Goal: Task Accomplishment & Management: Use online tool/utility

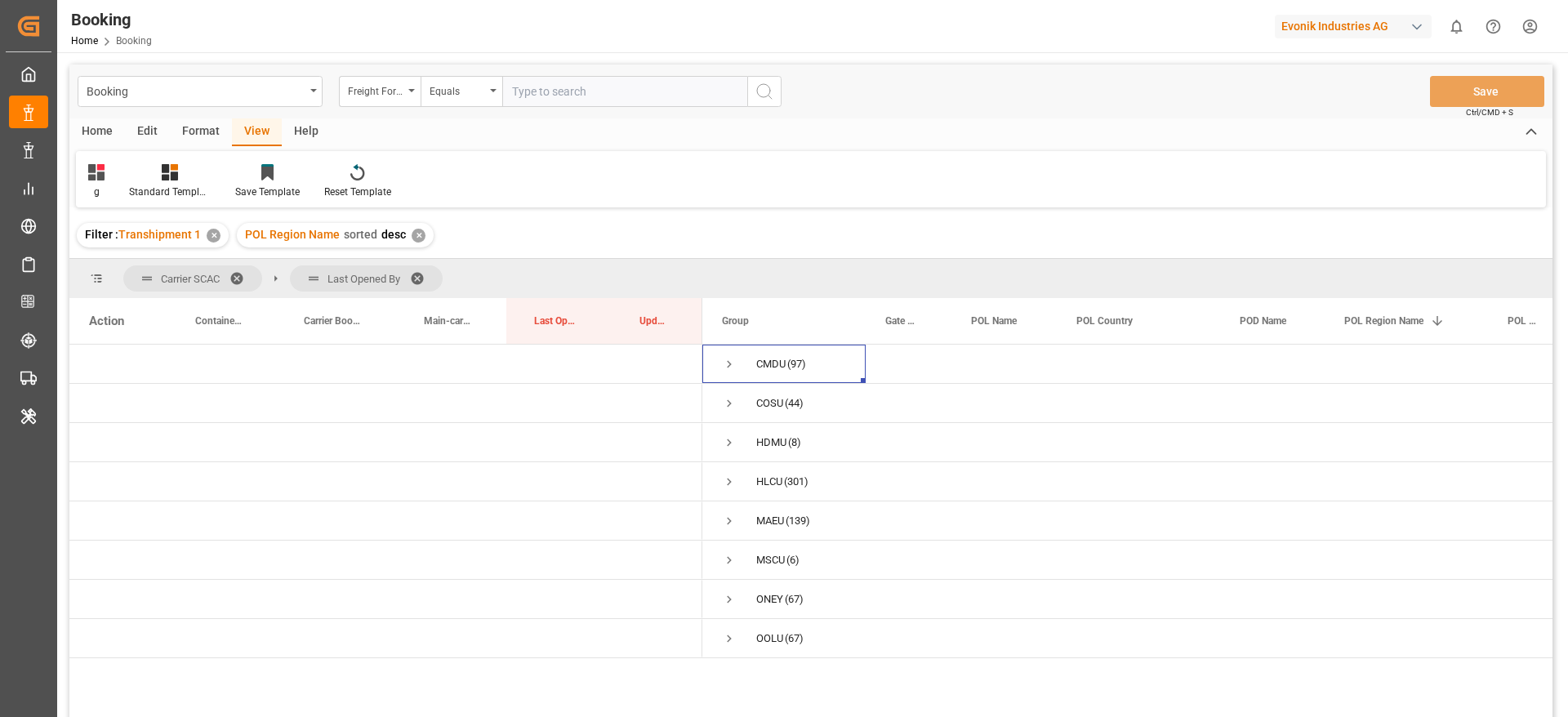
scroll to position [122, 0]
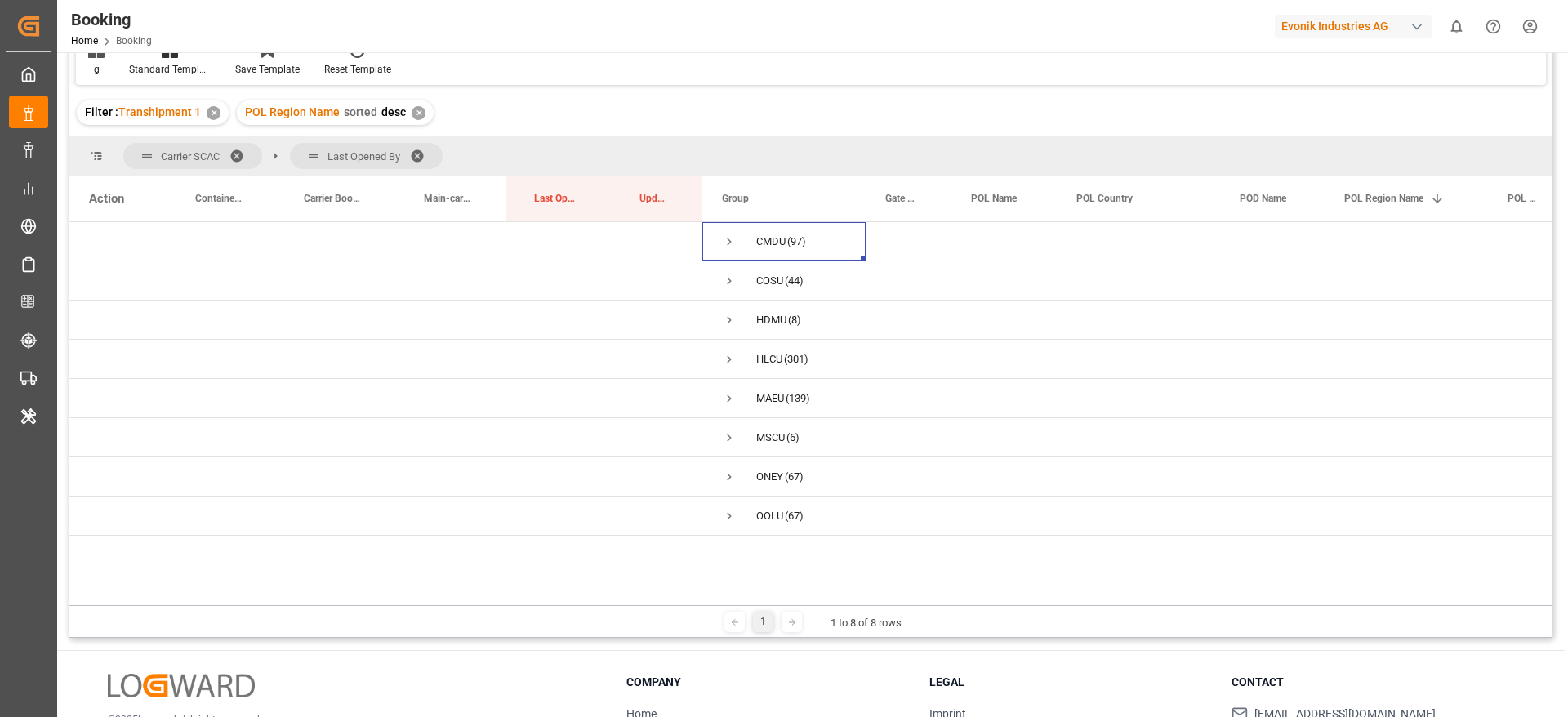
click at [422, 152] on span at bounding box center [422, 155] width 26 height 14
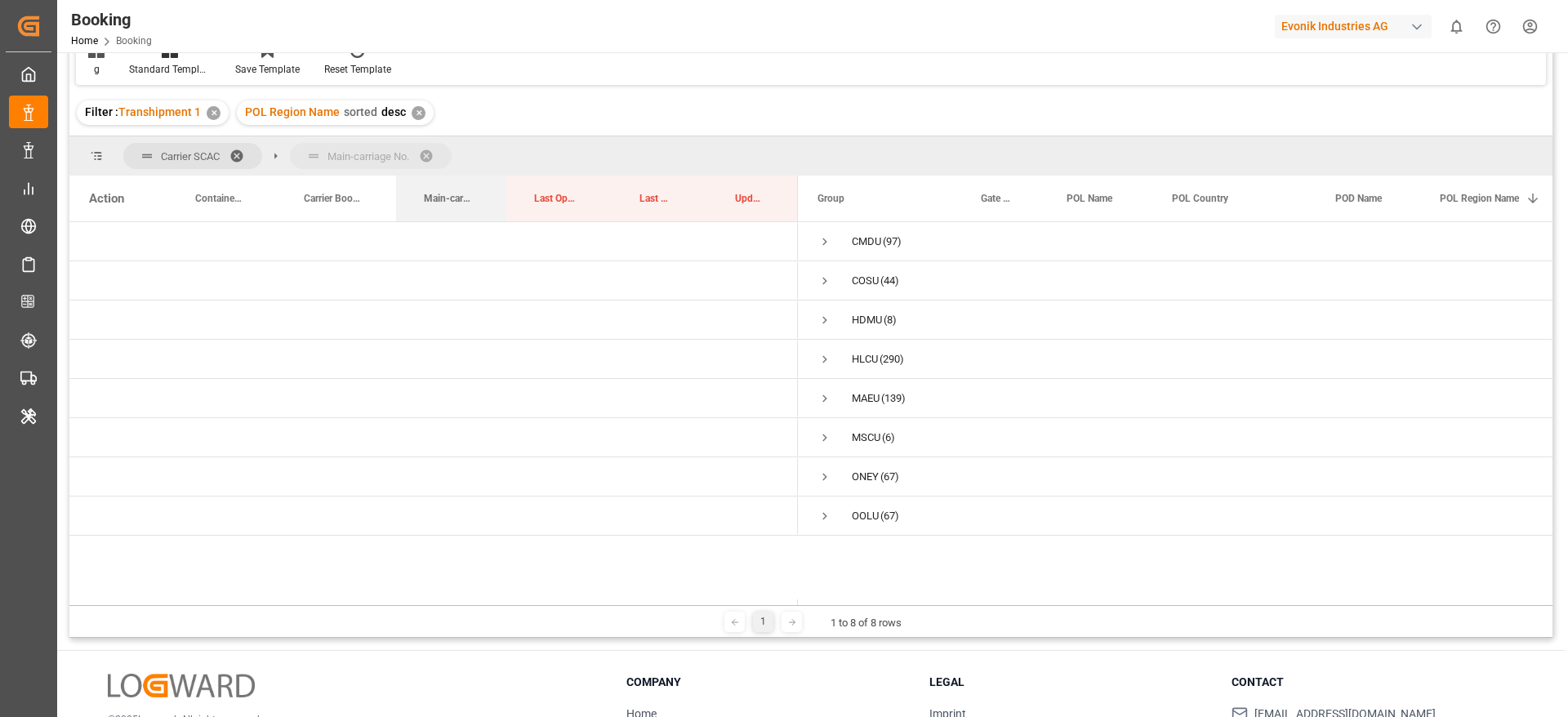
drag, startPoint x: 446, startPoint y: 202, endPoint x: 465, endPoint y: 151, distance: 54.4
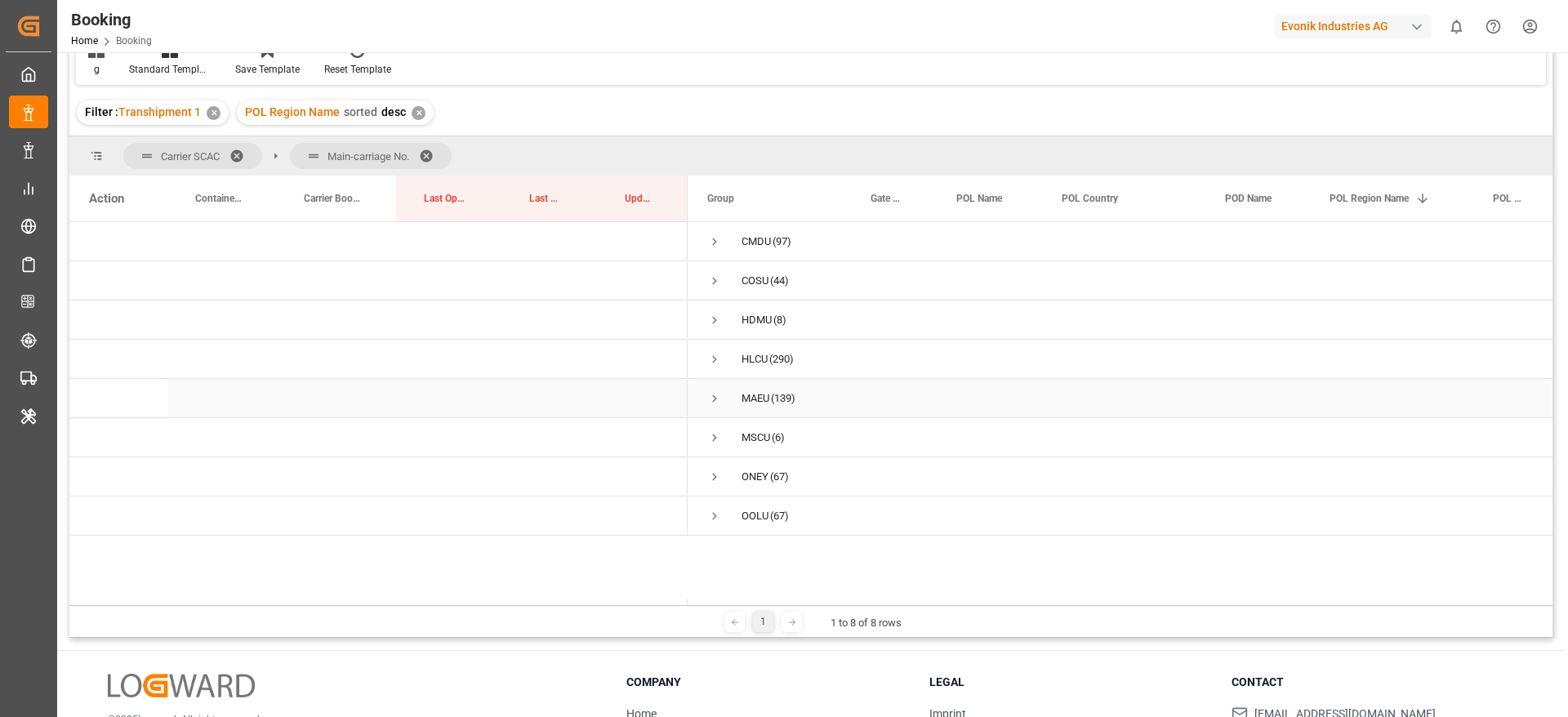
click at [713, 397] on span "Press SPACE to select this row." at bounding box center [714, 398] width 14 height 14
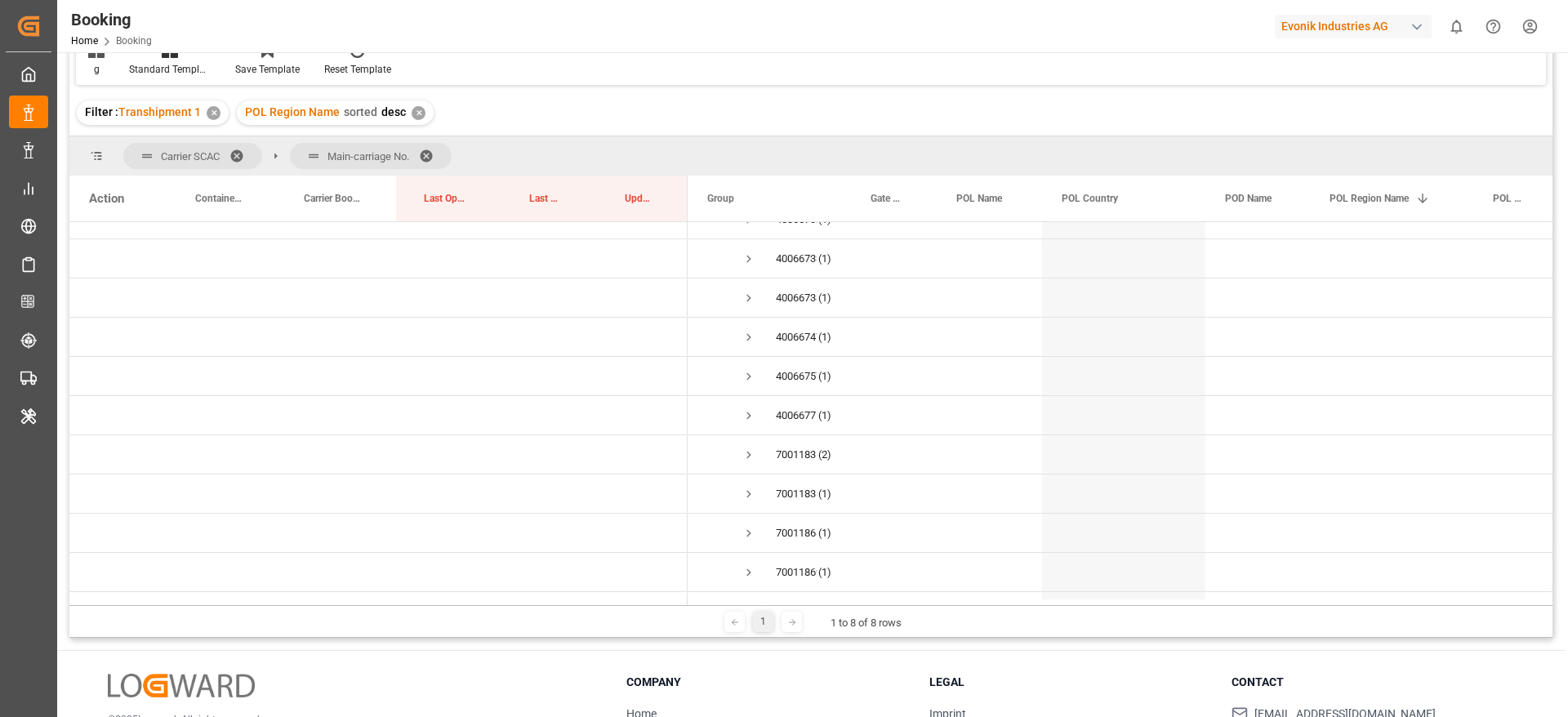
scroll to position [981, 0]
click at [750, 398] on span "Press SPACE to select this row." at bounding box center [748, 398] width 14 height 14
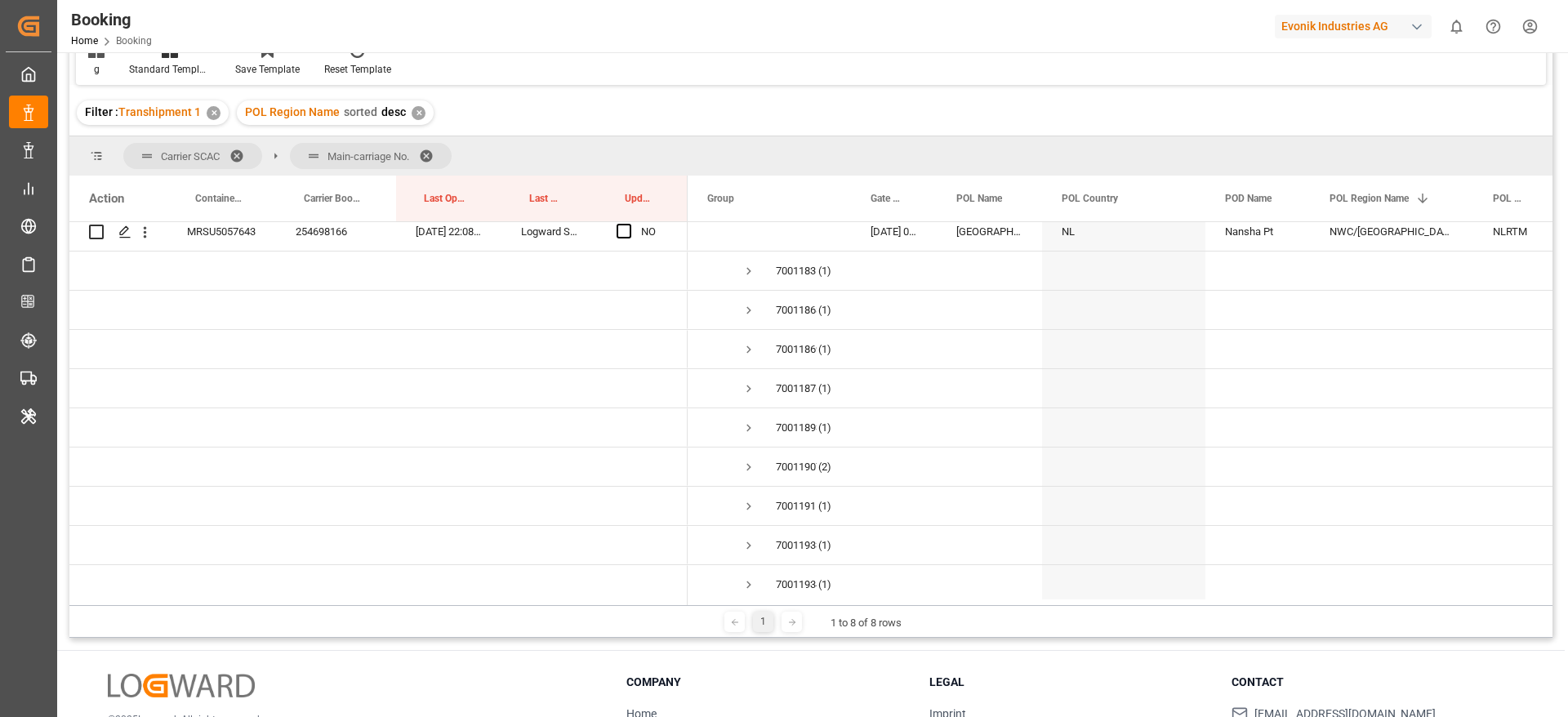
scroll to position [1348, 0]
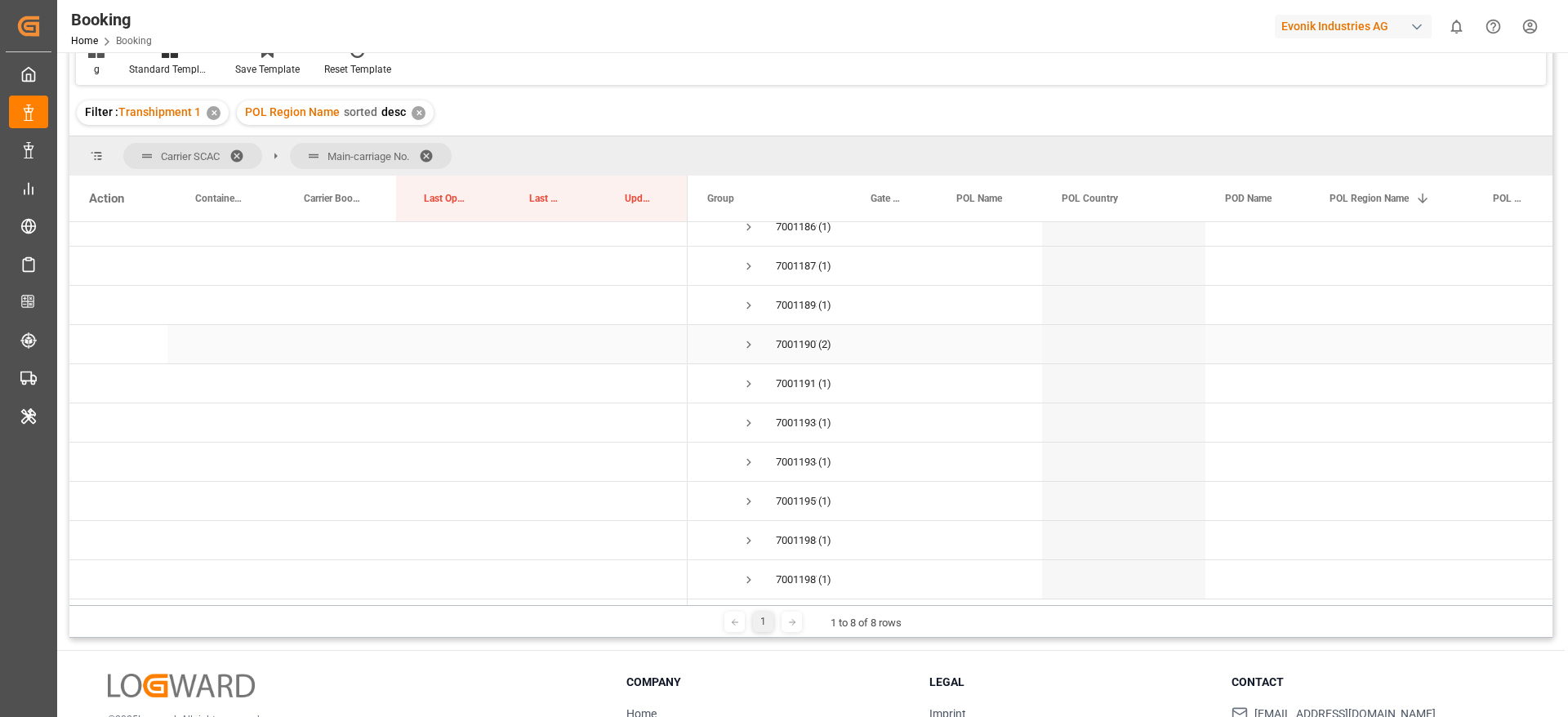
click at [747, 339] on span "Press SPACE to select this row." at bounding box center [748, 345] width 14 height 14
click at [746, 397] on span "Press SPACE to select this row." at bounding box center [748, 403] width 14 height 14
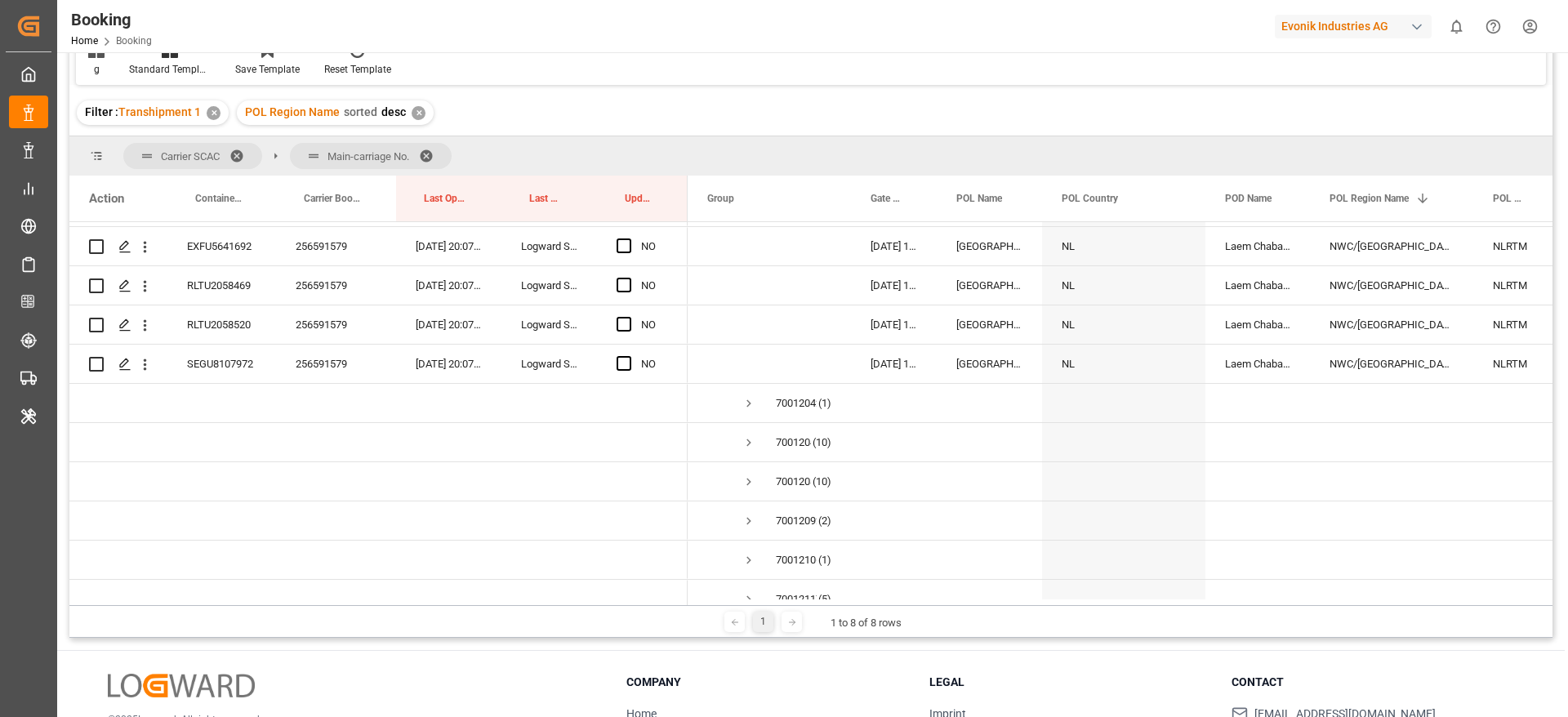
scroll to position [2084, 0]
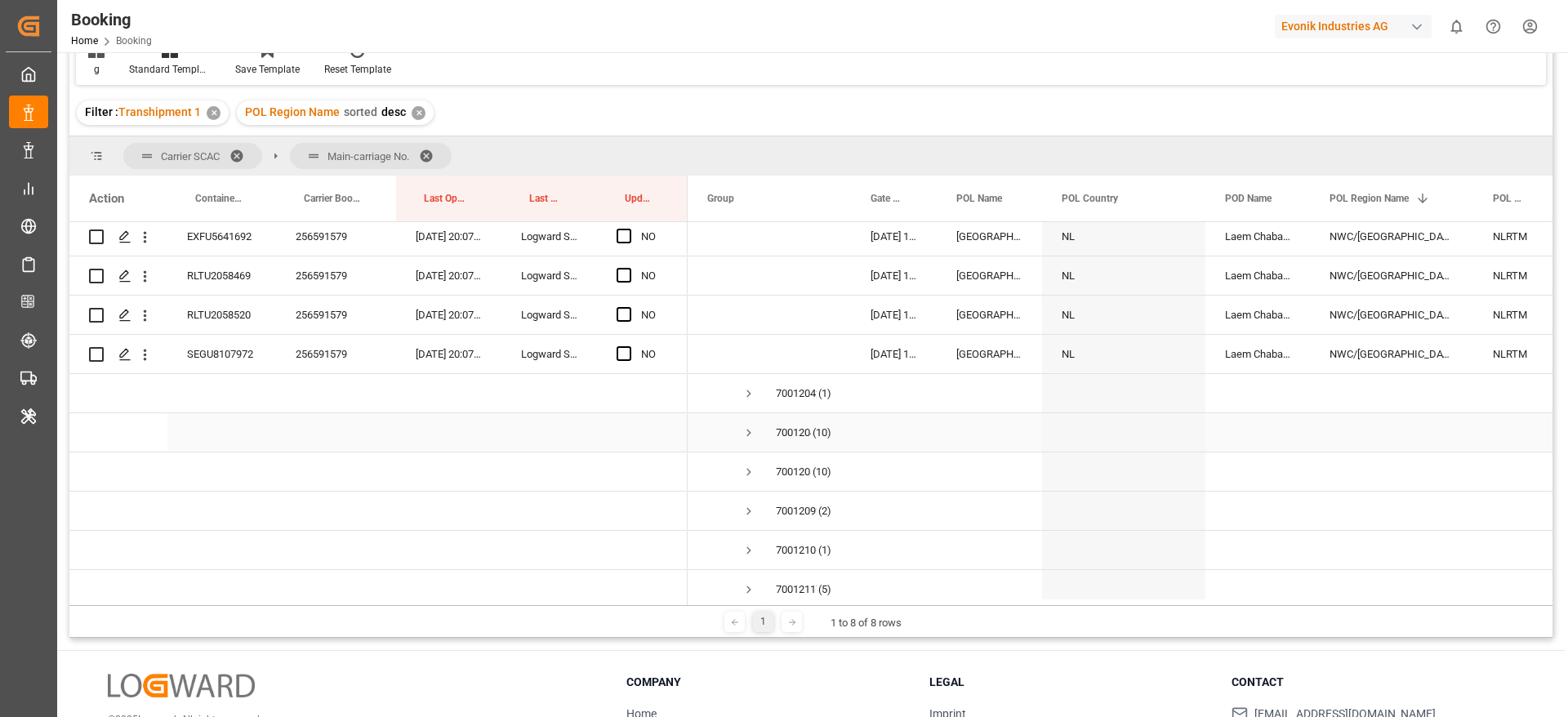
click at [746, 431] on span "Press SPACE to select this row." at bounding box center [748, 432] width 14 height 14
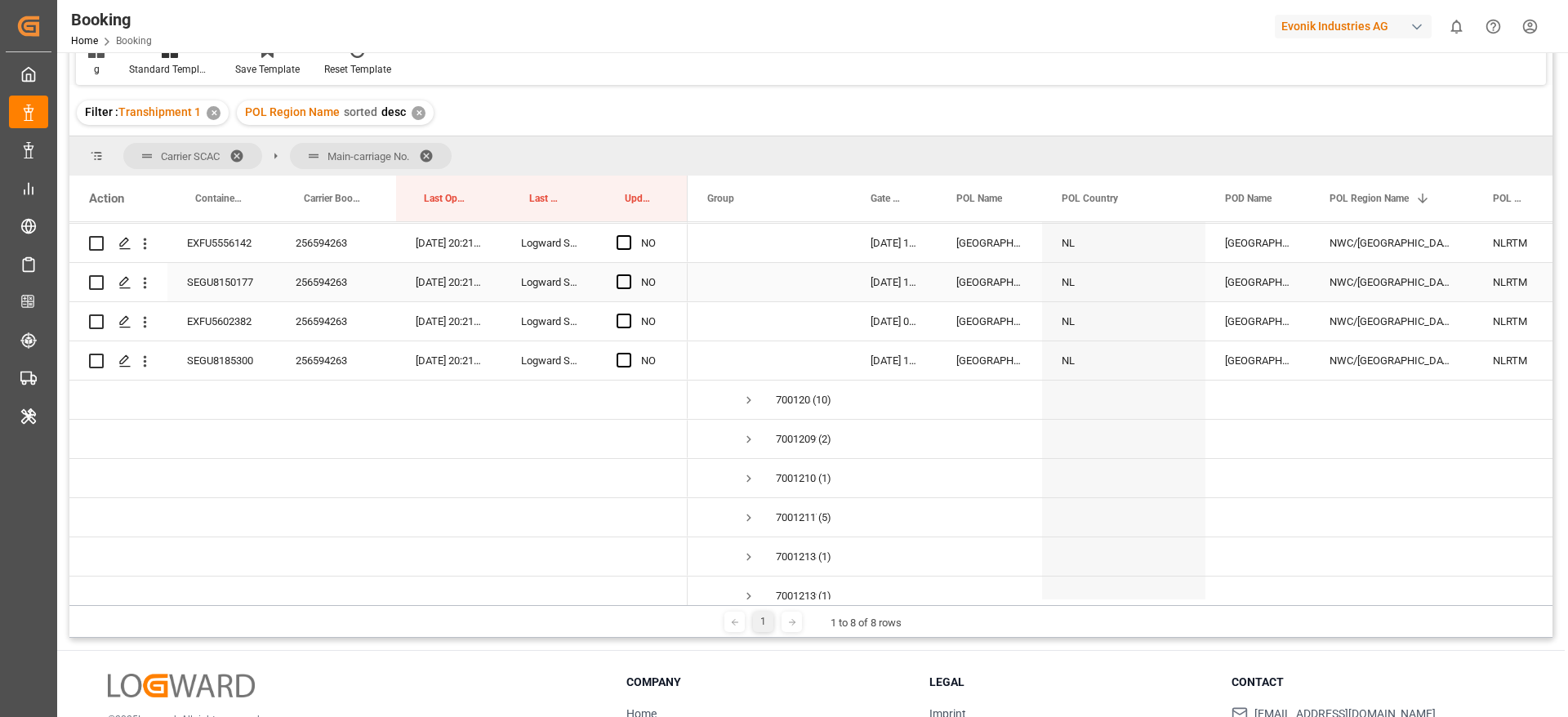
scroll to position [2574, 0]
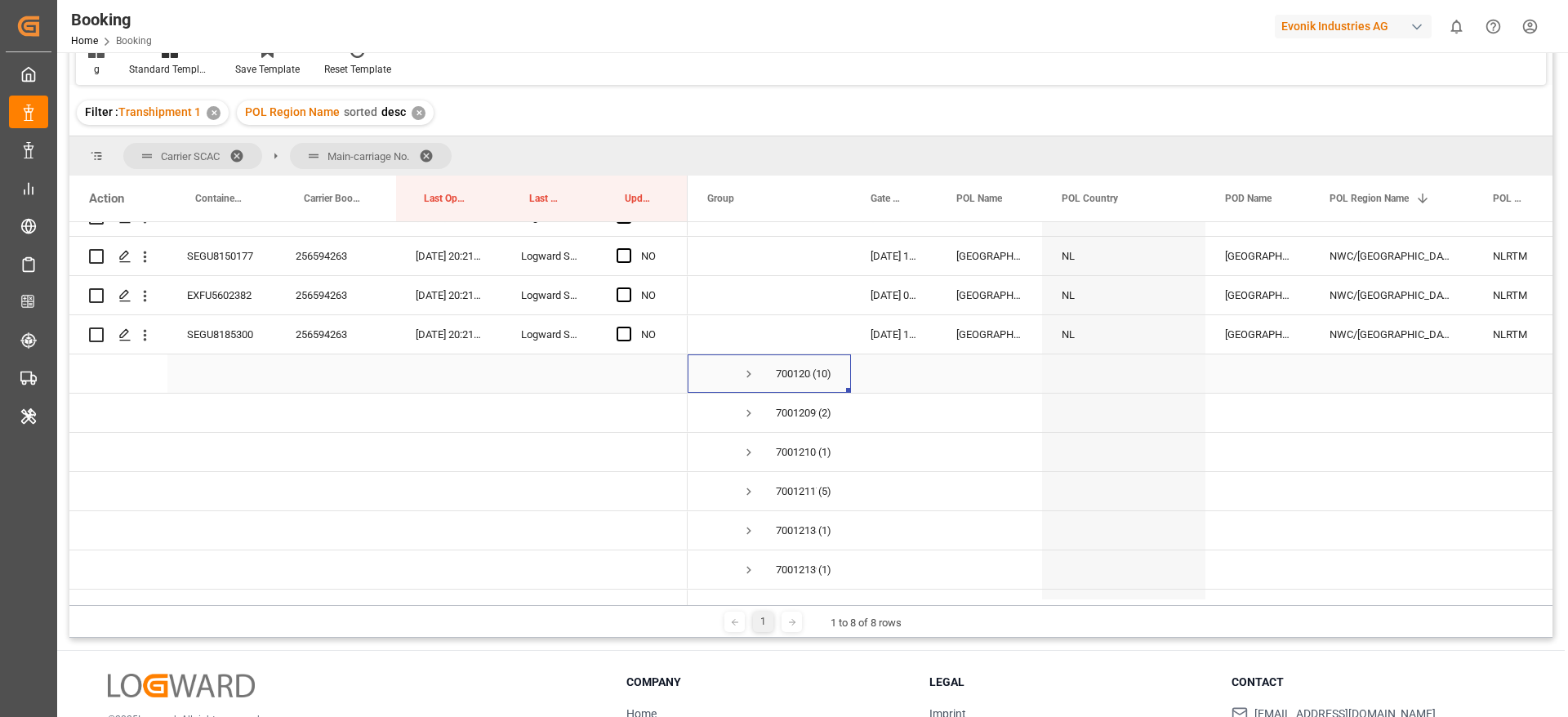
click at [748, 373] on span "Press SPACE to select this row." at bounding box center [748, 373] width 14 height 14
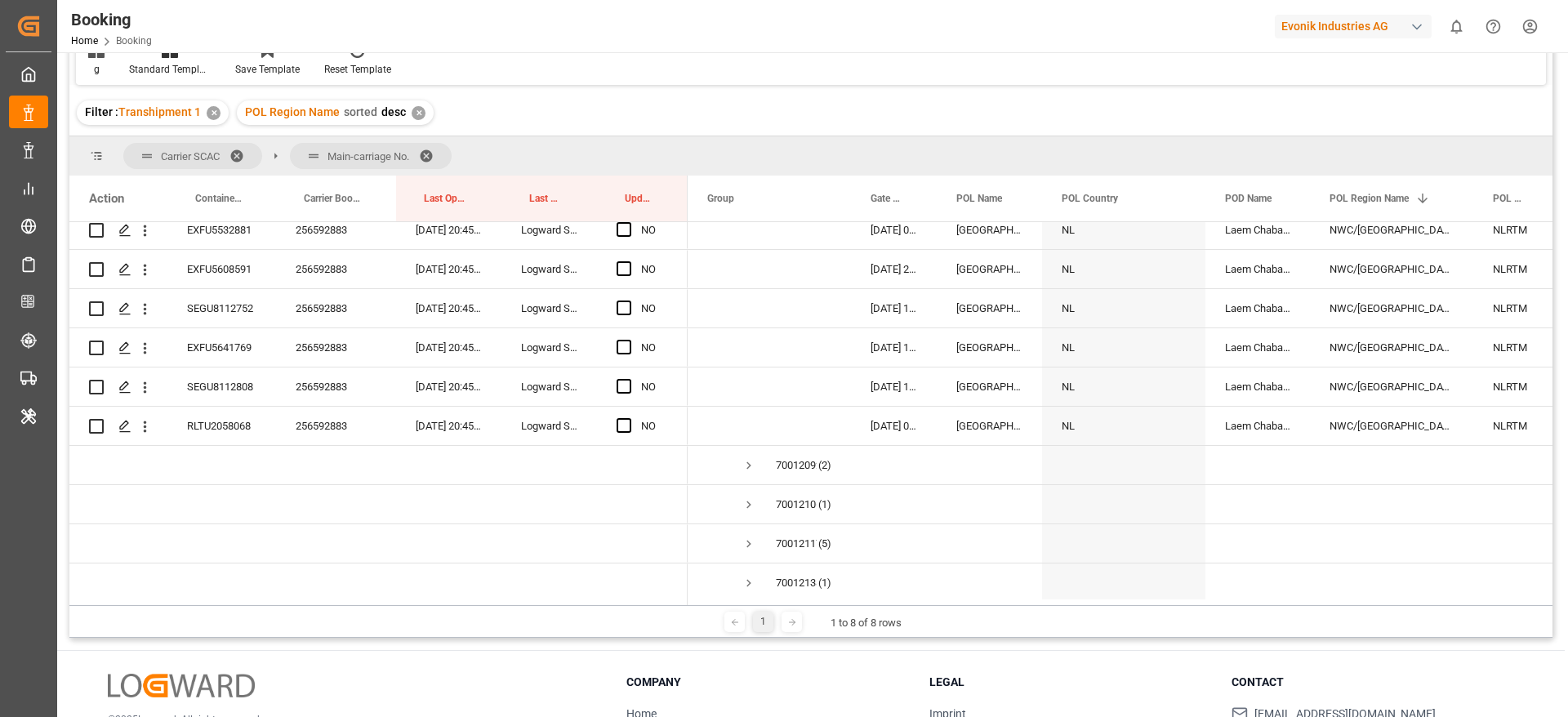
scroll to position [2941, 0]
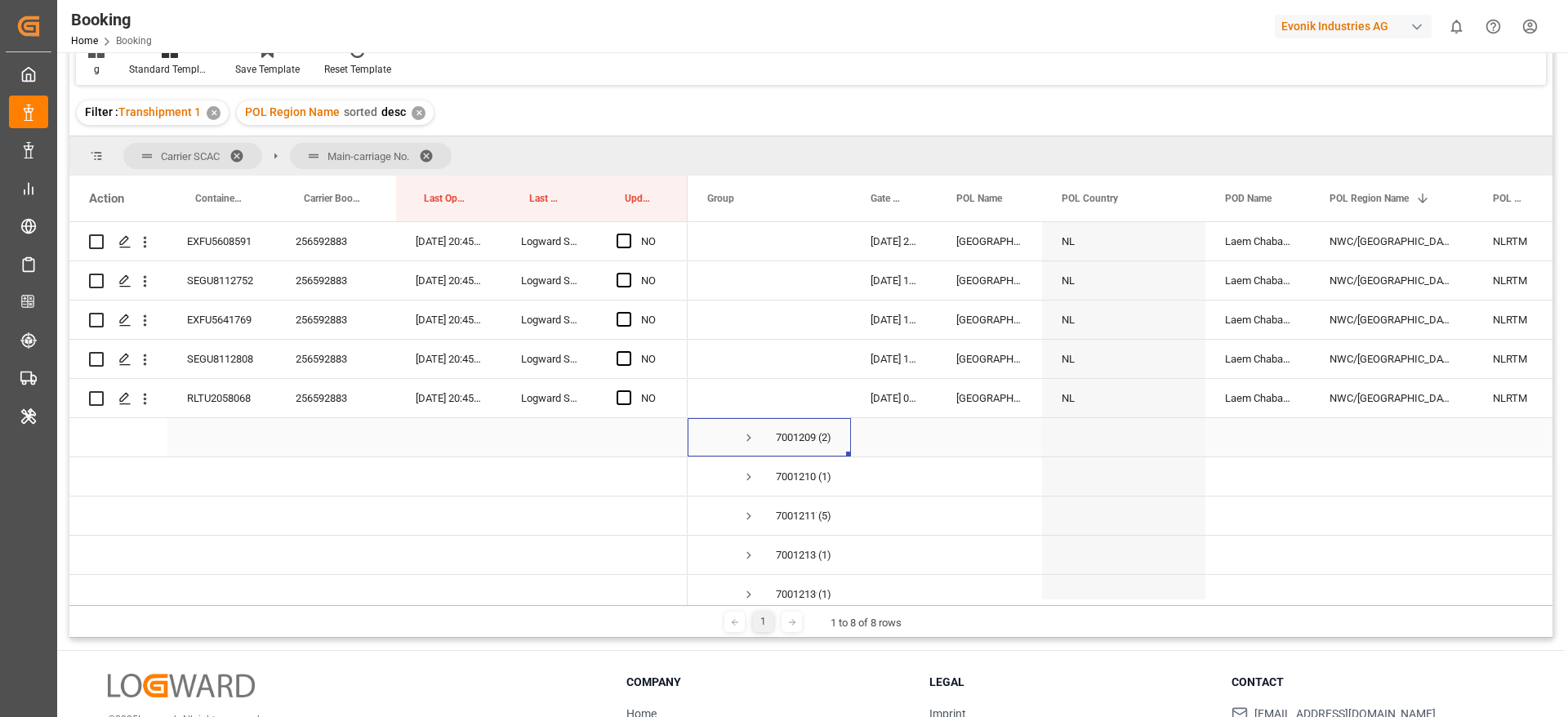
click at [747, 441] on span "Press SPACE to select this row." at bounding box center [748, 437] width 14 height 14
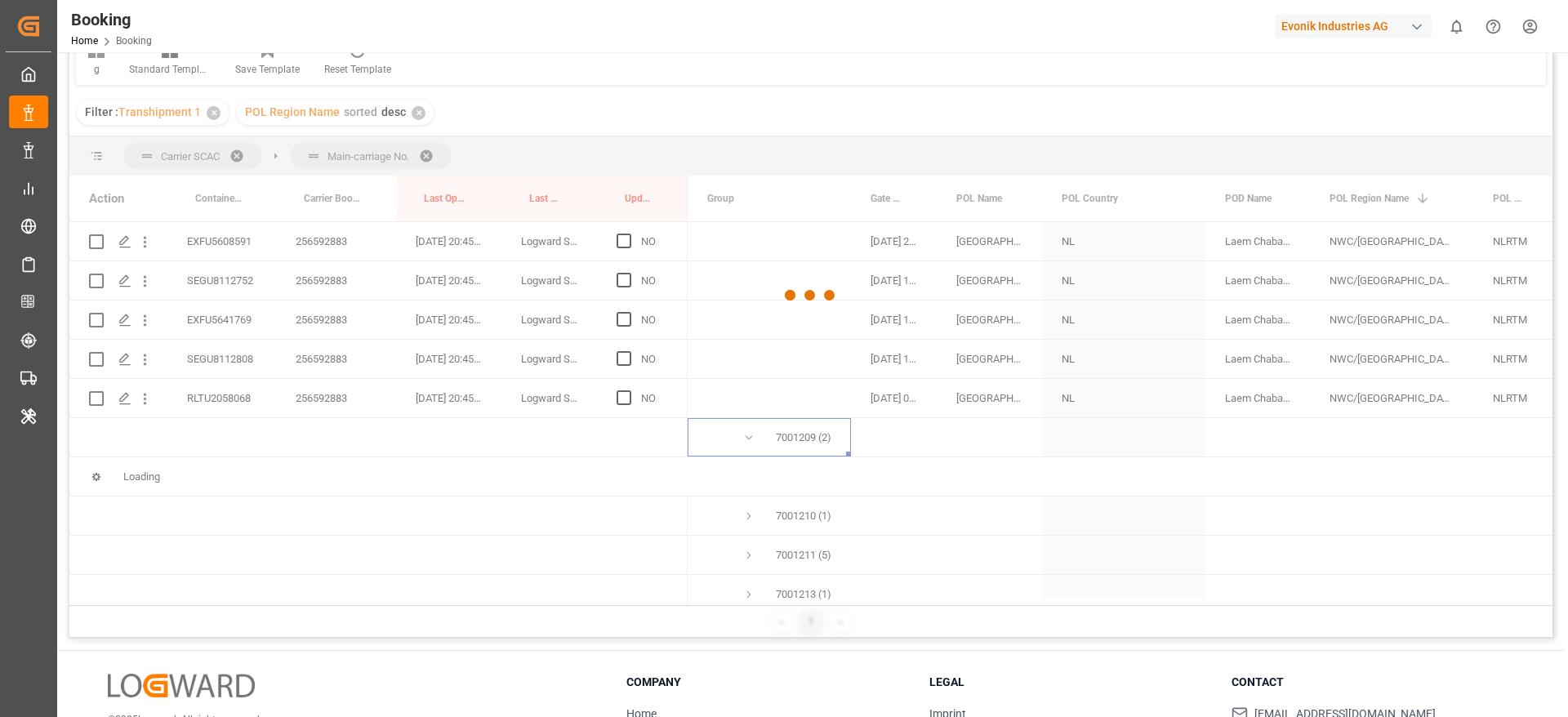
scroll to position [3187, 0]
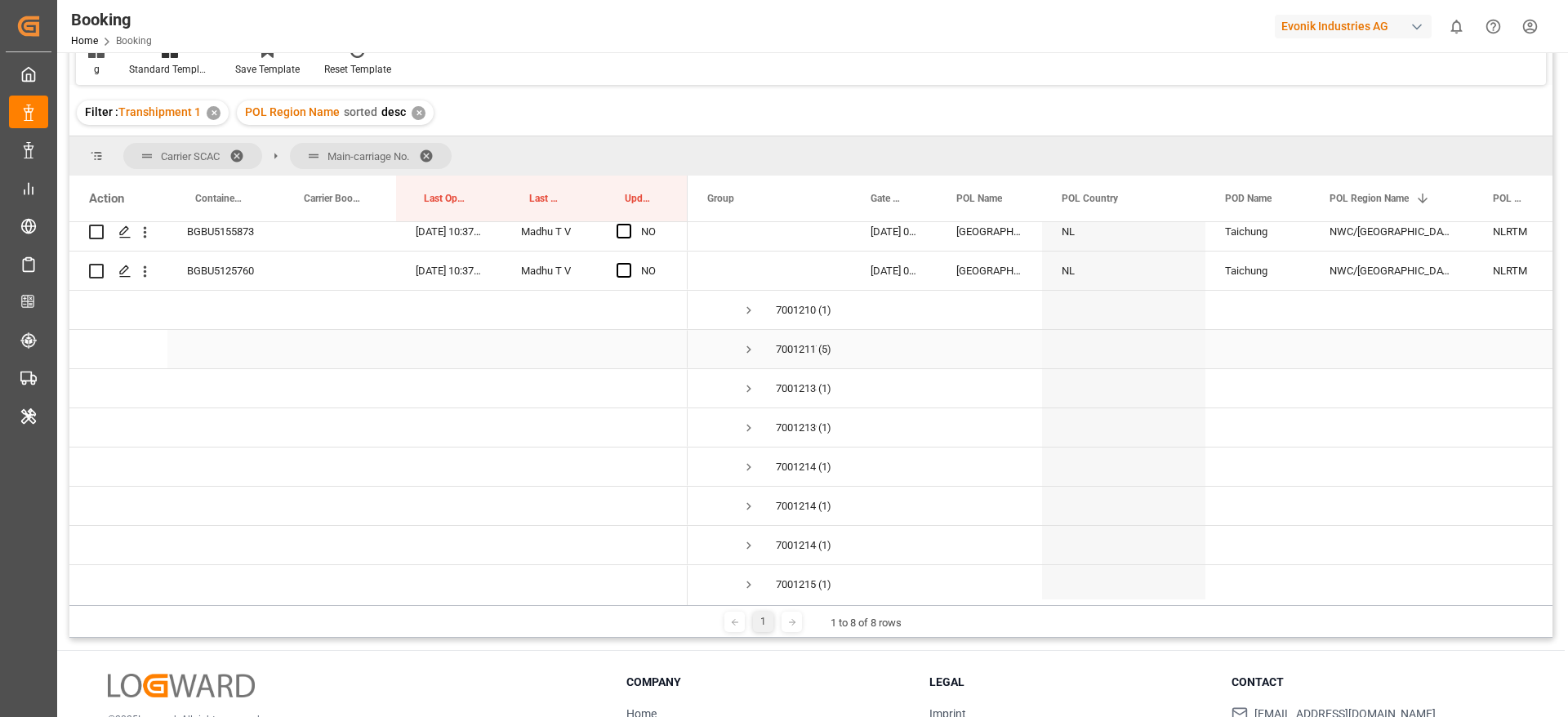
click at [741, 346] on span "7001211727 (5)" at bounding box center [769, 349] width 124 height 37
click at [750, 346] on span "Press SPACE to select this row." at bounding box center [748, 349] width 14 height 14
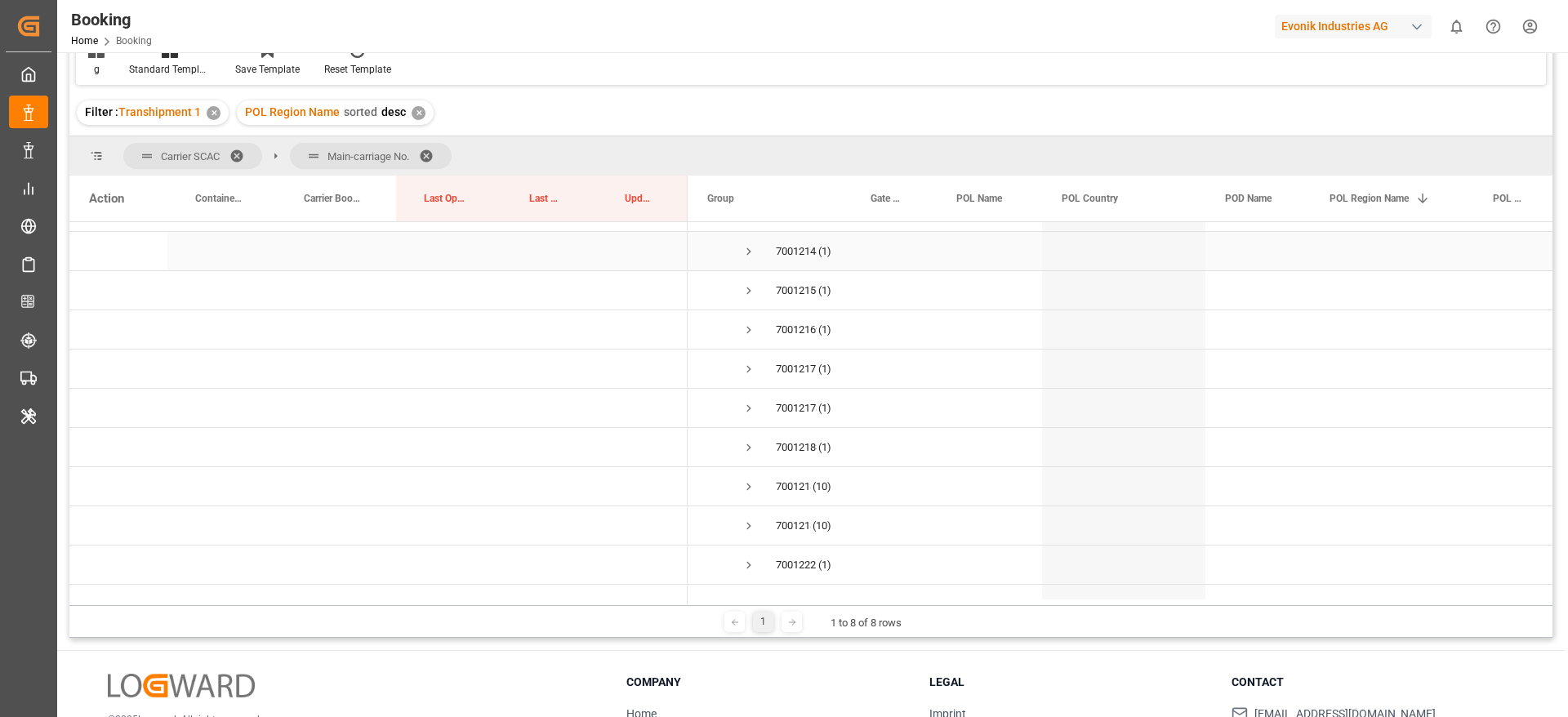
scroll to position [3799, 0]
click at [754, 364] on span "Press SPACE to select this row." at bounding box center [748, 364] width 14 height 14
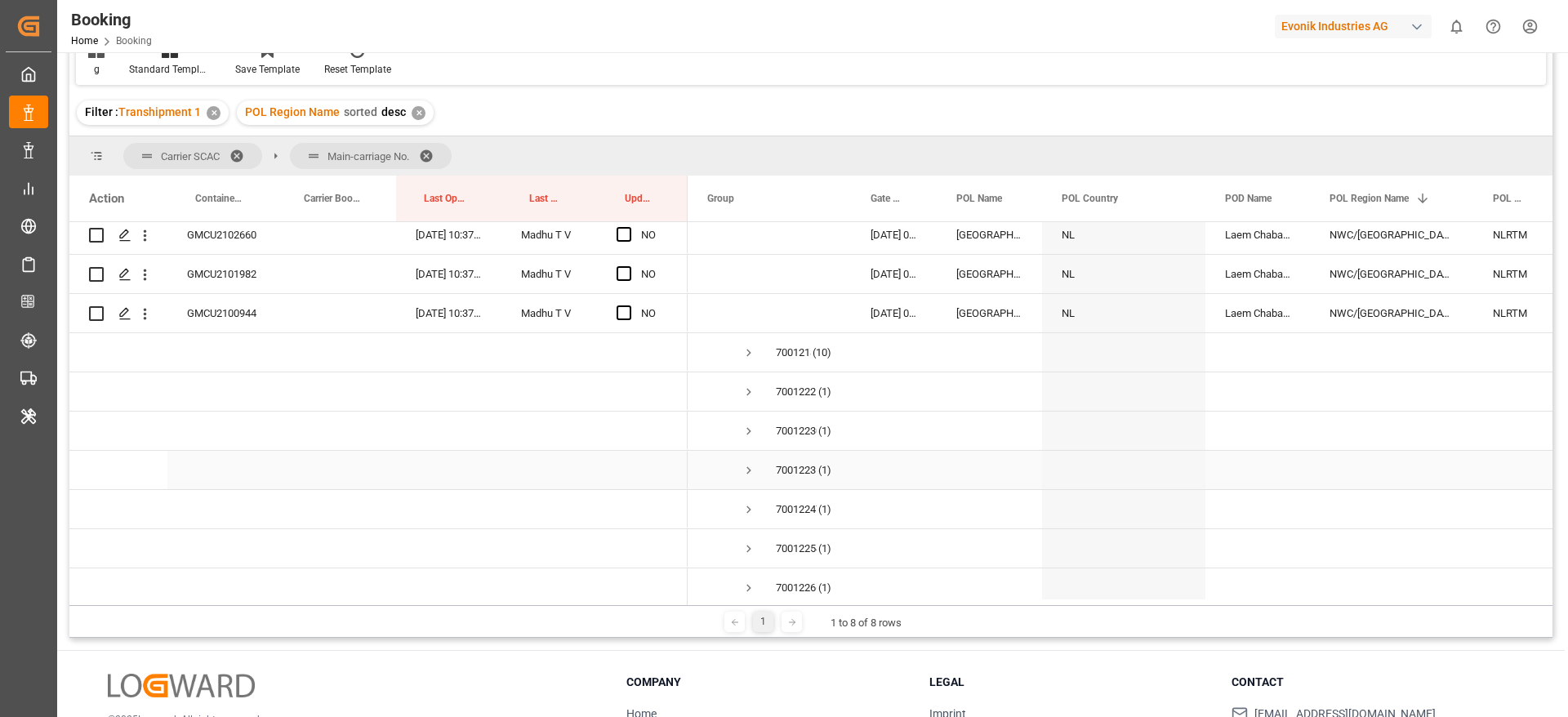
scroll to position [4289, 0]
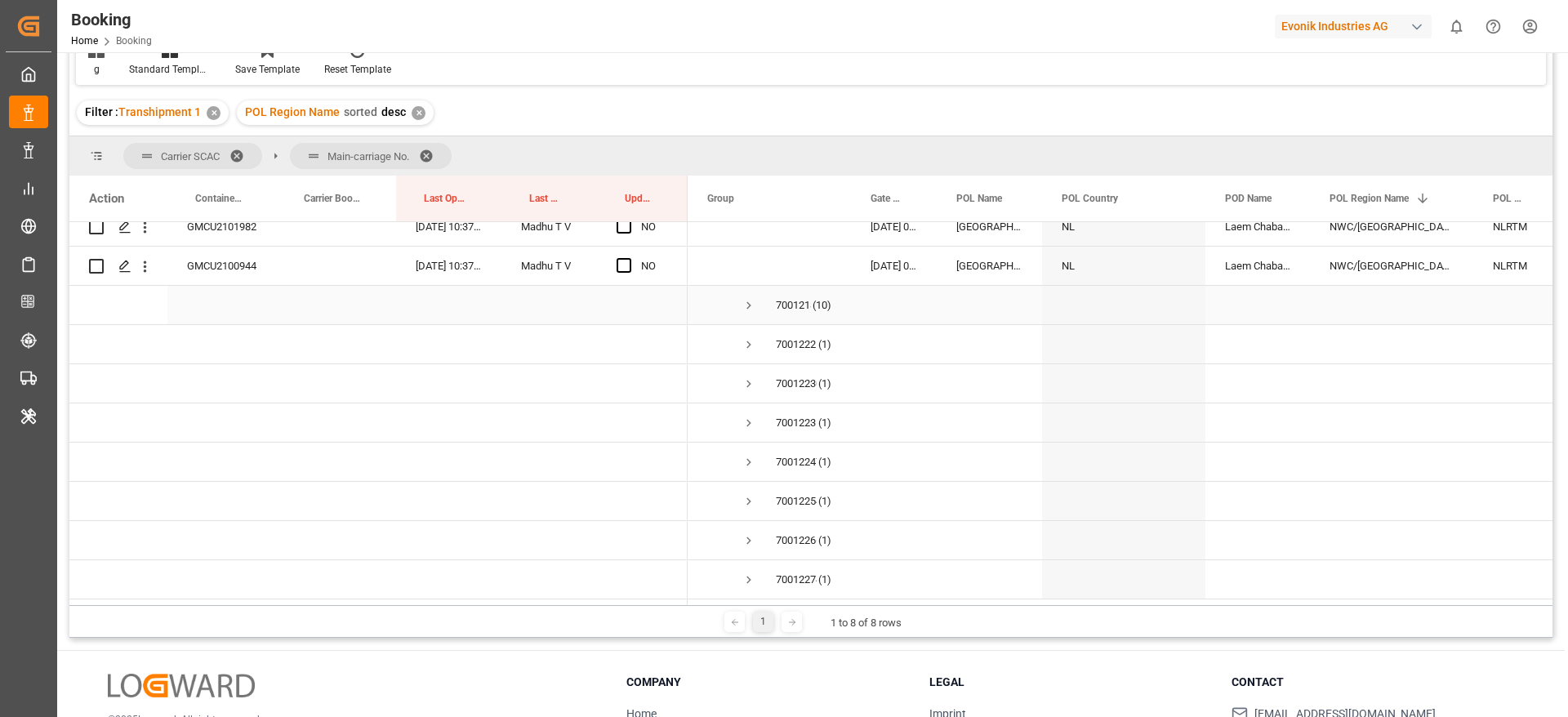
click at [748, 304] on span "Press SPACE to select this row." at bounding box center [748, 305] width 14 height 14
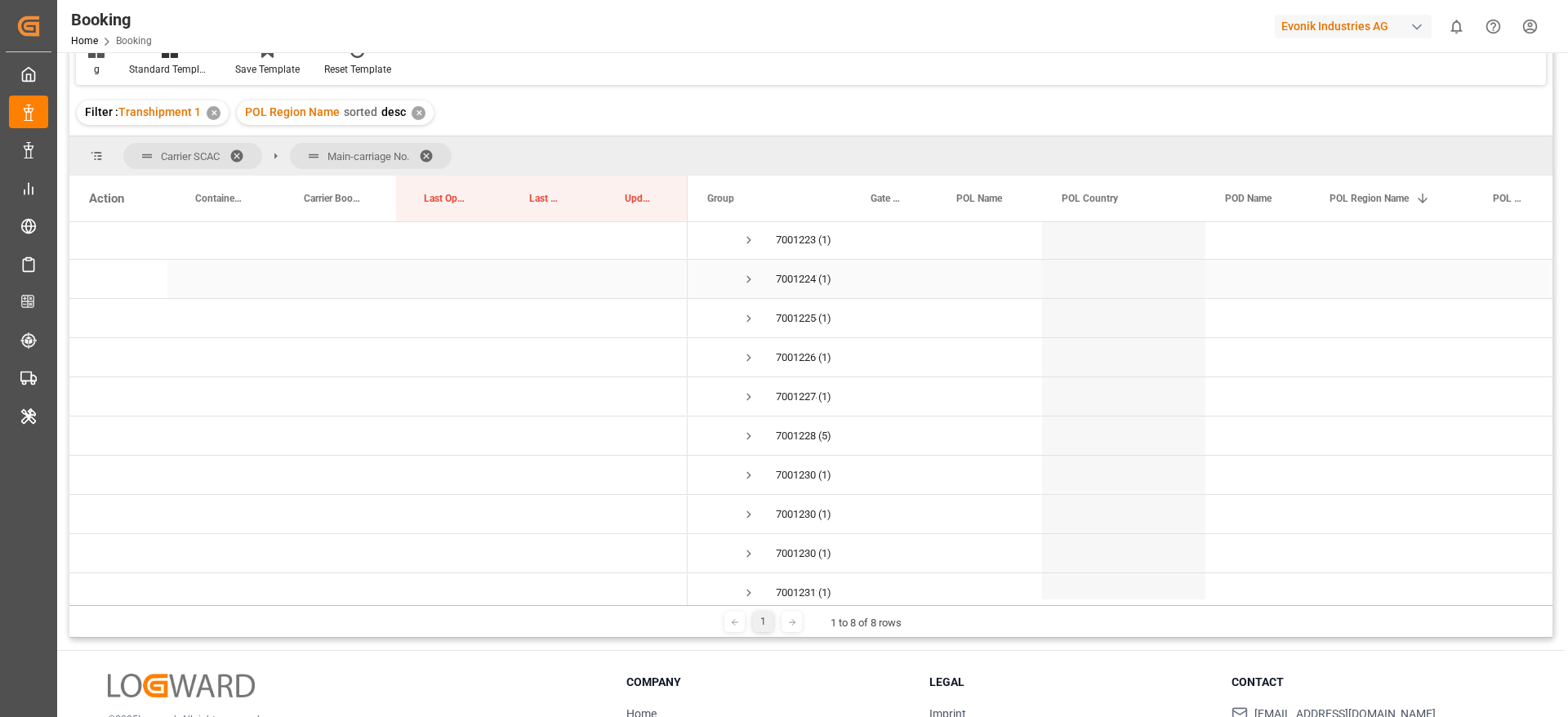
scroll to position [4902, 0]
click at [748, 397] on span "Press SPACE to select this row." at bounding box center [748, 398] width 14 height 14
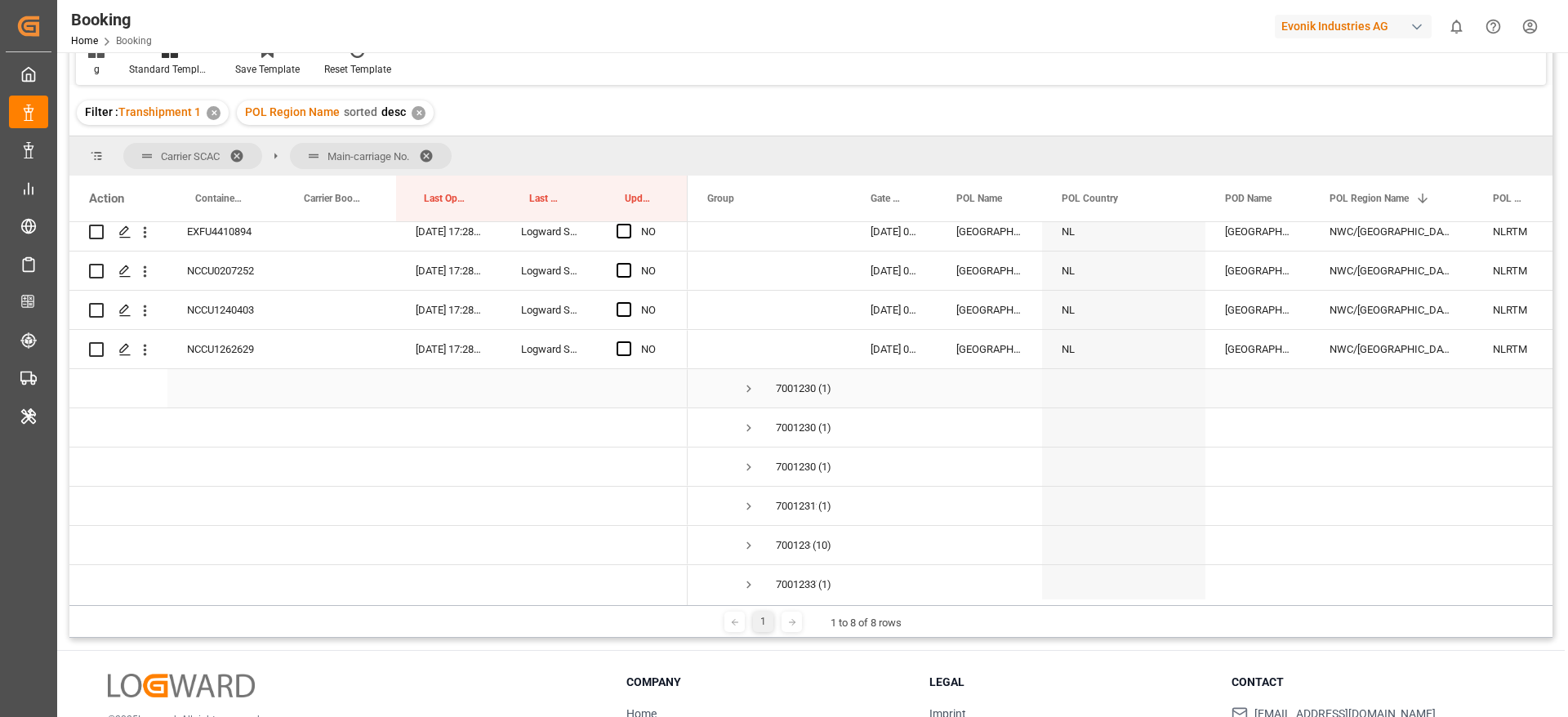
scroll to position [5269, 0]
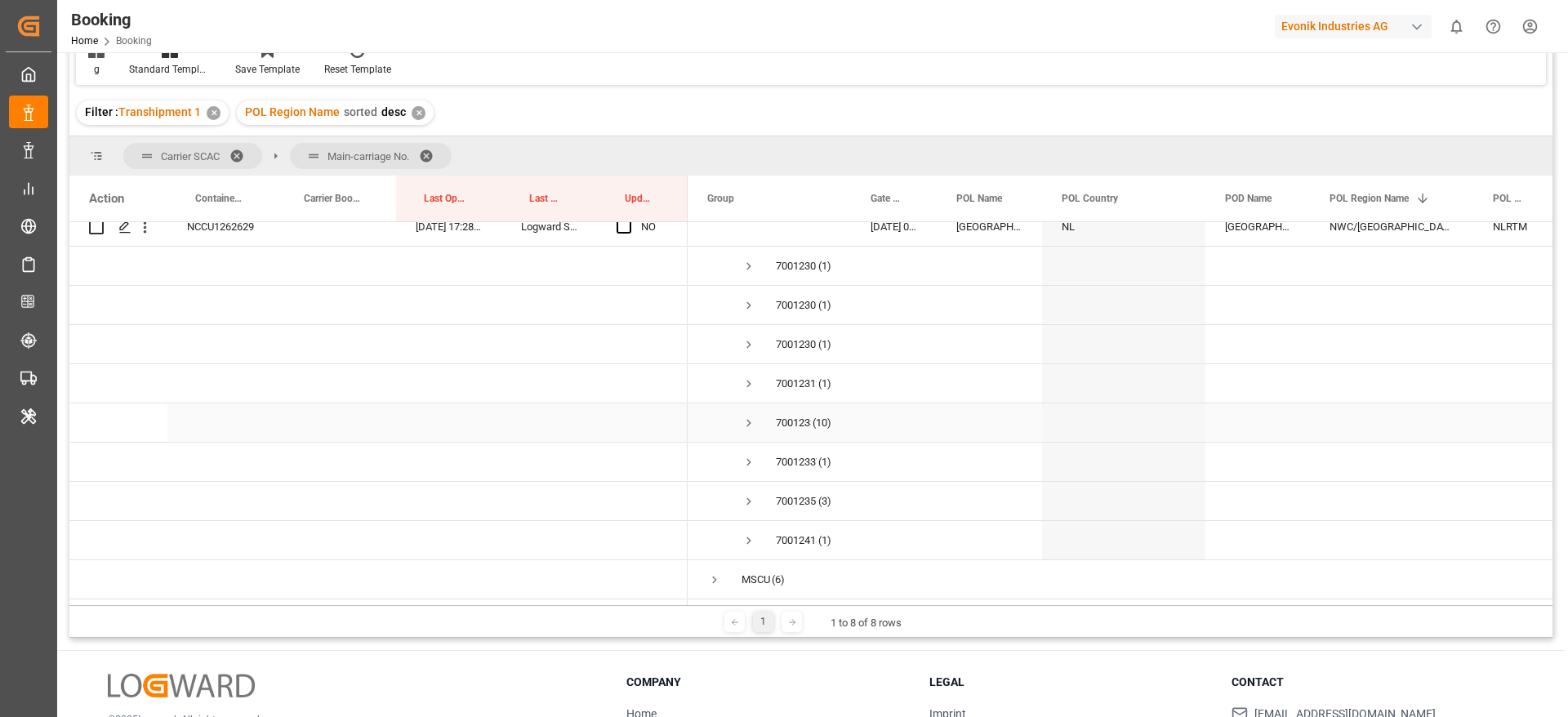
click at [748, 424] on span "Press SPACE to select this row." at bounding box center [748, 423] width 14 height 14
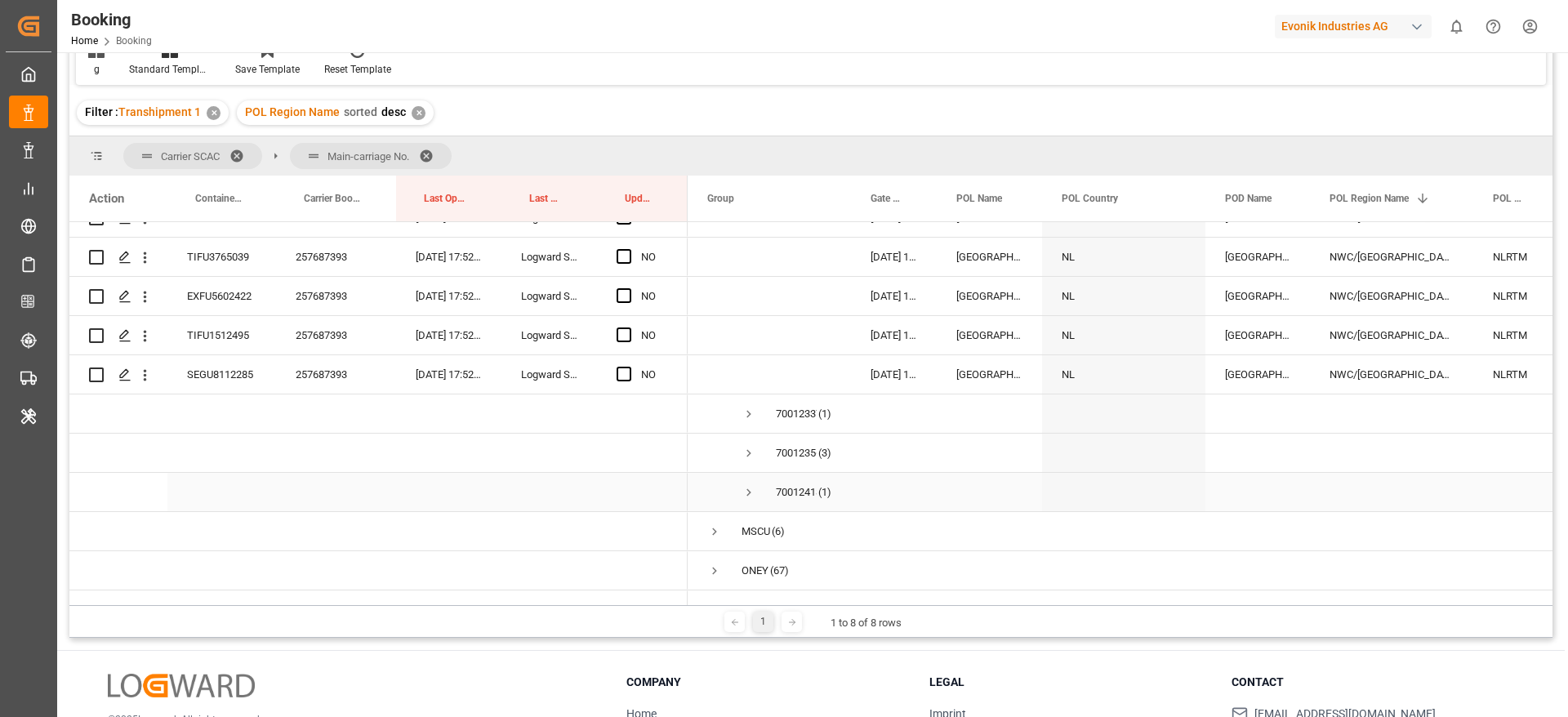
scroll to position [5746, 0]
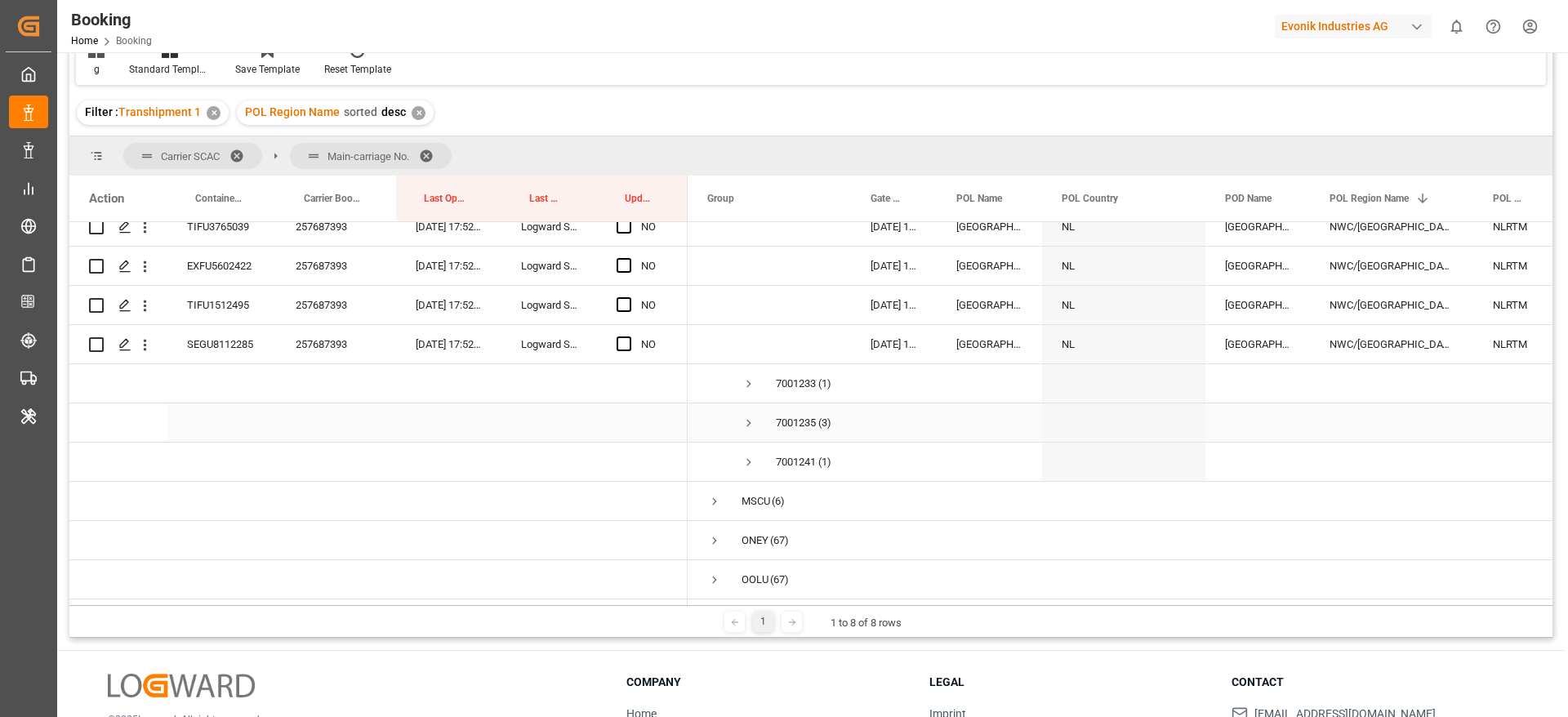
drag, startPoint x: 748, startPoint y: 406, endPoint x: 765, endPoint y: 430, distance: 29.4
click at [747, 405] on span "Press SPACE to select this row." at bounding box center [748, 423] width 14 height 38
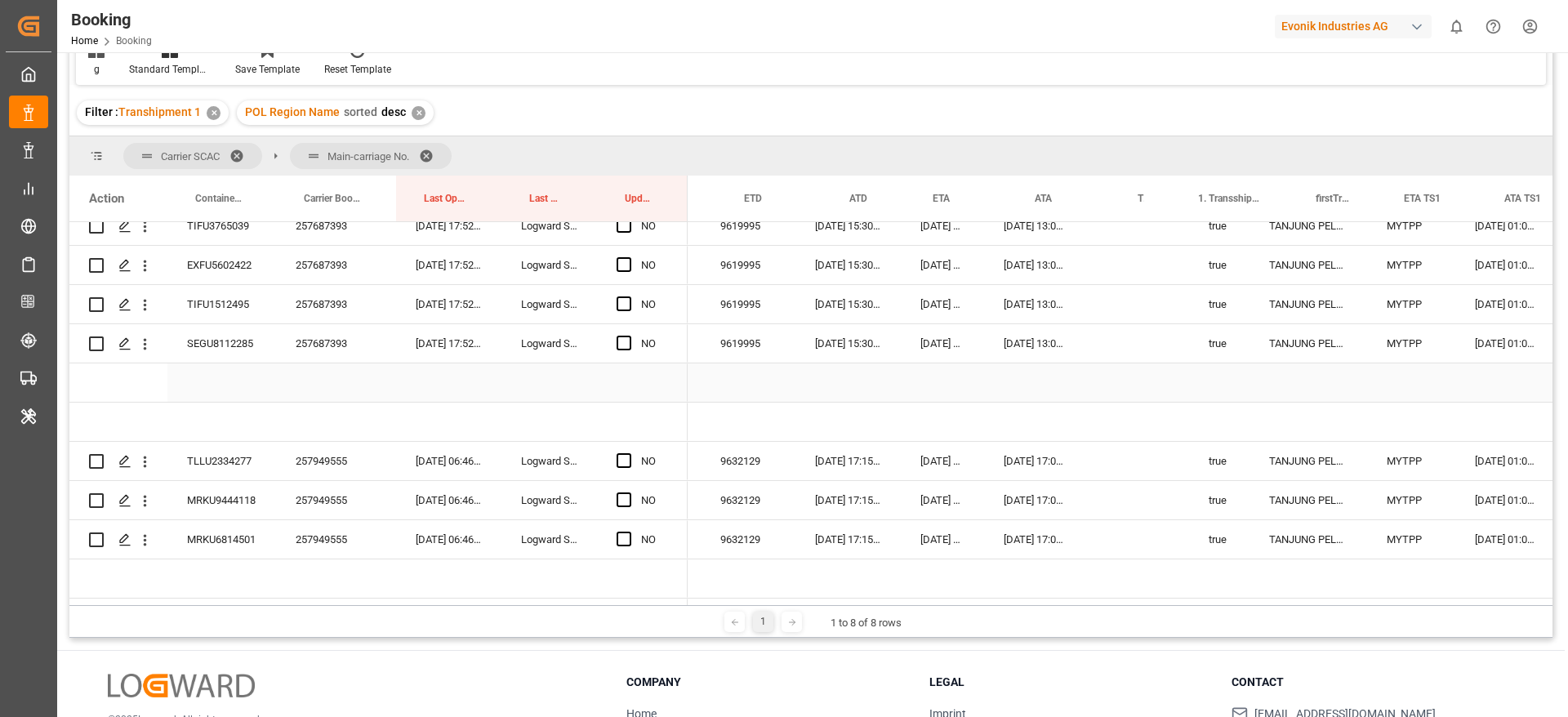
scroll to position [0, 1294]
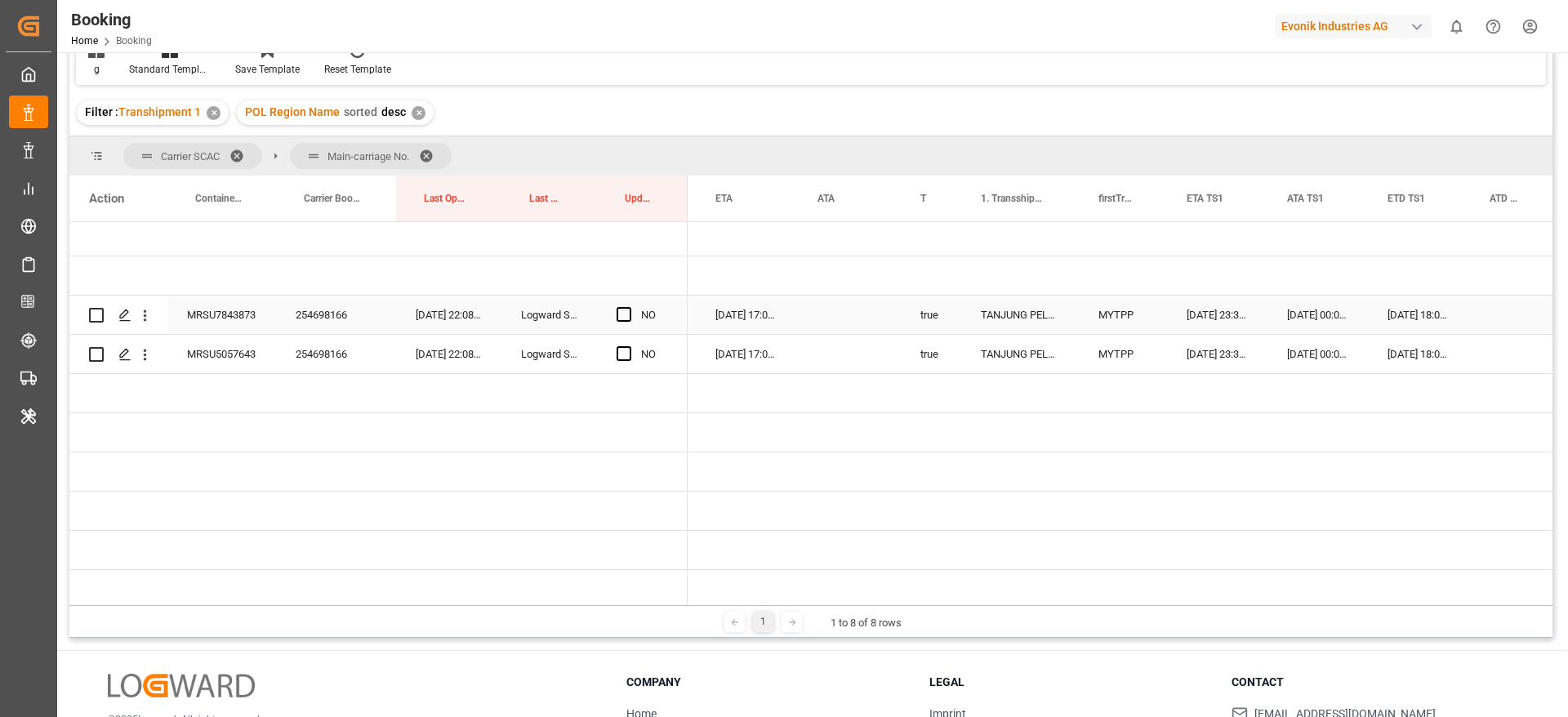
click at [335, 320] on div "254698166" at bounding box center [336, 315] width 120 height 38
click at [620, 316] on span "Press SPACE to select this row." at bounding box center [623, 314] width 14 height 14
click at [629, 307] on input "Press SPACE to select this row." at bounding box center [629, 307] width 0 height 0
click at [626, 354] on span "Press SPACE to select this row." at bounding box center [623, 353] width 14 height 14
click at [629, 346] on input "Press SPACE to select this row." at bounding box center [629, 346] width 0 height 0
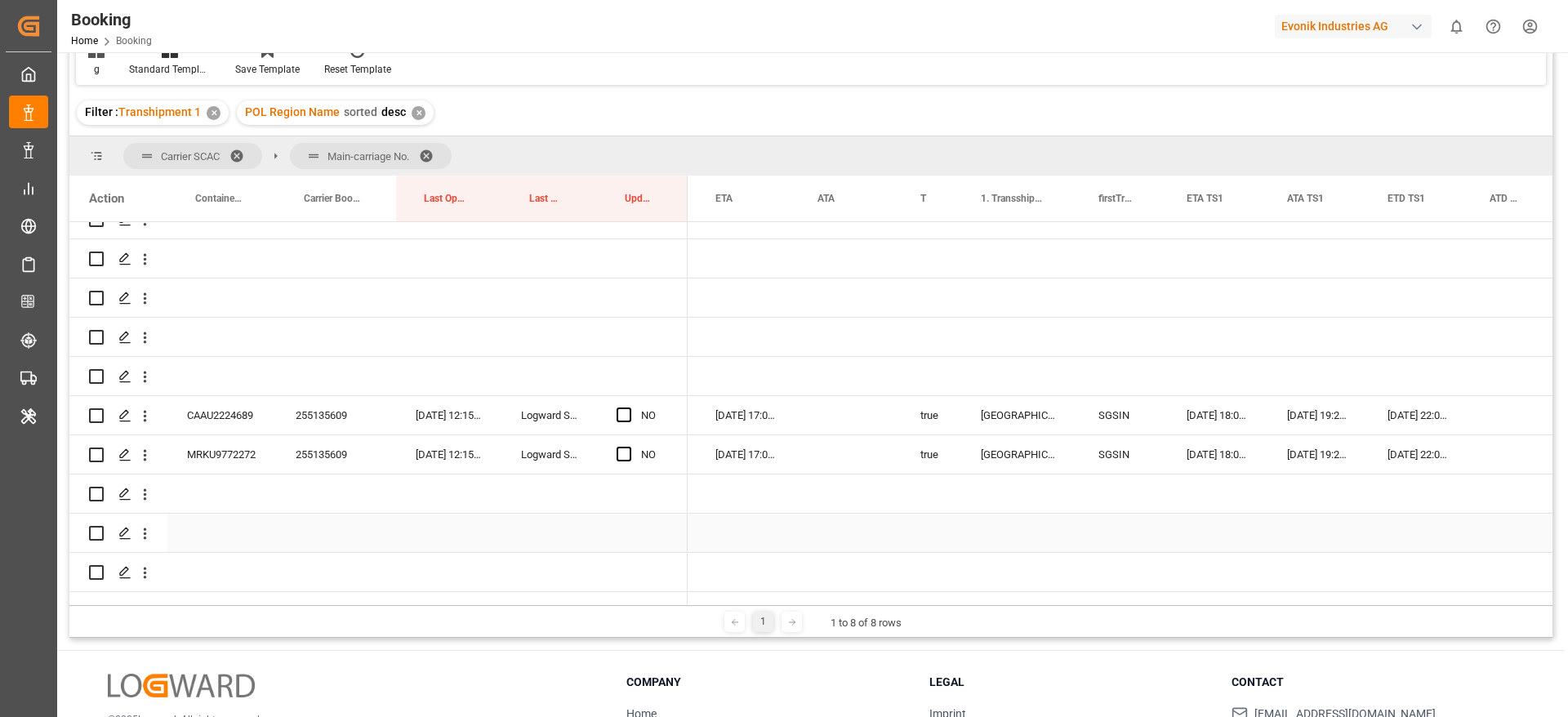
scroll to position [1471, 0]
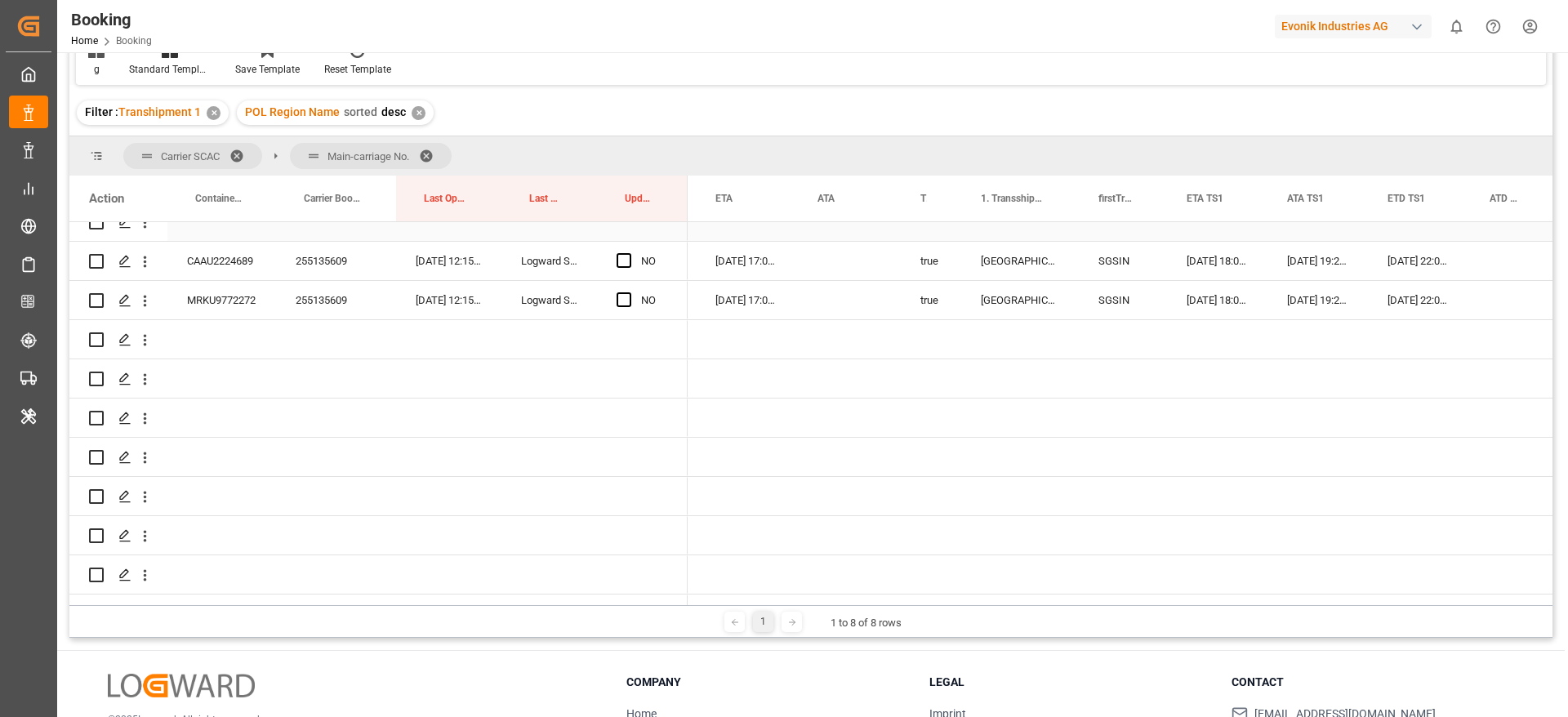
click at [320, 256] on div "255135609" at bounding box center [336, 261] width 120 height 38
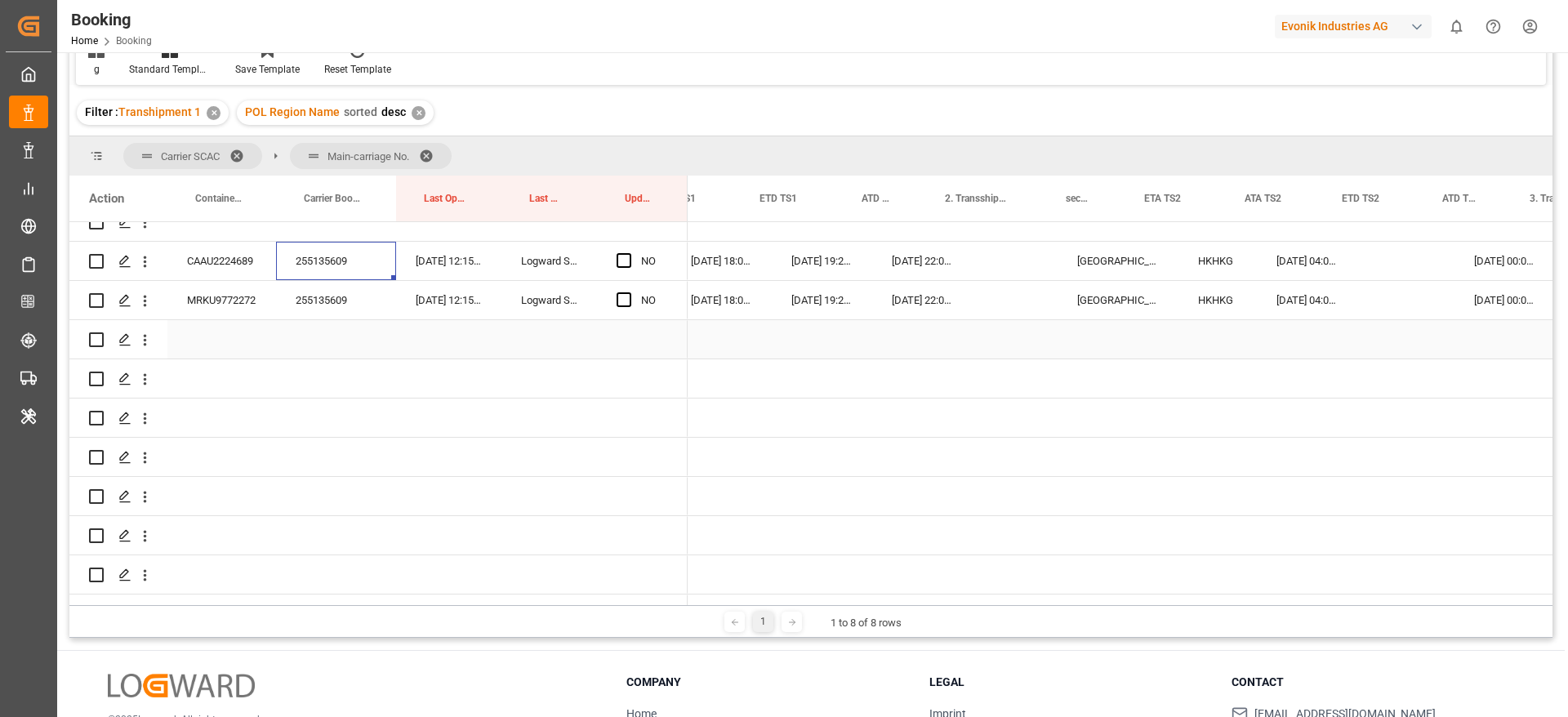
scroll to position [0, 1997]
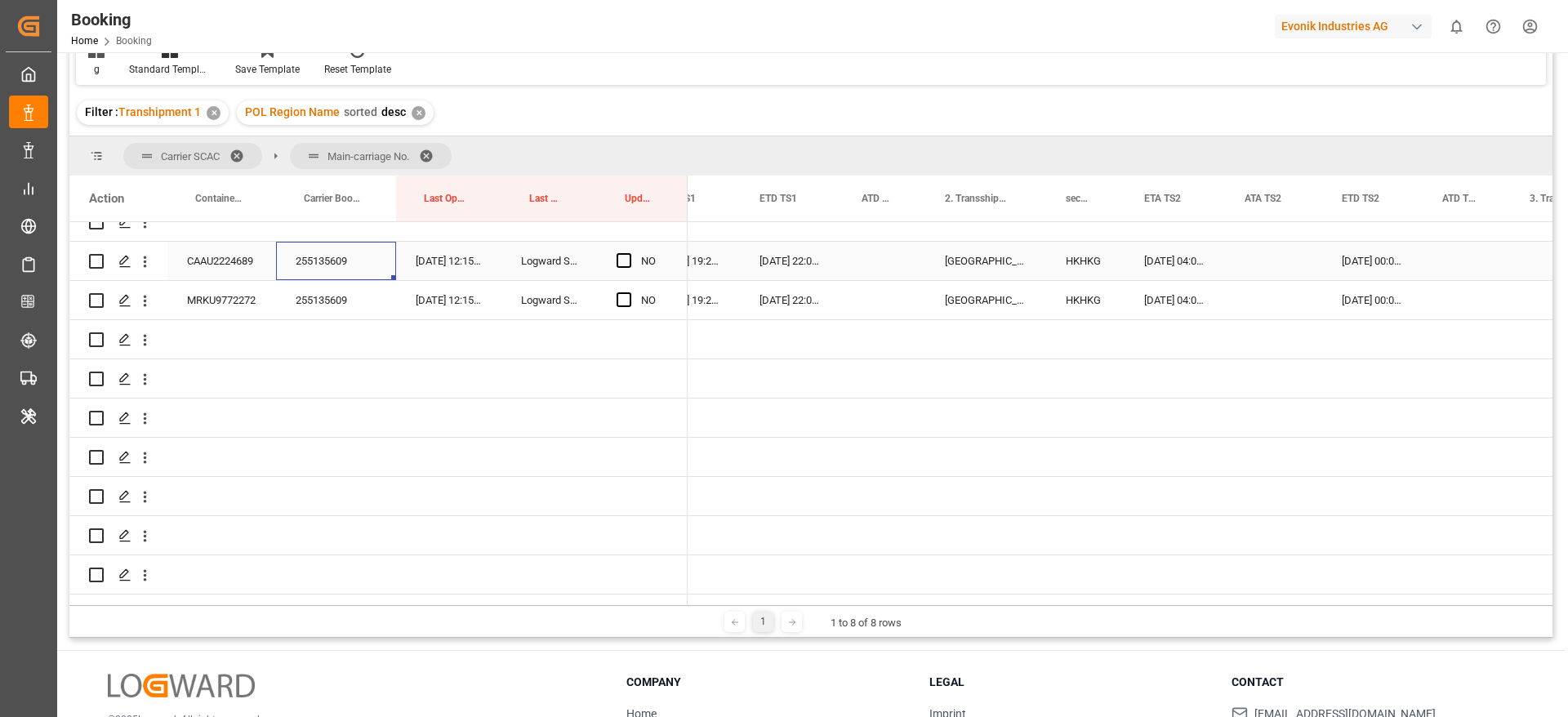
click at [1162, 262] on div "26-08-2025 04:00:00" at bounding box center [1175, 261] width 100 height 38
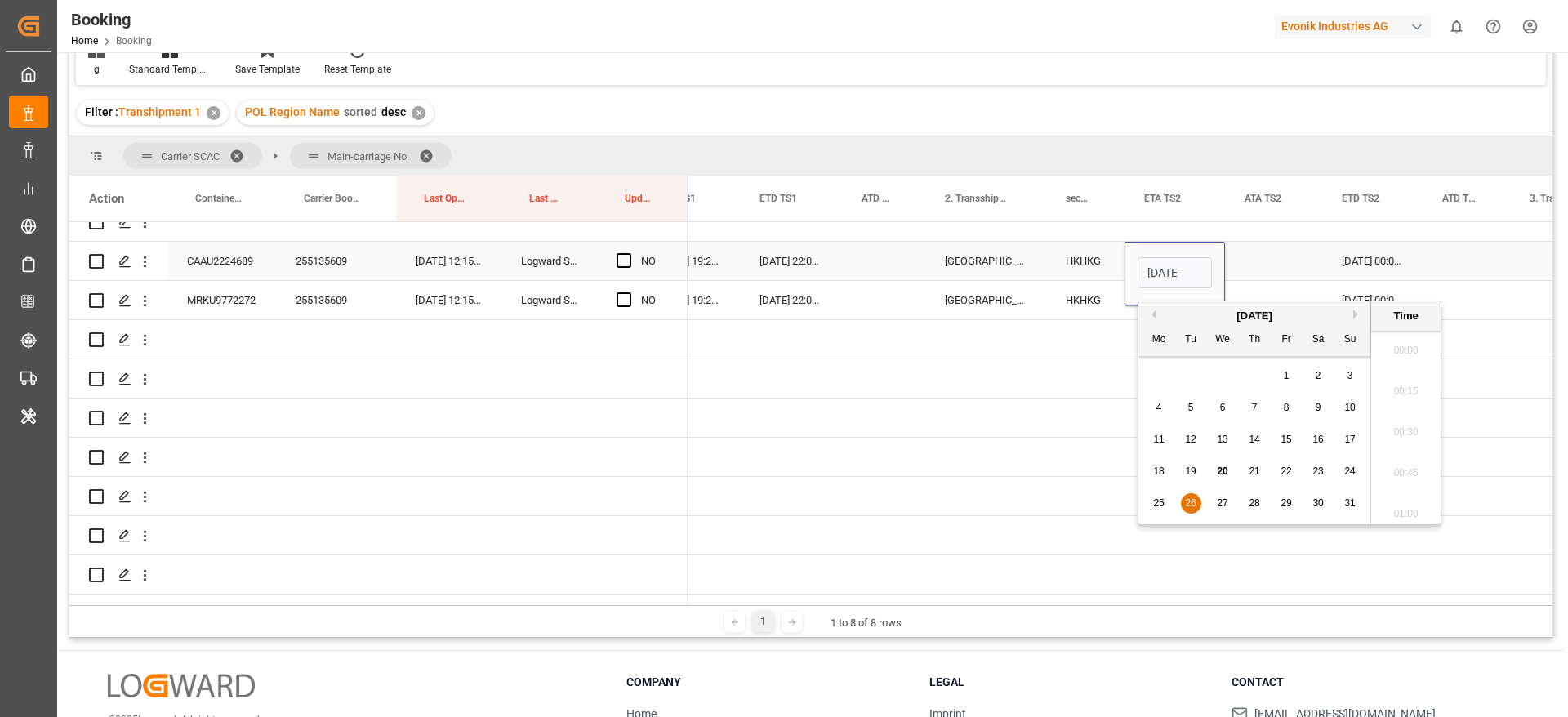
scroll to position [2212, 0]
click at [1158, 506] on span "25" at bounding box center [1158, 503] width 11 height 12
type input "25-08-2025 04:00"
click at [1363, 251] on div "25-08-2025 00:00:00" at bounding box center [1372, 261] width 100 height 38
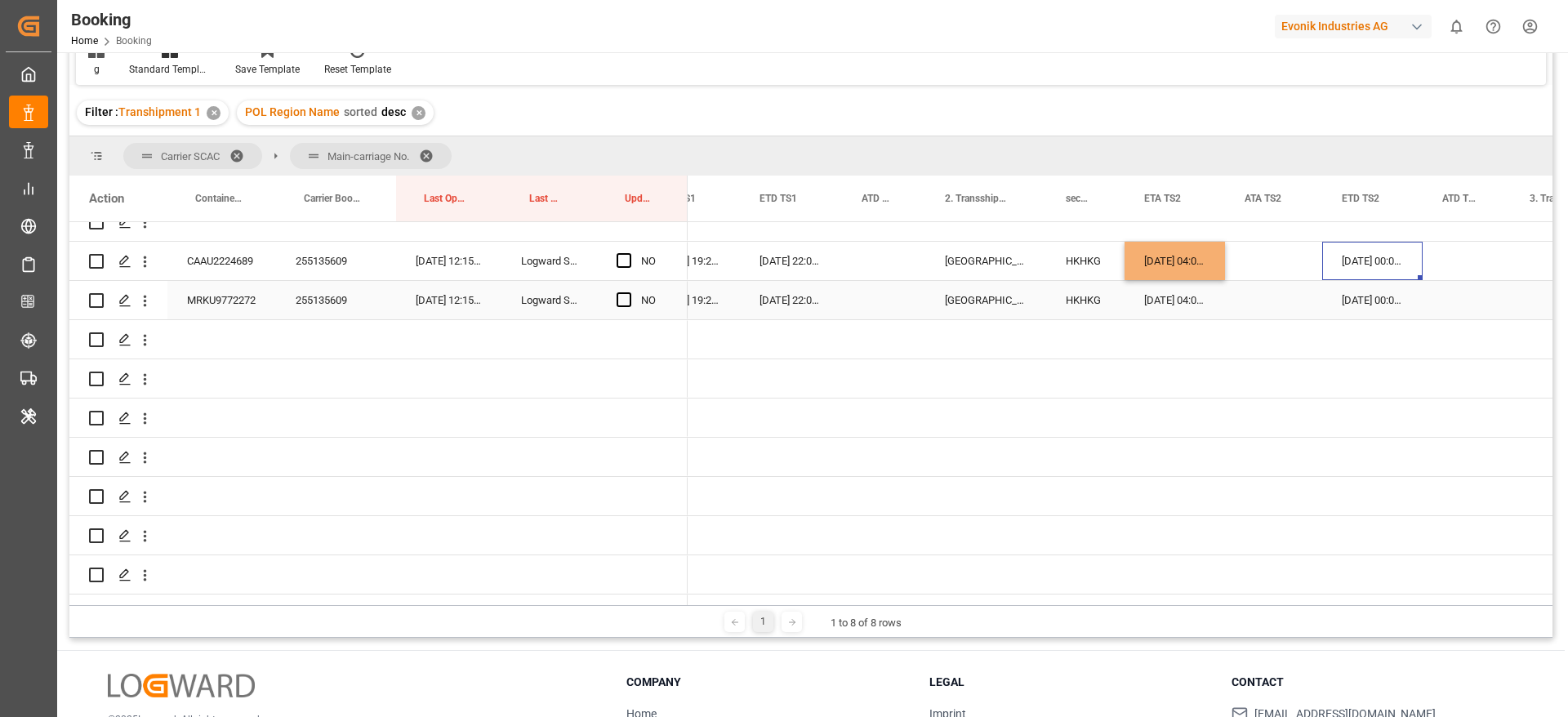
click at [1152, 300] on div "26-08-2025 04:00:00" at bounding box center [1175, 300] width 100 height 38
click at [1353, 245] on div "25-08-2025 00:00:00" at bounding box center [1372, 261] width 100 height 38
click at [1204, 257] on div "[DATE] 04:00:00" at bounding box center [1175, 261] width 100 height 38
drag, startPoint x: 1222, startPoint y: 274, endPoint x: 1228, endPoint y: 293, distance: 19.9
click at [1397, 259] on div "26-08-2025 04:00:00" at bounding box center [1372, 261] width 100 height 38
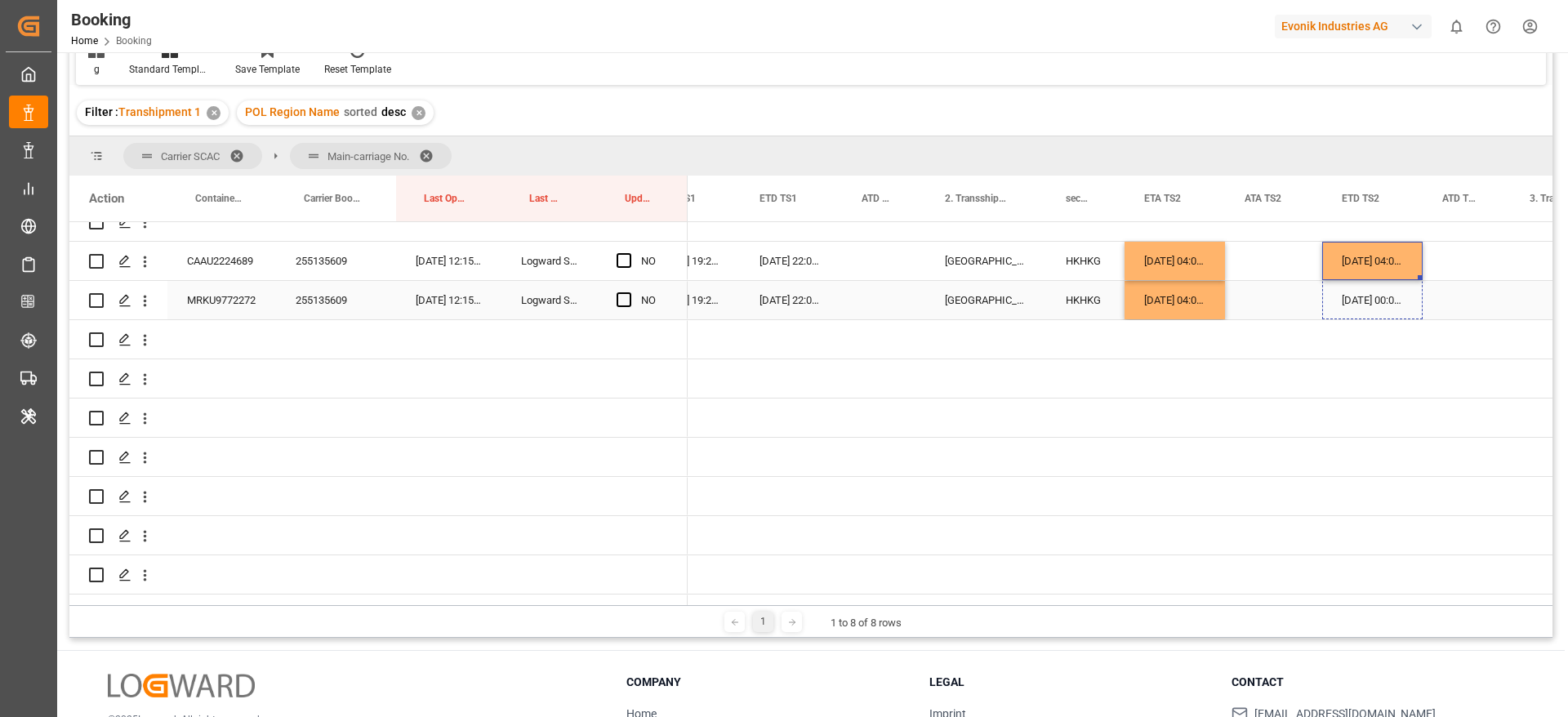
drag, startPoint x: 1420, startPoint y: 276, endPoint x: 1426, endPoint y: 297, distance: 21.8
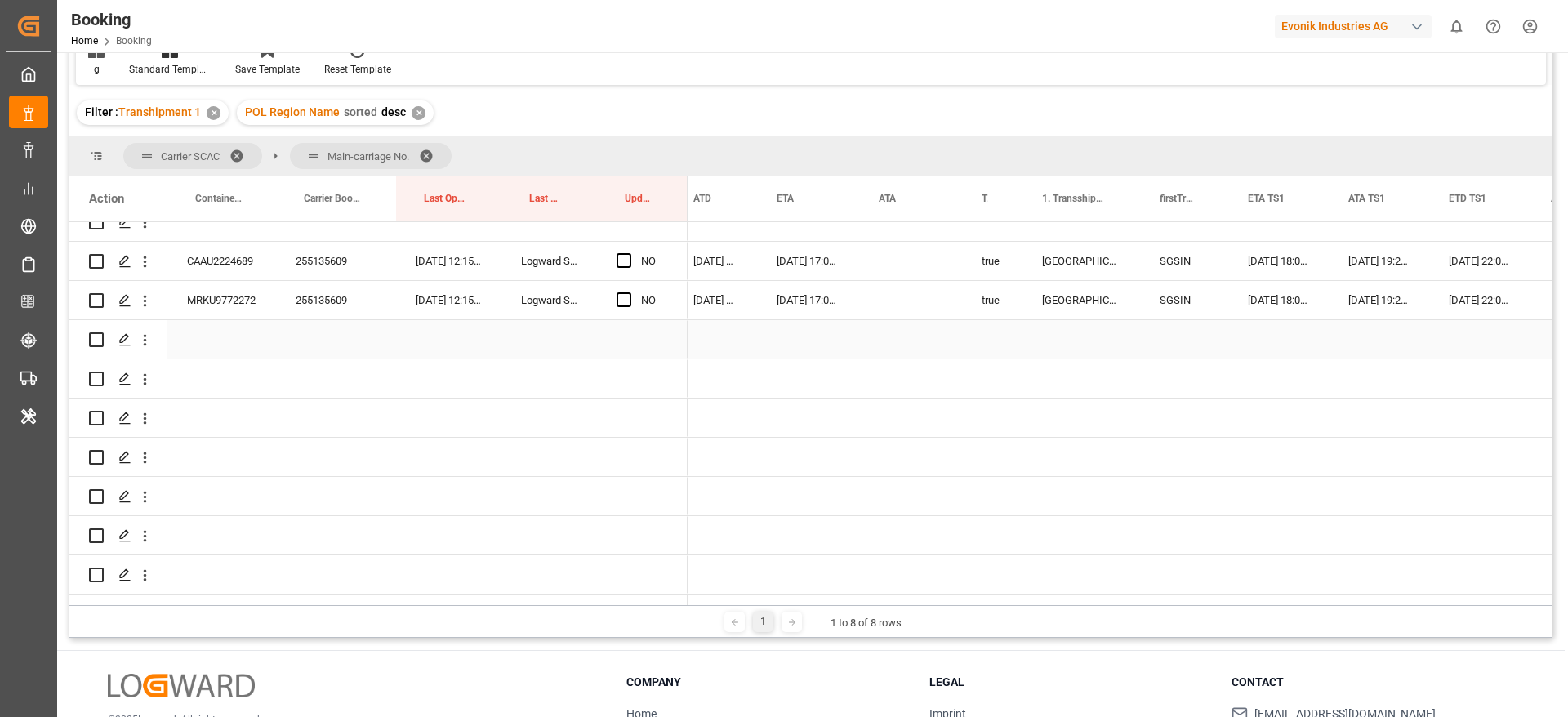
scroll to position [0, 1305]
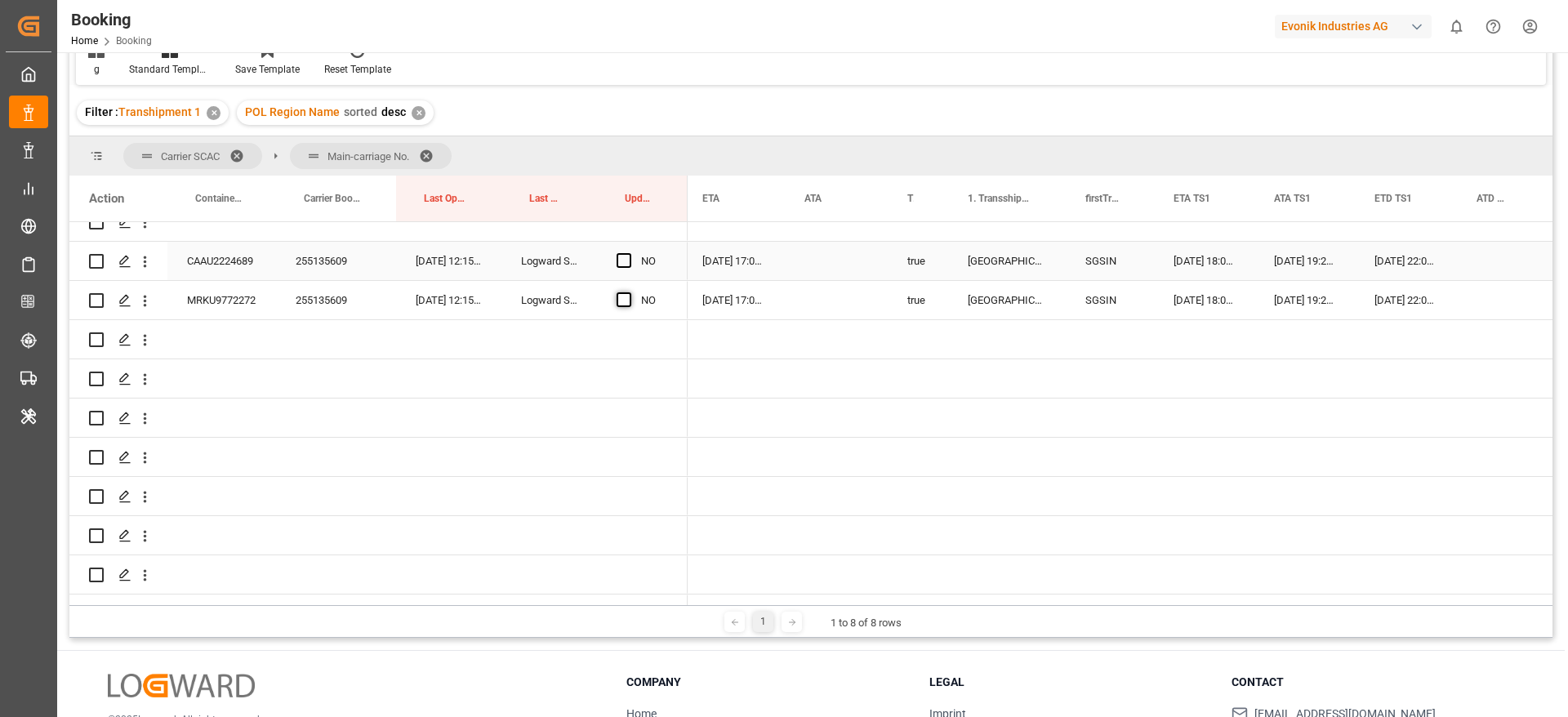
click at [627, 261] on span "Press SPACE to select this row." at bounding box center [623, 260] width 14 height 14
click at [629, 253] on input "Press SPACE to select this row." at bounding box center [629, 253] width 0 height 0
click at [624, 300] on span "Press SPACE to select this row." at bounding box center [623, 299] width 14 height 14
click at [629, 293] on input "Press SPACE to select this row." at bounding box center [629, 293] width 0 height 0
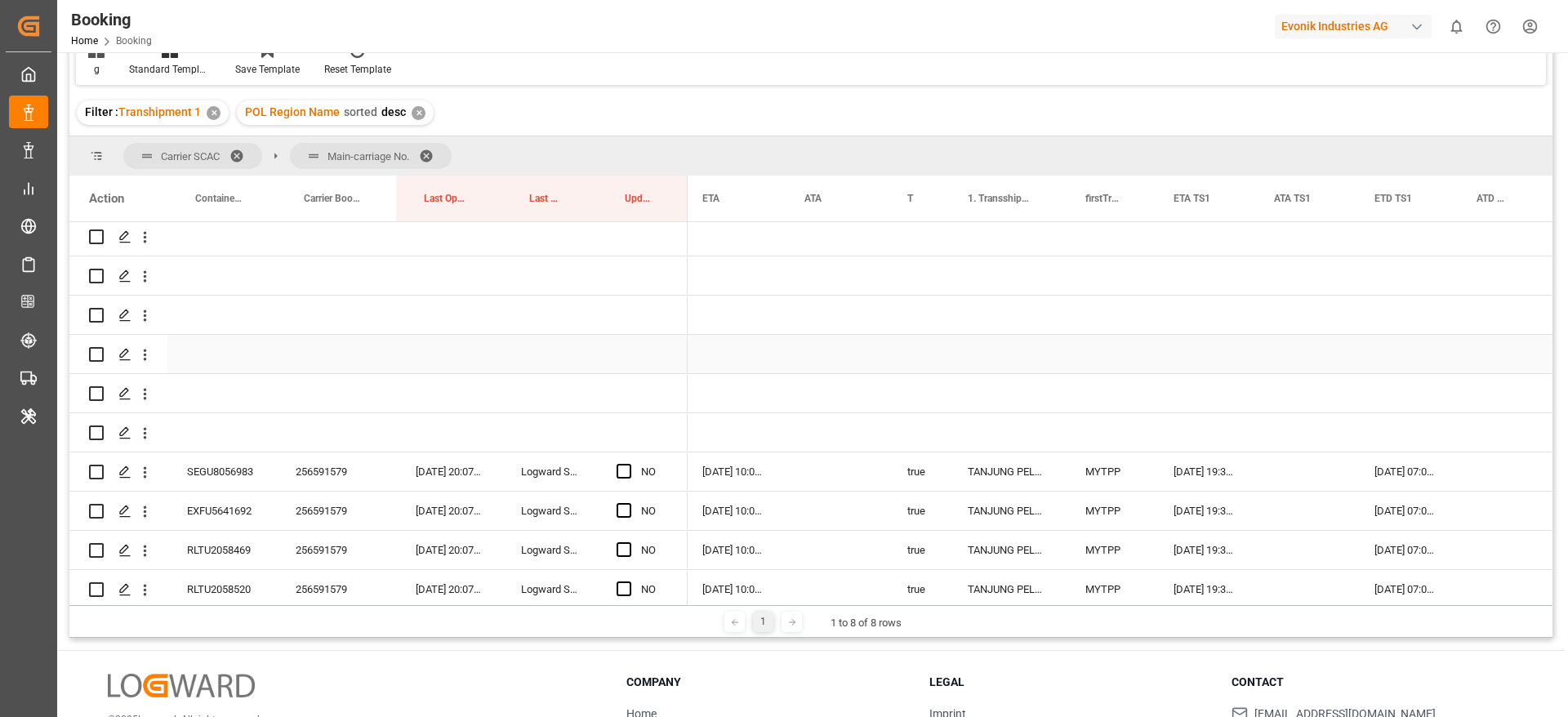
scroll to position [1960, 0]
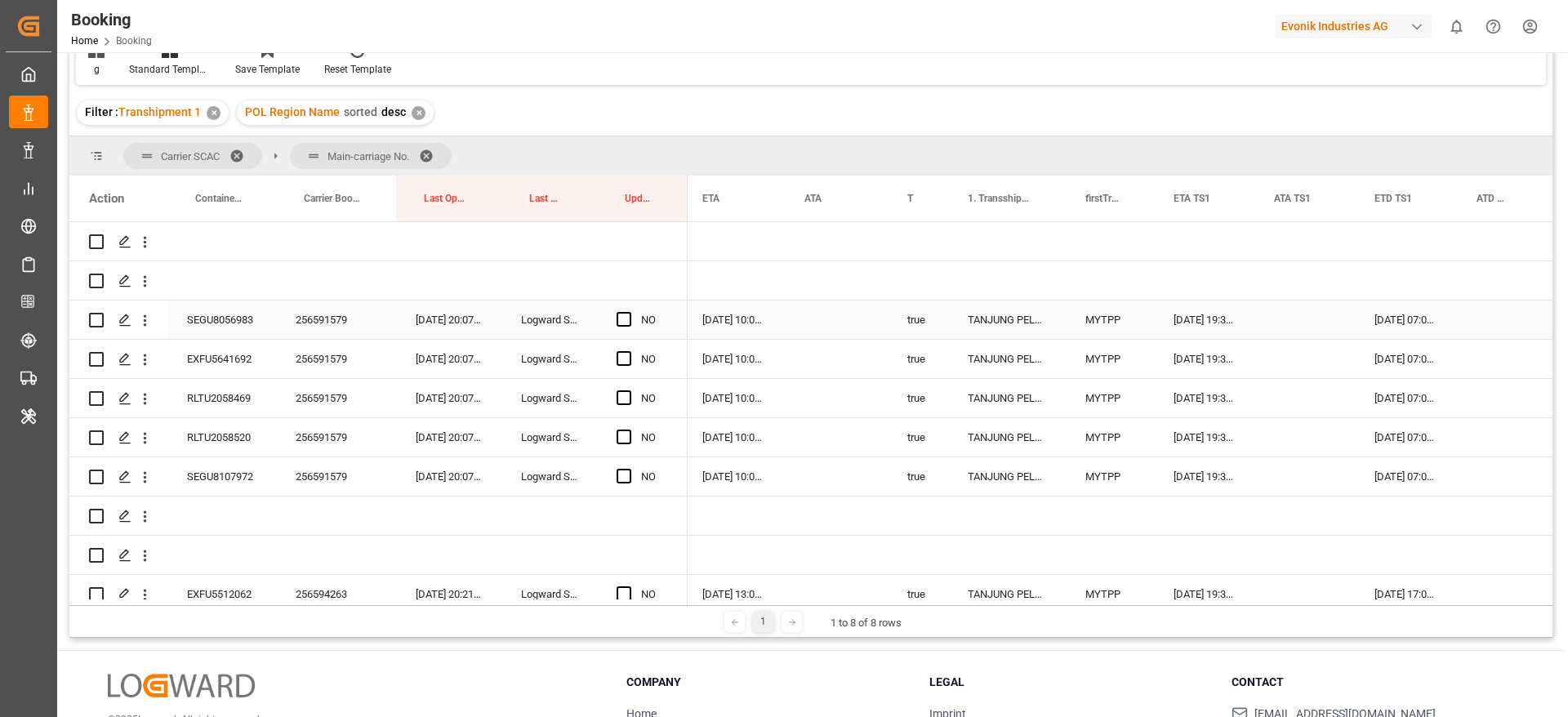
click at [330, 319] on div "256591579" at bounding box center [336, 320] width 120 height 38
click at [627, 324] on span "Press SPACE to select this row." at bounding box center [623, 319] width 14 height 14
click at [629, 312] on input "Press SPACE to select this row." at bounding box center [629, 312] width 0 height 0
drag, startPoint x: 686, startPoint y: 335, endPoint x: 679, endPoint y: 496, distance: 161.2
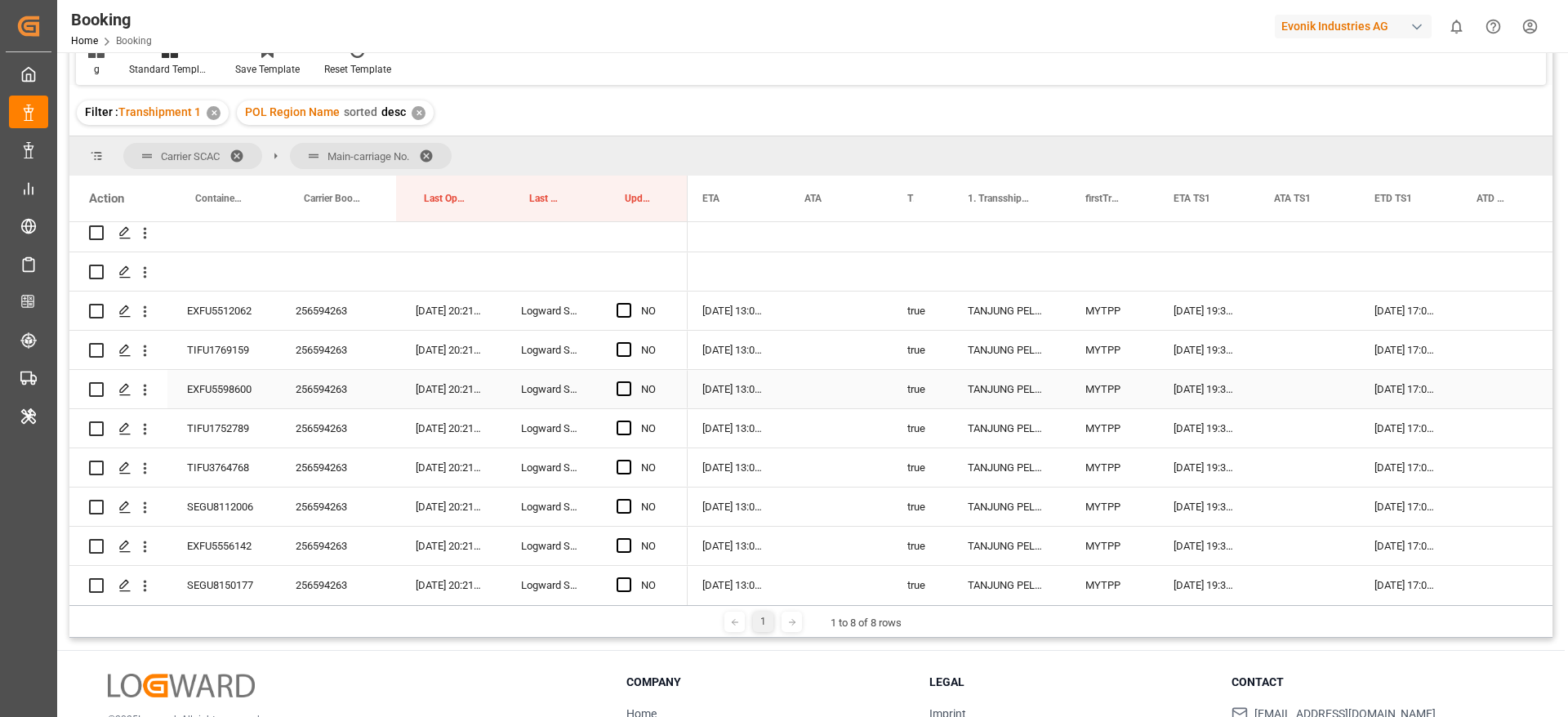
scroll to position [2206, 0]
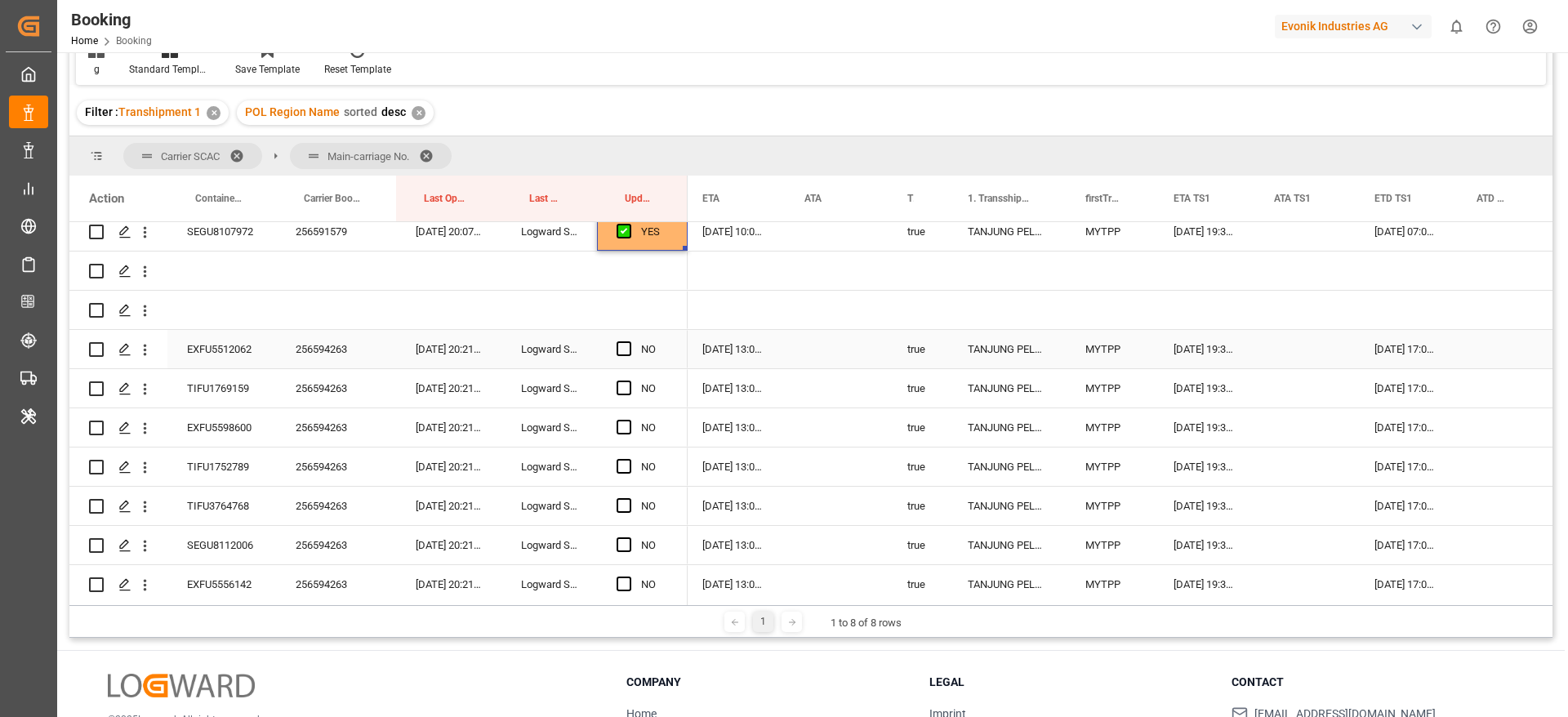
click at [331, 347] on div "256594263" at bounding box center [336, 349] width 120 height 38
drag, startPoint x: 625, startPoint y: 350, endPoint x: 669, endPoint y: 365, distance: 46.5
click at [625, 349] on span "Press SPACE to select this row." at bounding box center [623, 348] width 14 height 14
click at [629, 342] on input "Press SPACE to select this row." at bounding box center [629, 342] width 0 height 0
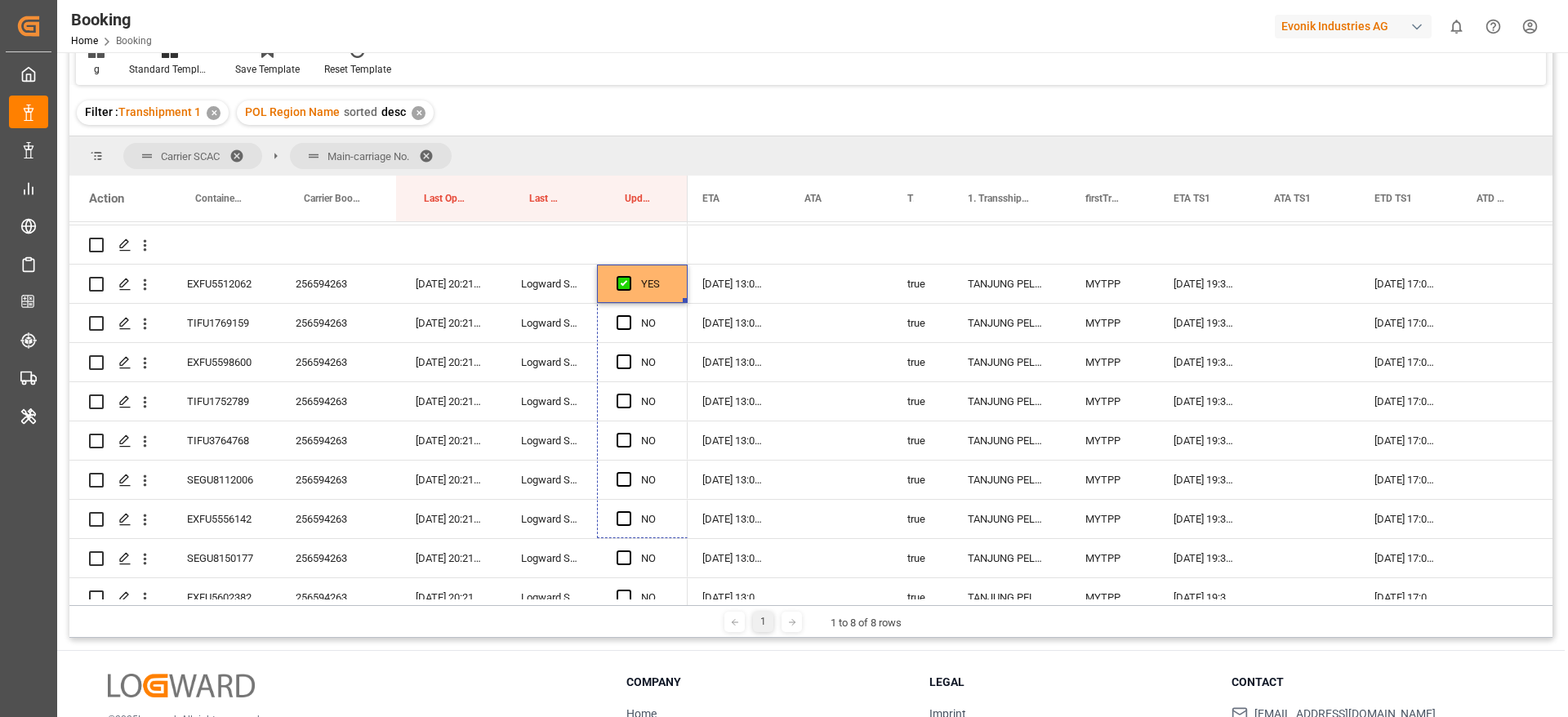
scroll to position [2369, 0]
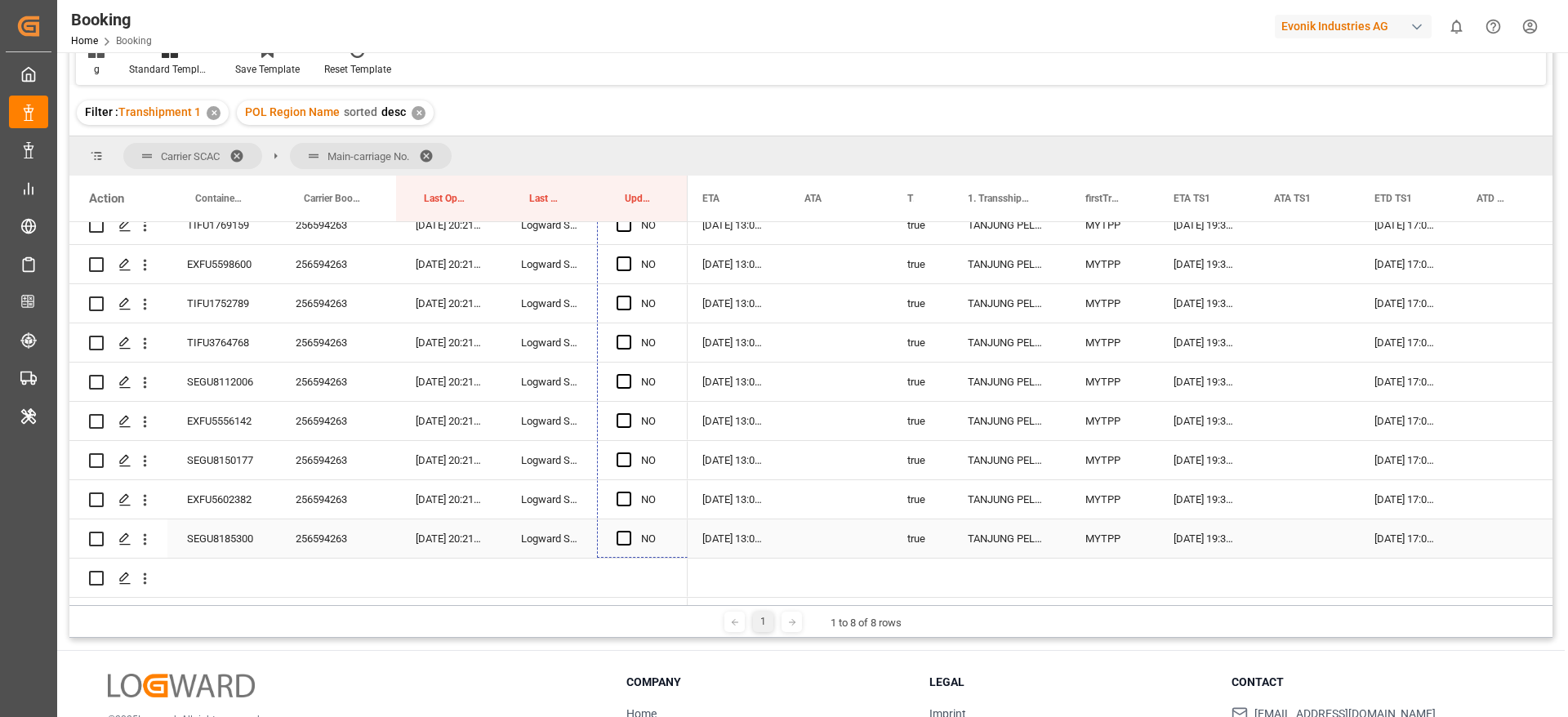
drag, startPoint x: 683, startPoint y: 365, endPoint x: 678, endPoint y: 525, distance: 160.1
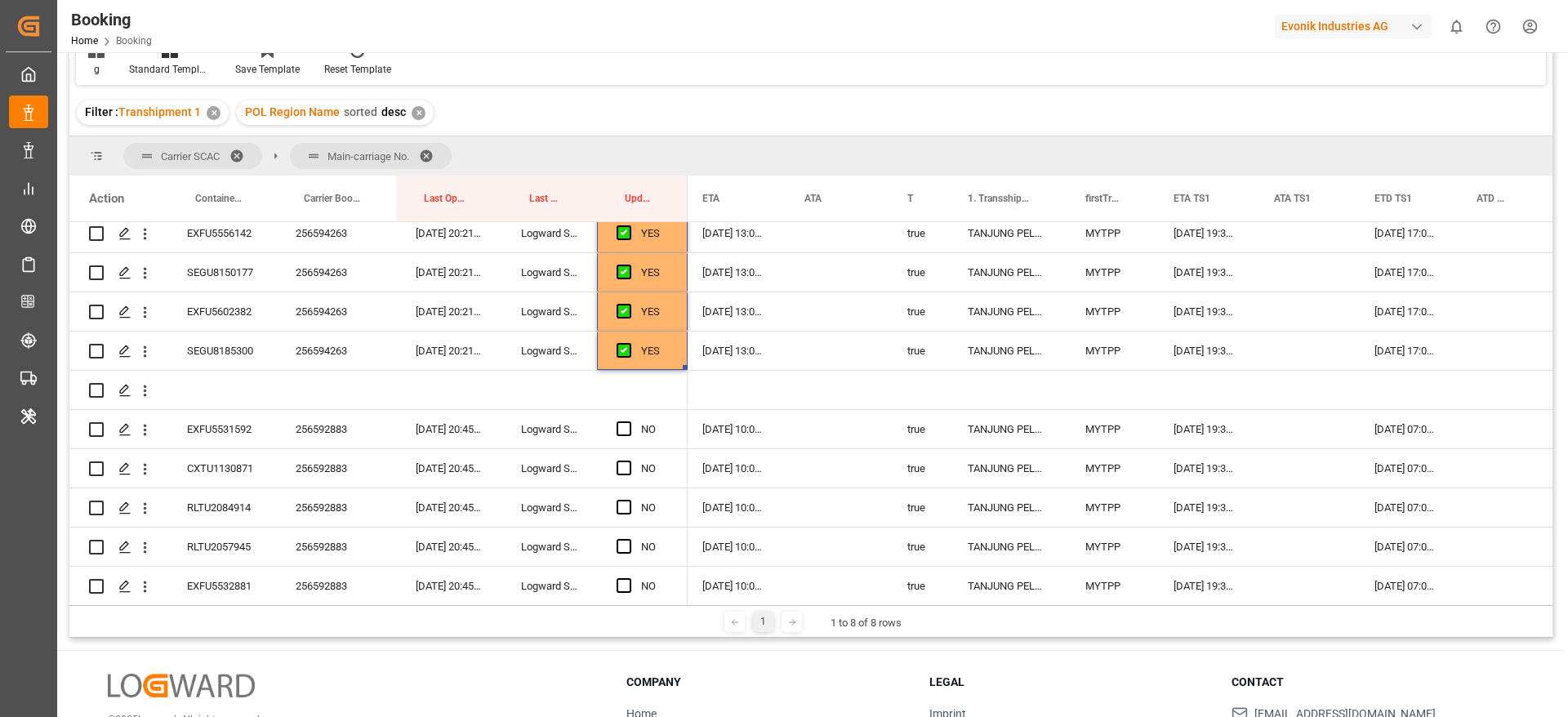
scroll to position [2614, 0]
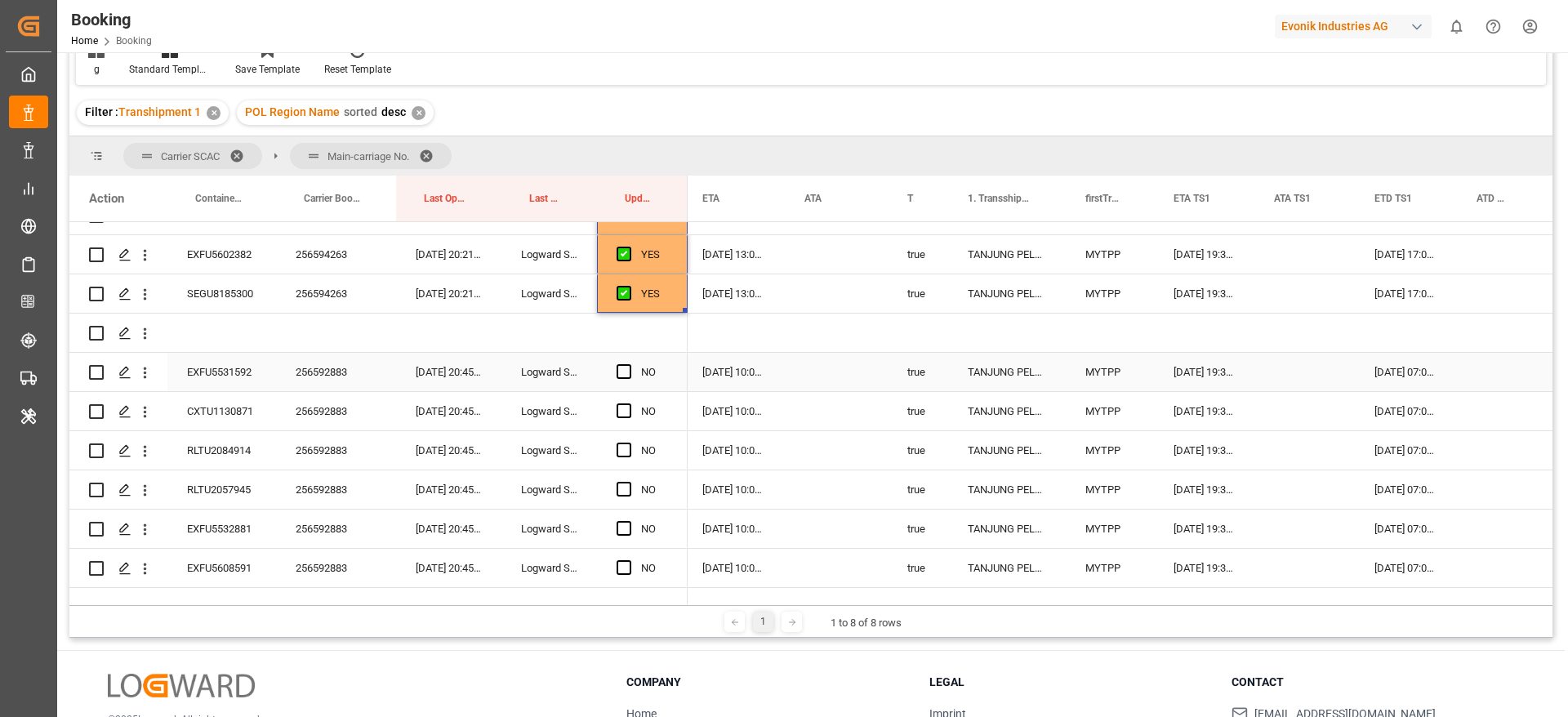
click at [321, 366] on div "256592883" at bounding box center [336, 372] width 120 height 38
click at [623, 371] on span "Press SPACE to select this row." at bounding box center [623, 371] width 14 height 14
click at [629, 365] on input "Press SPACE to select this row." at bounding box center [629, 365] width 0 height 0
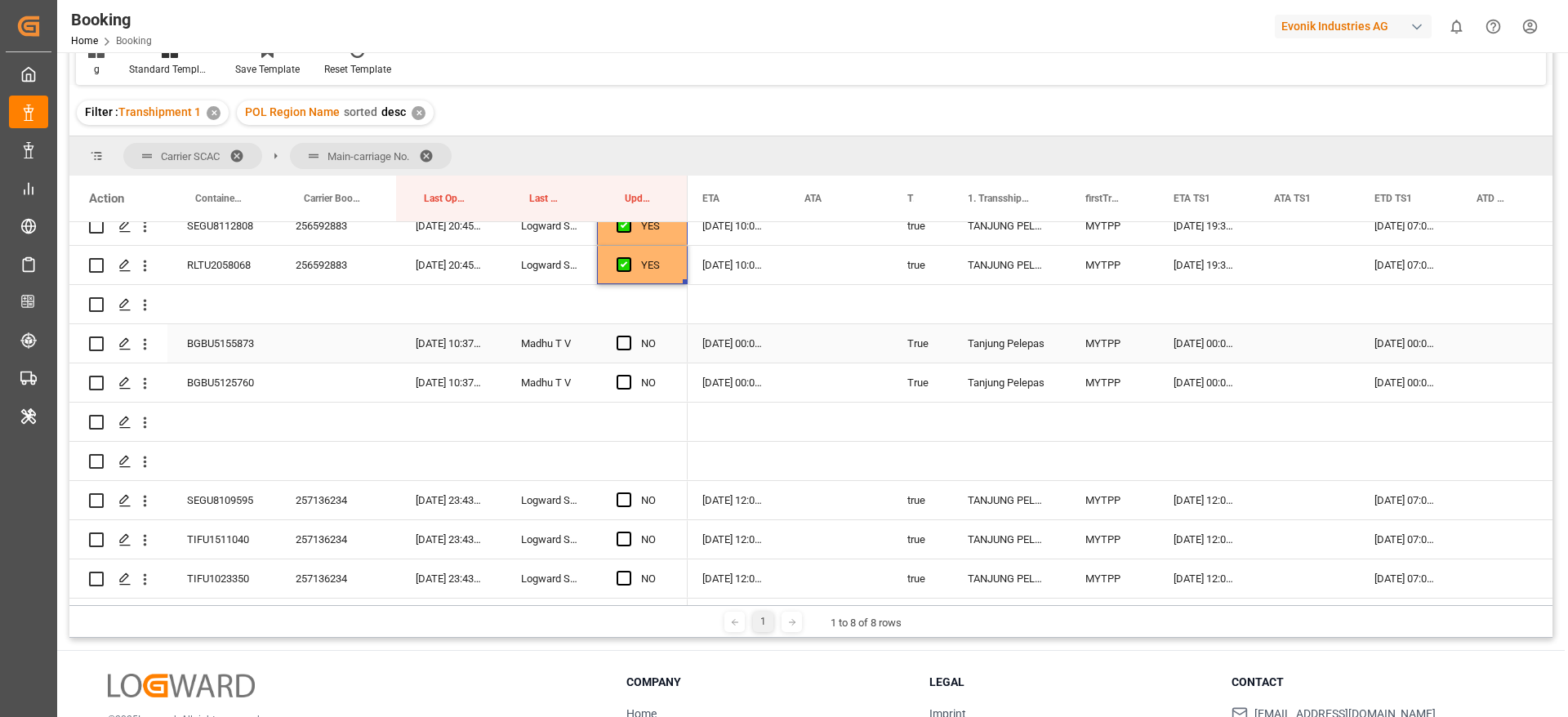
scroll to position [3112, 0]
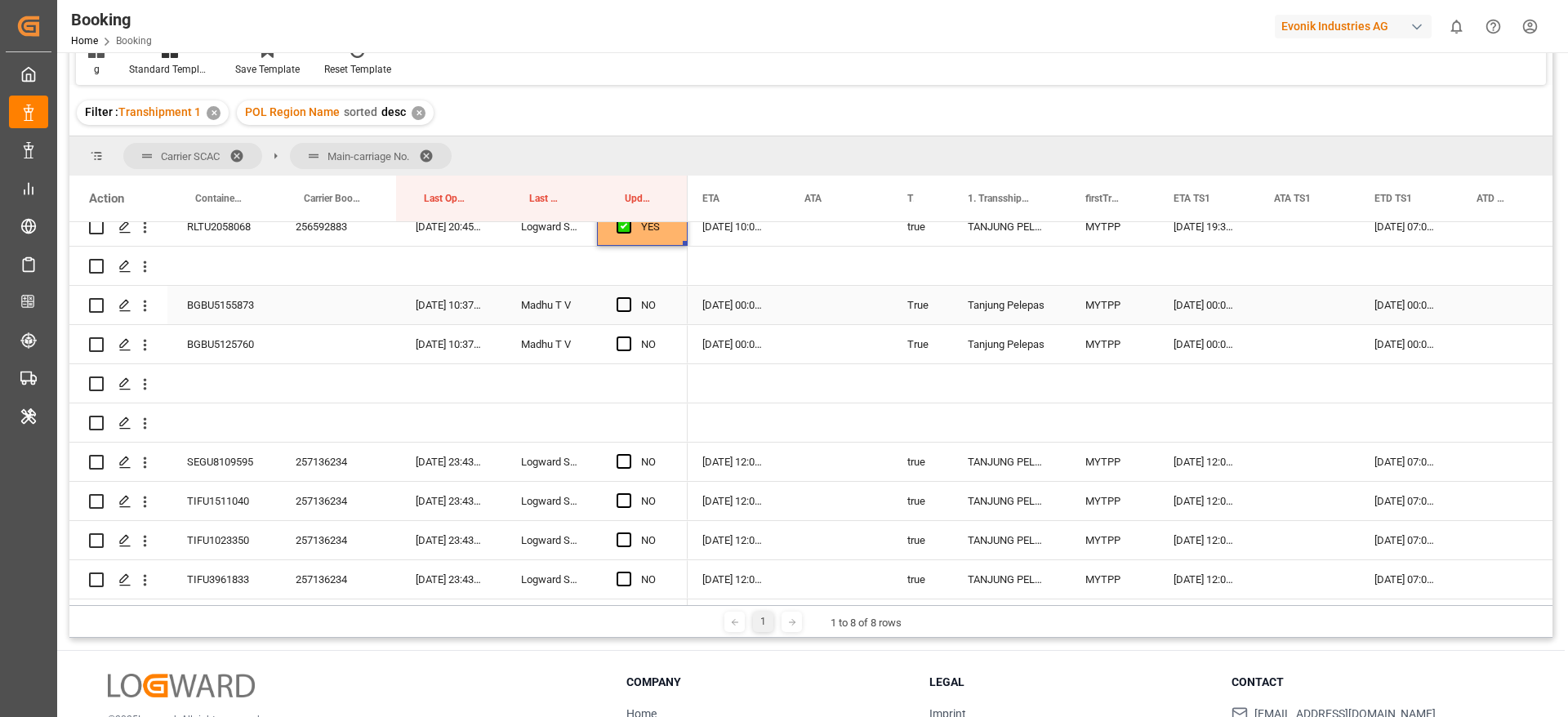
click at [229, 307] on div "BGBU5155873" at bounding box center [221, 305] width 109 height 38
click at [627, 301] on span "Press SPACE to select this row." at bounding box center [623, 304] width 14 height 14
click at [629, 297] on input "Press SPACE to select this row." at bounding box center [629, 297] width 0 height 0
click at [623, 345] on span "Press SPACE to select this row." at bounding box center [623, 344] width 14 height 14
click at [629, 337] on input "Press SPACE to select this row." at bounding box center [629, 337] width 0 height 0
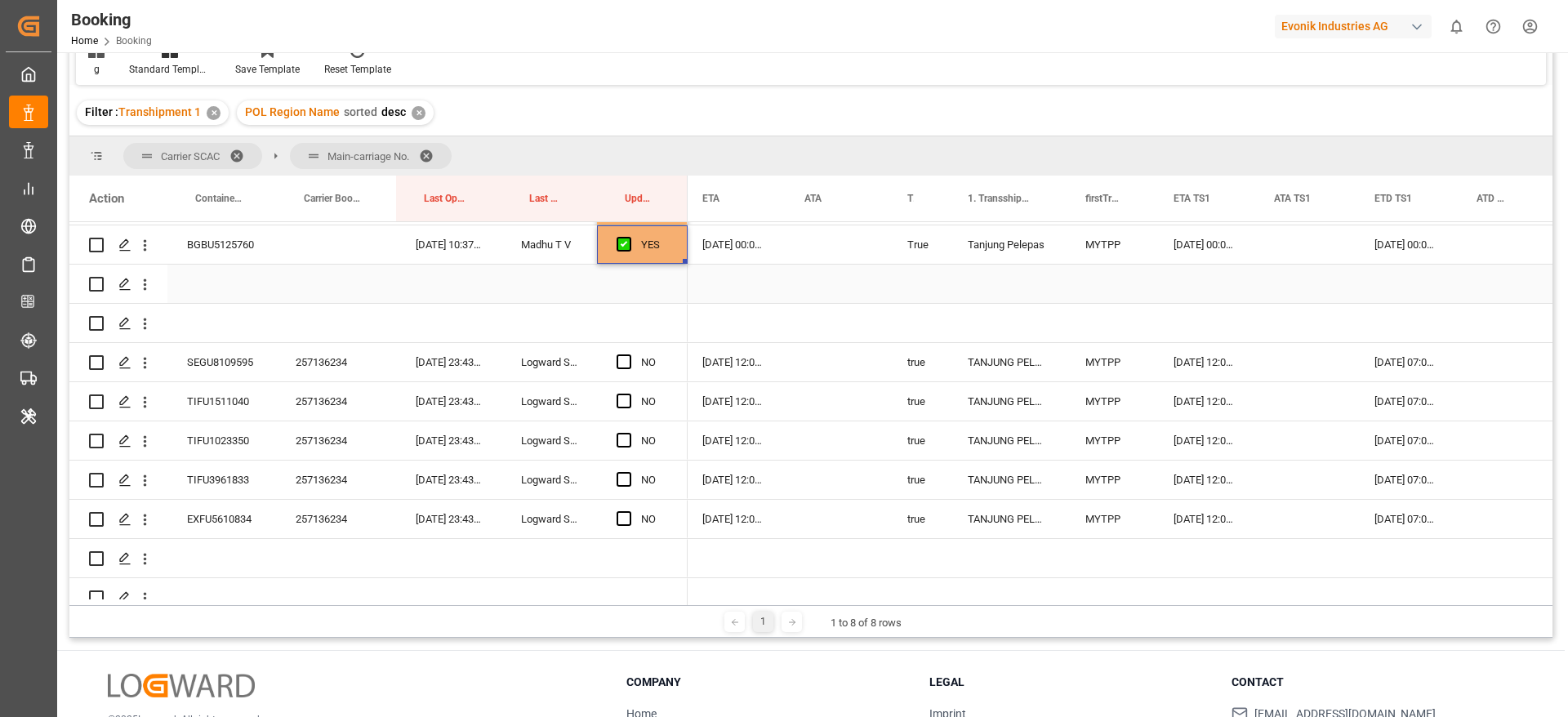
scroll to position [3236, 0]
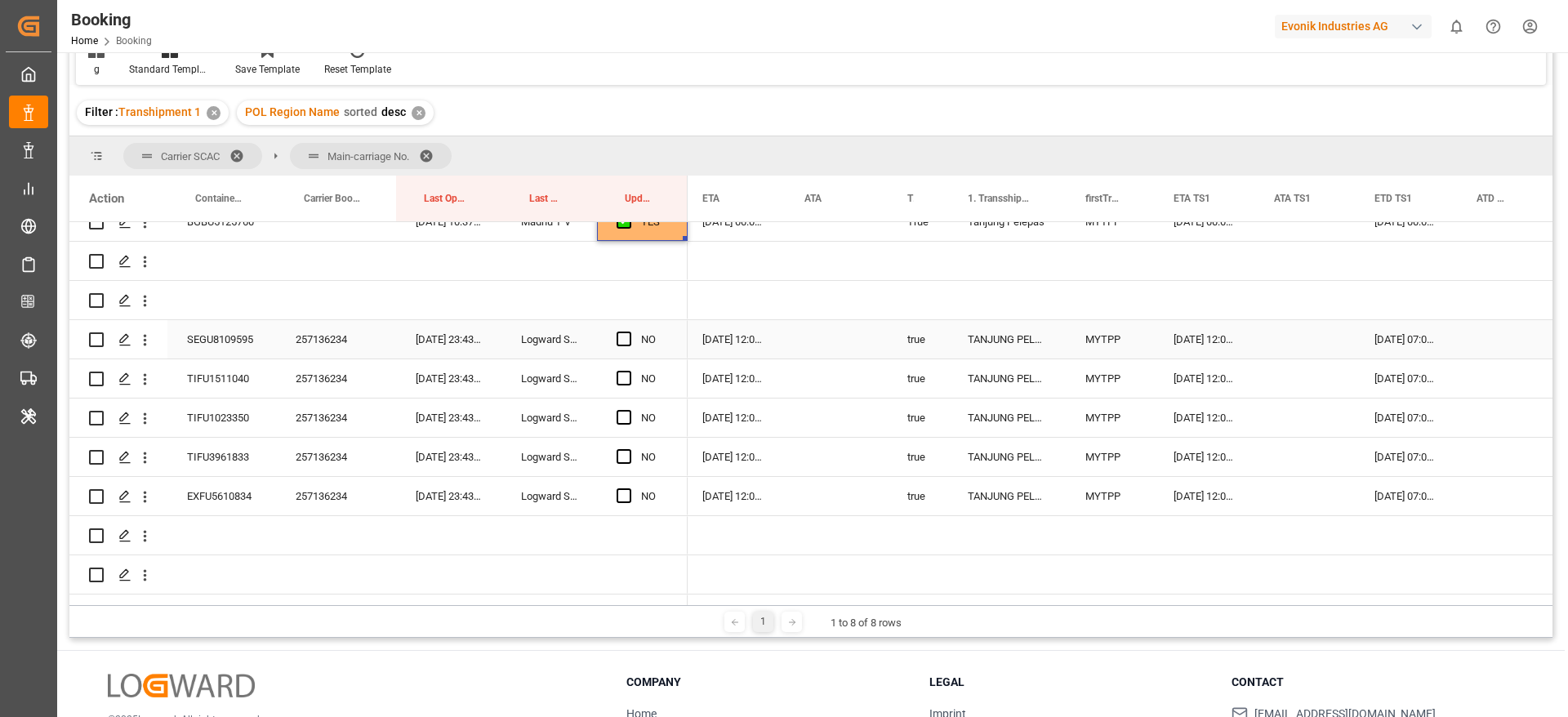
click at [631, 336] on div "Press SPACE to select this row." at bounding box center [628, 340] width 24 height 38
click at [621, 339] on span "Press SPACE to select this row." at bounding box center [623, 339] width 14 height 14
click at [629, 332] on input "Press SPACE to select this row." at bounding box center [629, 332] width 0 height 0
drag, startPoint x: 685, startPoint y: 354, endPoint x: 689, endPoint y: 485, distance: 131.1
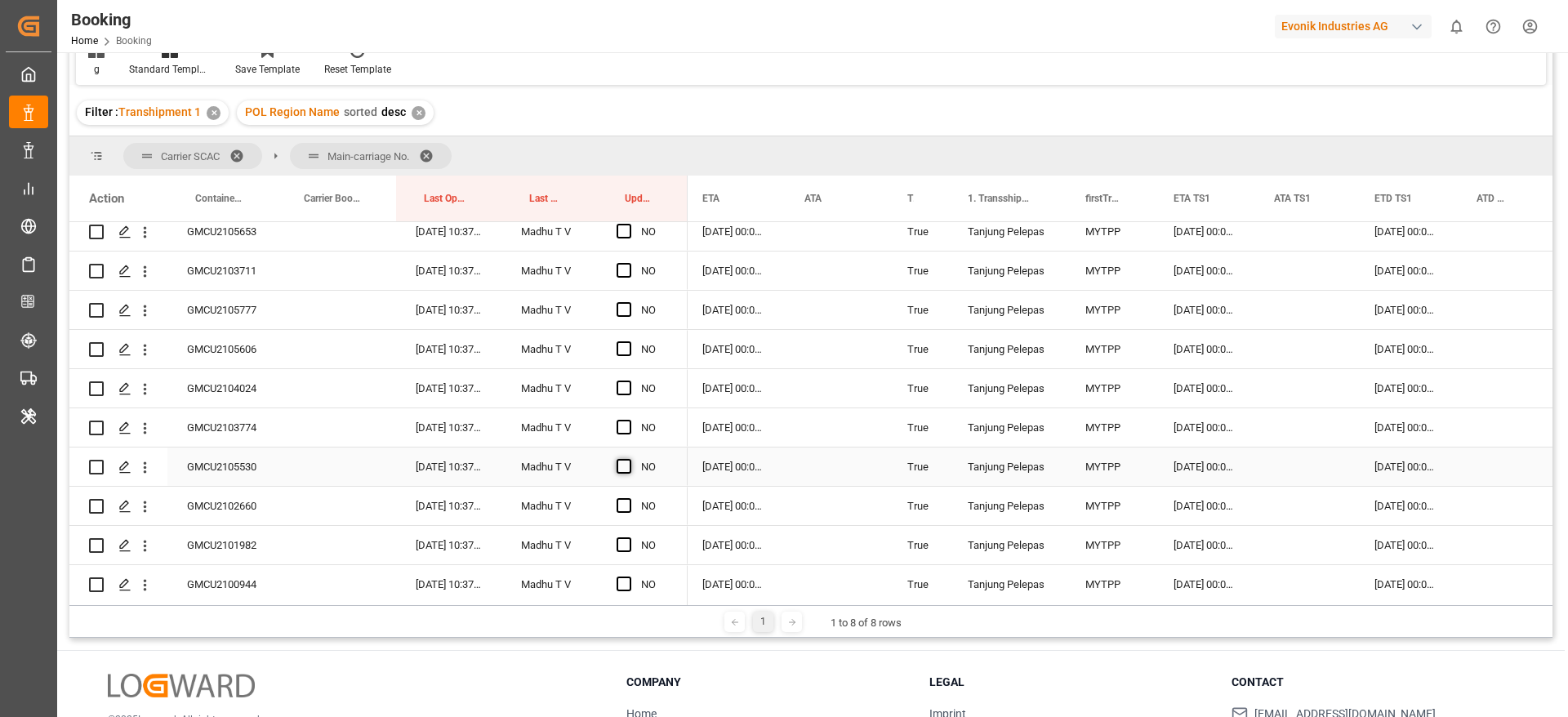
scroll to position [3848, 0]
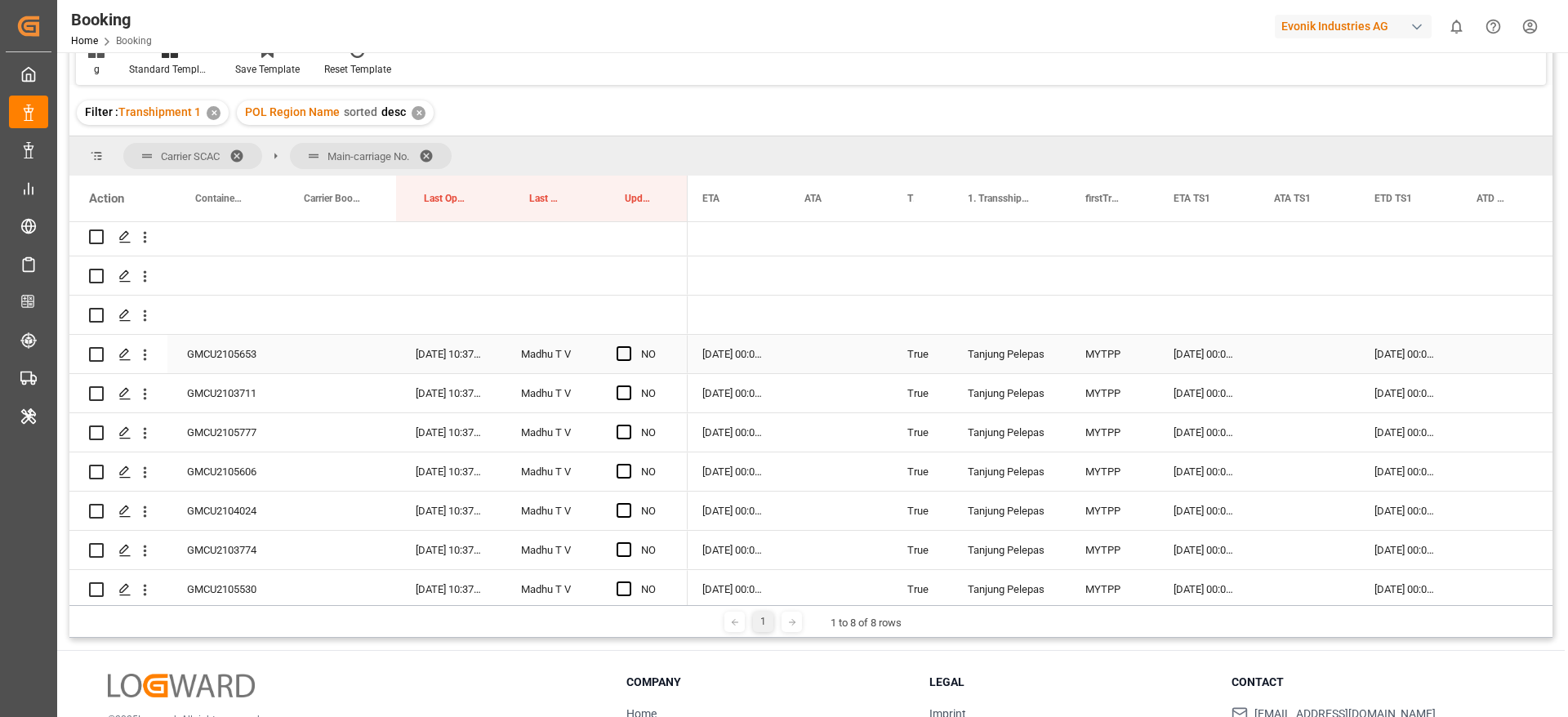
click at [224, 346] on div "GMCU2105653" at bounding box center [221, 354] width 109 height 38
click at [1198, 352] on div "13-09-2025 00:00:00" at bounding box center [1203, 354] width 100 height 38
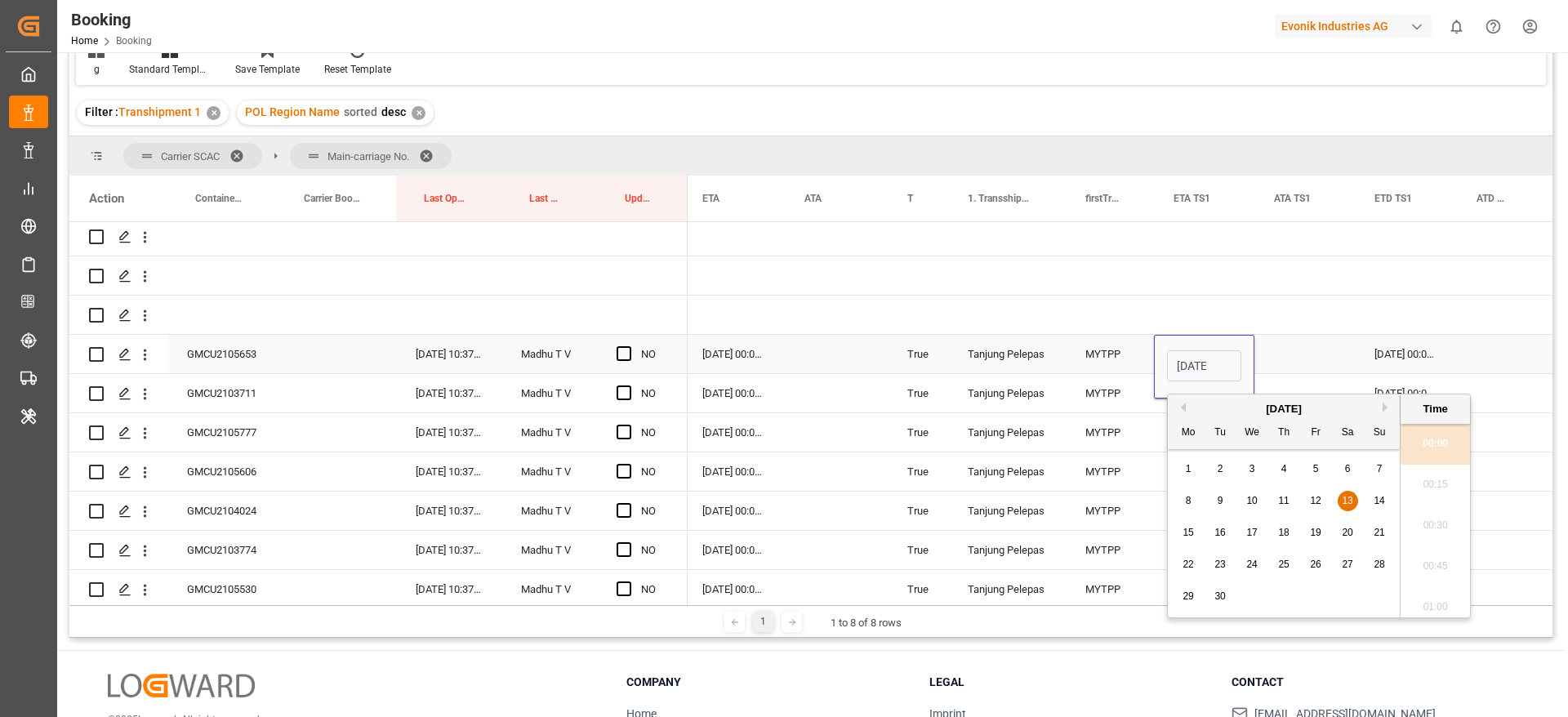
scroll to position [0, 59]
click at [1253, 498] on span "10" at bounding box center [1251, 500] width 11 height 12
type input "10-09-2025 00:00"
click at [1292, 347] on div "Press SPACE to select this row." at bounding box center [1304, 354] width 100 height 38
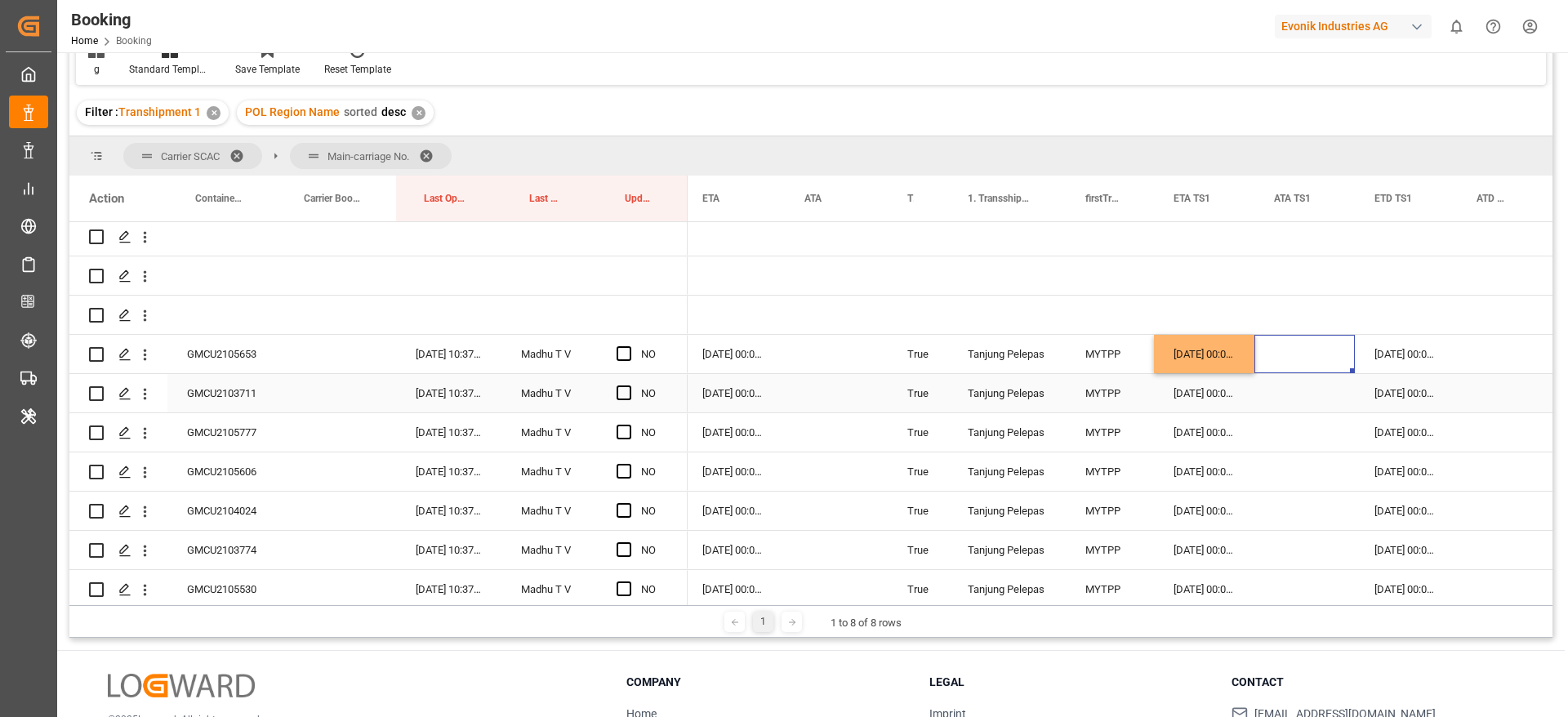
click at [237, 399] on div "GMCU2103711" at bounding box center [221, 394] width 109 height 38
click at [1239, 351] on div "[DATE] 00:00:00" at bounding box center [1203, 354] width 100 height 38
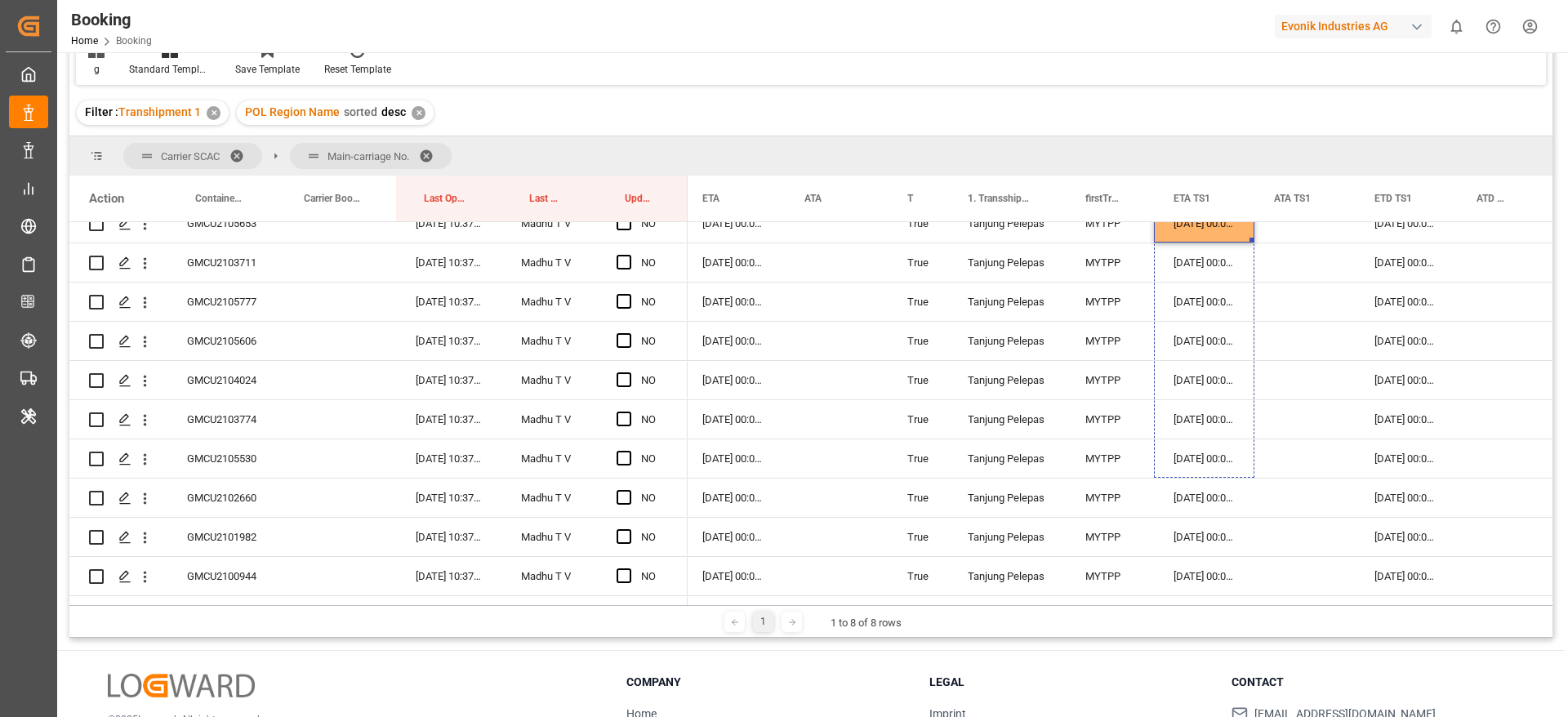
scroll to position [4011, 0]
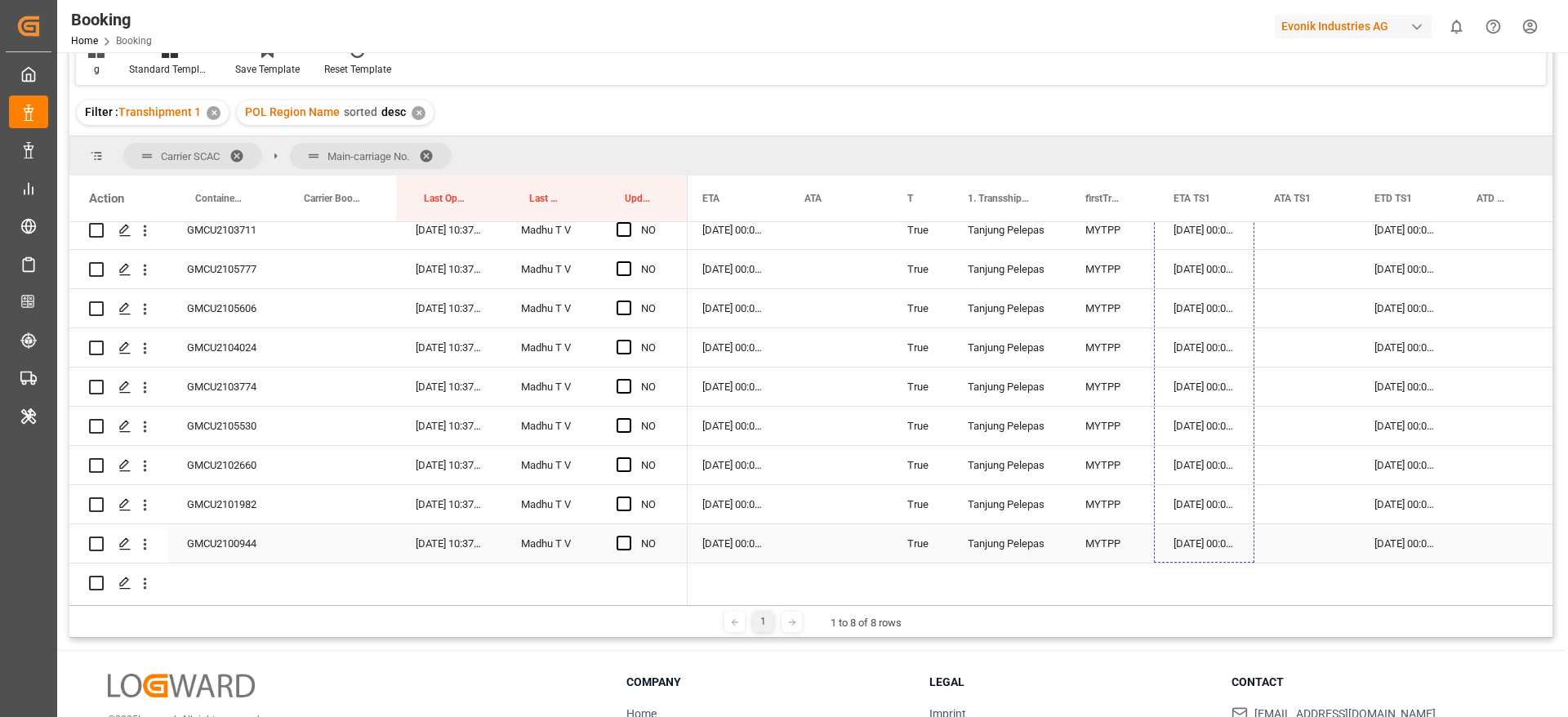
drag, startPoint x: 1251, startPoint y: 371, endPoint x: 1273, endPoint y: 532, distance: 162.5
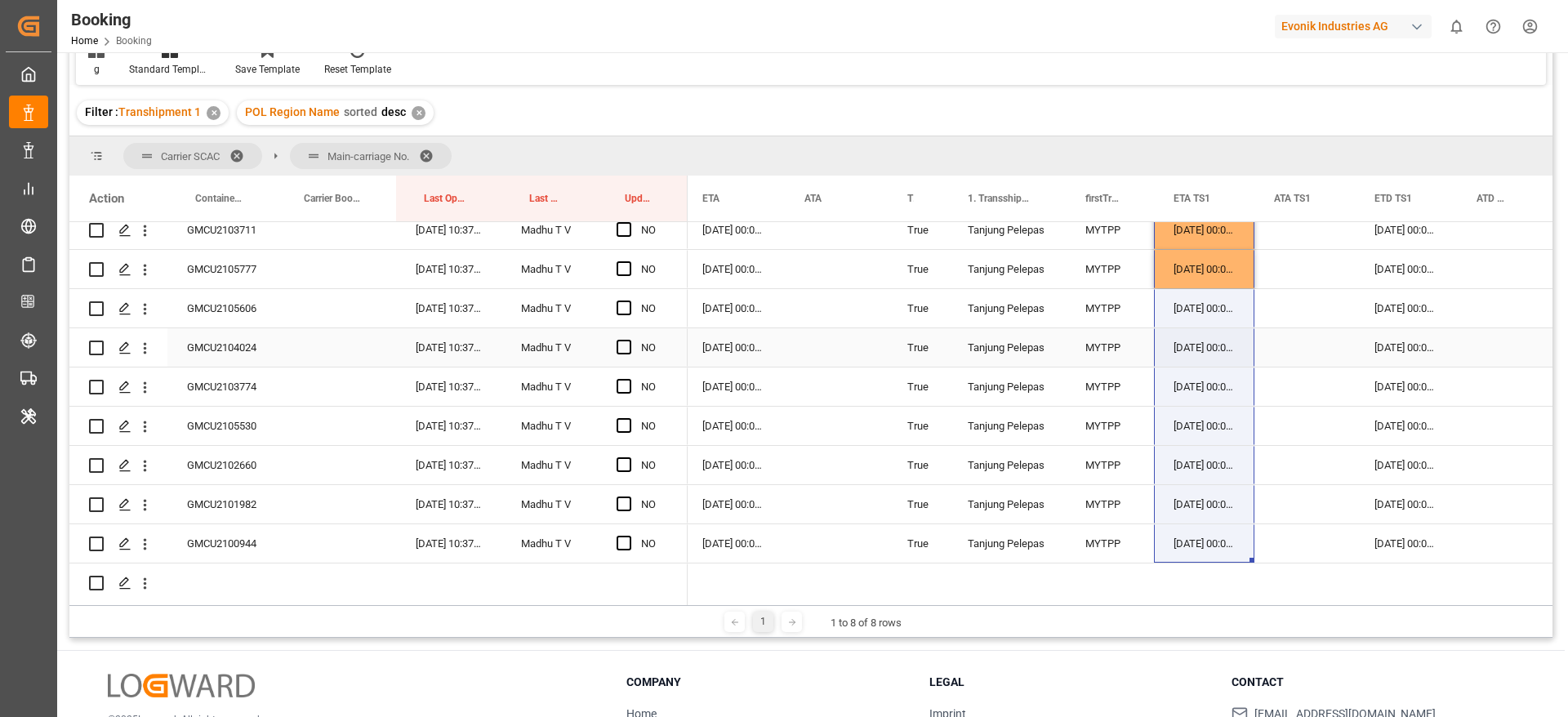
scroll to position [3889, 0]
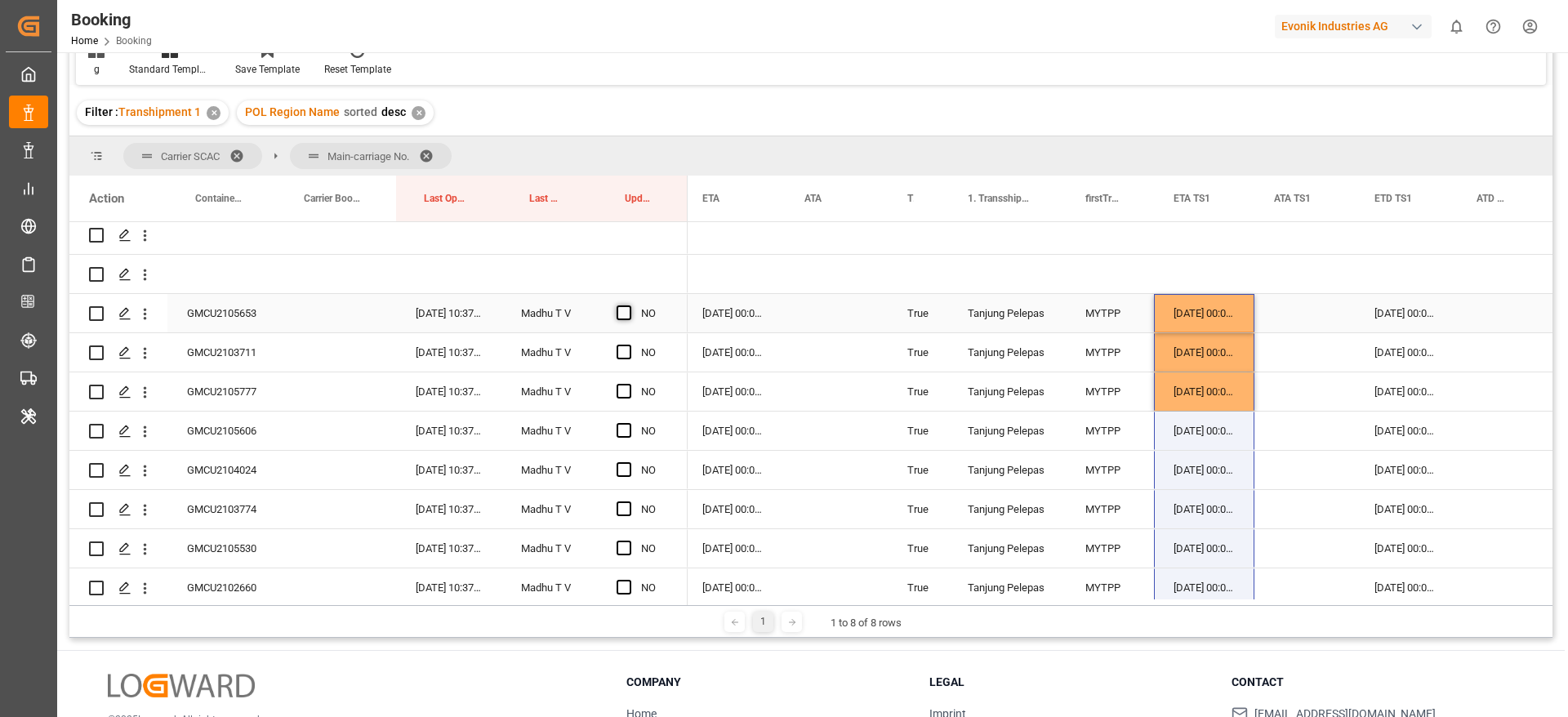
click at [621, 310] on span "Press SPACE to select this row." at bounding box center [623, 312] width 14 height 14
click at [629, 305] on input "Press SPACE to select this row." at bounding box center [629, 305] width 0 height 0
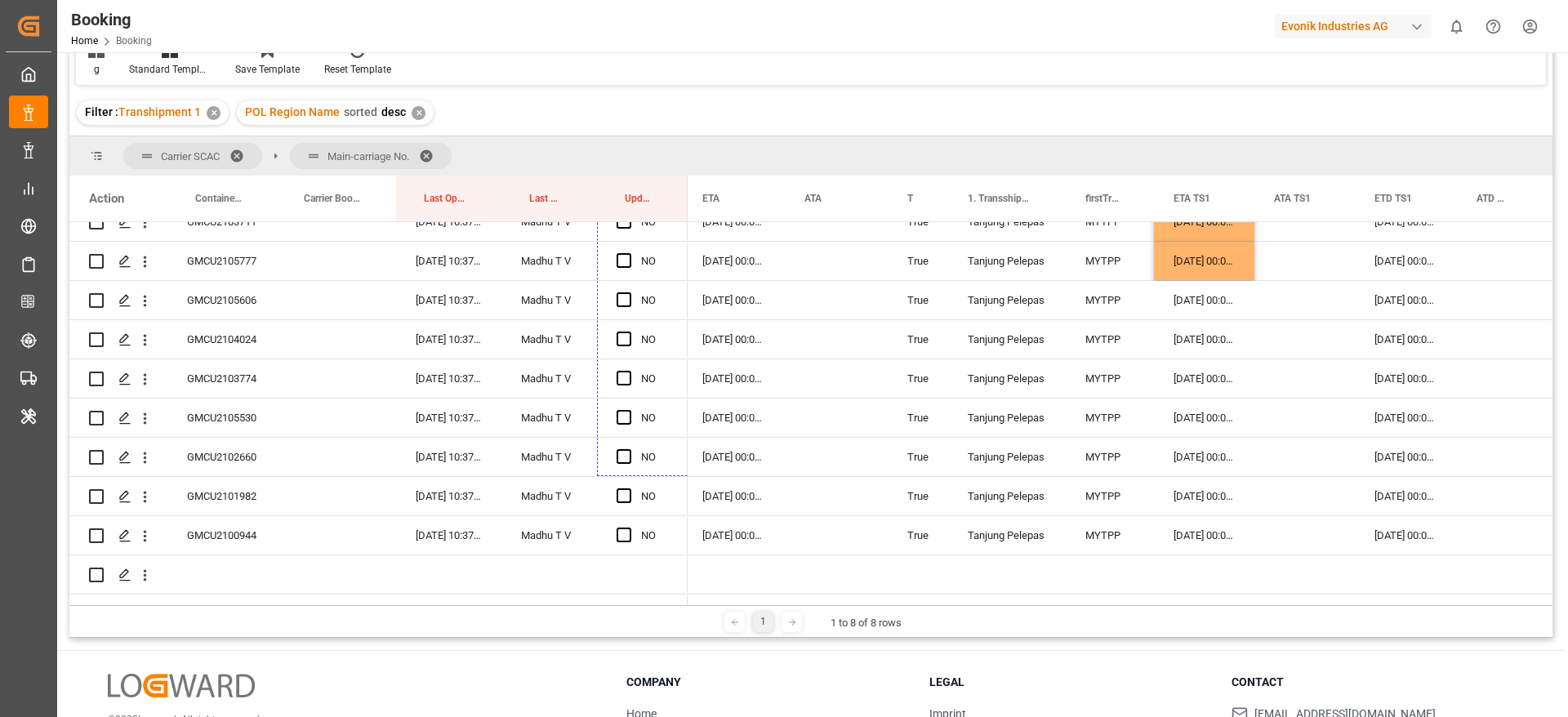
scroll to position [4052, 0]
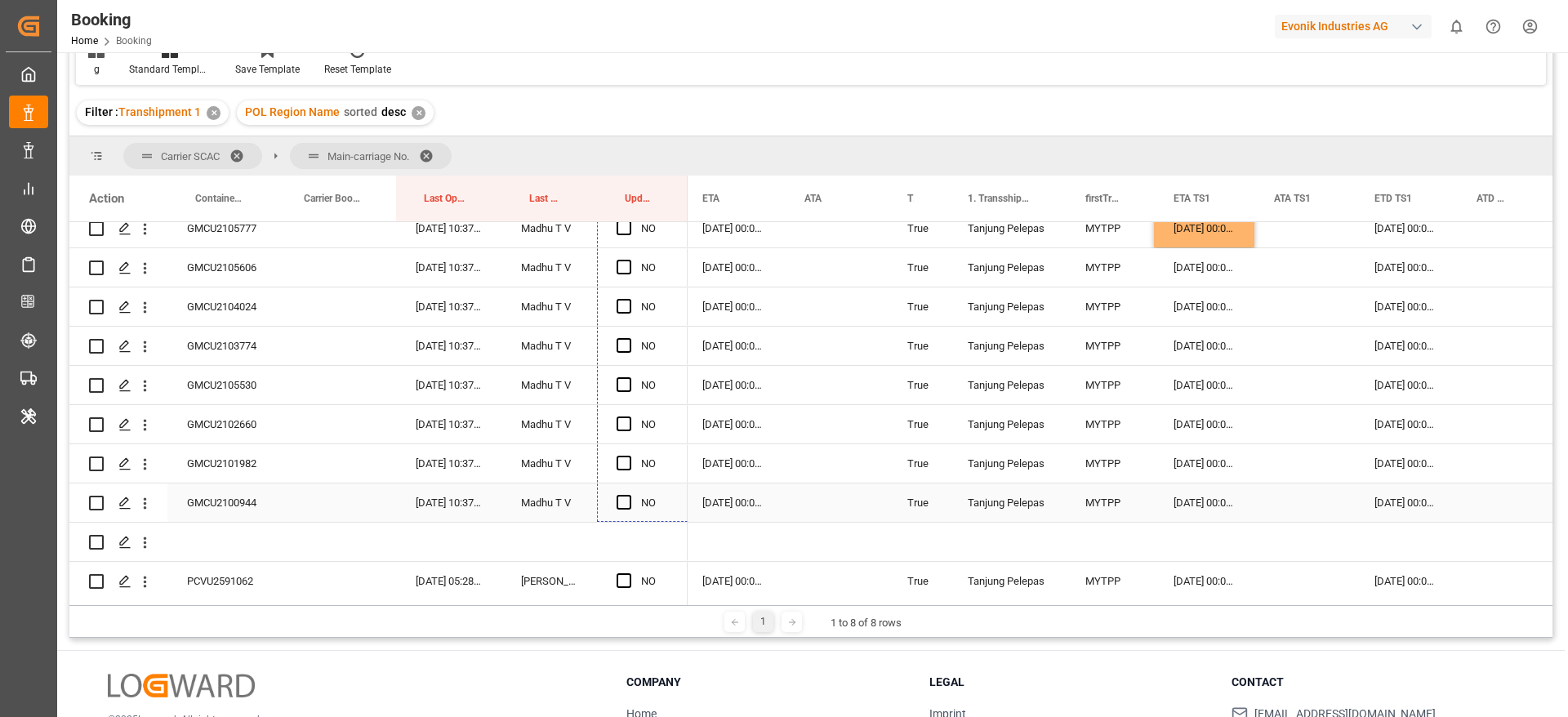
drag, startPoint x: 684, startPoint y: 330, endPoint x: 657, endPoint y: 522, distance: 193.9
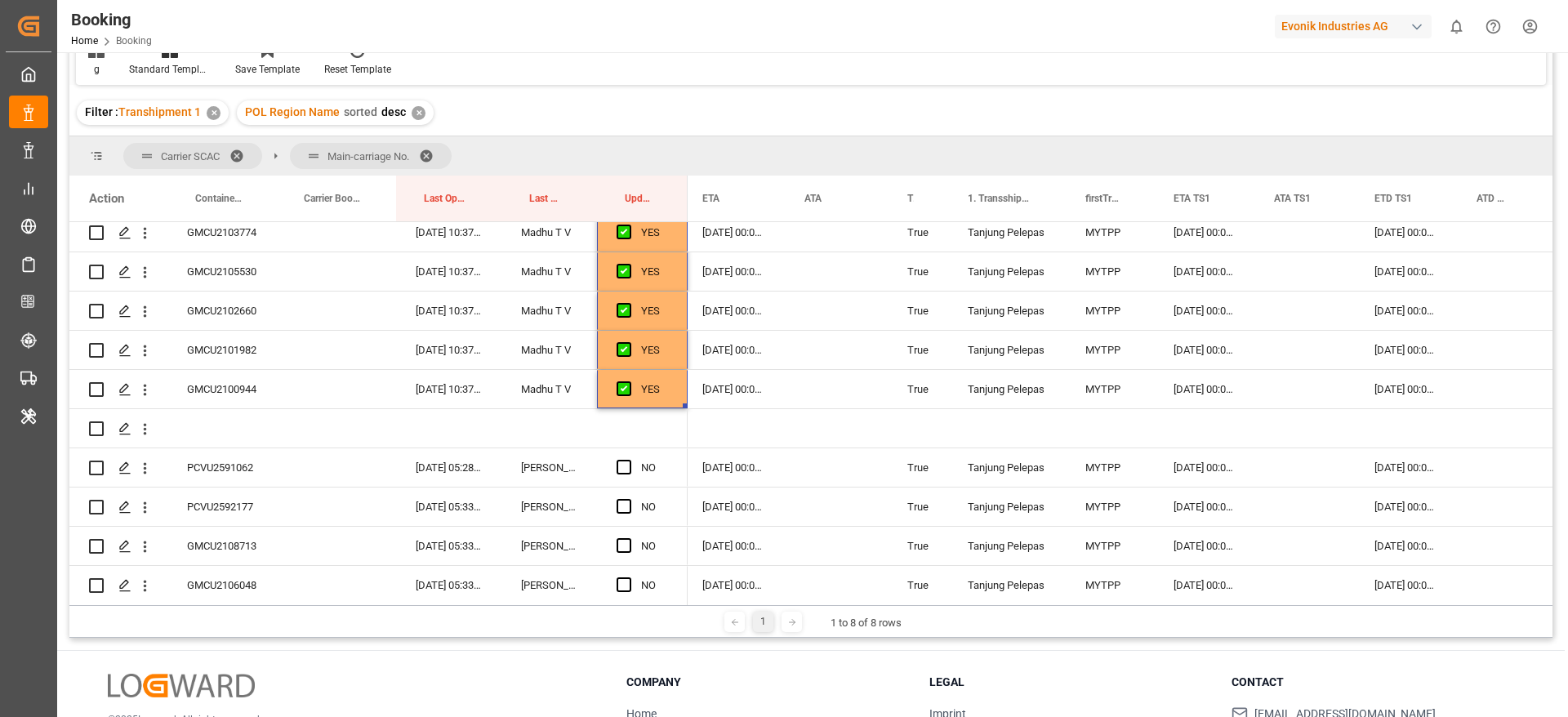
scroll to position [4297, 0]
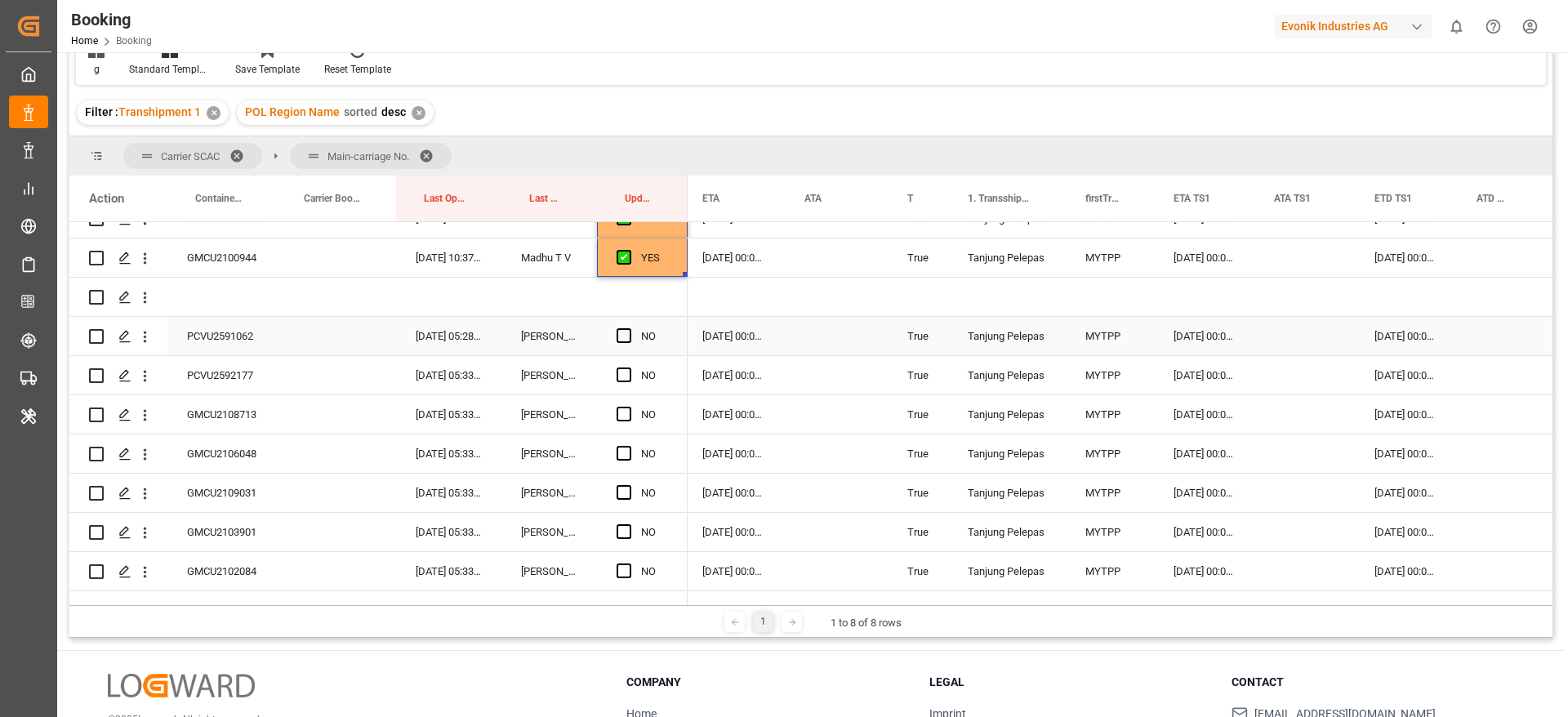
click at [220, 340] on div "PCVU2591062" at bounding box center [221, 336] width 109 height 38
click at [621, 332] on span "Press SPACE to select this row." at bounding box center [623, 335] width 14 height 14
click at [629, 328] on input "Press SPACE to select this row." at bounding box center [629, 328] width 0 height 0
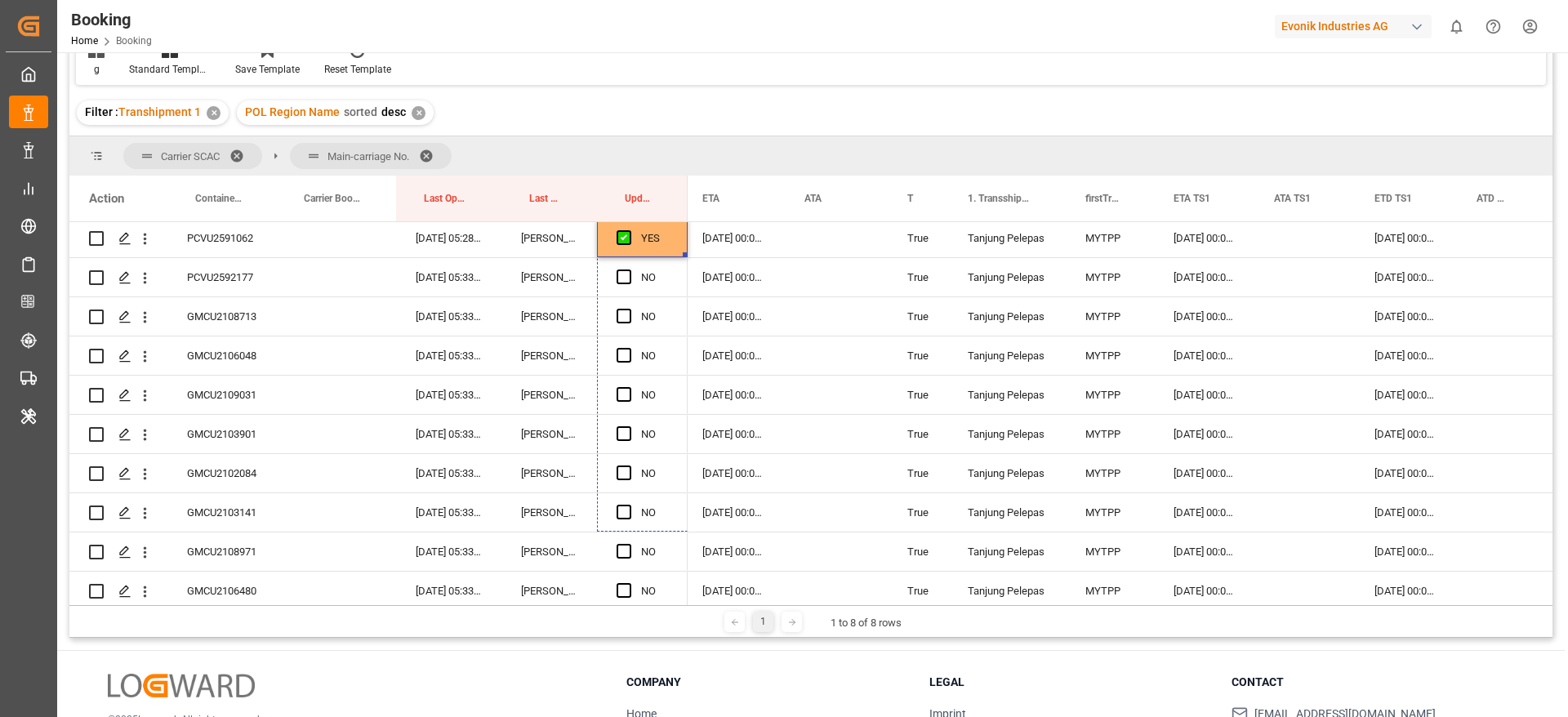
scroll to position [4428, 0]
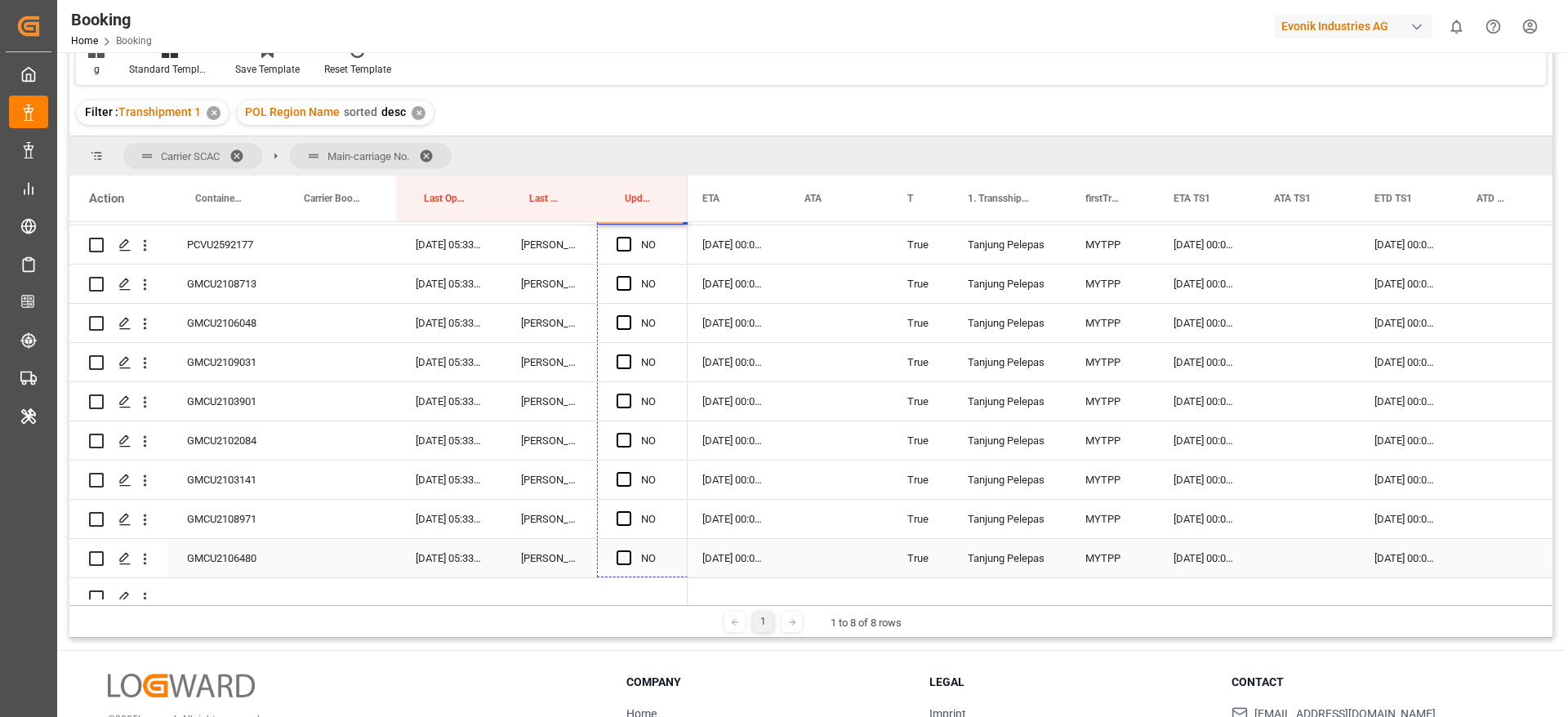
drag, startPoint x: 685, startPoint y: 351, endPoint x: 664, endPoint y: 560, distance: 210.1
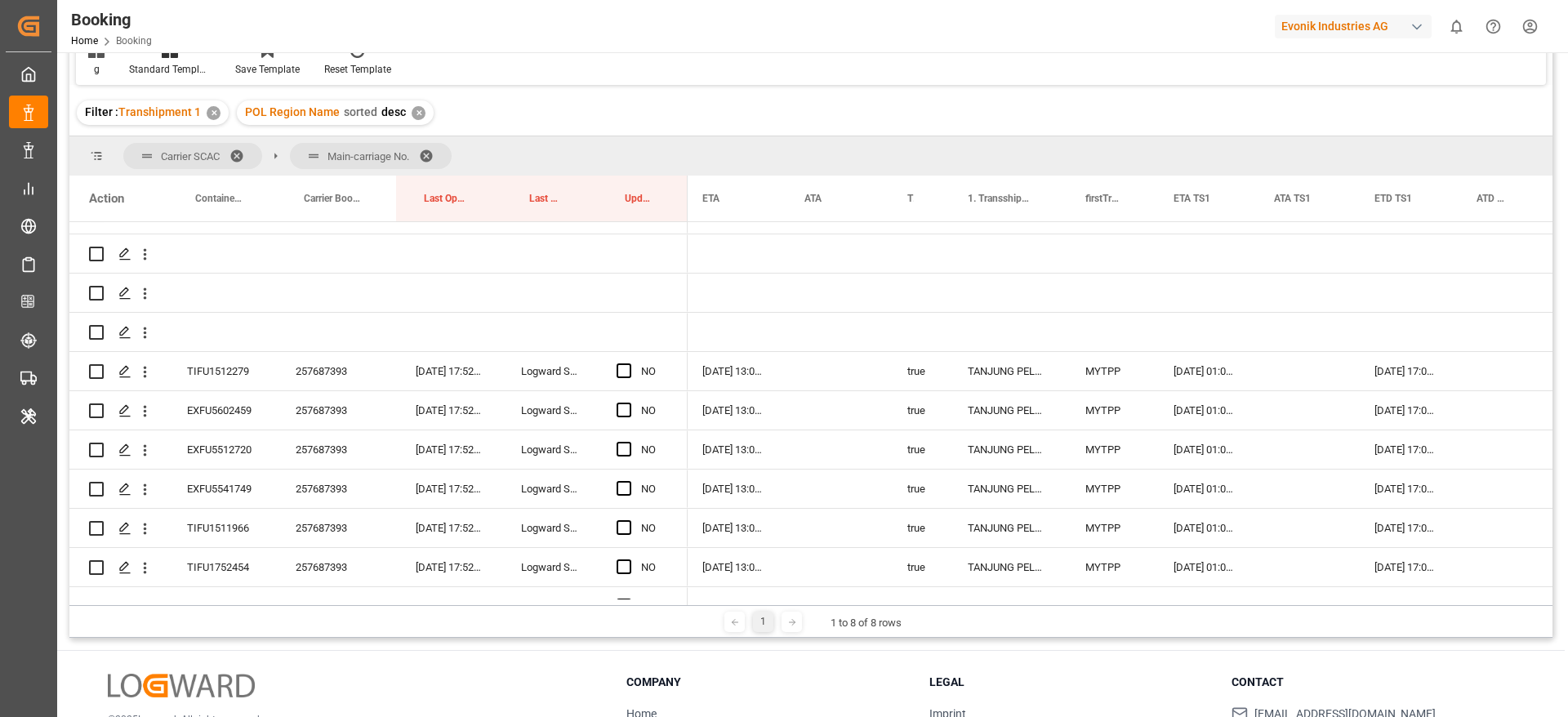
scroll to position [5041, 0]
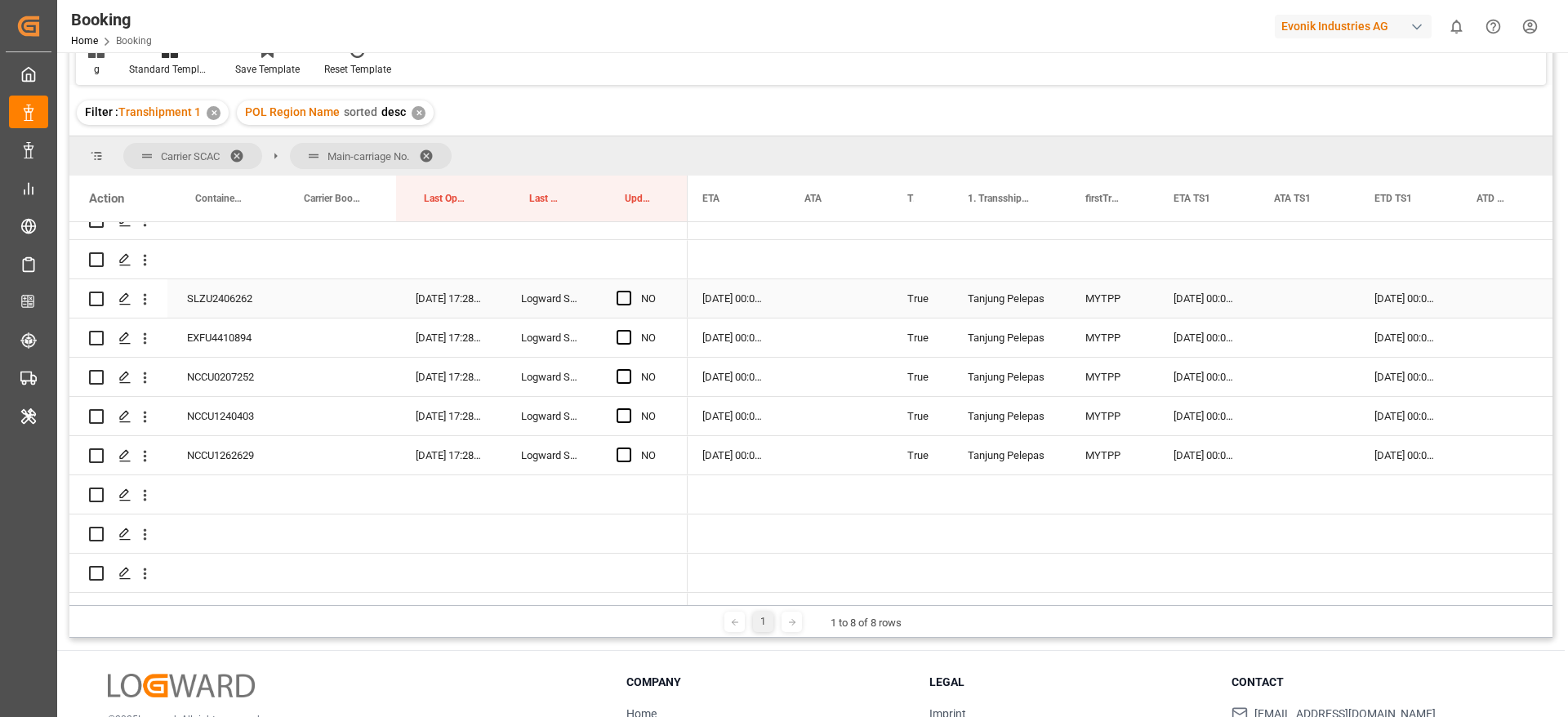
click at [230, 297] on div "SLZU2406262" at bounding box center [221, 298] width 109 height 38
click at [727, 305] on div "23-09-2025 00:00:00" at bounding box center [734, 298] width 102 height 38
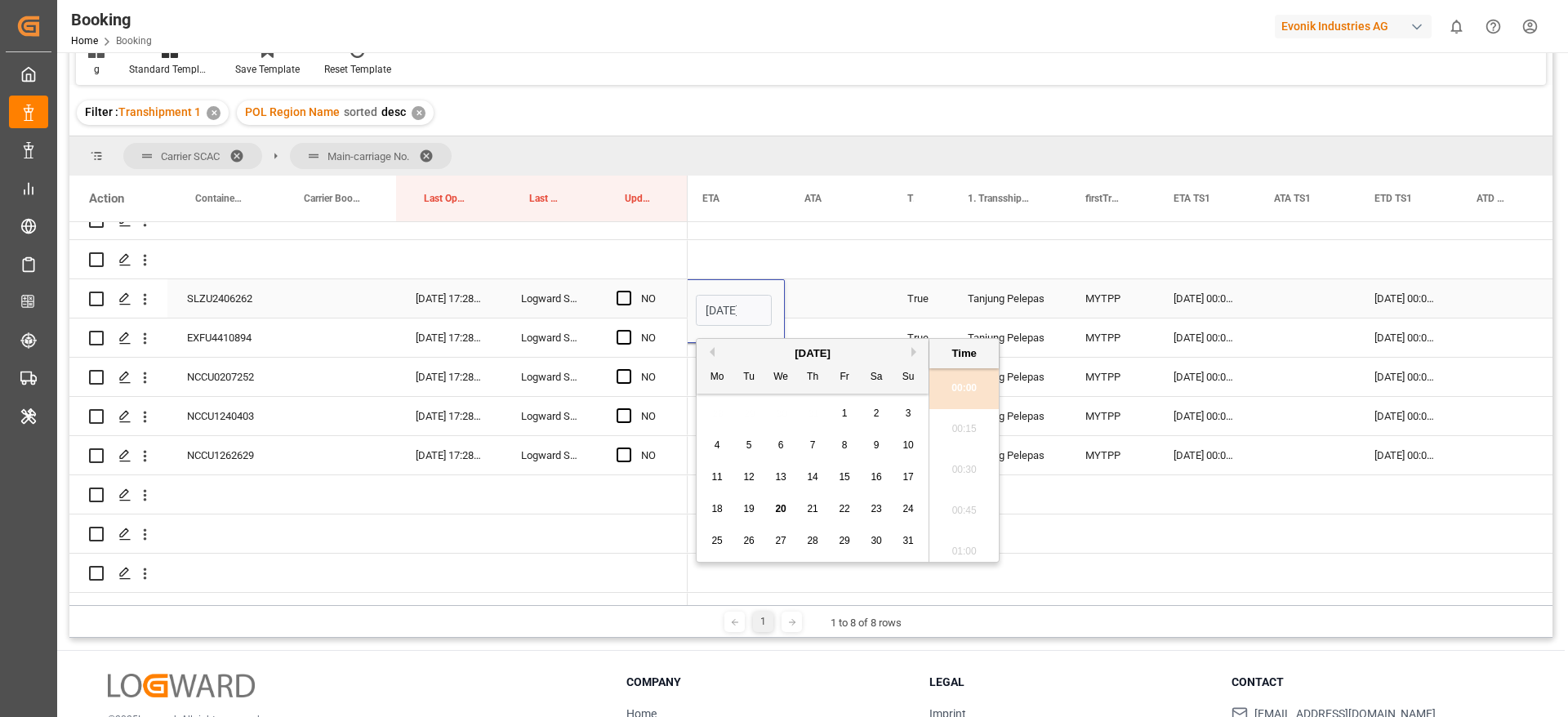
scroll to position [2212, 0]
drag, startPoint x: 918, startPoint y: 352, endPoint x: 904, endPoint y: 368, distance: 21.3
click at [919, 352] on button "Next Month" at bounding box center [916, 352] width 10 height 10
click at [717, 512] on span "22" at bounding box center [716, 509] width 11 height 12
type input "22-09-2025 00:00"
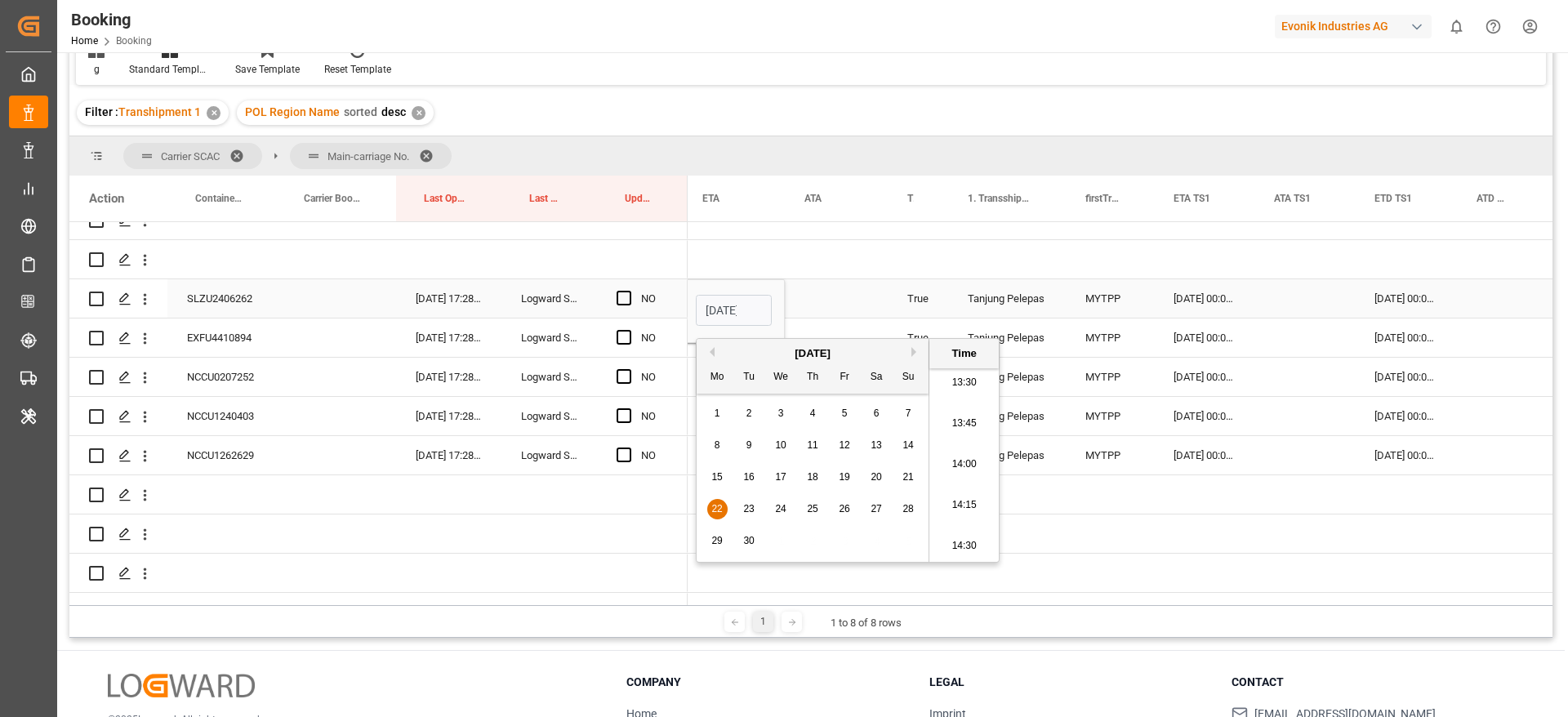
click at [826, 301] on div "Press SPACE to select this row." at bounding box center [836, 298] width 103 height 38
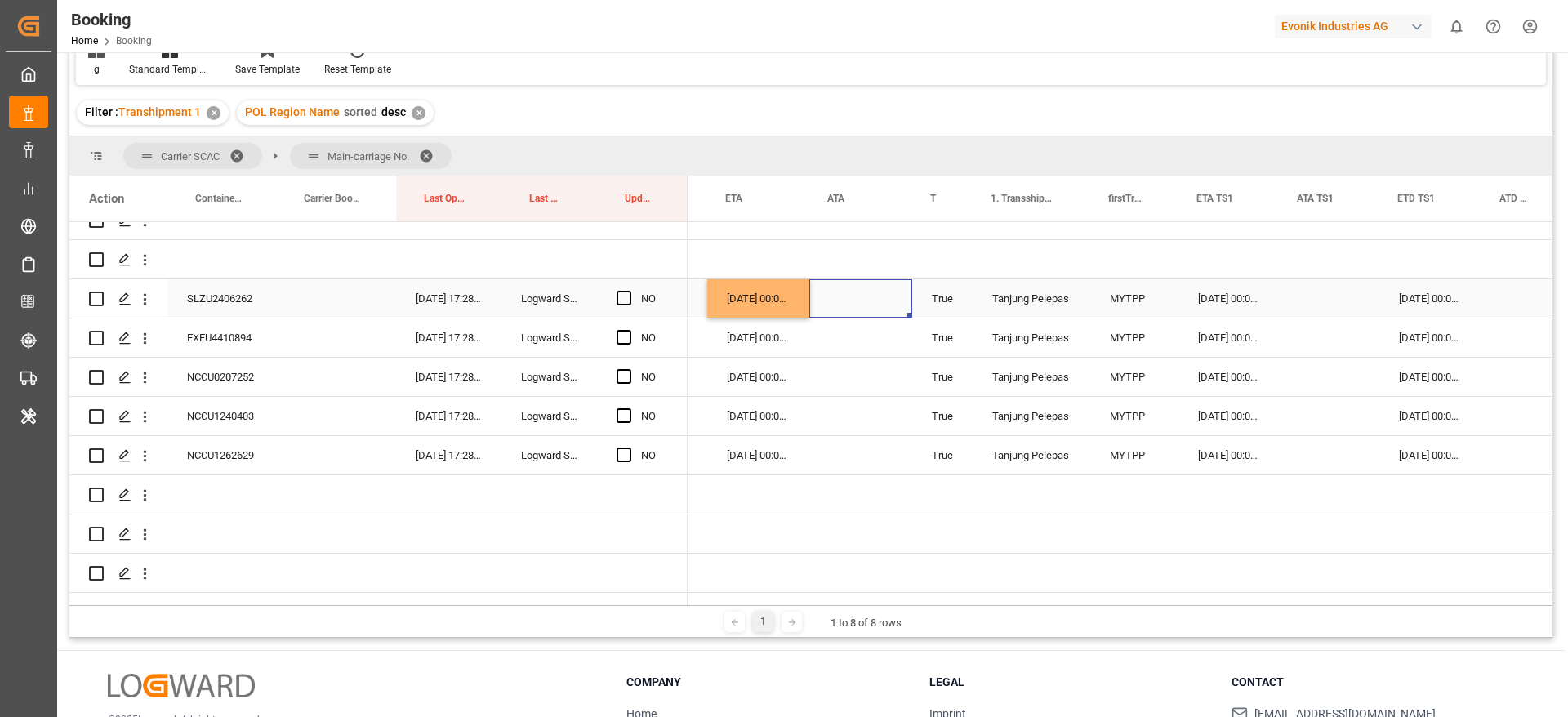
scroll to position [0, 1356]
click at [765, 303] on div "22-09-2025 00:00:00" at bounding box center [759, 298] width 102 height 38
drag, startPoint x: 808, startPoint y: 314, endPoint x: 802, endPoint y: 446, distance: 132.1
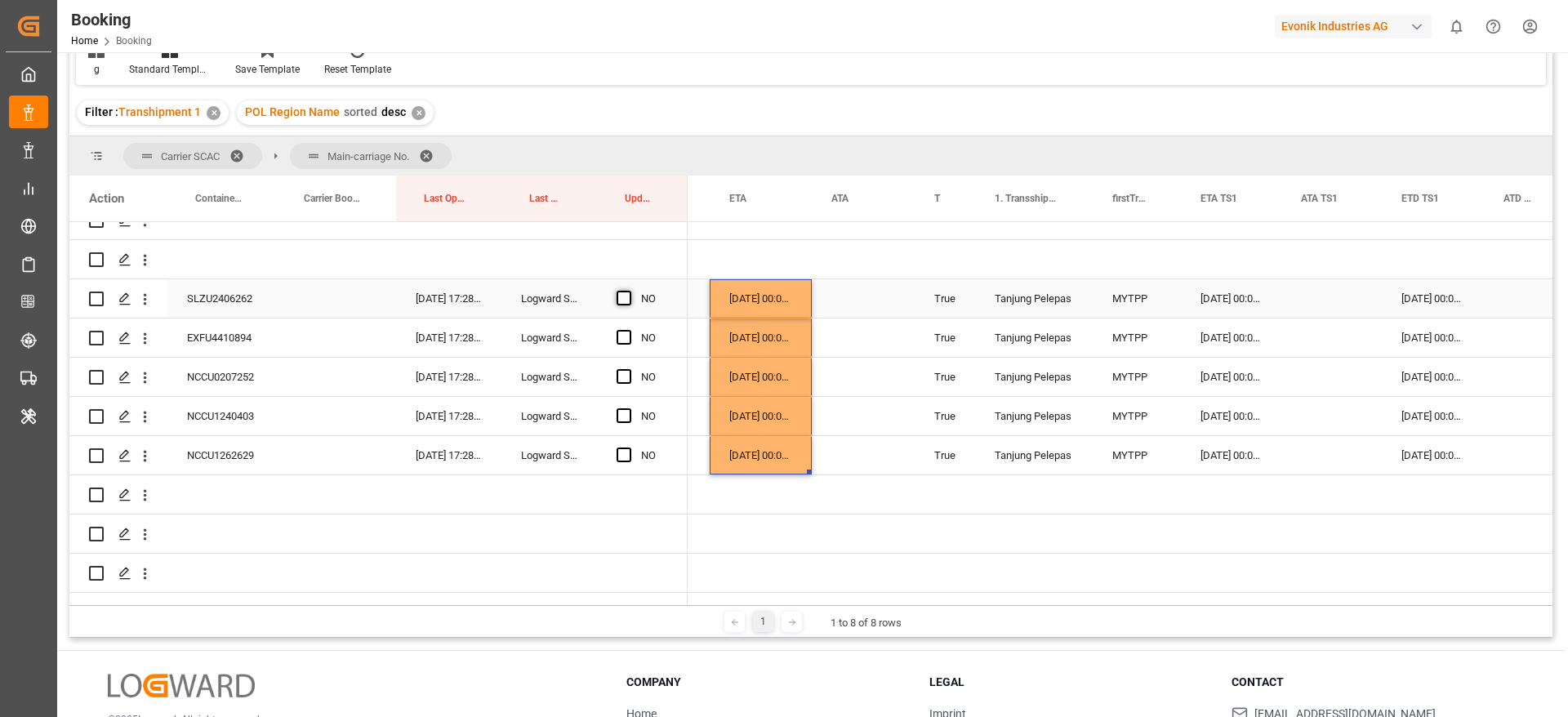
click at [624, 296] on span "Press SPACE to select this row." at bounding box center [623, 297] width 14 height 14
click at [629, 291] on input "Press SPACE to select this row." at bounding box center [629, 291] width 0 height 0
drag, startPoint x: 685, startPoint y: 312, endPoint x: 652, endPoint y: 452, distance: 143.8
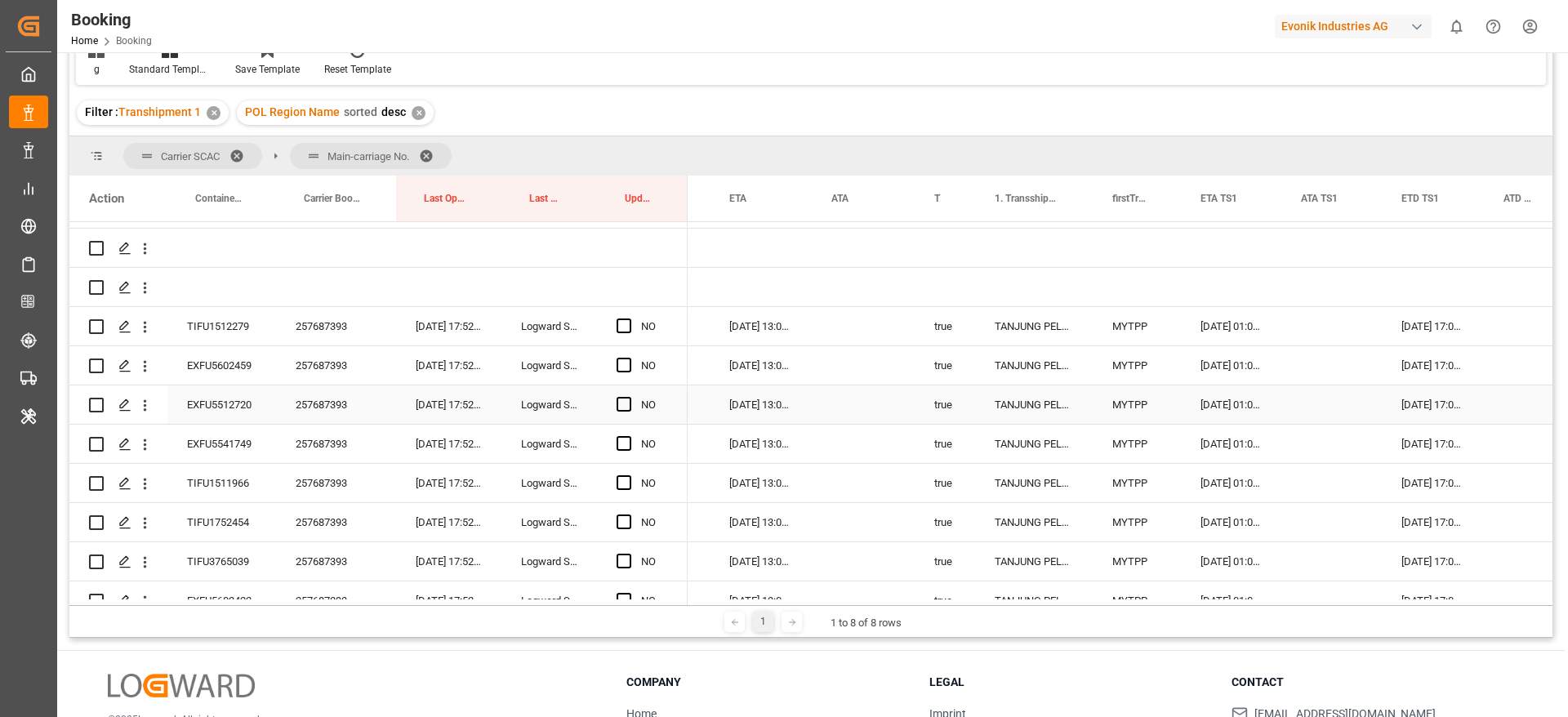
scroll to position [5409, 0]
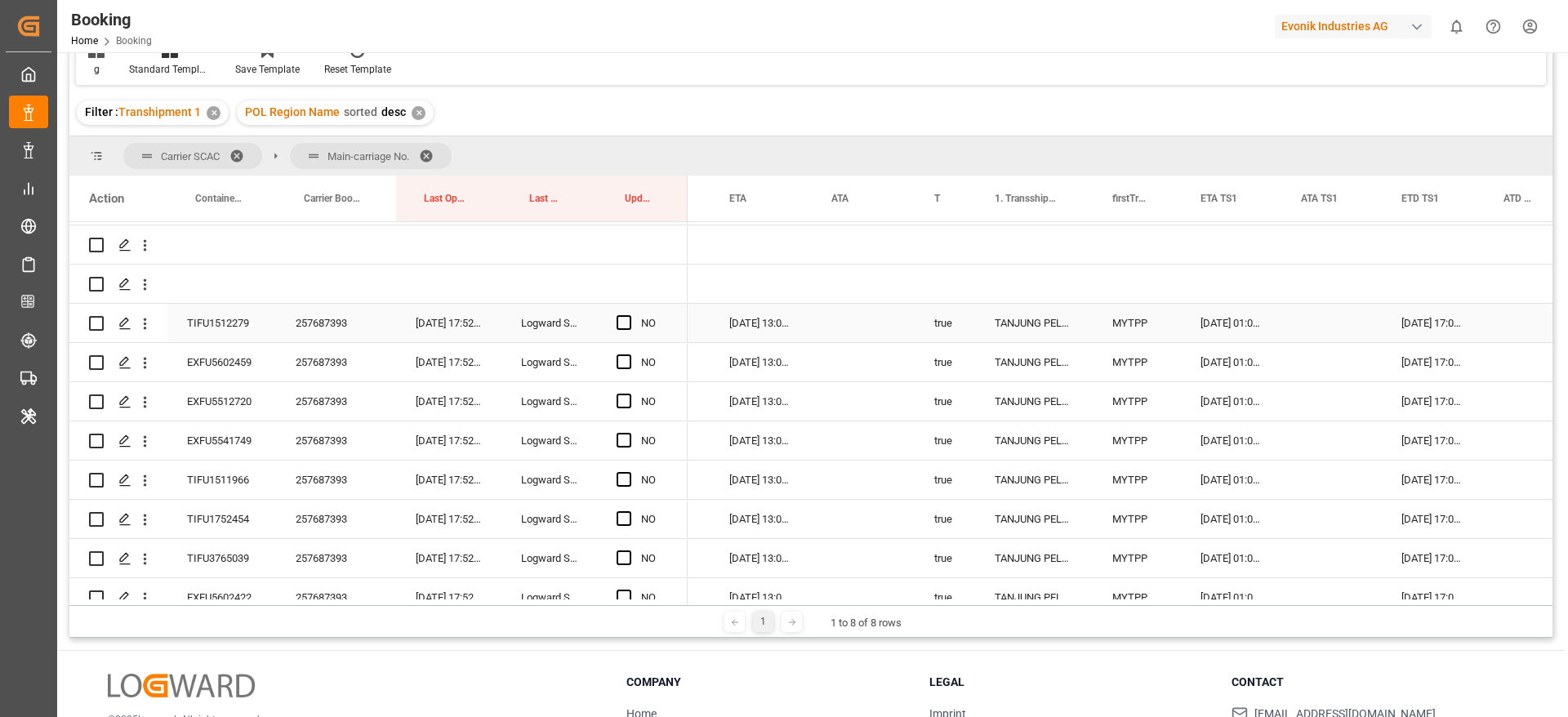
click at [308, 320] on div "257687393" at bounding box center [336, 323] width 120 height 38
drag, startPoint x: 620, startPoint y: 323, endPoint x: 652, endPoint y: 338, distance: 35.3
click at [620, 322] on span "Press SPACE to select this row." at bounding box center [623, 322] width 14 height 14
click at [629, 316] on input "Press SPACE to select this row." at bounding box center [629, 316] width 0 height 0
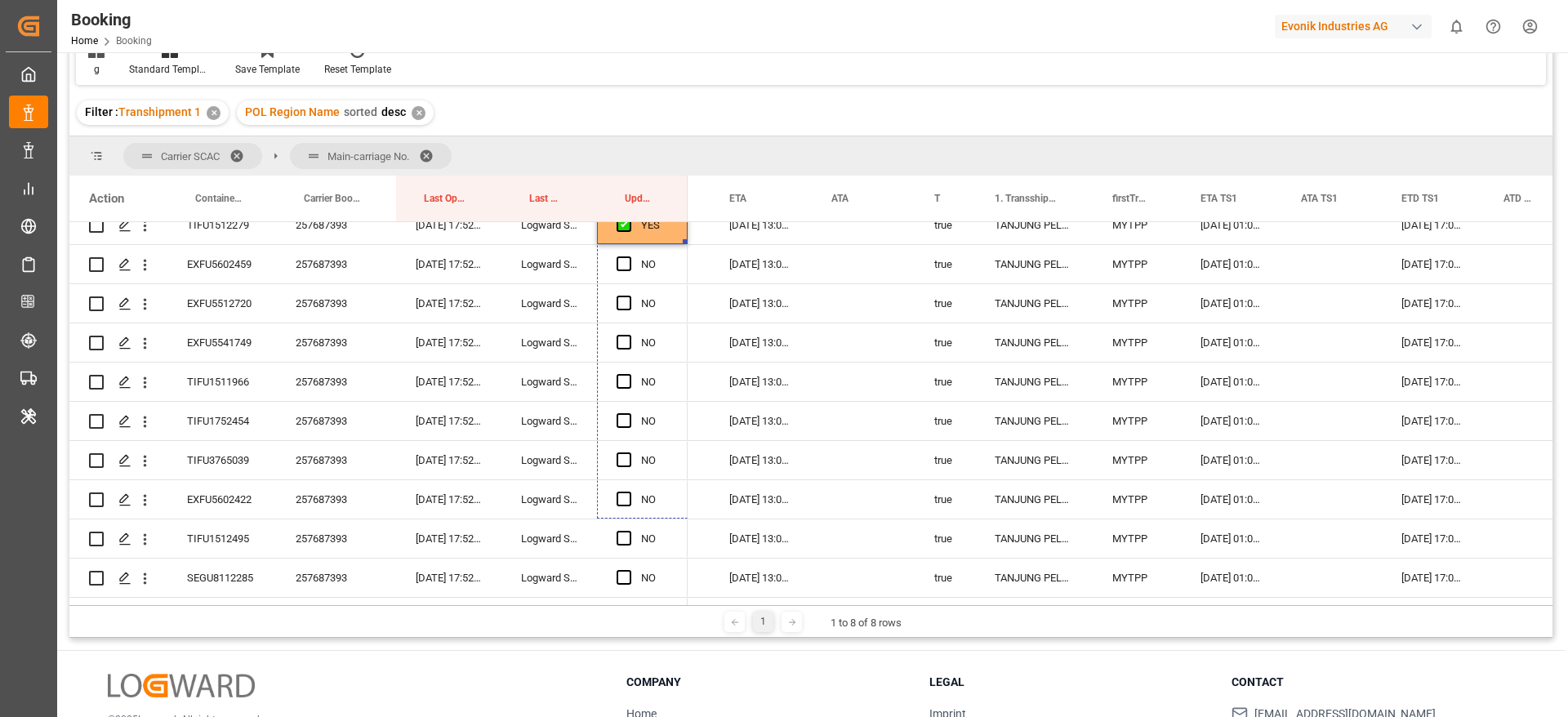
scroll to position [5539, 0]
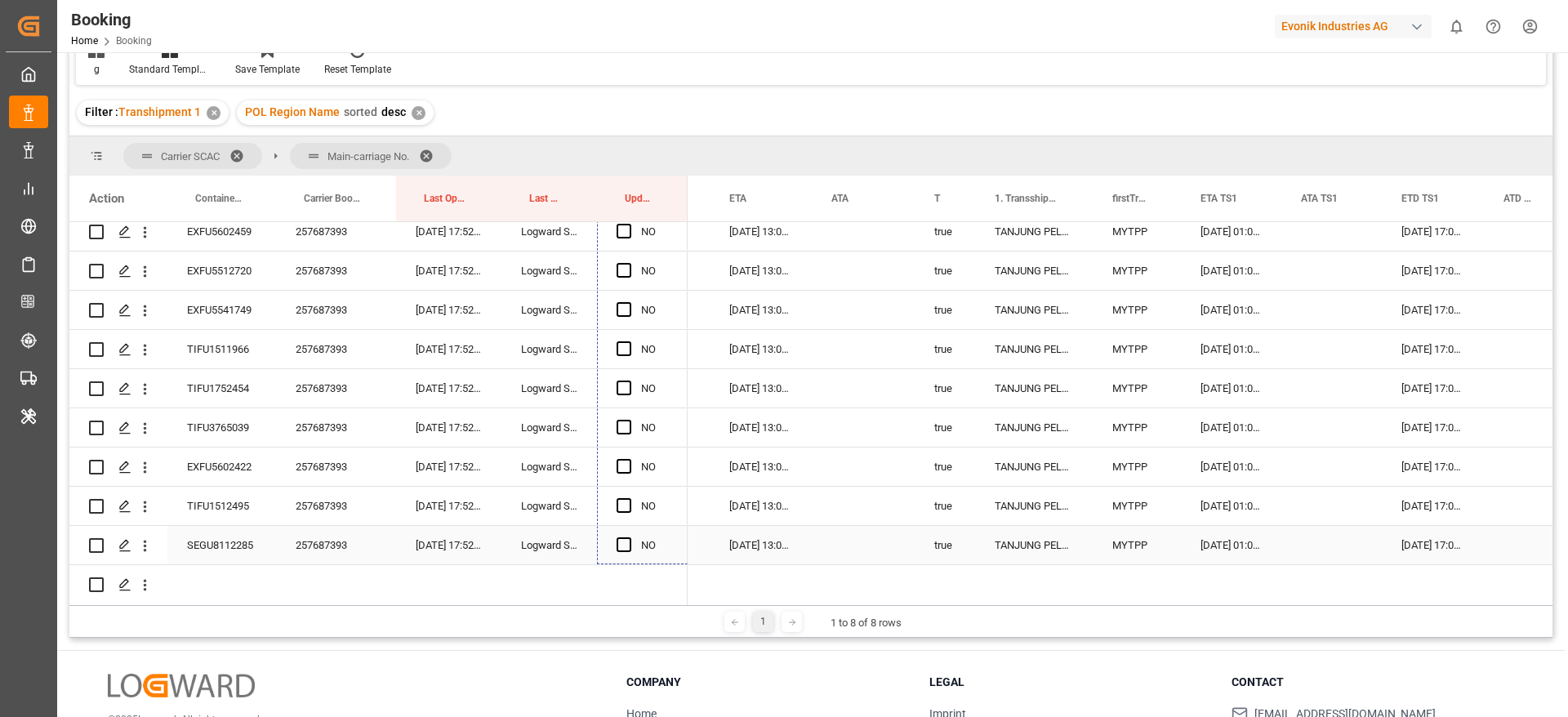
drag, startPoint x: 684, startPoint y: 339, endPoint x: 672, endPoint y: 527, distance: 188.4
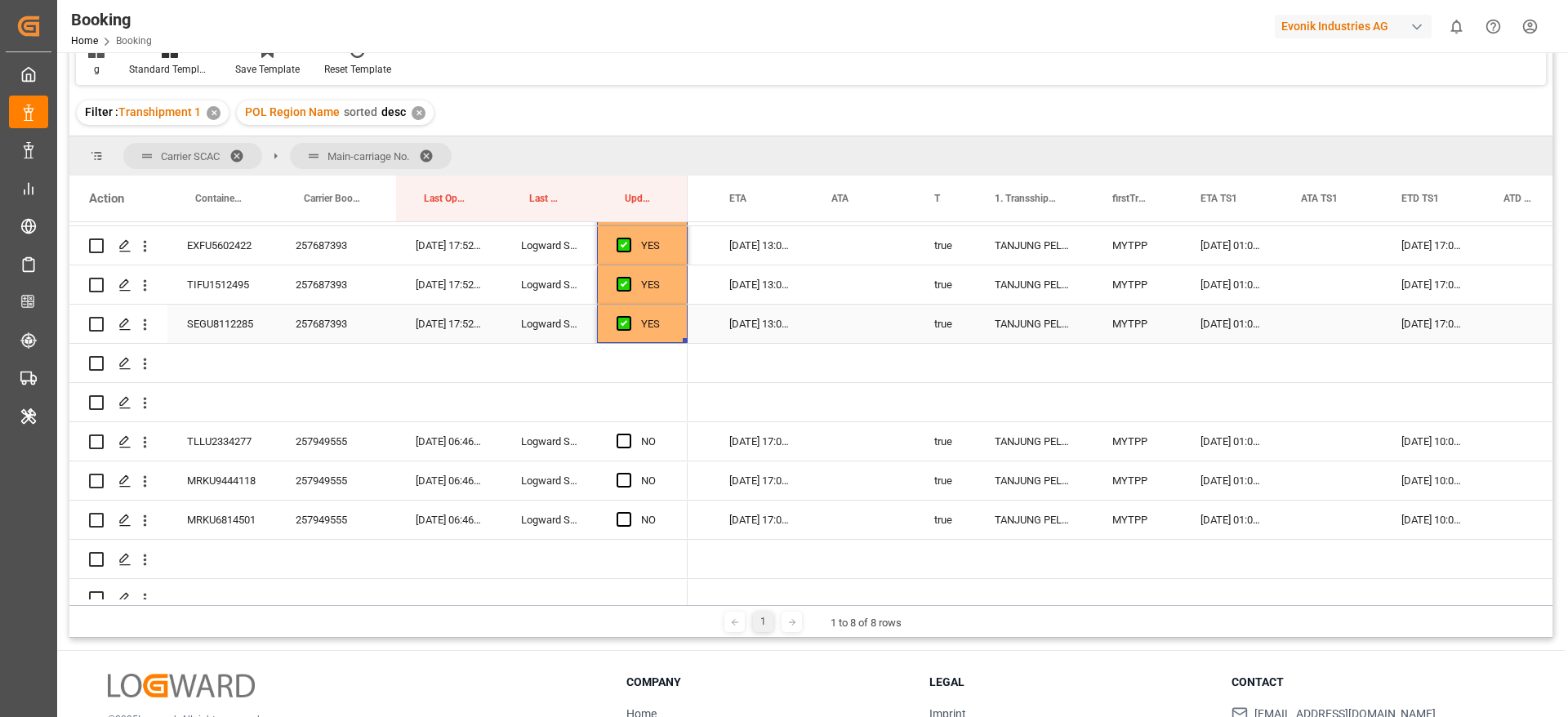
scroll to position [5784, 0]
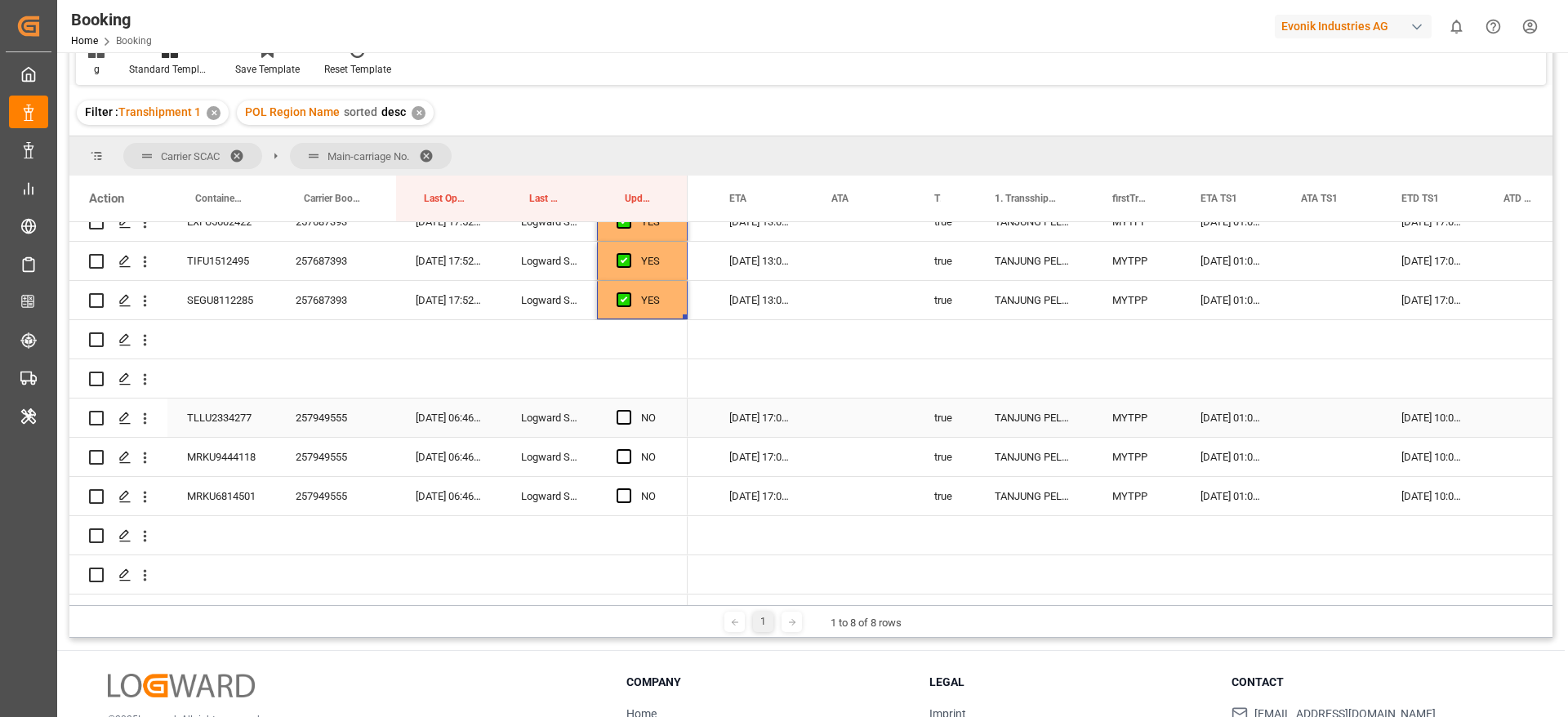
click at [323, 419] on div "257949555" at bounding box center [336, 418] width 120 height 38
click at [624, 416] on span "Press SPACE to select this row." at bounding box center [623, 417] width 14 height 14
click at [629, 410] on input "Press SPACE to select this row." at bounding box center [629, 410] width 0 height 0
click at [619, 454] on span "Press SPACE to select this row." at bounding box center [623, 456] width 14 height 14
click at [629, 449] on input "Press SPACE to select this row." at bounding box center [629, 449] width 0 height 0
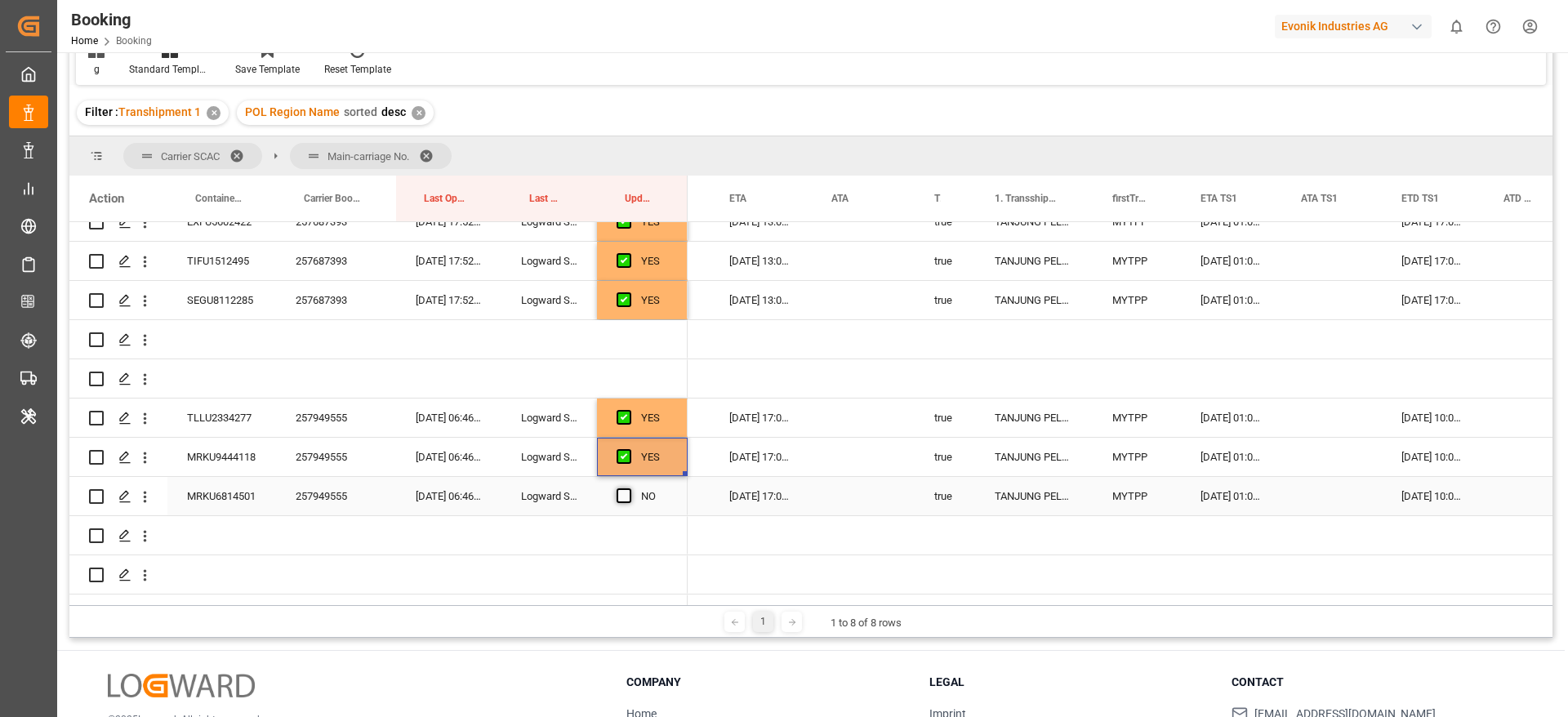
click at [624, 493] on span "Press SPACE to select this row." at bounding box center [623, 496] width 14 height 14
click at [629, 489] on input "Press SPACE to select this row." at bounding box center [629, 489] width 0 height 0
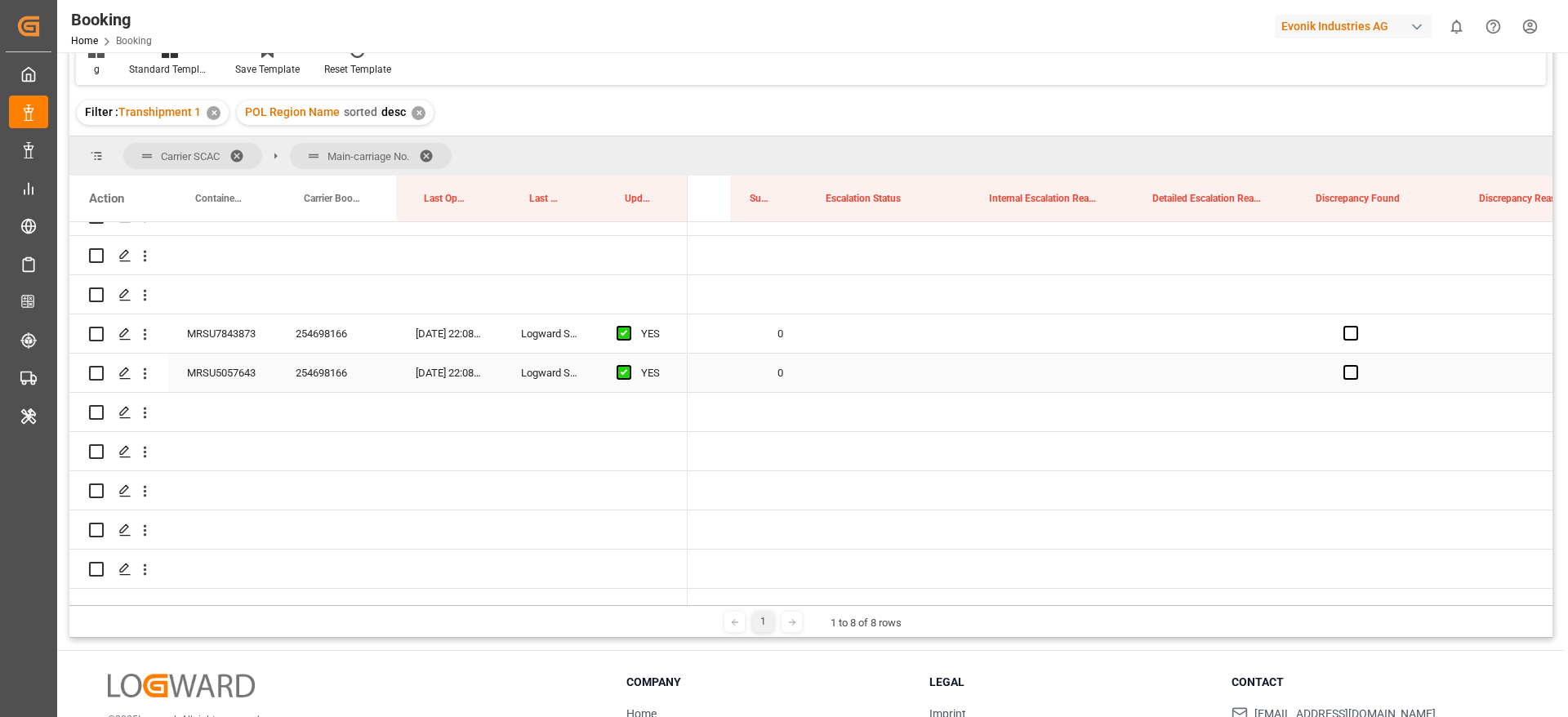
scroll to position [0, 0]
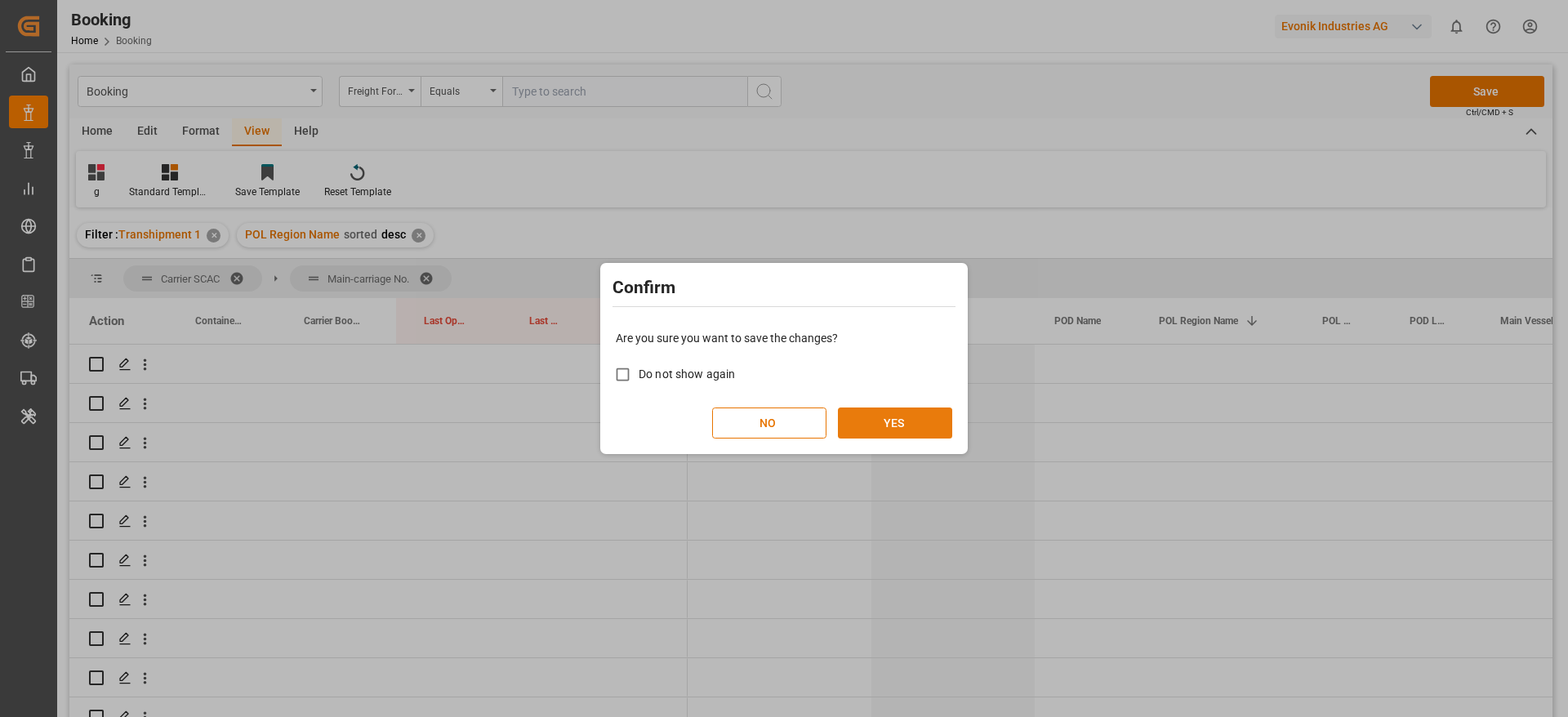
click at [873, 422] on button "YES" at bounding box center [895, 423] width 114 height 31
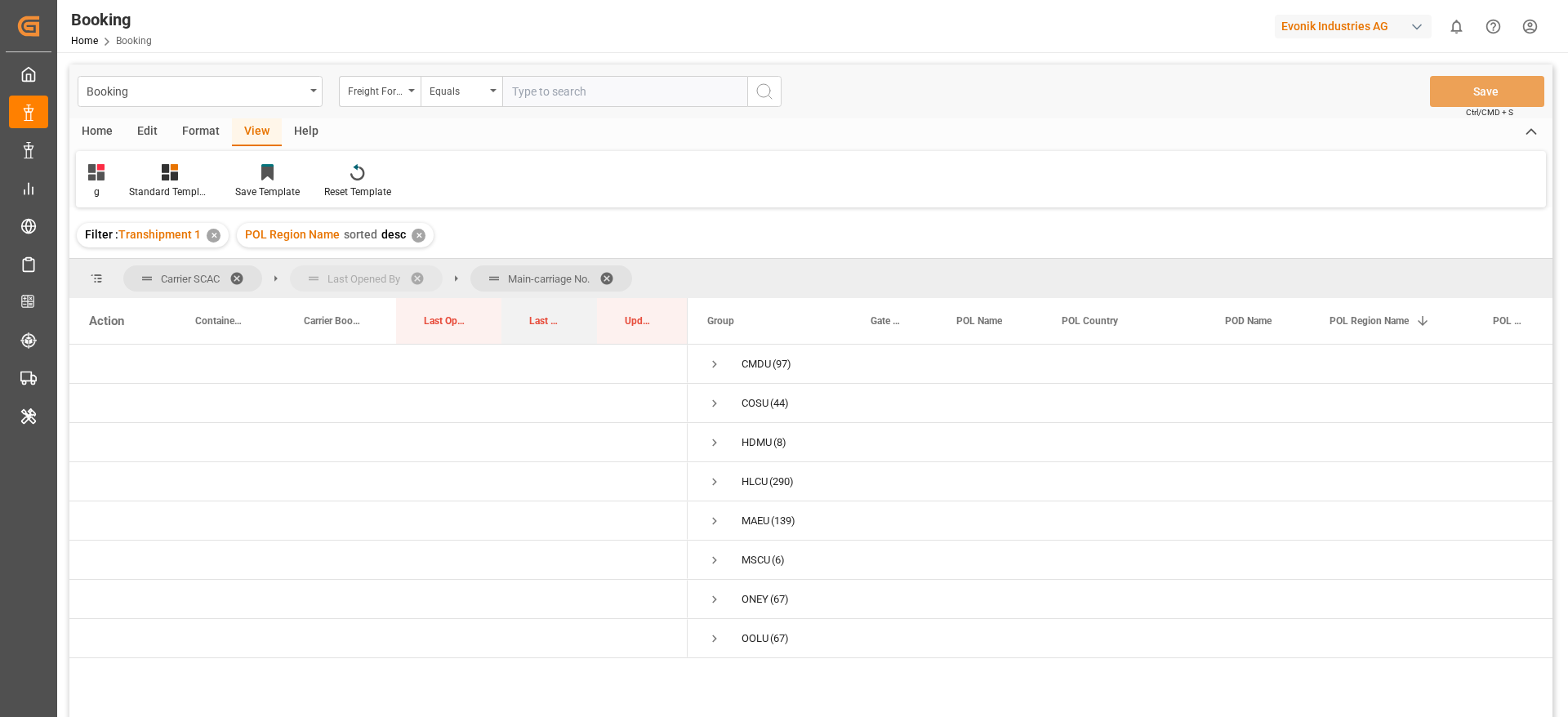
drag, startPoint x: 536, startPoint y: 322, endPoint x: 390, endPoint y: 290, distance: 149.5
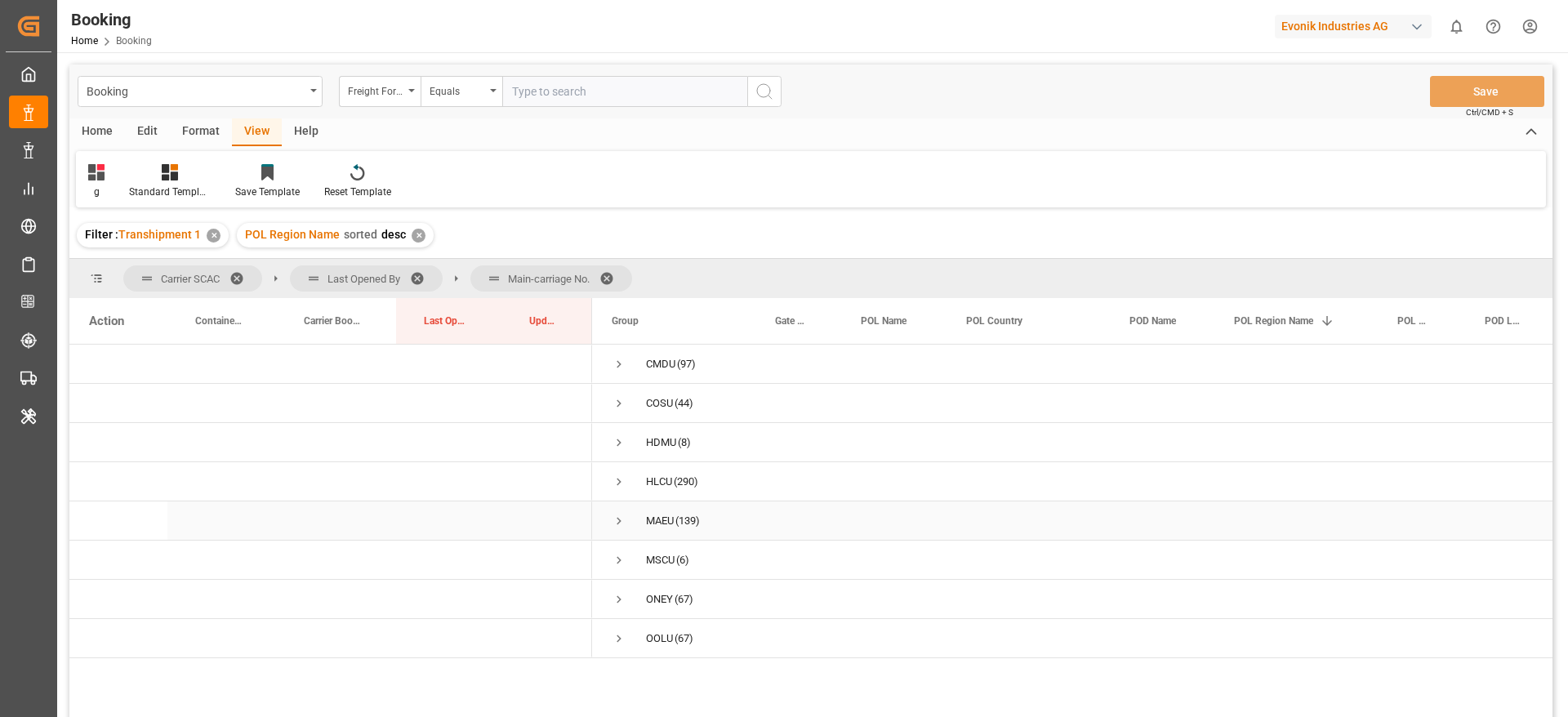
click at [617, 522] on span "Press SPACE to select this row." at bounding box center [619, 521] width 14 height 14
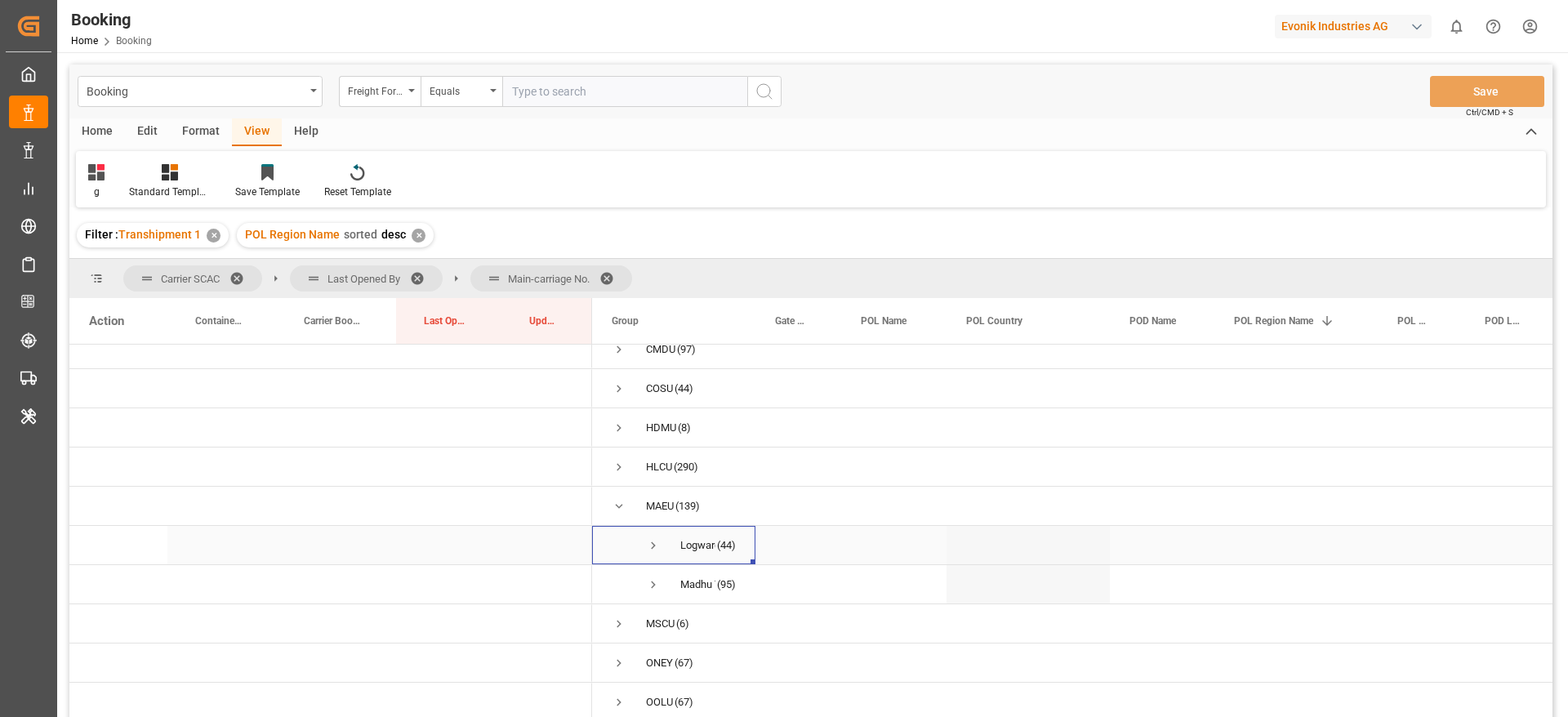
click at [652, 538] on span "Press SPACE to select this row." at bounding box center [652, 545] width 14 height 14
click at [611, 275] on span at bounding box center [612, 278] width 26 height 14
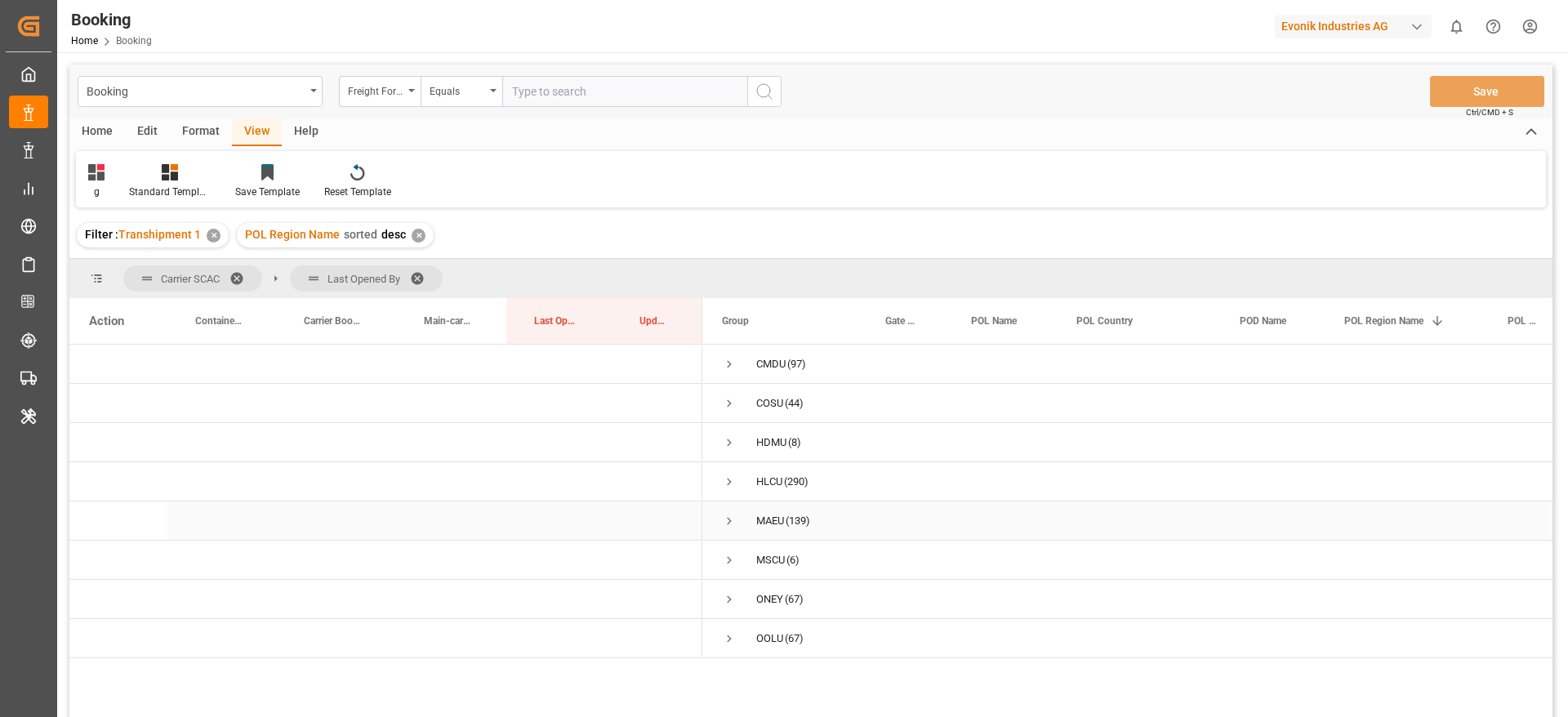
click at [727, 516] on span "Press SPACE to select this row." at bounding box center [728, 521] width 14 height 14
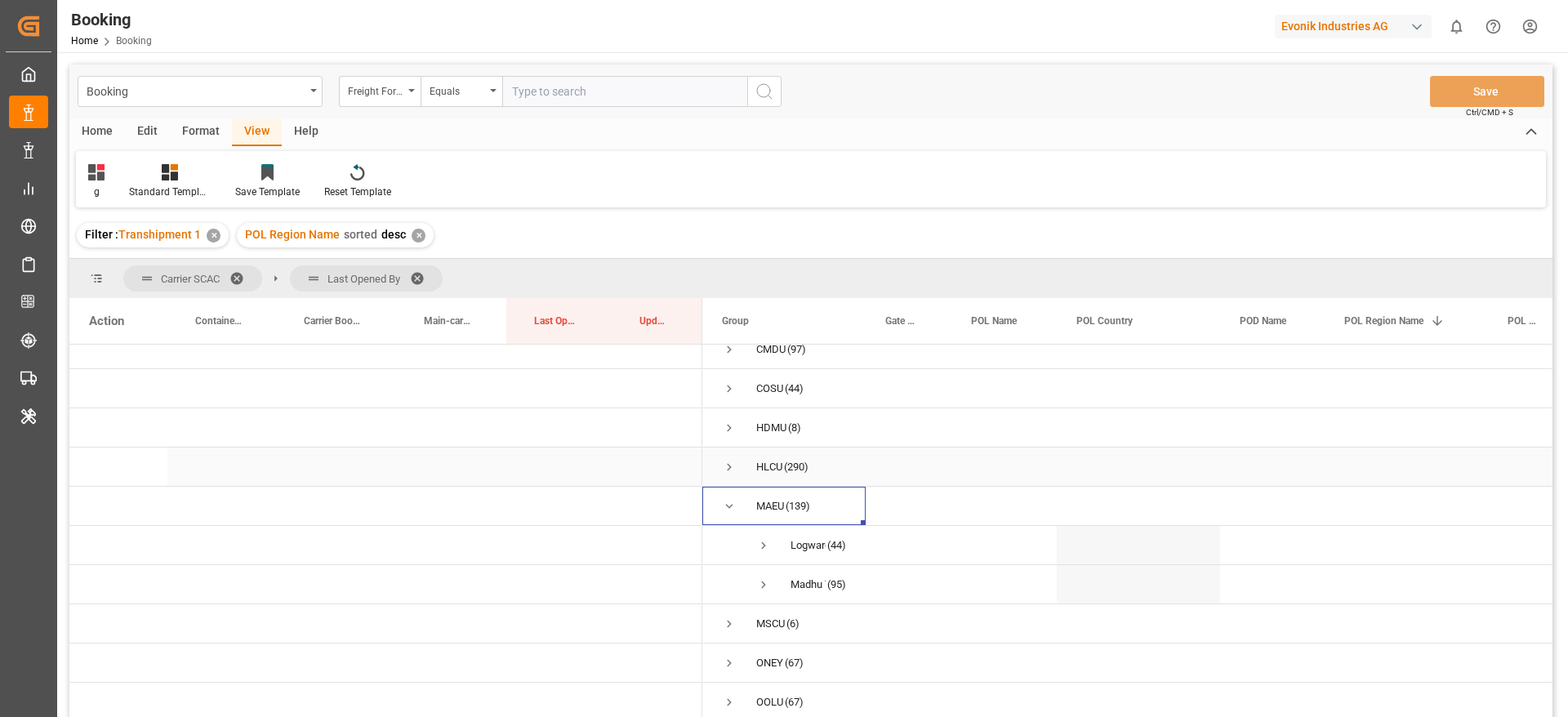
scroll to position [20, 0]
click at [766, 538] on span "Press SPACE to select this row." at bounding box center [763, 545] width 14 height 14
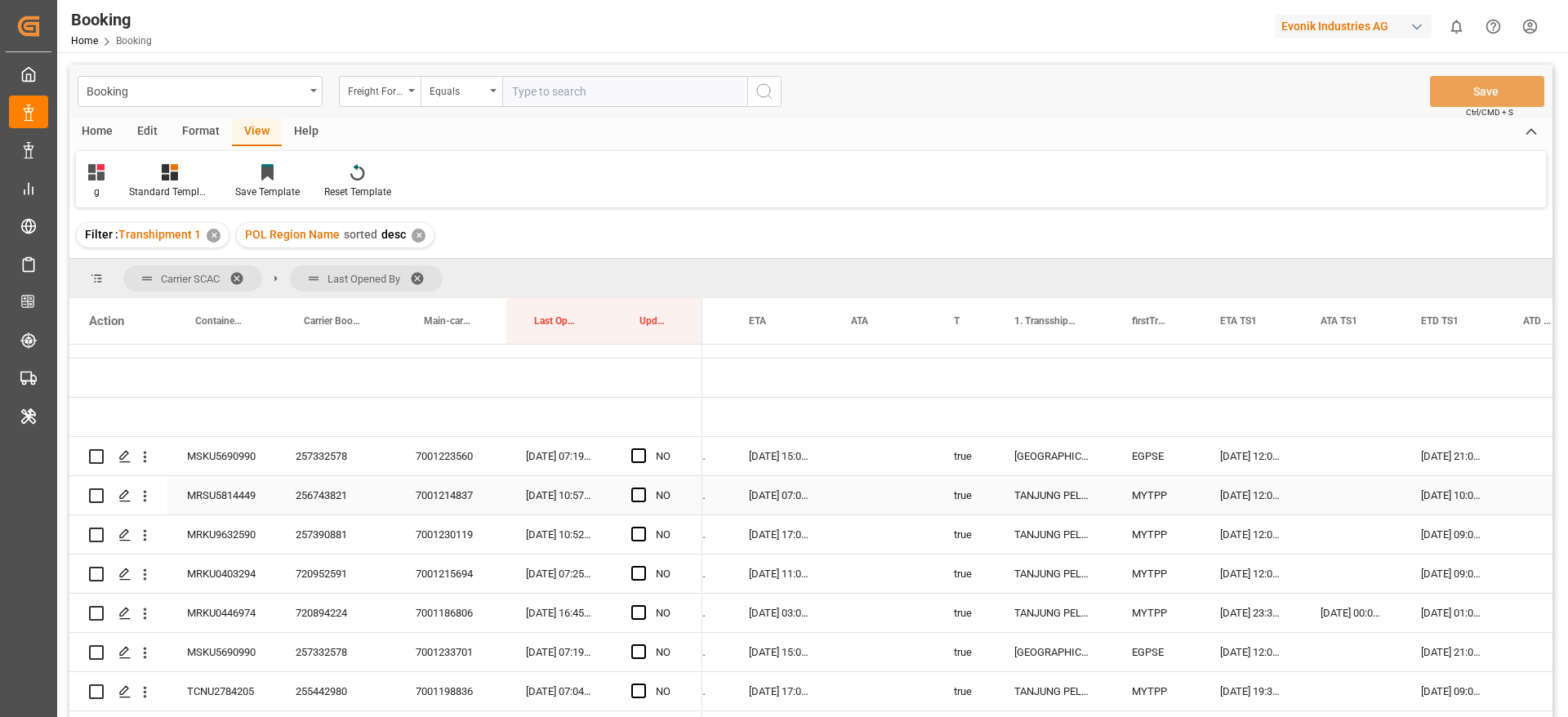
scroll to position [0, 0]
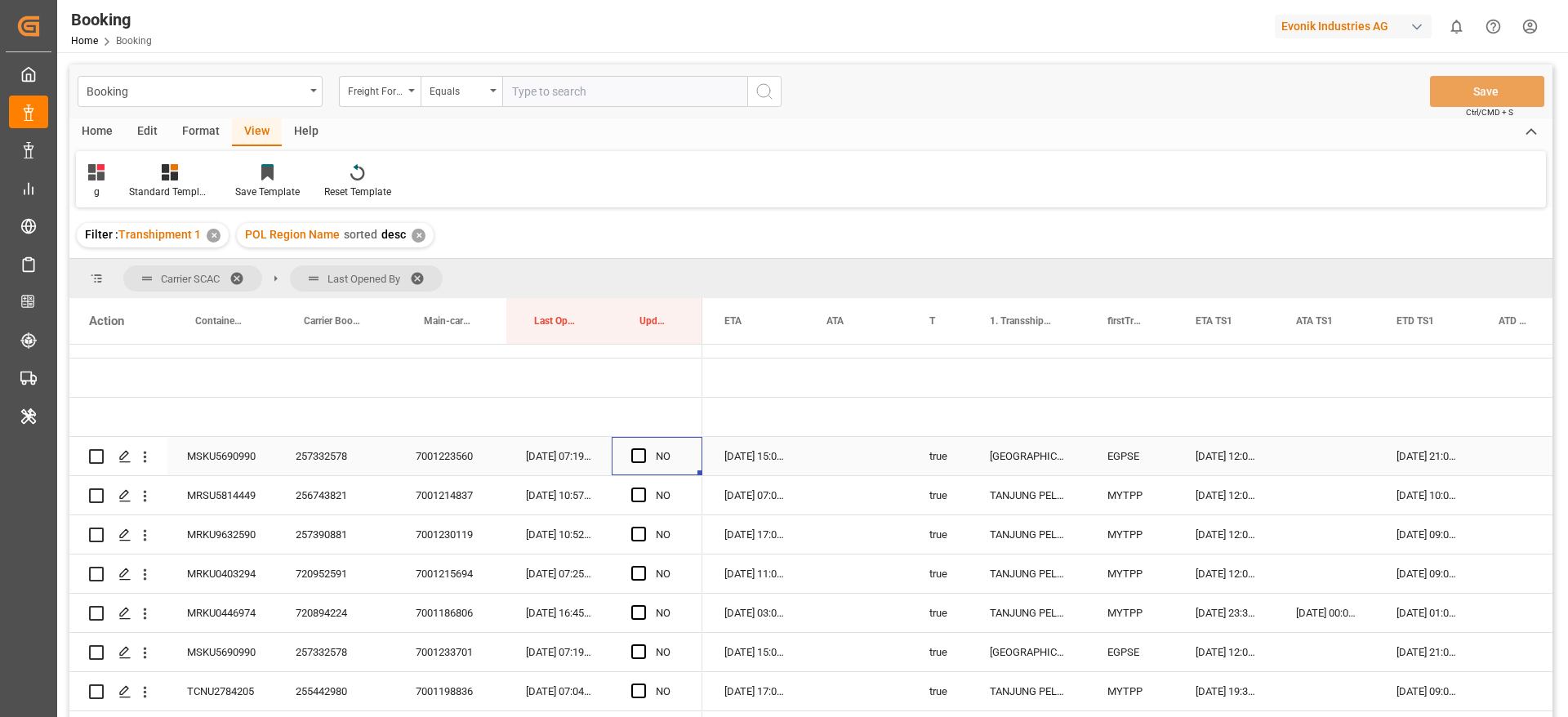
click at [628, 453] on div "NO" at bounding box center [657, 456] width 90 height 38
click at [635, 454] on span "Press SPACE to select this row." at bounding box center [638, 455] width 14 height 14
click at [644, 448] on input "Press SPACE to select this row." at bounding box center [644, 448] width 0 height 0
click at [327, 455] on div "257332578" at bounding box center [336, 456] width 120 height 38
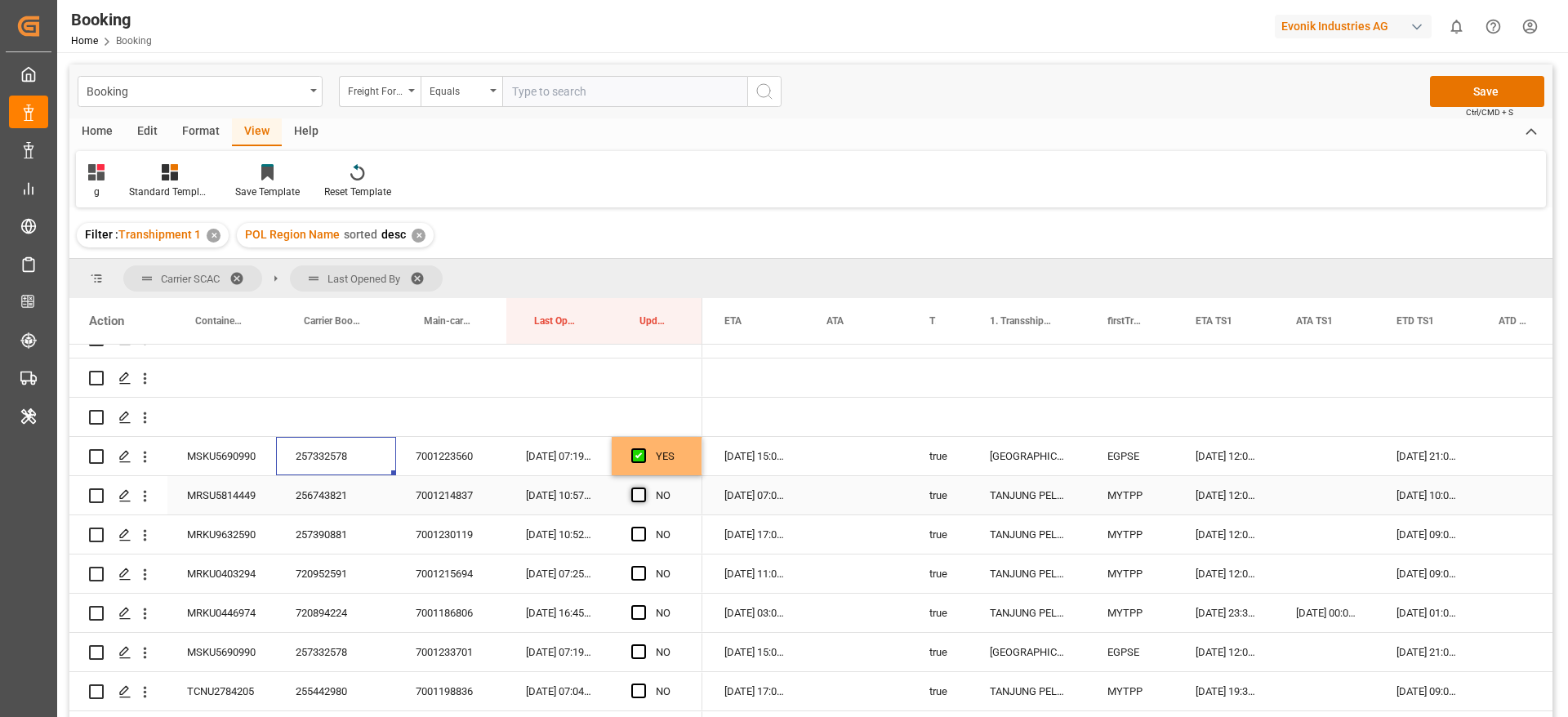
click at [633, 499] on span "Press SPACE to select this row." at bounding box center [638, 495] width 14 height 14
click at [644, 488] on input "Press SPACE to select this row." at bounding box center [644, 488] width 0 height 0
click at [639, 532] on span "Press SPACE to select this row." at bounding box center [638, 534] width 14 height 14
click at [644, 527] on input "Press SPACE to select this row." at bounding box center [644, 527] width 0 height 0
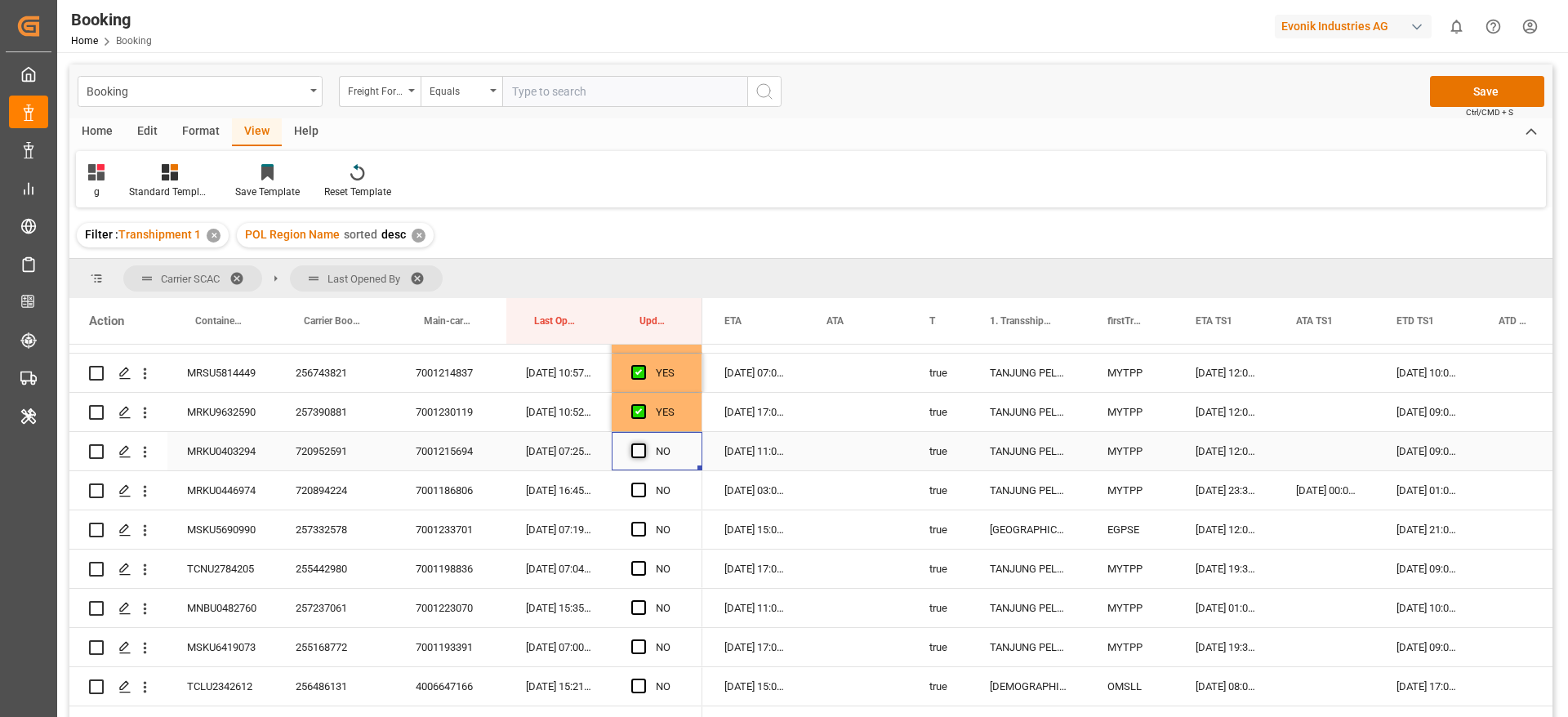
click at [637, 452] on span "Press SPACE to select this row." at bounding box center [638, 450] width 14 height 14
click at [644, 444] on input "Press SPACE to select this row." at bounding box center [644, 444] width 0 height 0
click at [332, 484] on div "720894224" at bounding box center [336, 491] width 120 height 38
click at [244, 479] on div "MRKU0446974" at bounding box center [221, 491] width 109 height 38
click at [634, 484] on span "Press SPACE to select this row." at bounding box center [638, 490] width 14 height 14
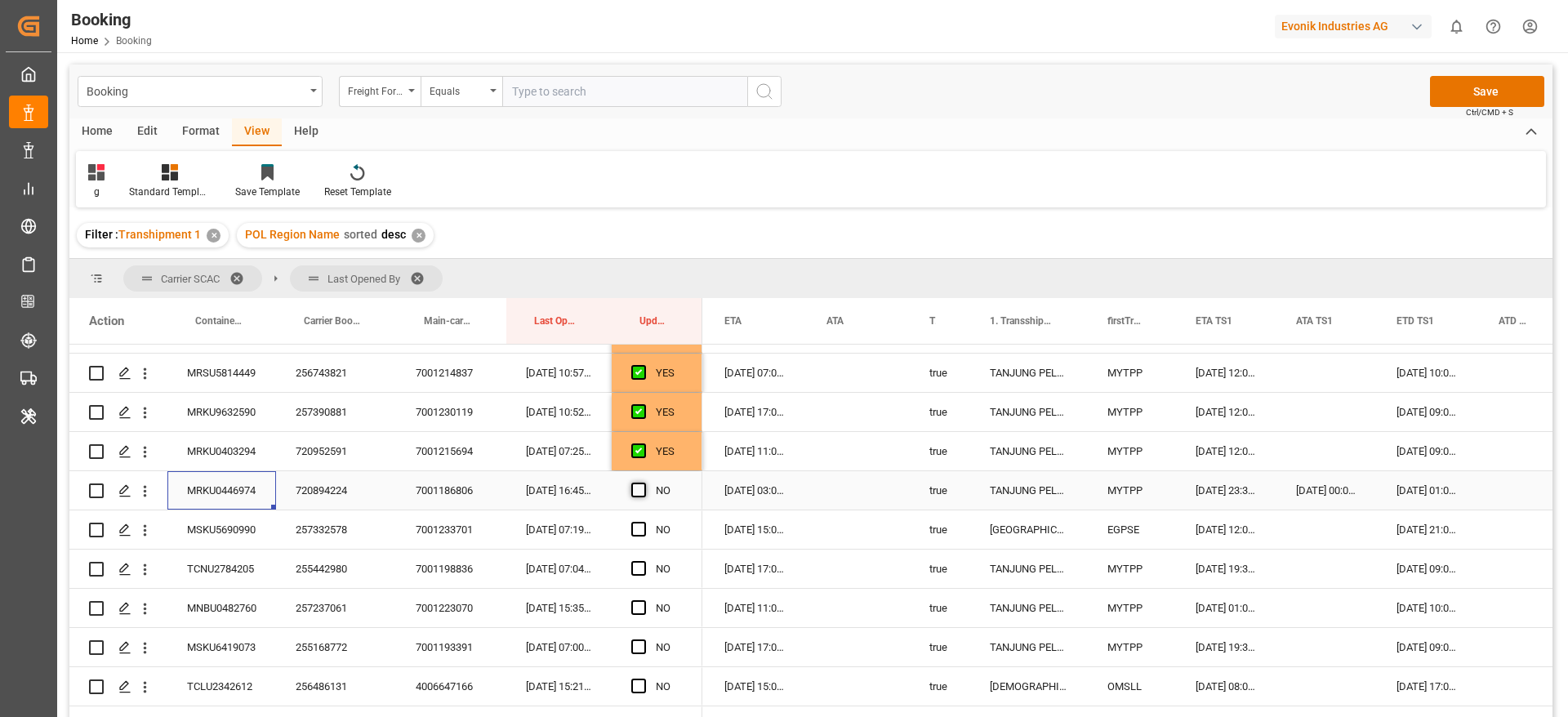
click at [644, 483] on input "Press SPACE to select this row." at bounding box center [644, 483] width 0 height 0
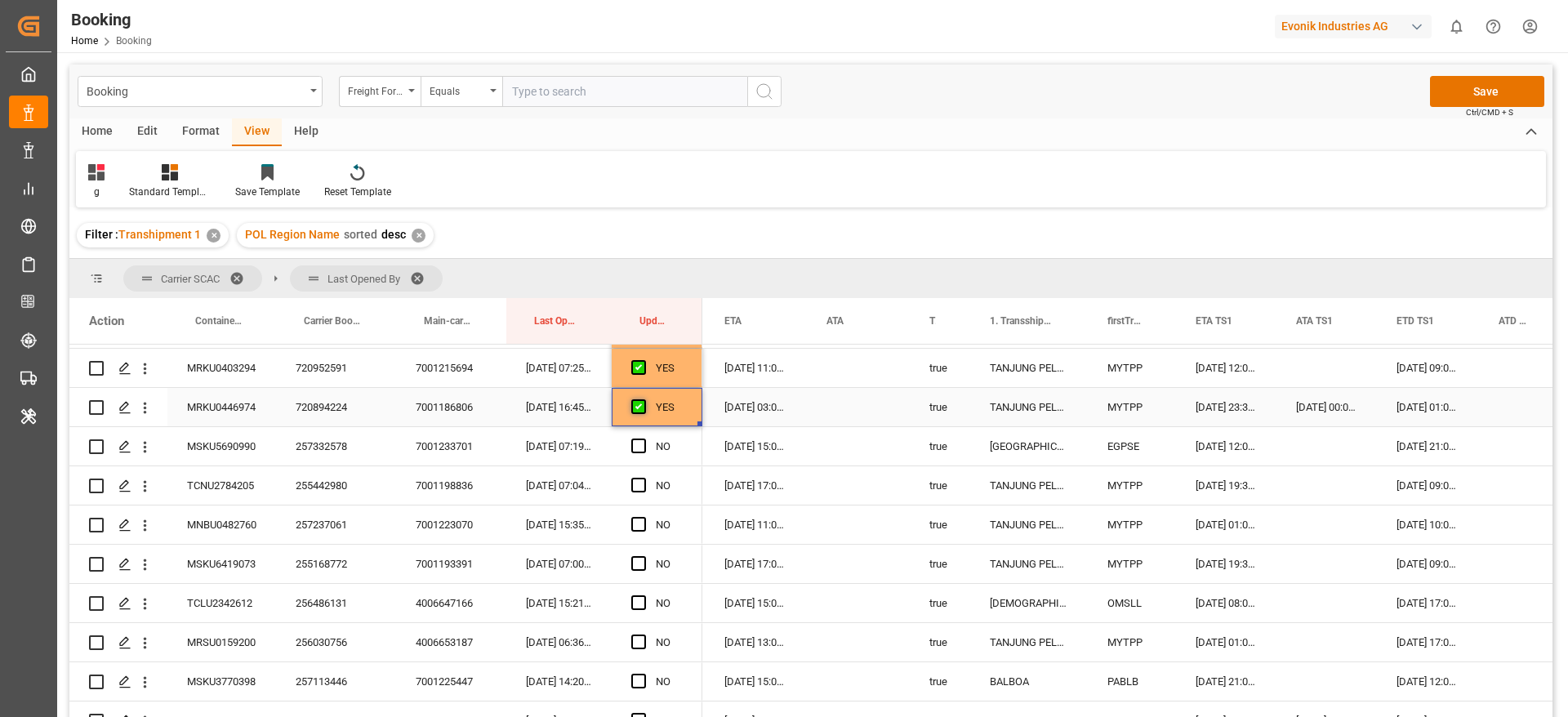
scroll to position [388, 0]
click at [640, 407] on span "Press SPACE to select this row." at bounding box center [638, 406] width 14 height 14
click at [644, 399] on input "Press SPACE to select this row." at bounding box center [644, 399] width 0 height 0
click at [640, 446] on span "Press SPACE to select this row." at bounding box center [638, 446] width 14 height 14
click at [644, 439] on input "Press SPACE to select this row." at bounding box center [644, 439] width 0 height 0
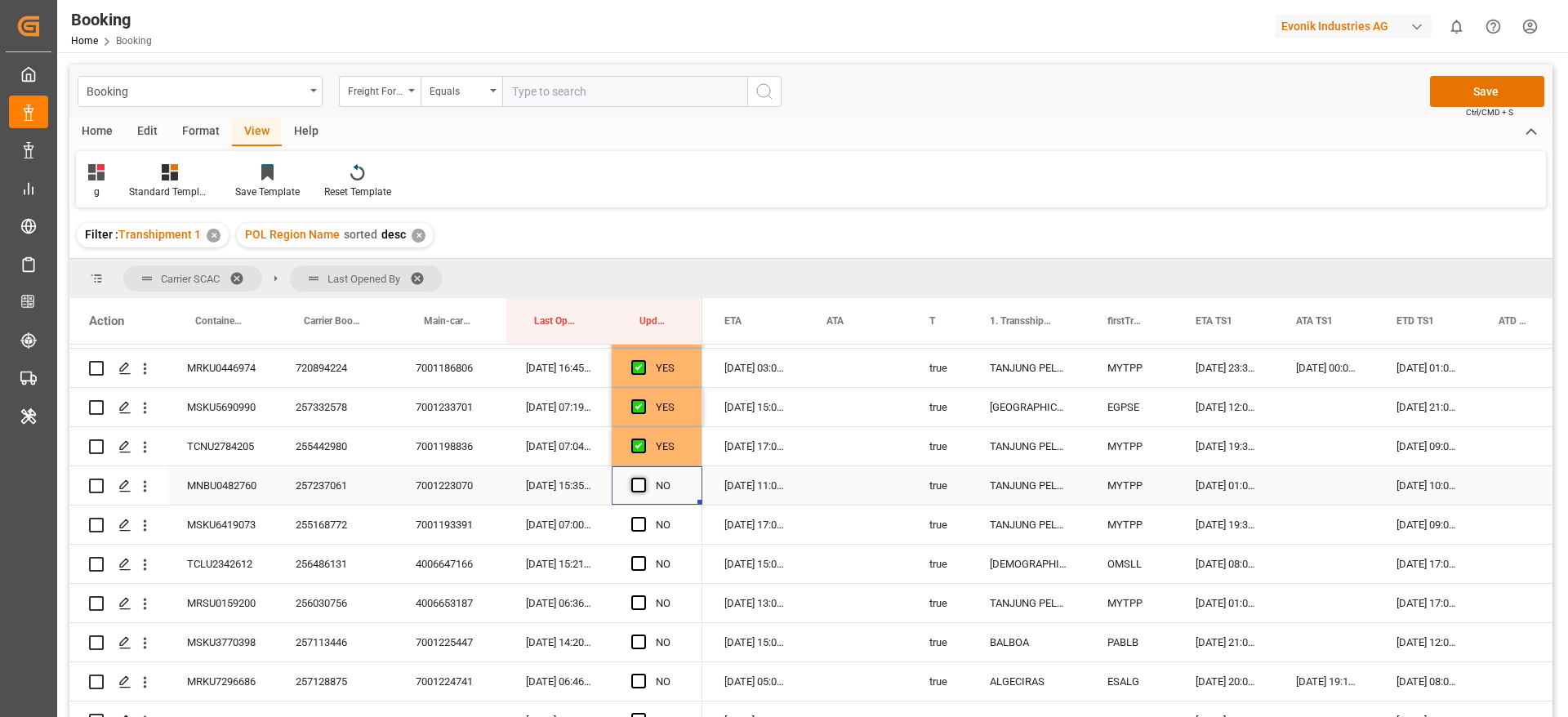
click at [641, 480] on span "Press SPACE to select this row." at bounding box center [638, 485] width 14 height 14
click at [644, 478] on input "Press SPACE to select this row." at bounding box center [644, 478] width 0 height 0
click at [641, 517] on span "Press SPACE to select this row." at bounding box center [638, 524] width 14 height 14
click at [644, 517] on input "Press SPACE to select this row." at bounding box center [644, 517] width 0 height 0
click at [643, 564] on span "Press SPACE to select this row." at bounding box center [638, 563] width 14 height 14
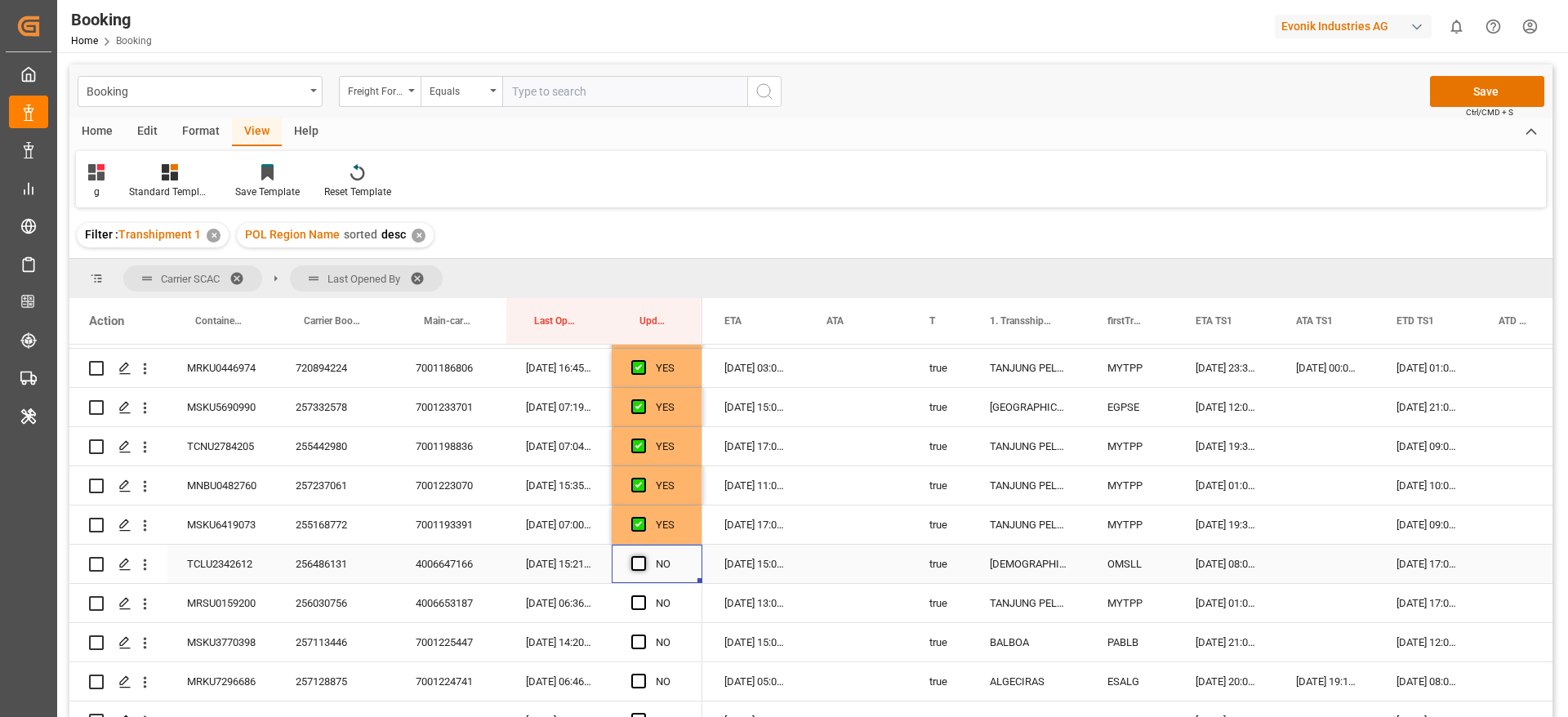
click at [644, 556] on input "Press SPACE to select this row." at bounding box center [644, 556] width 0 height 0
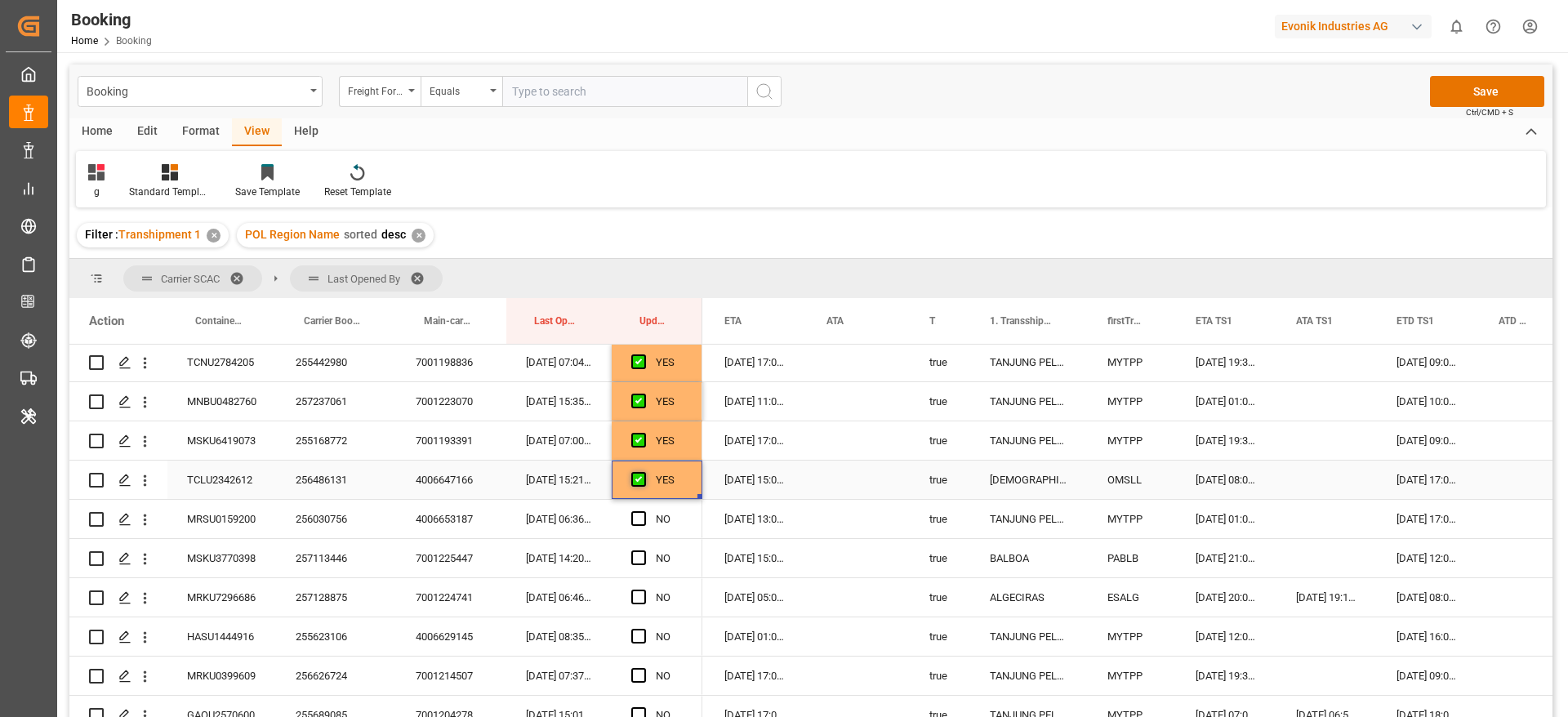
scroll to position [511, 0]
click at [641, 481] on span "Press SPACE to select this row." at bounding box center [638, 480] width 14 height 14
click at [644, 474] on input "Press SPACE to select this row." at bounding box center [644, 474] width 0 height 0
click at [638, 523] on span "Press SPACE to select this row." at bounding box center [638, 519] width 14 height 14
click at [644, 512] on input "Press SPACE to select this row." at bounding box center [644, 512] width 0 height 0
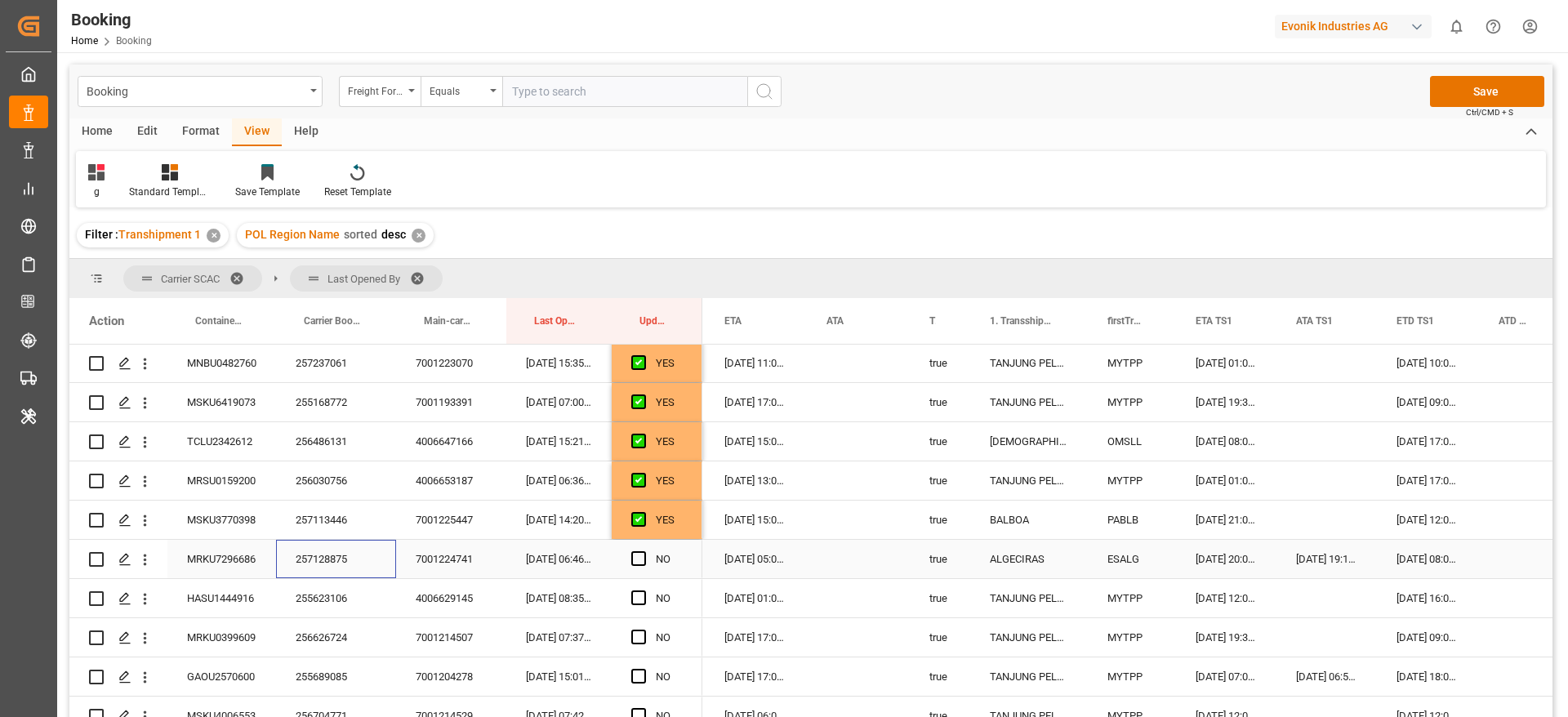
click at [305, 558] on div "257128875" at bounding box center [336, 559] width 120 height 38
click at [634, 559] on span "Press SPACE to select this row." at bounding box center [638, 558] width 14 height 14
click at [644, 551] on input "Press SPACE to select this row." at bounding box center [644, 551] width 0 height 0
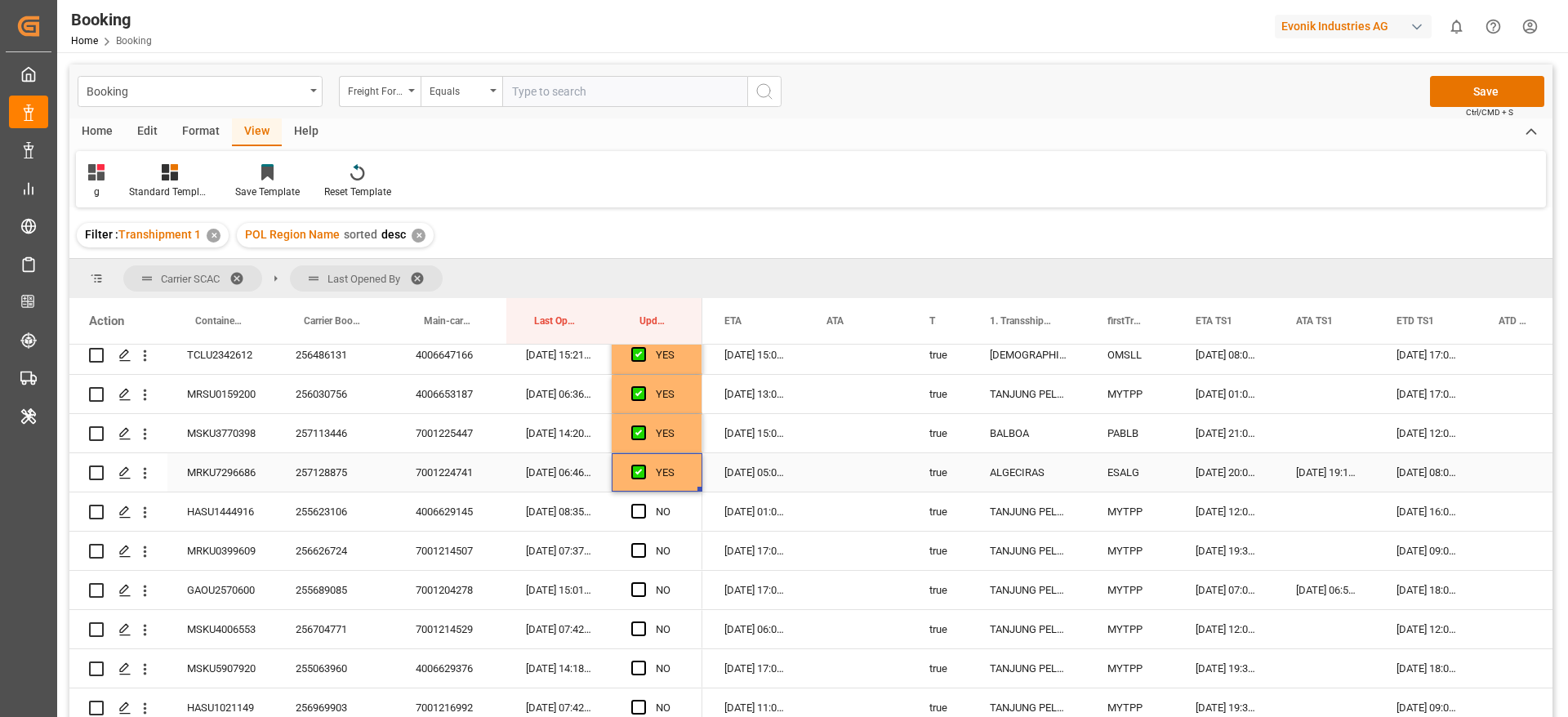
scroll to position [633, 0]
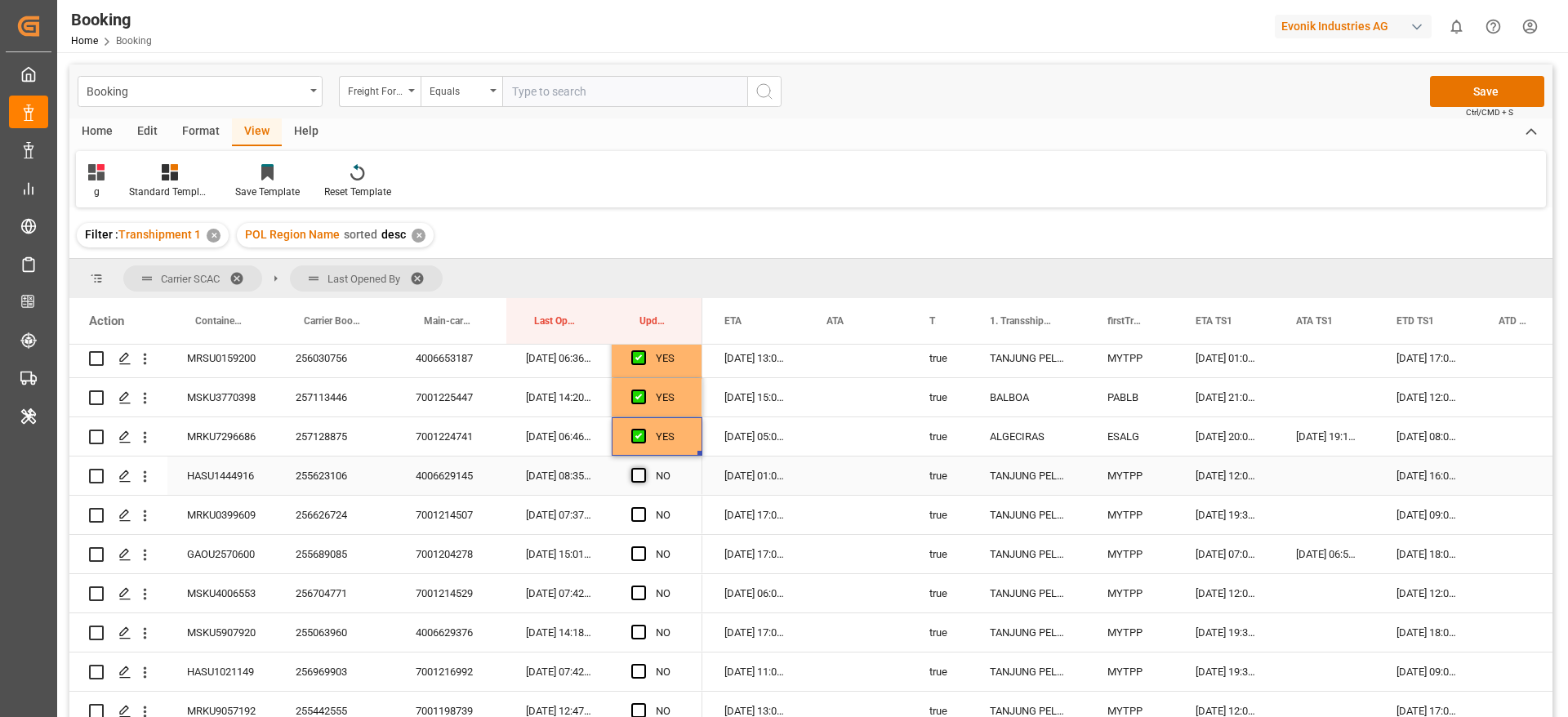
click at [635, 474] on span "Press SPACE to select this row." at bounding box center [638, 474] width 14 height 14
click at [644, 468] on input "Press SPACE to select this row." at bounding box center [644, 468] width 0 height 0
click at [645, 517] on span "Press SPACE to select this row." at bounding box center [638, 514] width 14 height 14
click at [644, 507] on input "Press SPACE to select this row." at bounding box center [644, 507] width 0 height 0
click at [635, 555] on span "Press SPACE to select this row." at bounding box center [638, 553] width 14 height 14
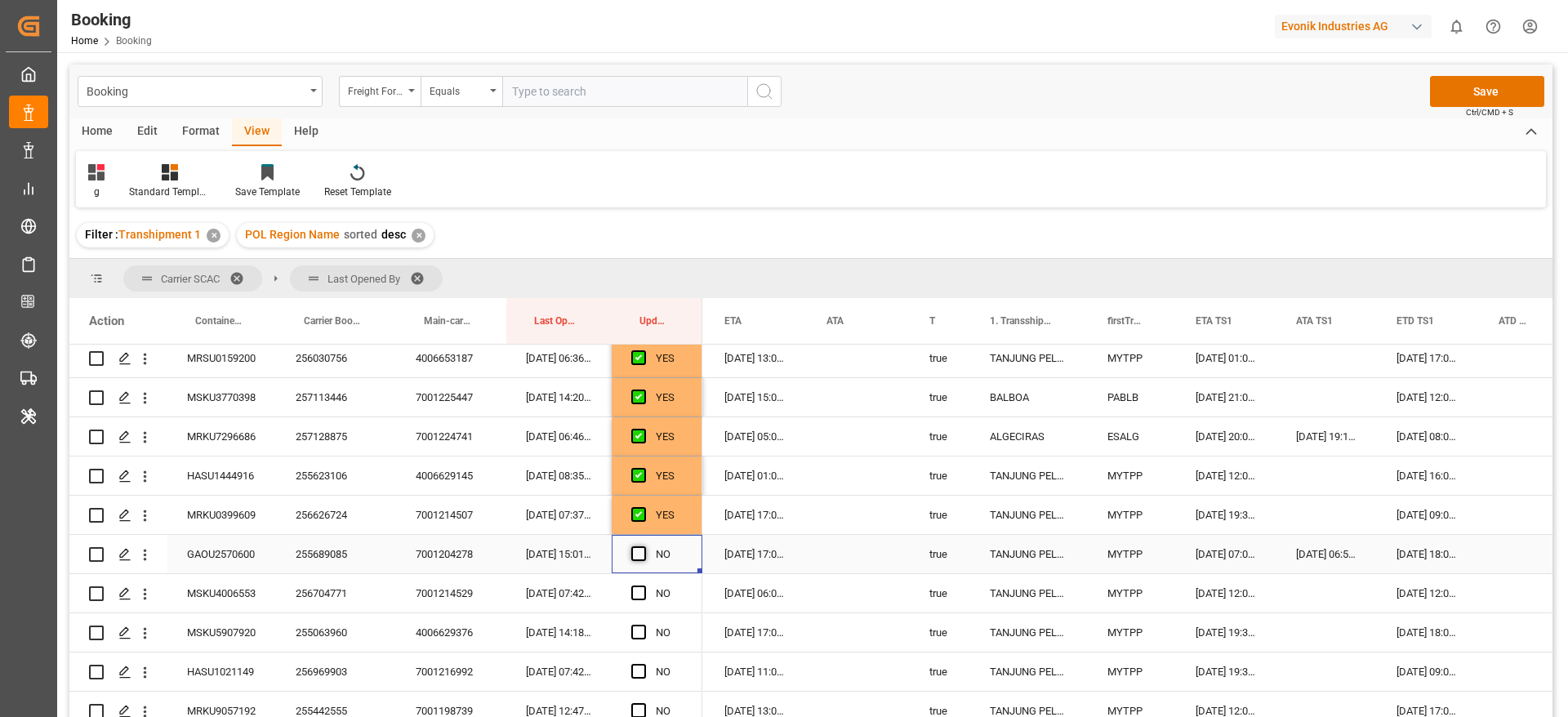
click at [644, 547] on input "Press SPACE to select this row." at bounding box center [644, 547] width 0 height 0
click at [312, 561] on div "255689085" at bounding box center [336, 554] width 120 height 38
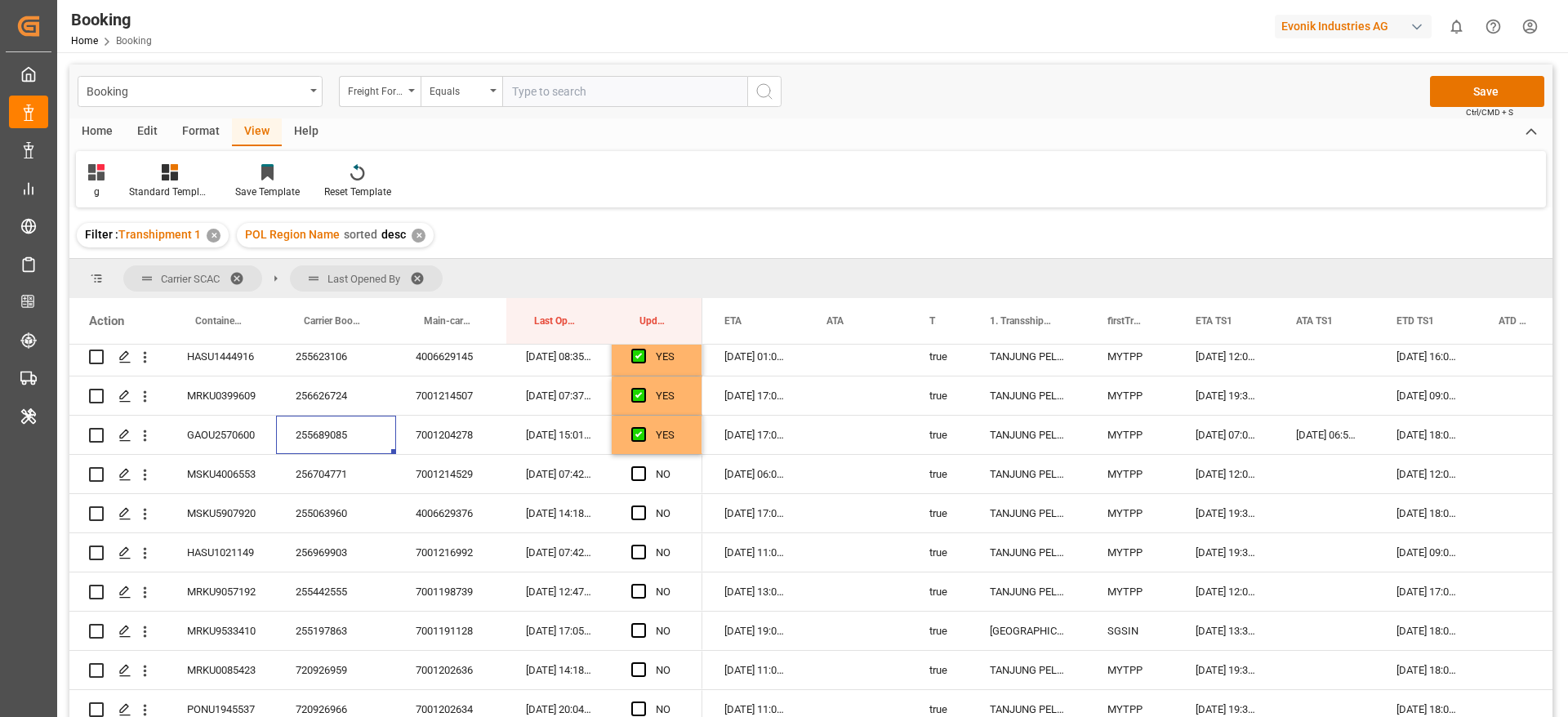
scroll to position [755, 0]
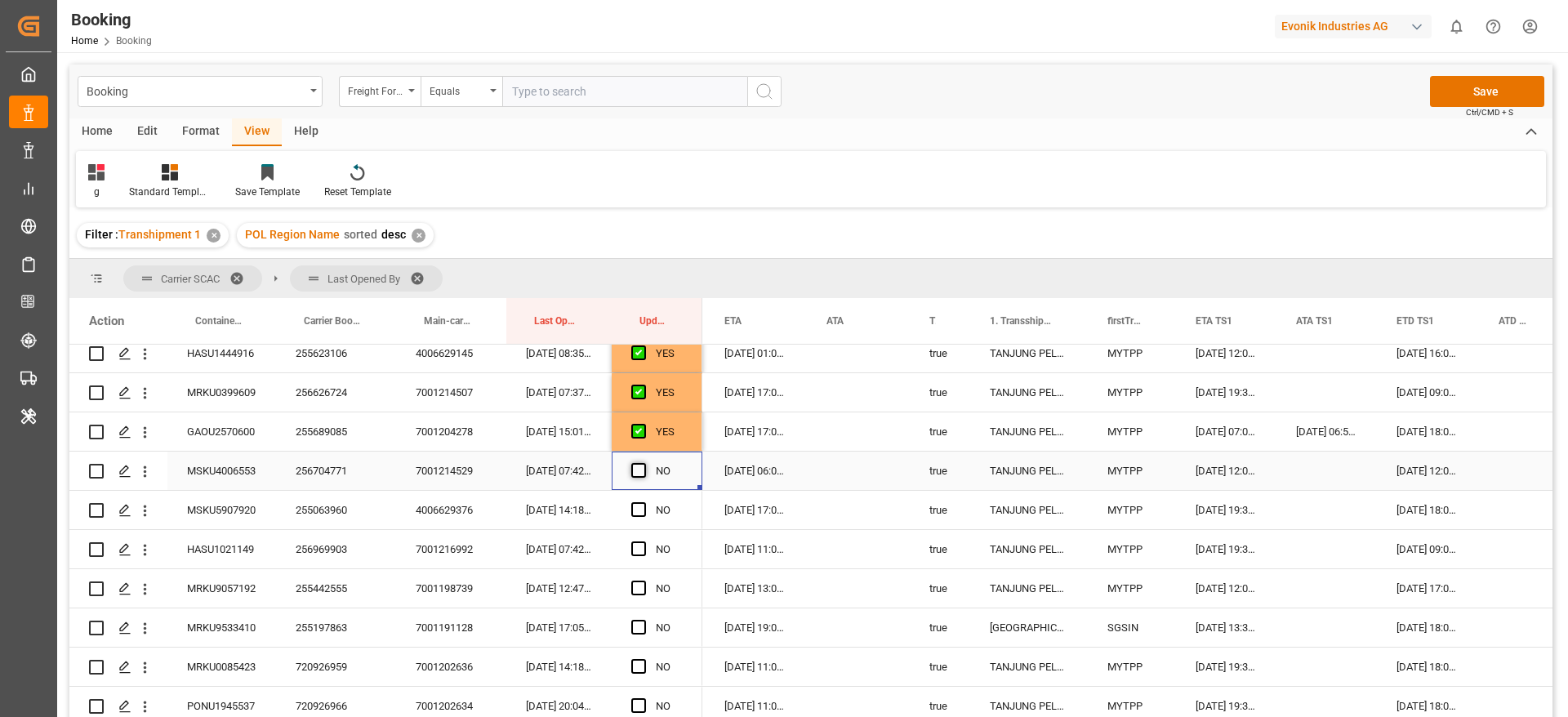
click at [641, 472] on span "Press SPACE to select this row." at bounding box center [638, 470] width 14 height 14
click at [644, 463] on input "Press SPACE to select this row." at bounding box center [644, 463] width 0 height 0
click at [300, 506] on div "255063960" at bounding box center [336, 510] width 120 height 38
click at [642, 505] on span "Press SPACE to select this row." at bounding box center [638, 509] width 14 height 14
click at [644, 502] on input "Press SPACE to select this row." at bounding box center [644, 502] width 0 height 0
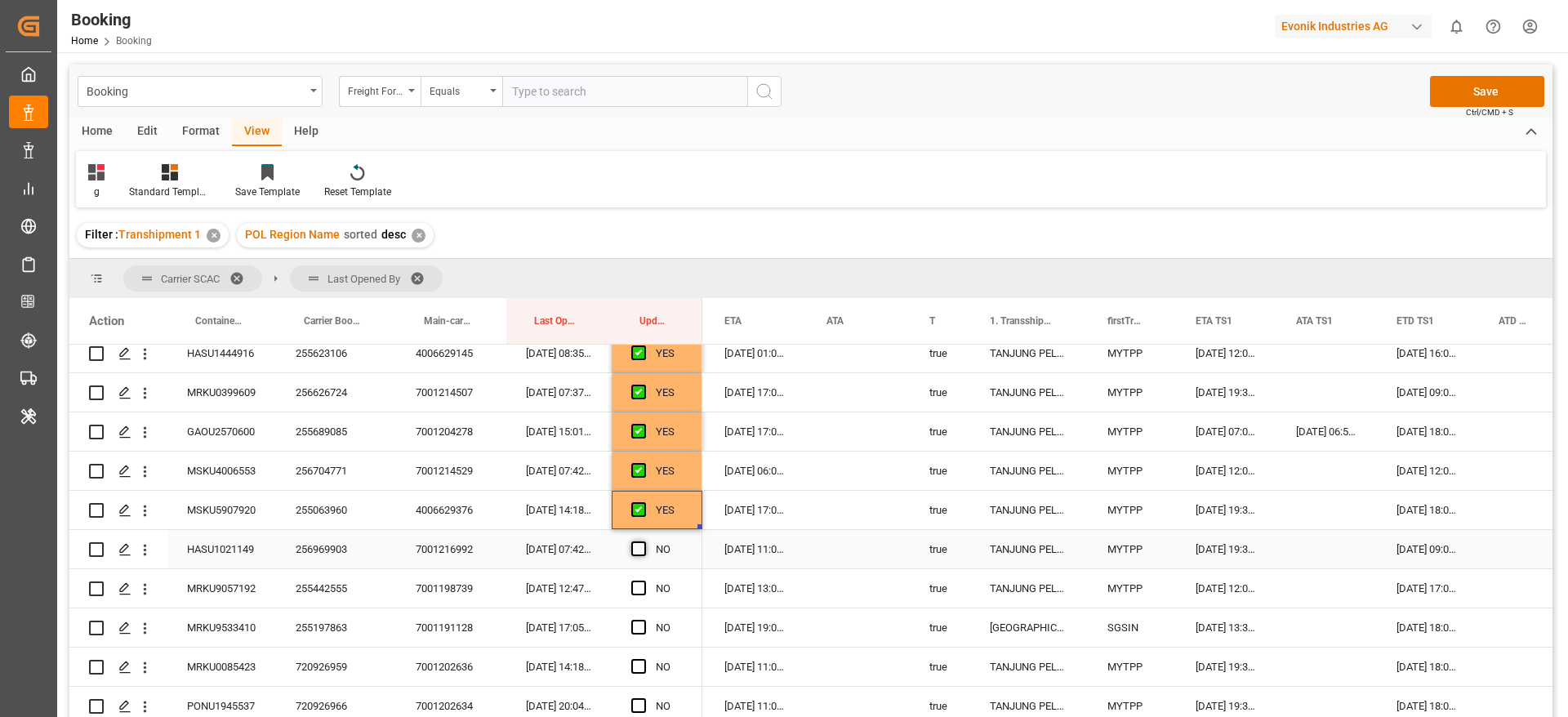
click at [641, 550] on span "Press SPACE to select this row." at bounding box center [638, 549] width 14 height 14
click at [644, 542] on input "Press SPACE to select this row." at bounding box center [644, 542] width 0 height 0
click at [639, 583] on span "Press SPACE to select this row." at bounding box center [638, 588] width 14 height 14
click at [644, 581] on input "Press SPACE to select this row." at bounding box center [644, 581] width 0 height 0
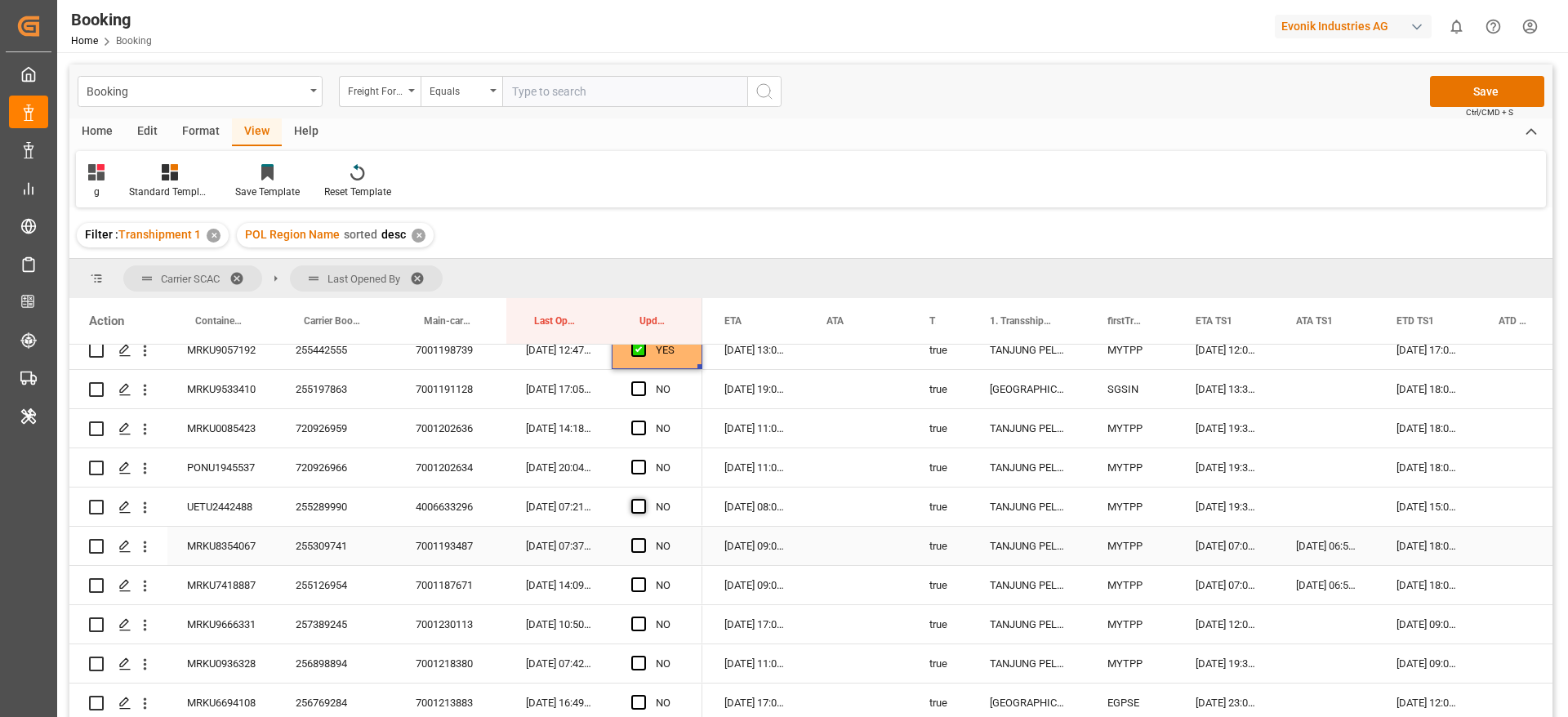
scroll to position [1001, 0]
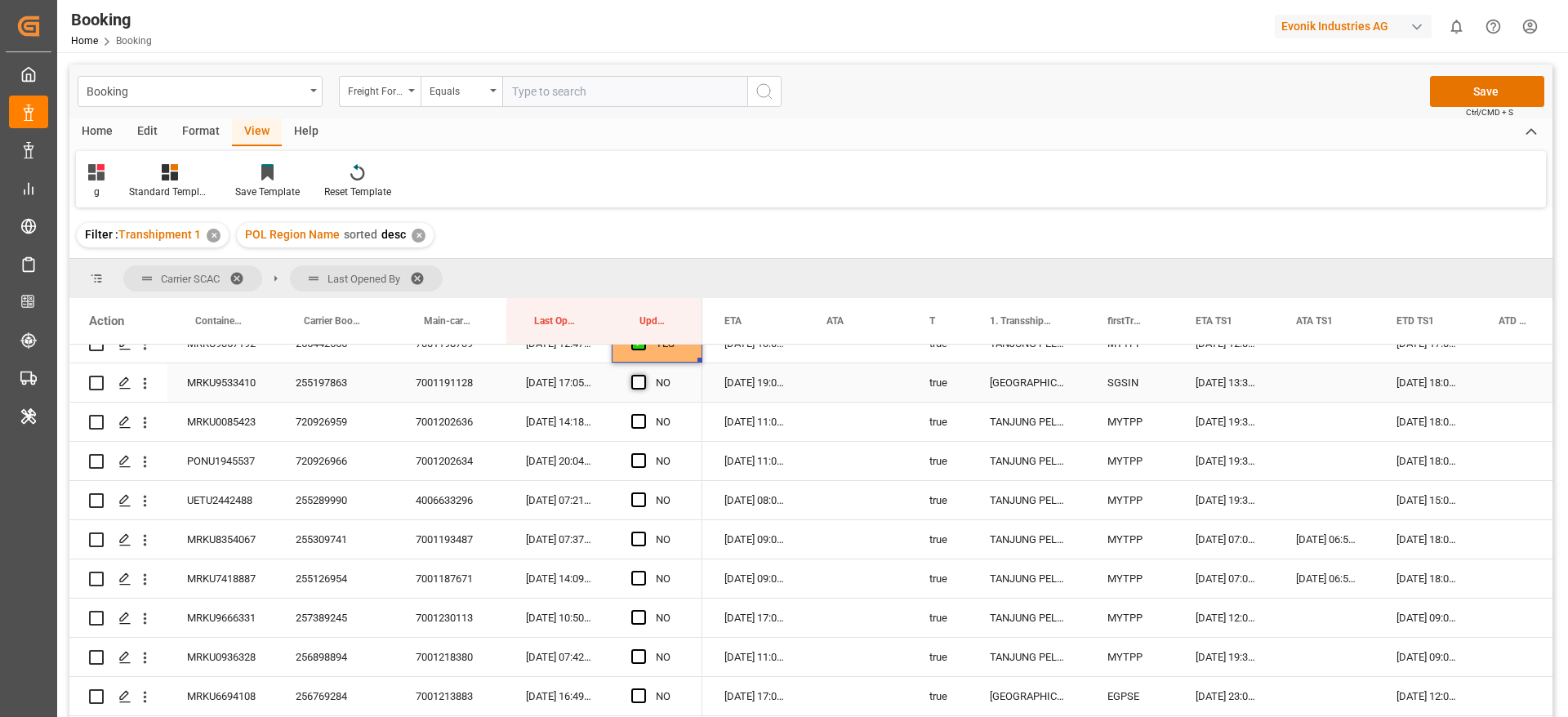
click at [639, 381] on span "Press SPACE to select this row." at bounding box center [638, 382] width 14 height 14
click at [644, 375] on input "Press SPACE to select this row." at bounding box center [644, 375] width 0 height 0
click at [309, 423] on div "720926959" at bounding box center [336, 422] width 120 height 38
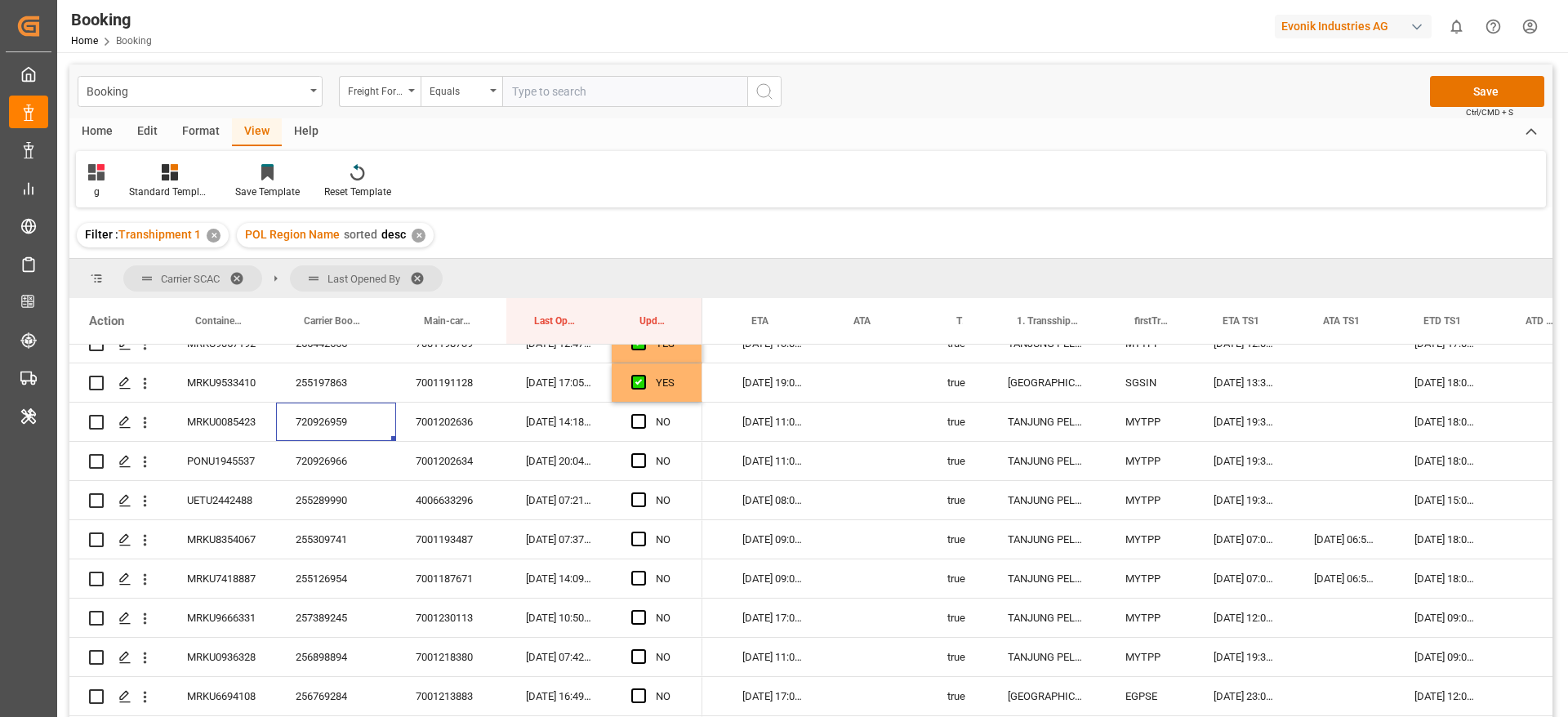
scroll to position [0, 1366]
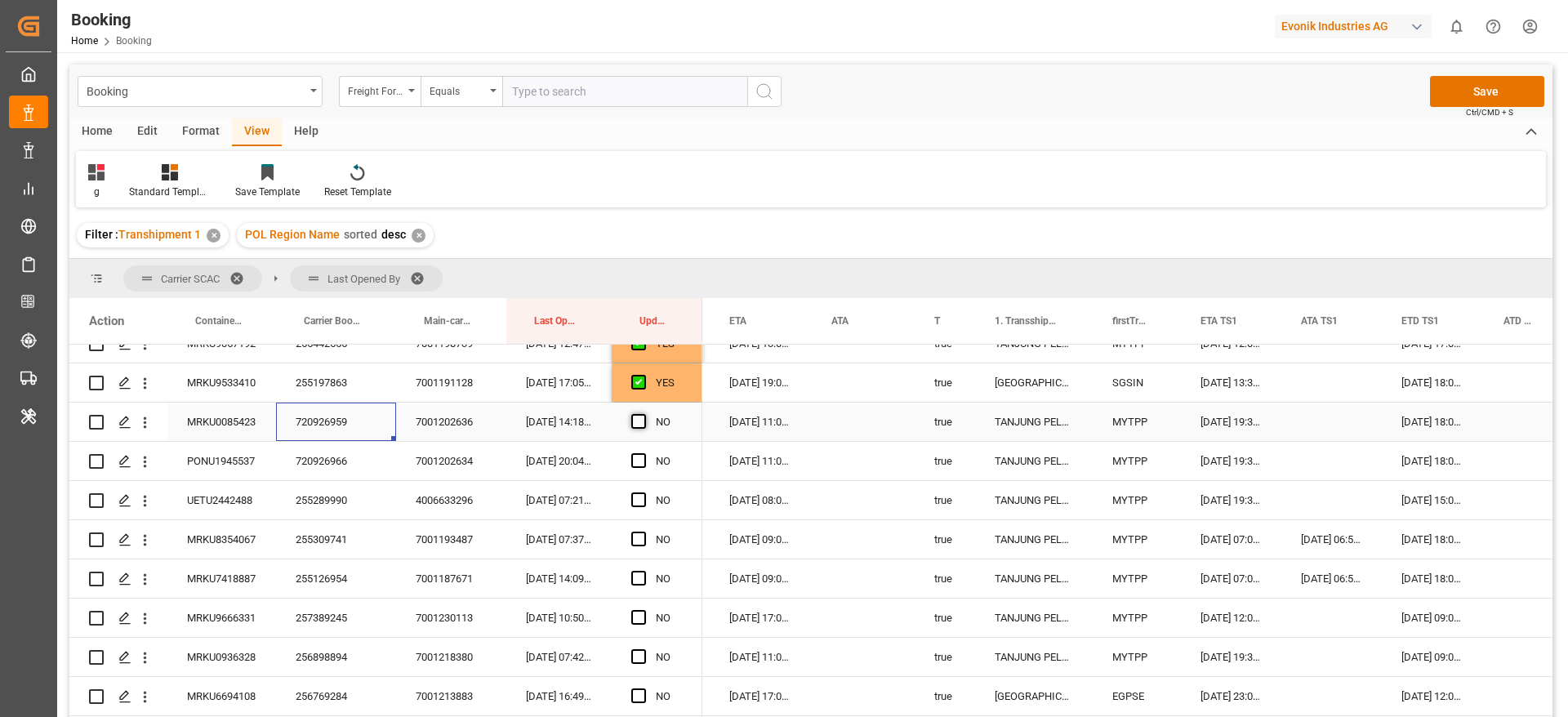
click at [639, 421] on span "Press SPACE to select this row." at bounding box center [638, 421] width 14 height 14
click at [644, 414] on input "Press SPACE to select this row." at bounding box center [644, 414] width 0 height 0
click at [326, 464] on div "720926966" at bounding box center [336, 461] width 120 height 38
click at [634, 460] on span "Press SPACE to select this row." at bounding box center [638, 460] width 14 height 14
click at [644, 453] on input "Press SPACE to select this row." at bounding box center [644, 453] width 0 height 0
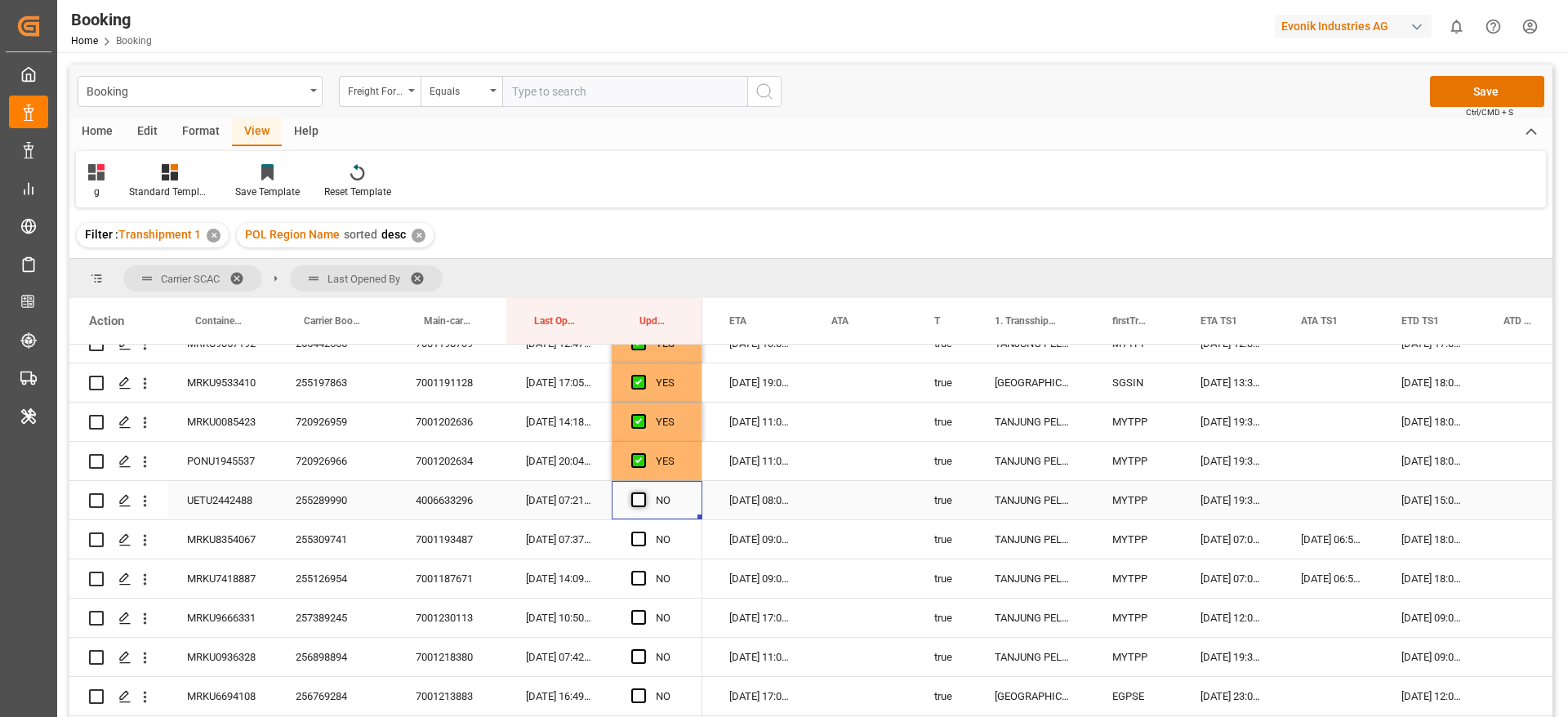
click at [635, 500] on span "Press SPACE to select this row." at bounding box center [638, 499] width 14 height 14
click at [644, 493] on input "Press SPACE to select this row." at bounding box center [644, 493] width 0 height 0
click at [244, 547] on div "MRKU8354067" at bounding box center [221, 540] width 109 height 38
click at [336, 532] on div "255309741" at bounding box center [336, 540] width 120 height 38
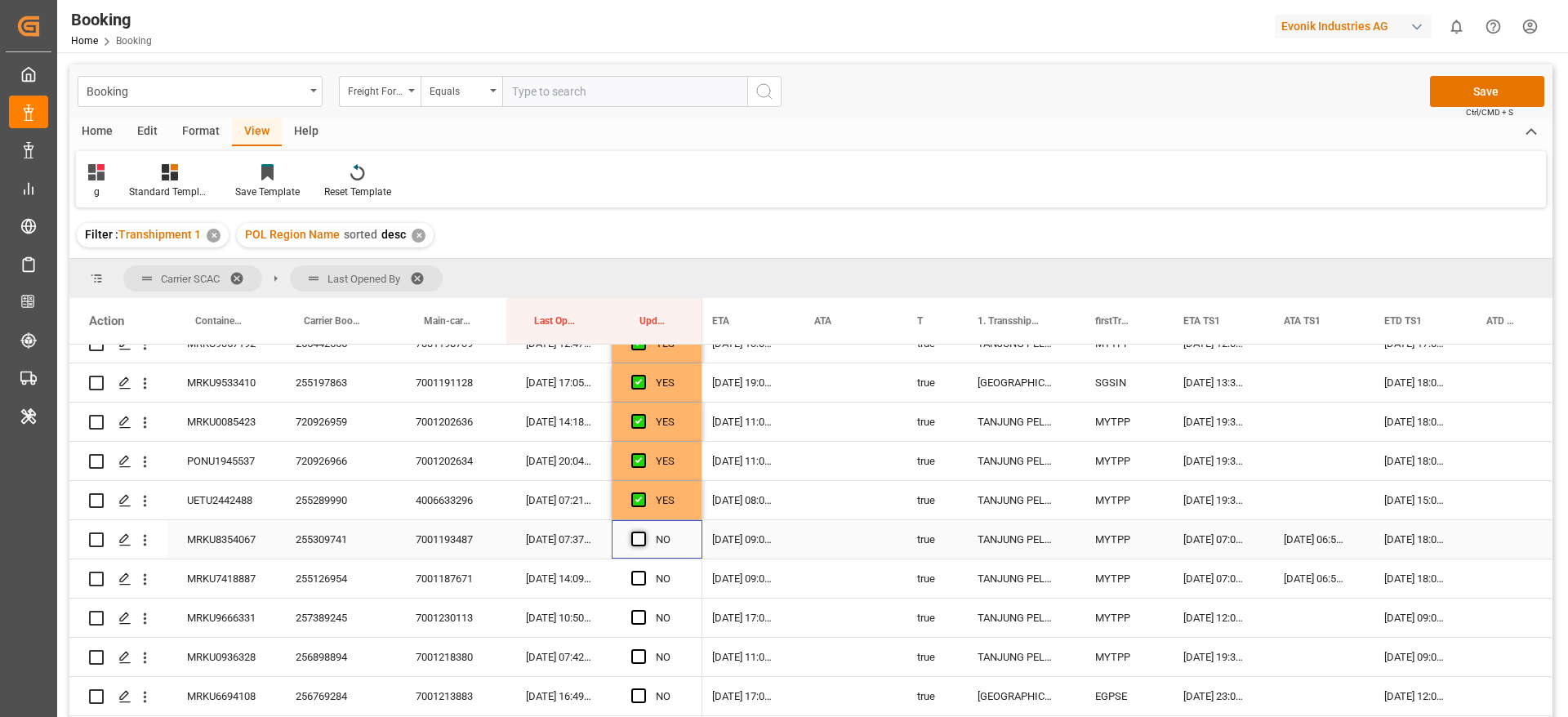
click at [641, 538] on span "Press SPACE to select this row." at bounding box center [638, 539] width 14 height 14
click at [644, 532] on input "Press SPACE to select this row." at bounding box center [644, 532] width 0 height 0
click at [635, 580] on span "Press SPACE to select this row." at bounding box center [638, 577] width 14 height 14
click at [644, 571] on input "Press SPACE to select this row." at bounding box center [644, 571] width 0 height 0
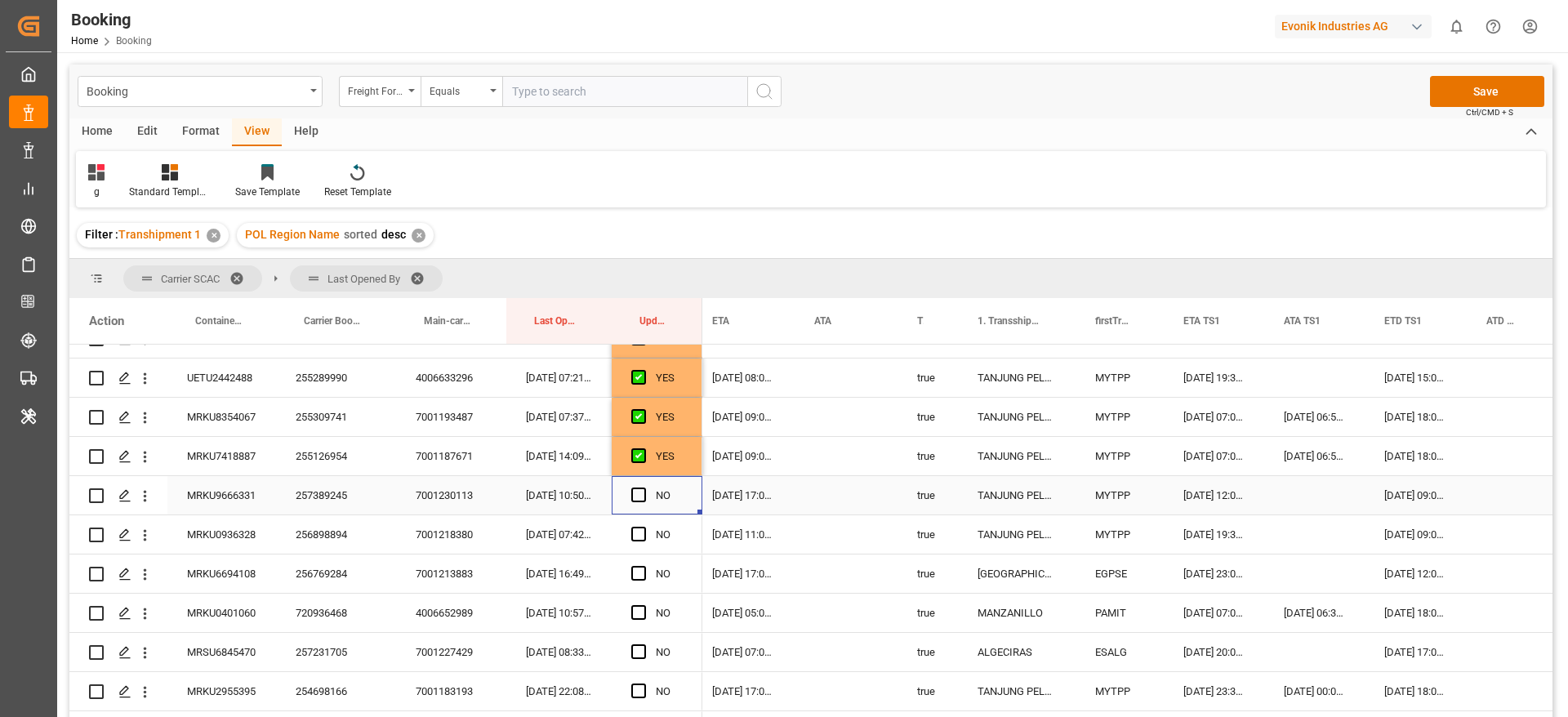
click at [633, 502] on div "Press SPACE to select this row." at bounding box center [643, 496] width 24 height 38
click at [635, 499] on span "Press SPACE to select this row." at bounding box center [638, 495] width 14 height 14
click at [644, 488] on input "Press SPACE to select this row." at bounding box center [644, 488] width 0 height 0
click at [641, 531] on span "Press SPACE to select this row." at bounding box center [638, 534] width 14 height 14
click at [644, 527] on input "Press SPACE to select this row." at bounding box center [644, 527] width 0 height 0
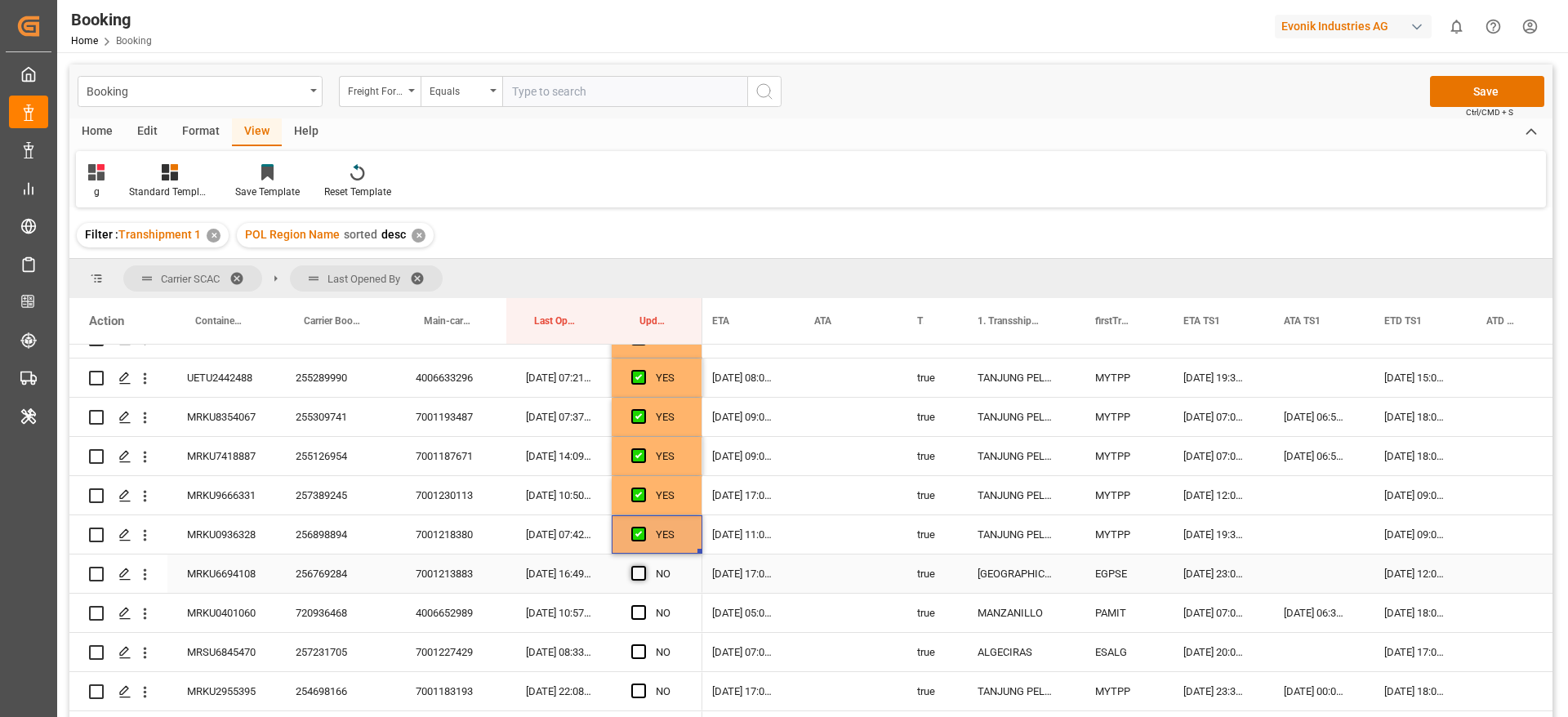
click at [641, 573] on span "Press SPACE to select this row." at bounding box center [638, 573] width 14 height 14
click at [644, 566] on input "Press SPACE to select this row." at bounding box center [644, 566] width 0 height 0
click at [644, 614] on span "Press SPACE to select this row." at bounding box center [638, 612] width 14 height 14
click at [644, 605] on input "Press SPACE to select this row." at bounding box center [644, 605] width 0 height 0
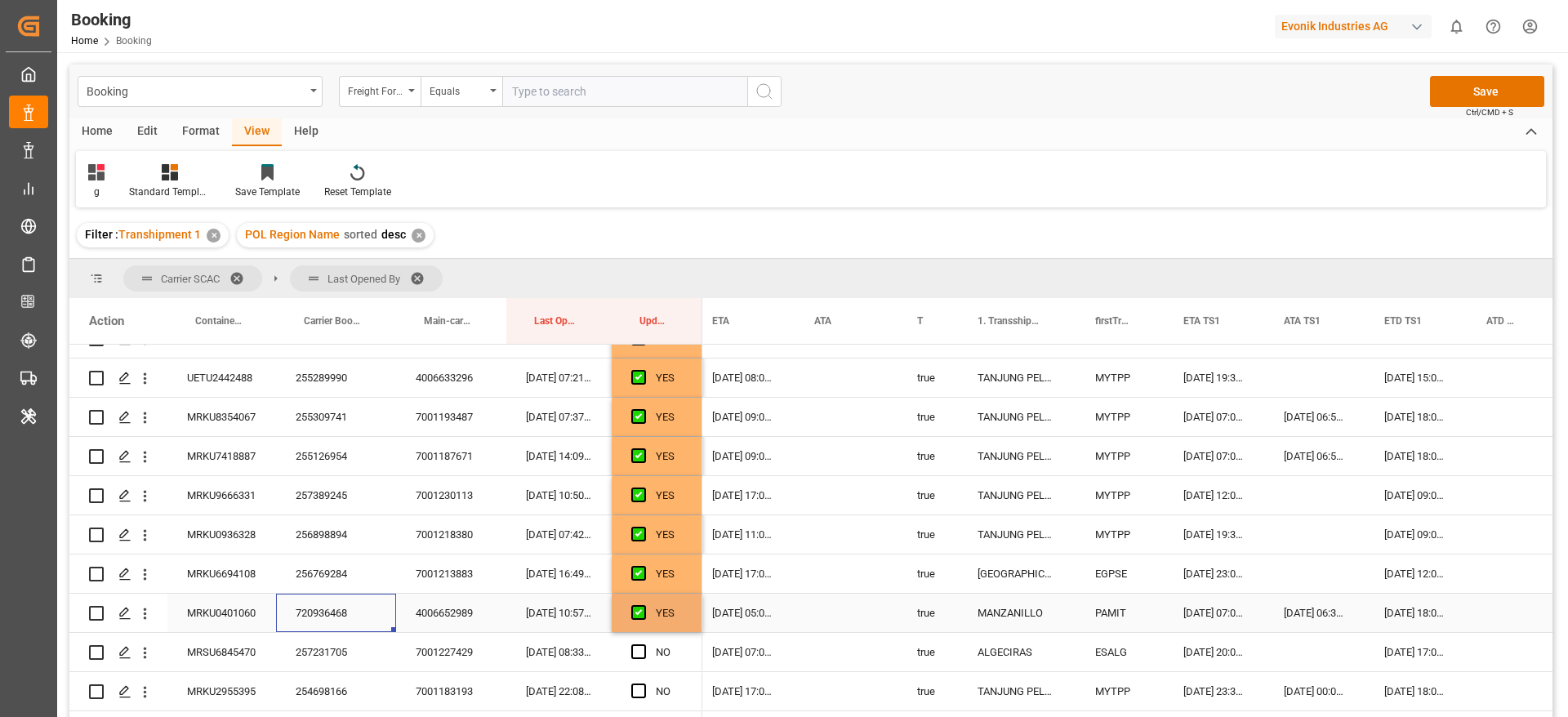
click at [303, 614] on div "720936468" at bounding box center [336, 613] width 120 height 38
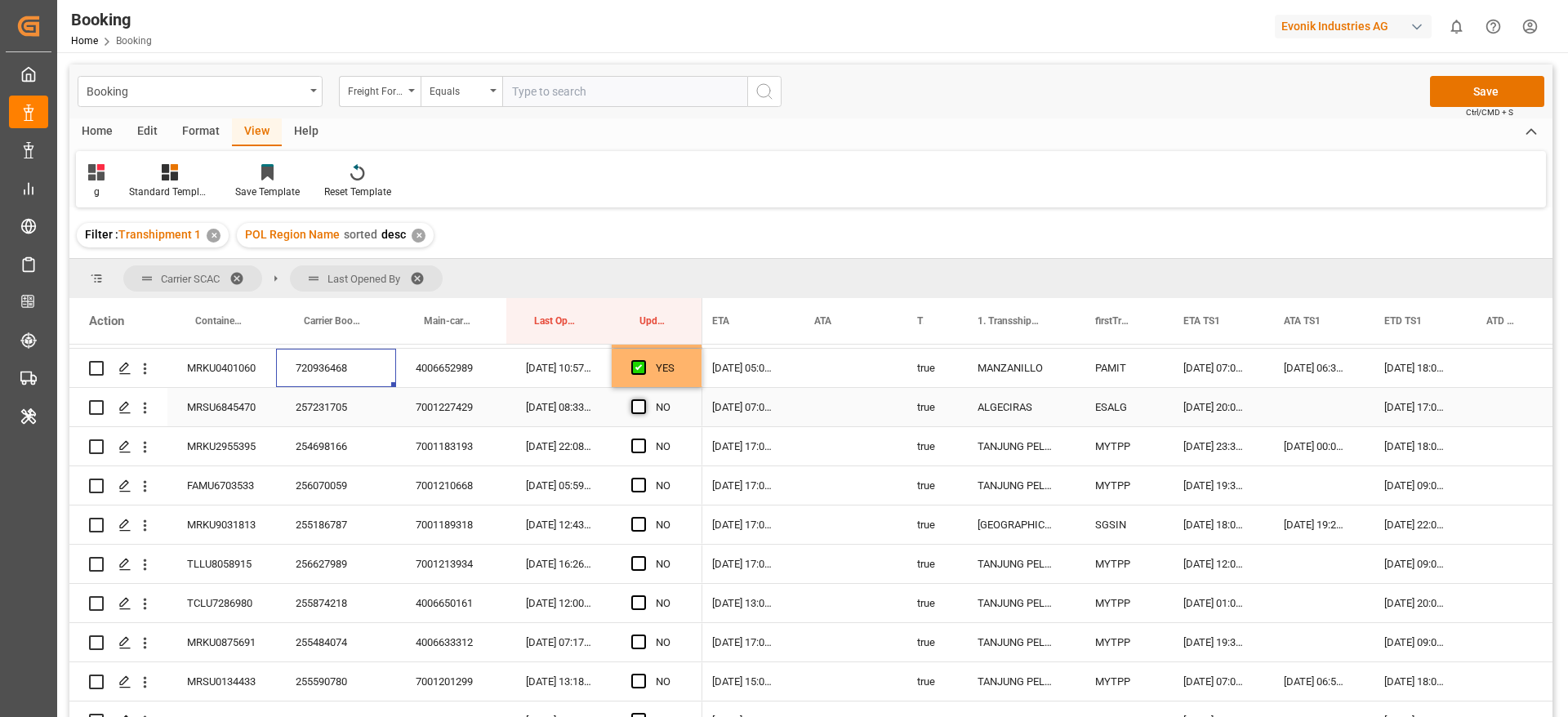
click at [641, 404] on span "Press SPACE to select this row." at bounding box center [638, 406] width 14 height 14
click at [644, 399] on input "Press SPACE to select this row." at bounding box center [644, 399] width 0 height 0
click at [321, 408] on div "257231705" at bounding box center [336, 407] width 120 height 38
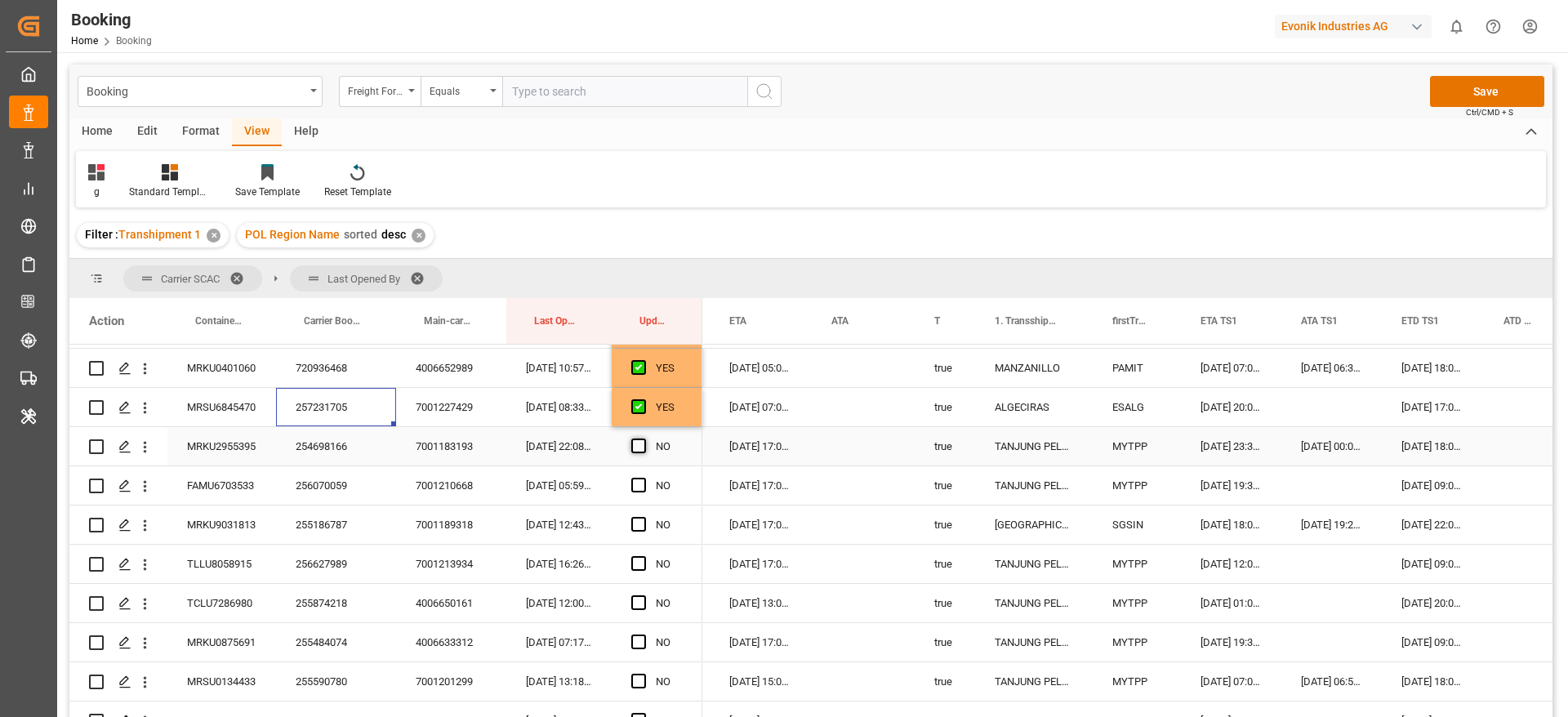
click at [640, 446] on span "Press SPACE to select this row." at bounding box center [638, 446] width 14 height 14
click at [644, 439] on input "Press SPACE to select this row." at bounding box center [644, 439] width 0 height 0
click at [308, 453] on div "254698166" at bounding box center [336, 447] width 120 height 38
click at [634, 482] on span "Press SPACE to select this row." at bounding box center [638, 485] width 14 height 14
click at [644, 478] on input "Press SPACE to select this row." at bounding box center [644, 478] width 0 height 0
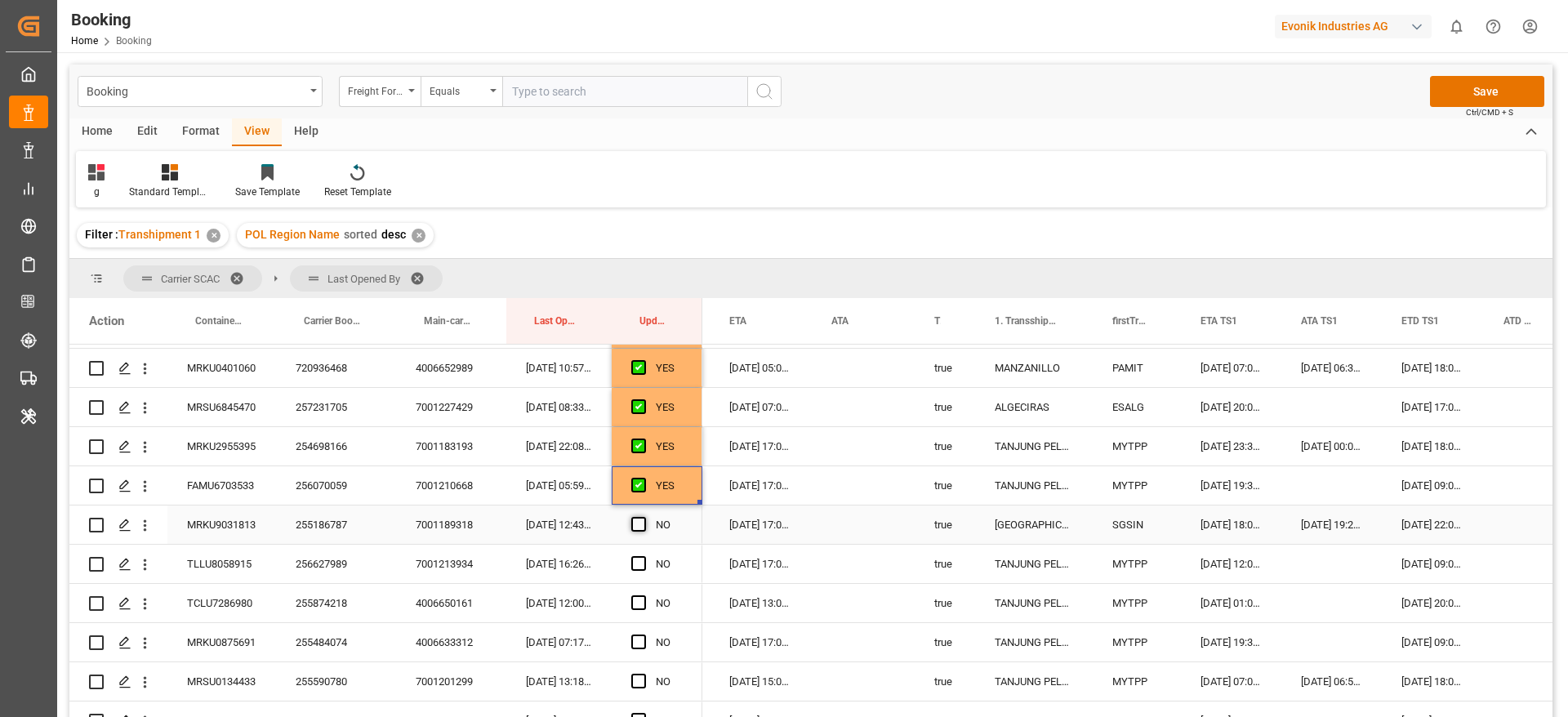
click at [638, 521] on span "Press SPACE to select this row." at bounding box center [638, 524] width 14 height 14
click at [644, 517] on input "Press SPACE to select this row." at bounding box center [644, 517] width 0 height 0
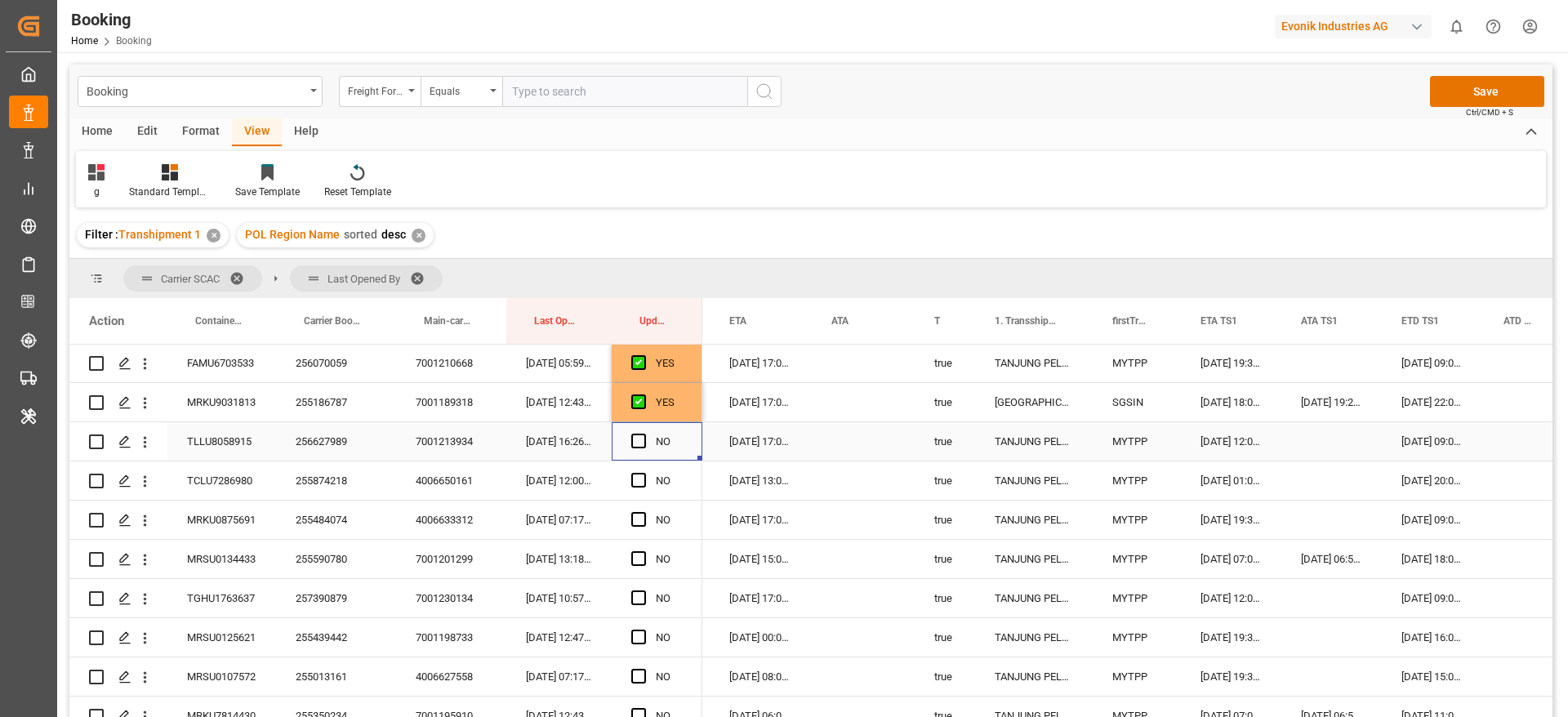
click at [630, 438] on div "NO" at bounding box center [657, 442] width 90 height 38
click at [635, 474] on span "Press SPACE to select this row." at bounding box center [638, 480] width 14 height 14
click at [644, 474] on input "Press SPACE to select this row." at bounding box center [644, 474] width 0 height 0
click at [643, 449] on div "Press SPACE to select this row." at bounding box center [643, 442] width 24 height 38
click at [641, 442] on span "Press SPACE to select this row." at bounding box center [638, 441] width 14 height 14
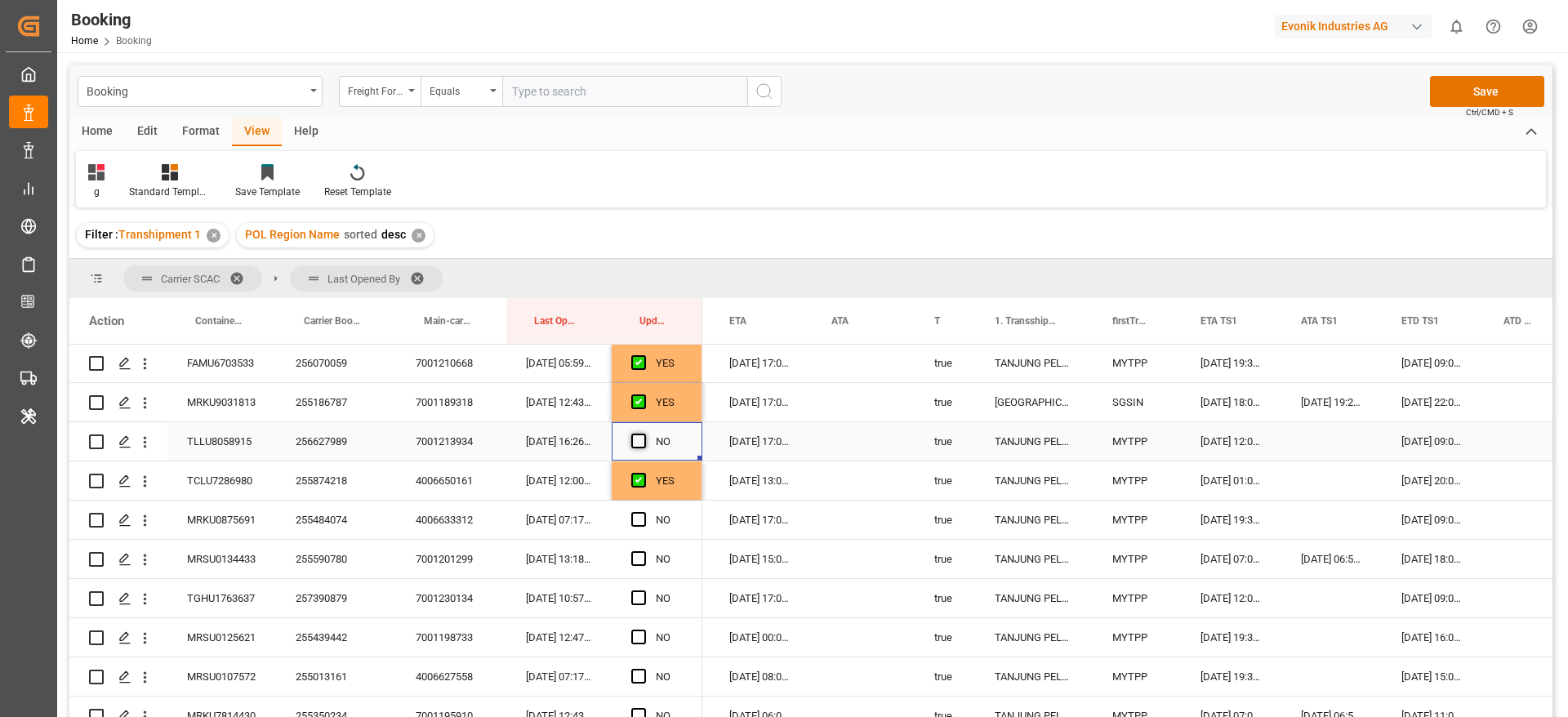
click at [644, 434] on input "Press SPACE to select this row." at bounding box center [644, 434] width 0 height 0
click at [644, 513] on span "Press SPACE to select this row." at bounding box center [638, 519] width 14 height 14
click at [644, 512] on input "Press SPACE to select this row." at bounding box center [644, 512] width 0 height 0
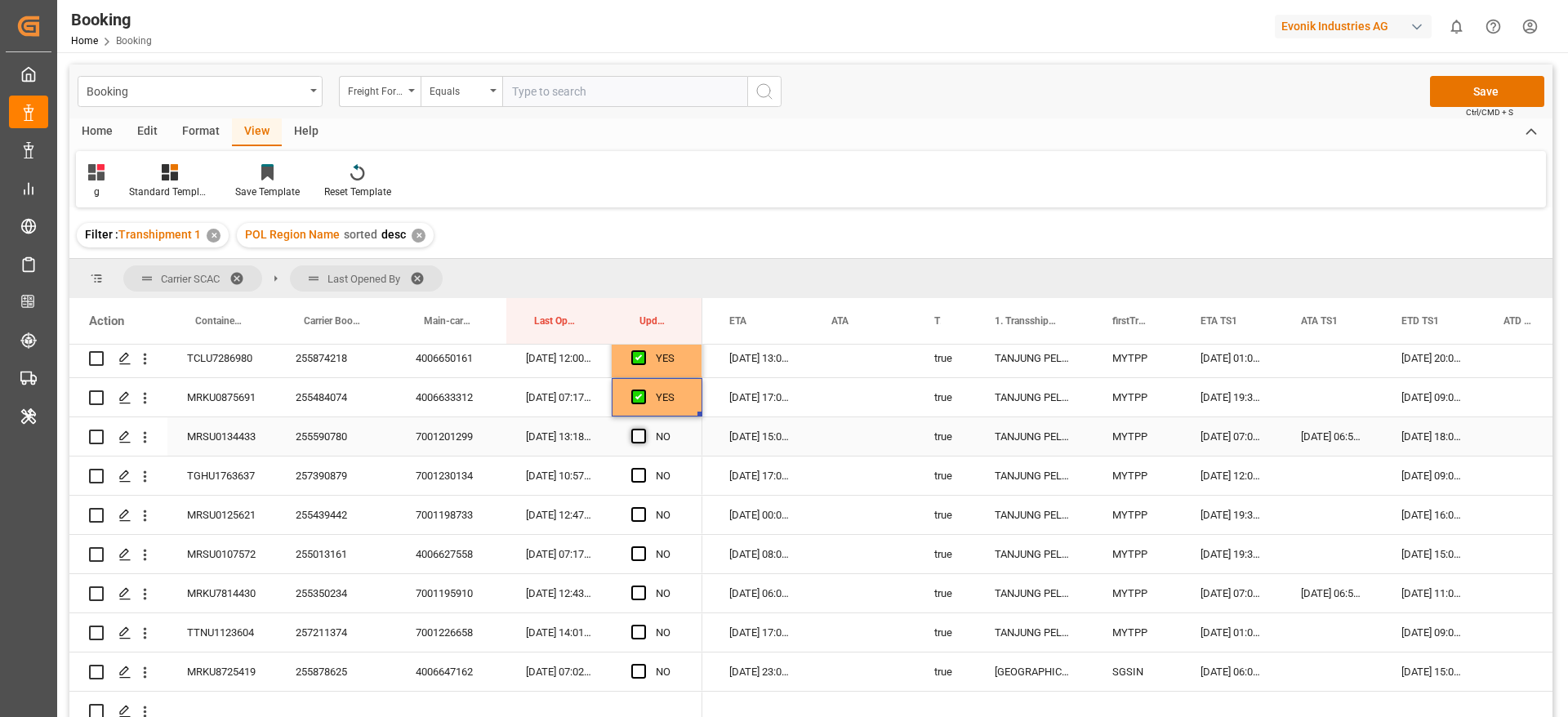
click at [635, 438] on span "Press SPACE to select this row." at bounding box center [638, 436] width 14 height 14
click at [644, 429] on input "Press SPACE to select this row." at bounding box center [644, 429] width 0 height 0
click at [640, 473] on span "Press SPACE to select this row." at bounding box center [638, 474] width 14 height 14
click at [644, 468] on input "Press SPACE to select this row." at bounding box center [644, 468] width 0 height 0
click at [641, 508] on span "Press SPACE to select this row." at bounding box center [638, 514] width 14 height 14
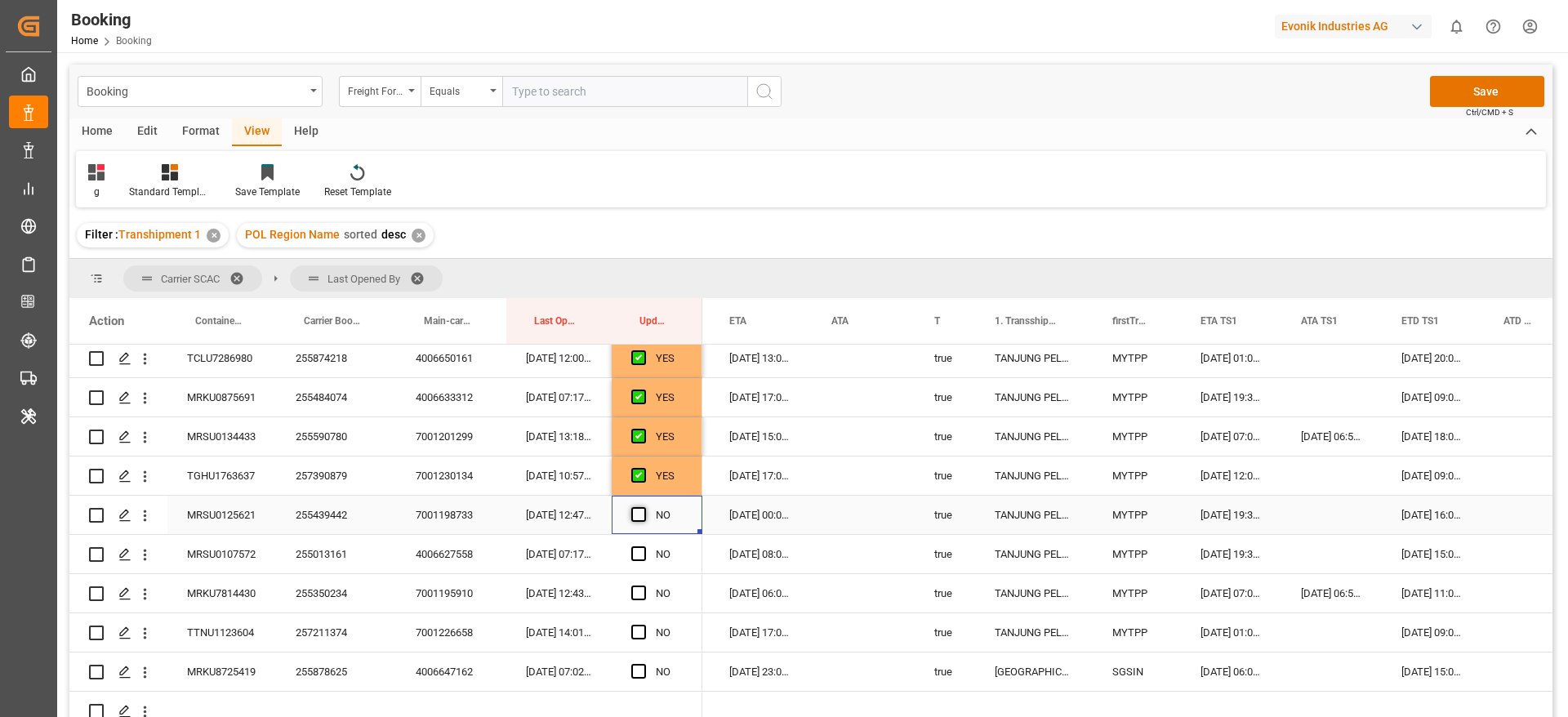
click at [644, 507] on input "Press SPACE to select this row." at bounding box center [644, 507] width 0 height 0
click at [321, 518] on div "255439442" at bounding box center [336, 515] width 120 height 38
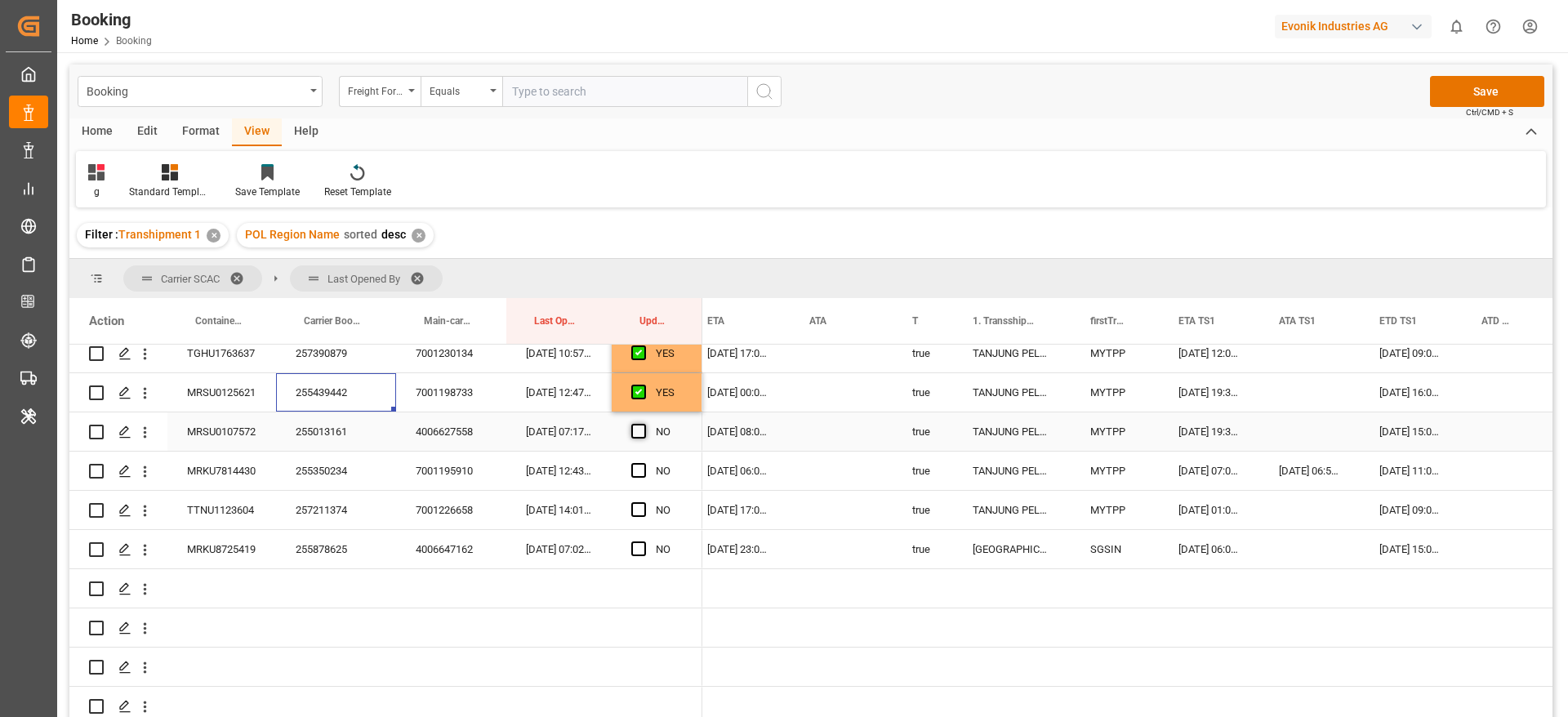
click at [633, 430] on span "Press SPACE to select this row." at bounding box center [638, 431] width 14 height 14
click at [644, 424] on input "Press SPACE to select this row." at bounding box center [644, 424] width 0 height 0
click at [638, 468] on span "Press SPACE to select this row." at bounding box center [638, 470] width 14 height 14
click at [644, 463] on input "Press SPACE to select this row." at bounding box center [644, 463] width 0 height 0
click at [635, 505] on span "Press SPACE to select this row." at bounding box center [638, 509] width 14 height 14
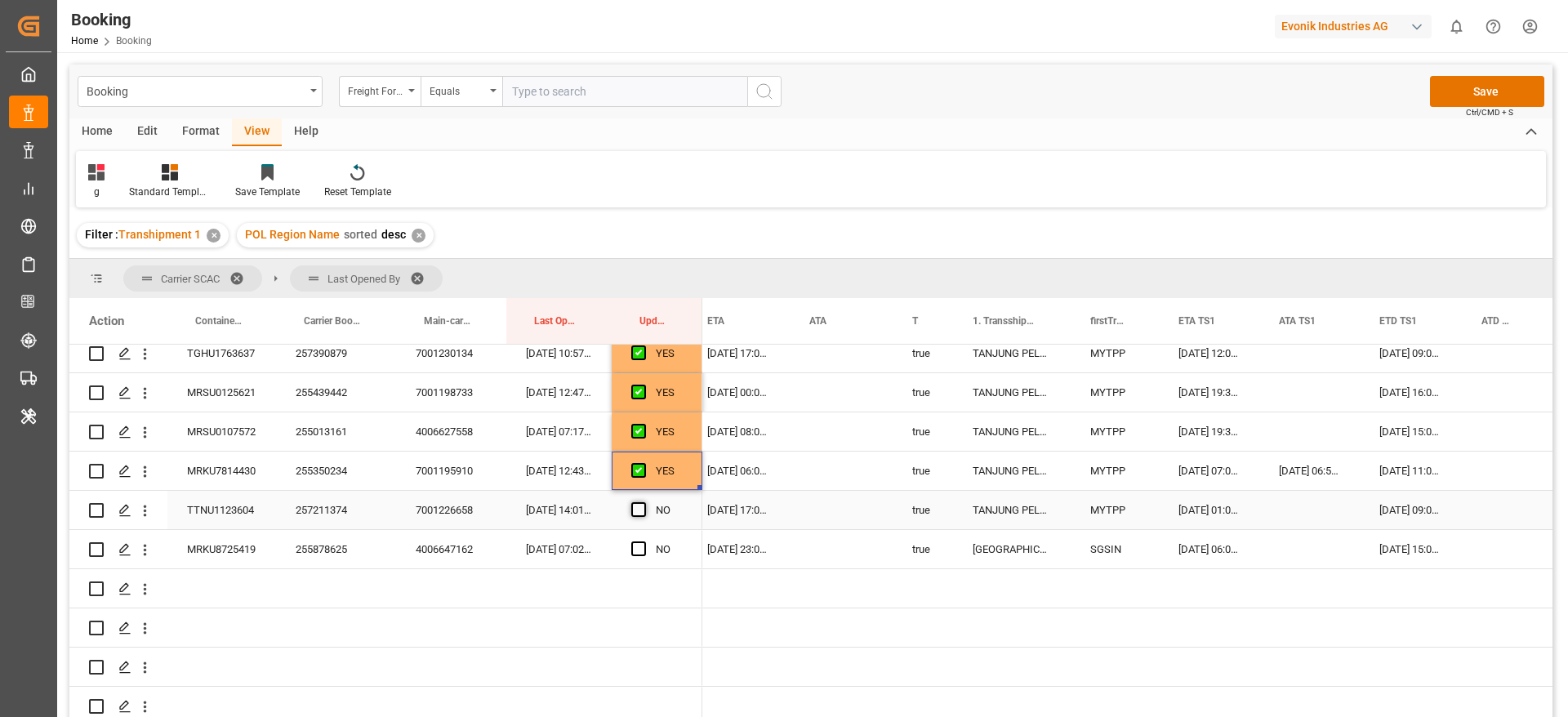
click at [644, 502] on input "Press SPACE to select this row." at bounding box center [644, 502] width 0 height 0
click at [636, 549] on span "Press SPACE to select this row." at bounding box center [638, 549] width 14 height 14
click at [644, 542] on input "Press SPACE to select this row." at bounding box center [644, 542] width 0 height 0
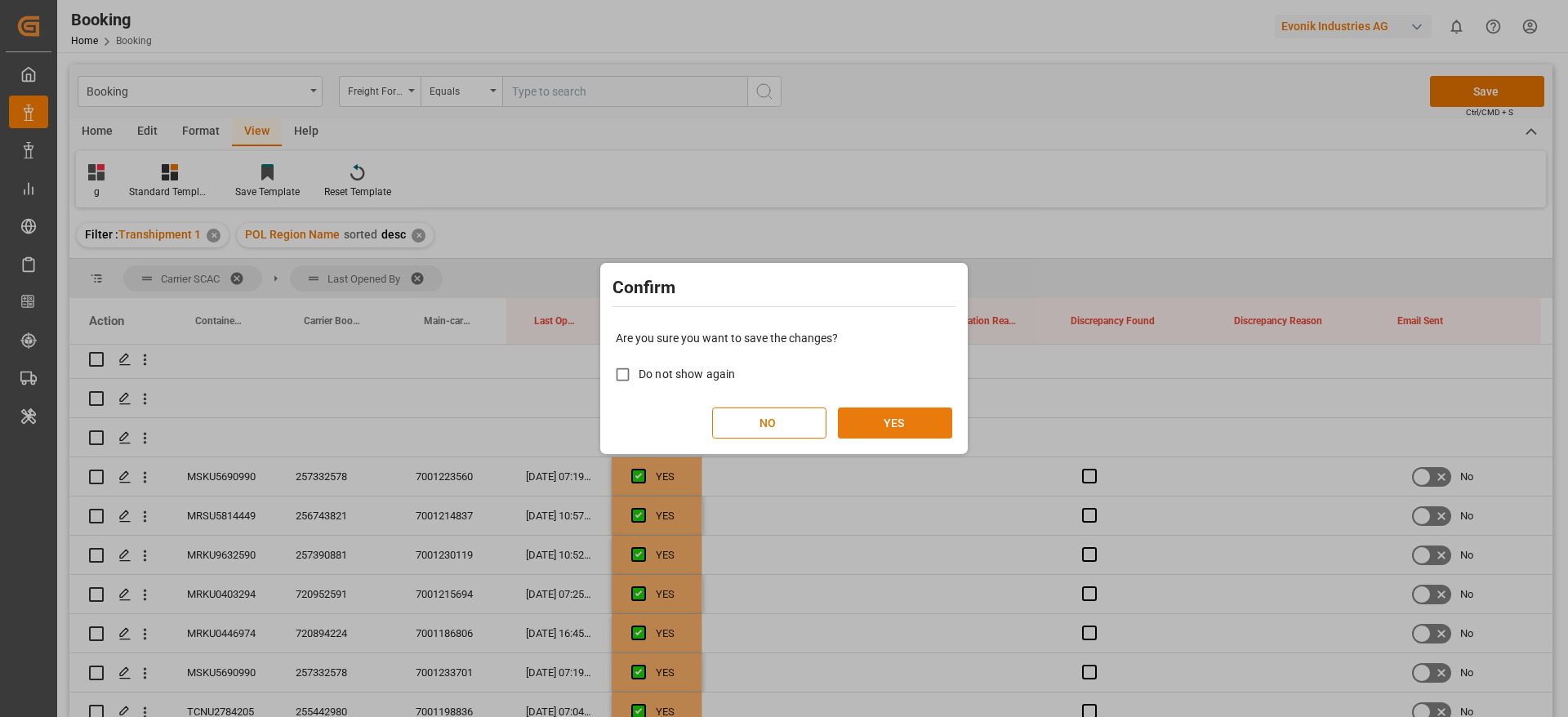
click at [892, 417] on button "YES" at bounding box center [895, 423] width 114 height 31
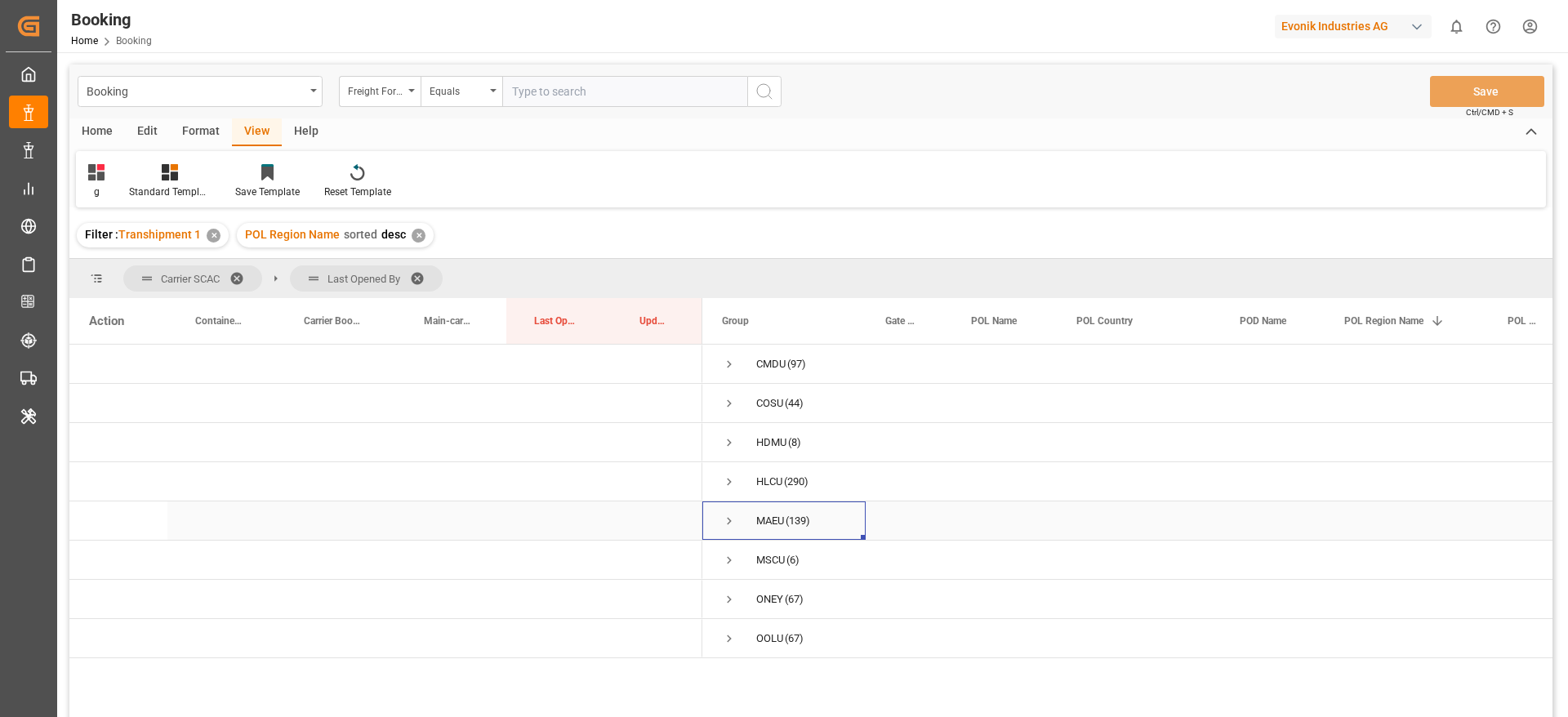
click at [724, 504] on span "Press SPACE to select this row." at bounding box center [728, 521] width 14 height 38
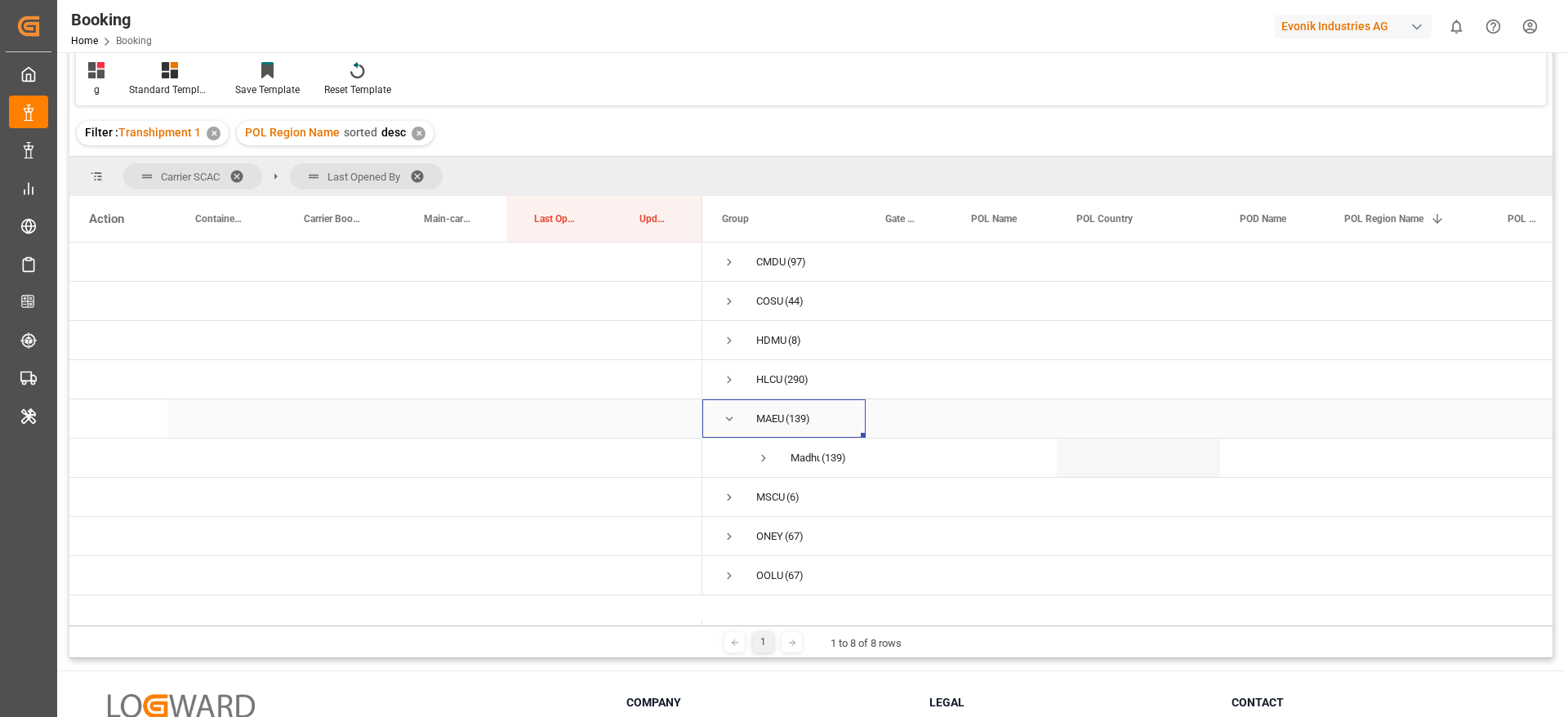
click at [732, 413] on span "Press SPACE to select this row." at bounding box center [728, 419] width 14 height 14
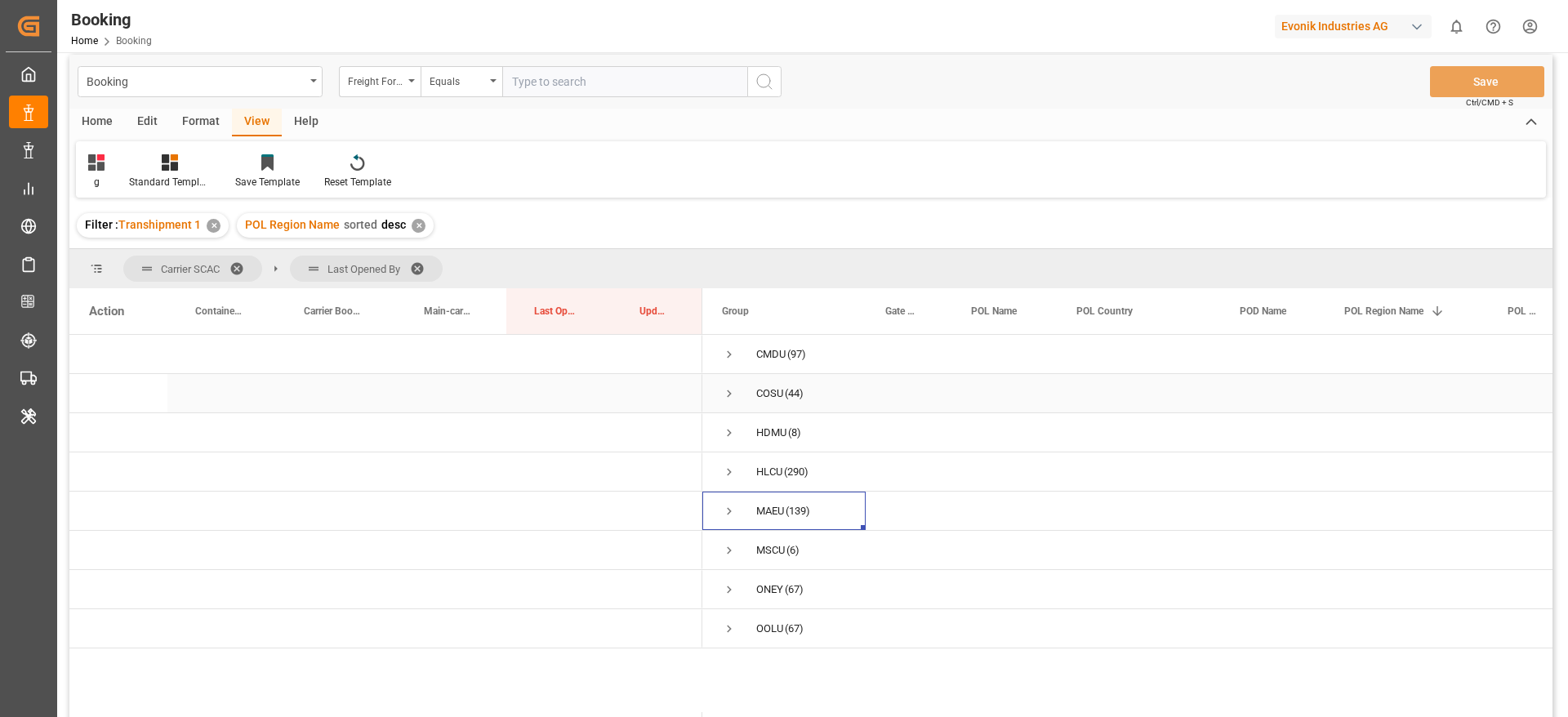
click at [732, 396] on span "Press SPACE to select this row." at bounding box center [728, 394] width 14 height 14
click at [762, 433] on span "Press SPACE to select this row." at bounding box center [763, 432] width 14 height 14
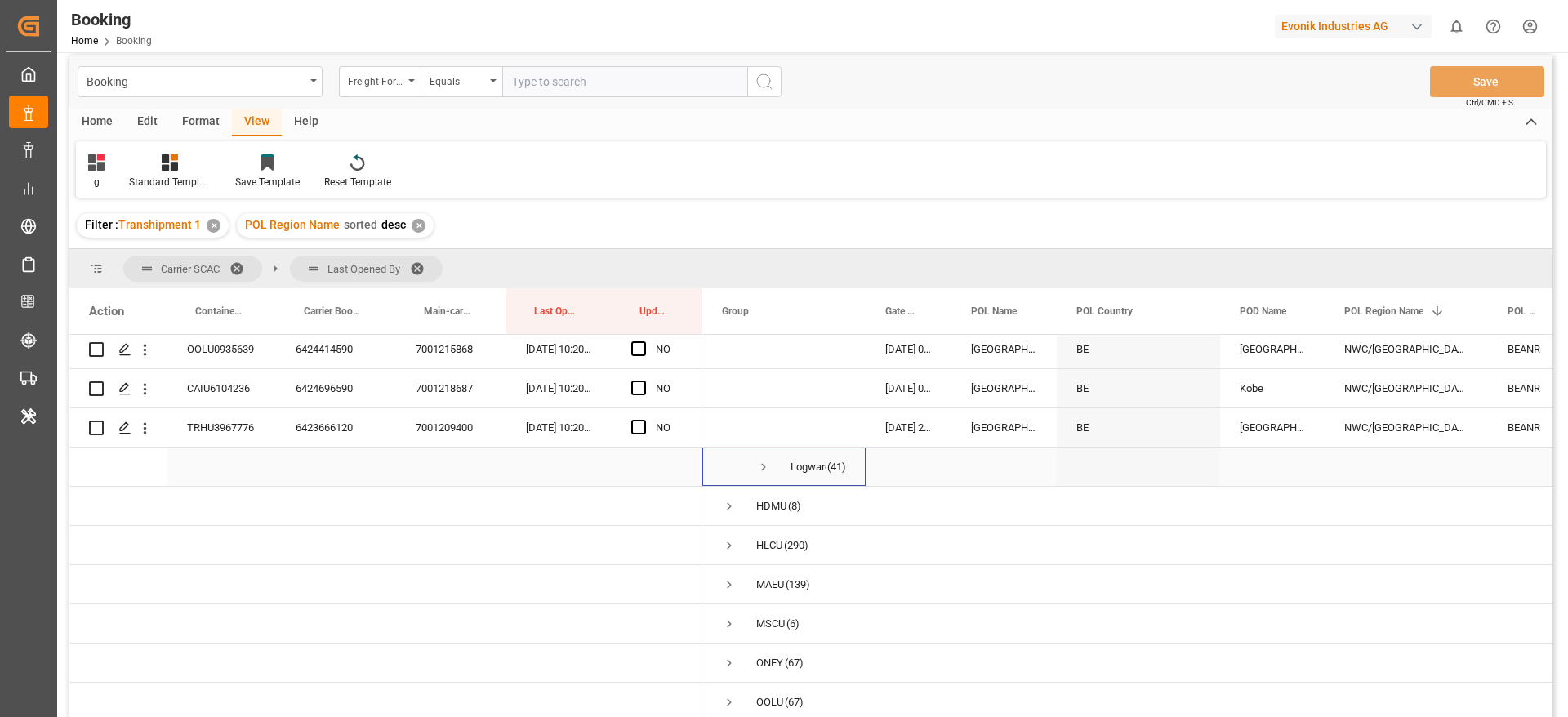
click at [763, 460] on span "Press SPACE to select this row." at bounding box center [763, 467] width 14 height 14
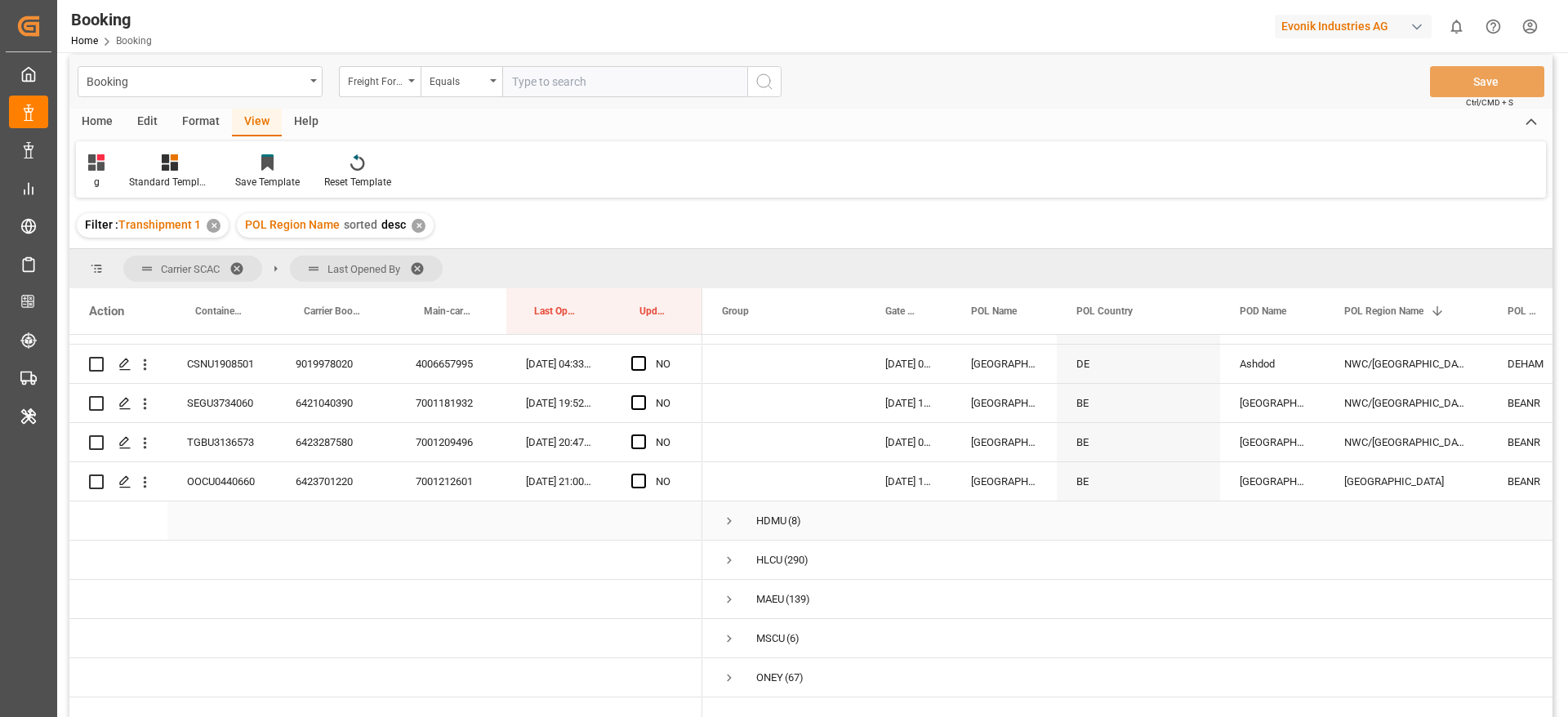
click at [727, 518] on span "Press SPACE to select this row." at bounding box center [728, 521] width 14 height 14
click at [769, 559] on span "Press SPACE to select this row." at bounding box center [763, 560] width 14 height 14
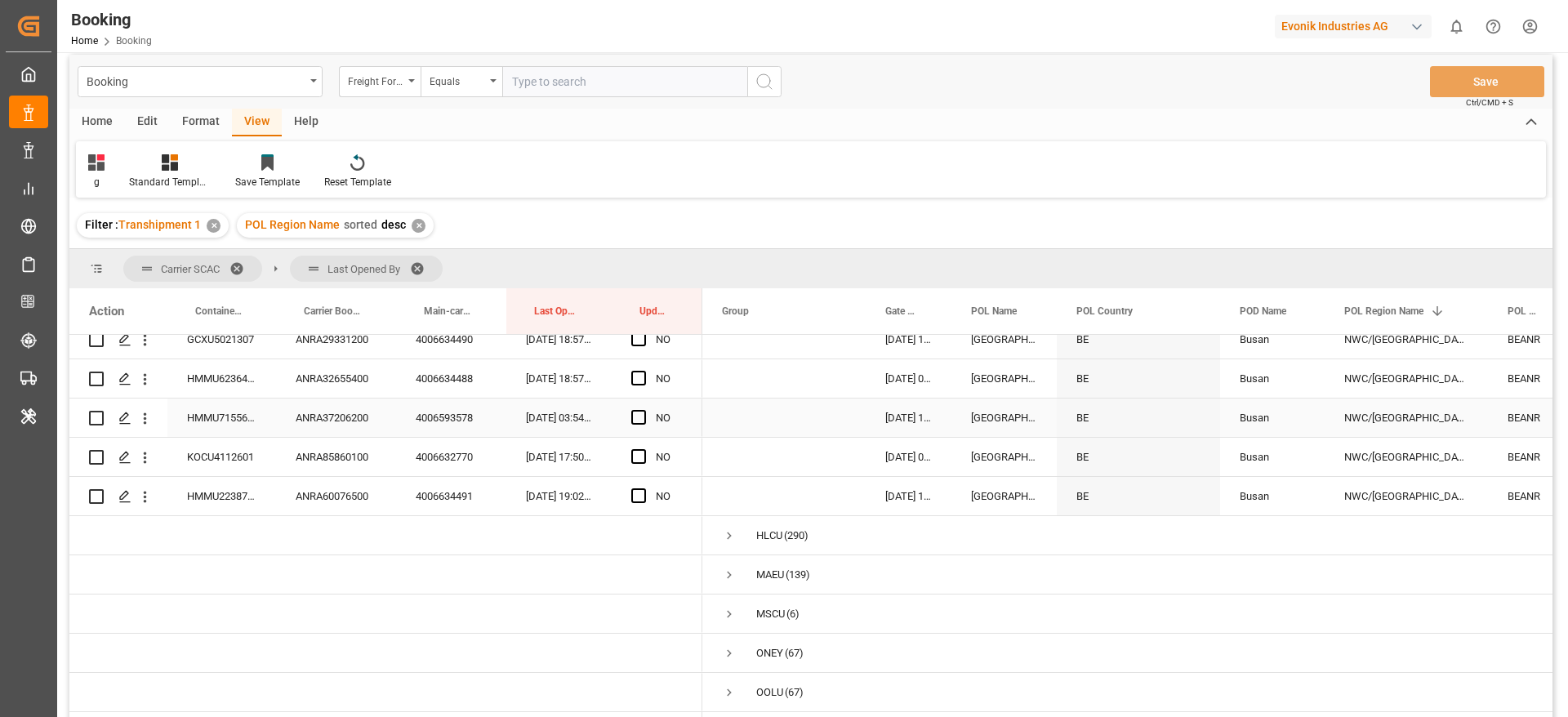
scroll to position [2099, 0]
click at [729, 607] on span "Press SPACE to select this row." at bounding box center [728, 614] width 14 height 14
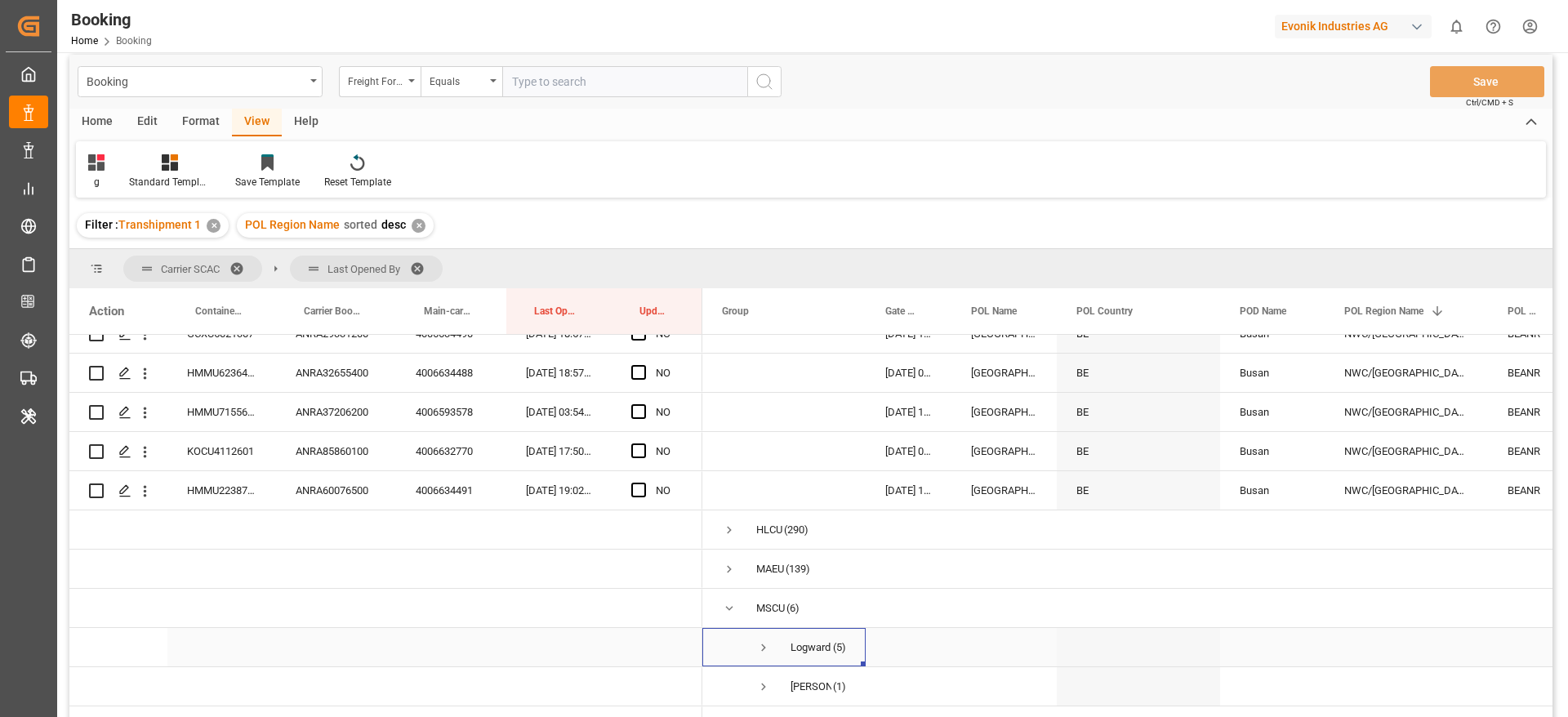
click at [765, 647] on span "Press SPACE to select this row." at bounding box center [763, 648] width 14 height 14
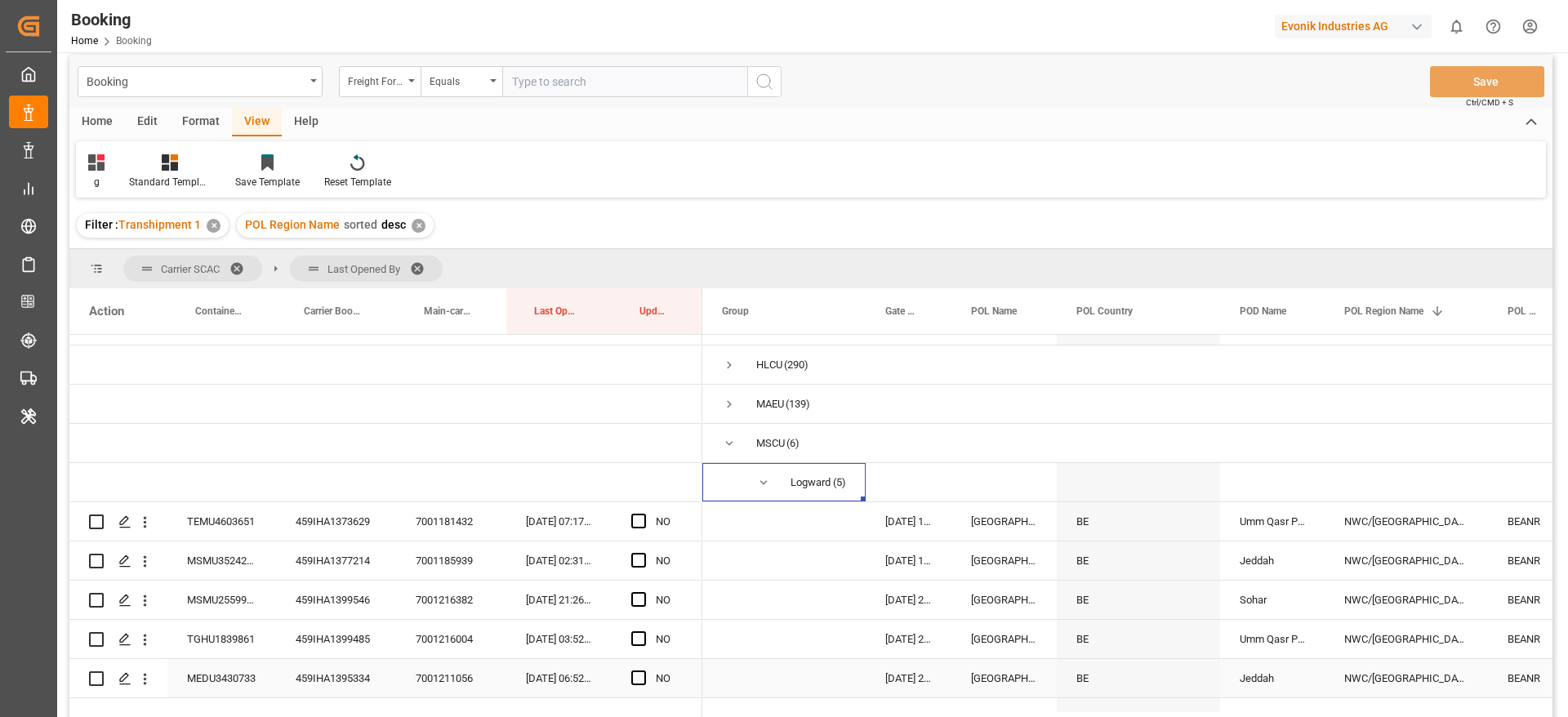
scroll to position [2373, 0]
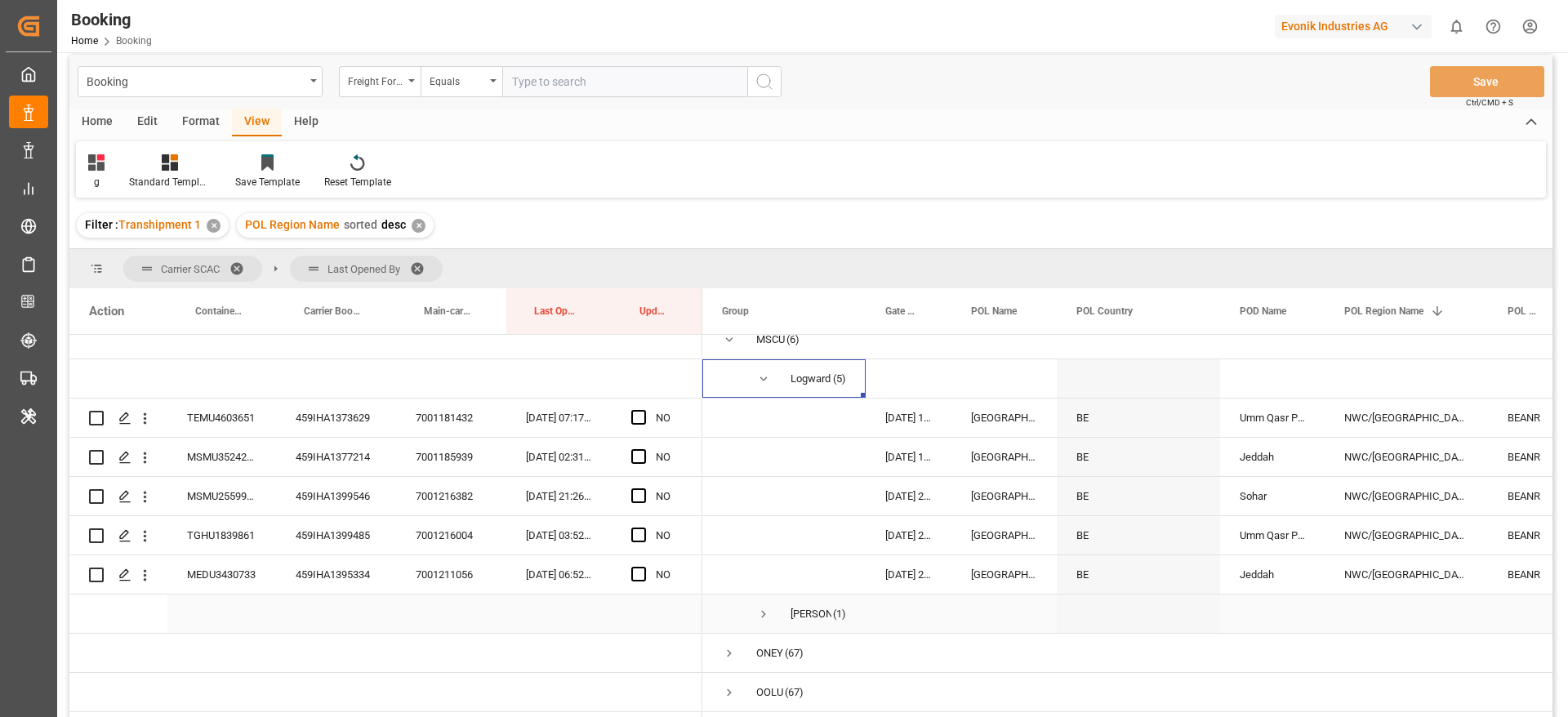
click at [767, 613] on span "Press SPACE to select this row." at bounding box center [763, 614] width 14 height 14
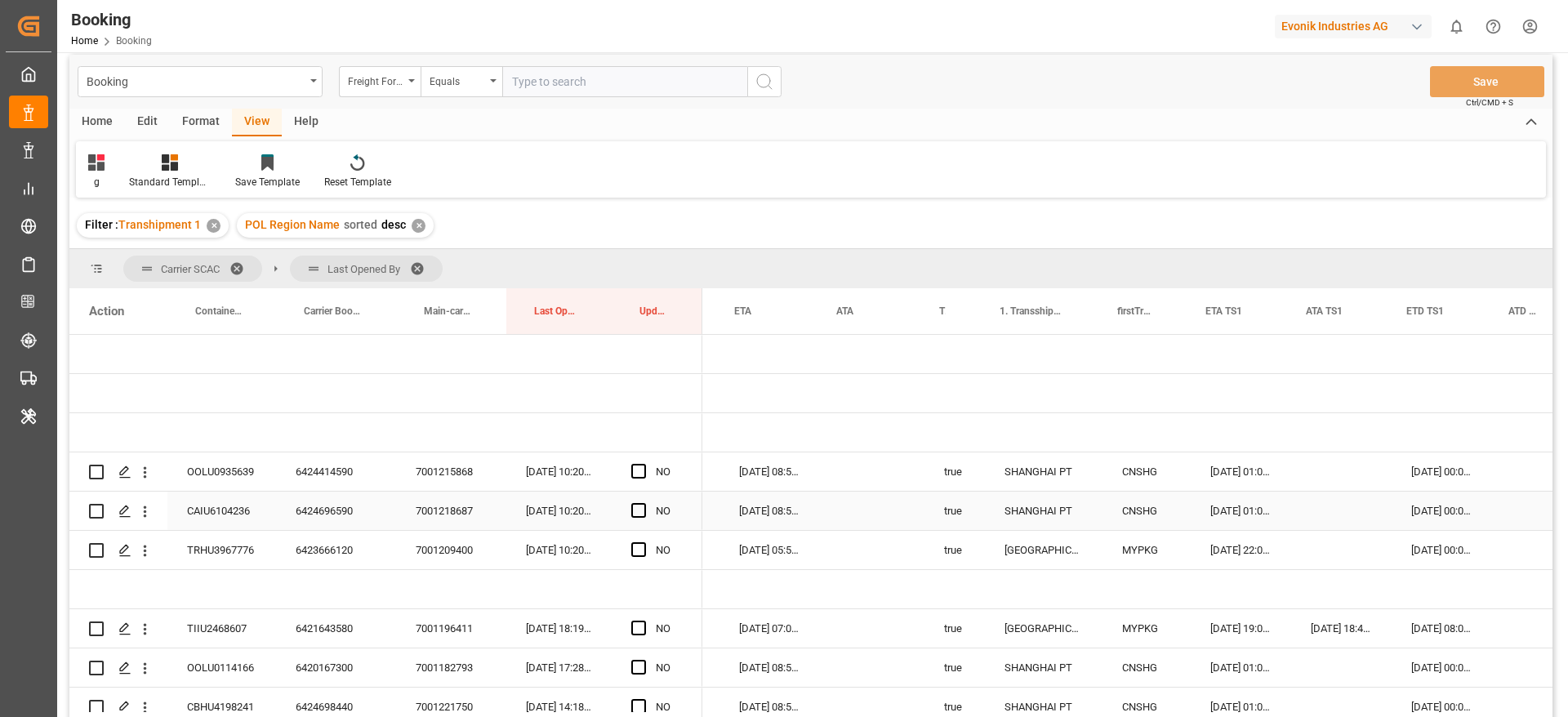
scroll to position [0, 1359]
click at [317, 473] on div "6424414590" at bounding box center [336, 472] width 120 height 38
click at [638, 468] on span "Press SPACE to select this row." at bounding box center [638, 471] width 14 height 14
click at [644, 464] on input "Press SPACE to select this row." at bounding box center [644, 464] width 0 height 0
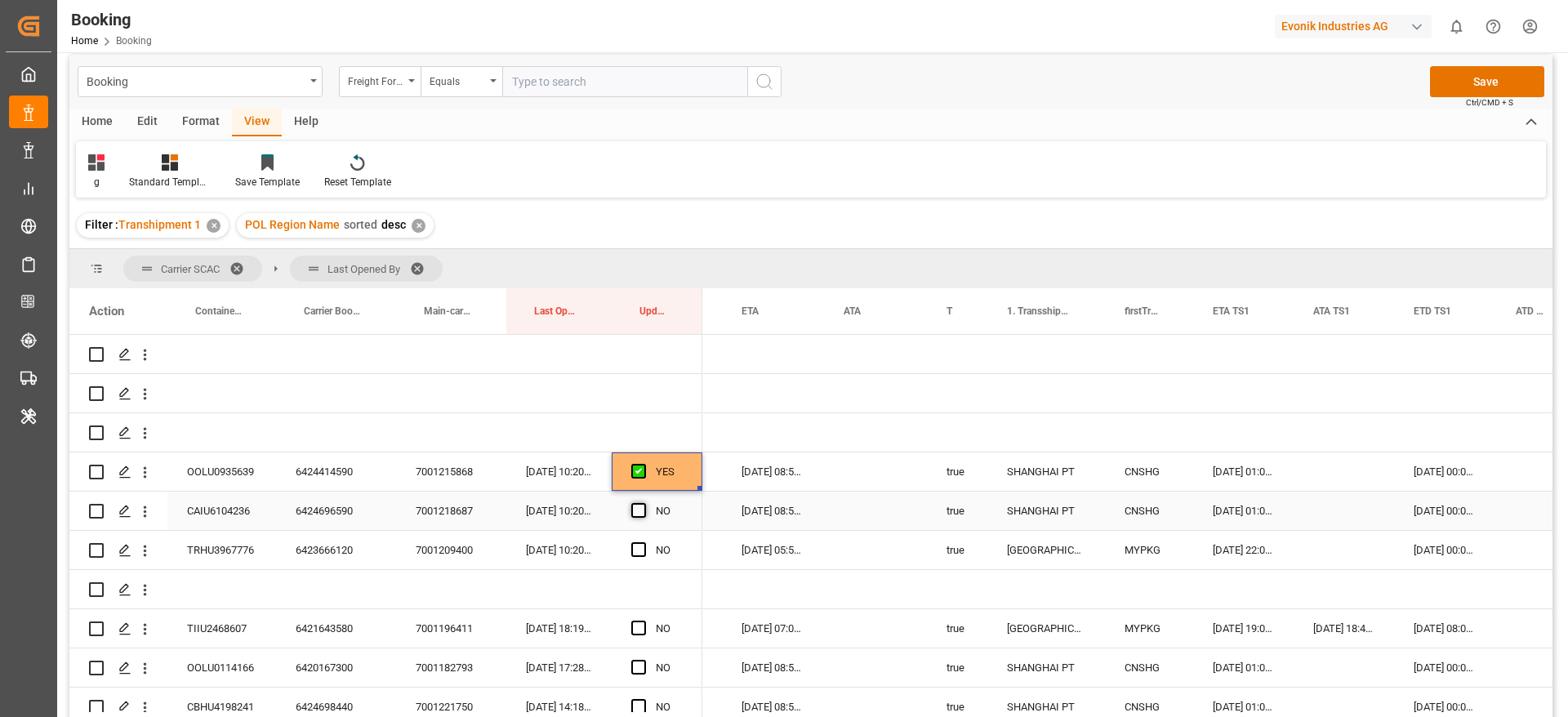
click at [641, 510] on span "Press SPACE to select this row." at bounding box center [638, 510] width 14 height 14
click at [644, 503] on input "Press SPACE to select this row." at bounding box center [644, 503] width 0 height 0
click at [638, 554] on span "Press SPACE to select this row." at bounding box center [638, 550] width 14 height 14
click at [644, 543] on input "Press SPACE to select this row." at bounding box center [644, 543] width 0 height 0
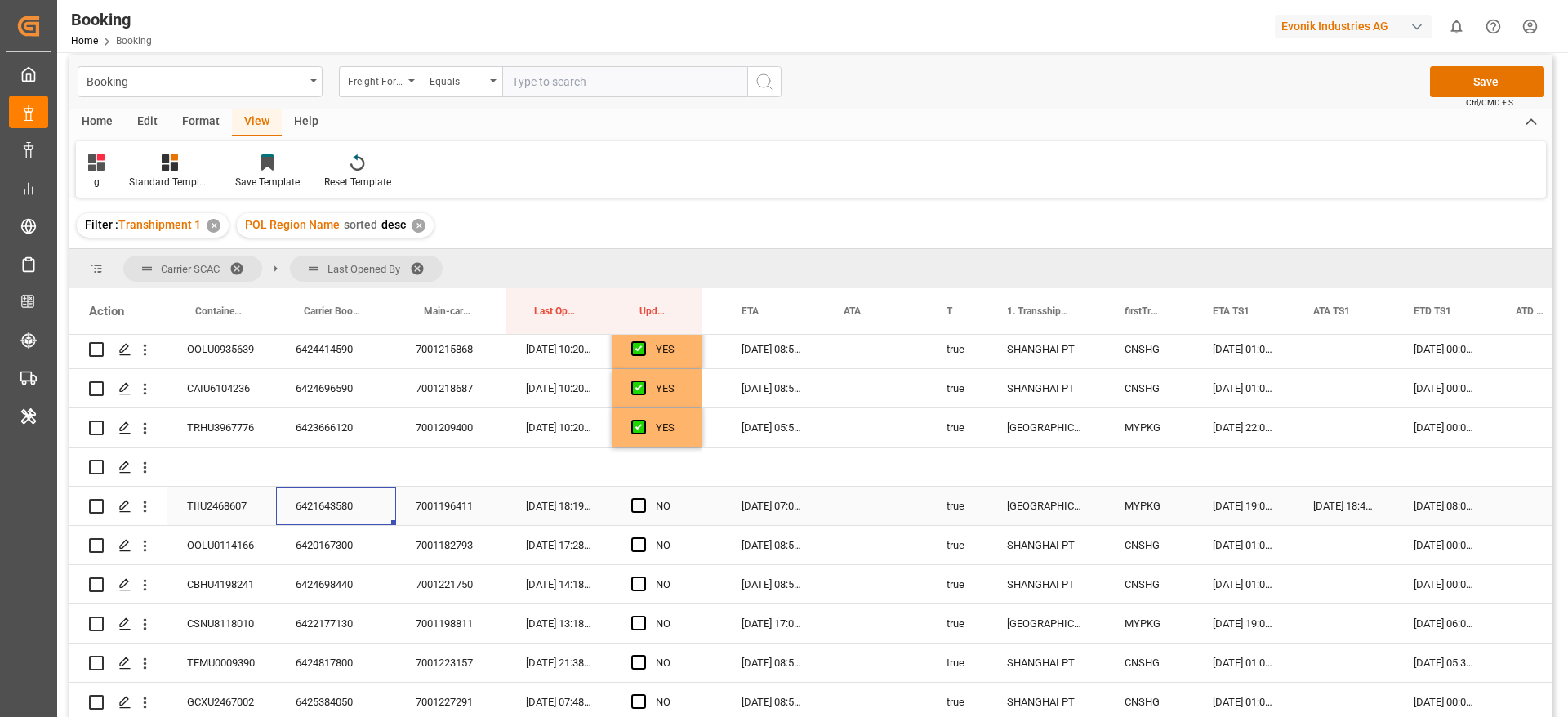
click at [336, 511] on div "6421643580" at bounding box center [336, 506] width 120 height 38
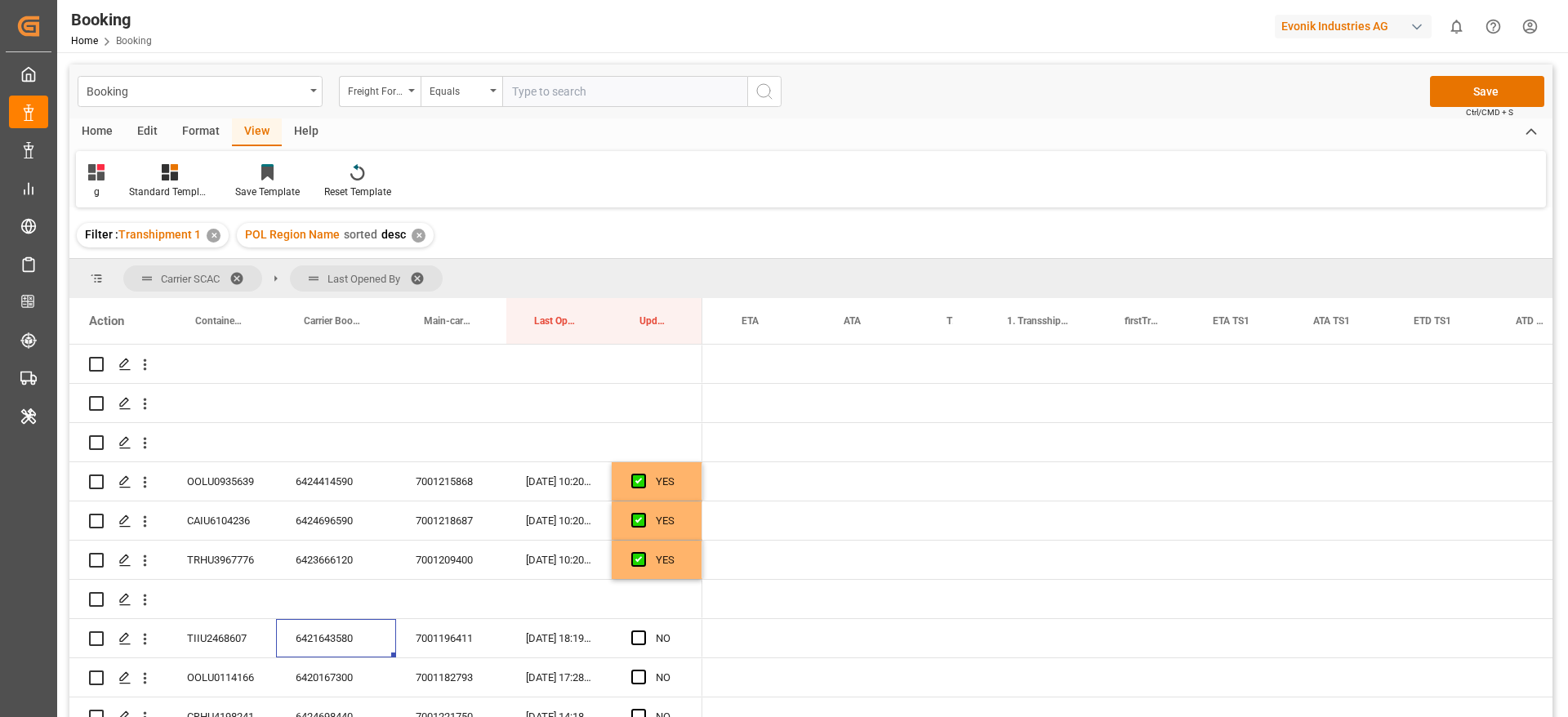
scroll to position [0, 1357]
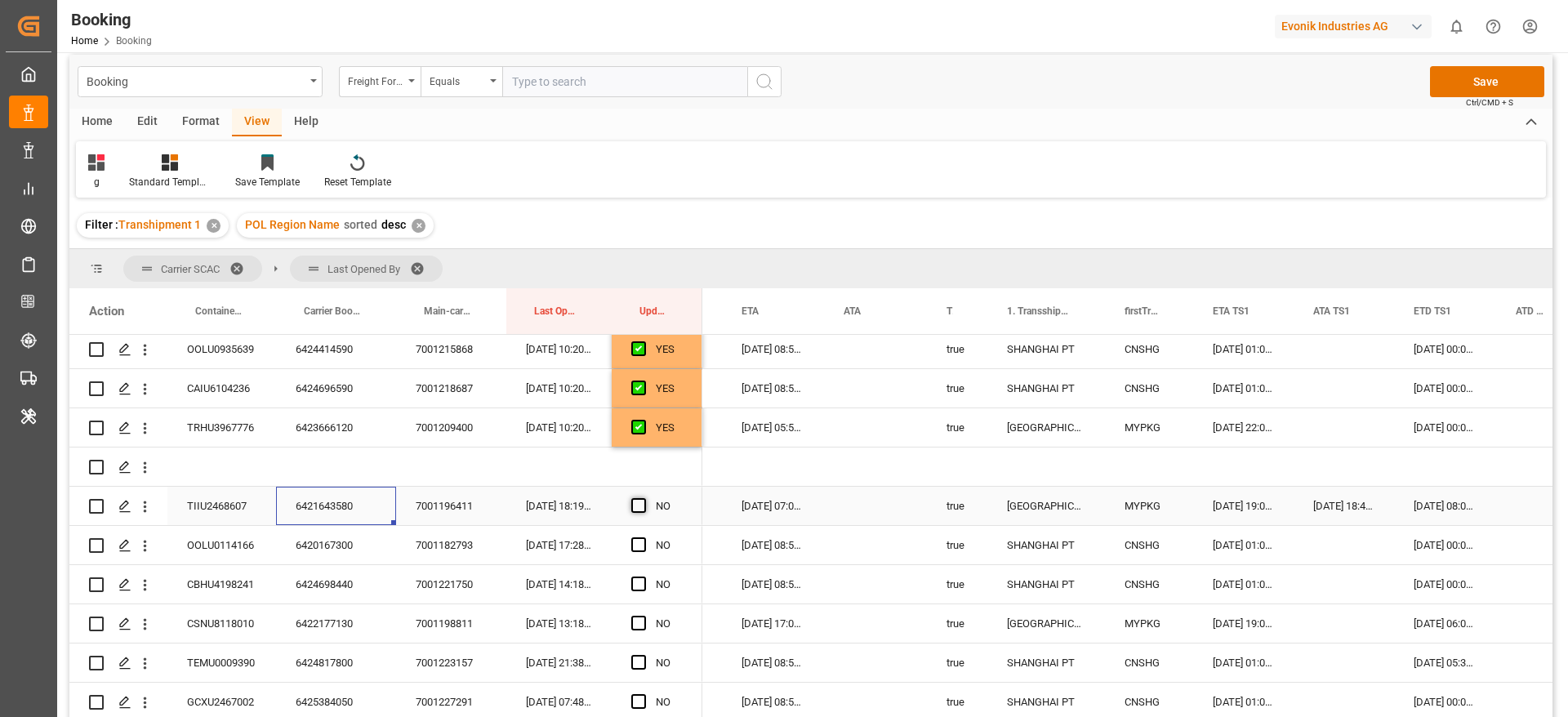
click at [642, 503] on span "Press SPACE to select this row." at bounding box center [638, 505] width 14 height 14
click at [644, 499] on input "Press SPACE to select this row." at bounding box center [644, 499] width 0 height 0
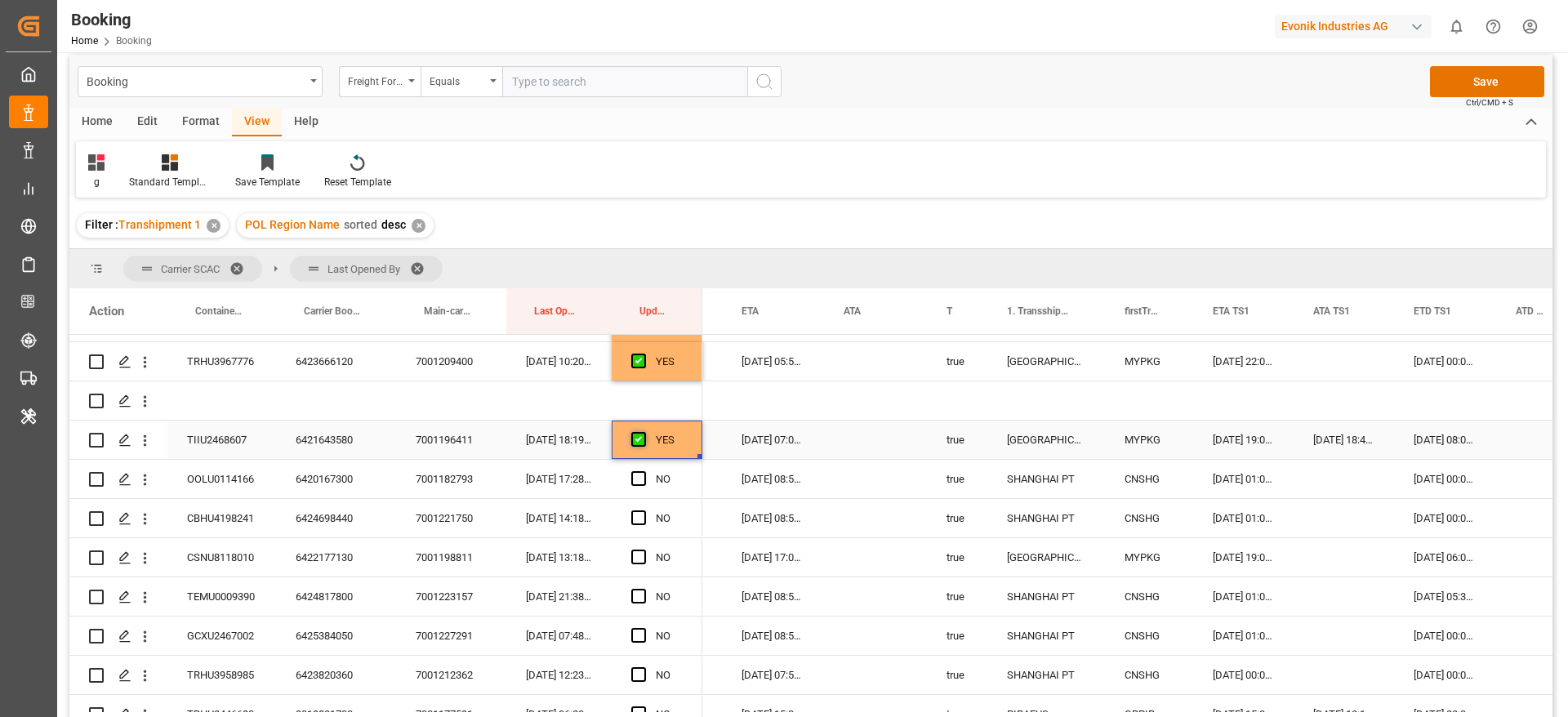
scroll to position [245, 0]
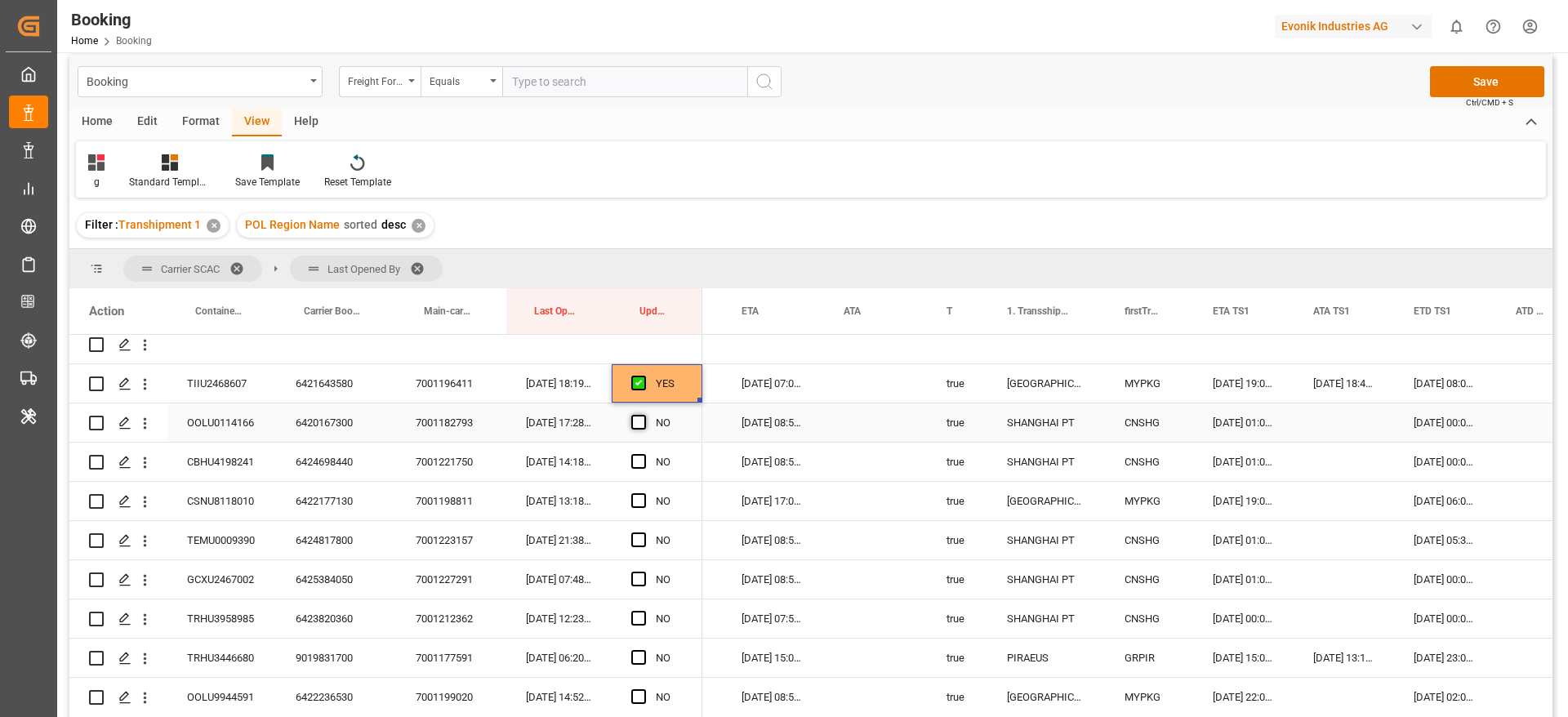
click at [641, 417] on span "Press SPACE to select this row." at bounding box center [638, 422] width 14 height 14
click at [644, 415] on input "Press SPACE to select this row." at bounding box center [644, 415] width 0 height 0
click at [645, 462] on div "Press SPACE to select this row." at bounding box center [643, 462] width 24 height 38
click at [633, 457] on span "Press SPACE to select this row." at bounding box center [638, 461] width 14 height 14
click at [644, 454] on input "Press SPACE to select this row." at bounding box center [644, 454] width 0 height 0
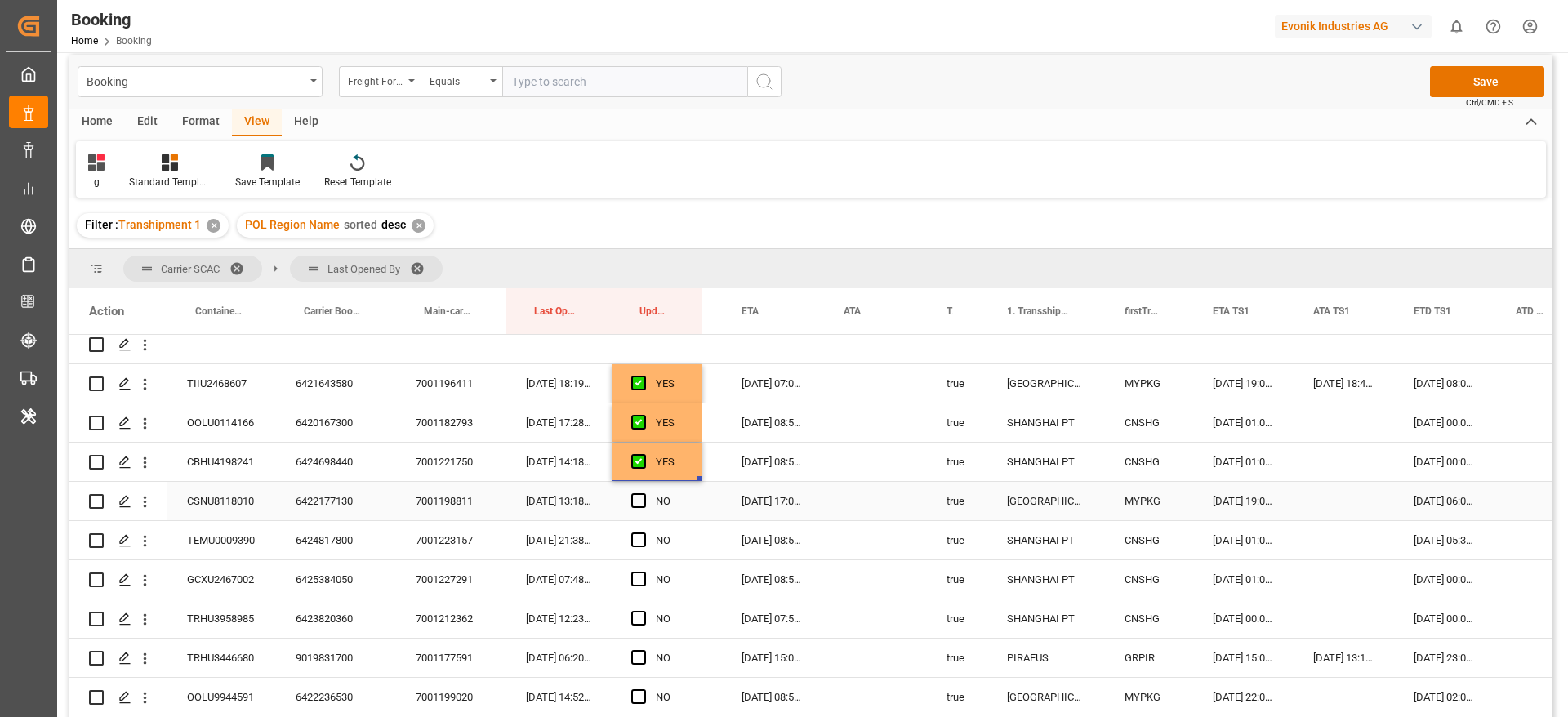
click at [340, 503] on div "6422177130" at bounding box center [336, 501] width 120 height 38
click at [637, 497] on span "Press SPACE to select this row." at bounding box center [638, 500] width 14 height 14
click at [644, 494] on input "Press SPACE to select this row." at bounding box center [644, 494] width 0 height 0
click at [639, 534] on span "Press SPACE to select this row." at bounding box center [638, 539] width 14 height 14
click at [644, 532] on input "Press SPACE to select this row." at bounding box center [644, 532] width 0 height 0
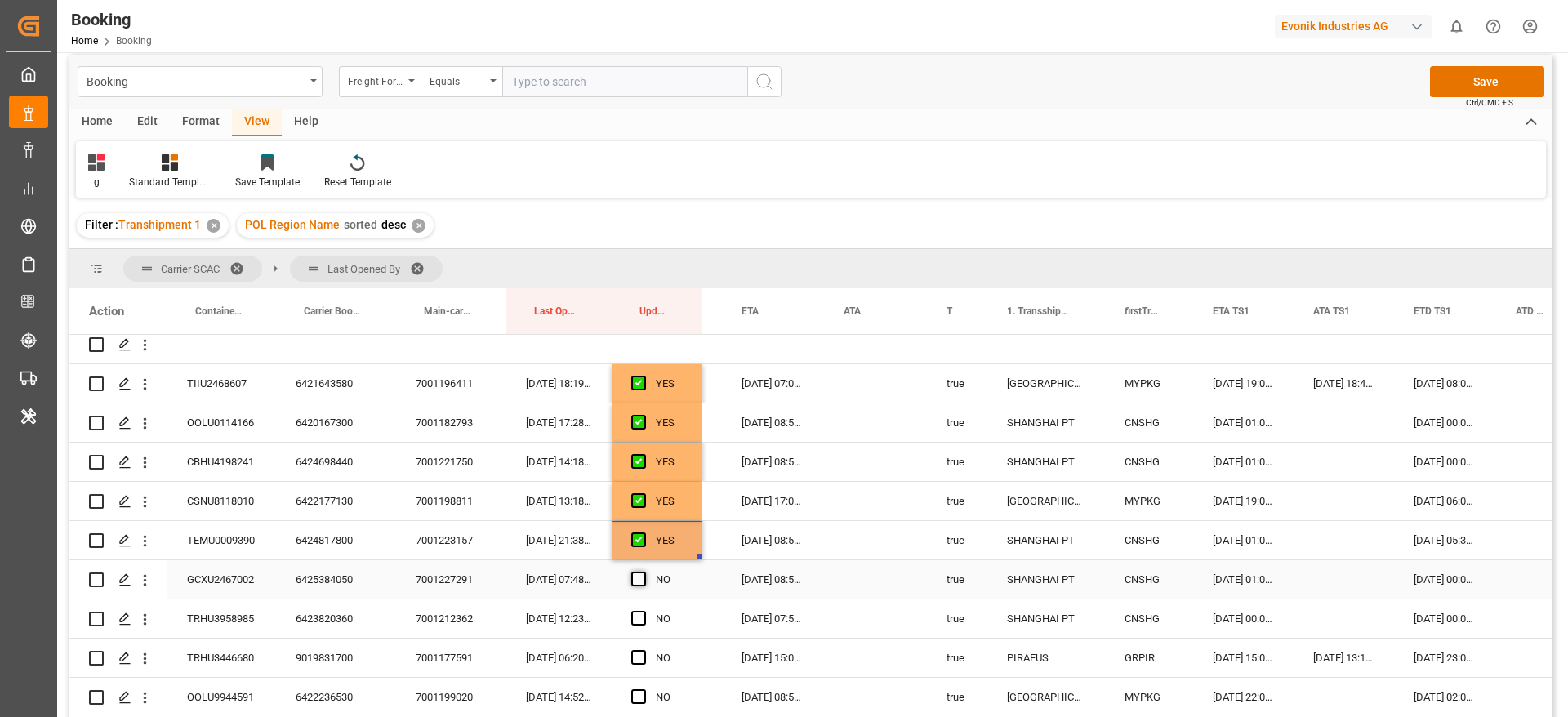
click at [638, 580] on span "Press SPACE to select this row." at bounding box center [638, 578] width 14 height 14
click at [644, 572] on input "Press SPACE to select this row." at bounding box center [644, 572] width 0 height 0
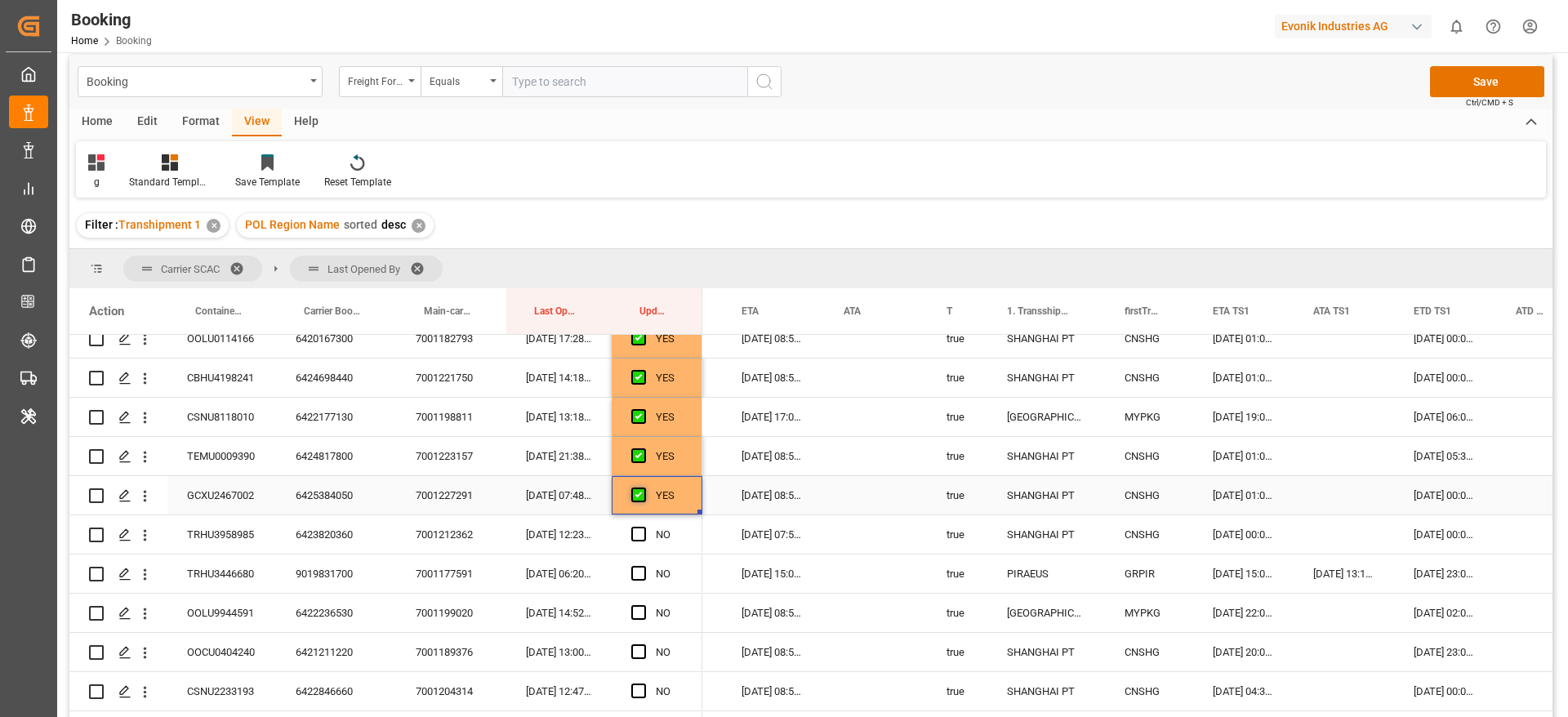
scroll to position [368, 0]
click at [641, 495] on span "Press SPACE to select this row." at bounding box center [638, 496] width 14 height 14
click at [644, 489] on input "Press SPACE to select this row." at bounding box center [644, 489] width 0 height 0
click at [634, 533] on span "Press SPACE to select this row." at bounding box center [638, 534] width 14 height 14
click at [644, 527] on input "Press SPACE to select this row." at bounding box center [644, 527] width 0 height 0
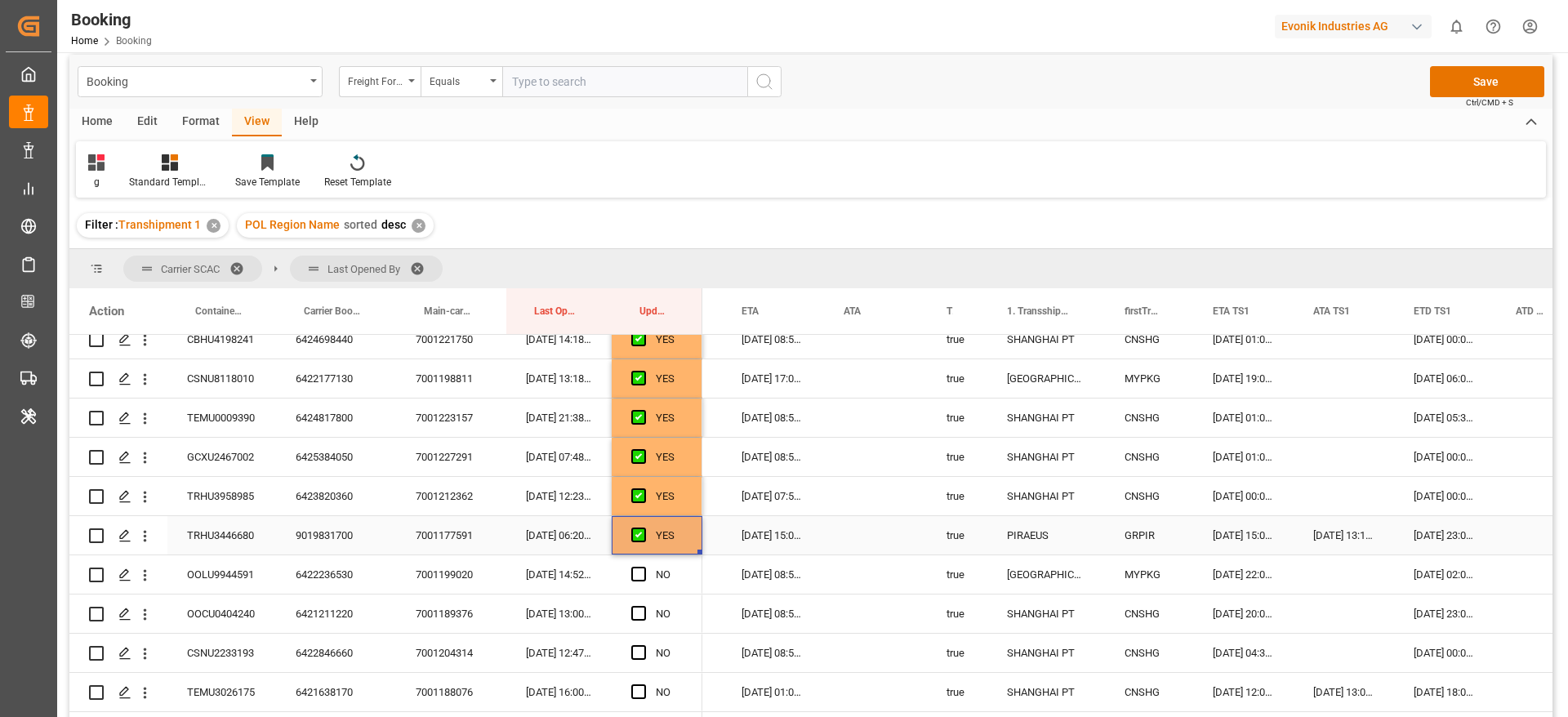
click at [330, 538] on div "9019831700" at bounding box center [336, 535] width 120 height 38
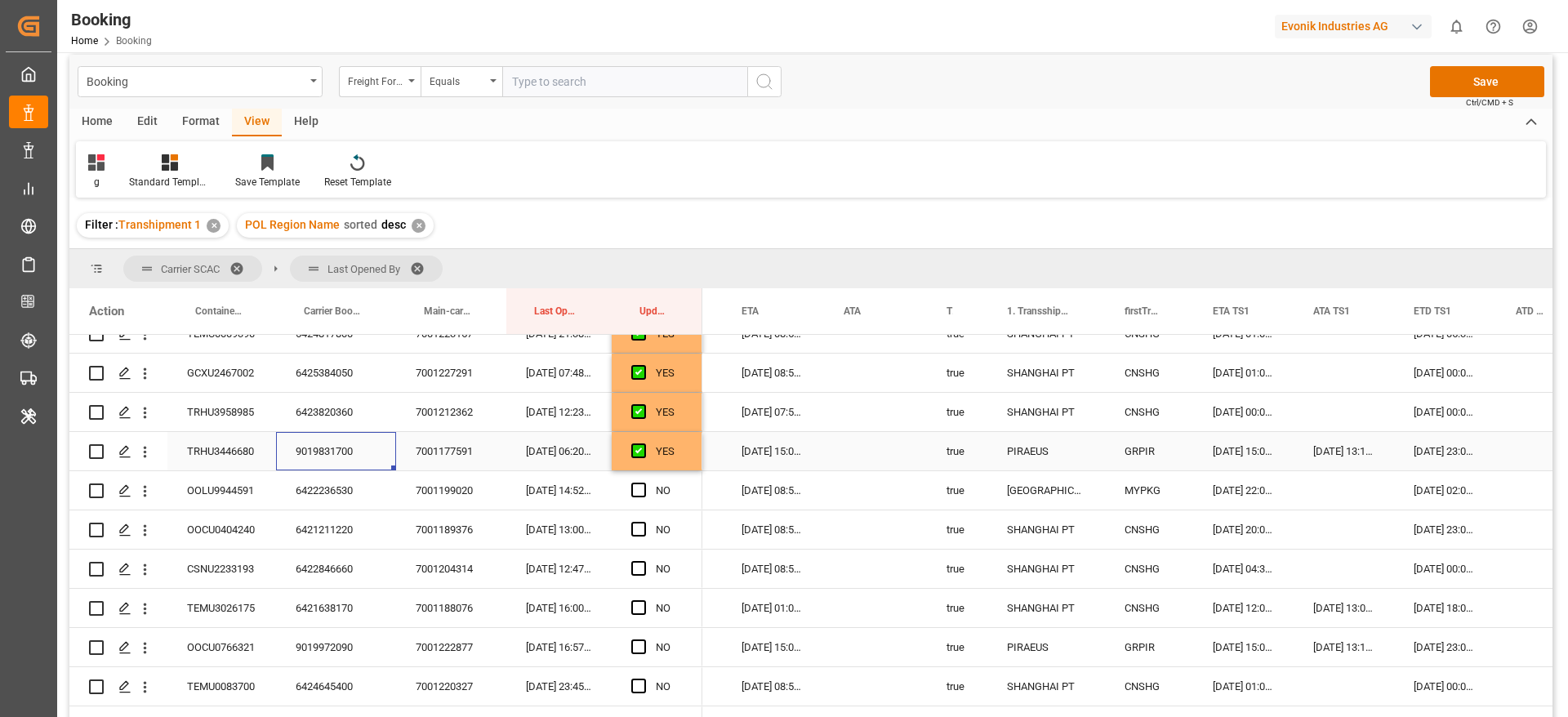
scroll to position [490, 0]
click at [632, 454] on span "Press SPACE to select this row." at bounding box center [638, 451] width 14 height 14
click at [644, 445] on input "Press SPACE to select this row." at bounding box center [644, 445] width 0 height 0
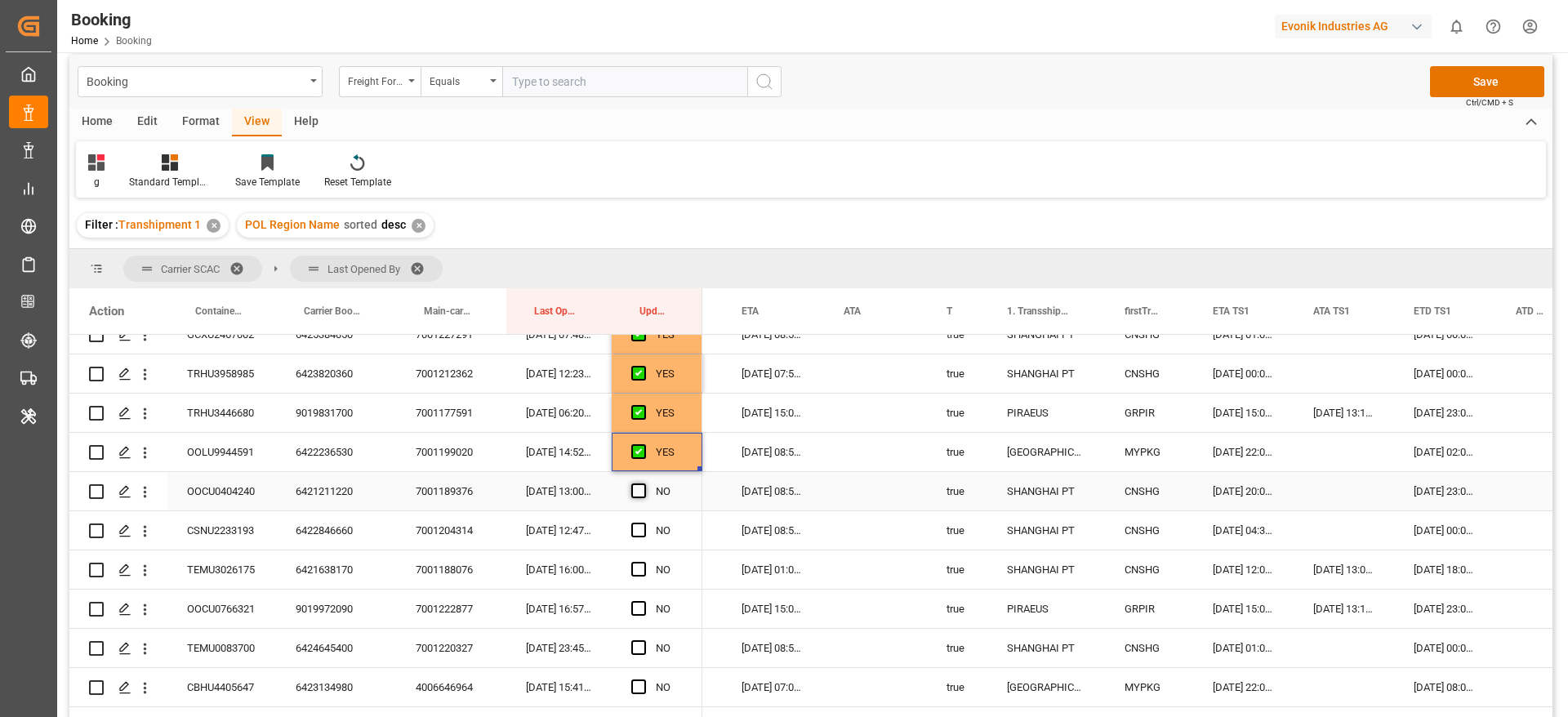
click at [638, 495] on span "Press SPACE to select this row." at bounding box center [638, 491] width 14 height 14
click at [644, 484] on input "Press SPACE to select this row." at bounding box center [644, 484] width 0 height 0
click at [336, 478] on div "6421211220" at bounding box center [336, 492] width 120 height 38
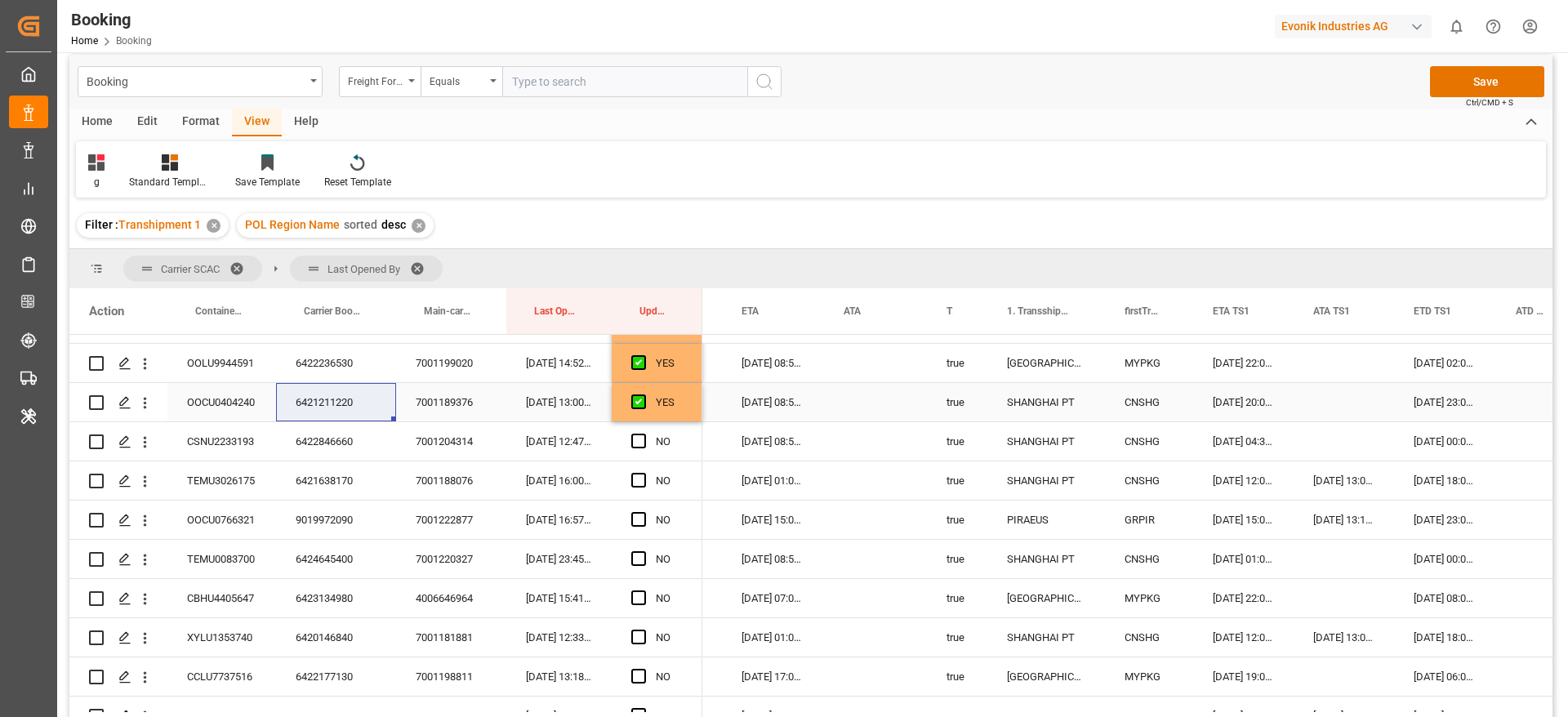
scroll to position [613, 0]
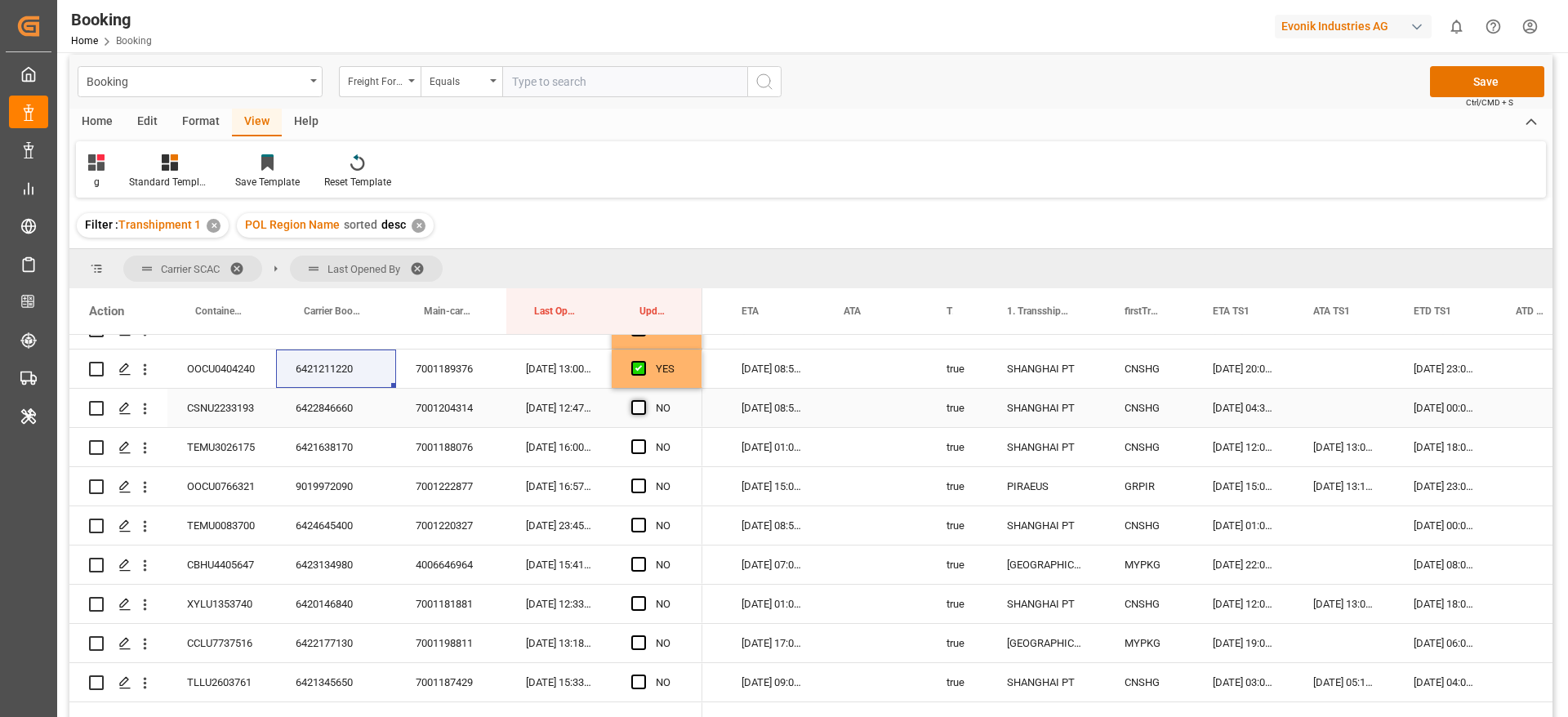
click at [637, 407] on span "Press SPACE to select this row." at bounding box center [638, 407] width 14 height 14
click at [644, 400] on input "Press SPACE to select this row." at bounding box center [644, 400] width 0 height 0
click at [304, 408] on div "6422846660" at bounding box center [336, 408] width 120 height 38
click at [643, 445] on span "Press SPACE to select this row." at bounding box center [638, 447] width 14 height 14
click at [644, 440] on input "Press SPACE to select this row." at bounding box center [644, 440] width 0 height 0
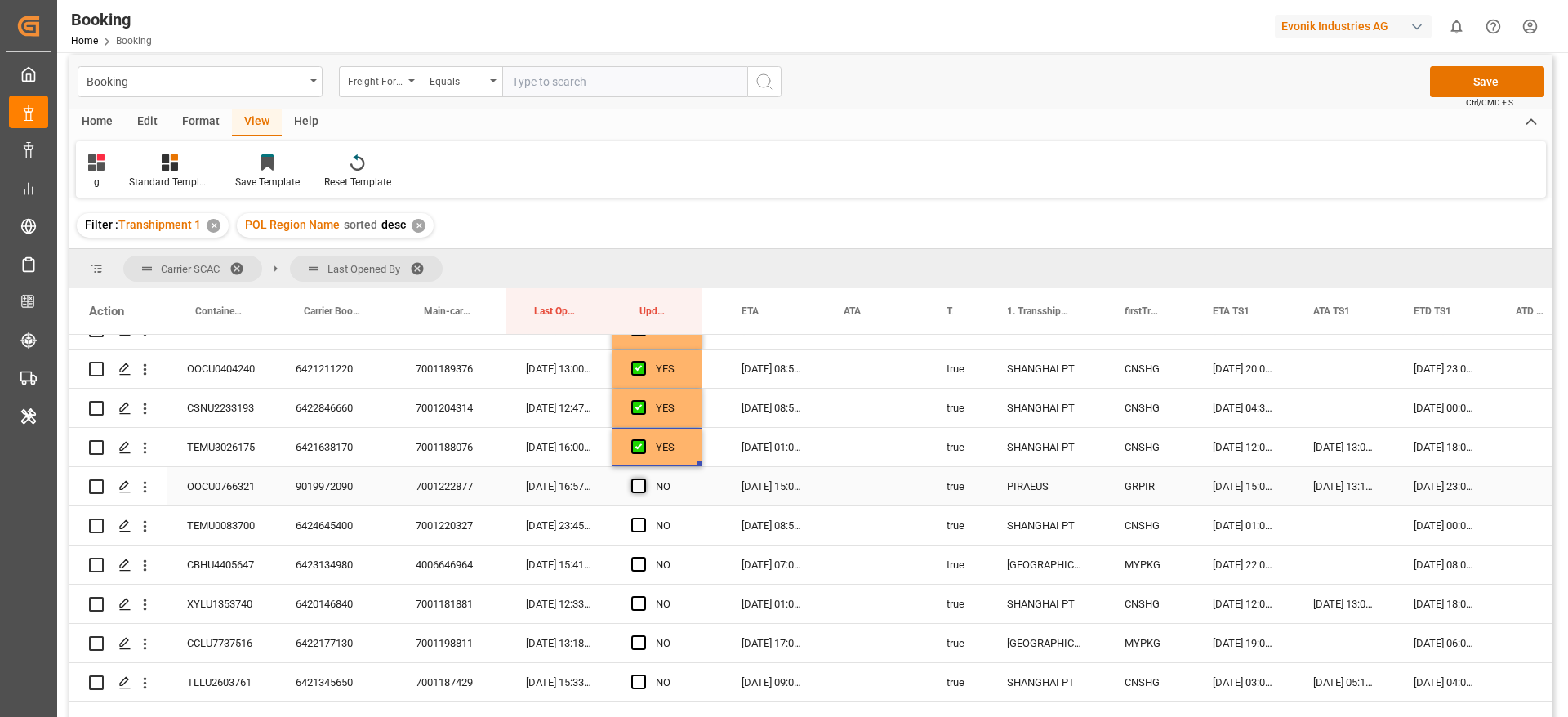
click at [641, 483] on span "Press SPACE to select this row." at bounding box center [638, 485] width 14 height 14
click at [644, 478] on input "Press SPACE to select this row." at bounding box center [644, 478] width 0 height 0
click at [350, 489] on div "9019972090" at bounding box center [336, 487] width 120 height 38
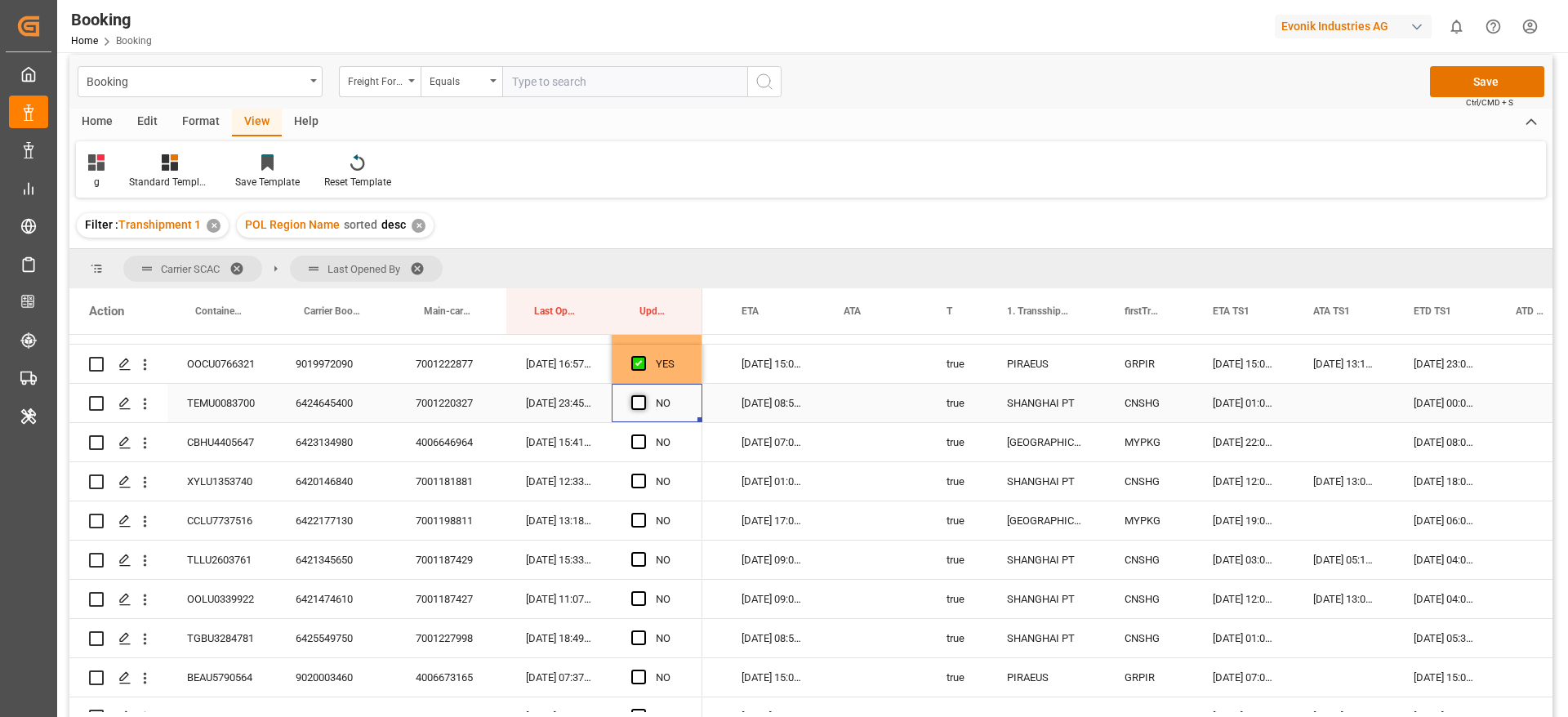
click at [632, 400] on span "Press SPACE to select this row." at bounding box center [638, 402] width 14 height 14
click at [644, 396] on input "Press SPACE to select this row." at bounding box center [644, 396] width 0 height 0
click at [641, 437] on span "Press SPACE to select this row." at bounding box center [638, 442] width 14 height 14
click at [644, 435] on input "Press SPACE to select this row." at bounding box center [644, 435] width 0 height 0
click at [640, 478] on span "Press SPACE to select this row." at bounding box center [638, 480] width 14 height 14
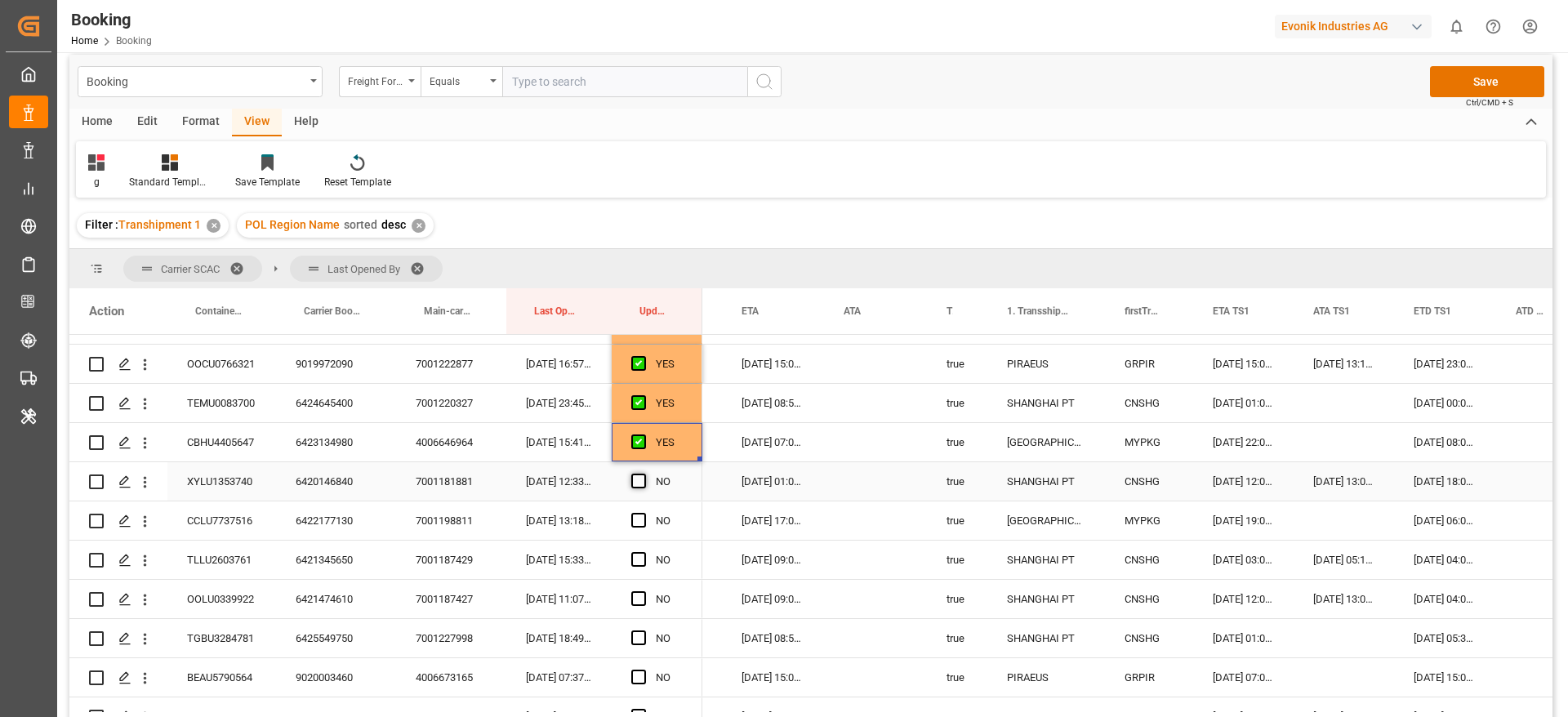
click at [644, 474] on input "Press SPACE to select this row." at bounding box center [644, 474] width 0 height 0
click at [636, 521] on span "Press SPACE to select this row." at bounding box center [638, 520] width 14 height 14
click at [644, 513] on input "Press SPACE to select this row." at bounding box center [644, 513] width 0 height 0
click at [275, 511] on div "CCLU7737516" at bounding box center [221, 521] width 109 height 38
click at [330, 518] on div "6422177130" at bounding box center [336, 521] width 120 height 38
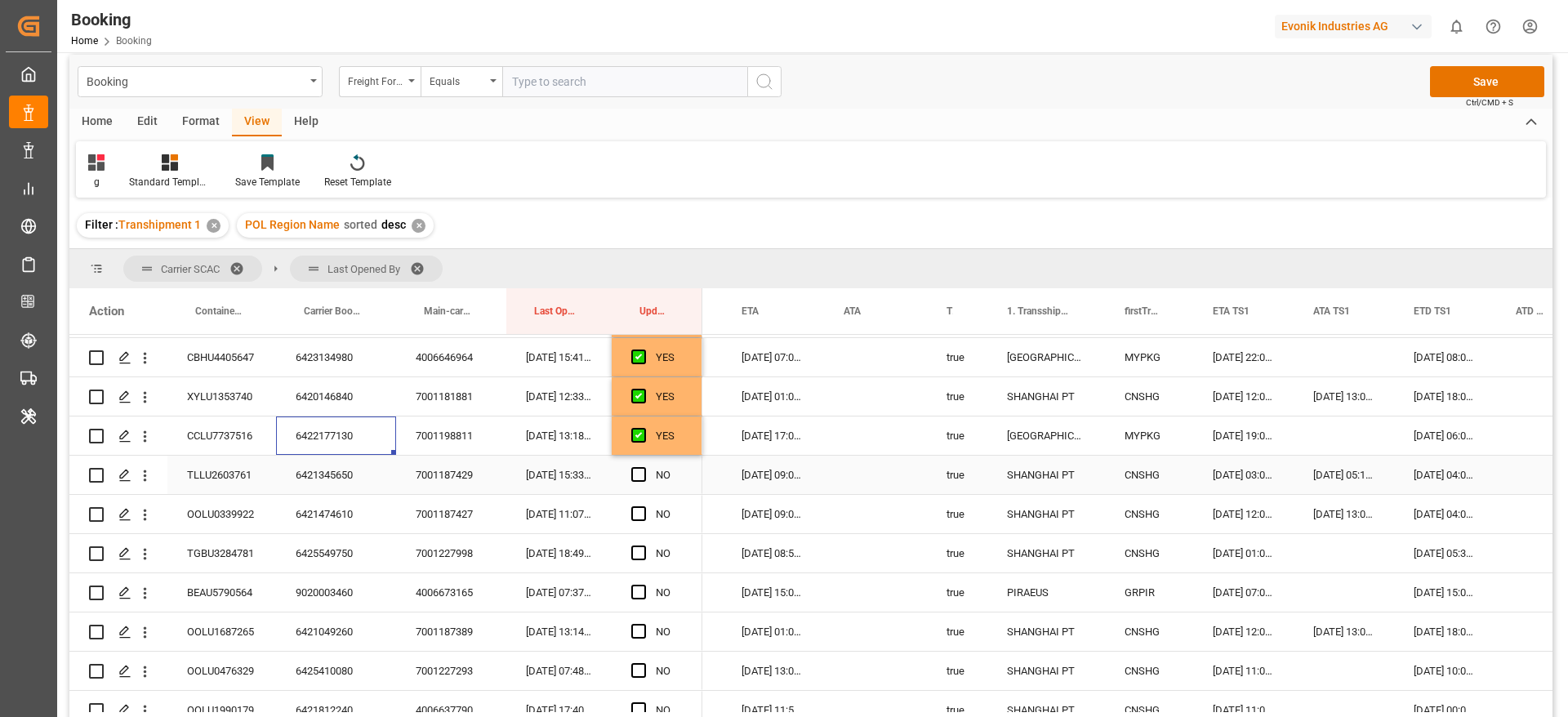
scroll to position [858, 0]
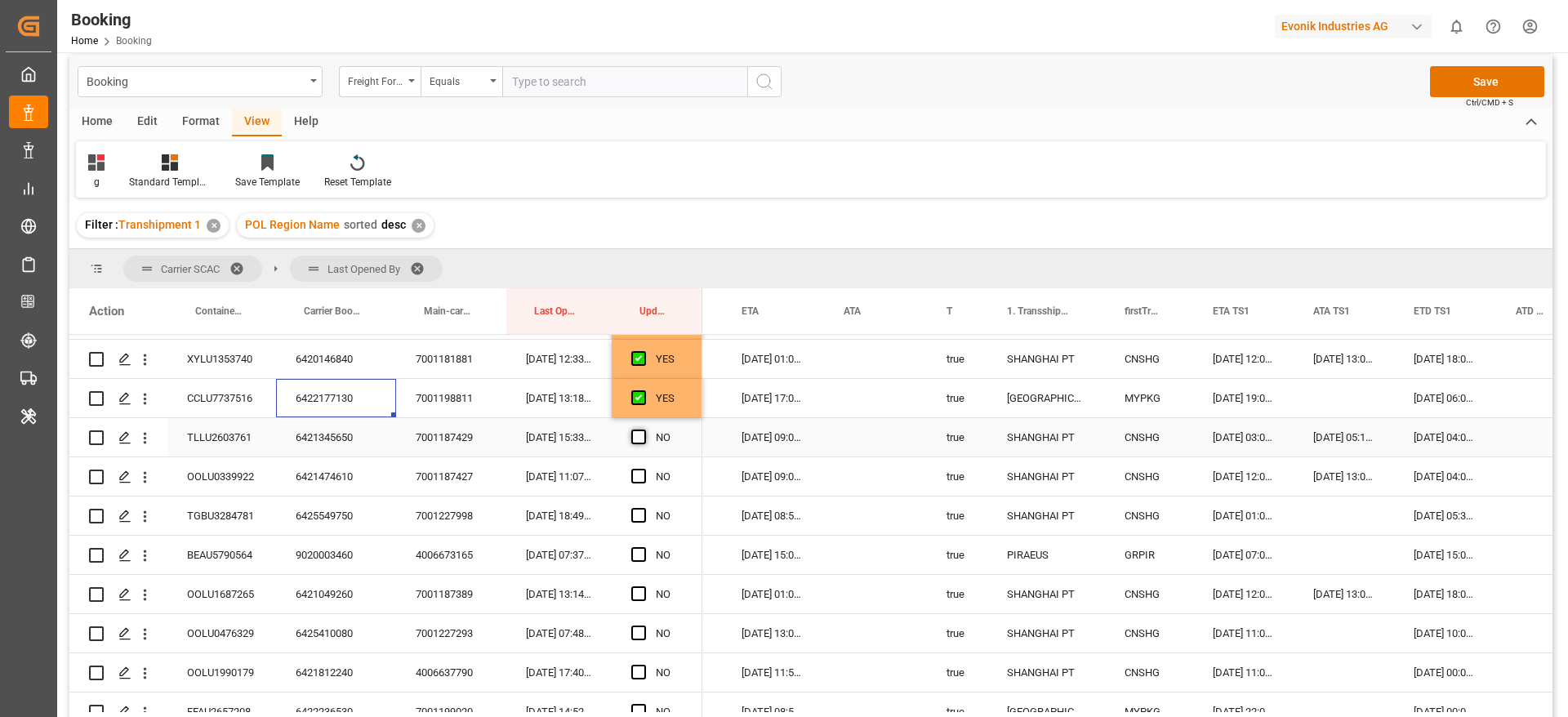
click at [642, 434] on span "Press SPACE to select this row." at bounding box center [638, 437] width 14 height 14
click at [644, 430] on input "Press SPACE to select this row." at bounding box center [644, 430] width 0 height 0
click at [641, 478] on span "Press SPACE to select this row." at bounding box center [638, 475] width 14 height 14
click at [644, 469] on input "Press SPACE to select this row." at bounding box center [644, 469] width 0 height 0
click at [637, 510] on span "Press SPACE to select this row." at bounding box center [638, 515] width 14 height 14
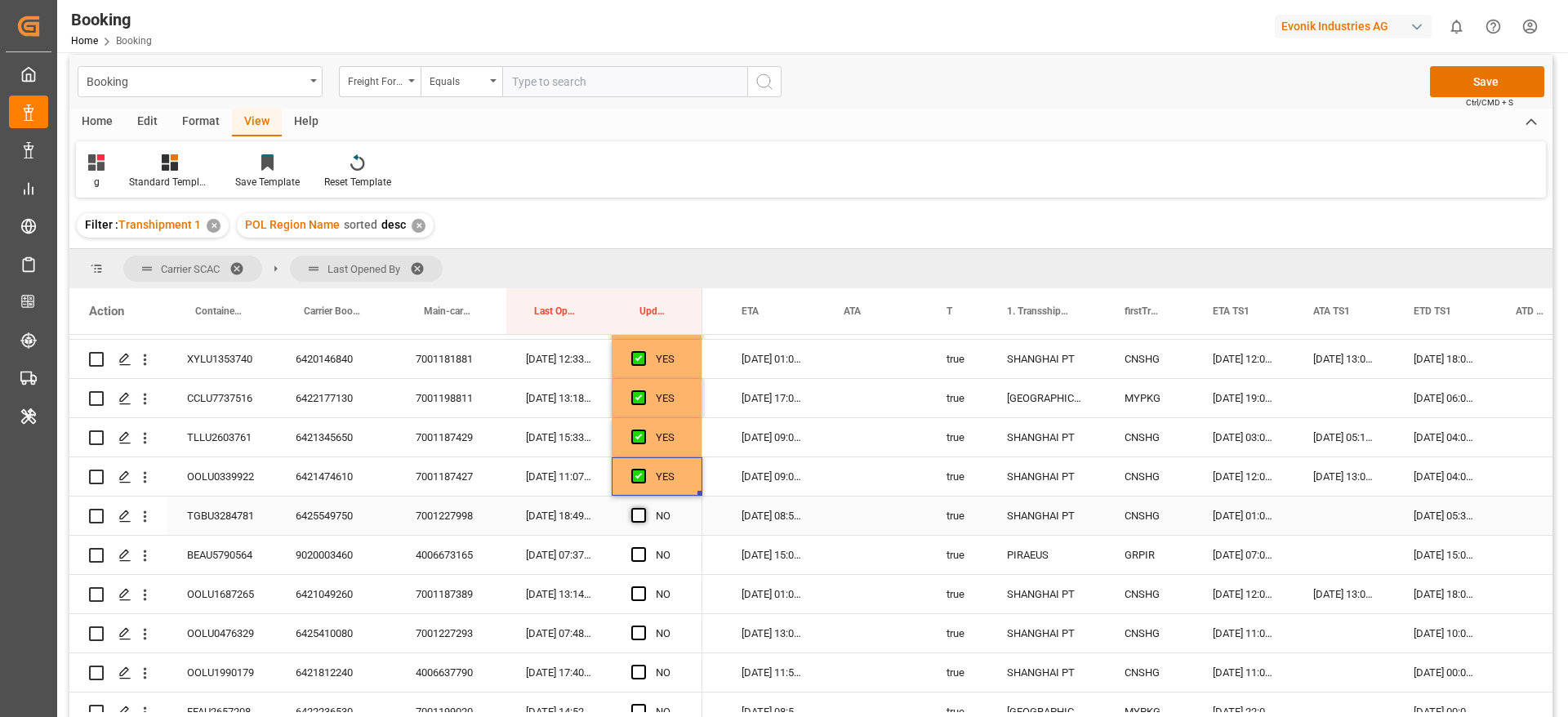
click at [644, 508] on input "Press SPACE to select this row." at bounding box center [644, 508] width 0 height 0
click at [635, 556] on span "Press SPACE to select this row." at bounding box center [638, 554] width 14 height 14
click at [644, 548] on input "Press SPACE to select this row." at bounding box center [644, 548] width 0 height 0
click at [634, 592] on span "Press SPACE to select this row." at bounding box center [638, 593] width 14 height 14
click at [644, 586] on input "Press SPACE to select this row." at bounding box center [644, 586] width 0 height 0
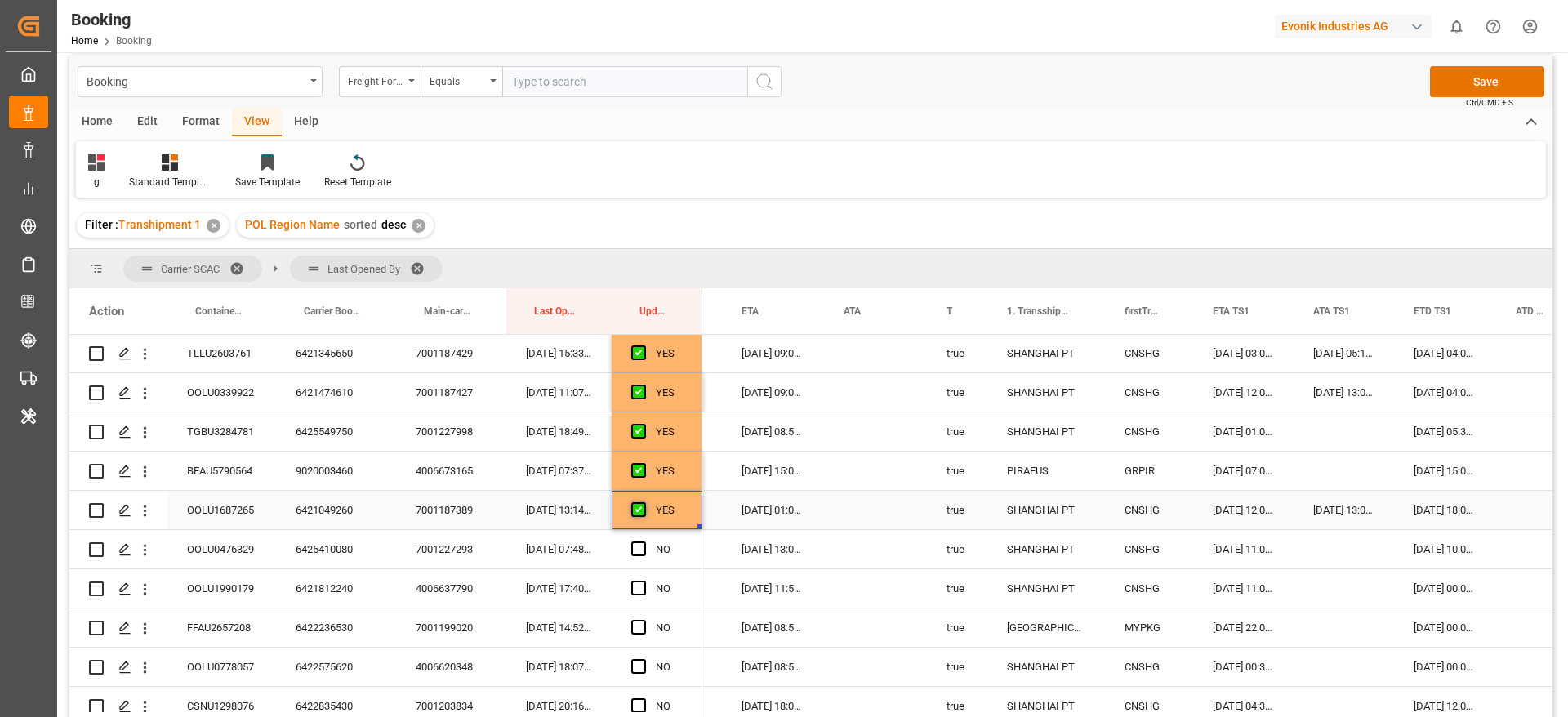
scroll to position [981, 0]
click at [641, 511] on span "Press SPACE to select this row." at bounding box center [638, 510] width 14 height 14
click at [644, 503] on input "Press SPACE to select this row." at bounding box center [644, 503] width 0 height 0
click at [643, 549] on span "Press SPACE to select this row." at bounding box center [638, 550] width 14 height 14
click at [644, 543] on input "Press SPACE to select this row." at bounding box center [644, 543] width 0 height 0
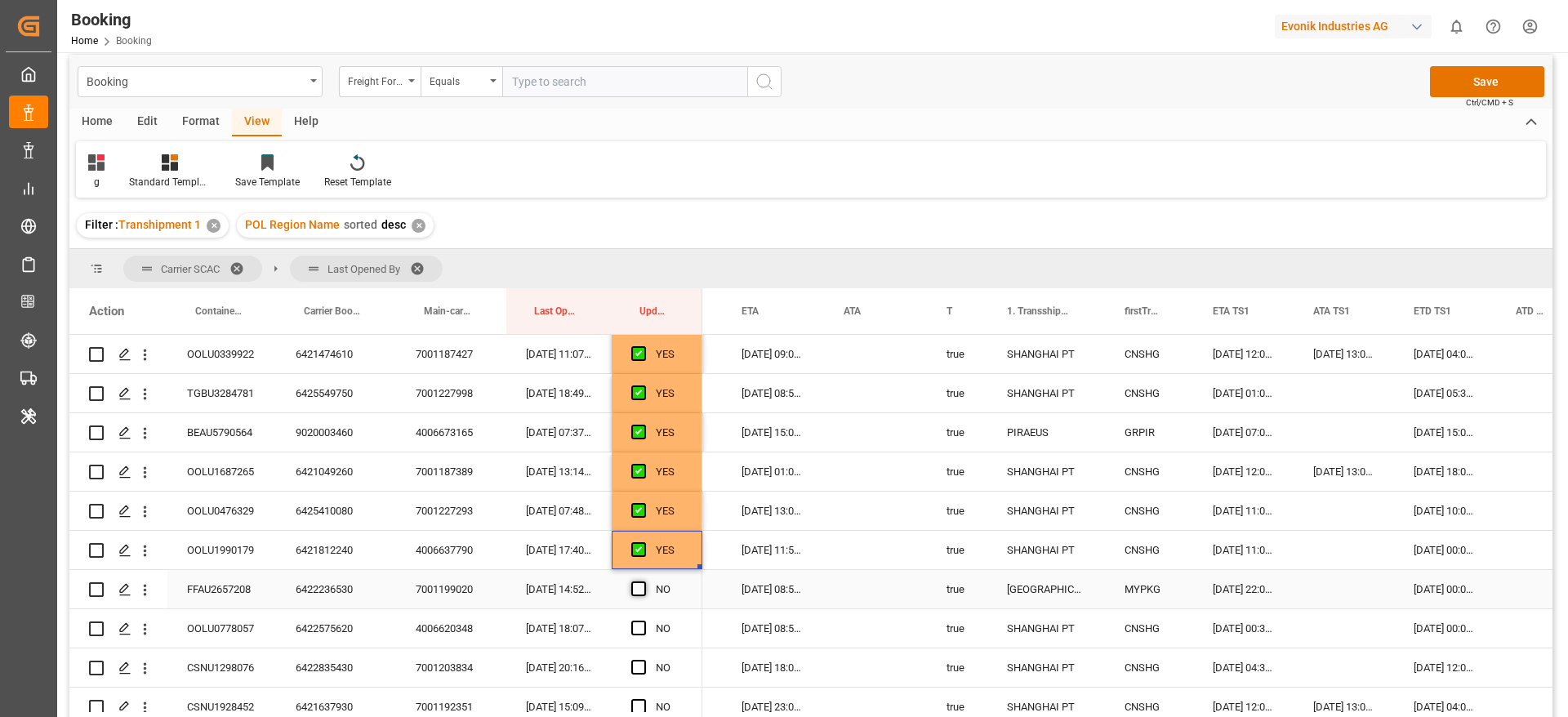
click at [645, 586] on span "Press SPACE to select this row." at bounding box center [638, 588] width 14 height 14
click at [644, 581] on input "Press SPACE to select this row." at bounding box center [644, 581] width 0 height 0
click at [645, 623] on div "Press SPACE to select this row." at bounding box center [643, 628] width 24 height 38
click at [641, 625] on span "Press SPACE to select this row." at bounding box center [638, 627] width 14 height 14
click at [644, 621] on input "Press SPACE to select this row." at bounding box center [644, 621] width 0 height 0
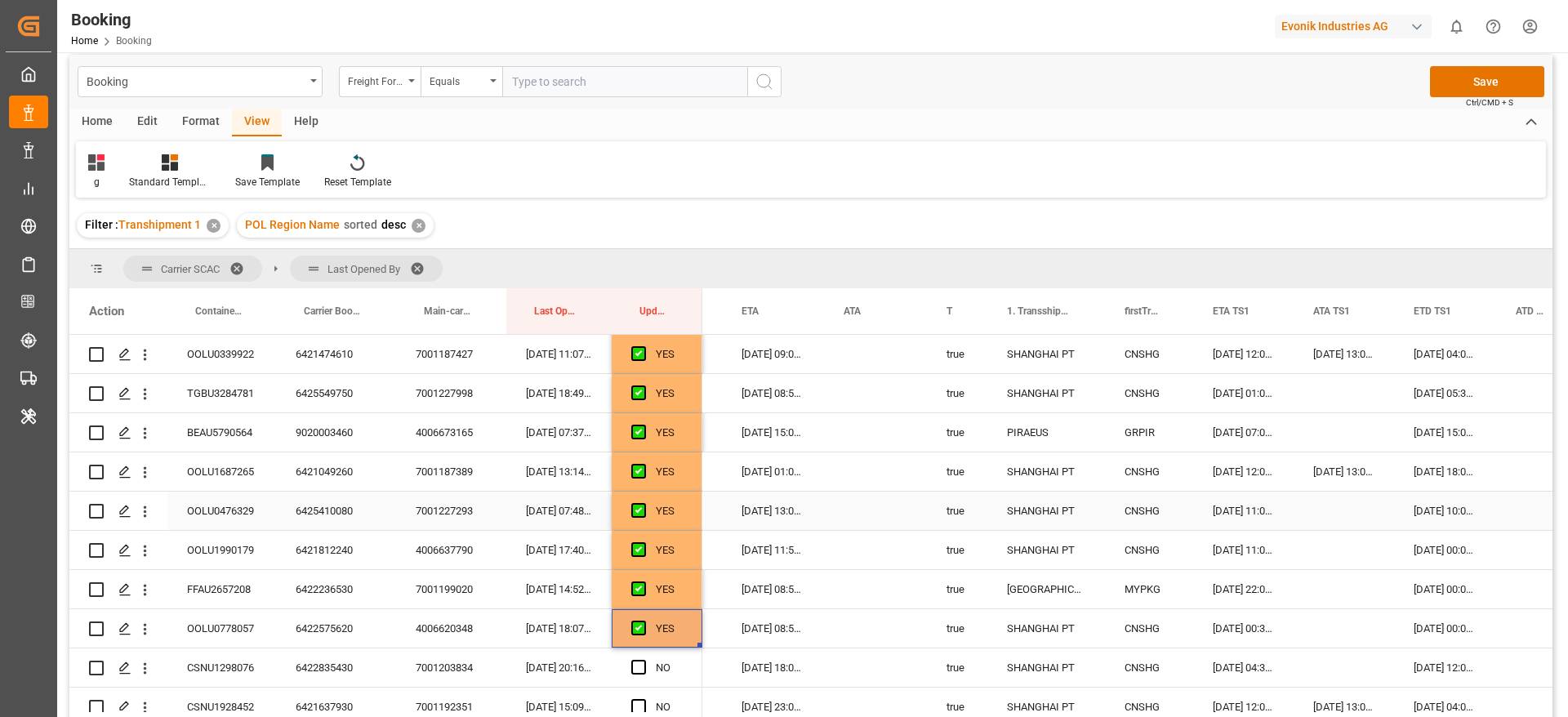
scroll to position [1103, 0]
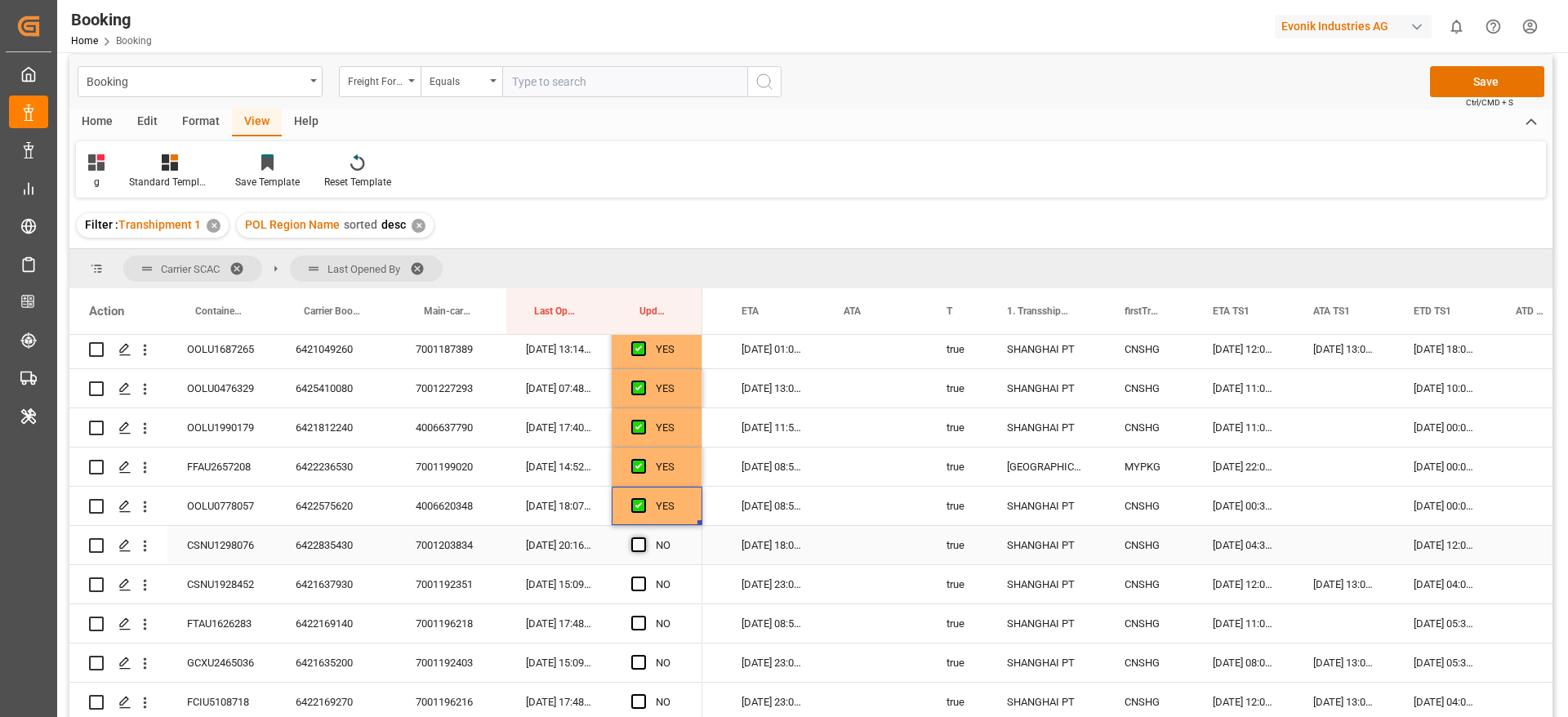
click at [640, 544] on span "Press SPACE to select this row." at bounding box center [638, 545] width 14 height 14
click at [644, 538] on input "Press SPACE to select this row." at bounding box center [644, 538] width 0 height 0
click at [635, 581] on span "Press SPACE to select this row." at bounding box center [638, 583] width 14 height 14
click at [644, 576] on input "Press SPACE to select this row." at bounding box center [644, 576] width 0 height 0
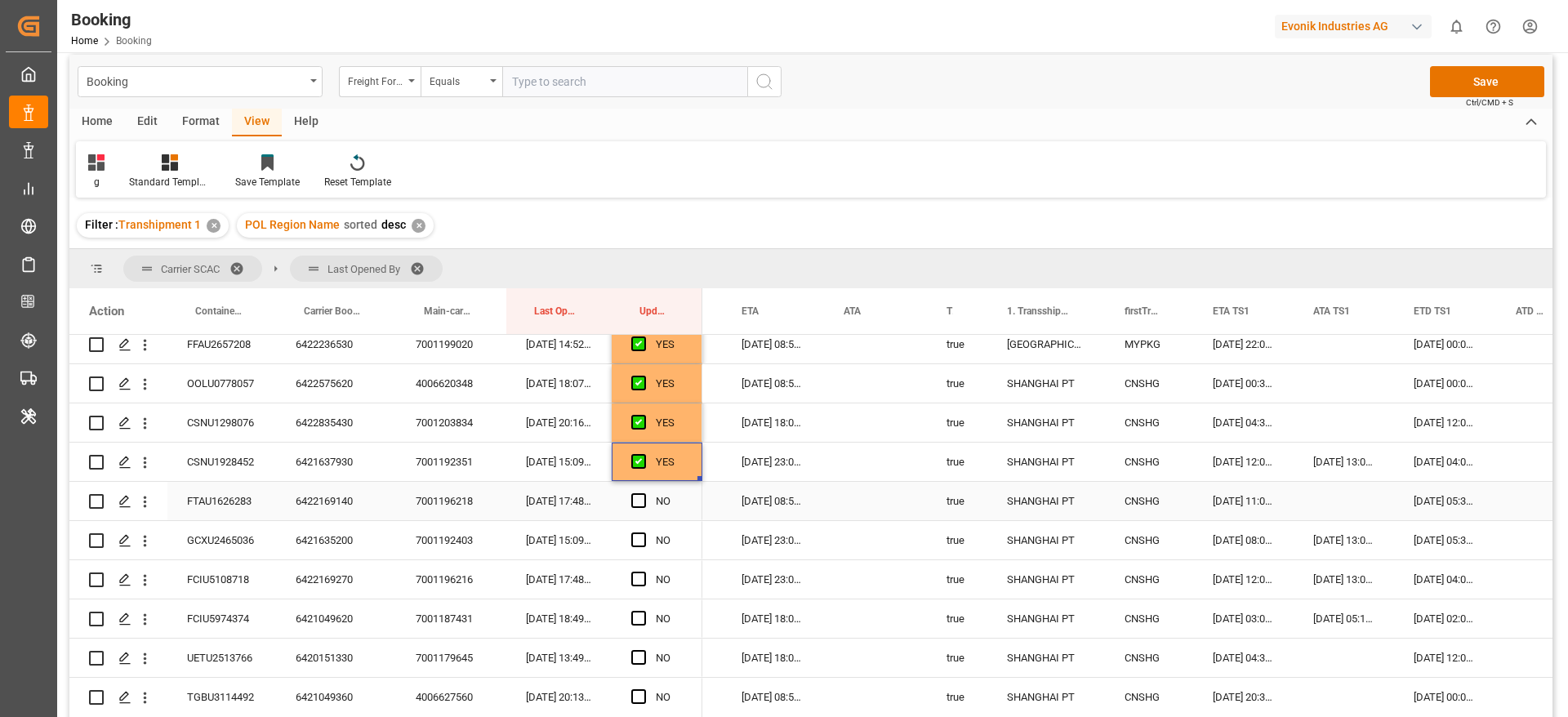
click at [639, 498] on span "Press SPACE to select this row." at bounding box center [638, 500] width 14 height 14
click at [644, 494] on input "Press SPACE to select this row." at bounding box center [644, 494] width 0 height 0
click at [639, 537] on span "Press SPACE to select this row." at bounding box center [638, 539] width 14 height 14
click at [644, 532] on input "Press SPACE to select this row." at bounding box center [644, 532] width 0 height 0
click at [641, 581] on span "Press SPACE to select this row." at bounding box center [638, 578] width 14 height 14
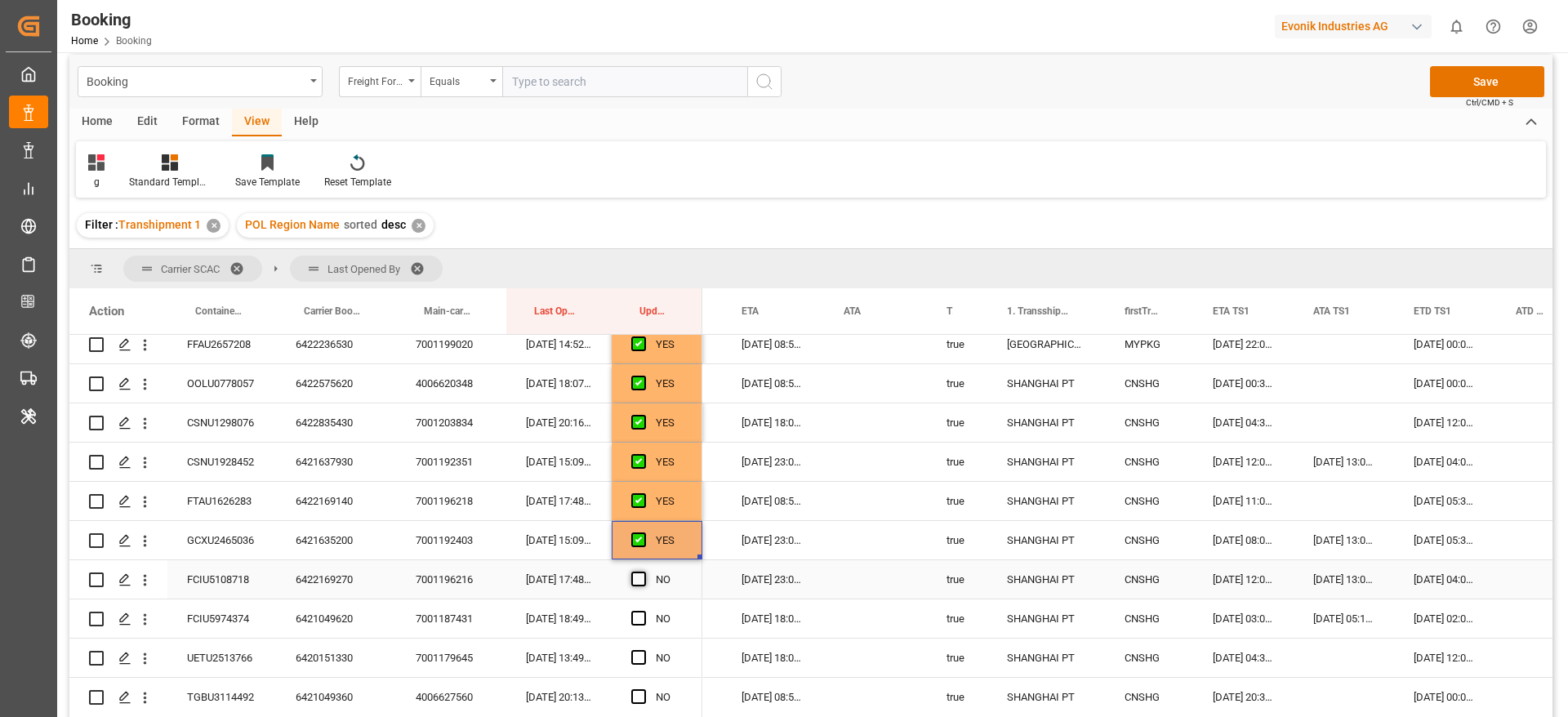
click at [644, 572] on input "Press SPACE to select this row." at bounding box center [644, 572] width 0 height 0
click at [635, 615] on span "Press SPACE to select this row." at bounding box center [638, 618] width 14 height 14
click at [644, 611] on input "Press SPACE to select this row." at bounding box center [644, 611] width 0 height 0
click at [317, 536] on div "6421635200" at bounding box center [336, 541] width 120 height 38
click at [1429, 539] on div "21-08-2025 05:30:00" at bounding box center [1445, 541] width 102 height 38
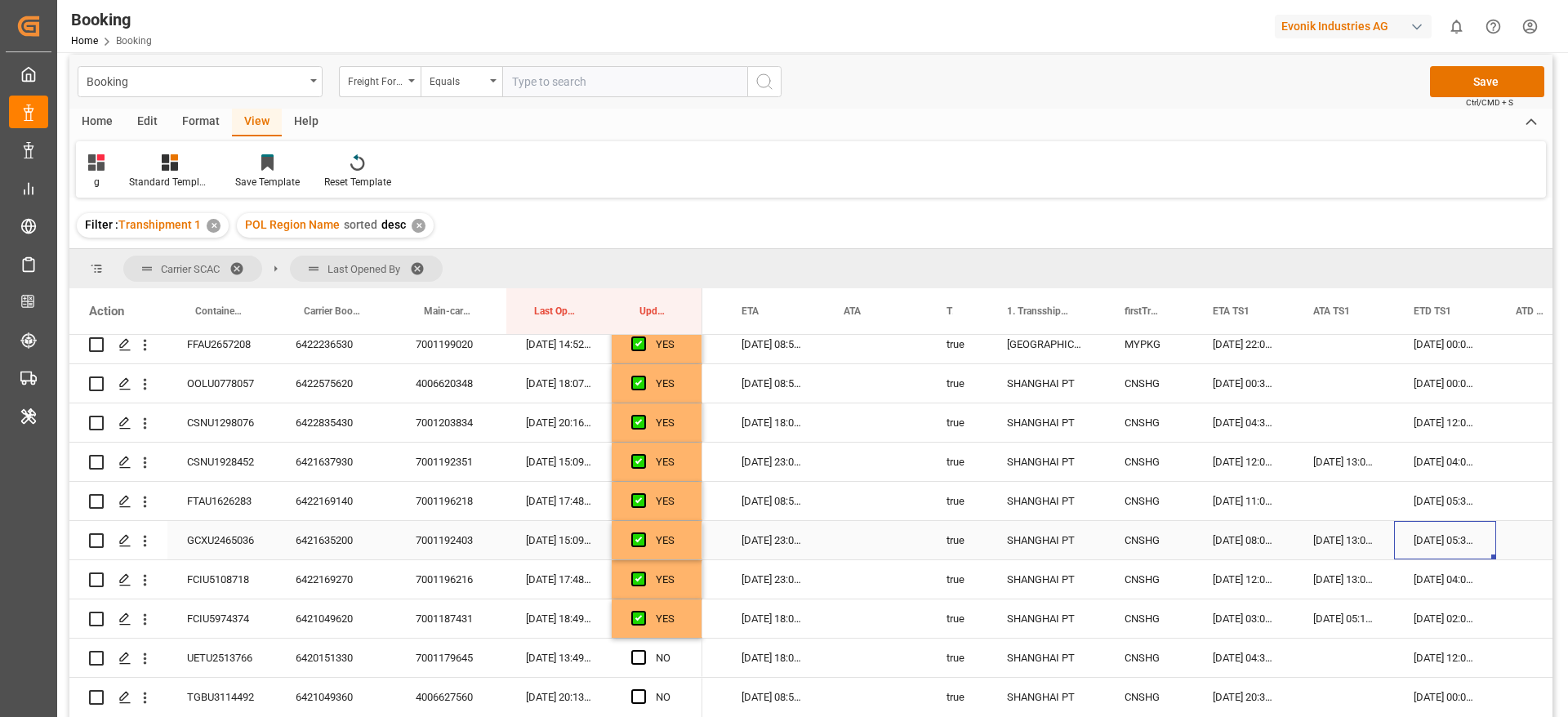
click at [1429, 539] on div "21-08-2025 05:30:00" at bounding box center [1445, 541] width 102 height 38
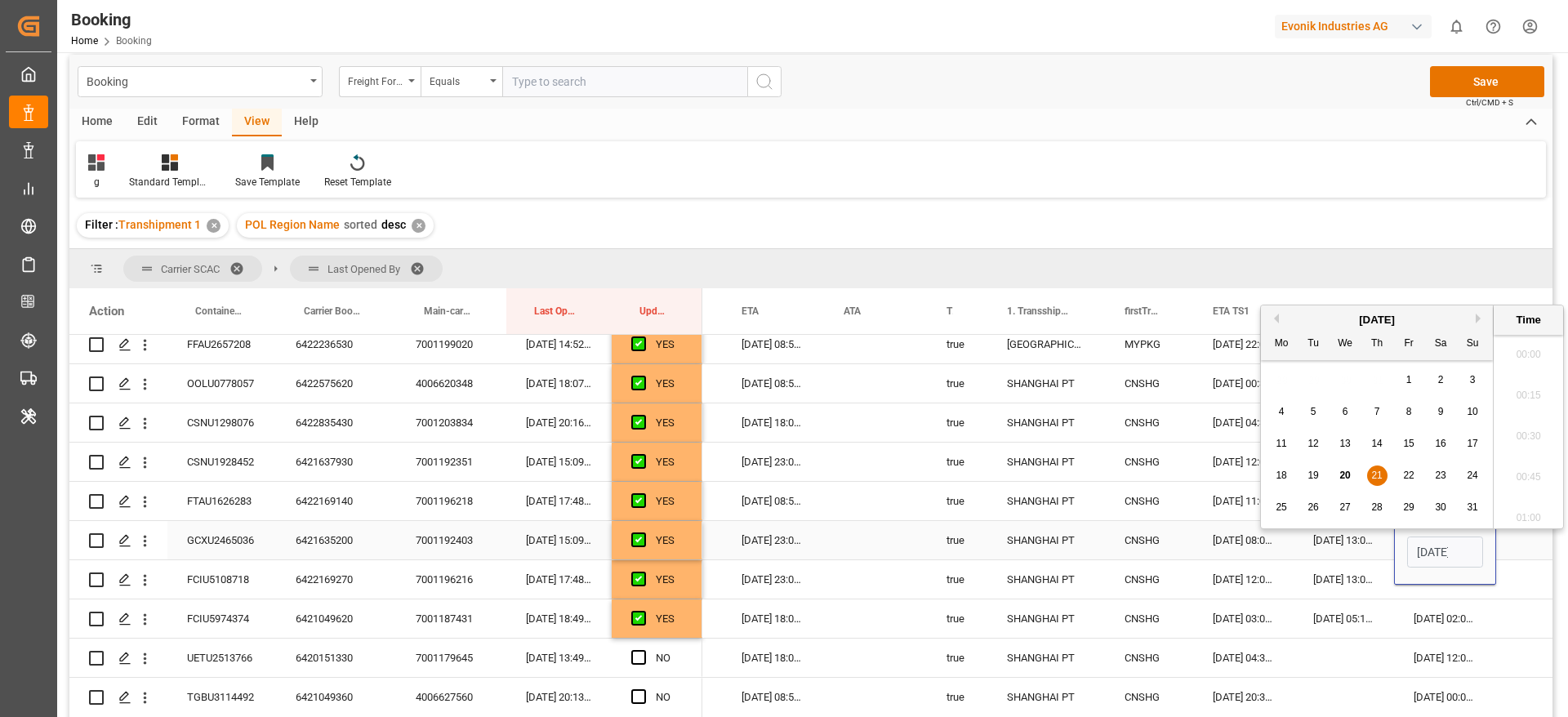
scroll to position [0, 57]
click at [1449, 467] on div "23" at bounding box center [1440, 468] width 20 height 19
type input "23-08-2025 05:30"
click at [852, 547] on div "Press SPACE to select this row." at bounding box center [875, 541] width 103 height 38
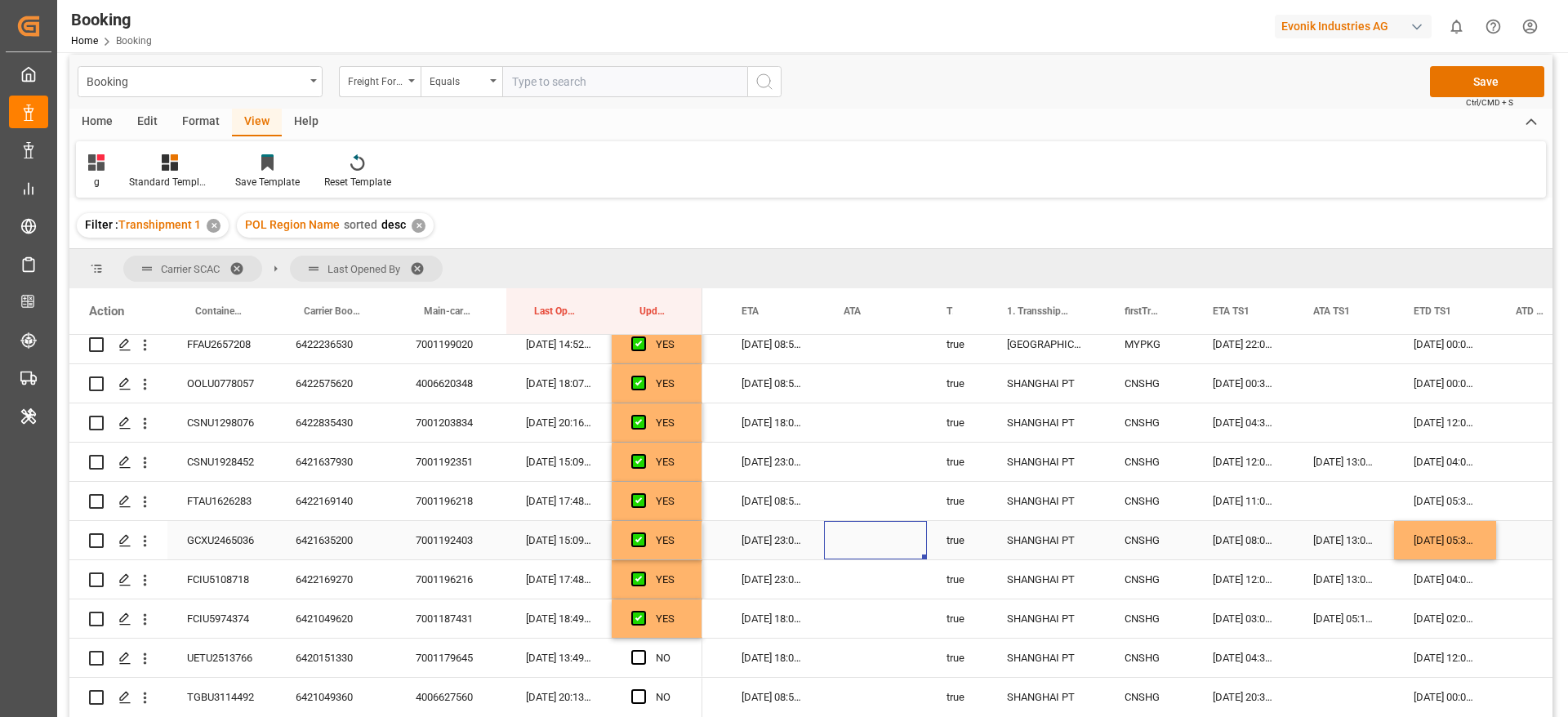
scroll to position [1348, 0]
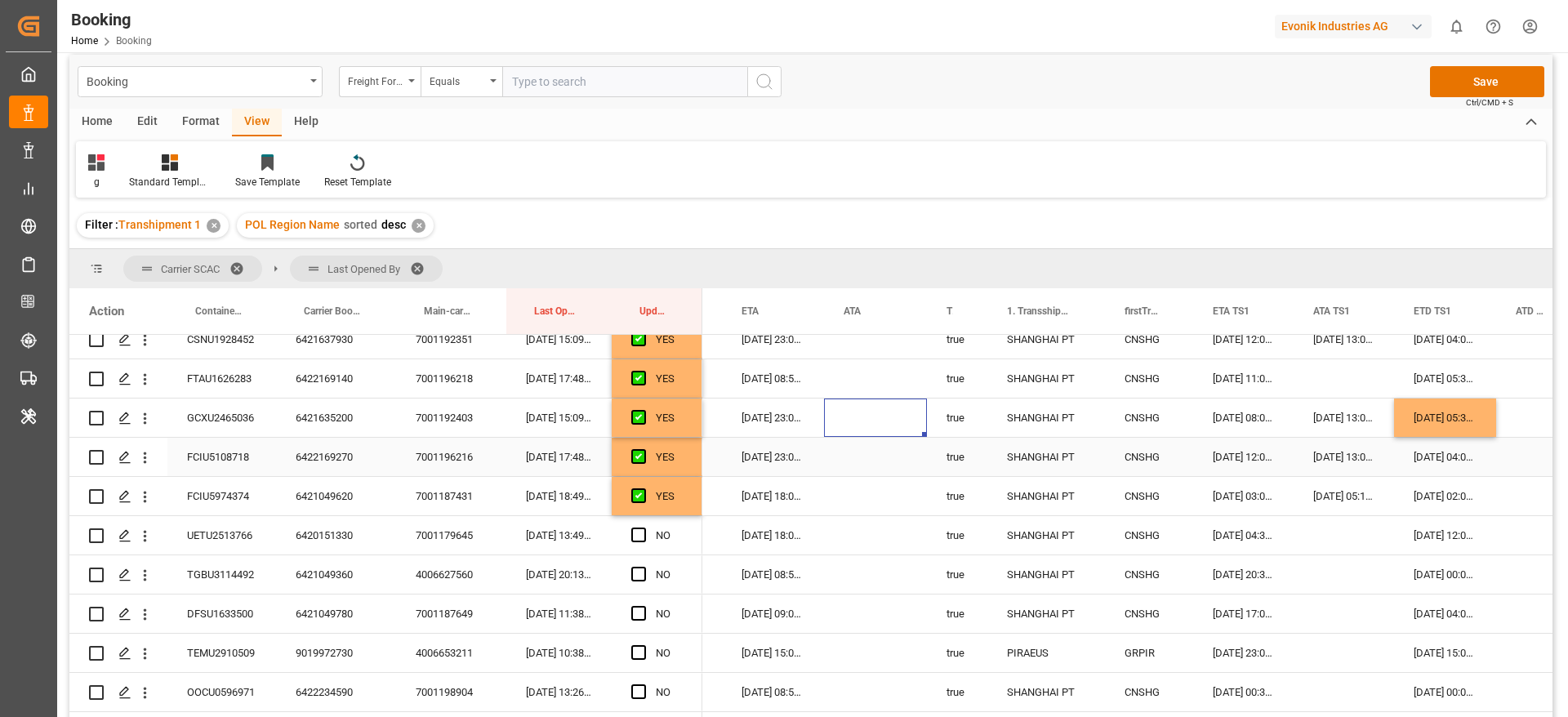
click at [330, 461] on div "6422169270" at bounding box center [336, 457] width 120 height 38
click at [316, 496] on div "6421049620" at bounding box center [336, 497] width 120 height 38
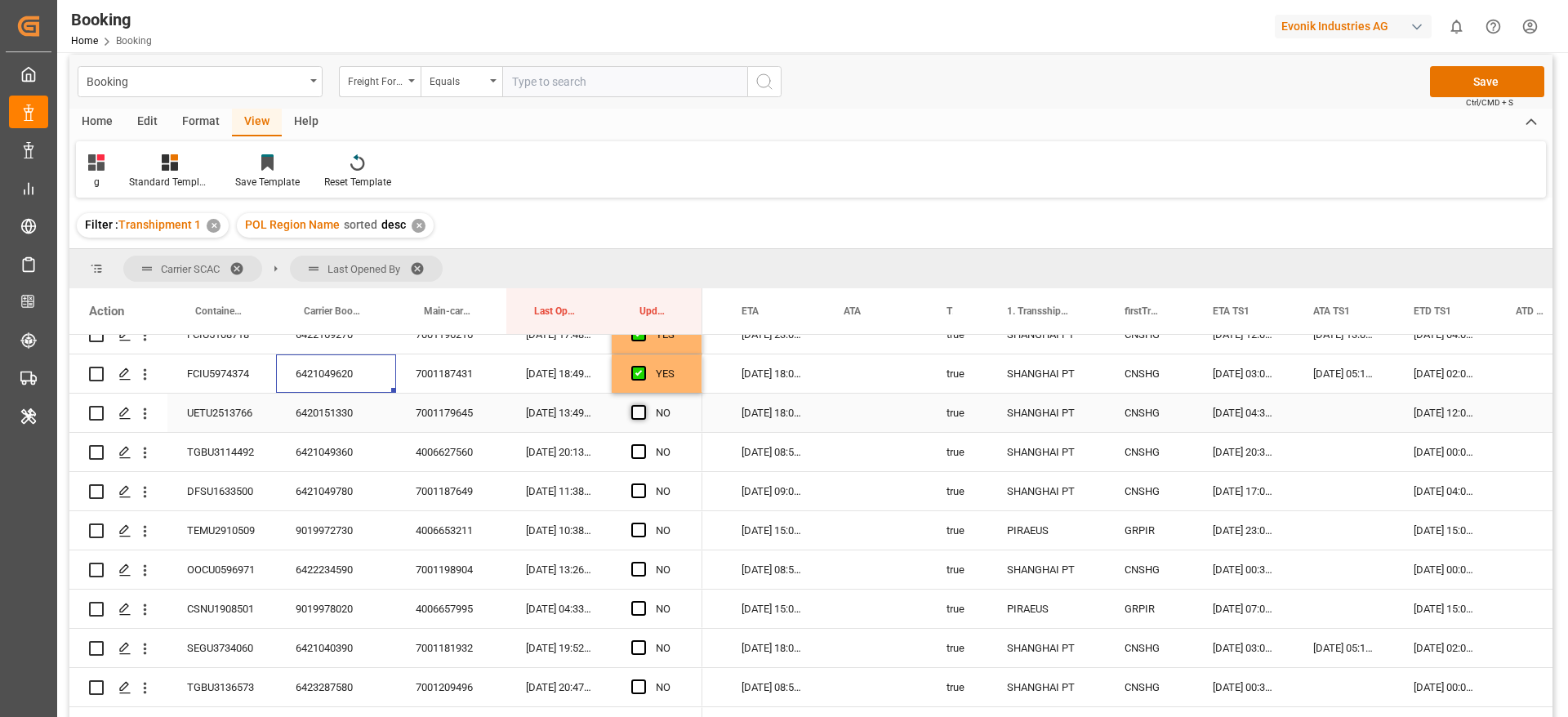
click at [635, 409] on span "Press SPACE to select this row." at bounding box center [638, 412] width 14 height 14
click at [644, 405] on input "Press SPACE to select this row." at bounding box center [644, 405] width 0 height 0
click at [638, 448] on span "Press SPACE to select this row." at bounding box center [638, 451] width 14 height 14
click at [644, 445] on input "Press SPACE to select this row." at bounding box center [644, 445] width 0 height 0
click at [638, 484] on span "Press SPACE to select this row." at bounding box center [638, 491] width 14 height 14
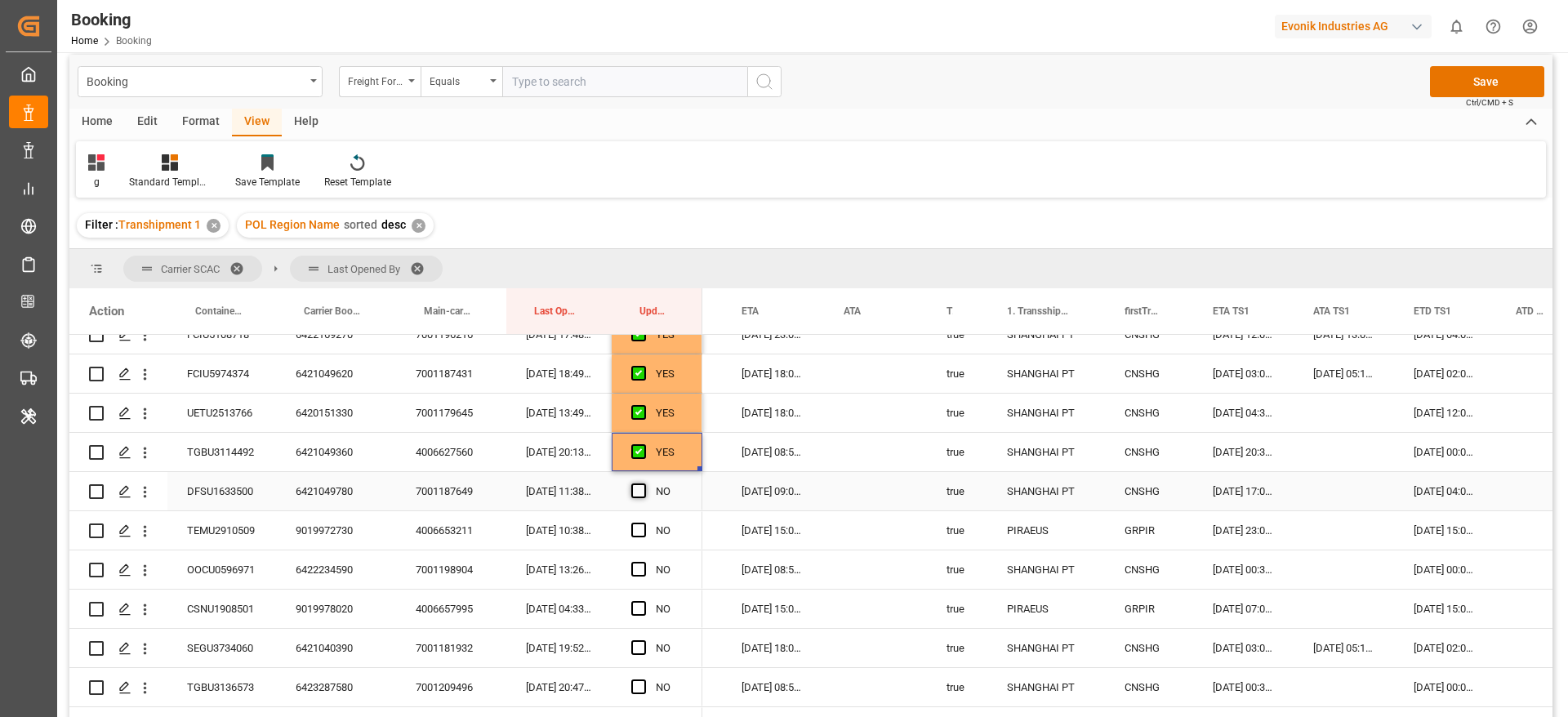
click at [644, 484] on input "Press SPACE to select this row." at bounding box center [644, 484] width 0 height 0
click at [319, 527] on div "9019972730" at bounding box center [336, 530] width 120 height 38
click at [638, 528] on span "Press SPACE to select this row." at bounding box center [638, 529] width 14 height 14
click at [644, 523] on input "Press SPACE to select this row." at bounding box center [644, 523] width 0 height 0
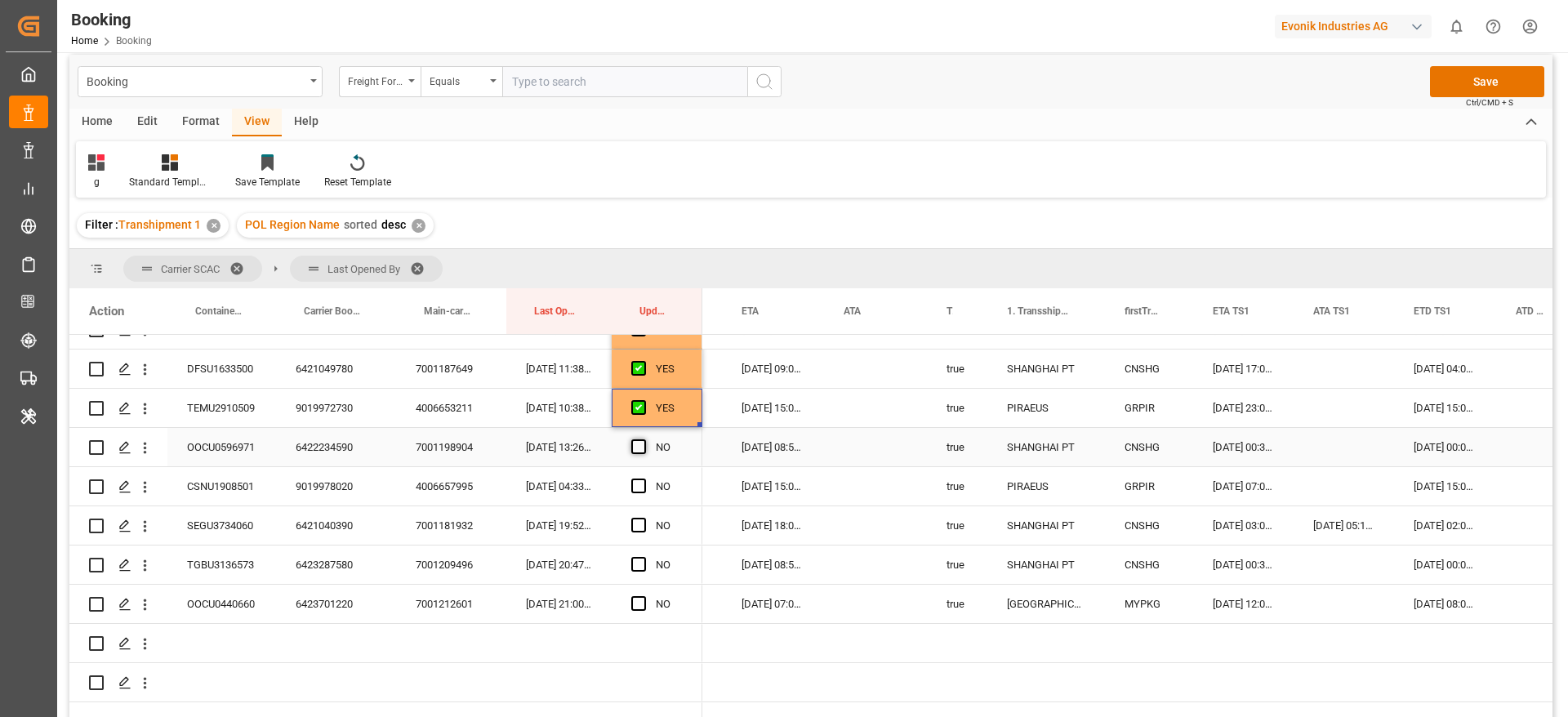
click at [641, 446] on span "Press SPACE to select this row." at bounding box center [638, 447] width 14 height 14
click at [644, 440] on input "Press SPACE to select this row." at bounding box center [644, 440] width 0 height 0
click at [639, 483] on span "Press SPACE to select this row." at bounding box center [638, 485] width 14 height 14
click at [644, 478] on input "Press SPACE to select this row." at bounding box center [644, 478] width 0 height 0
click at [639, 529] on span "Press SPACE to select this row." at bounding box center [638, 525] width 14 height 14
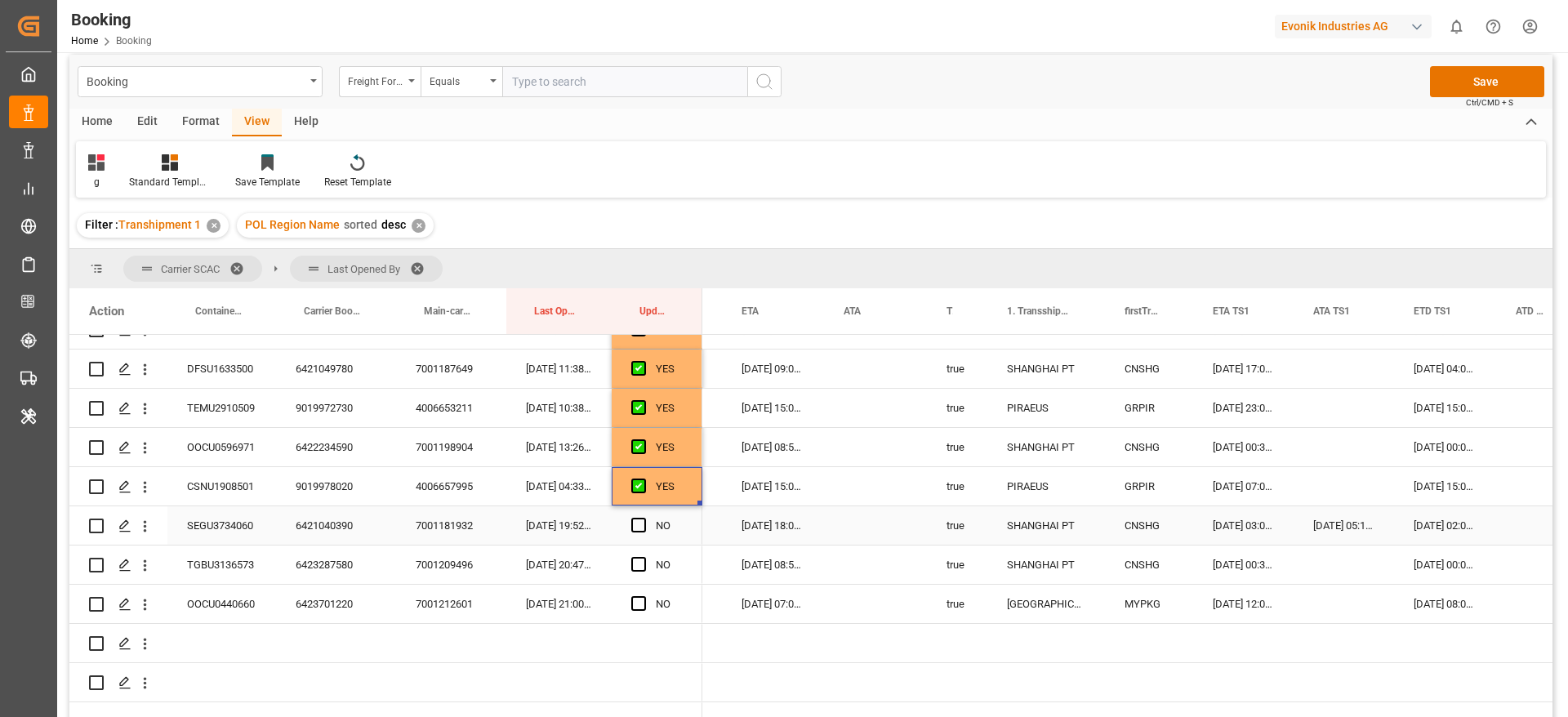
click at [644, 518] on input "Press SPACE to select this row." at bounding box center [644, 518] width 0 height 0
click at [324, 529] on div "6421040390" at bounding box center [336, 525] width 120 height 38
click at [637, 563] on span "Press SPACE to select this row." at bounding box center [638, 564] width 14 height 14
click at [644, 557] on input "Press SPACE to select this row." at bounding box center [644, 557] width 0 height 0
click at [636, 602] on span "Press SPACE to select this row." at bounding box center [638, 603] width 14 height 14
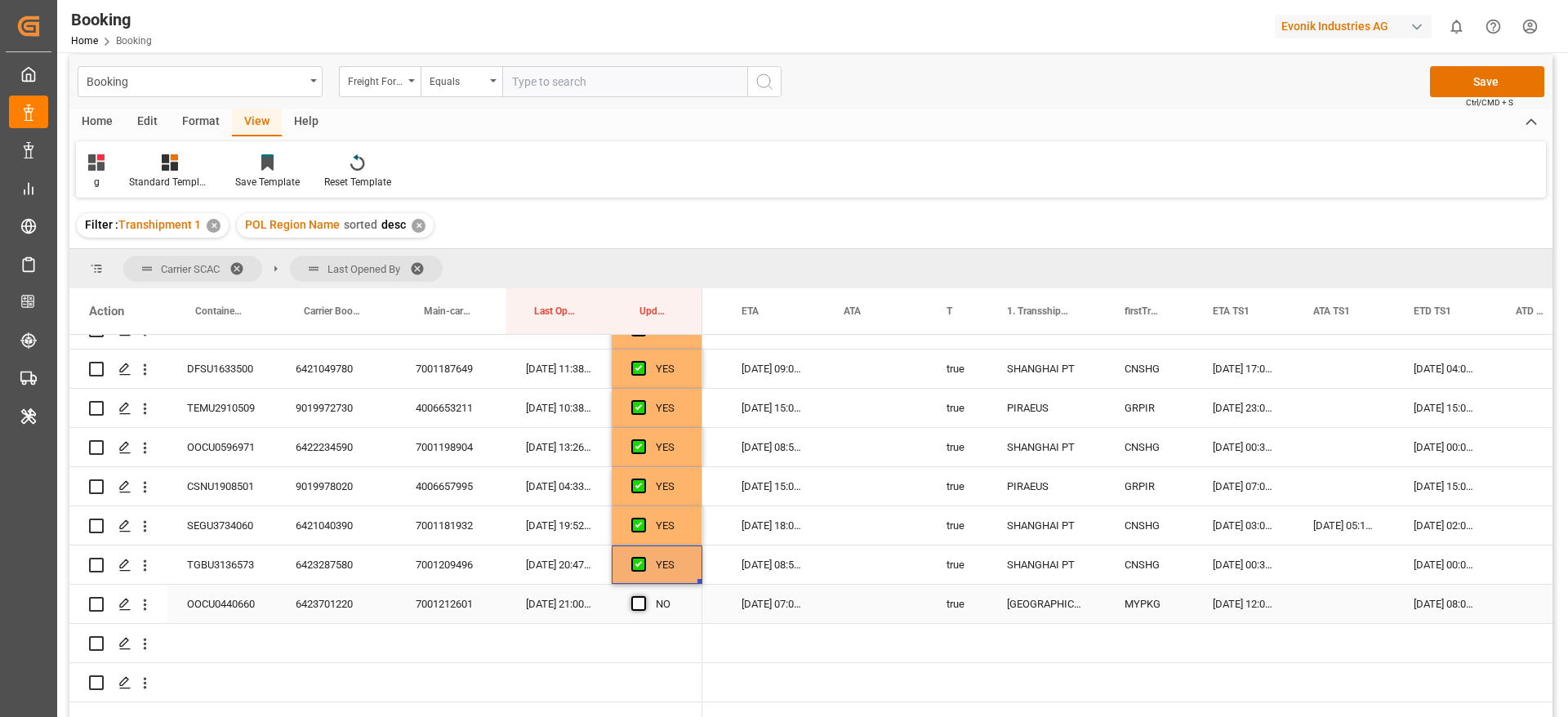
click at [644, 597] on input "Press SPACE to select this row." at bounding box center [644, 597] width 0 height 0
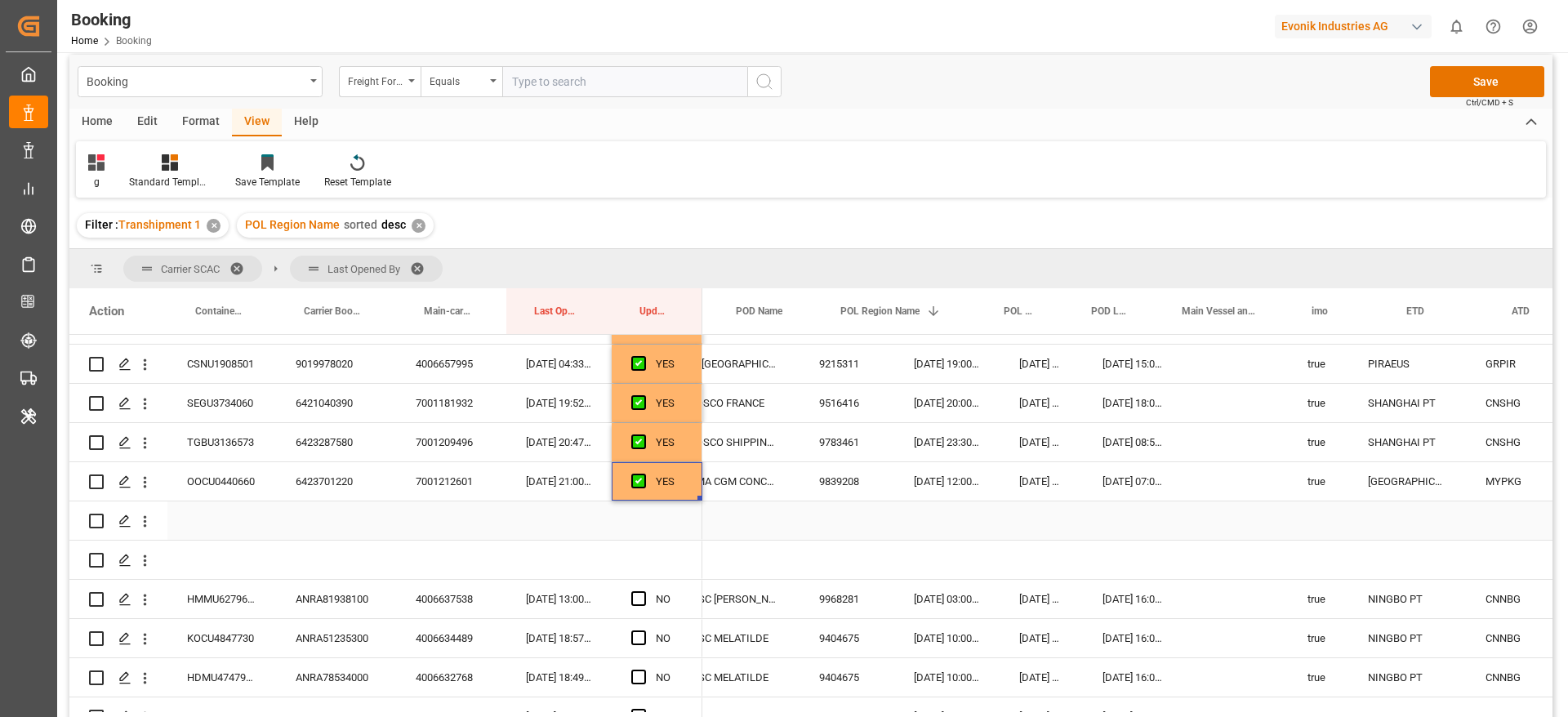
scroll to position [0, 0]
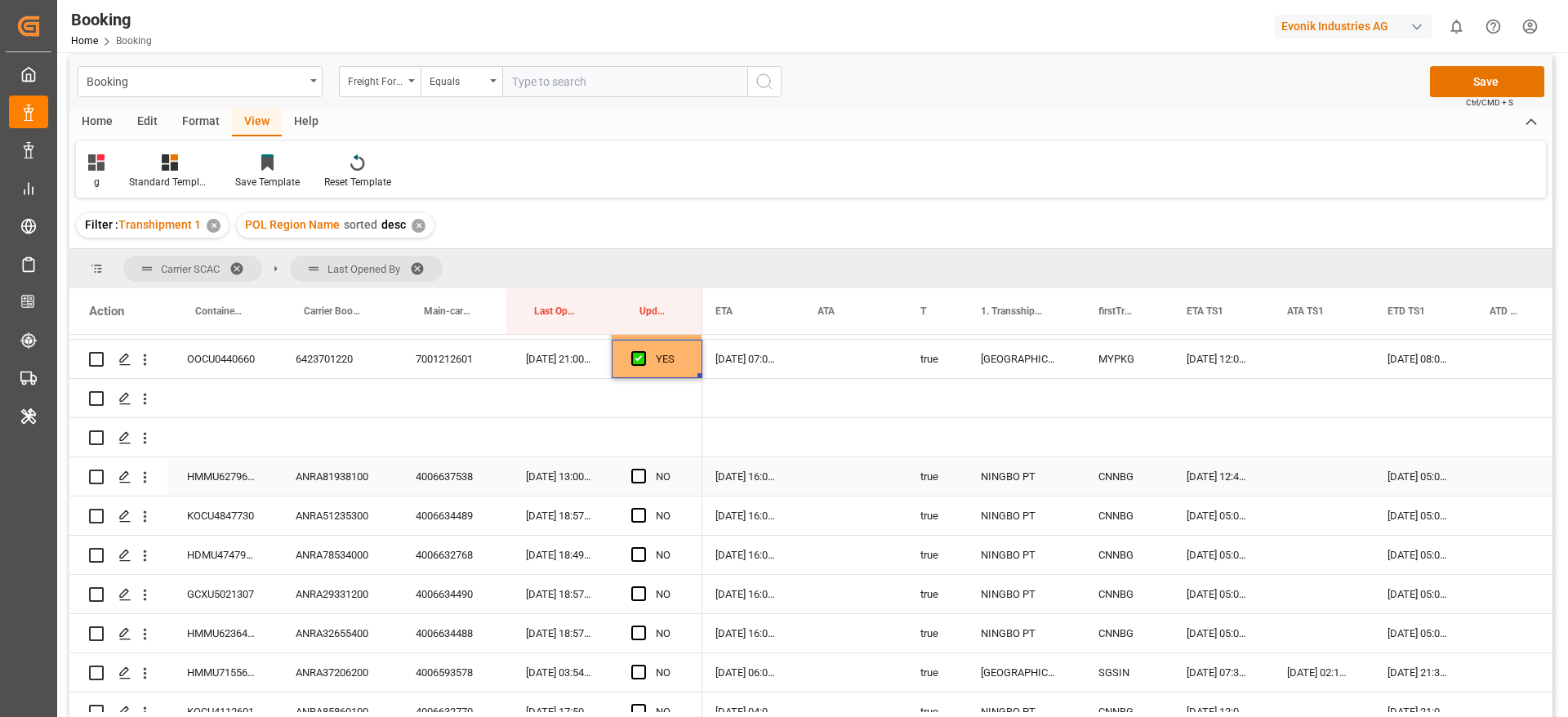
click at [330, 486] on div "ANRA81938100" at bounding box center [336, 476] width 120 height 38
click at [645, 476] on span "Press SPACE to select this row." at bounding box center [638, 475] width 14 height 14
click at [644, 469] on input "Press SPACE to select this row." at bounding box center [644, 469] width 0 height 0
click at [645, 515] on div "Press SPACE to select this row." at bounding box center [643, 516] width 24 height 38
click at [641, 553] on span "Press SPACE to select this row." at bounding box center [638, 554] width 14 height 14
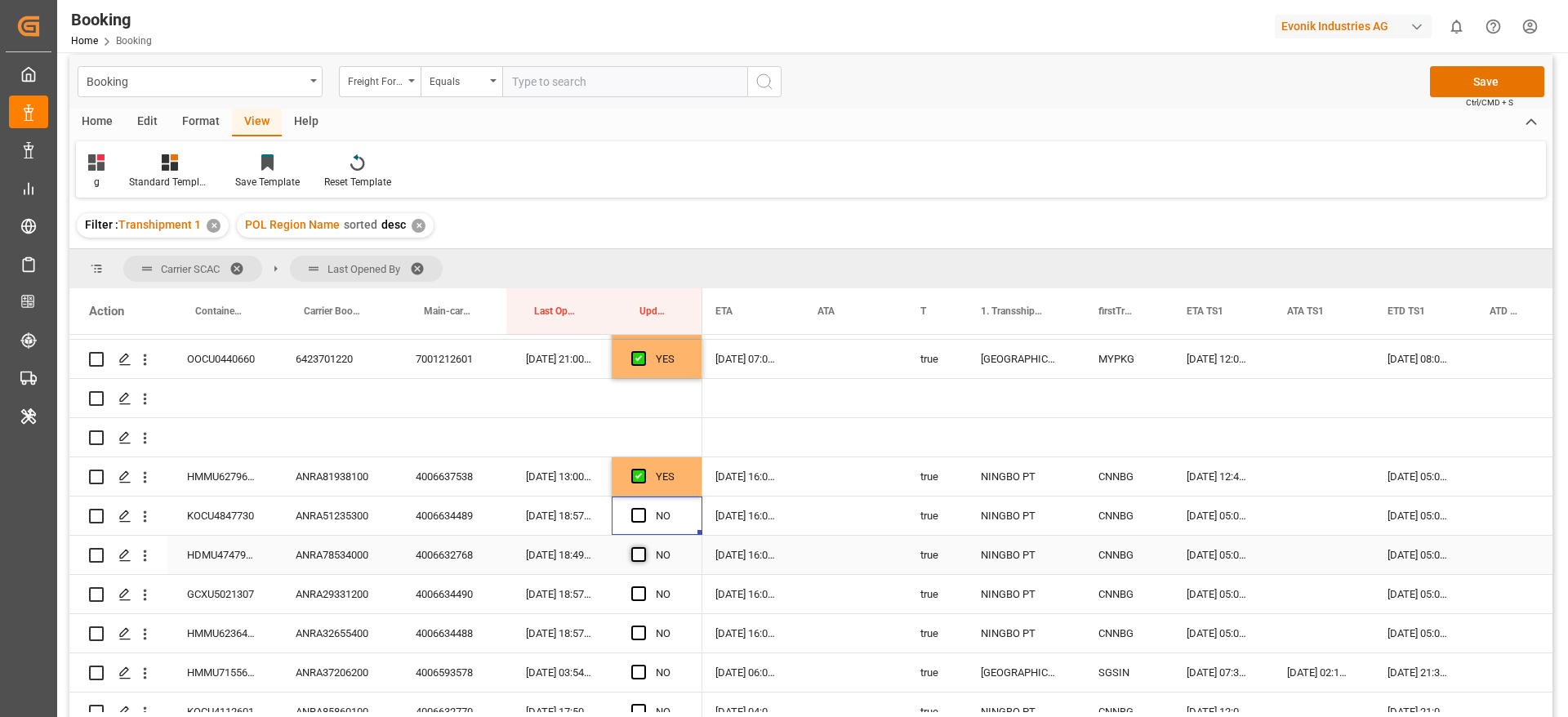
click at [644, 548] on input "Press SPACE to select this row." at bounding box center [644, 548] width 0 height 0
click at [641, 508] on span "Press SPACE to select this row." at bounding box center [638, 515] width 14 height 14
click at [644, 508] on input "Press SPACE to select this row." at bounding box center [644, 508] width 0 height 0
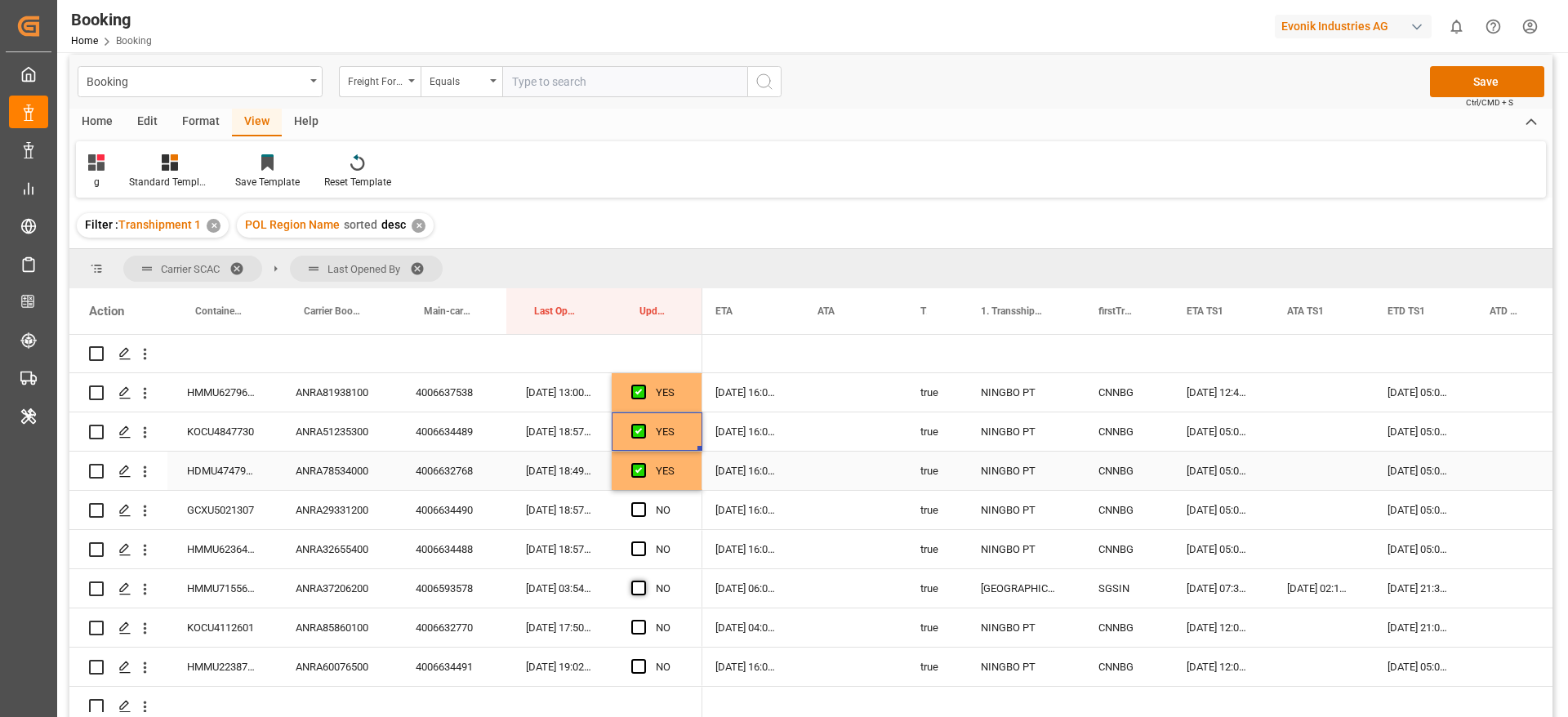
scroll to position [1960, 0]
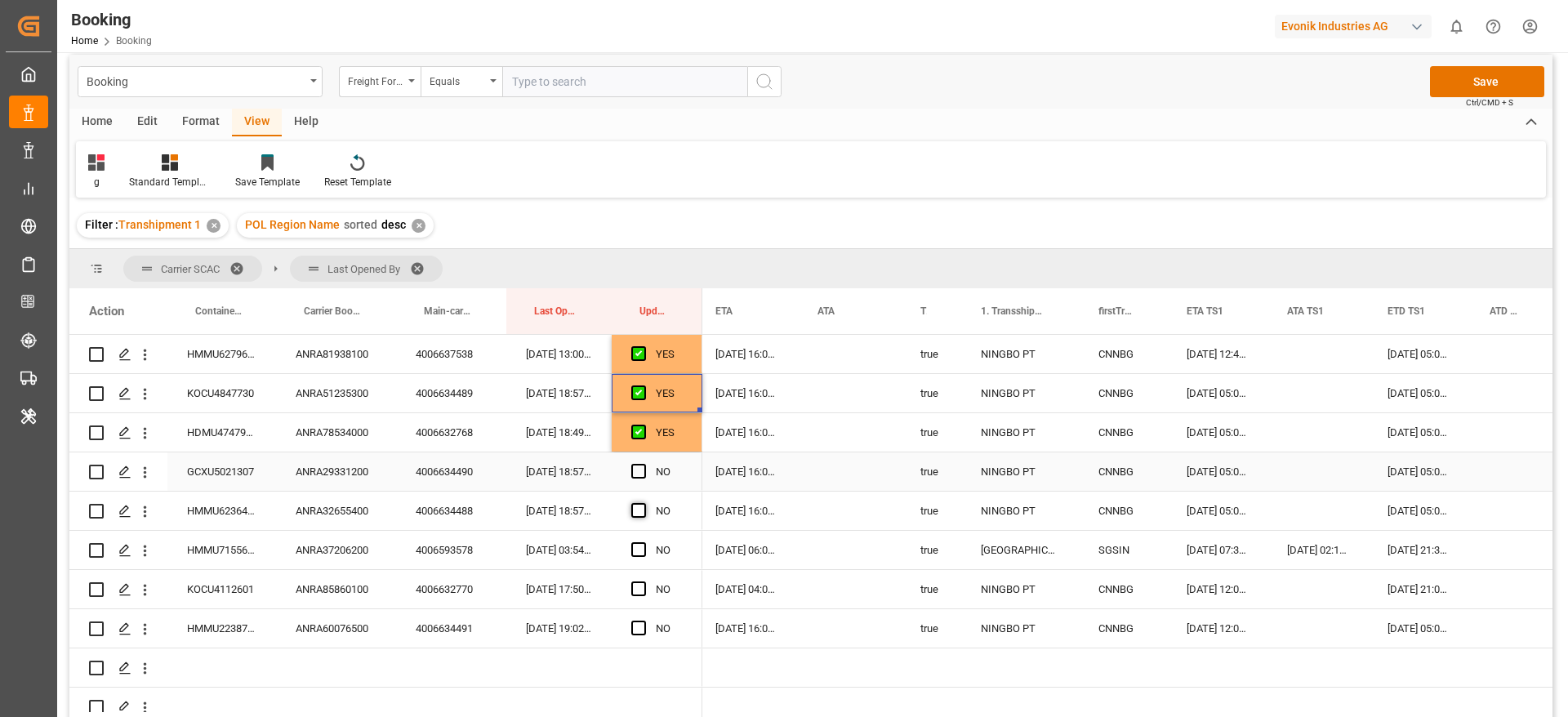
click at [637, 471] on span "Press SPACE to select this row." at bounding box center [638, 471] width 14 height 14
click at [644, 464] on input "Press SPACE to select this row." at bounding box center [644, 464] width 0 height 0
click at [641, 516] on span "Press SPACE to select this row." at bounding box center [638, 510] width 14 height 14
click at [644, 503] on input "Press SPACE to select this row." at bounding box center [644, 503] width 0 height 0
click at [349, 541] on div "ANRA37206200" at bounding box center [336, 551] width 120 height 38
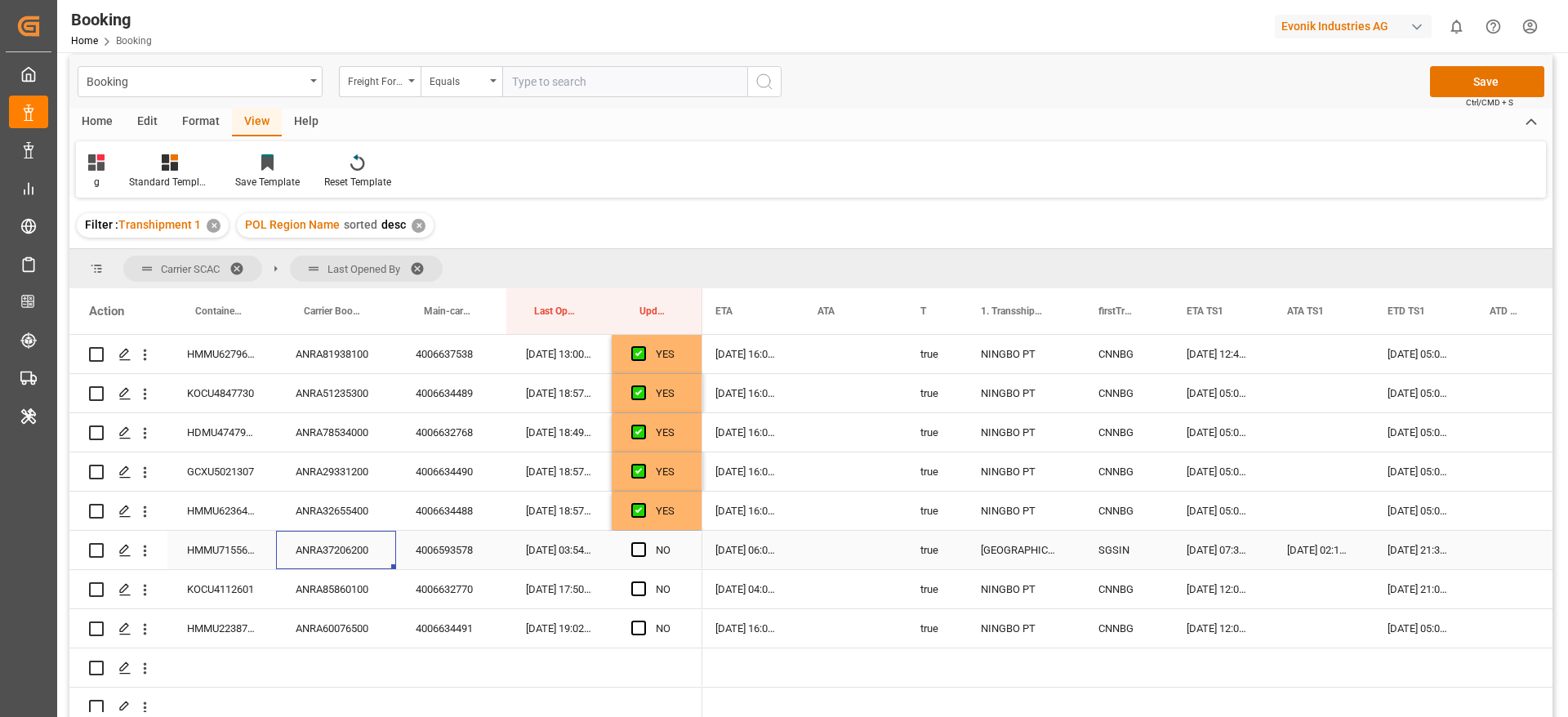
click at [1433, 544] on div "18-08-2025 21:30:00" at bounding box center [1419, 551] width 102 height 38
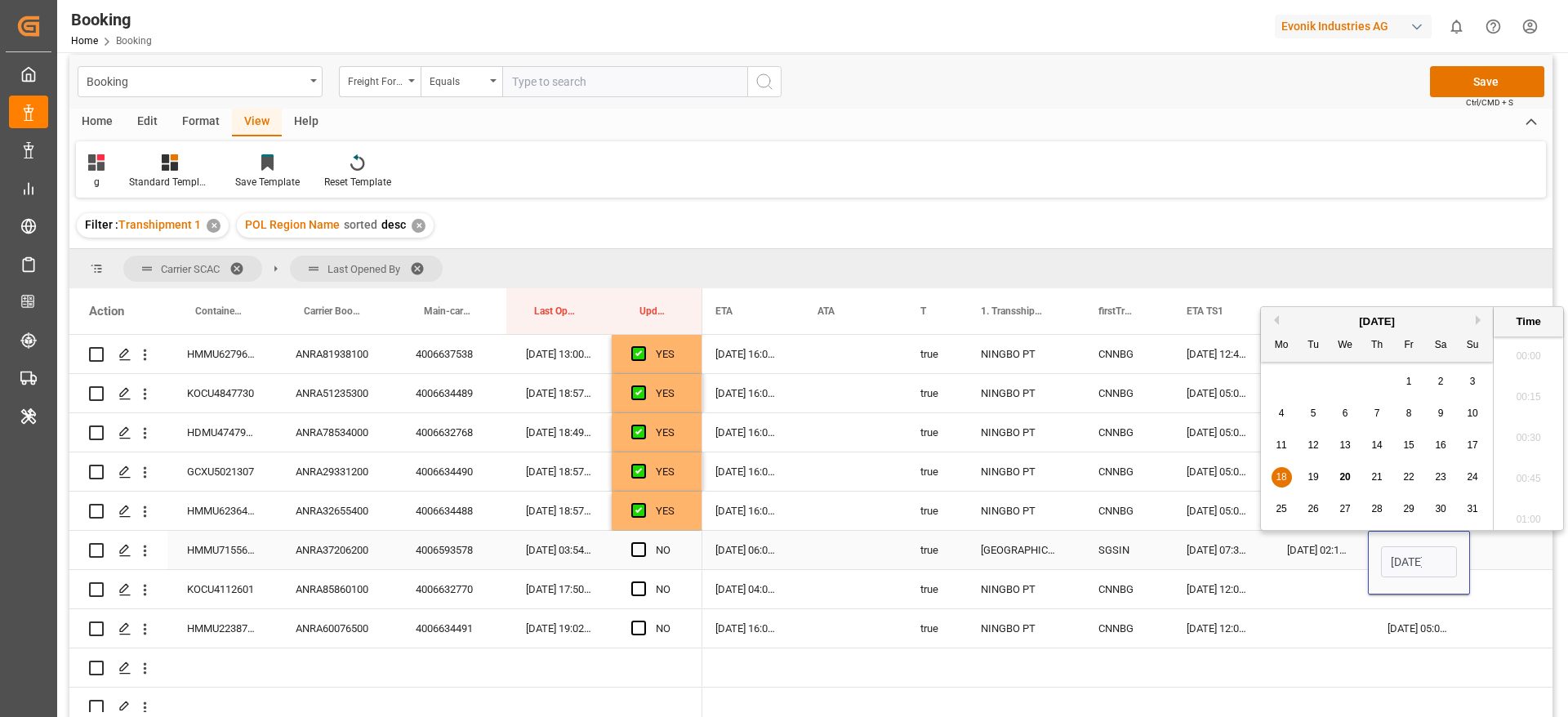
scroll to position [2293, 0]
drag, startPoint x: 1412, startPoint y: 481, endPoint x: 1406, endPoint y: 494, distance: 14.3
click at [1411, 480] on span "22" at bounding box center [1407, 477] width 11 height 12
type input "22-08-2025 21:30"
click at [641, 548] on span "Press SPACE to select this row." at bounding box center [638, 550] width 14 height 14
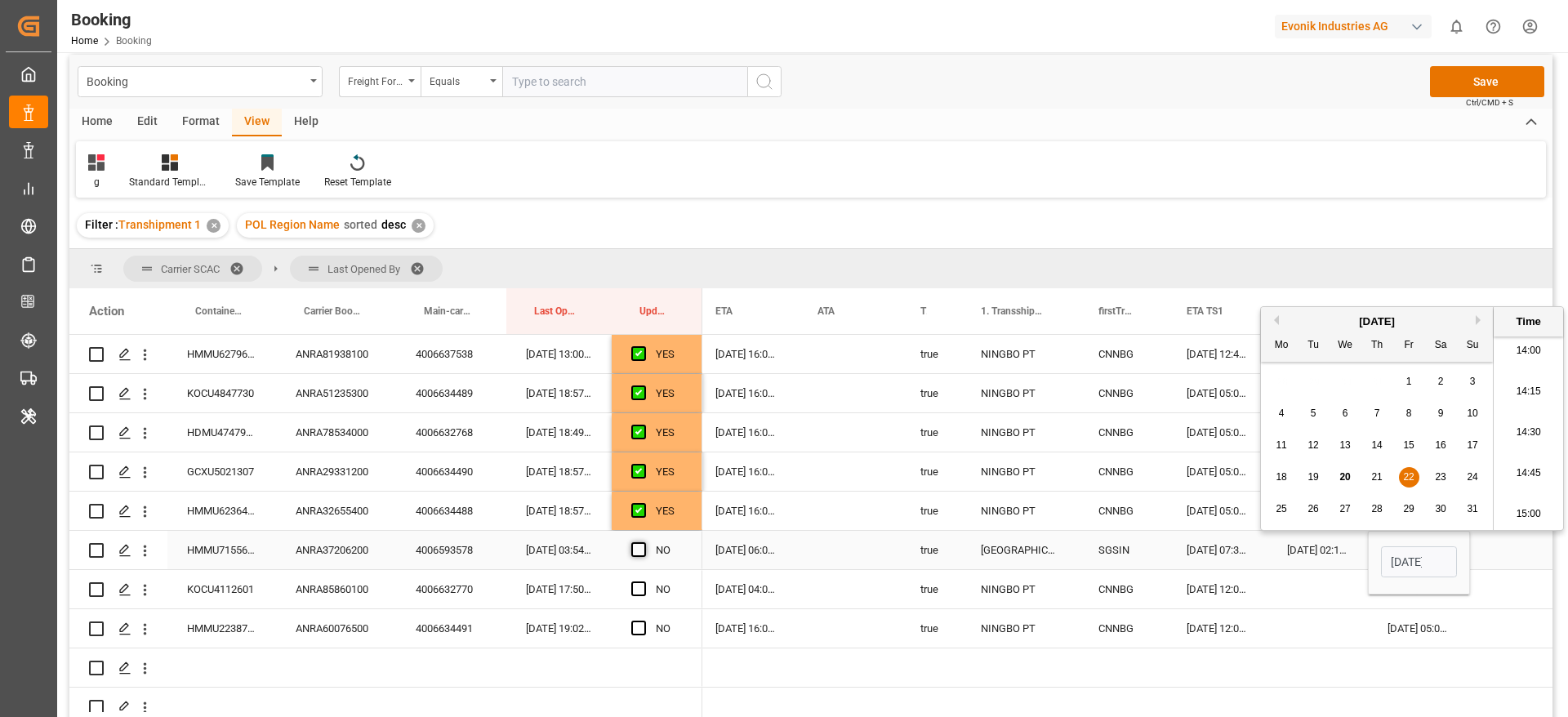
click at [644, 543] on input "Press SPACE to select this row." at bounding box center [644, 543] width 0 height 0
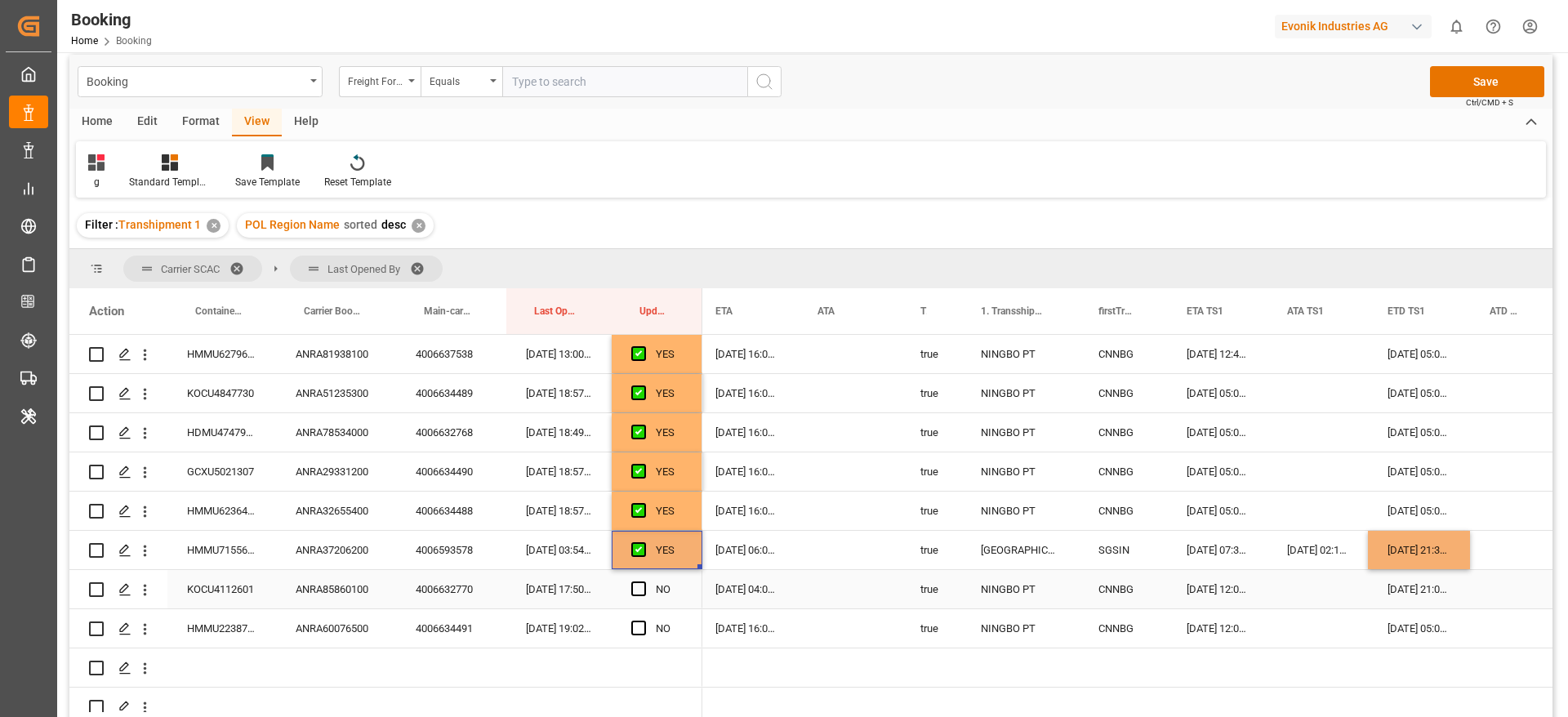
click at [339, 584] on div "ANRA85860100" at bounding box center [336, 590] width 120 height 38
click at [639, 587] on span "Press SPACE to select this row." at bounding box center [638, 588] width 14 height 14
click at [644, 581] on input "Press SPACE to select this row." at bounding box center [644, 581] width 0 height 0
click at [636, 630] on span "Press SPACE to select this row." at bounding box center [638, 627] width 14 height 14
click at [644, 621] on input "Press SPACE to select this row." at bounding box center [644, 621] width 0 height 0
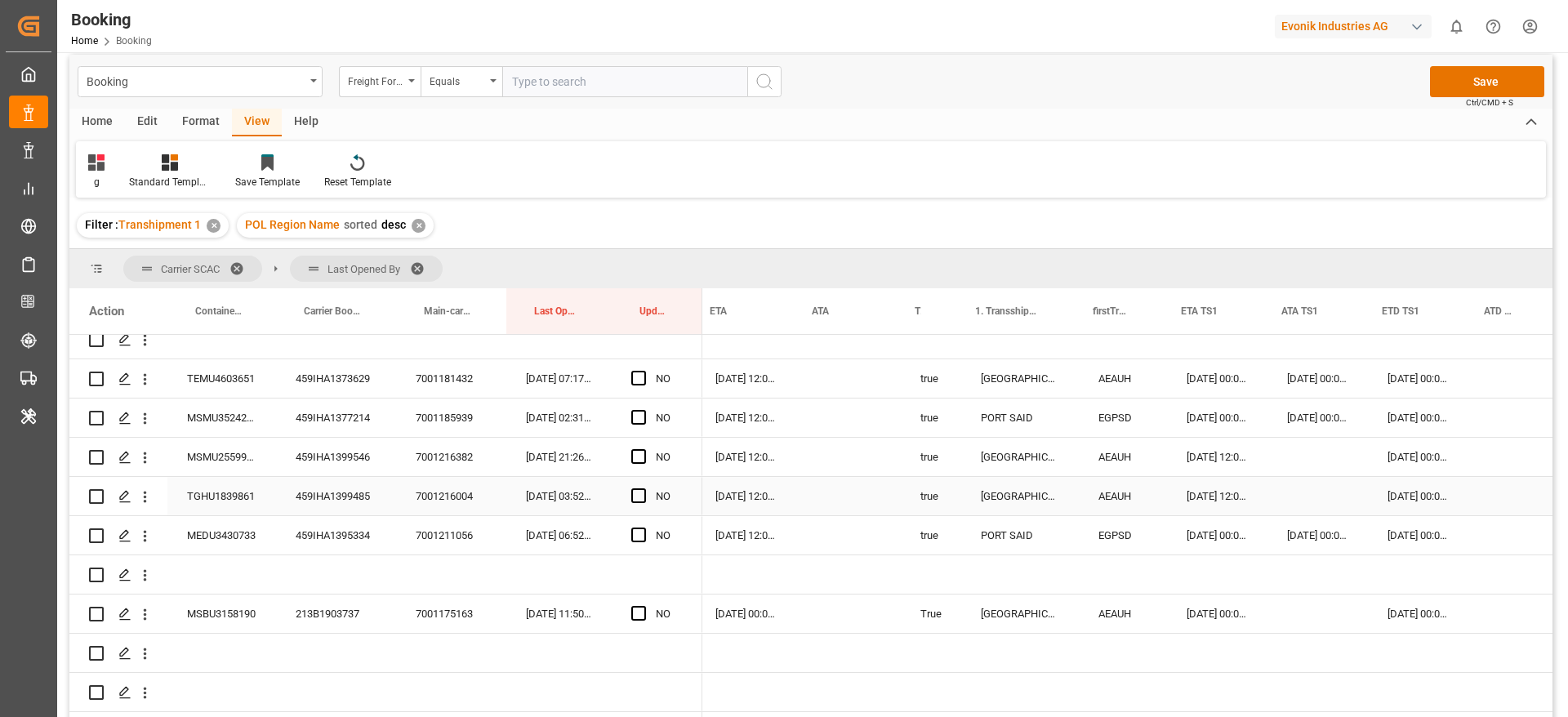
scroll to position [0, 1396]
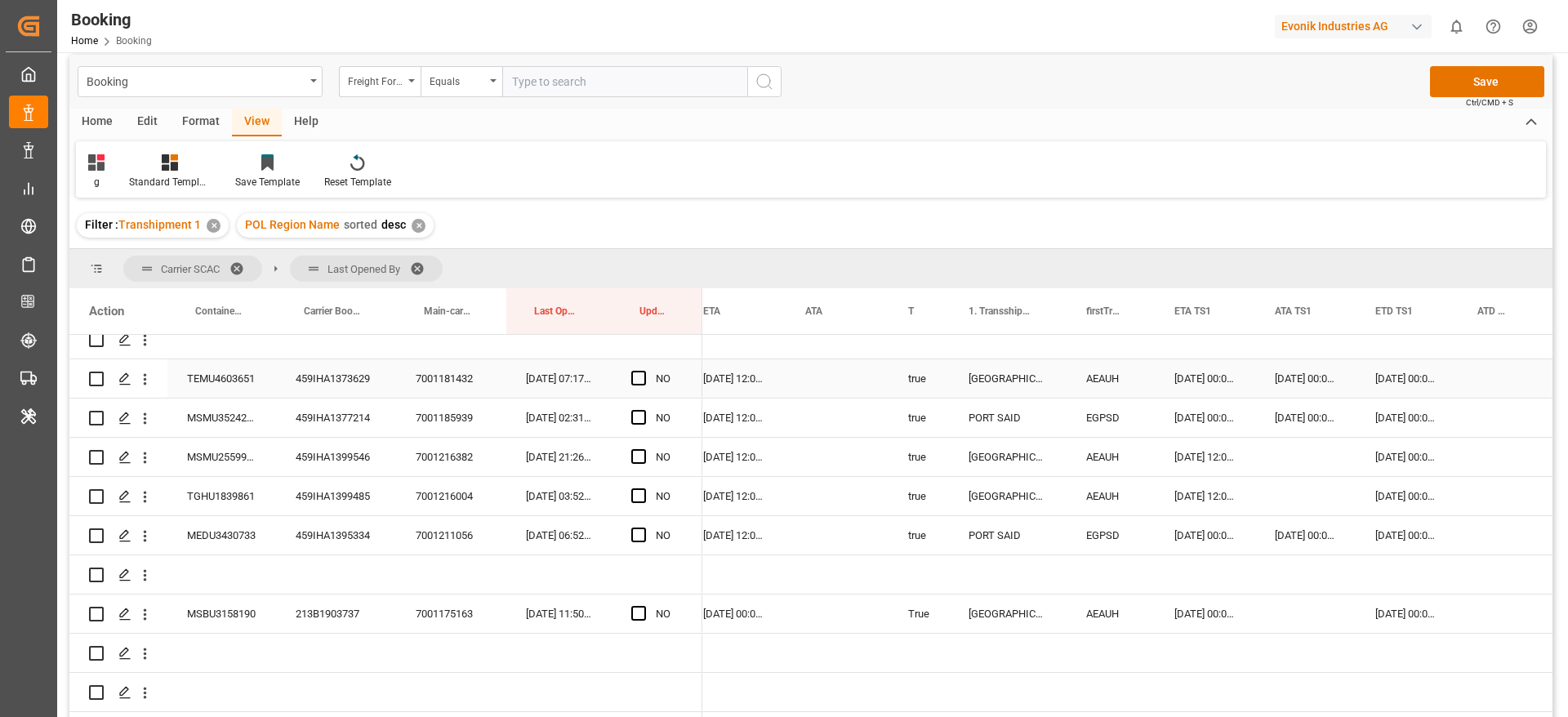
click at [348, 369] on div "459IHA1373629" at bounding box center [336, 379] width 120 height 38
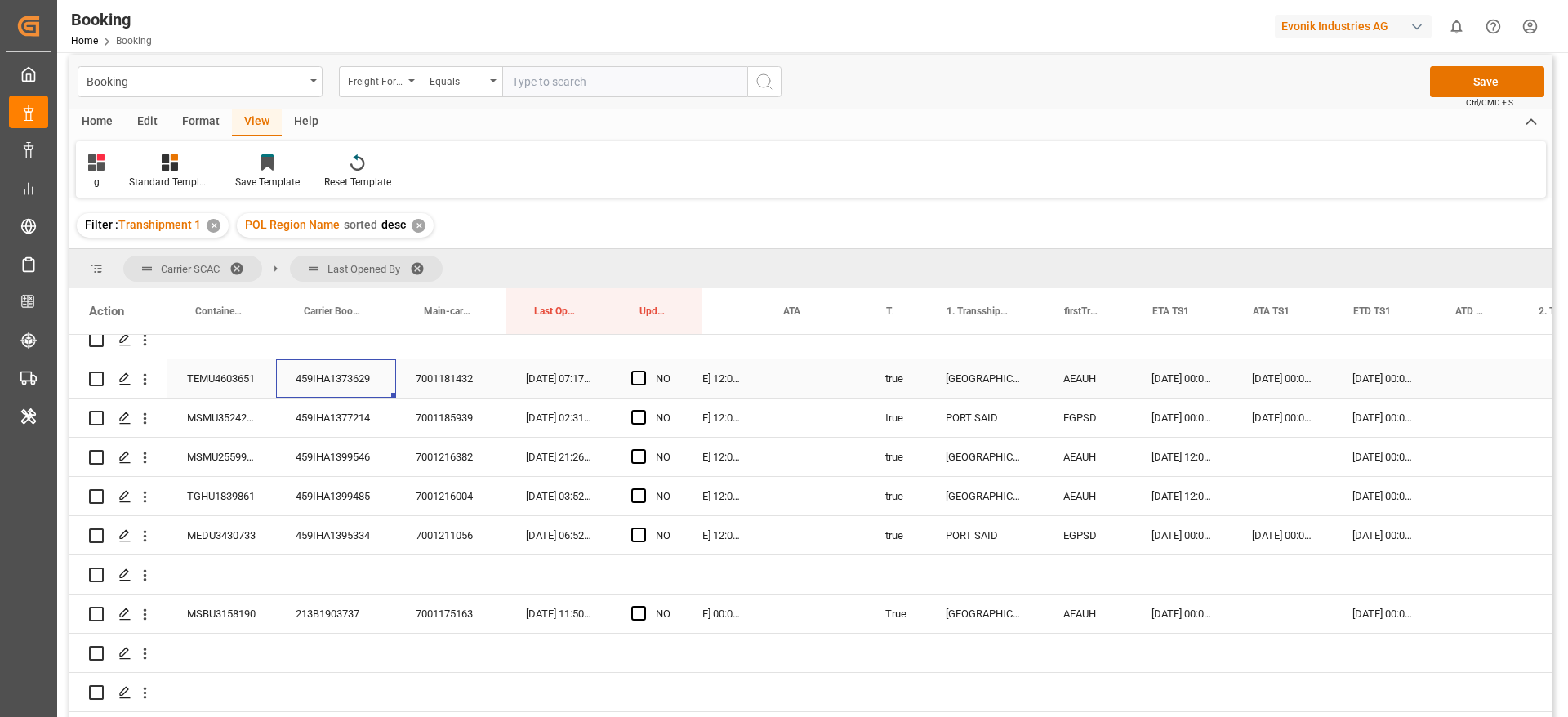
scroll to position [0, 1418]
click at [1457, 373] on div "Press SPACE to select this row." at bounding box center [1477, 379] width 84 height 38
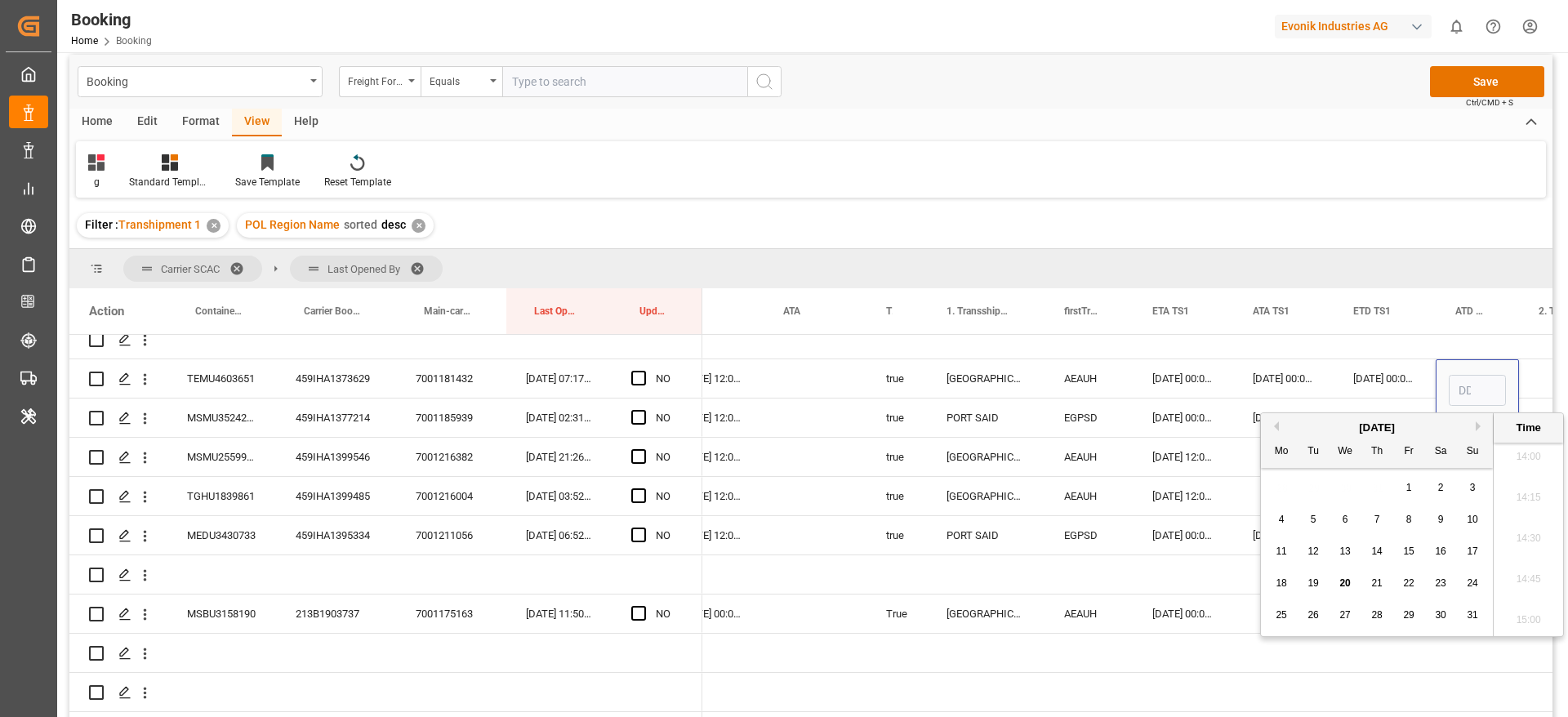
click at [1305, 583] on div "19" at bounding box center [1313, 584] width 20 height 19
type input "19-08-2025 00:00"
click at [642, 371] on span "Press SPACE to select this row." at bounding box center [638, 377] width 14 height 14
click at [644, 371] on input "Press SPACE to select this row." at bounding box center [644, 371] width 0 height 0
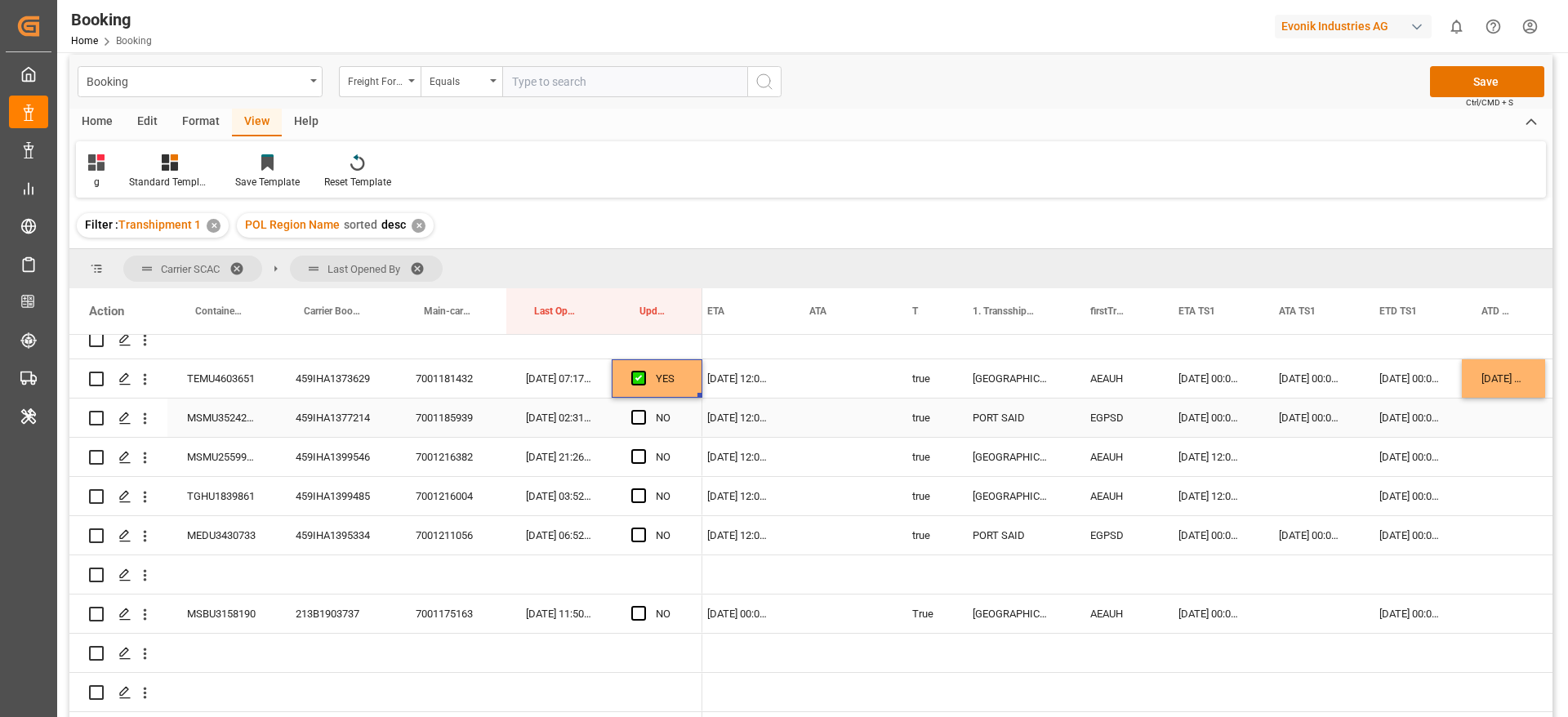
click at [324, 416] on div "459IHA1377214" at bounding box center [336, 418] width 120 height 38
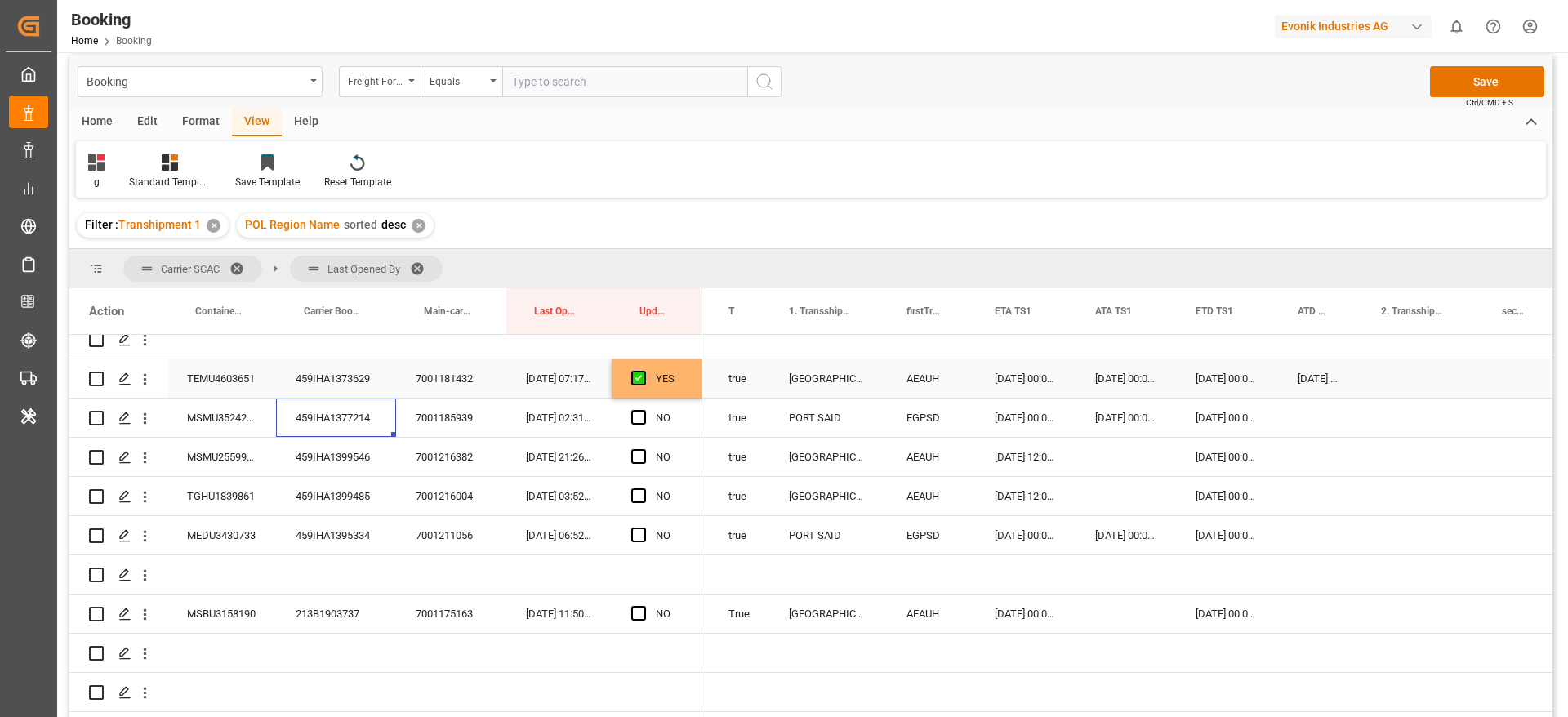
click at [1327, 360] on div "[DATE] 00:00:00" at bounding box center [1319, 379] width 84 height 38
drag, startPoint x: 1359, startPoint y: 387, endPoint x: 1359, endPoint y: 404, distance: 17.0
click at [638, 415] on span "Press SPACE to select this row." at bounding box center [638, 417] width 14 height 14
click at [644, 410] on input "Press SPACE to select this row." at bounding box center [644, 410] width 0 height 0
click at [635, 452] on span "Press SPACE to select this row." at bounding box center [638, 456] width 14 height 14
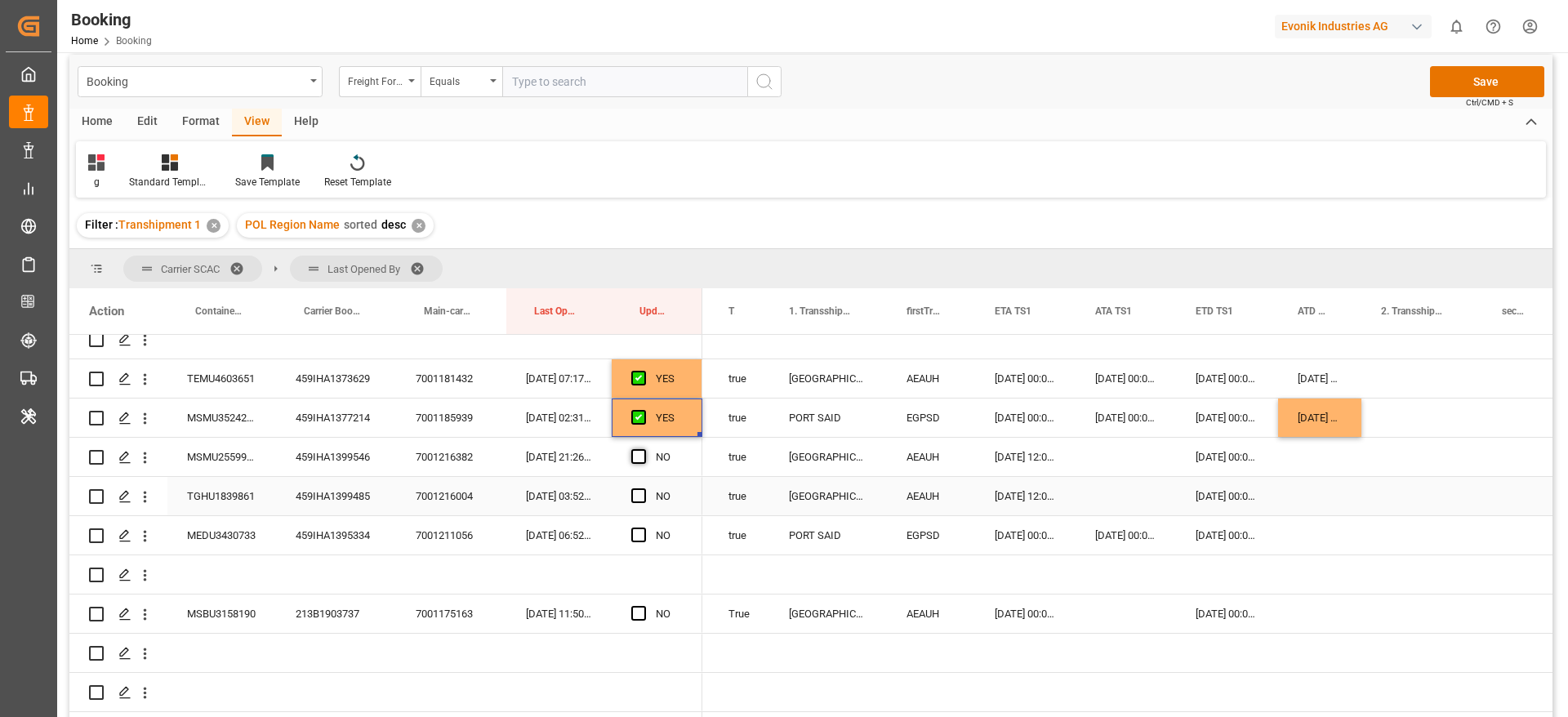
click at [644, 449] on input "Press SPACE to select this row." at bounding box center [644, 449] width 0 height 0
click at [638, 489] on span "Press SPACE to select this row." at bounding box center [638, 496] width 14 height 14
click at [644, 489] on input "Press SPACE to select this row." at bounding box center [644, 489] width 0 height 0
click at [318, 532] on div "459IHA1395334" at bounding box center [336, 535] width 120 height 38
click at [1294, 525] on div "Press SPACE to select this row." at bounding box center [1319, 535] width 84 height 38
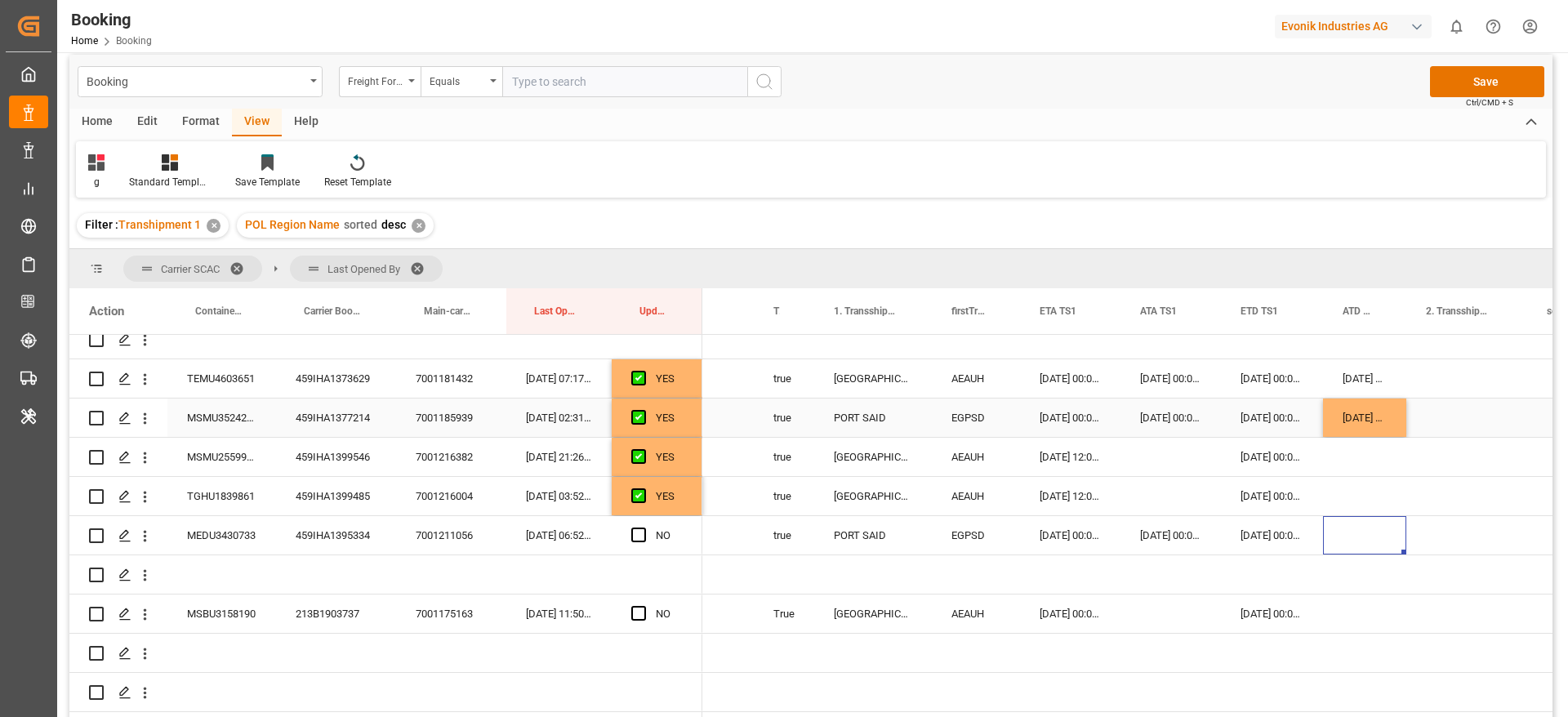
click at [1349, 398] on div "[DATE] 00:00:00" at bounding box center [1364, 418] width 84 height 38
click at [1343, 522] on div "Press SPACE to select this row." at bounding box center [1364, 535] width 84 height 38
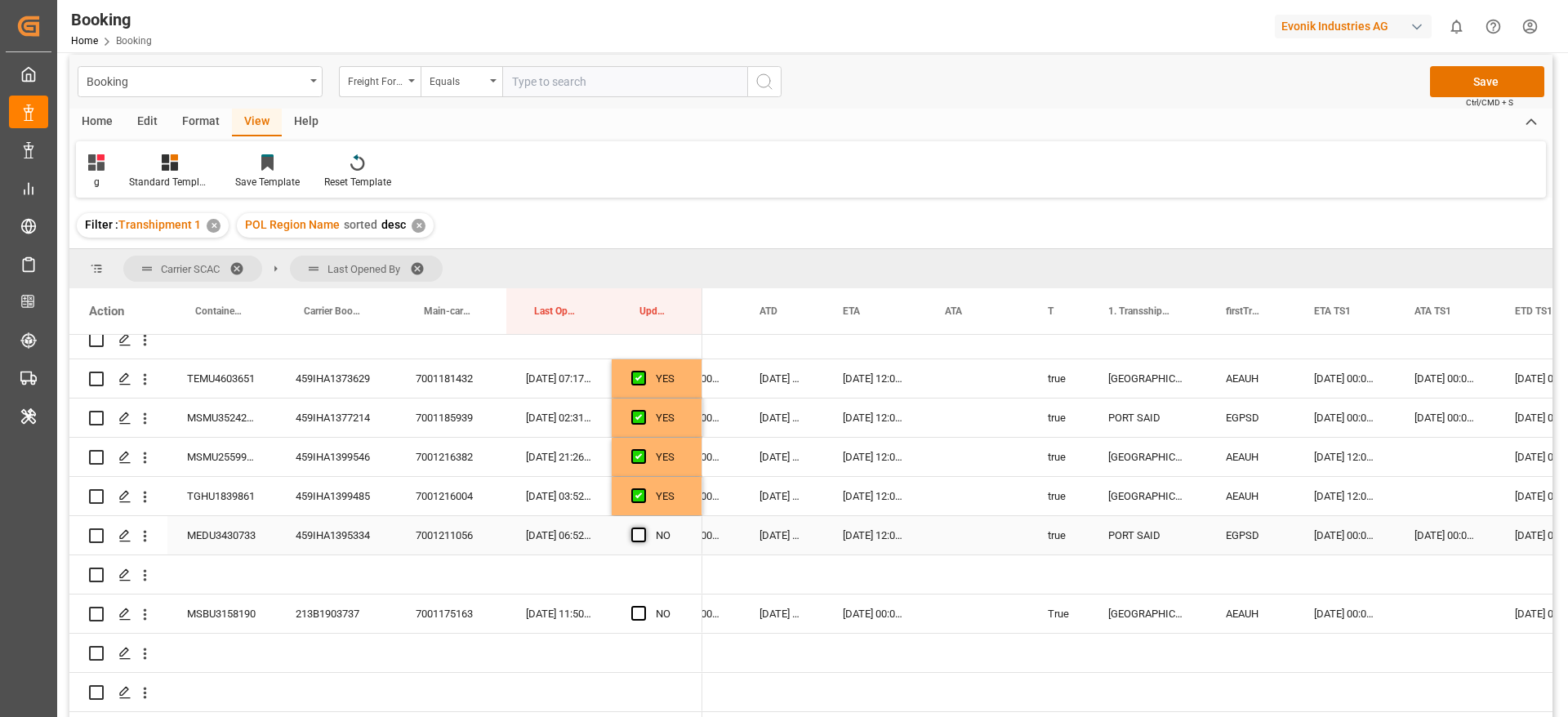
click at [635, 528] on span "Press SPACE to select this row." at bounding box center [638, 534] width 14 height 14
click at [644, 527] on input "Press SPACE to select this row." at bounding box center [644, 527] width 0 height 0
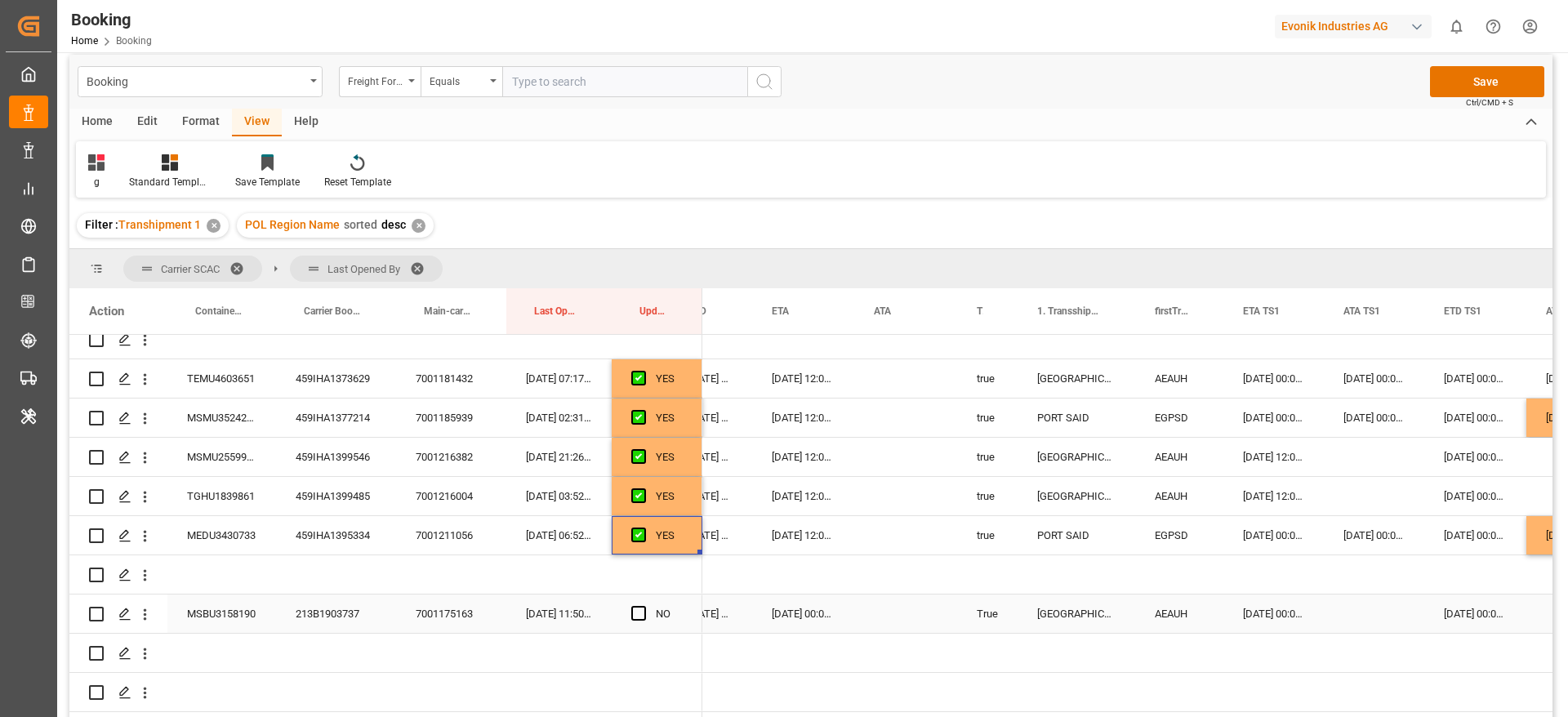
click at [637, 606] on span "Press SPACE to select this row." at bounding box center [638, 613] width 14 height 14
click at [644, 606] on input "Press SPACE to select this row." at bounding box center [644, 606] width 0 height 0
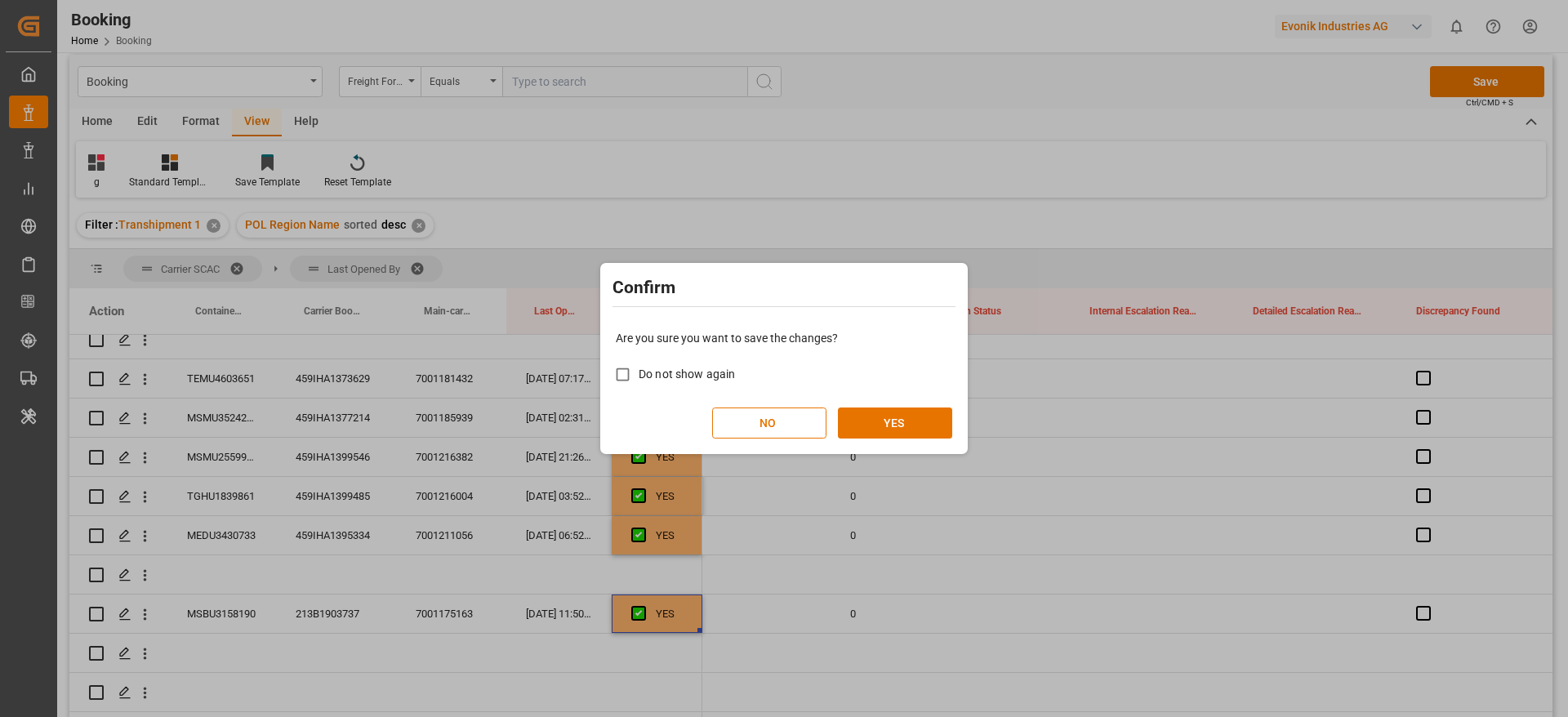
click at [939, 431] on button "YES" at bounding box center [895, 423] width 114 height 31
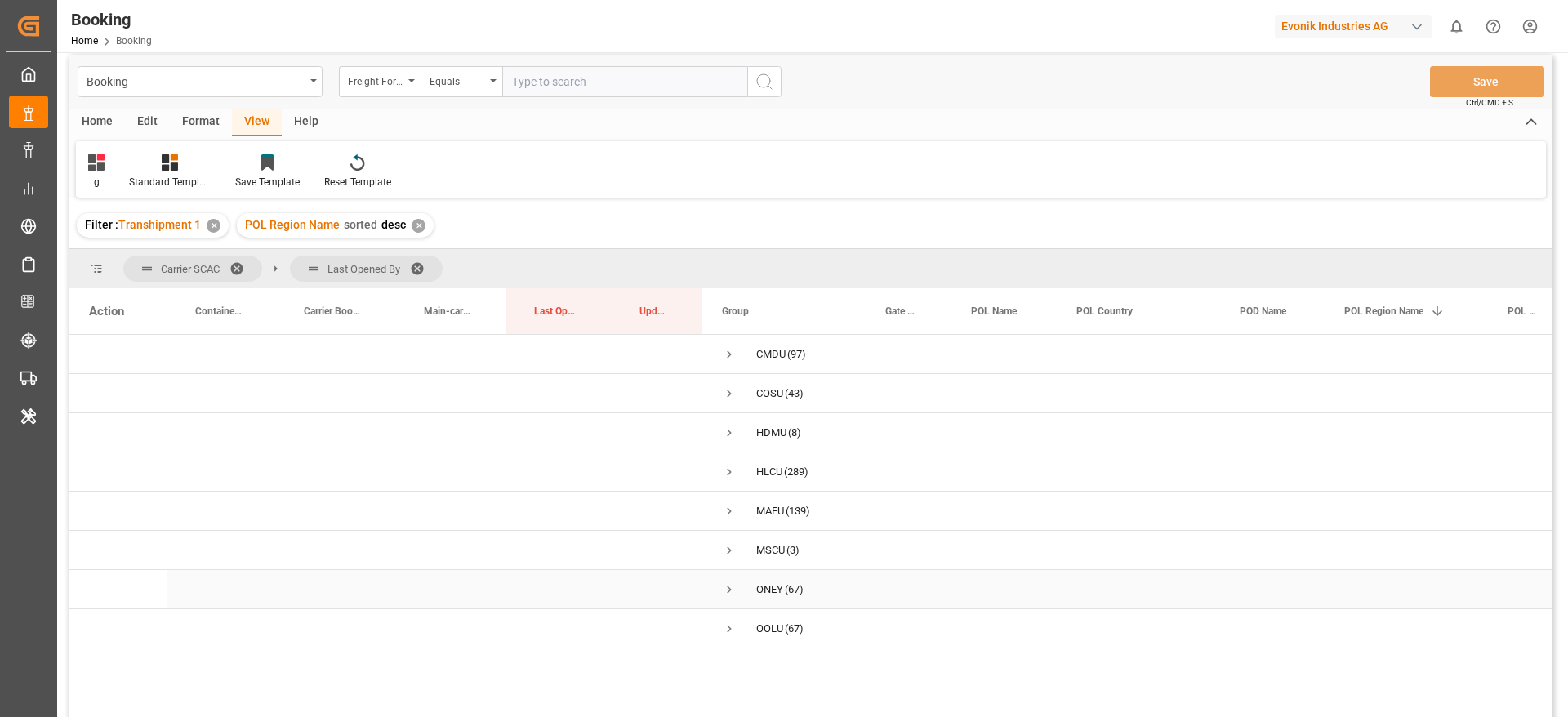
click at [736, 589] on span "Press SPACE to select this row." at bounding box center [728, 589] width 14 height 14
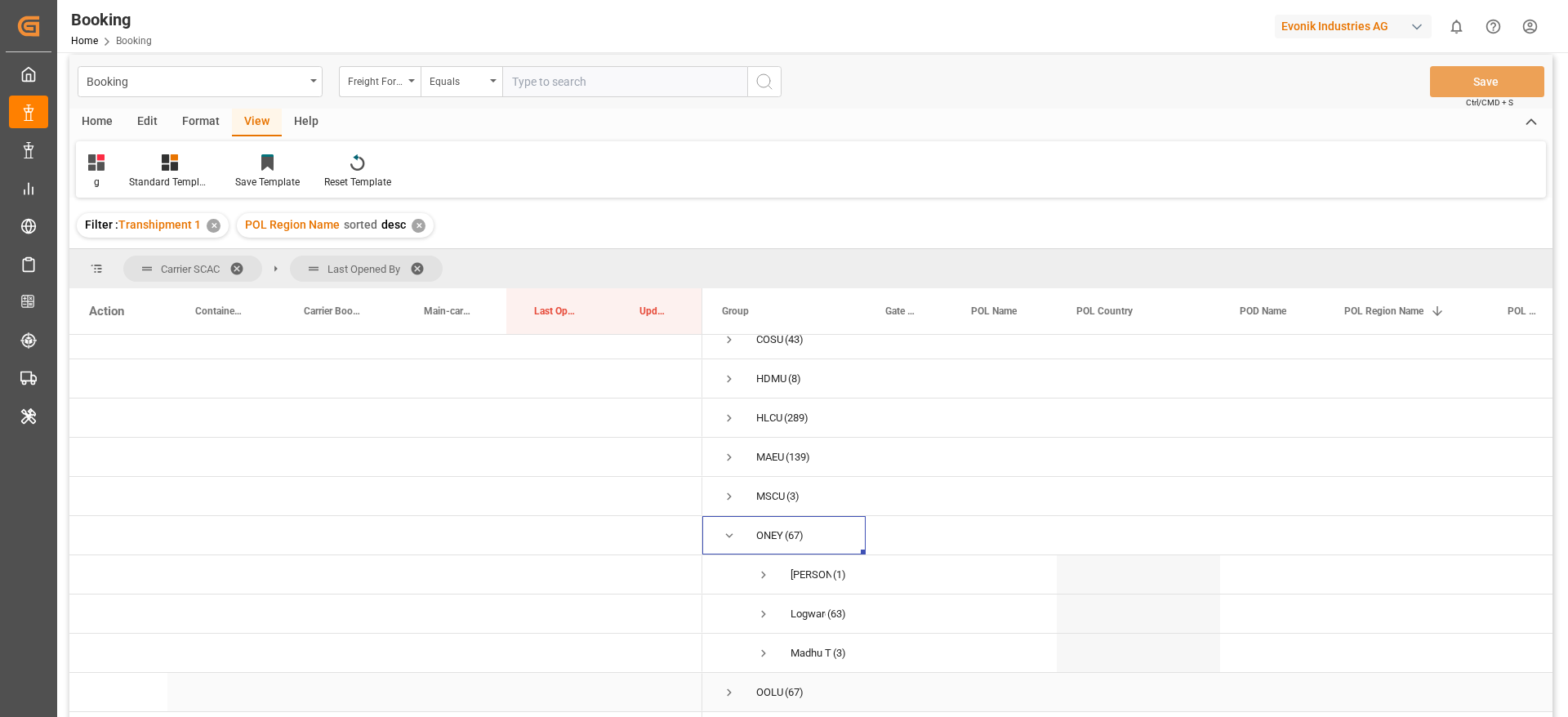
click at [736, 685] on span "Press SPACE to select this row." at bounding box center [728, 692] width 14 height 14
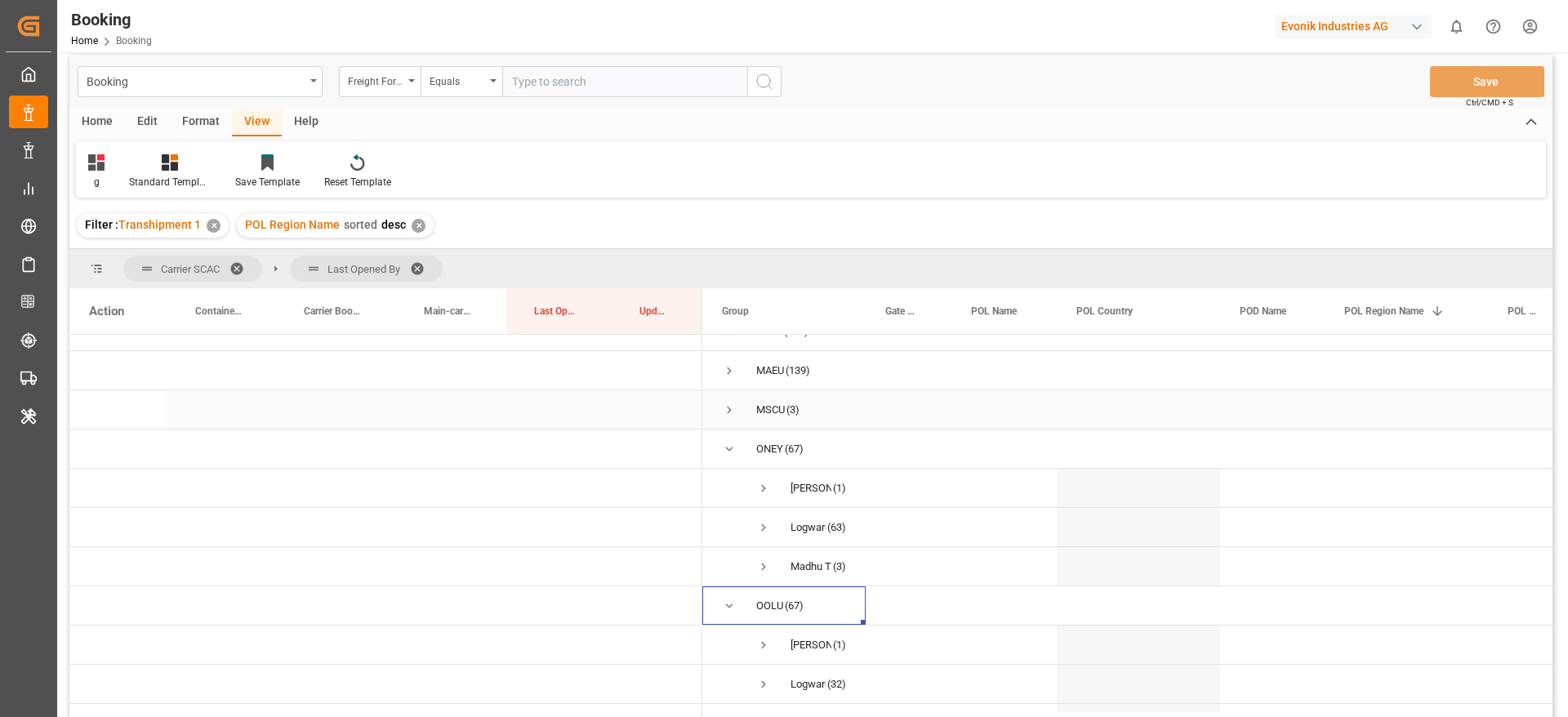
scroll to position [177, 0]
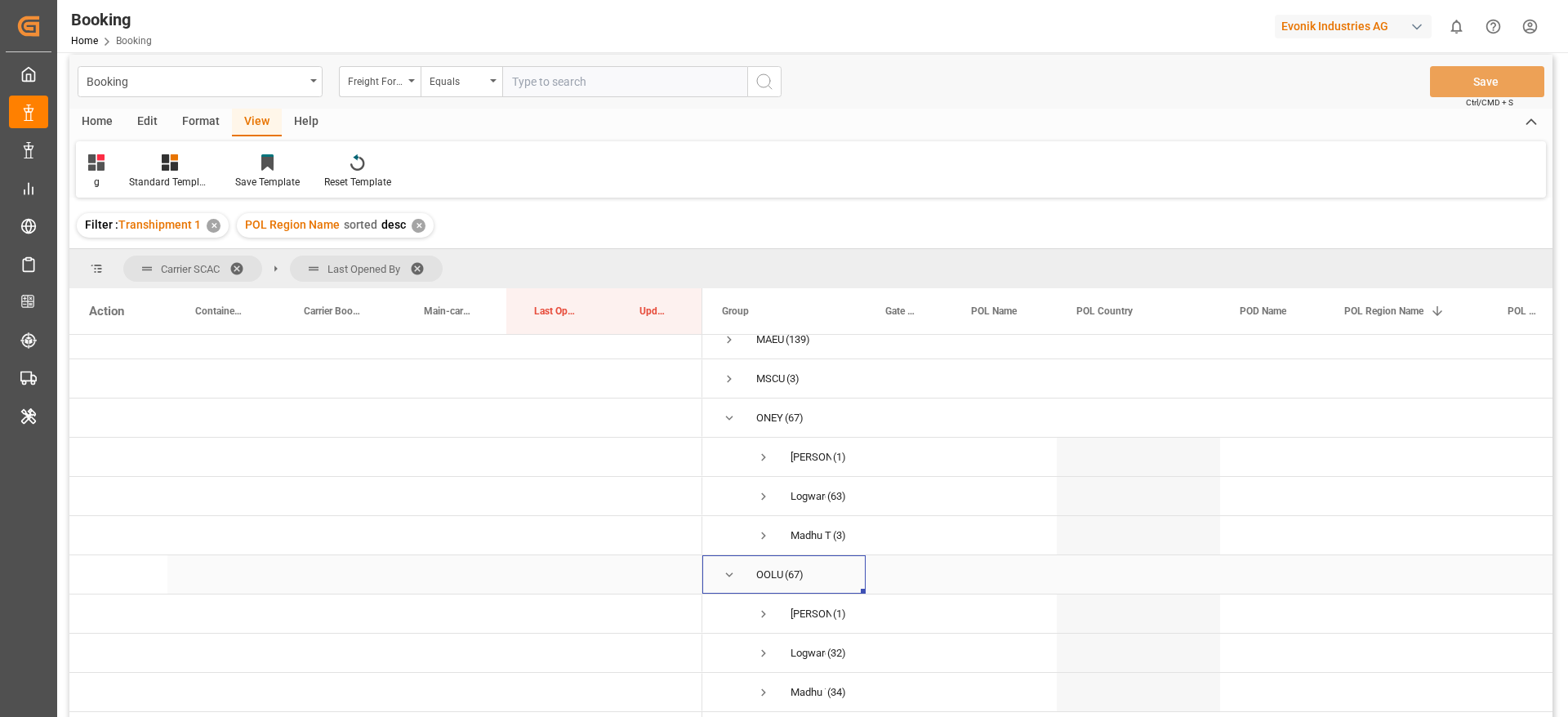
click at [726, 559] on span "Press SPACE to select this row." at bounding box center [728, 575] width 14 height 38
click at [758, 607] on span "Press SPACE to select this row." at bounding box center [763, 614] width 14 height 14
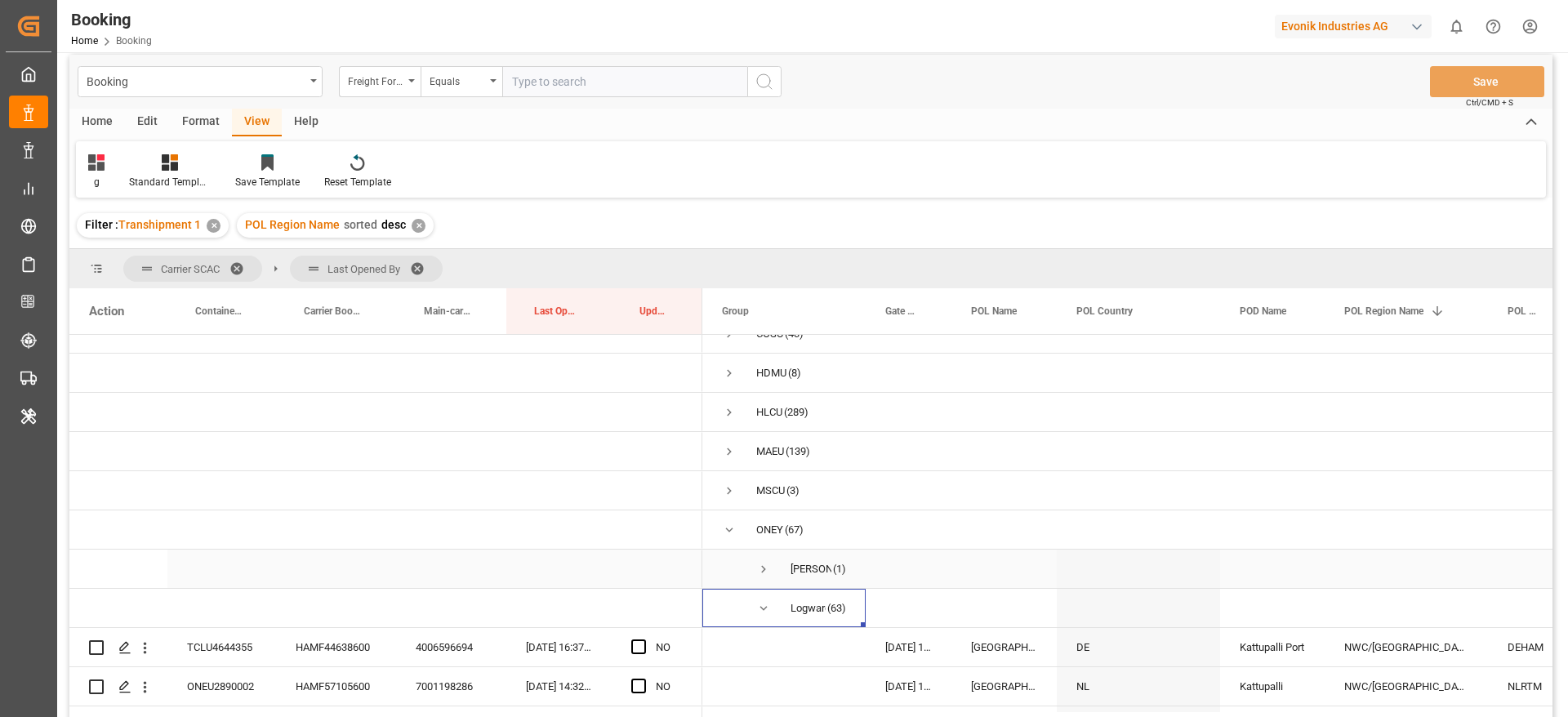
click at [767, 574] on span "Press SPACE to select this row." at bounding box center [763, 569] width 14 height 14
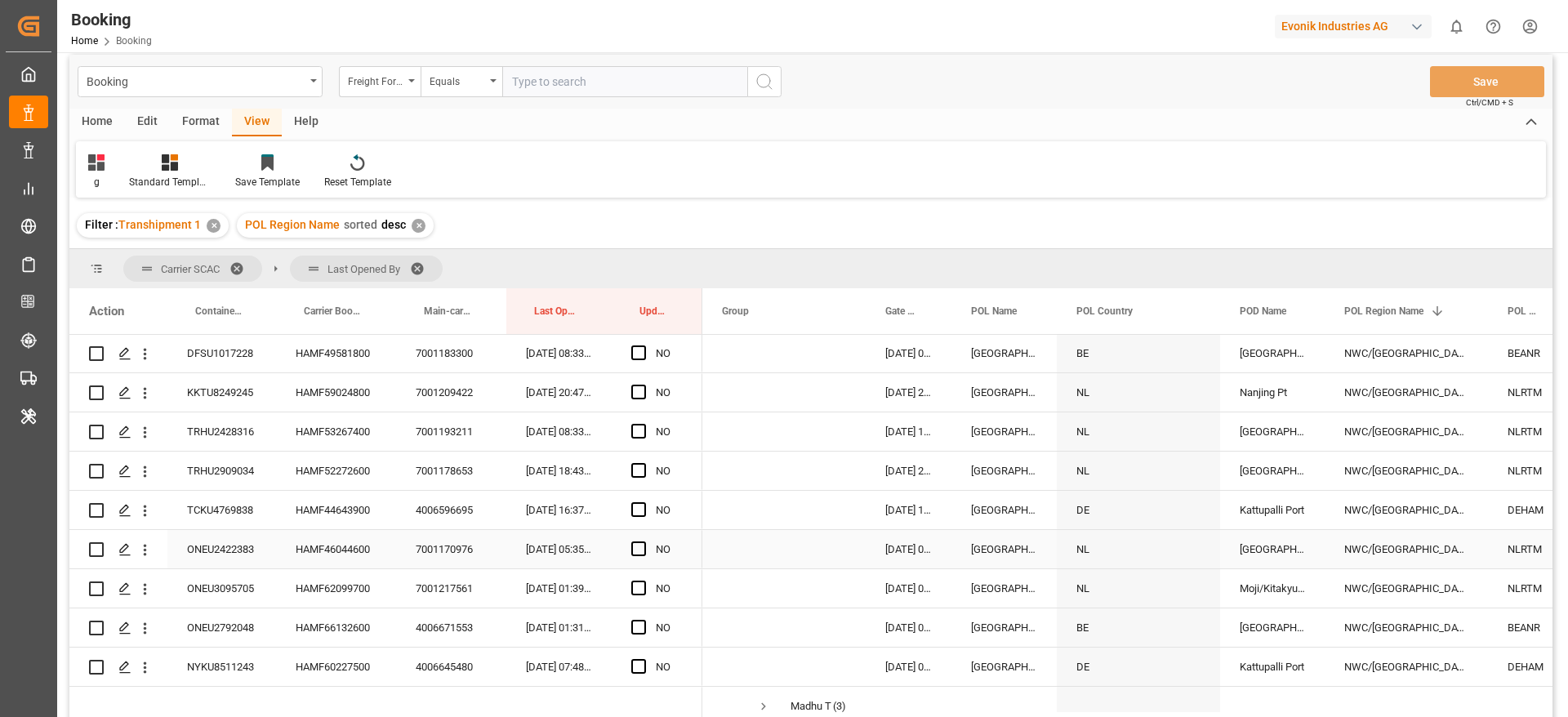
scroll to position [2570, 0]
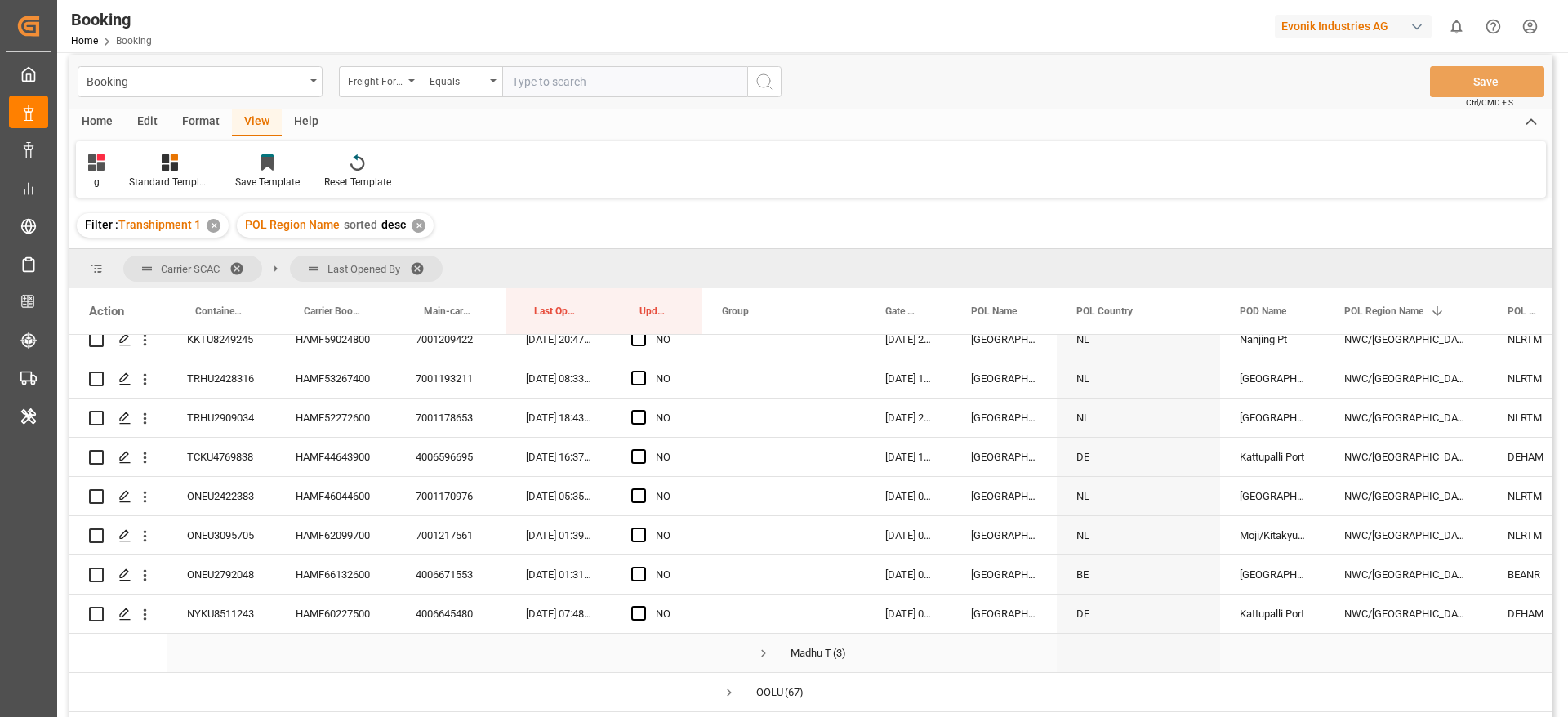
click at [761, 646] on span "Press SPACE to select this row." at bounding box center [763, 653] width 14 height 14
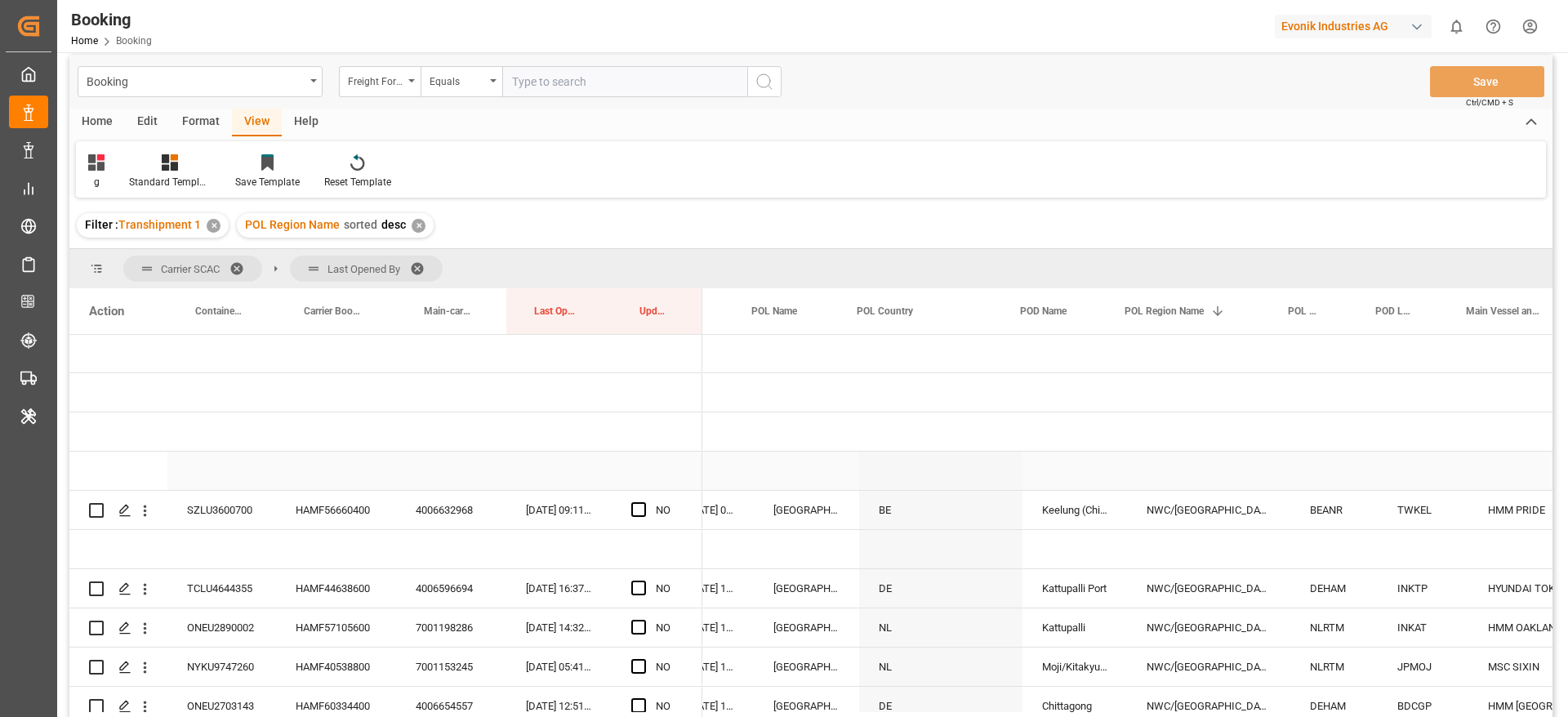
scroll to position [0, 227]
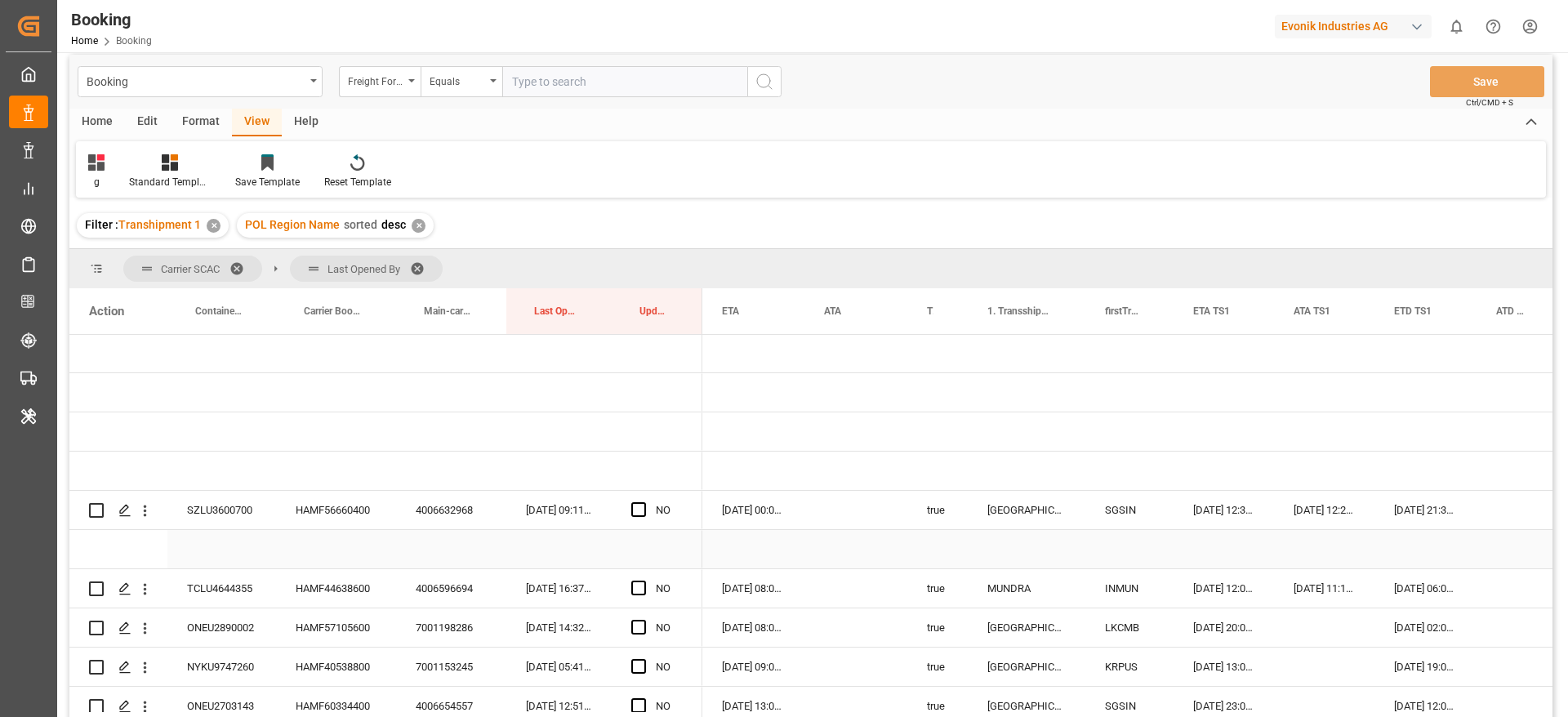
click at [320, 512] on div "HAMF56660400" at bounding box center [336, 510] width 120 height 38
click at [642, 504] on span "Press SPACE to select this row." at bounding box center [638, 509] width 14 height 14
click at [644, 502] on input "Press SPACE to select this row." at bounding box center [644, 502] width 0 height 0
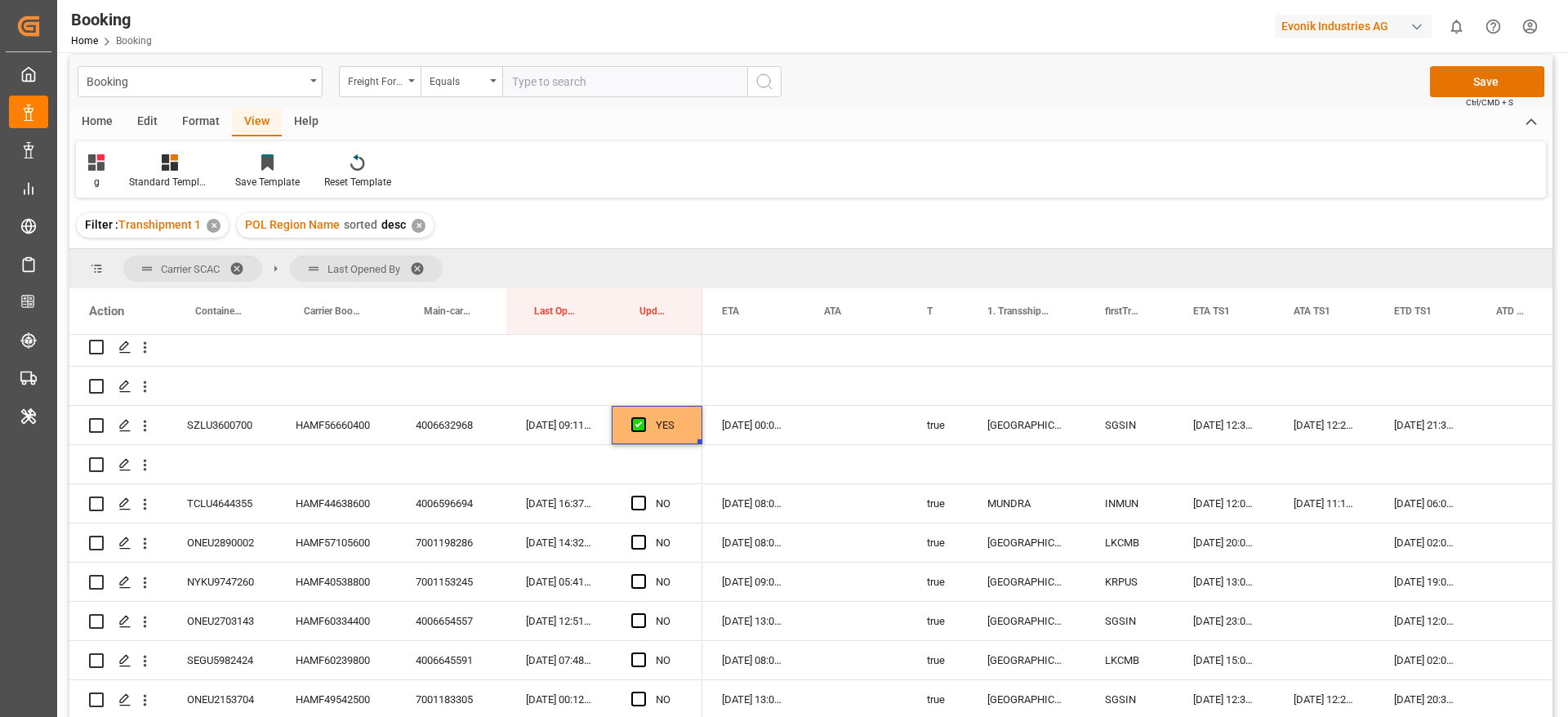
scroll to position [280, 0]
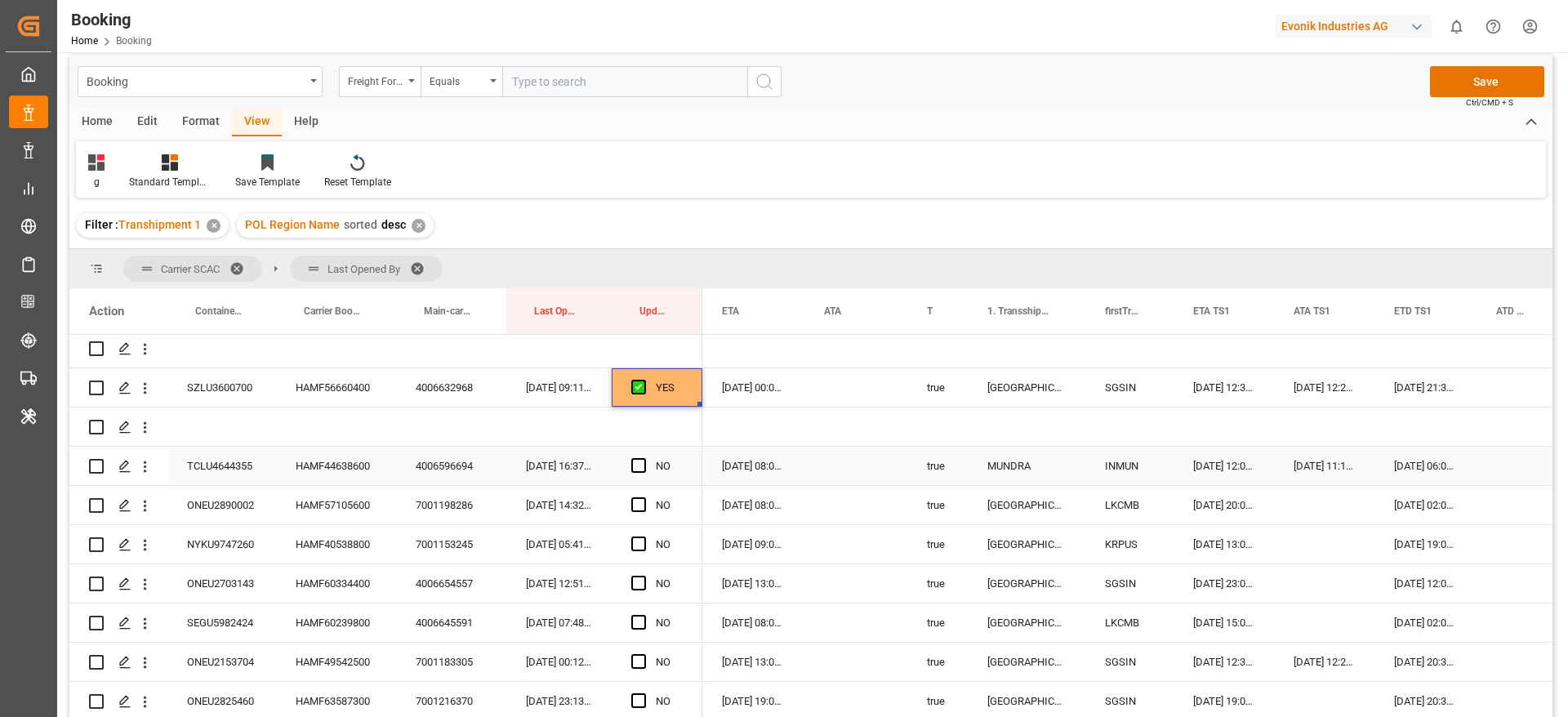
click at [332, 471] on div "HAMF44638600" at bounding box center [336, 466] width 120 height 38
click at [639, 466] on span "Press SPACE to select this row." at bounding box center [638, 465] width 14 height 14
click at [644, 458] on input "Press SPACE to select this row." at bounding box center [644, 458] width 0 height 0
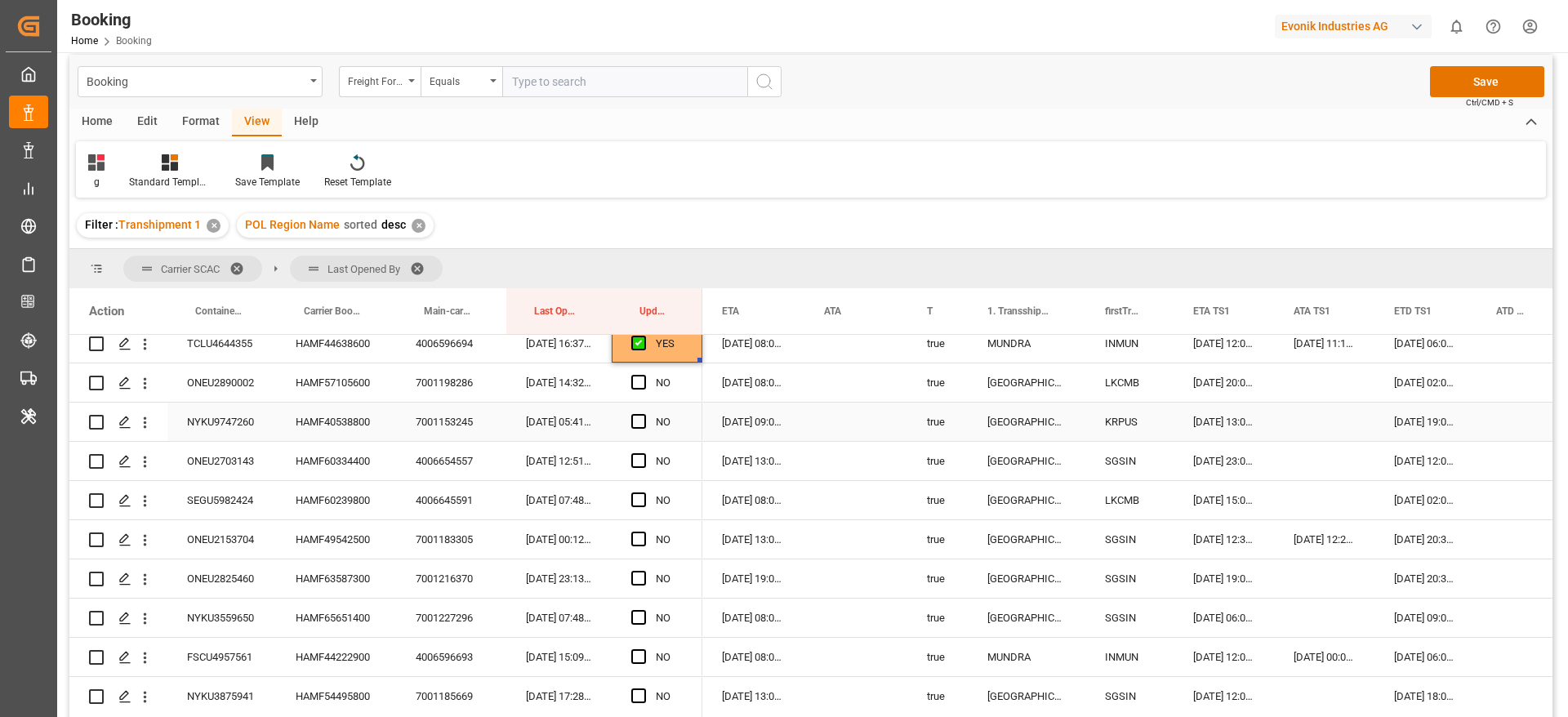
click at [642, 384] on span "Press SPACE to select this row." at bounding box center [638, 382] width 14 height 14
click at [644, 375] on input "Press SPACE to select this row." at bounding box center [644, 375] width 0 height 0
click at [312, 428] on div "HAMF40538800" at bounding box center [336, 422] width 120 height 38
click at [640, 418] on span "Press SPACE to select this row." at bounding box center [638, 421] width 14 height 14
click at [644, 414] on input "Press SPACE to select this row." at bounding box center [644, 414] width 0 height 0
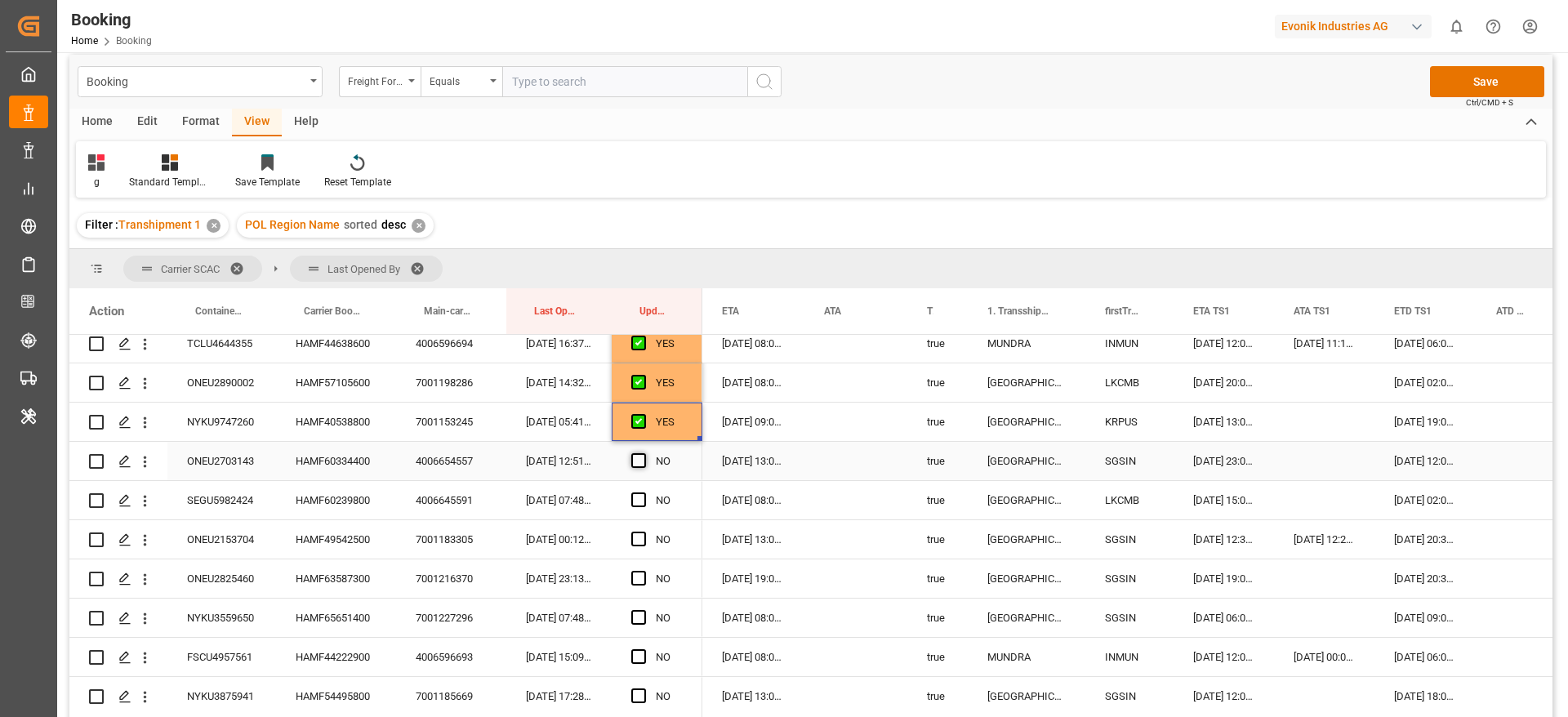
click at [640, 460] on span "Press SPACE to select this row." at bounding box center [638, 460] width 14 height 14
click at [644, 453] on input "Press SPACE to select this row." at bounding box center [644, 453] width 0 height 0
click at [636, 503] on span "Press SPACE to select this row." at bounding box center [638, 499] width 14 height 14
click at [644, 493] on input "Press SPACE to select this row." at bounding box center [644, 493] width 0 height 0
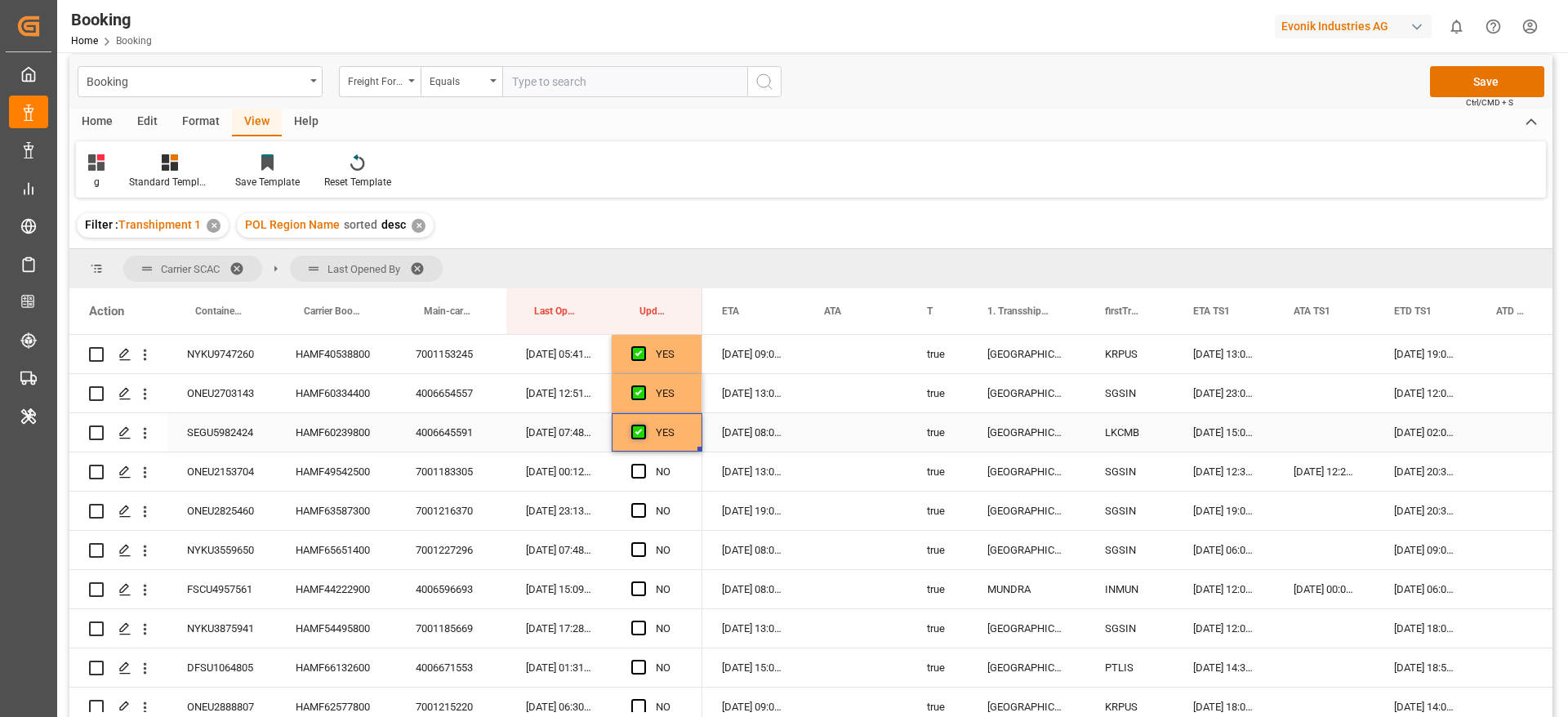
scroll to position [525, 0]
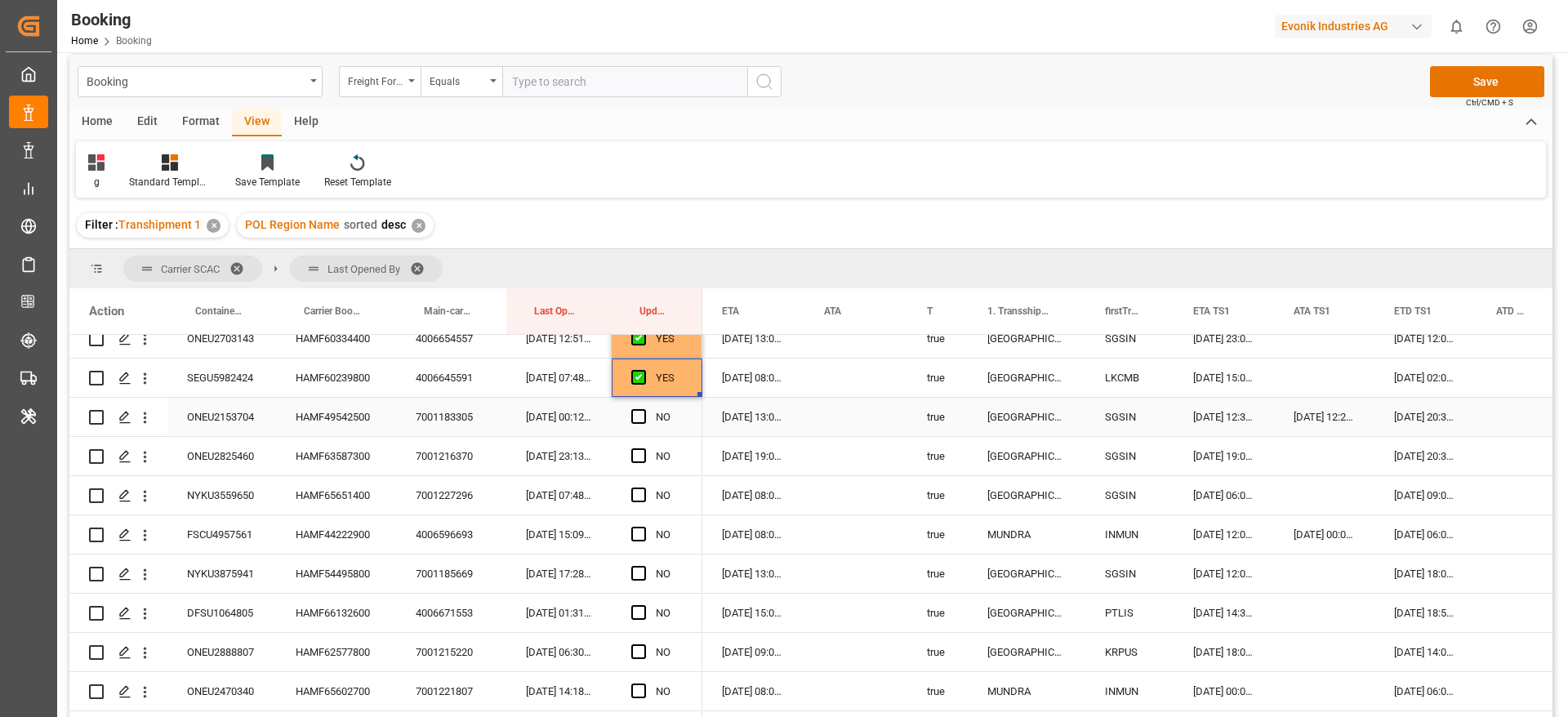
click at [341, 423] on div "HAMF49542500" at bounding box center [336, 417] width 120 height 38
click at [643, 415] on span "Press SPACE to select this row." at bounding box center [638, 416] width 14 height 14
click at [644, 409] on input "Press SPACE to select this row." at bounding box center [644, 409] width 0 height 0
click at [635, 451] on span "Press SPACE to select this row." at bounding box center [638, 455] width 14 height 14
click at [644, 448] on input "Press SPACE to select this row." at bounding box center [644, 448] width 0 height 0
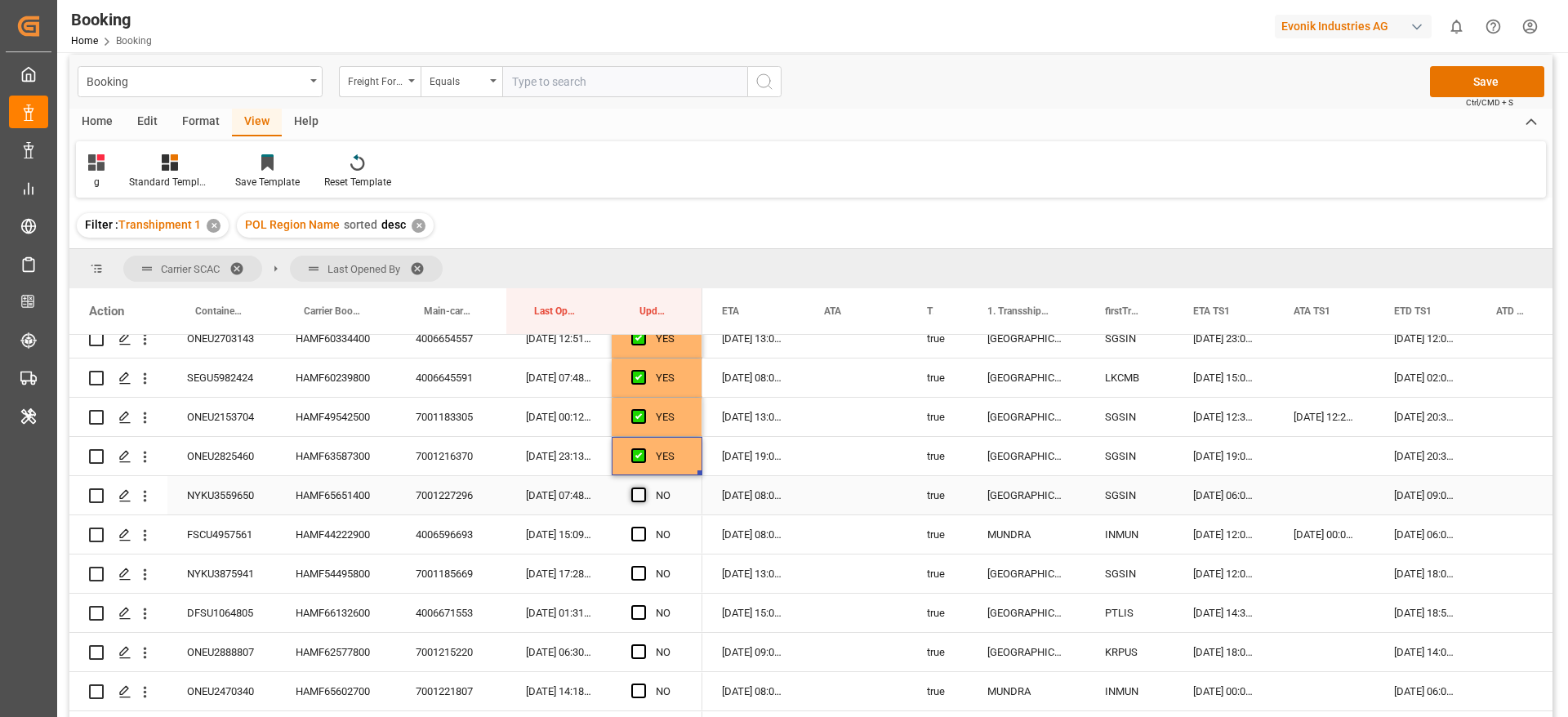
click at [641, 495] on span "Press SPACE to select this row." at bounding box center [638, 495] width 14 height 14
click at [644, 488] on input "Press SPACE to select this row." at bounding box center [644, 488] width 0 height 0
click at [331, 533] on div "HAMF44222900" at bounding box center [336, 535] width 120 height 38
click at [638, 531] on span "Press SPACE to select this row." at bounding box center [638, 534] width 14 height 14
click at [644, 527] on input "Press SPACE to select this row." at bounding box center [644, 527] width 0 height 0
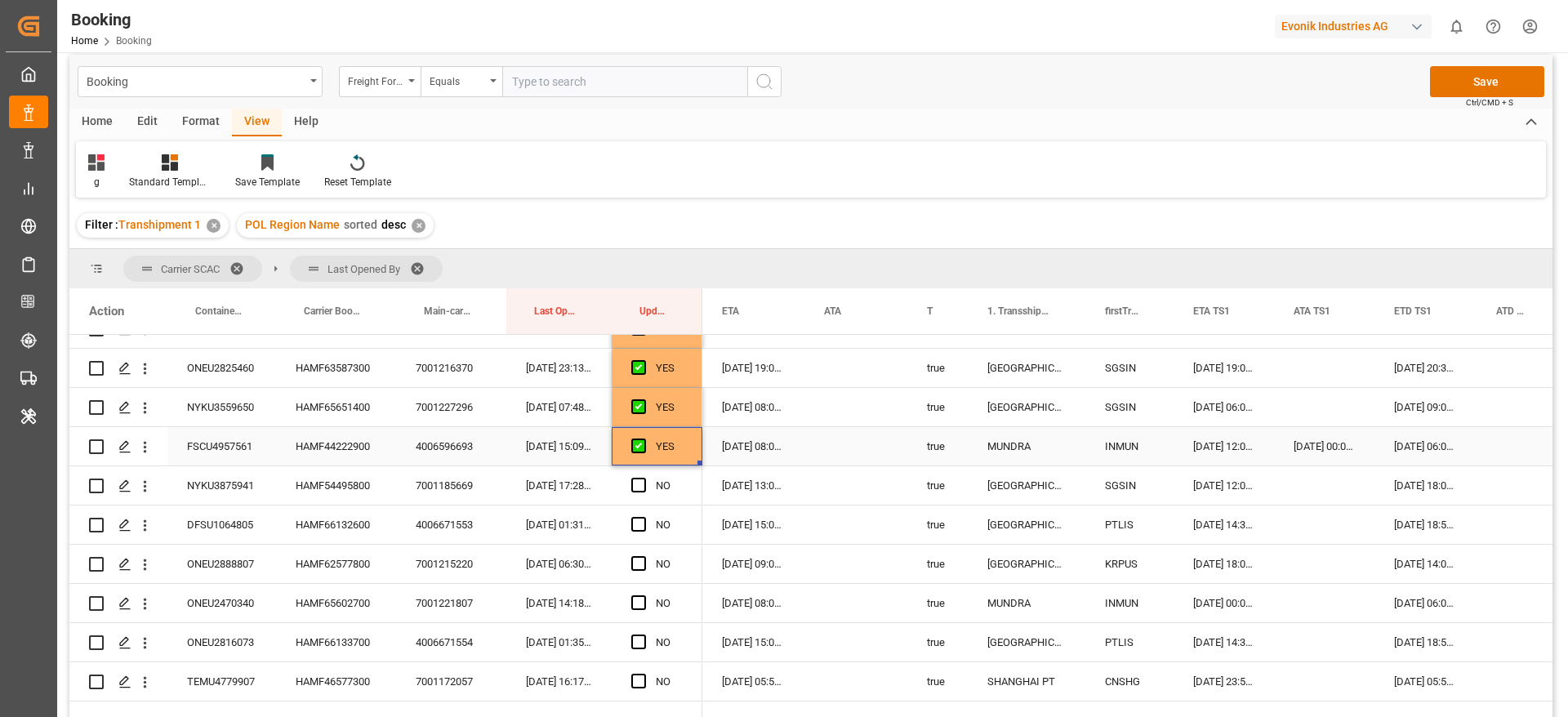
scroll to position [648, 0]
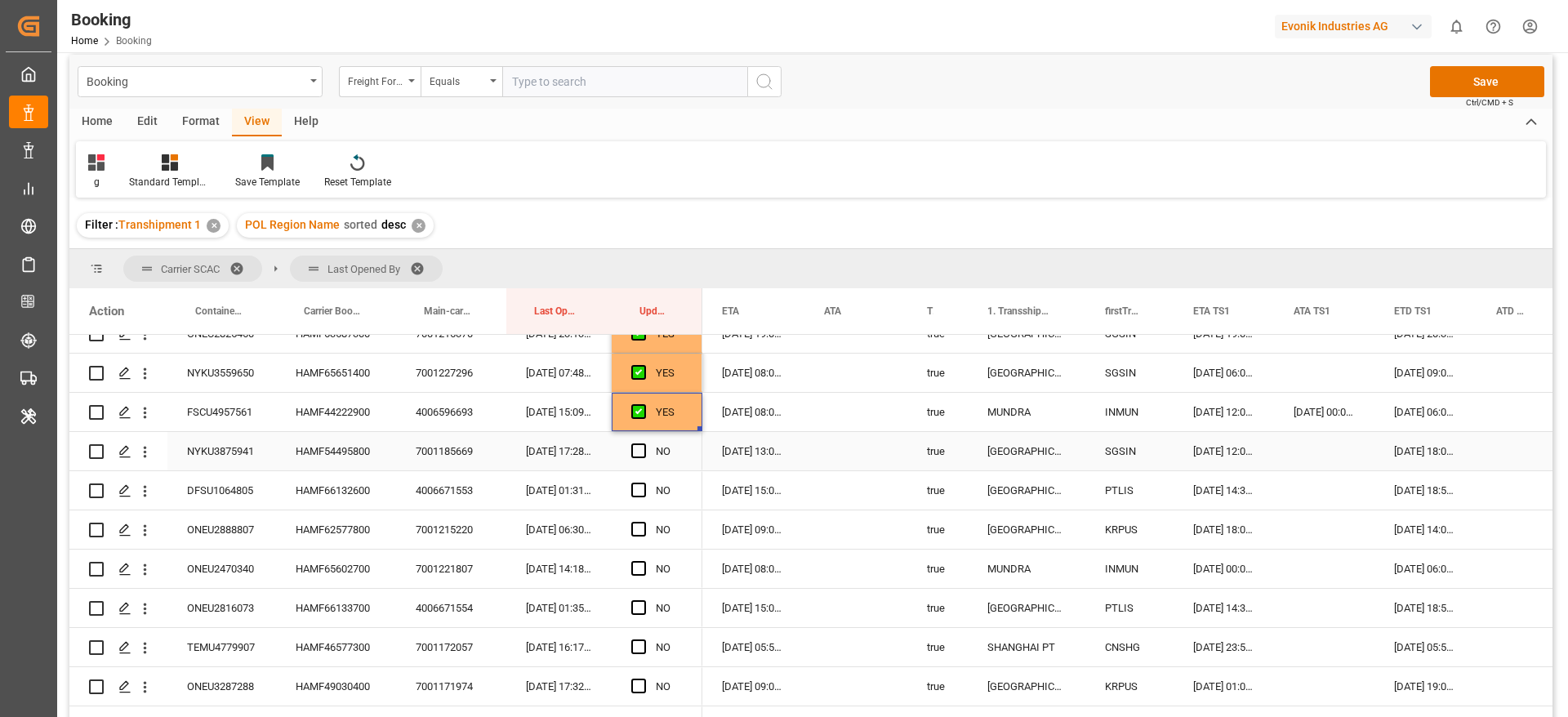
click at [349, 450] on div "HAMF54495800" at bounding box center [336, 451] width 120 height 38
click at [641, 448] on span "Press SPACE to select this row." at bounding box center [638, 450] width 14 height 14
click at [644, 444] on input "Press SPACE to select this row." at bounding box center [644, 444] width 0 height 0
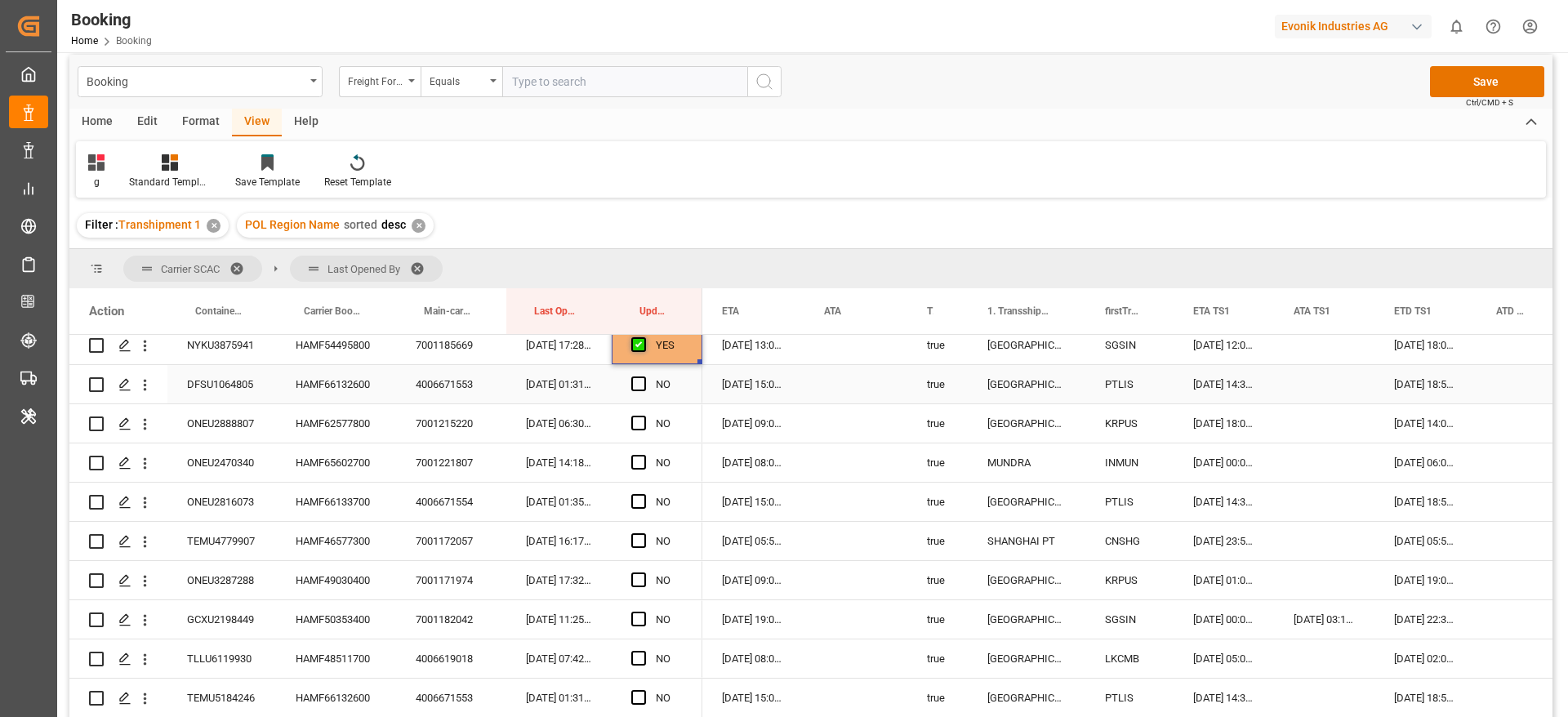
scroll to position [770, 0]
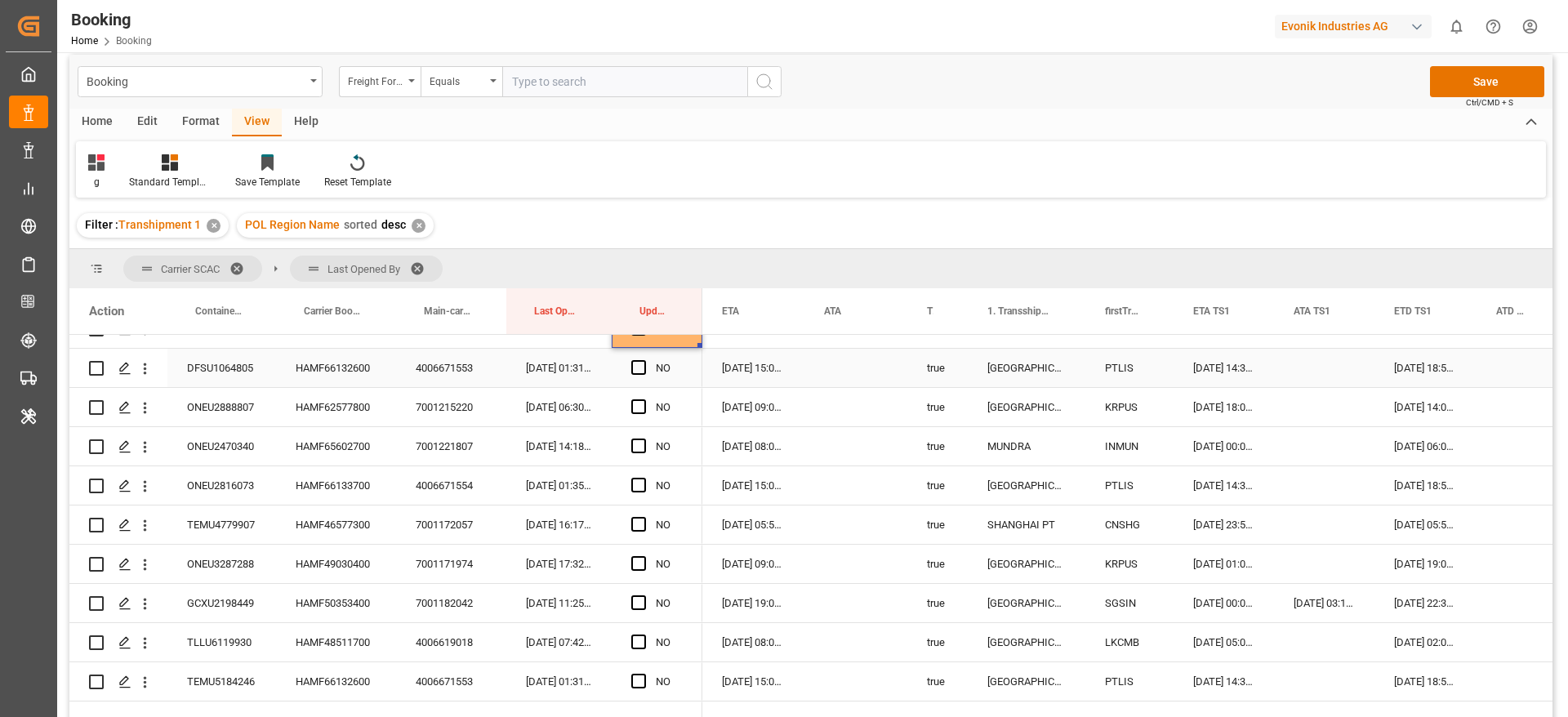
click at [341, 365] on div "HAMF66132600" at bounding box center [336, 368] width 120 height 38
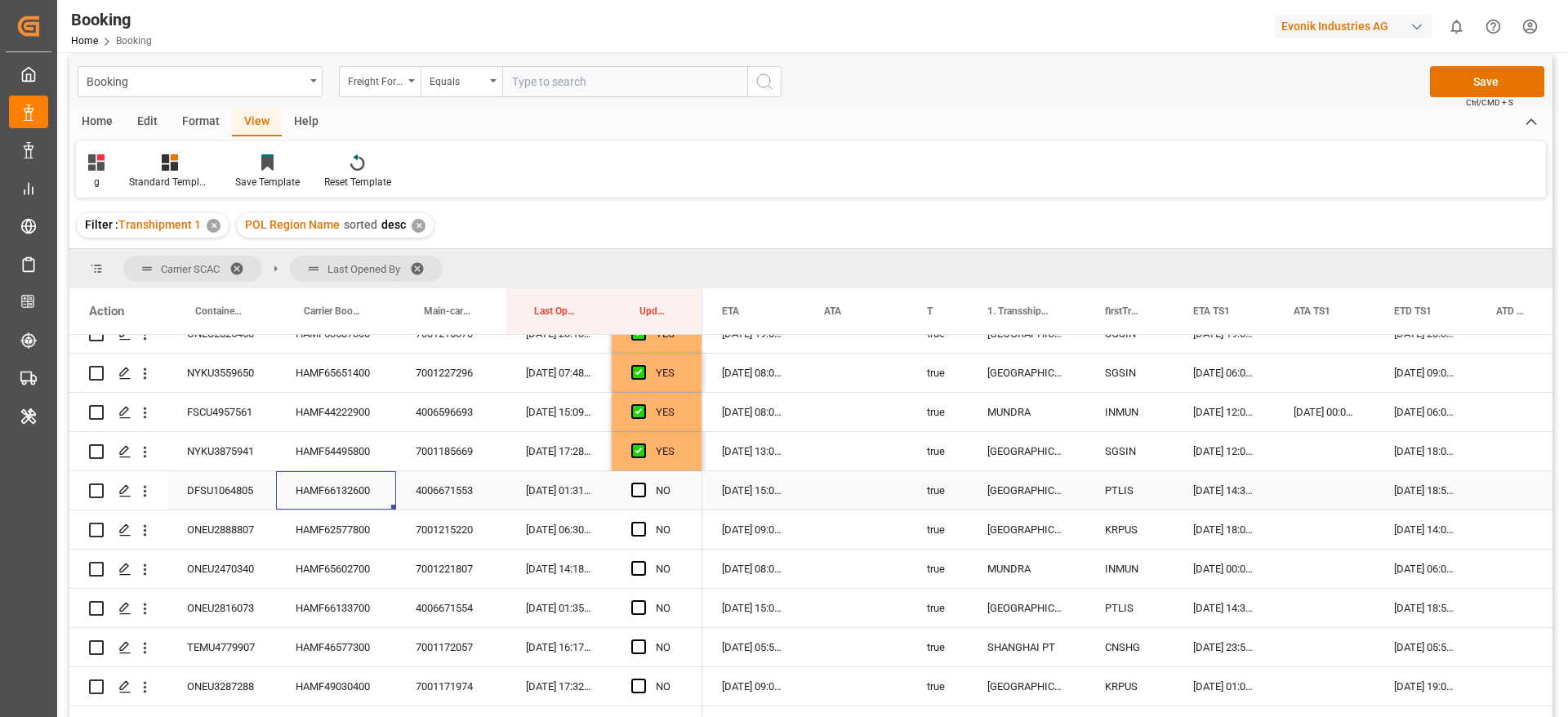
click at [323, 484] on div "HAMF66132600" at bounding box center [336, 491] width 120 height 38
click at [338, 484] on div "HAMF66132600" at bounding box center [336, 491] width 120 height 38
click at [641, 494] on span "Press SPACE to select this row." at bounding box center [638, 490] width 14 height 14
click at [644, 483] on input "Press SPACE to select this row." at bounding box center [644, 483] width 0 height 0
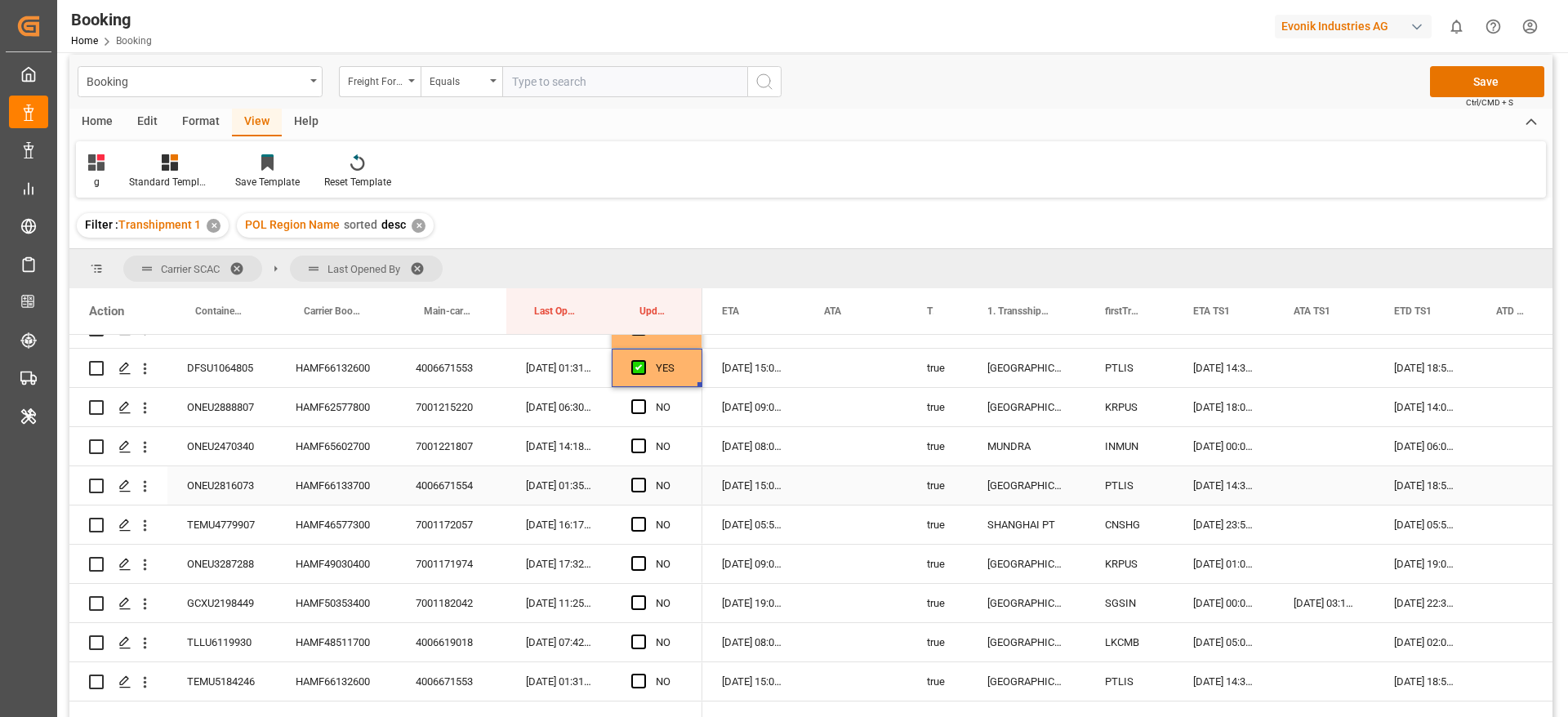
scroll to position [893, 0]
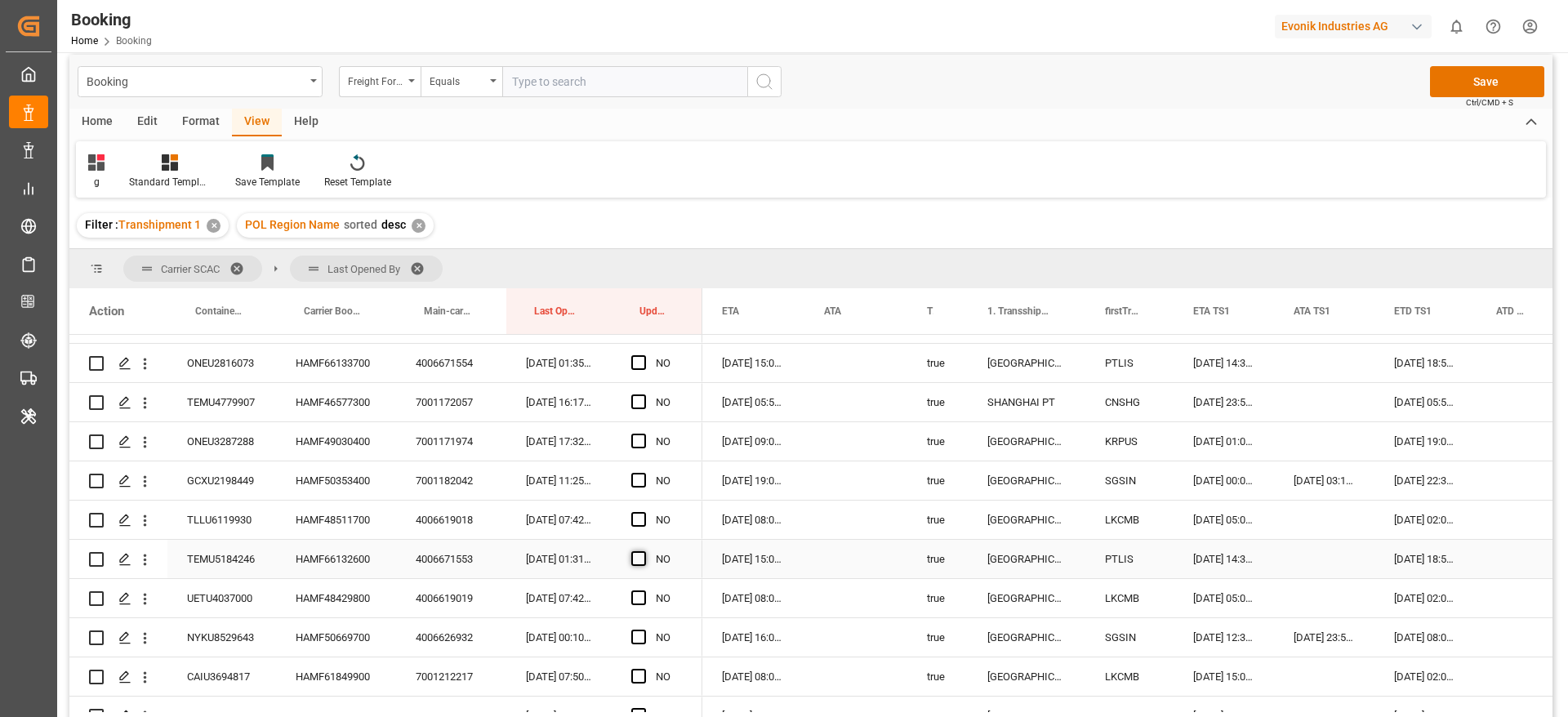
click at [638, 555] on span "Press SPACE to select this row." at bounding box center [638, 558] width 14 height 14
click at [644, 551] on input "Press SPACE to select this row." at bounding box center [644, 551] width 0 height 0
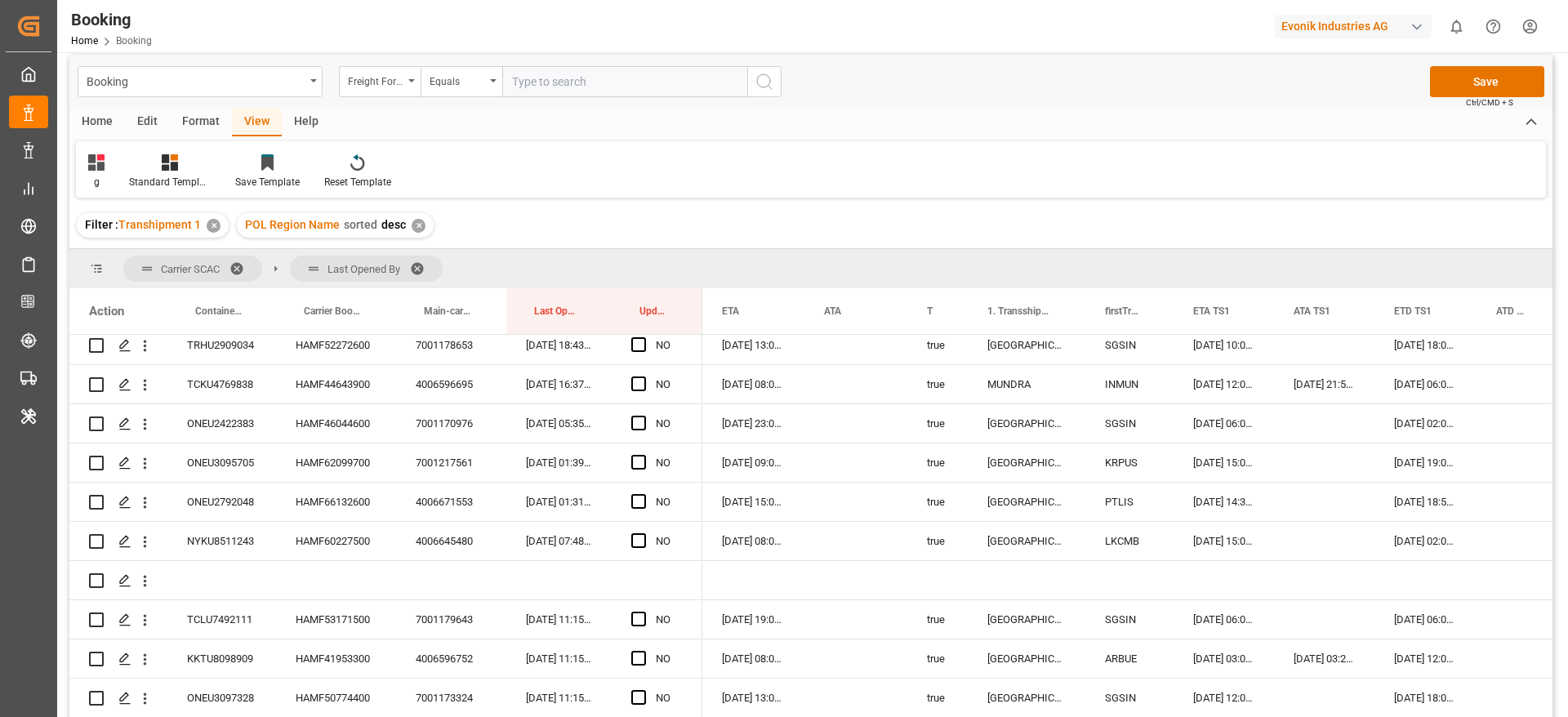
scroll to position [2687, 0]
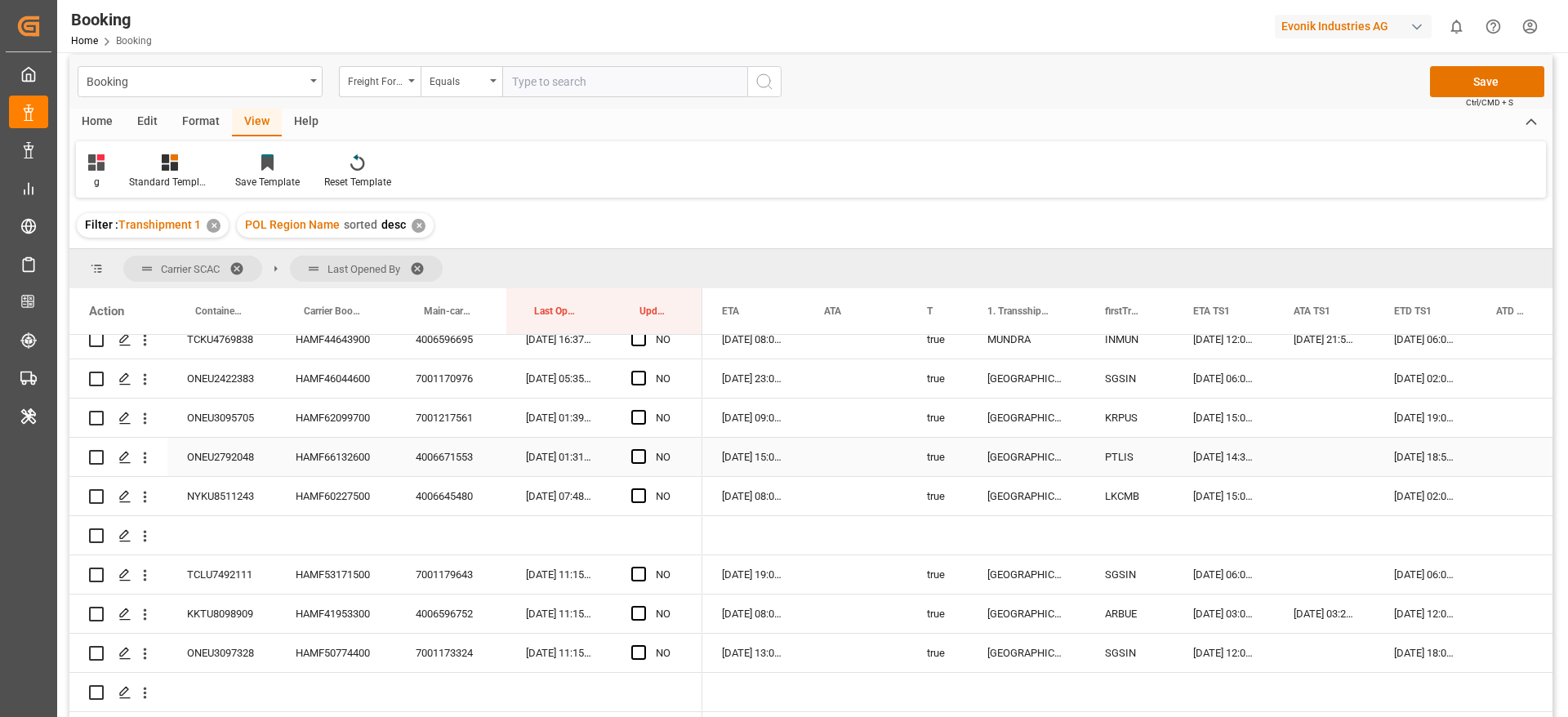
click at [641, 450] on span "Press SPACE to select this row." at bounding box center [638, 456] width 14 height 14
click at [644, 449] on input "Press SPACE to select this row." at bounding box center [644, 449] width 0 height 0
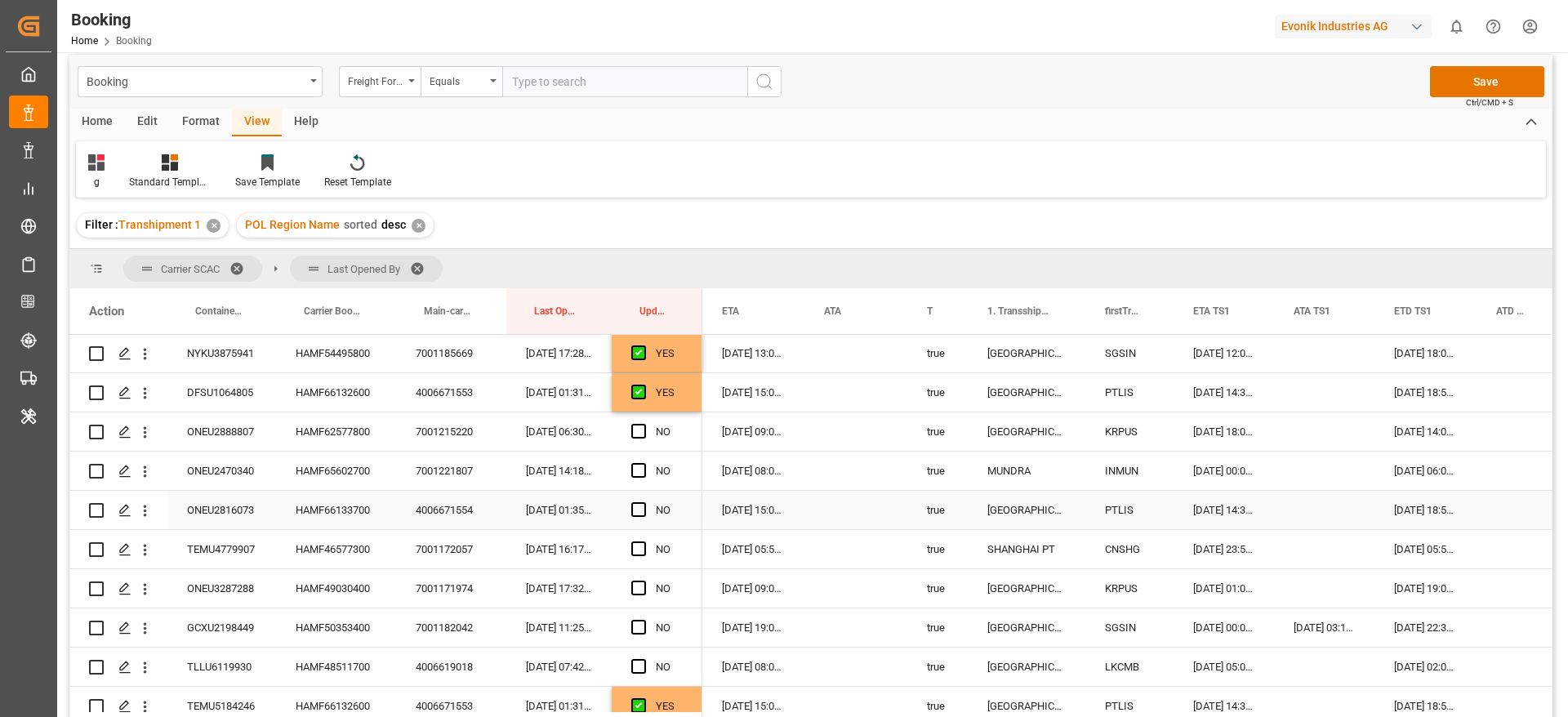
scroll to position [603, 0]
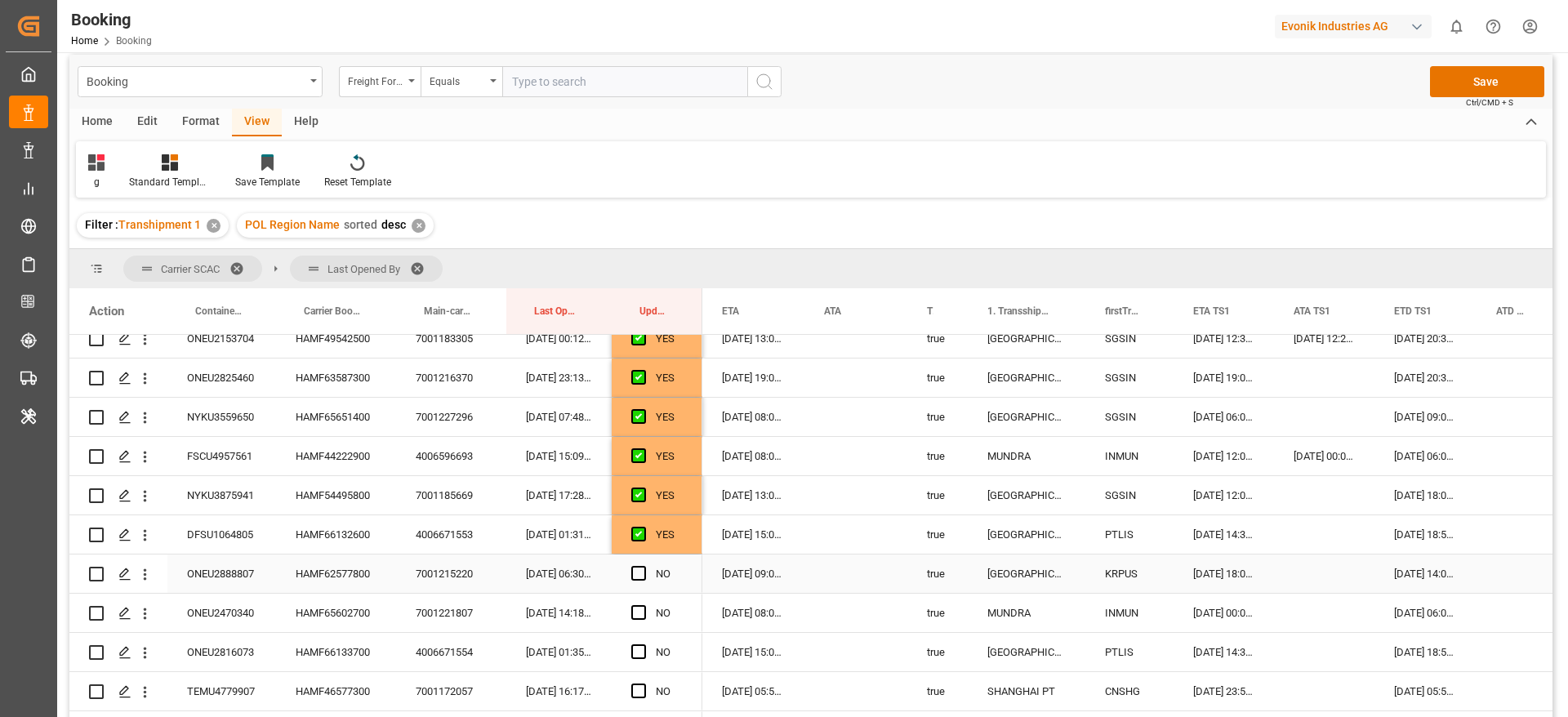
click at [331, 578] on div "HAMF62577800" at bounding box center [336, 574] width 120 height 38
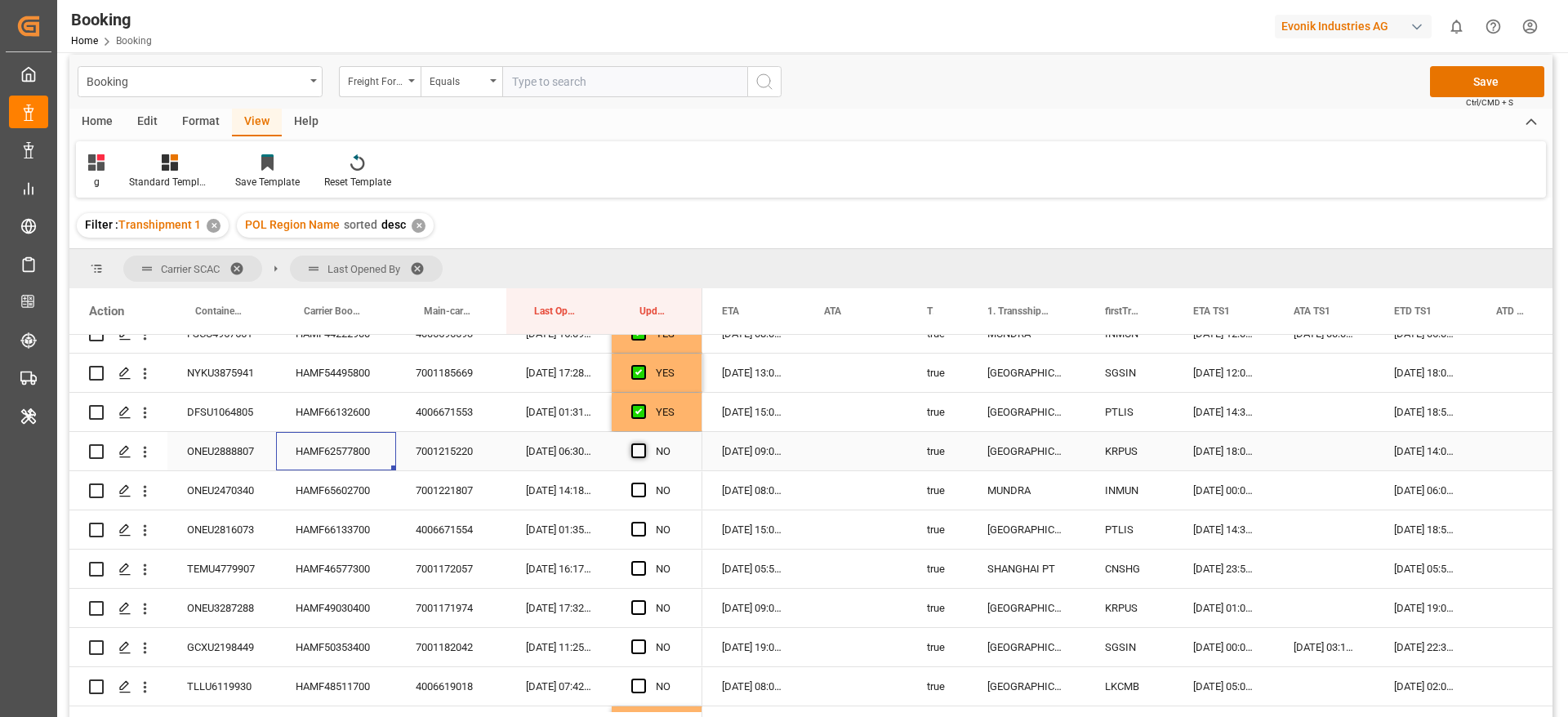
click at [635, 451] on span "Press SPACE to select this row." at bounding box center [638, 450] width 14 height 14
click at [644, 444] on input "Press SPACE to select this row." at bounding box center [644, 444] width 0 height 0
click at [638, 495] on span "Press SPACE to select this row." at bounding box center [638, 490] width 14 height 14
click at [644, 483] on input "Press SPACE to select this row." at bounding box center [644, 483] width 0 height 0
click at [351, 530] on div "HAMF66133700" at bounding box center [336, 530] width 120 height 38
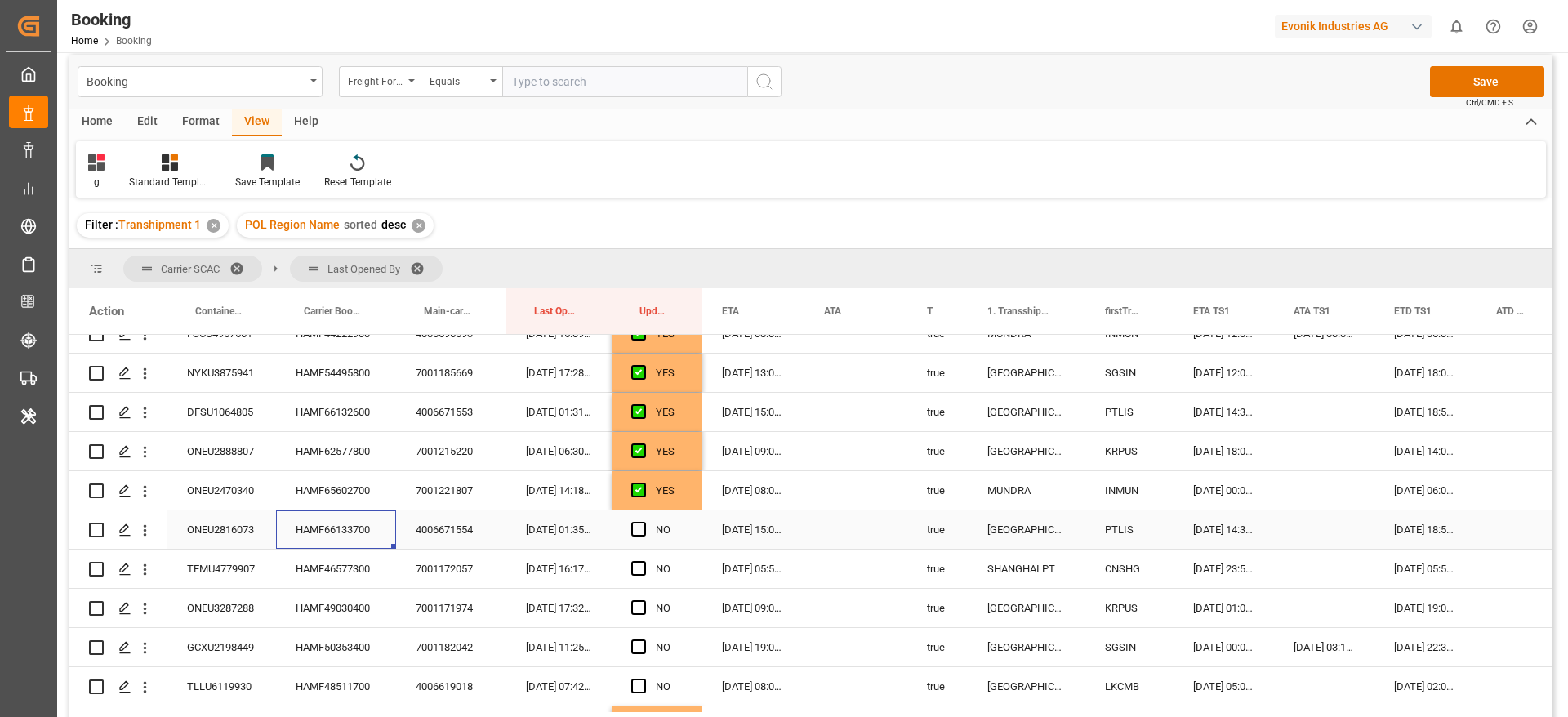
click at [221, 533] on div "ONEU2816073" at bounding box center [221, 530] width 109 height 38
click at [357, 524] on div "HAMF66133700" at bounding box center [336, 530] width 120 height 38
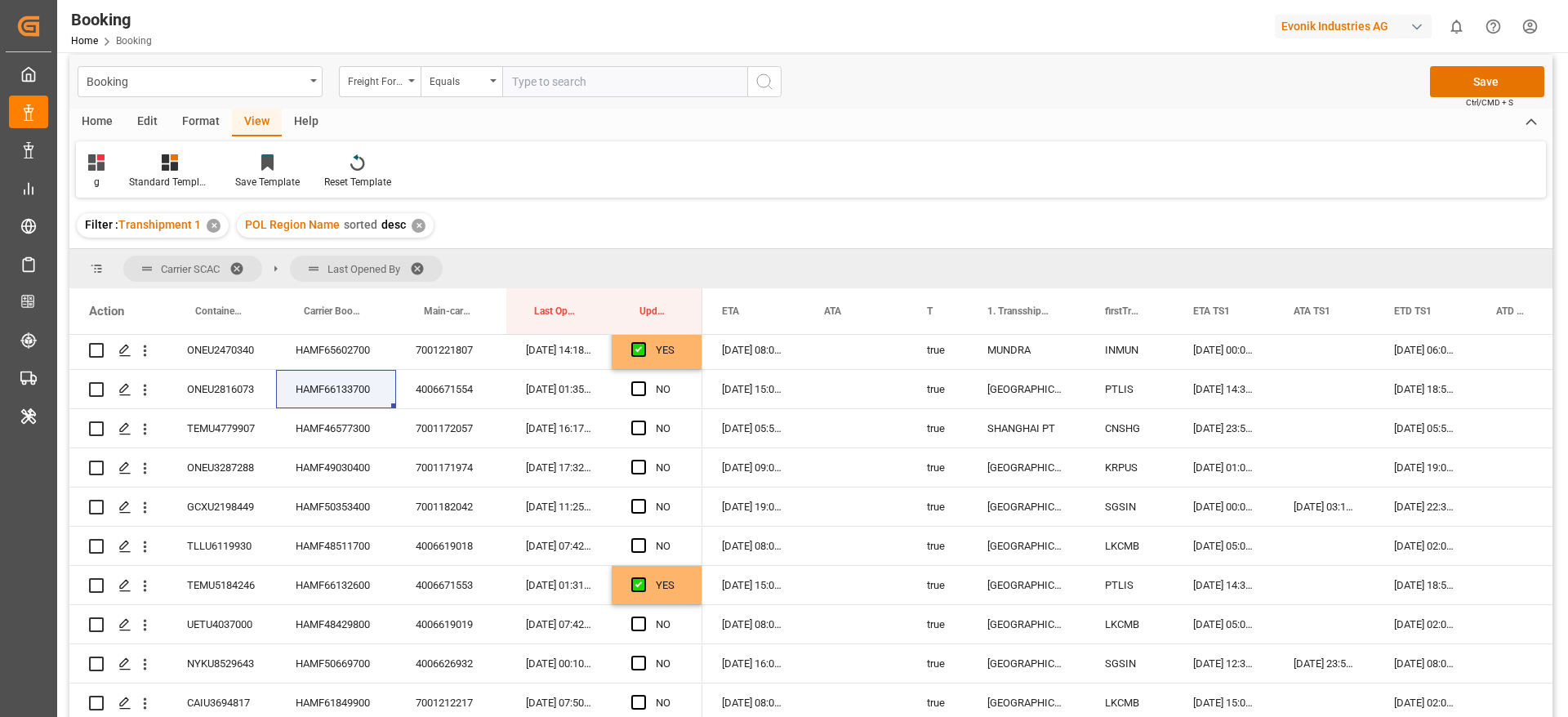
scroll to position [849, 0]
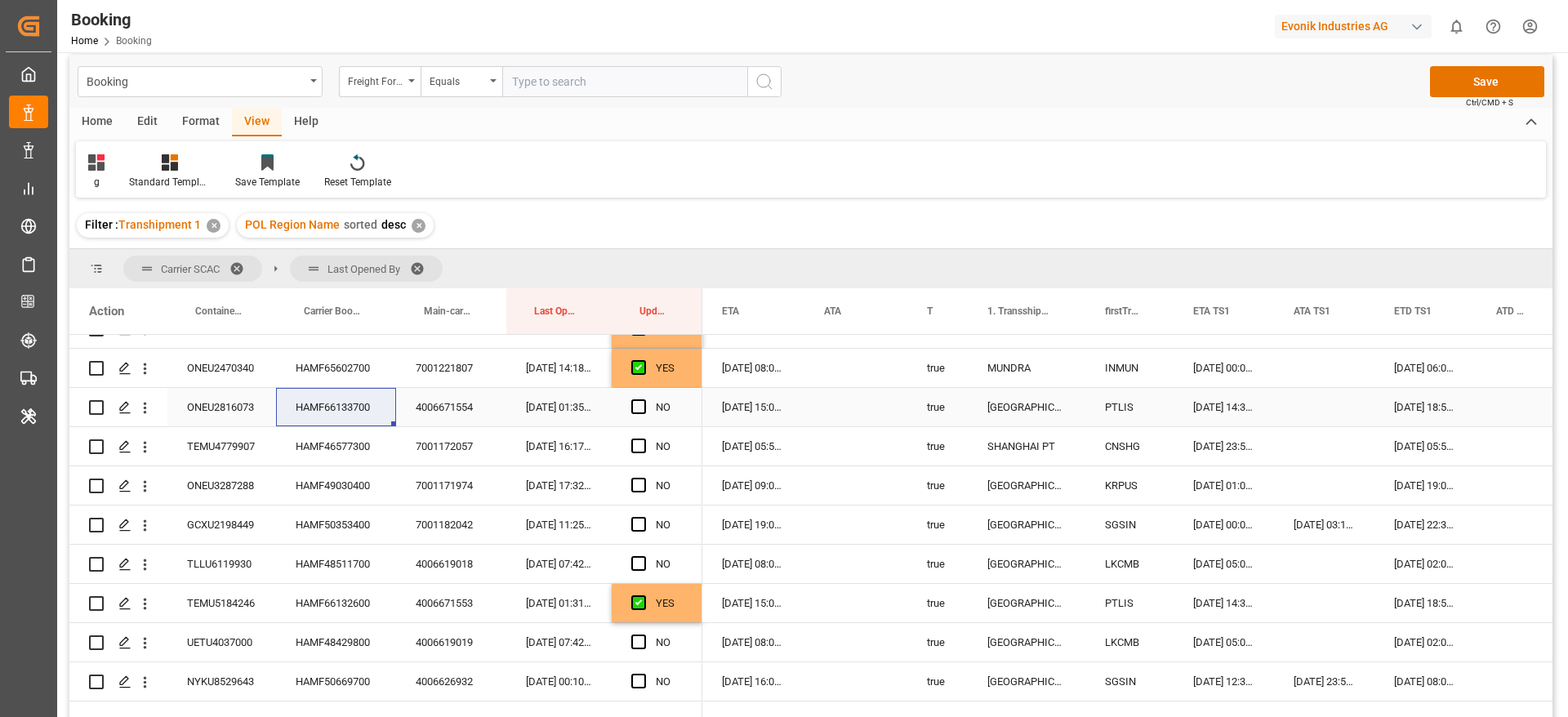
click at [238, 400] on div "ONEU2816073" at bounding box center [221, 407] width 109 height 38
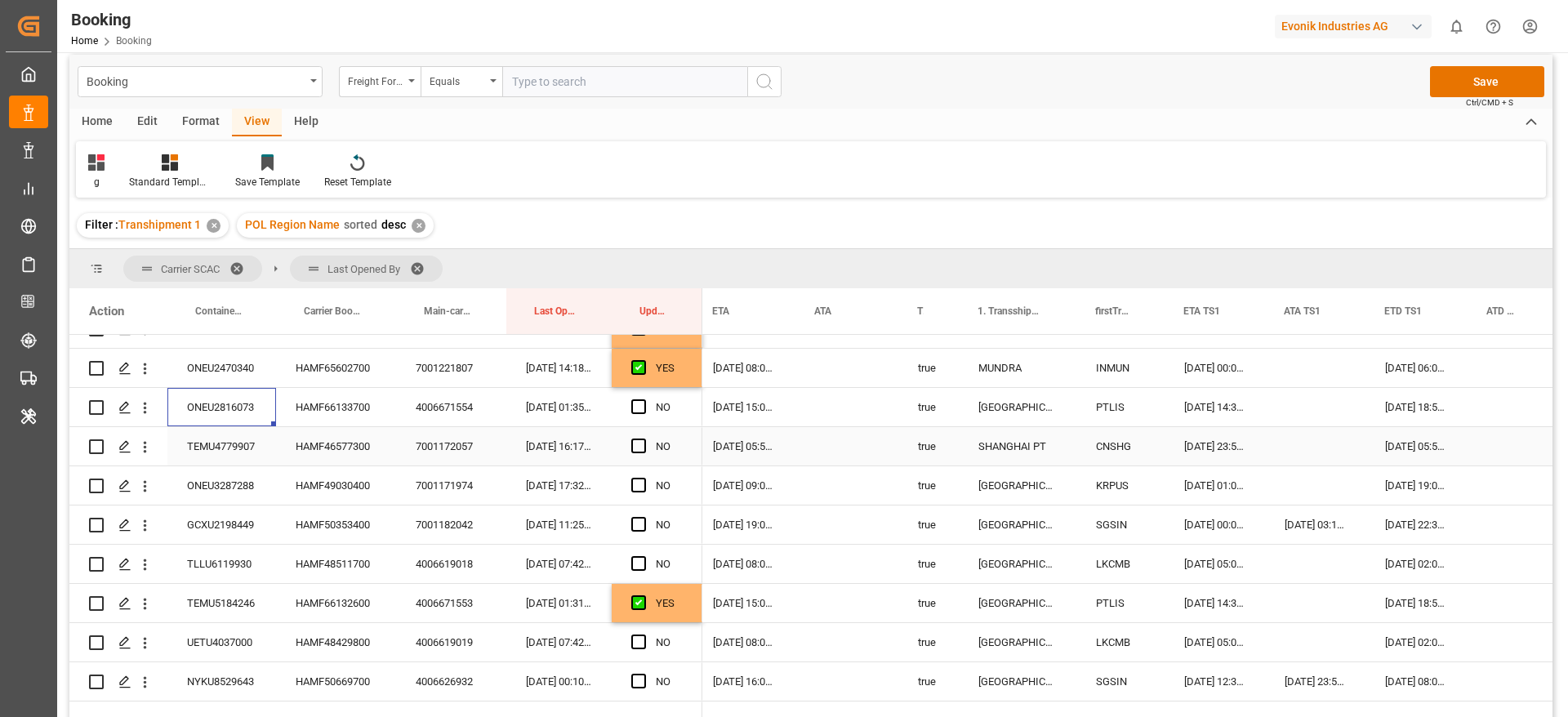
scroll to position [0, 1386]
click at [336, 414] on div "HAMF66133700" at bounding box center [336, 407] width 120 height 38
click at [636, 406] on span "Press SPACE to select this row." at bounding box center [638, 406] width 14 height 14
click at [644, 399] on input "Press SPACE to select this row." at bounding box center [644, 399] width 0 height 0
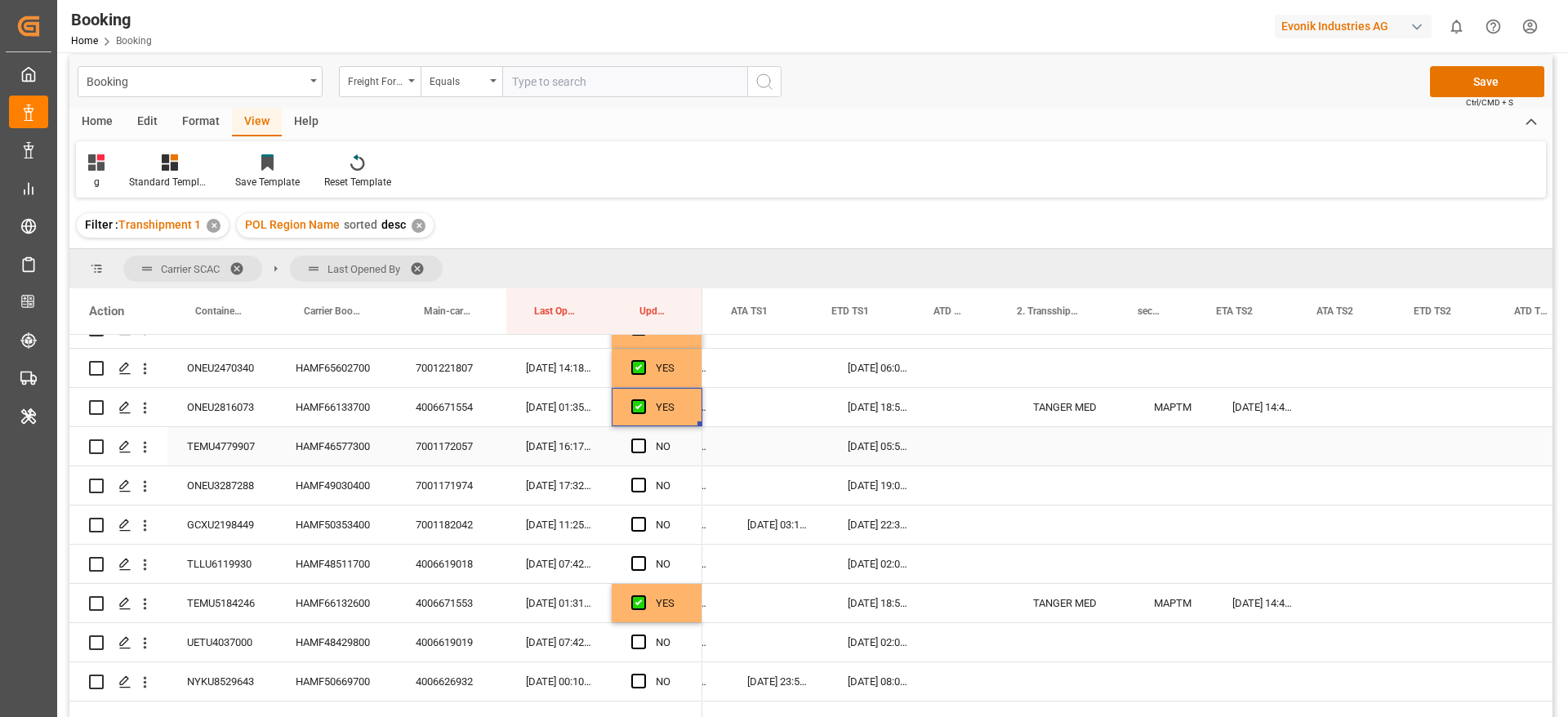
scroll to position [0, 1940]
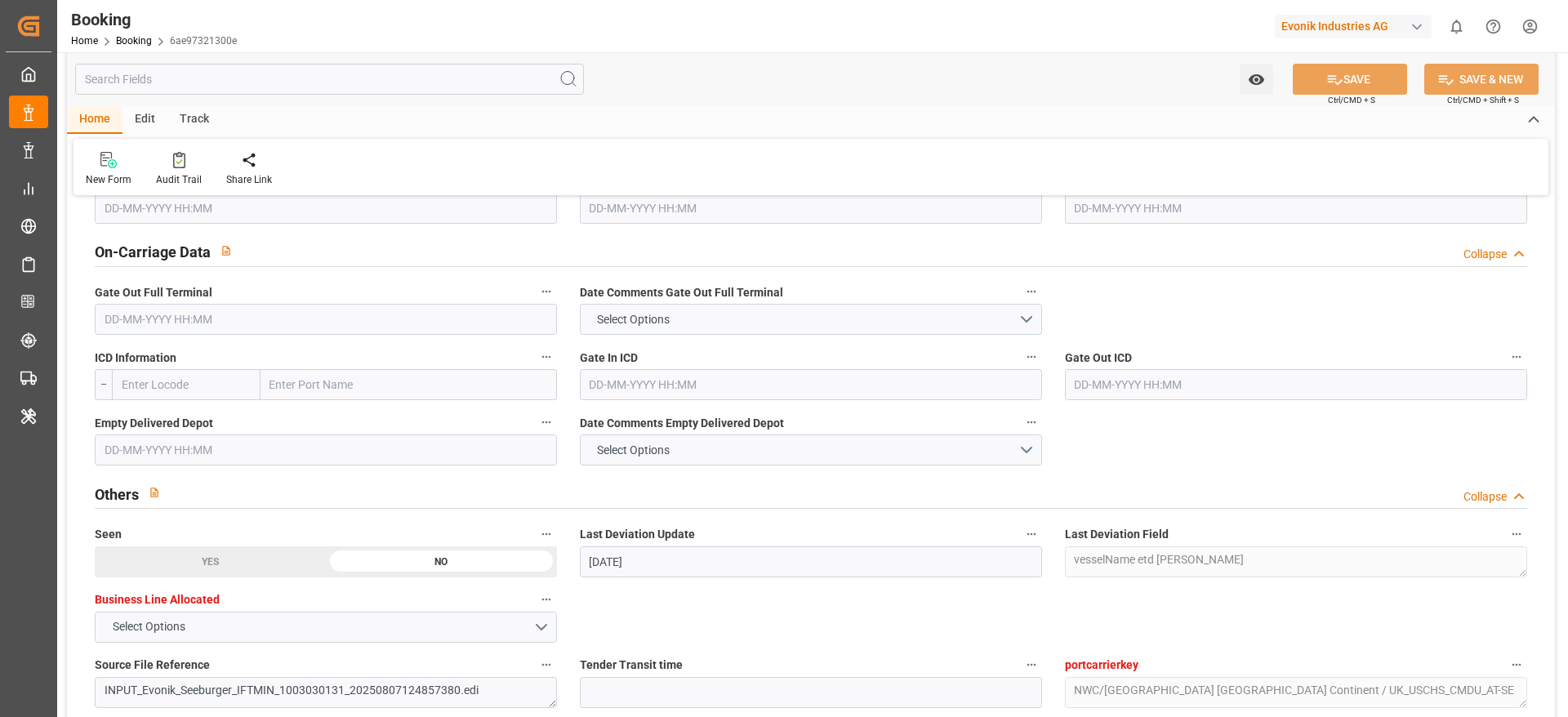
scroll to position [2084, 0]
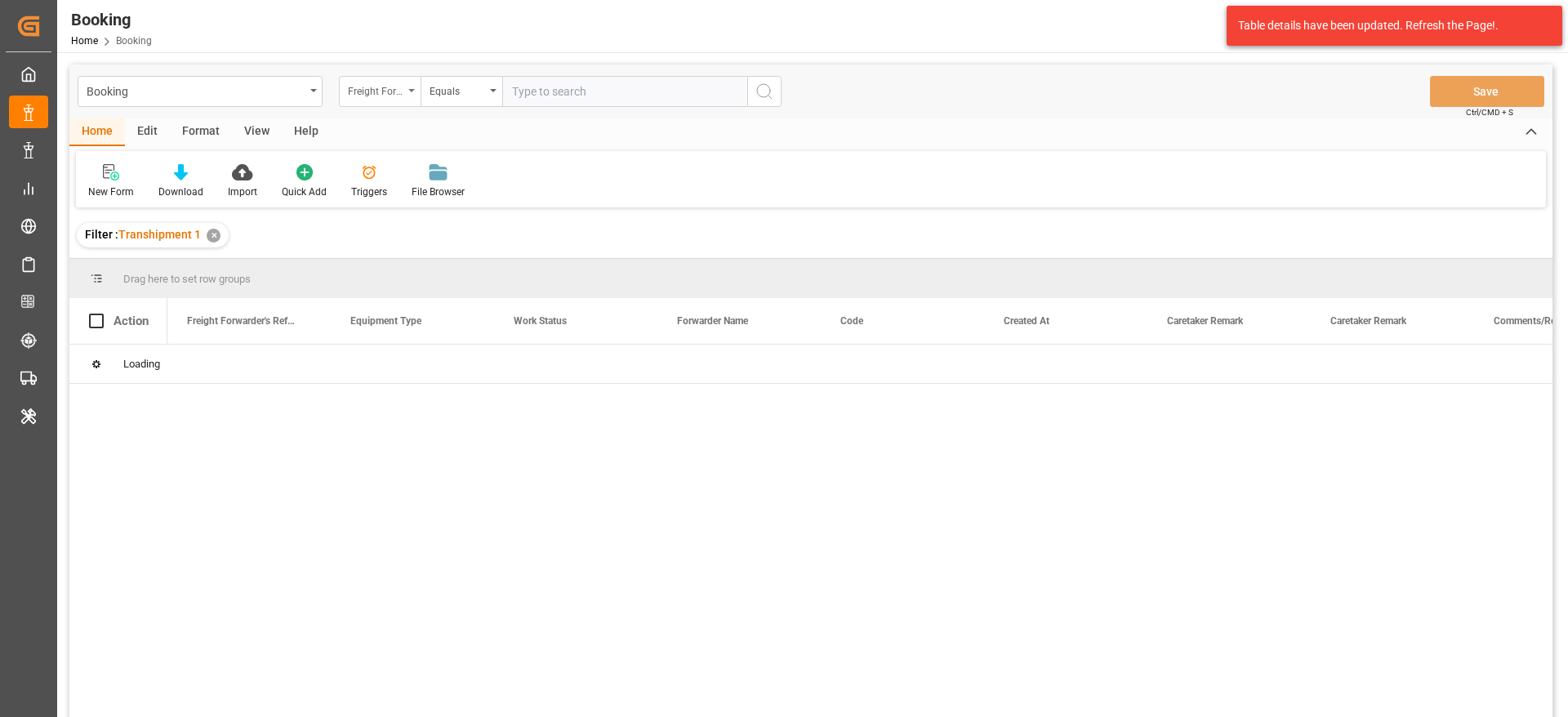
click at [374, 92] on div "Freight Forwarder's Reference No." at bounding box center [376, 90] width 56 height 19
type input "book"
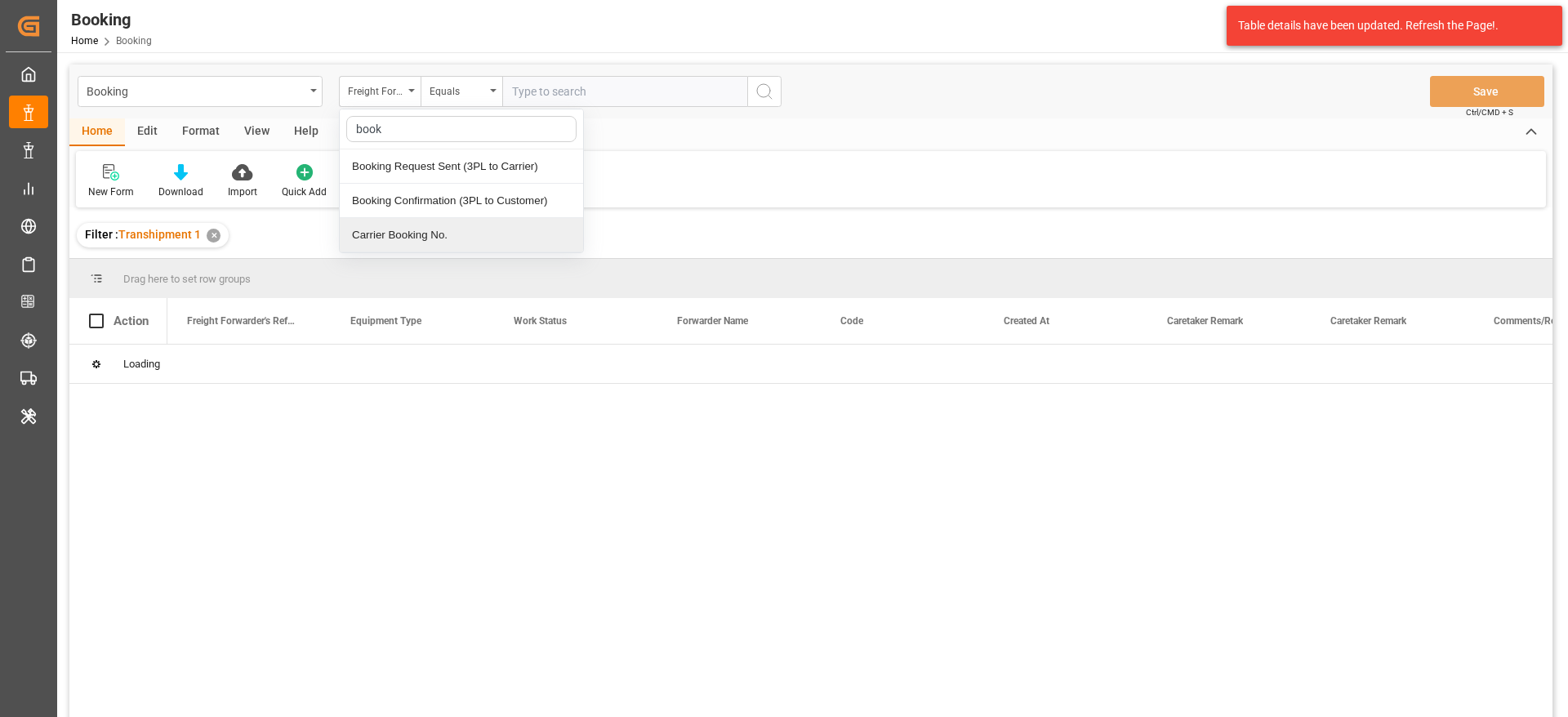
click at [462, 241] on div "Carrier Booking No." at bounding box center [461, 236] width 243 height 35
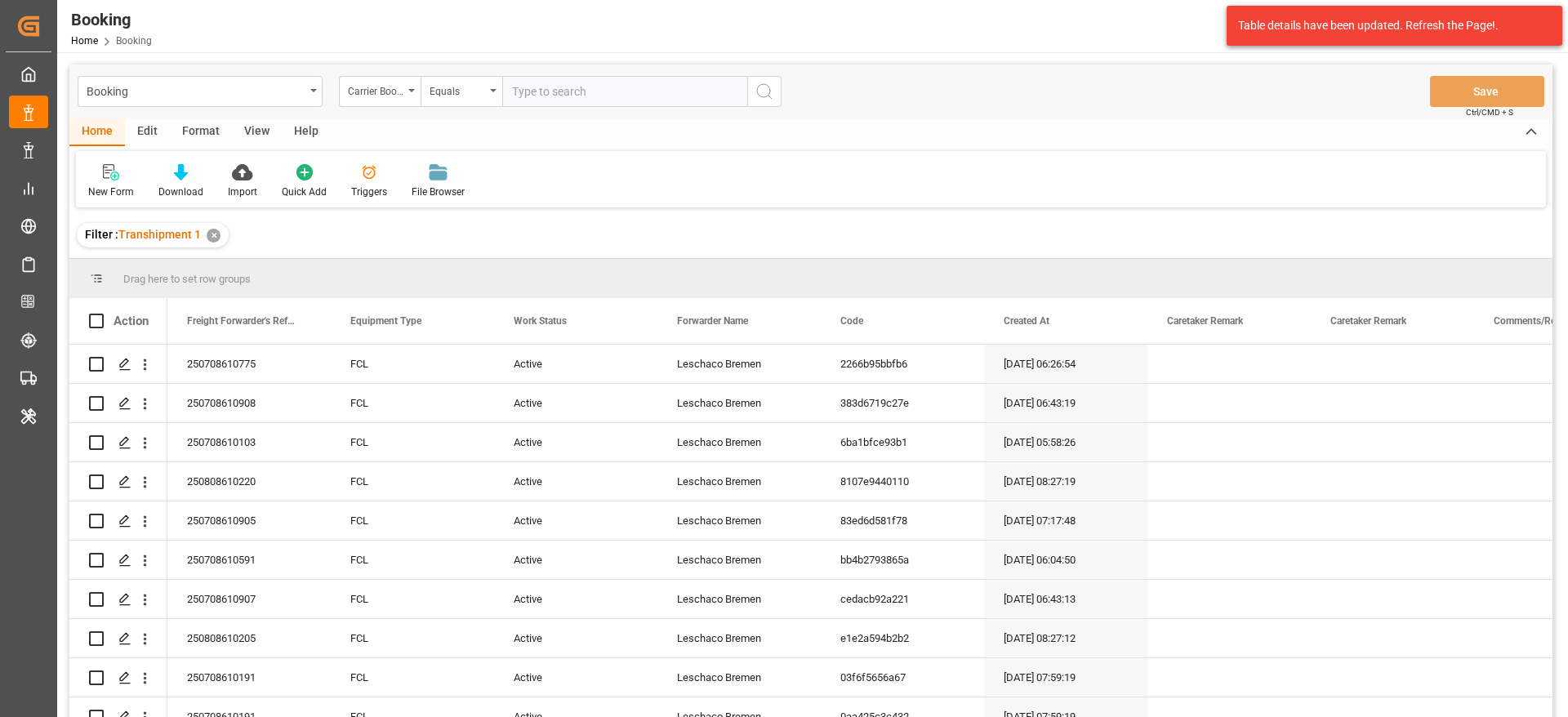
click at [563, 87] on input "text" at bounding box center [624, 91] width 245 height 31
paste input "HAMF66132600"
type input "HAMF66132600"
drag, startPoint x: 759, startPoint y: 86, endPoint x: 732, endPoint y: 132, distance: 53.3
click at [760, 86] on icon "search button" at bounding box center [764, 91] width 19 height 19
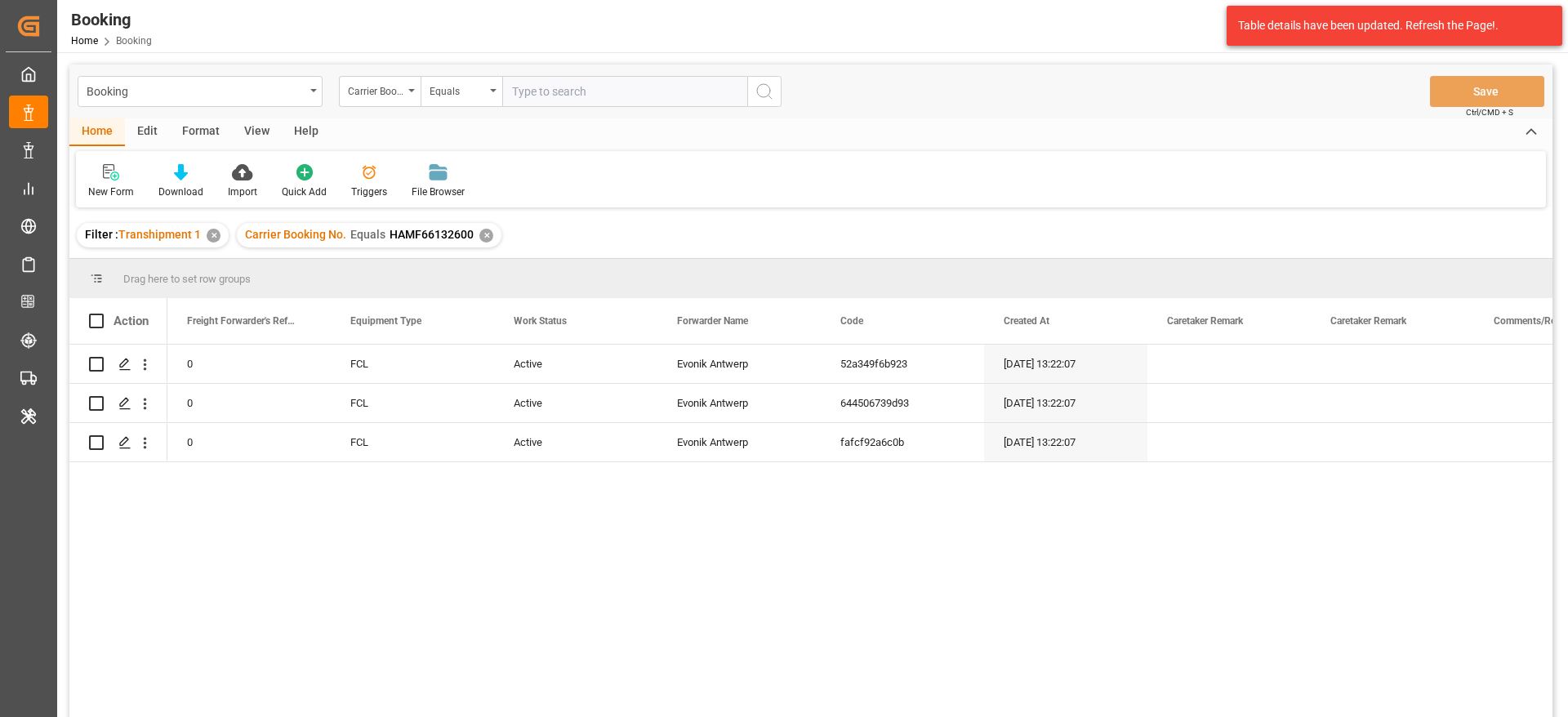
click at [574, 93] on input "text" at bounding box center [624, 91] width 245 height 31
paste input "HAMF66133700"
type input "HAMF66133700"
click at [761, 87] on icon "search button" at bounding box center [764, 91] width 19 height 19
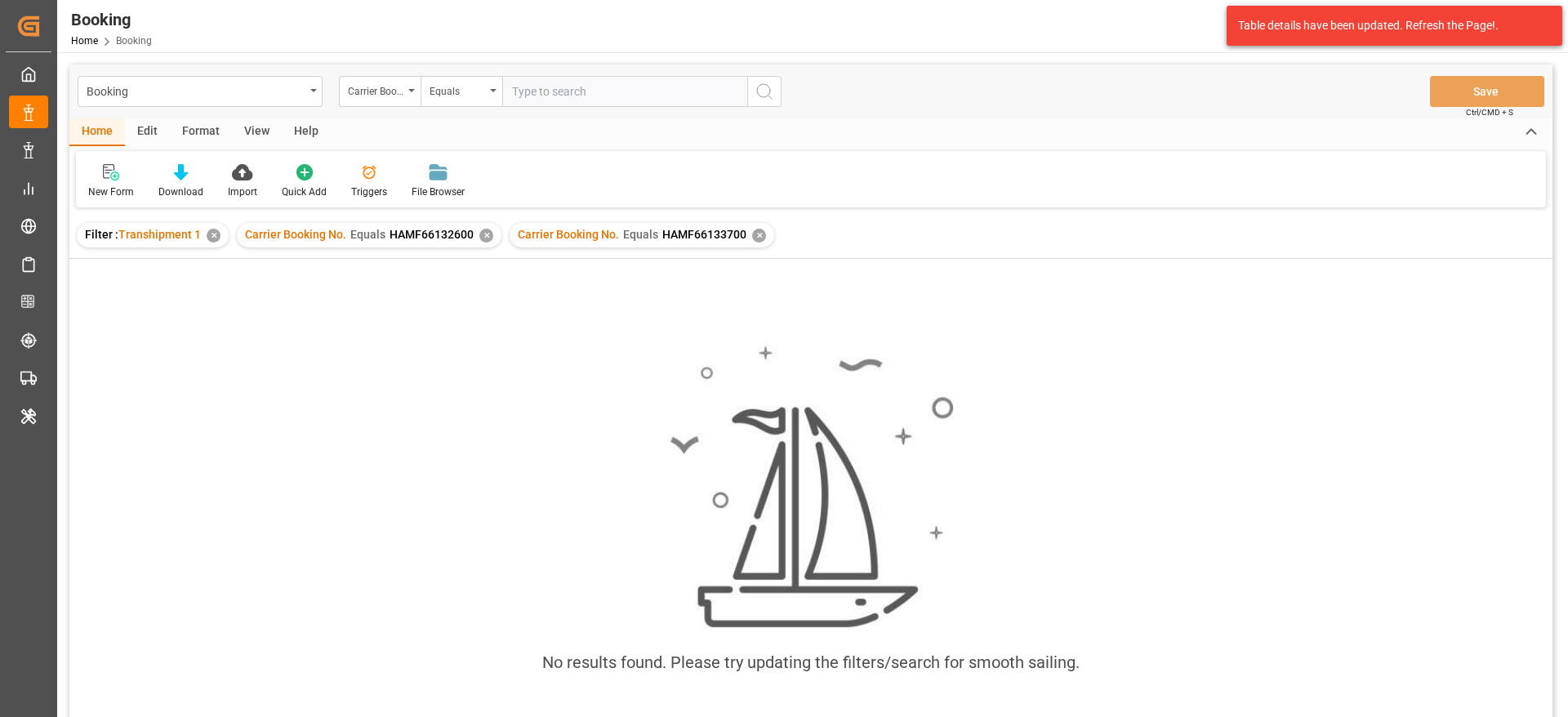
click at [211, 232] on div "✕" at bounding box center [214, 236] width 13 height 13
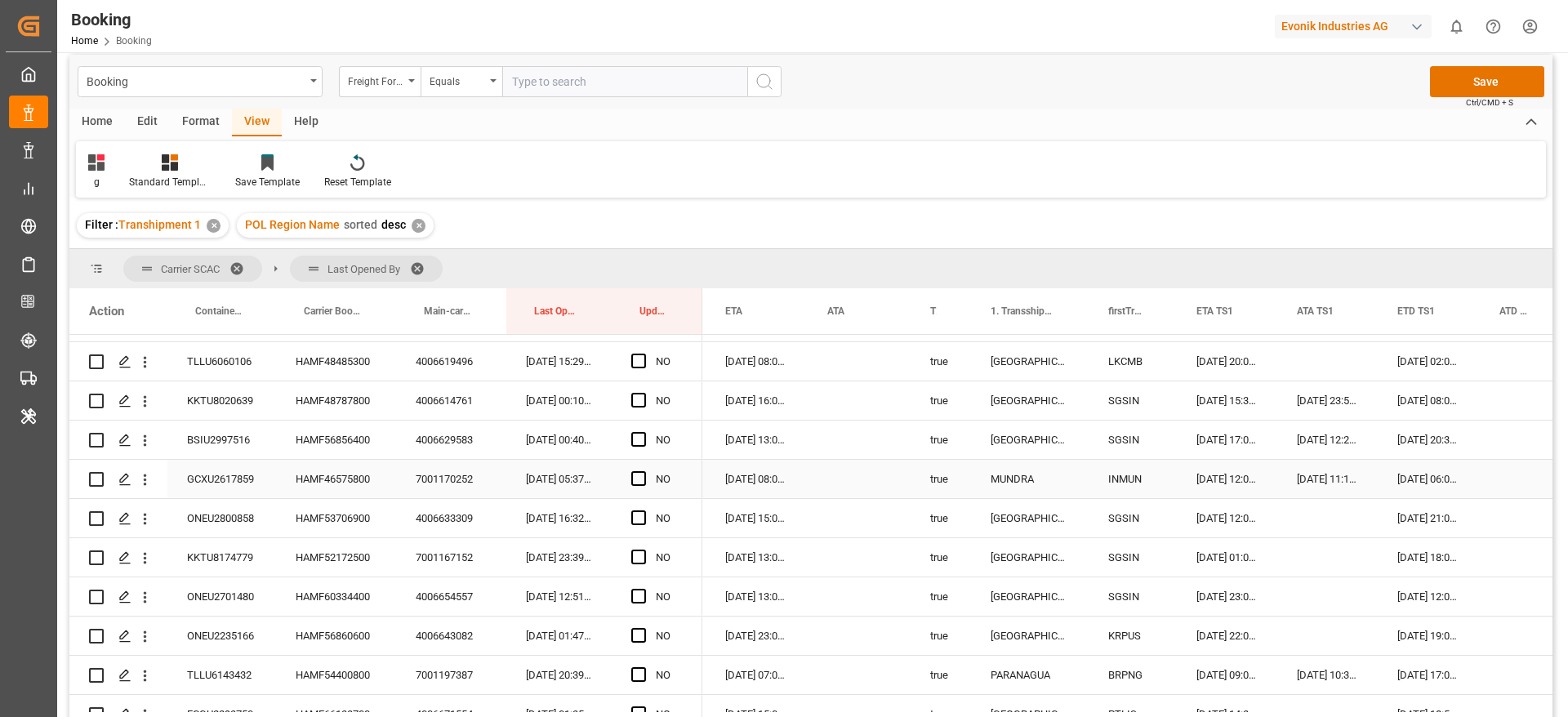
scroll to position [1584, 0]
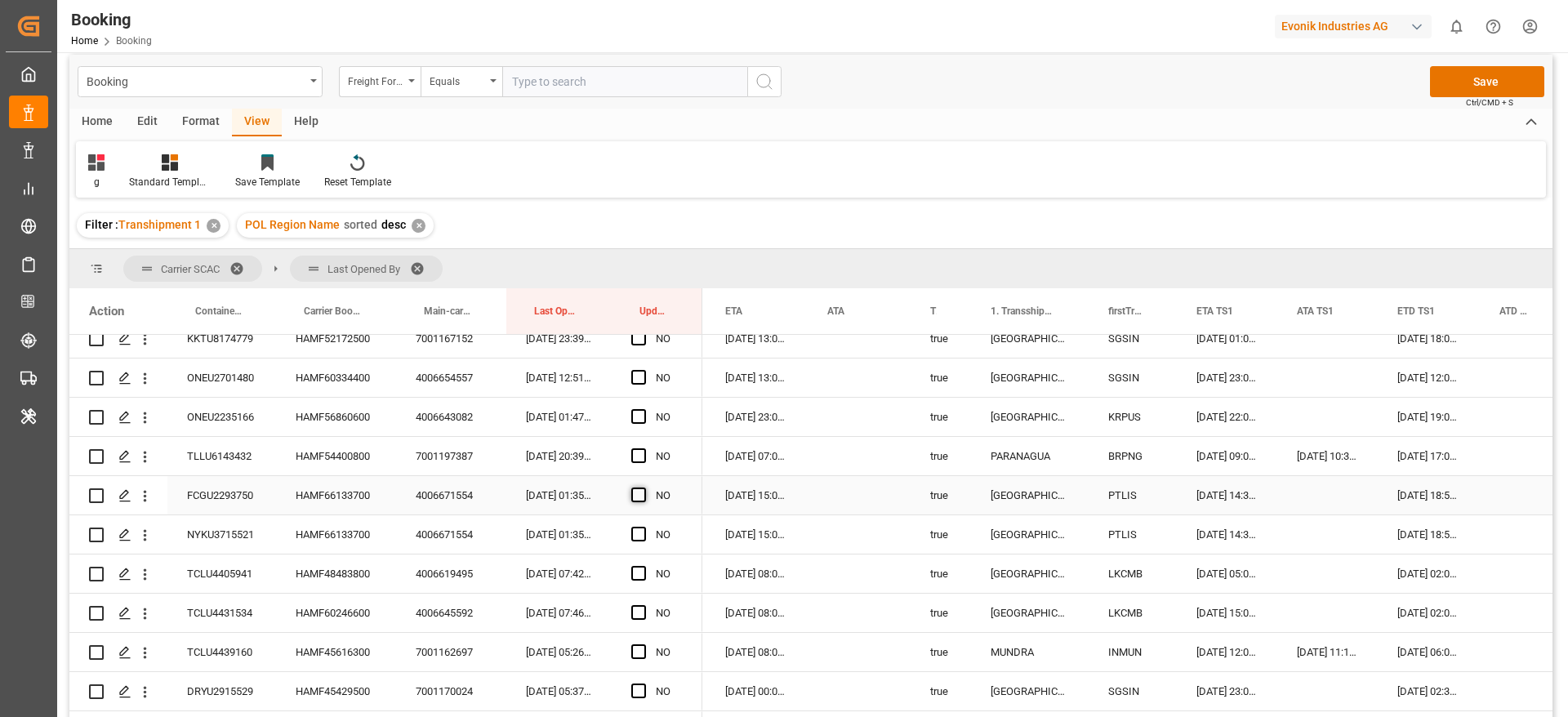
click at [638, 499] on span "Press SPACE to select this row." at bounding box center [638, 495] width 14 height 14
click at [644, 488] on input "Press SPACE to select this row." at bounding box center [644, 488] width 0 height 0
click at [638, 530] on span "Press SPACE to select this row." at bounding box center [638, 534] width 14 height 14
click at [644, 527] on input "Press SPACE to select this row." at bounding box center [644, 527] width 0 height 0
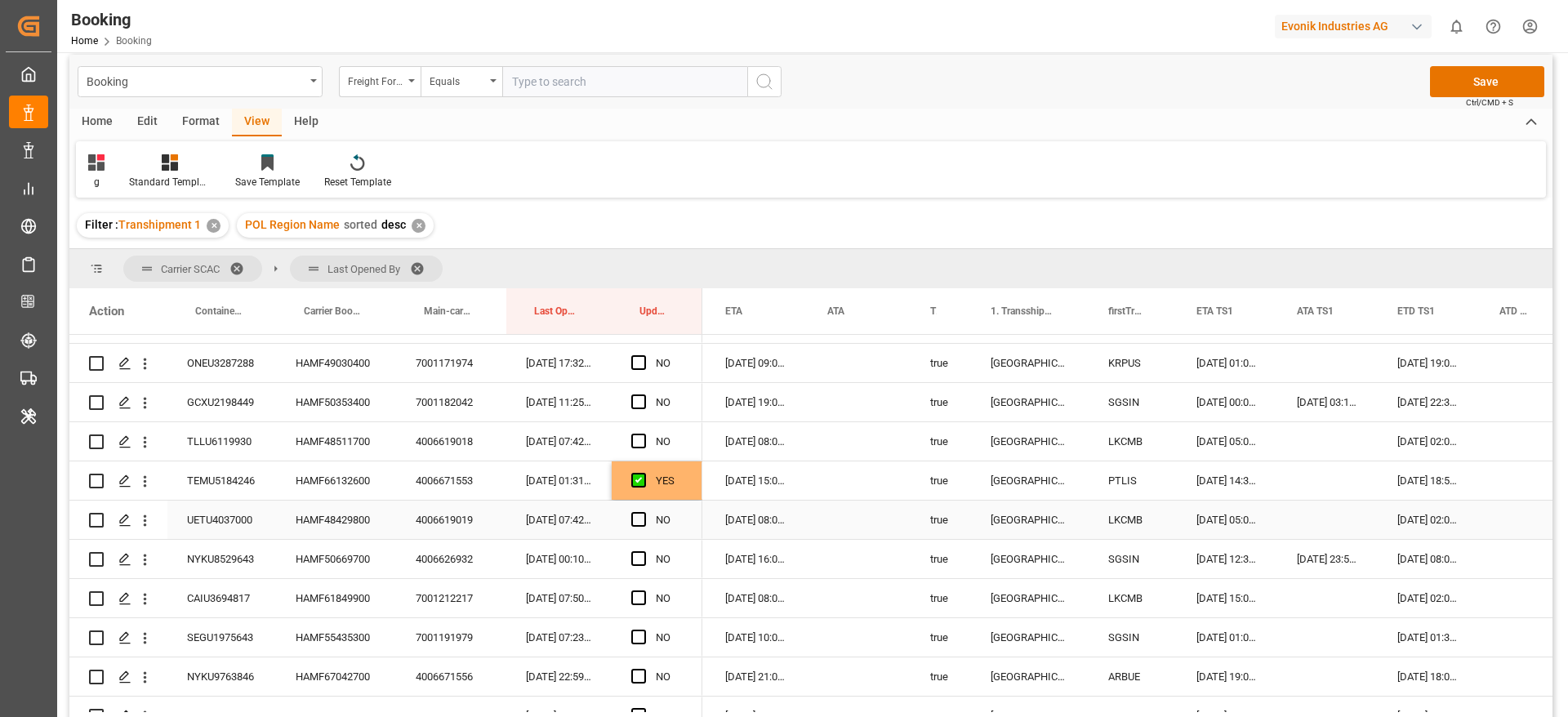
scroll to position [849, 0]
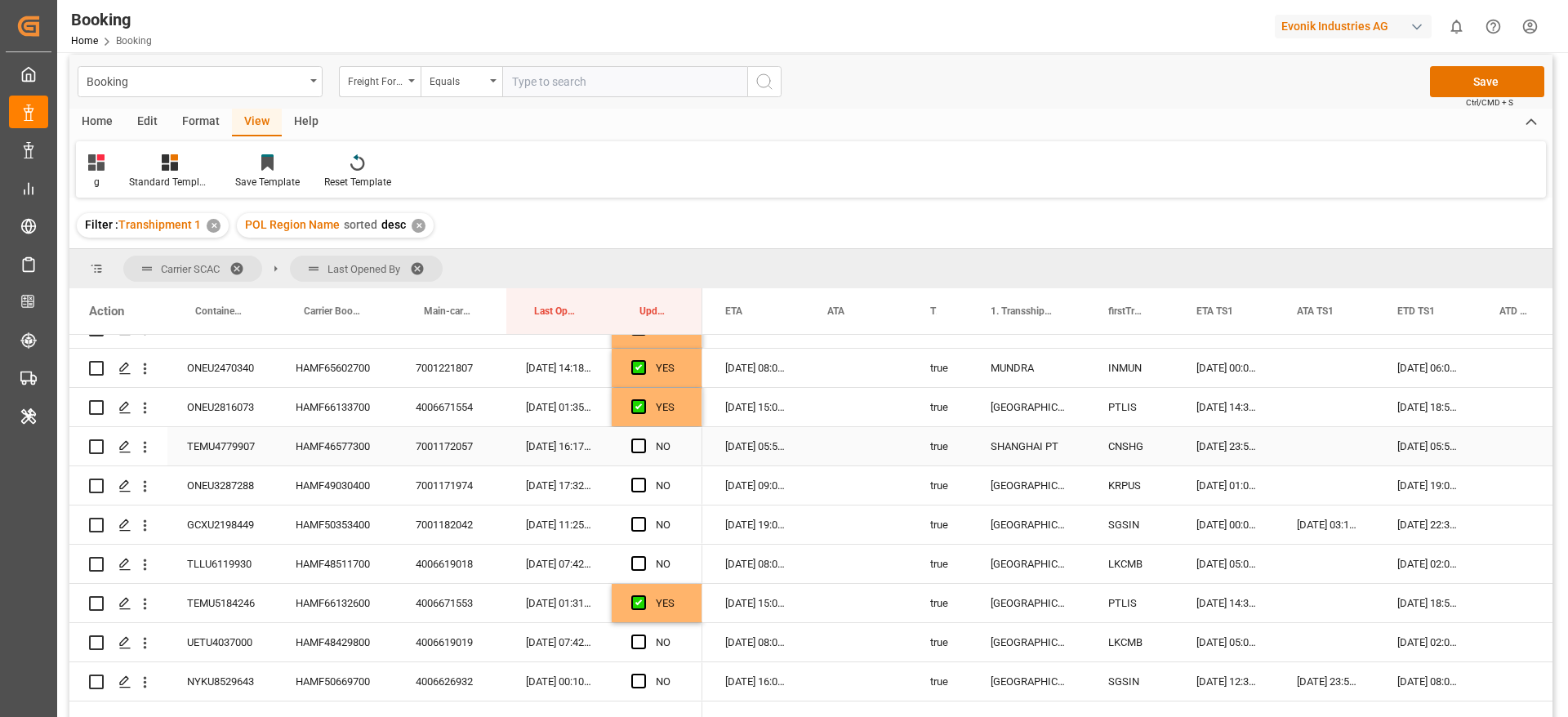
click at [316, 446] on div "HAMF46577300" at bounding box center [336, 447] width 120 height 38
click at [1227, 451] on div "20-08-2025 23:59:00" at bounding box center [1227, 447] width 100 height 38
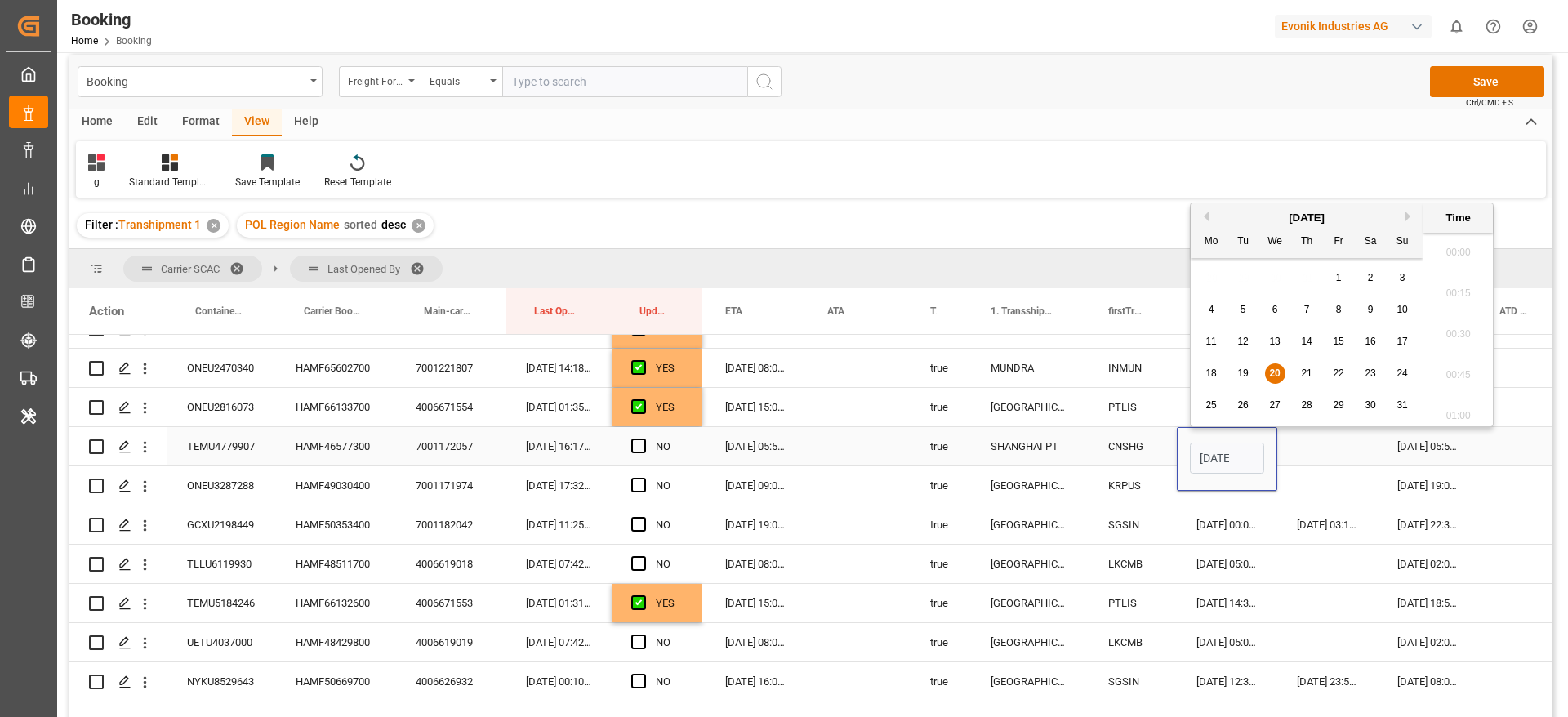
scroll to position [2375, 0]
click at [1307, 376] on span "21" at bounding box center [1305, 373] width 11 height 12
type input "21-08-2025 23:59"
click at [1319, 450] on div "Press SPACE to select this row." at bounding box center [1328, 447] width 100 height 38
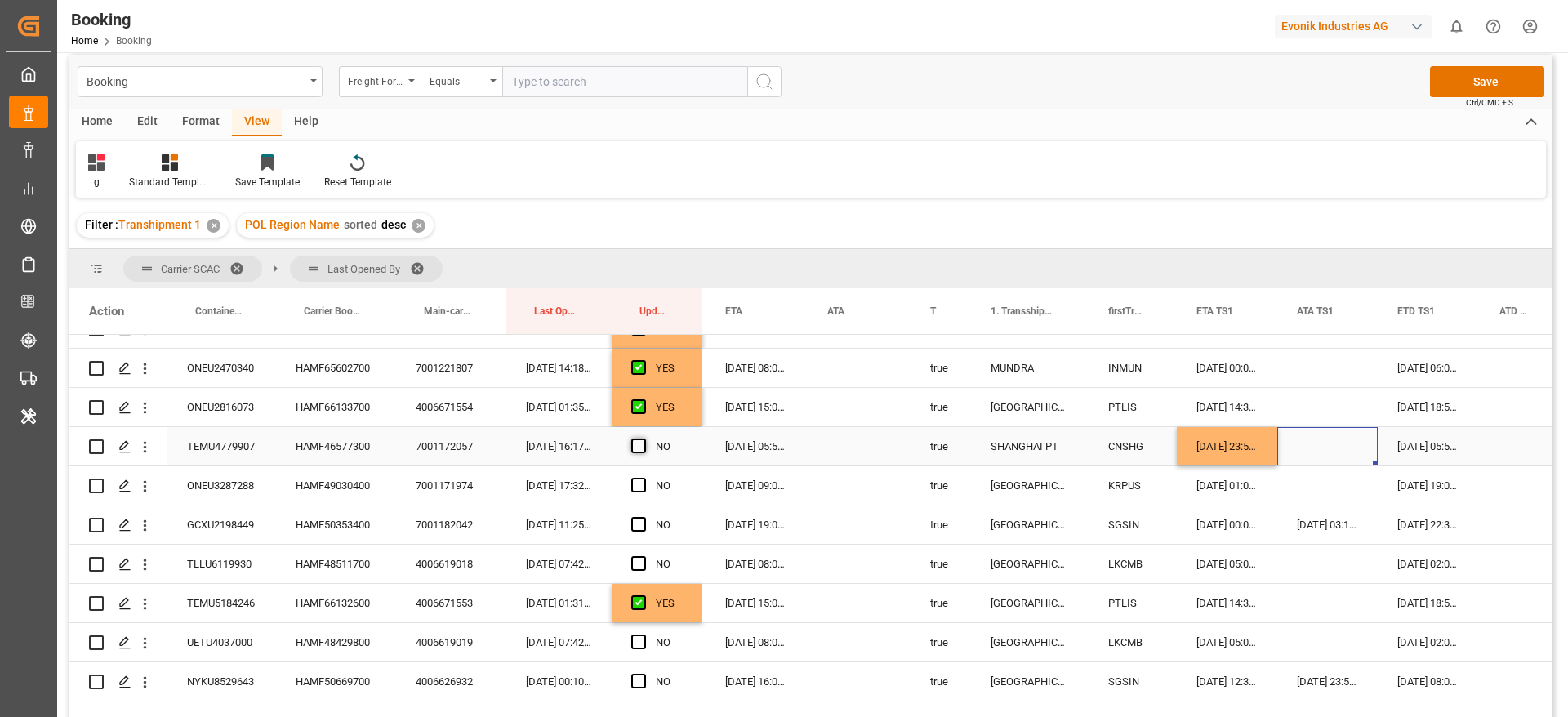
click at [640, 449] on span "Press SPACE to select this row." at bounding box center [638, 446] width 14 height 14
click at [644, 439] on input "Press SPACE to select this row." at bounding box center [644, 439] width 0 height 0
click at [331, 482] on div "HAMF49030400" at bounding box center [336, 486] width 120 height 38
click at [645, 483] on div "Press SPACE to select this row." at bounding box center [643, 486] width 24 height 38
click at [643, 484] on span "Press SPACE to select this row." at bounding box center [638, 485] width 14 height 14
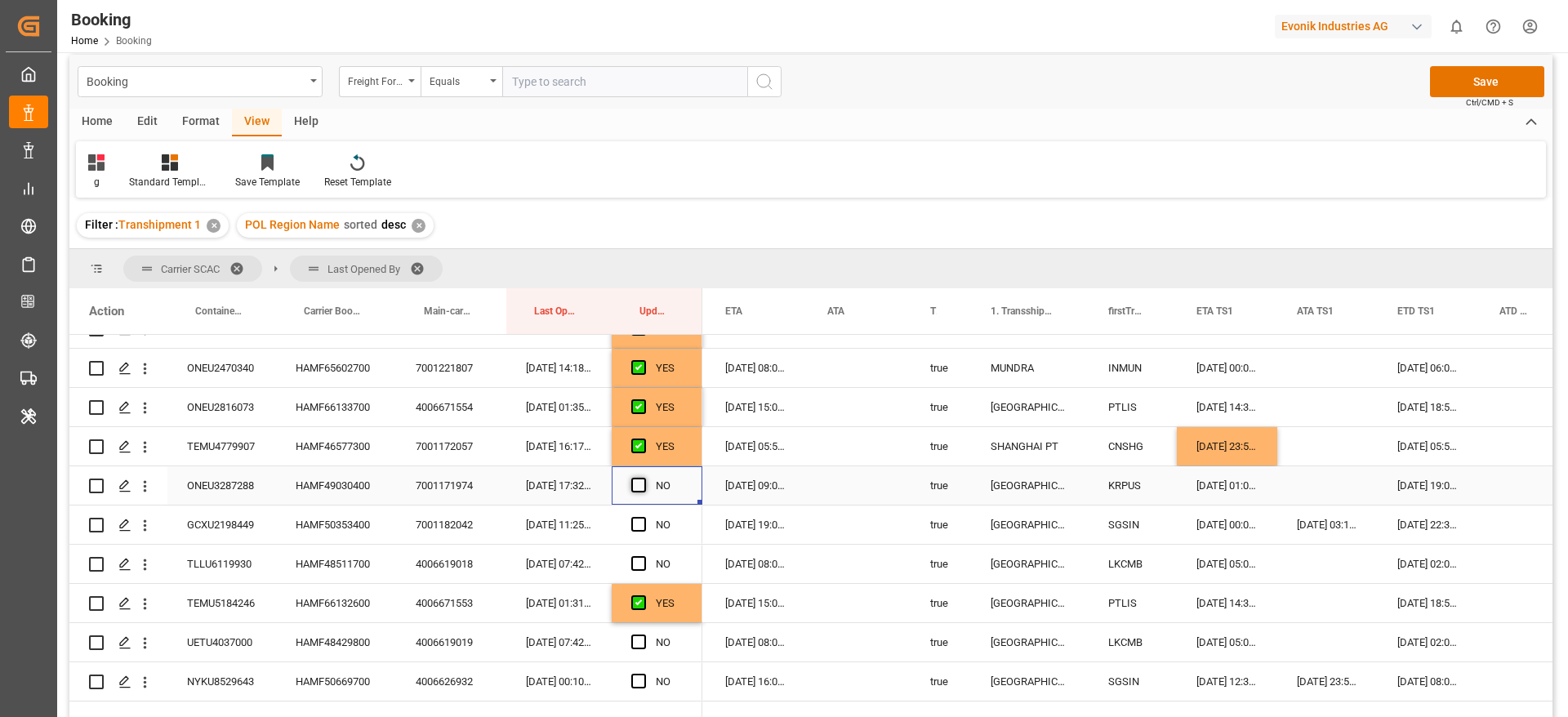
click at [644, 478] on input "Press SPACE to select this row." at bounding box center [644, 478] width 0 height 0
click at [335, 516] on div "HAMF50353400" at bounding box center [336, 525] width 120 height 38
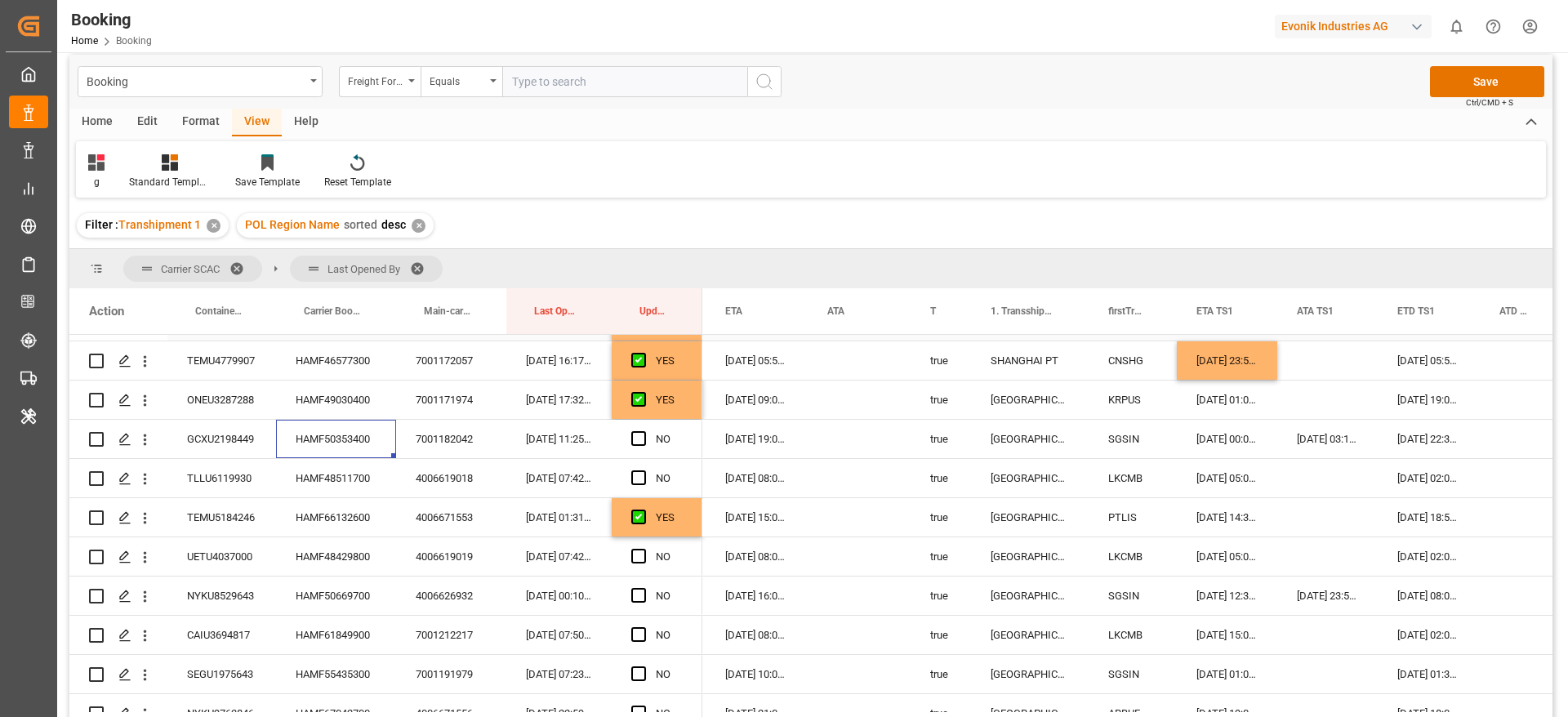
scroll to position [971, 0]
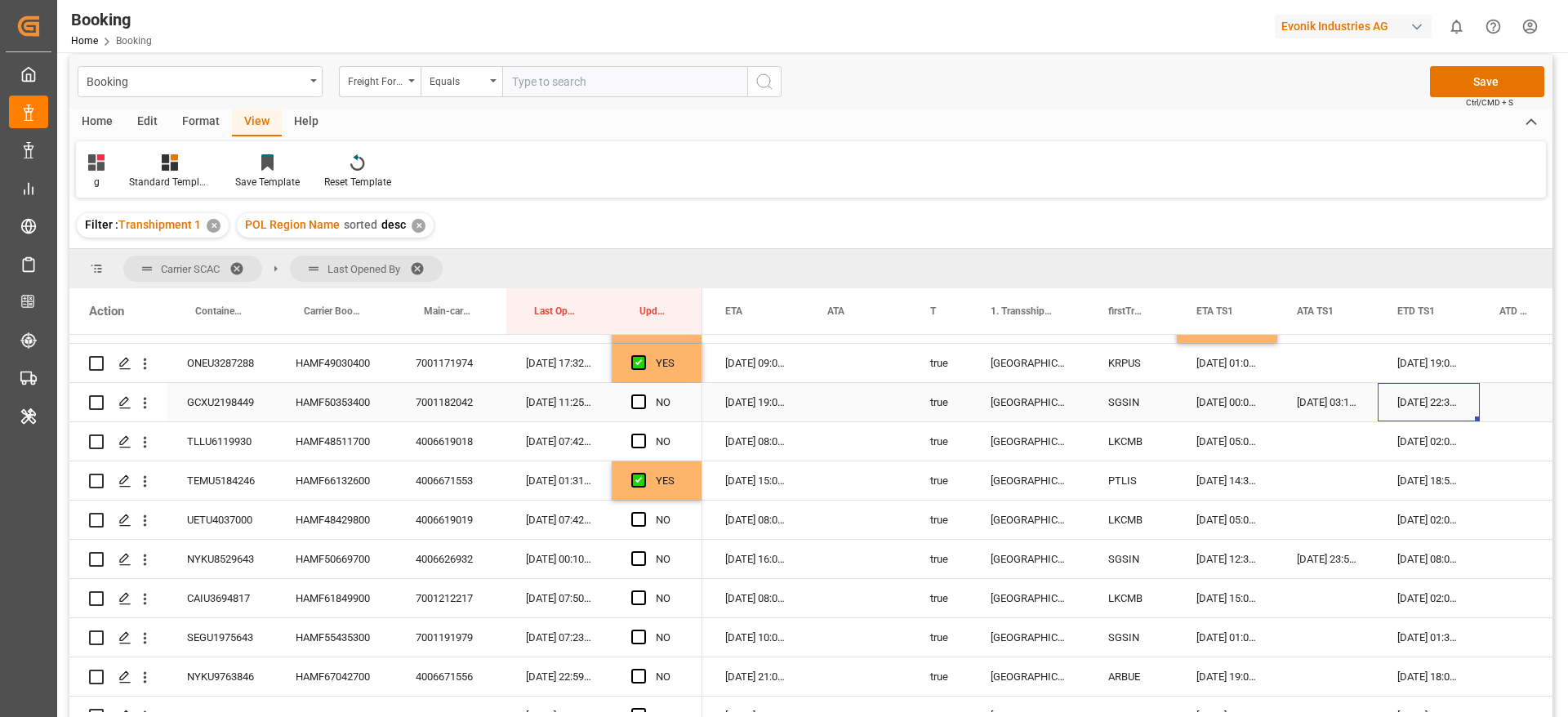
click at [1415, 398] on div "20-08-2025 22:30:00" at bounding box center [1429, 402] width 102 height 38
click at [1410, 397] on div "20-08-2025 22:30:00" at bounding box center [1429, 402] width 102 height 38
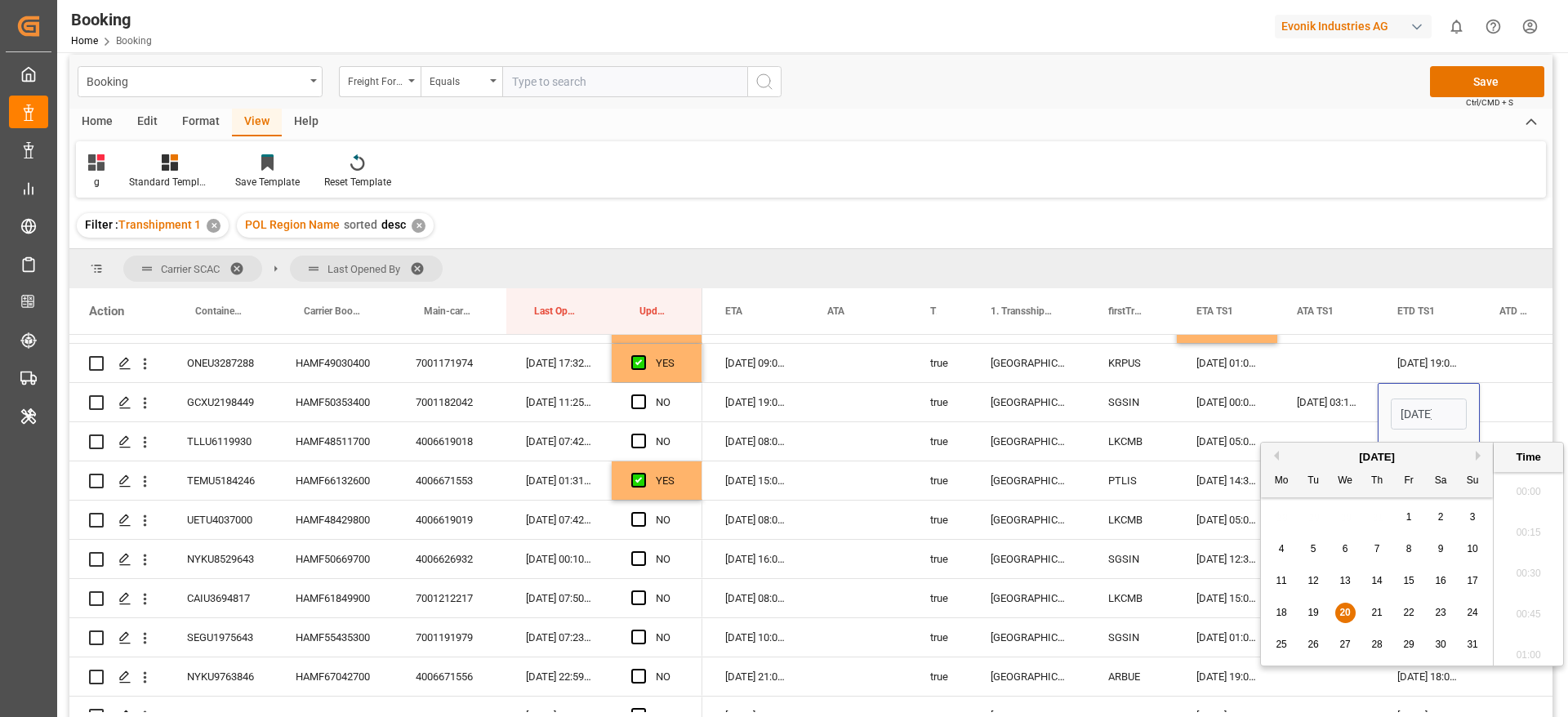
scroll to position [2375, 0]
drag, startPoint x: 1380, startPoint y: 607, endPoint x: 855, endPoint y: 466, distance: 543.6
click at [1381, 607] on span "21" at bounding box center [1376, 613] width 11 height 12
type input "21-08-2025 22:30"
click at [637, 401] on span "Press SPACE to select this row." at bounding box center [638, 401] width 14 height 14
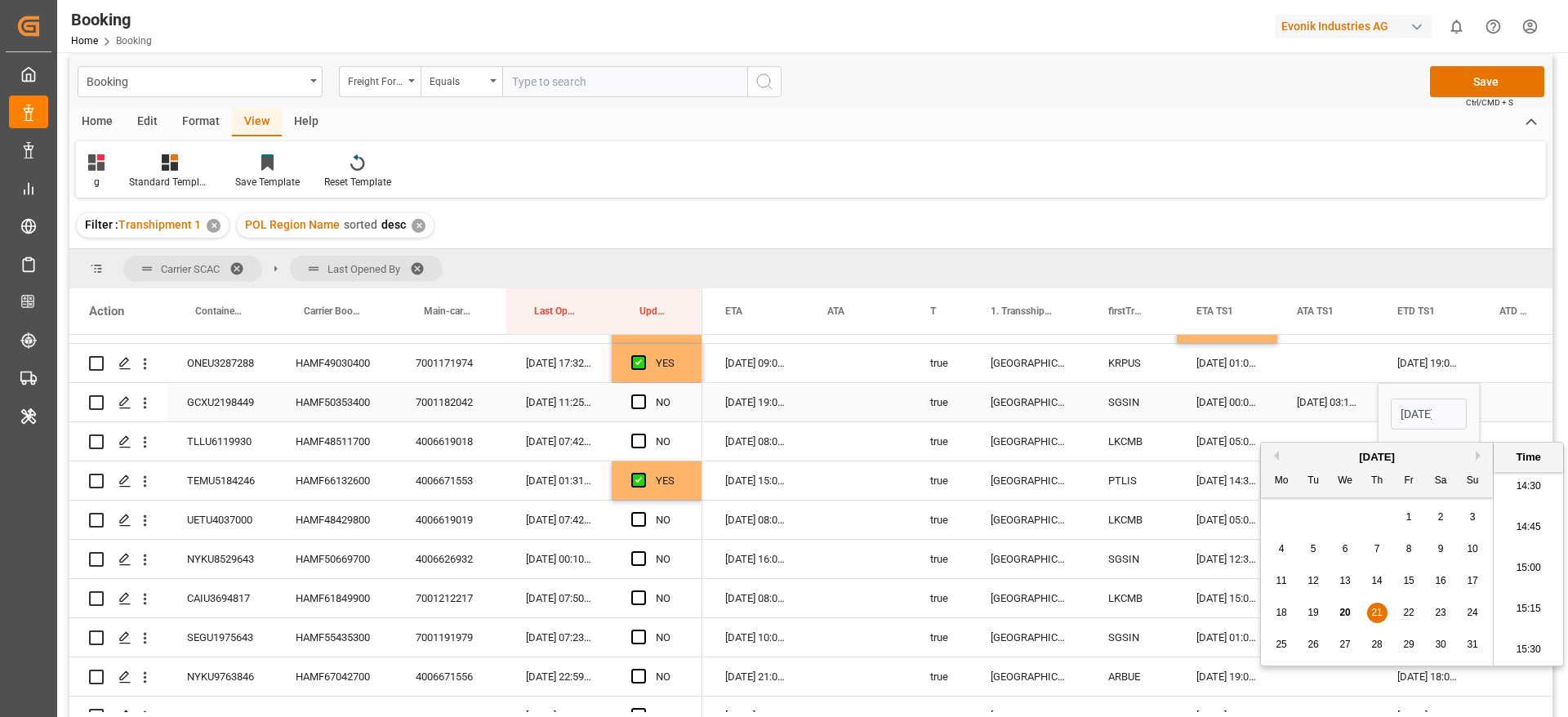
click at [644, 395] on input "Press SPACE to select this row." at bounding box center [644, 395] width 0 height 0
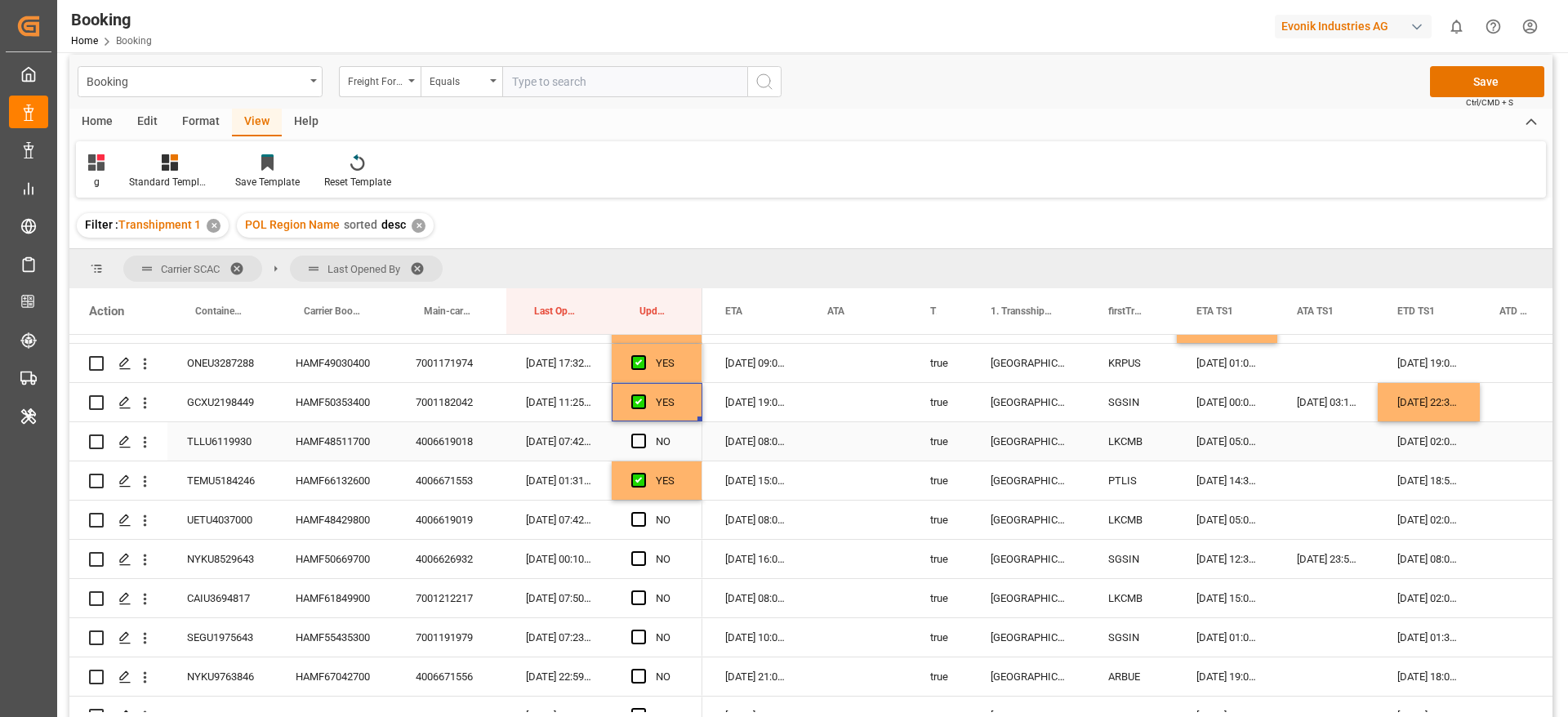
click at [342, 435] on div "HAMF48511700" at bounding box center [336, 442] width 120 height 38
click at [643, 437] on span "Press SPACE to select this row." at bounding box center [638, 441] width 14 height 14
click at [644, 434] on input "Press SPACE to select this row." at bounding box center [644, 434] width 0 height 0
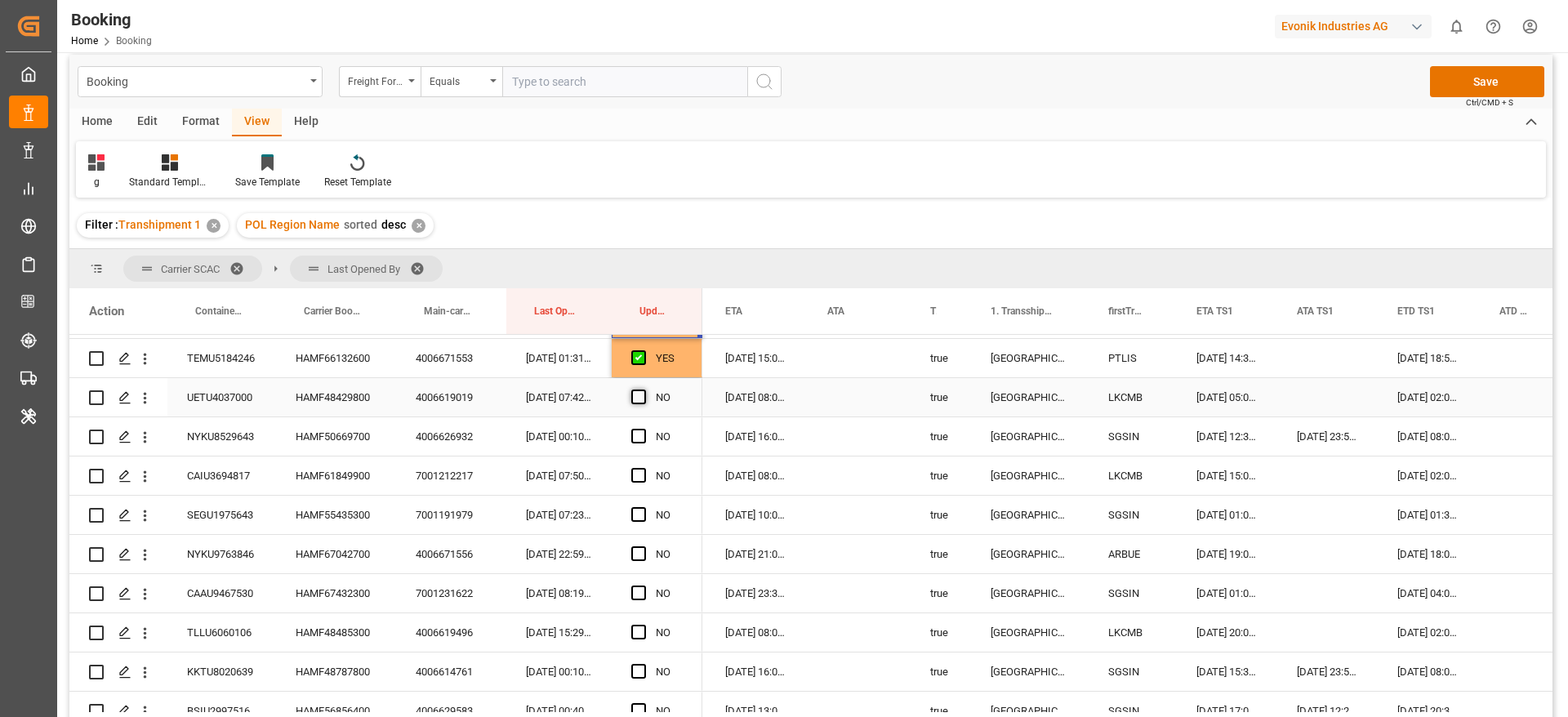
click at [635, 398] on span "Press SPACE to select this row." at bounding box center [638, 397] width 14 height 14
click at [644, 390] on input "Press SPACE to select this row." at bounding box center [644, 390] width 0 height 0
click at [634, 433] on span "Press SPACE to select this row." at bounding box center [638, 436] width 14 height 14
click at [644, 429] on input "Press SPACE to select this row." at bounding box center [644, 429] width 0 height 0
click at [638, 479] on span "Press SPACE to select this row." at bounding box center [638, 474] width 14 height 14
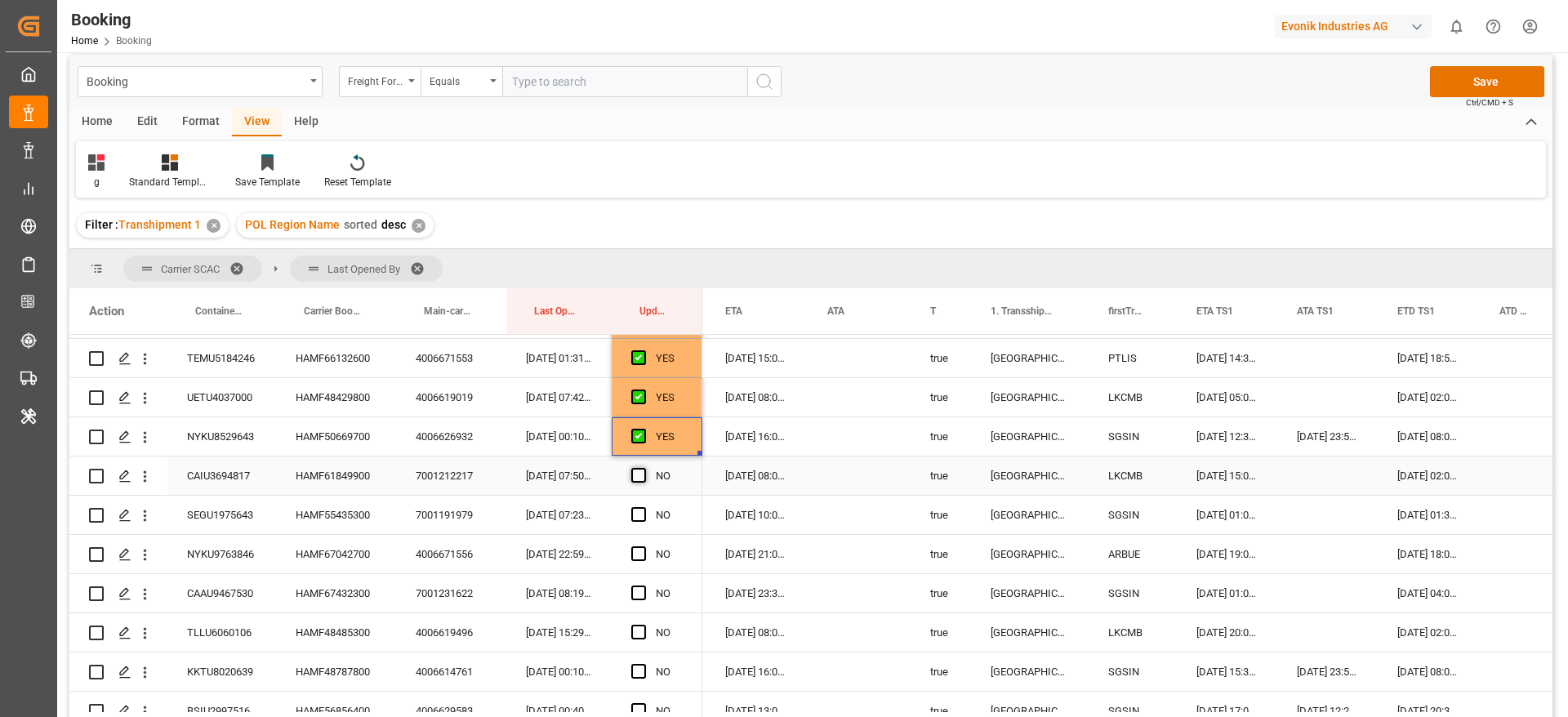
click at [644, 468] on input "Press SPACE to select this row." at bounding box center [644, 468] width 0 height 0
click at [639, 511] on span "Press SPACE to select this row." at bounding box center [638, 514] width 14 height 14
click at [644, 507] on input "Press SPACE to select this row." at bounding box center [644, 507] width 0 height 0
click at [638, 552] on span "Press SPACE to select this row." at bounding box center [638, 553] width 14 height 14
click at [644, 547] on input "Press SPACE to select this row." at bounding box center [644, 547] width 0 height 0
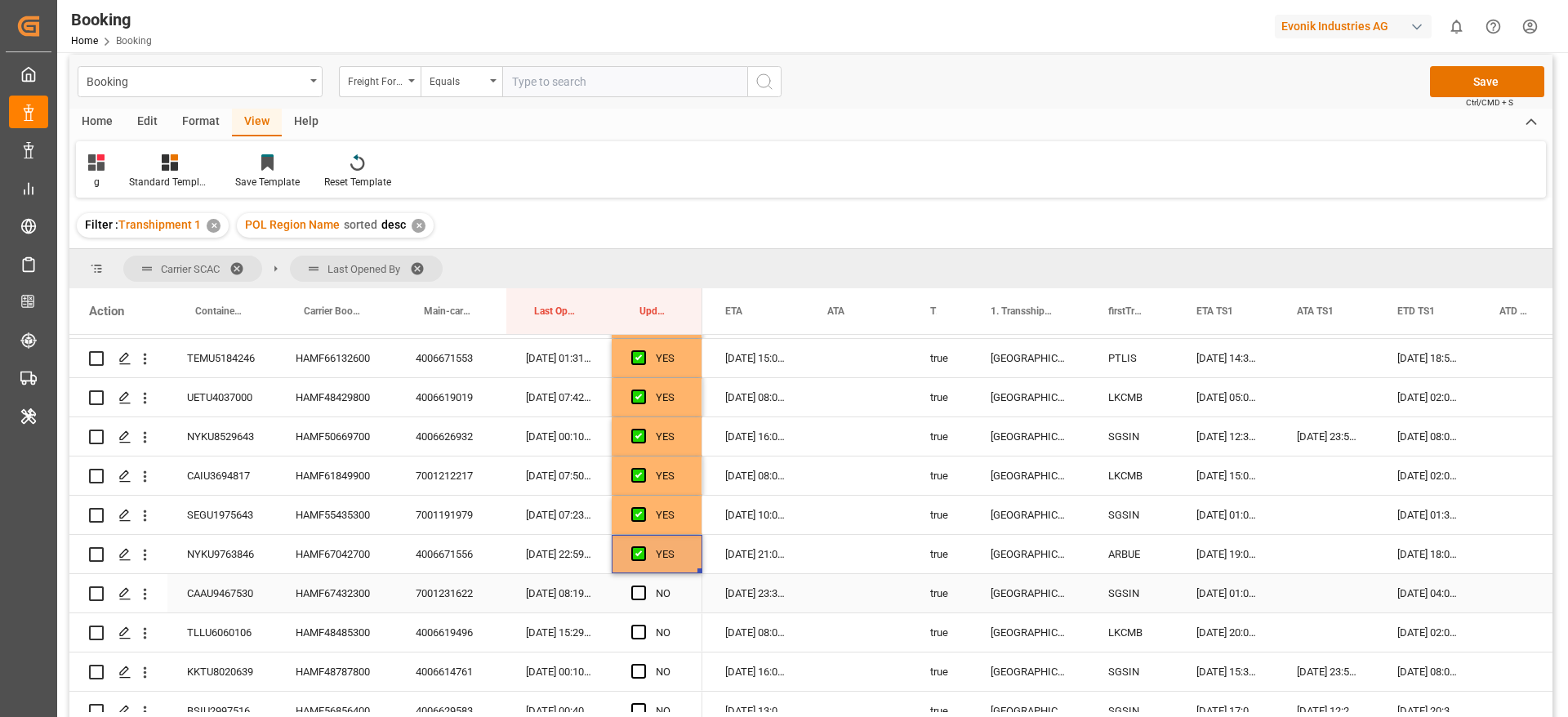
click at [638, 593] on span "Press SPACE to select this row." at bounding box center [638, 593] width 14 height 14
click at [644, 586] on input "Press SPACE to select this row." at bounding box center [644, 586] width 0 height 0
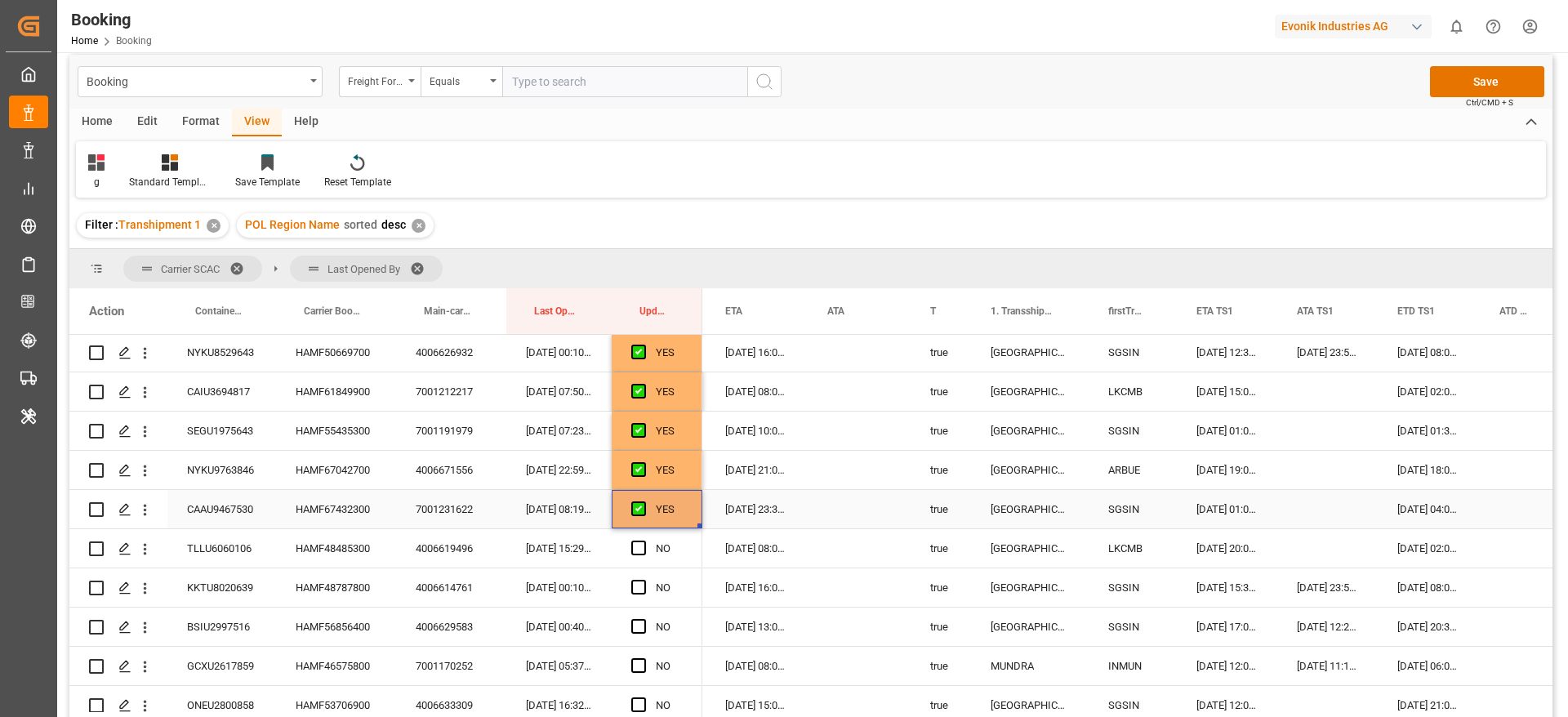
scroll to position [1216, 0]
drag, startPoint x: 639, startPoint y: 507, endPoint x: 644, endPoint y: 525, distance: 18.7
click at [639, 506] on span "Press SPACE to select this row." at bounding box center [638, 509] width 14 height 14
click at [644, 502] on input "Press SPACE to select this row." at bounding box center [644, 502] width 0 height 0
click at [643, 550] on span "Press SPACE to select this row." at bounding box center [638, 549] width 14 height 14
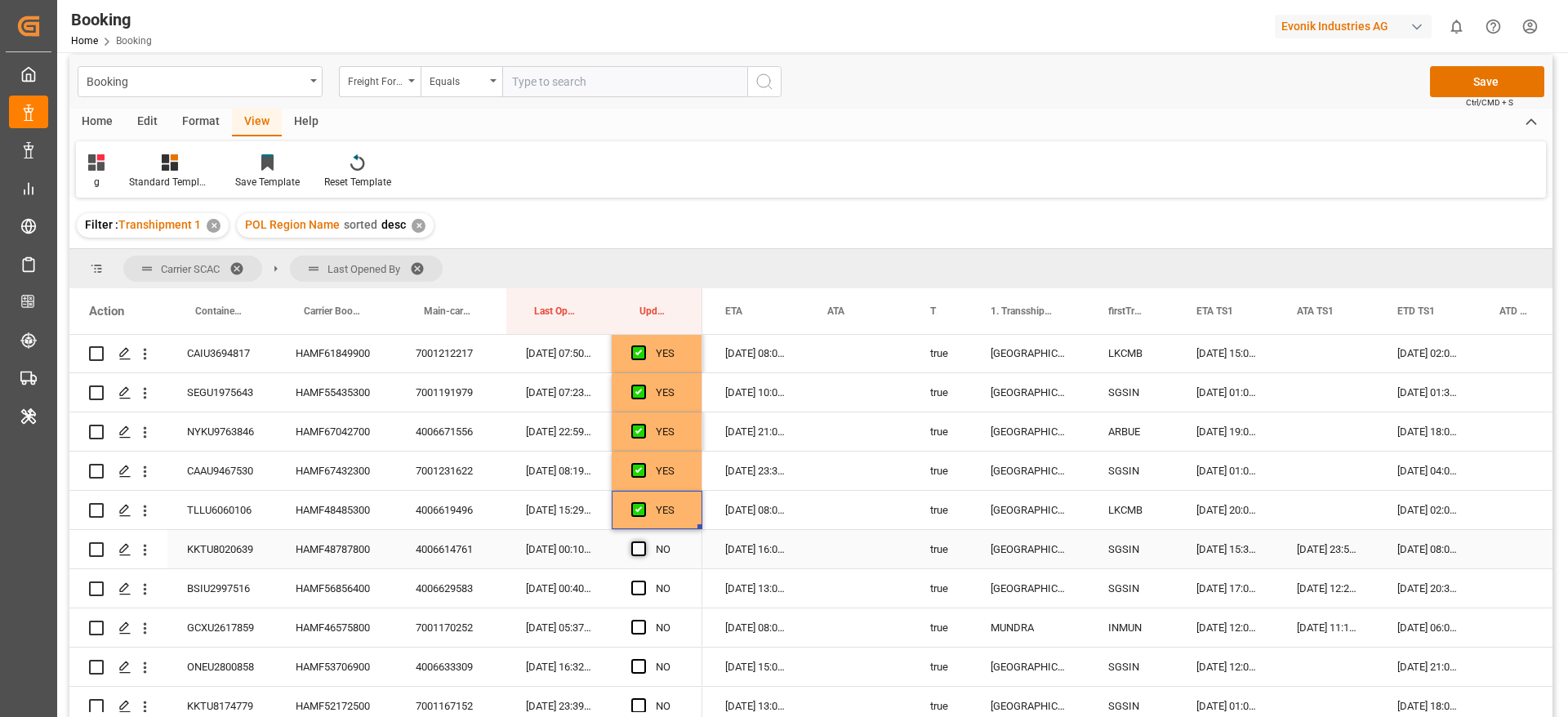
click at [644, 542] on input "Press SPACE to select this row." at bounding box center [644, 542] width 0 height 0
click at [643, 589] on span "Press SPACE to select this row." at bounding box center [638, 588] width 14 height 14
click at [644, 581] on input "Press SPACE to select this row." at bounding box center [644, 581] width 0 height 0
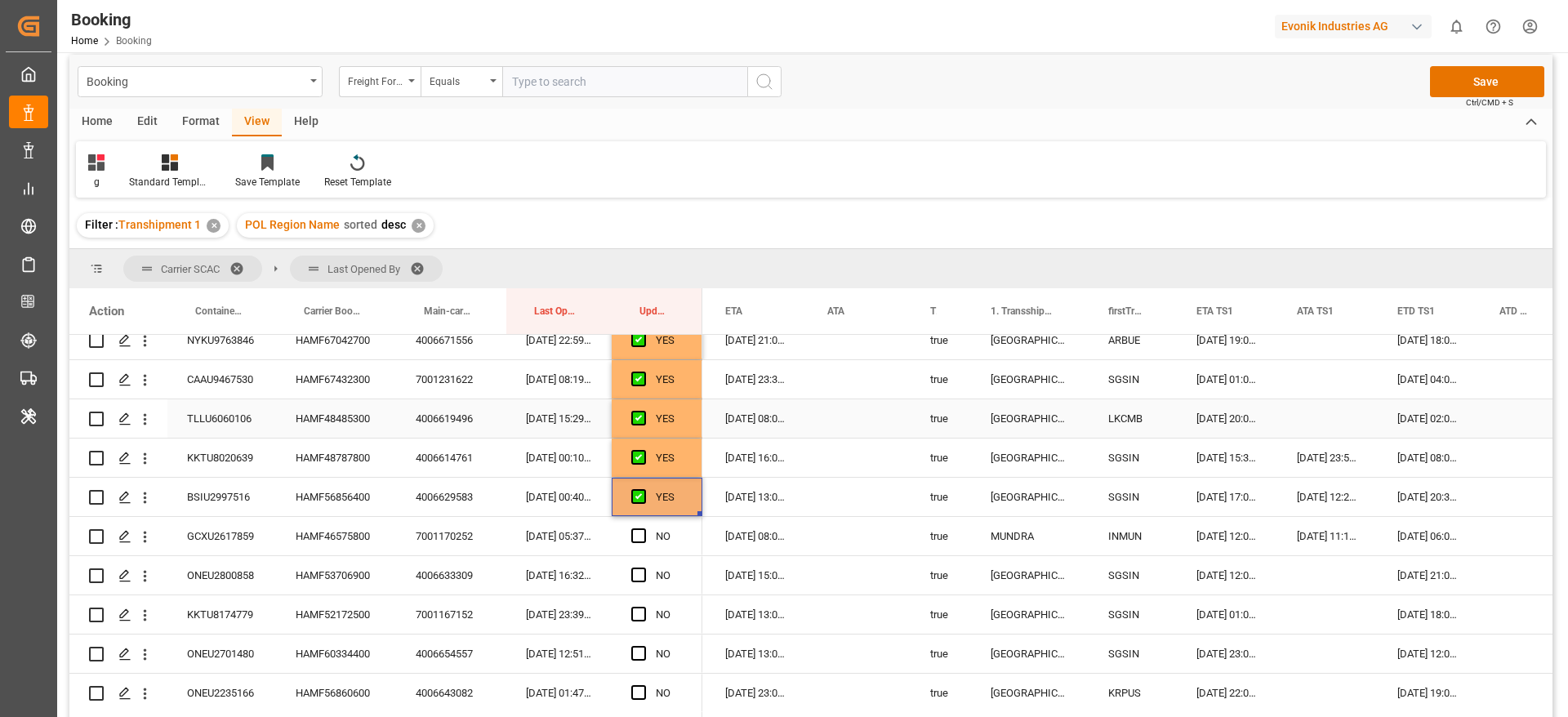
scroll to position [1339, 0]
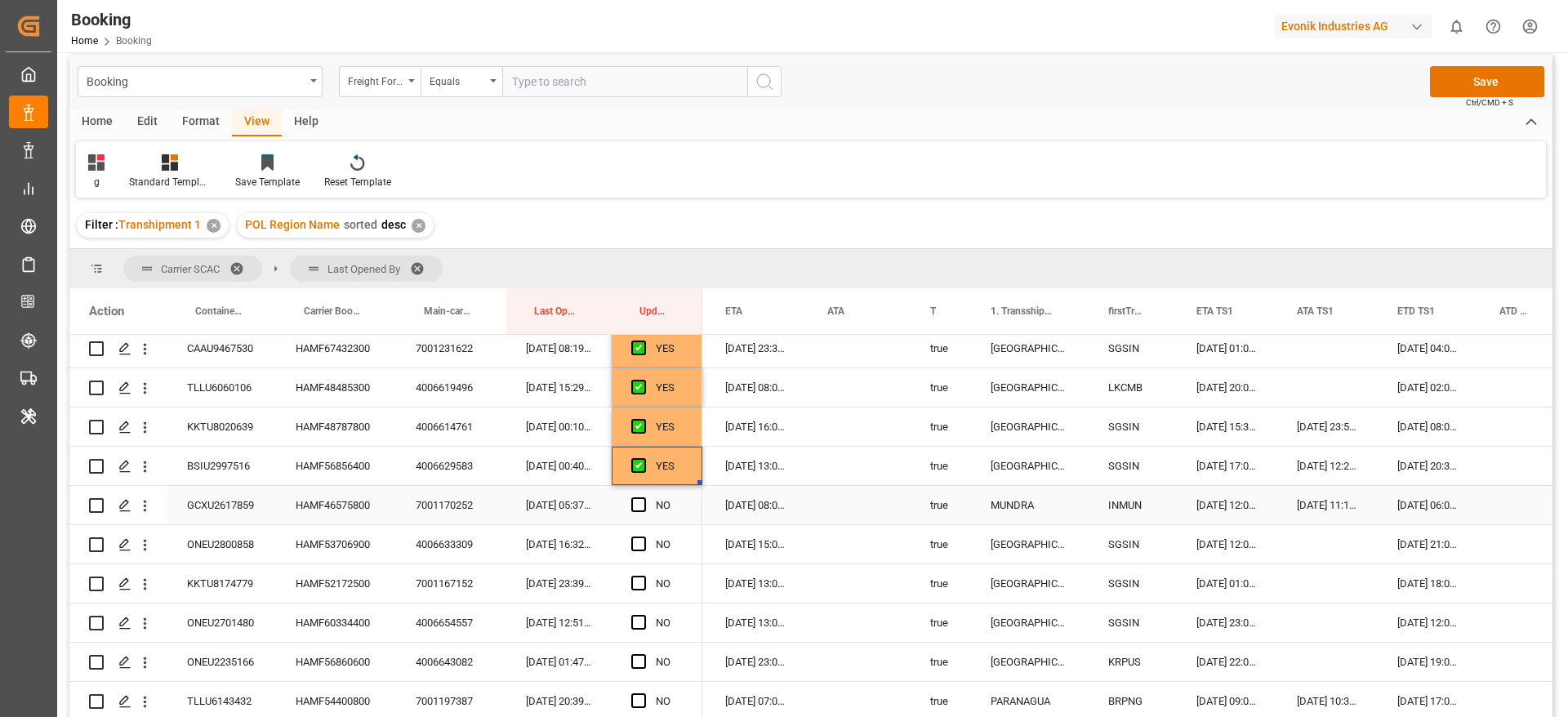
click at [335, 500] on div "HAMF46575800" at bounding box center [336, 505] width 120 height 38
click at [341, 500] on div "HAMF46575800" at bounding box center [336, 505] width 120 height 38
click at [635, 503] on span "Press SPACE to select this row." at bounding box center [638, 504] width 14 height 14
click at [644, 498] on input "Press SPACE to select this row." at bounding box center [644, 498] width 0 height 0
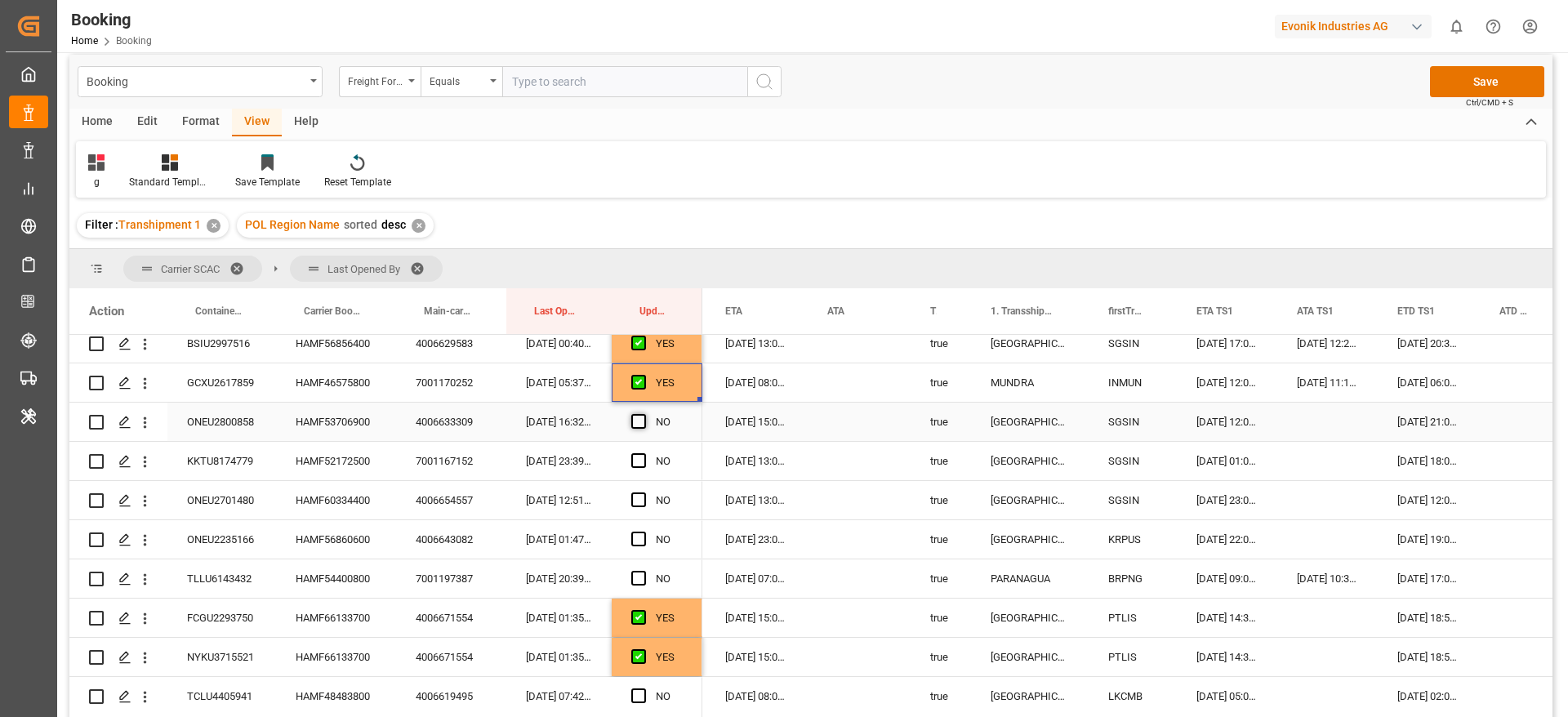
click at [641, 419] on span "Press SPACE to select this row." at bounding box center [638, 421] width 14 height 14
click at [644, 414] on input "Press SPACE to select this row." at bounding box center [644, 414] width 0 height 0
click at [637, 460] on span "Press SPACE to select this row." at bounding box center [638, 460] width 14 height 14
click at [644, 453] on input "Press SPACE to select this row." at bounding box center [644, 453] width 0 height 0
click at [644, 495] on span "Press SPACE to select this row." at bounding box center [638, 499] width 14 height 14
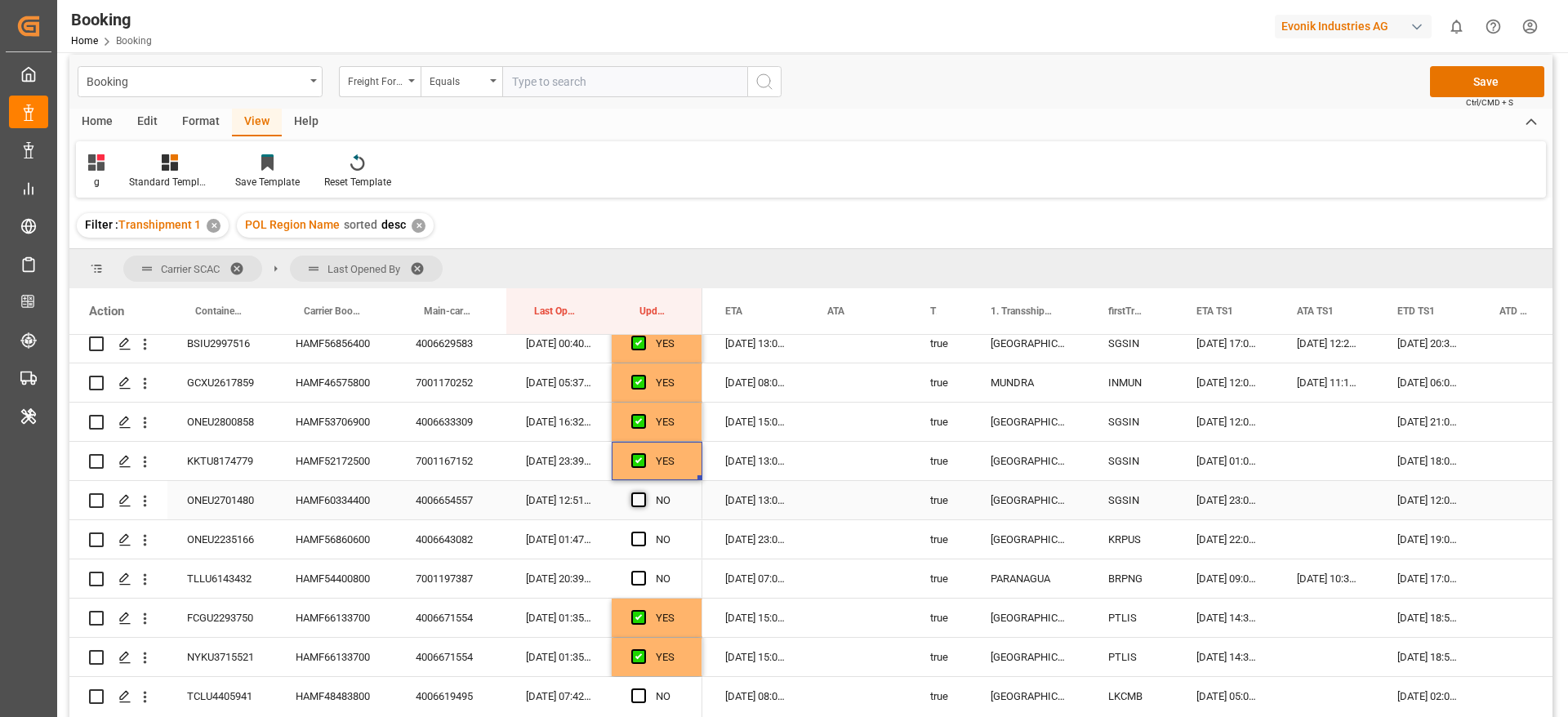
click at [644, 493] on input "Press SPACE to select this row." at bounding box center [644, 493] width 0 height 0
click at [642, 539] on span "Press SPACE to select this row." at bounding box center [638, 539] width 14 height 14
click at [644, 532] on input "Press SPACE to select this row." at bounding box center [644, 532] width 0 height 0
click at [323, 584] on div "HAMF54400800" at bounding box center [336, 578] width 120 height 38
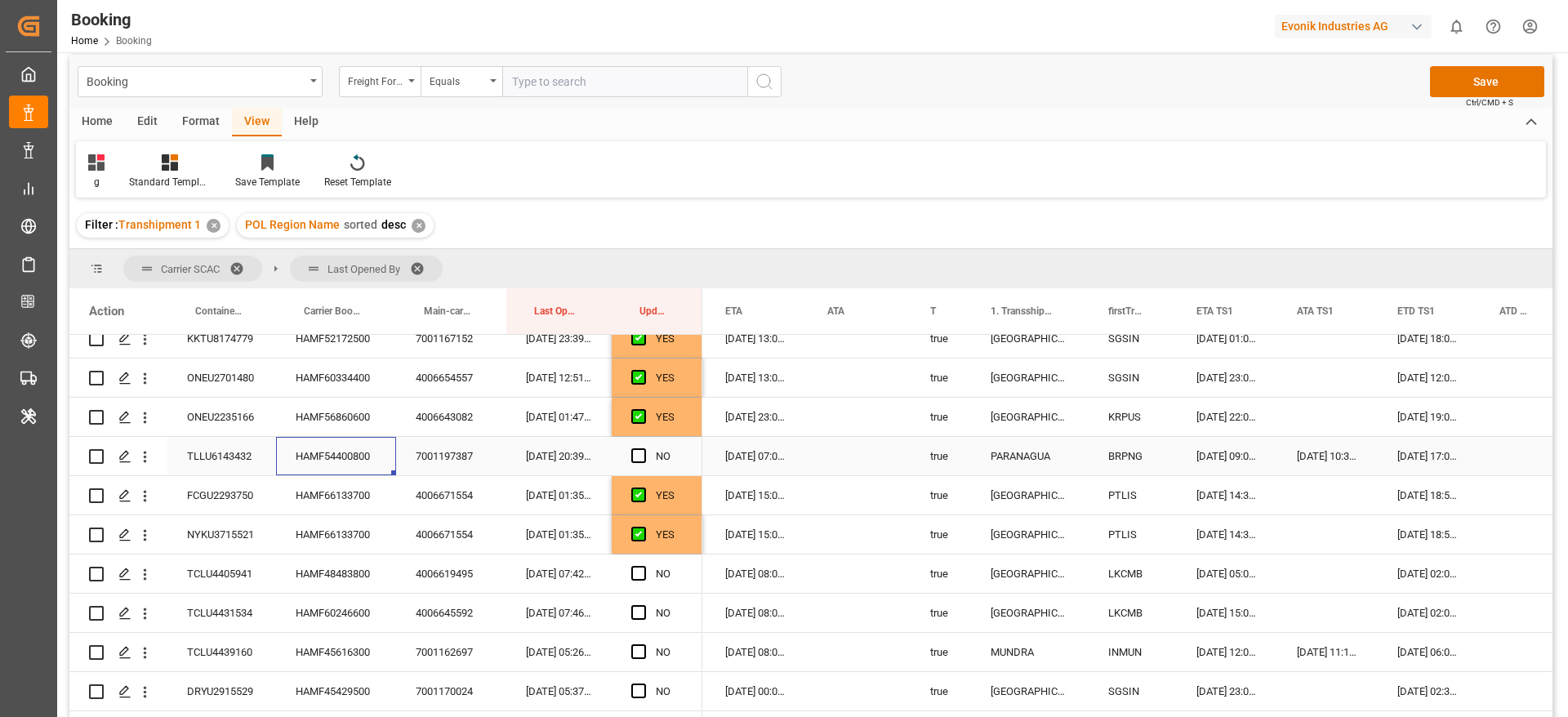
click at [636, 452] on span "Press SPACE to select this row." at bounding box center [638, 455] width 14 height 14
click at [644, 448] on input "Press SPACE to select this row." at bounding box center [644, 448] width 0 height 0
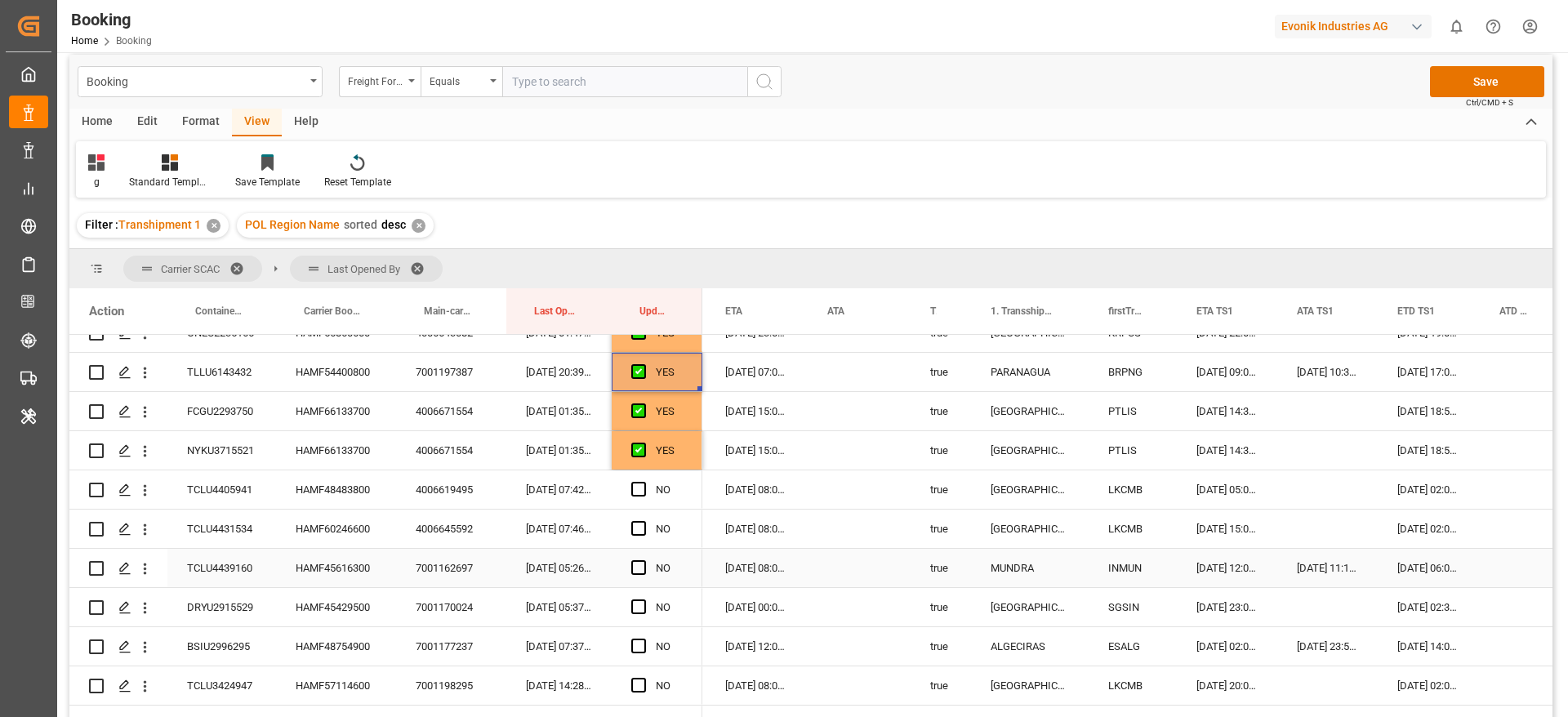
scroll to position [1706, 0]
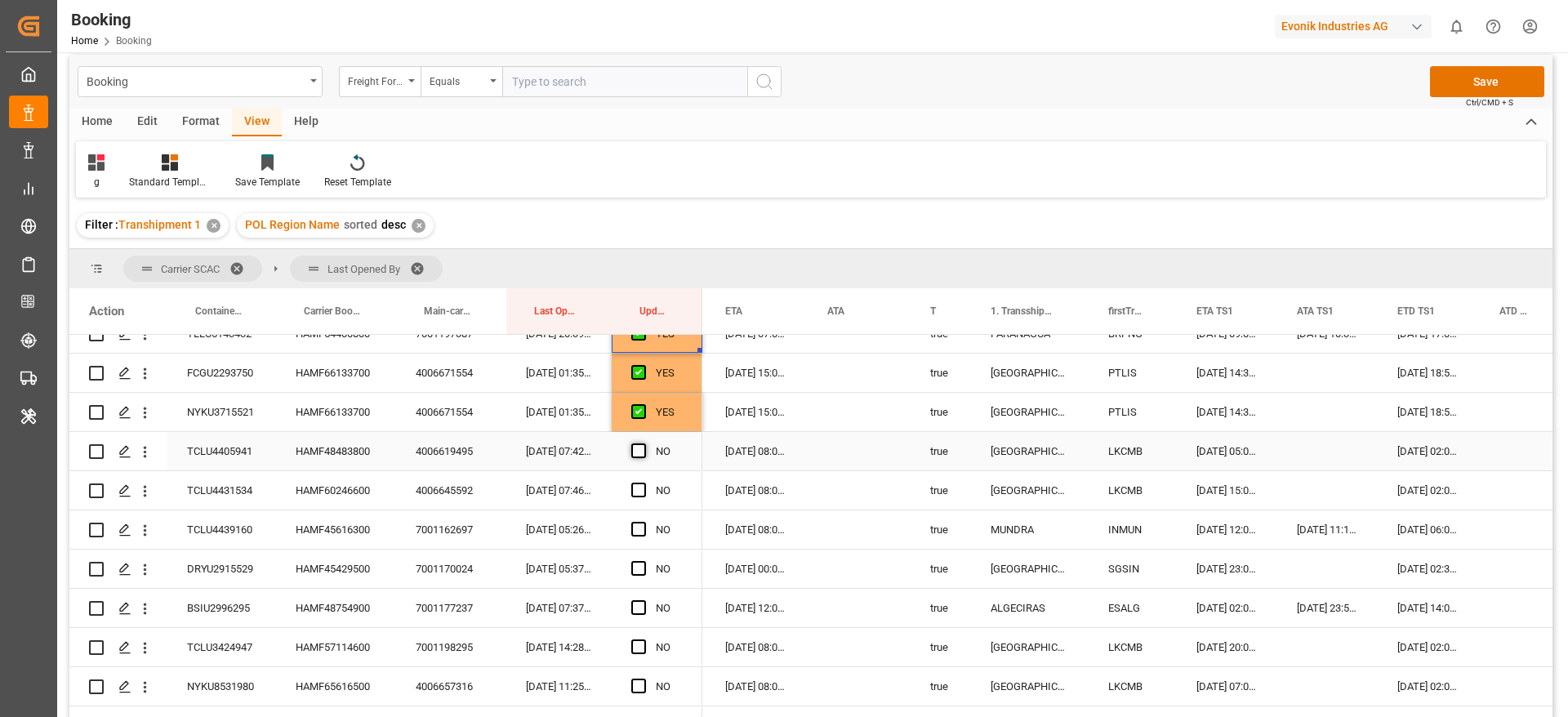
click at [640, 450] on span "Press SPACE to select this row." at bounding box center [638, 450] width 14 height 14
click at [644, 444] on input "Press SPACE to select this row." at bounding box center [644, 444] width 0 height 0
click at [641, 483] on span "Press SPACE to select this row." at bounding box center [638, 490] width 14 height 14
click at [644, 483] on input "Press SPACE to select this row." at bounding box center [644, 483] width 0 height 0
click at [641, 520] on div "Press SPACE to select this row." at bounding box center [643, 529] width 24 height 38
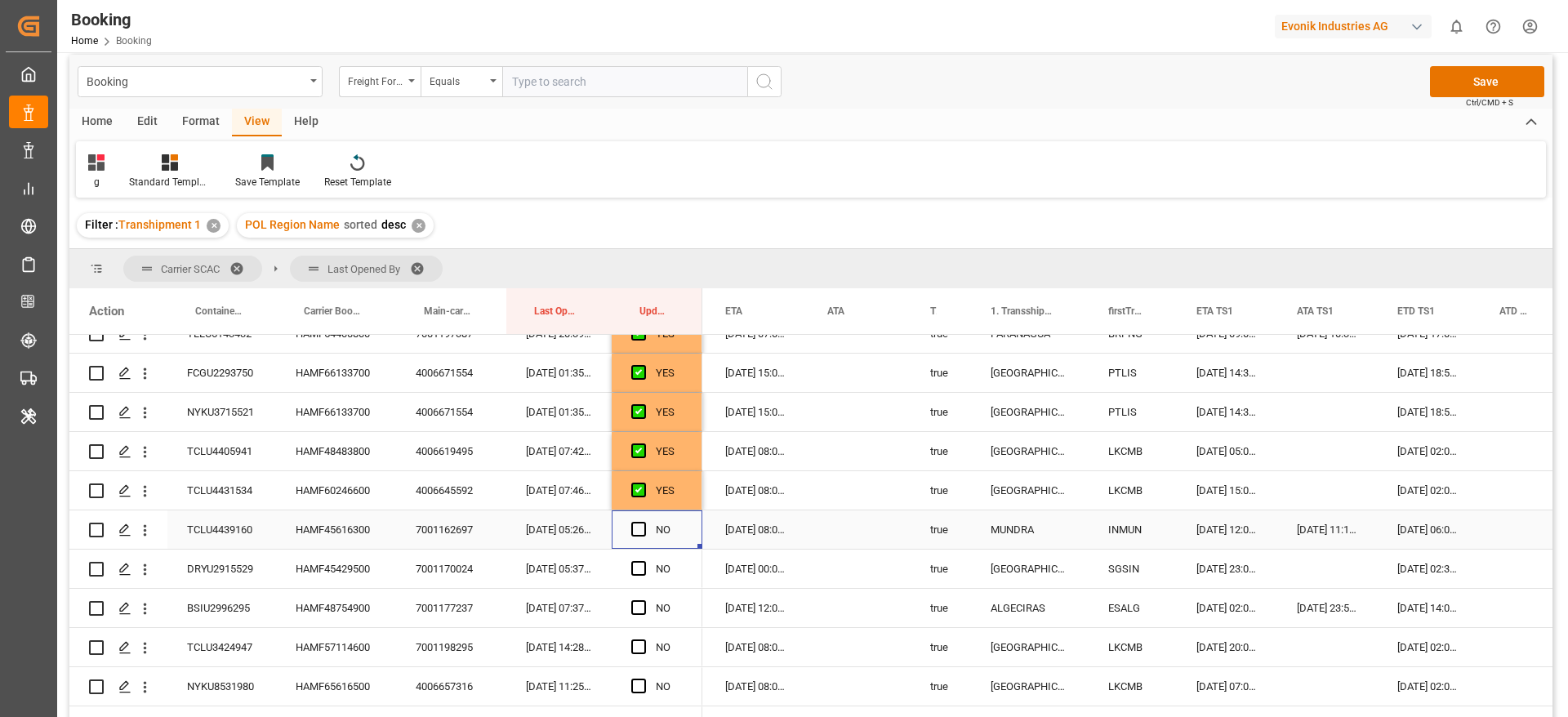
click at [343, 532] on div "HAMF45616300" at bounding box center [336, 530] width 120 height 38
click at [642, 530] on span "Press SPACE to select this row." at bounding box center [638, 528] width 14 height 14
click at [644, 522] on input "Press SPACE to select this row." at bounding box center [644, 522] width 0 height 0
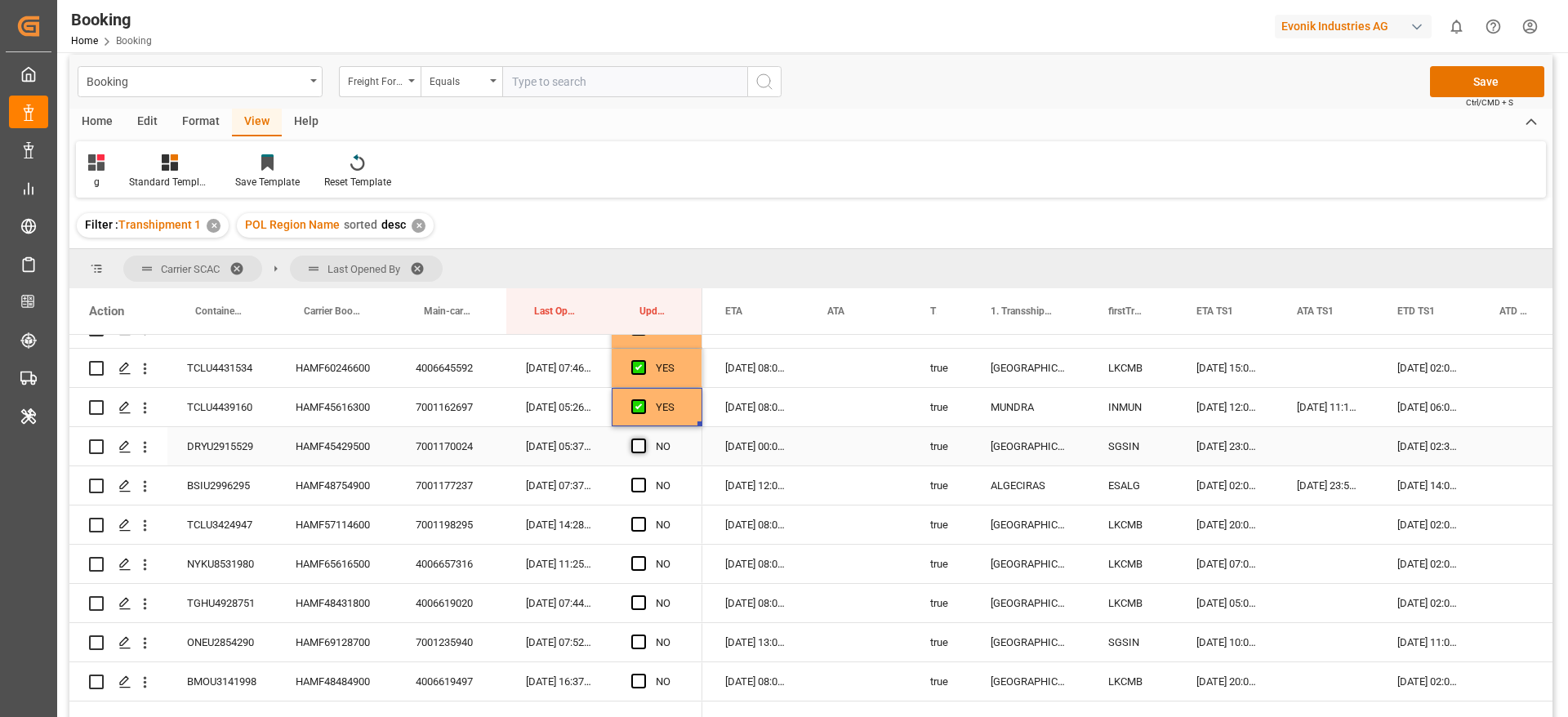
click at [637, 446] on span "Press SPACE to select this row." at bounding box center [638, 446] width 14 height 14
click at [644, 439] on input "Press SPACE to select this row." at bounding box center [644, 439] width 0 height 0
click at [333, 485] on div "HAMF48754900" at bounding box center [336, 486] width 120 height 38
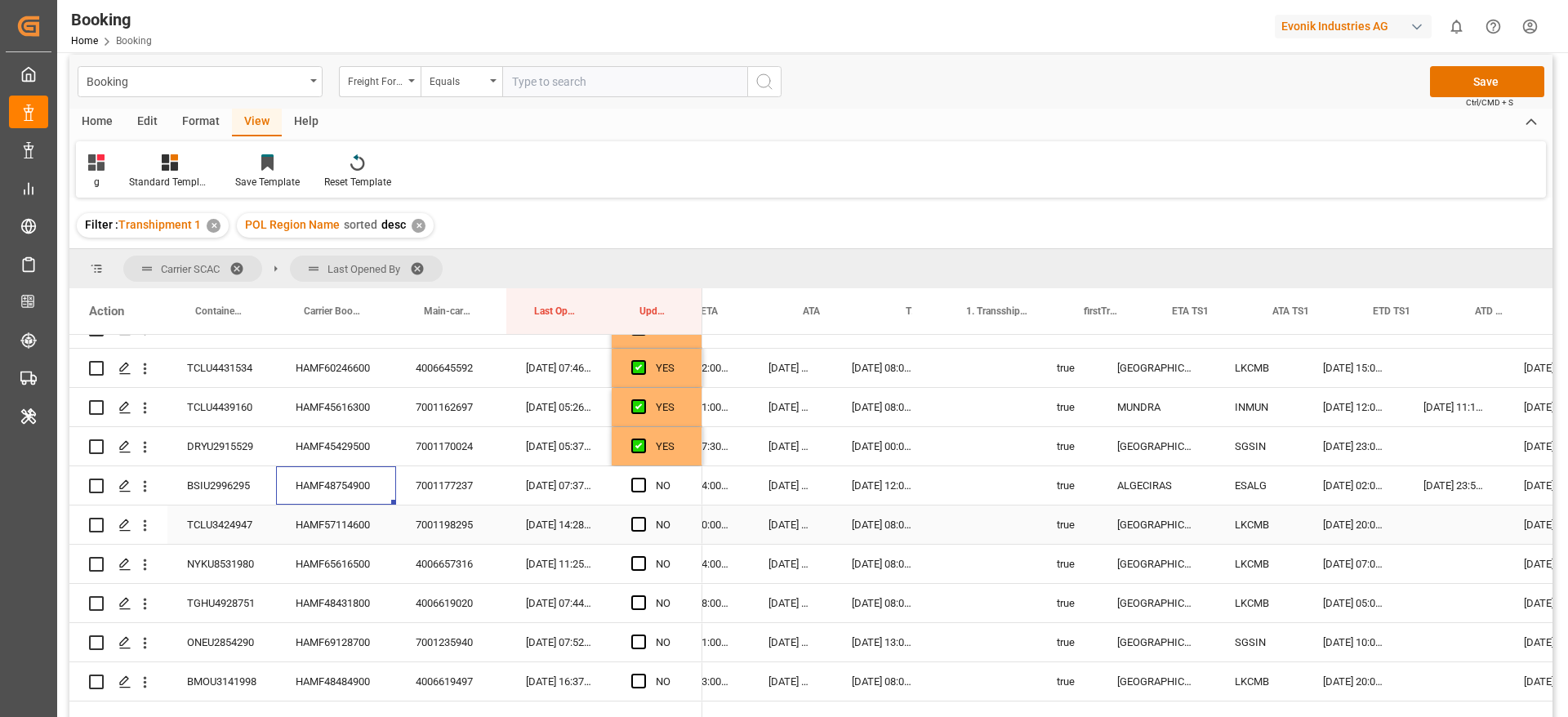
scroll to position [0, 0]
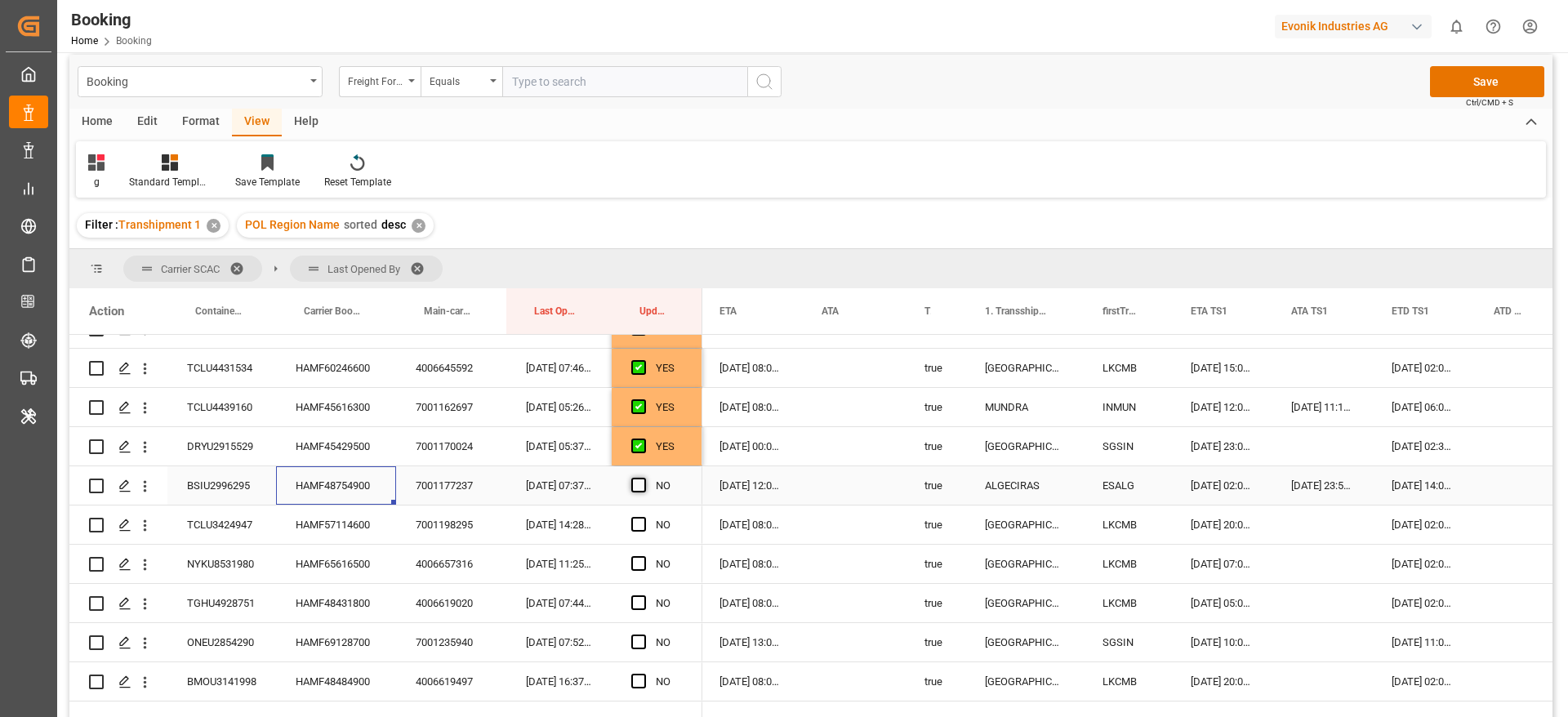
click at [638, 488] on span "Press SPACE to select this row." at bounding box center [638, 485] width 14 height 14
click at [644, 478] on input "Press SPACE to select this row." at bounding box center [644, 478] width 0 height 0
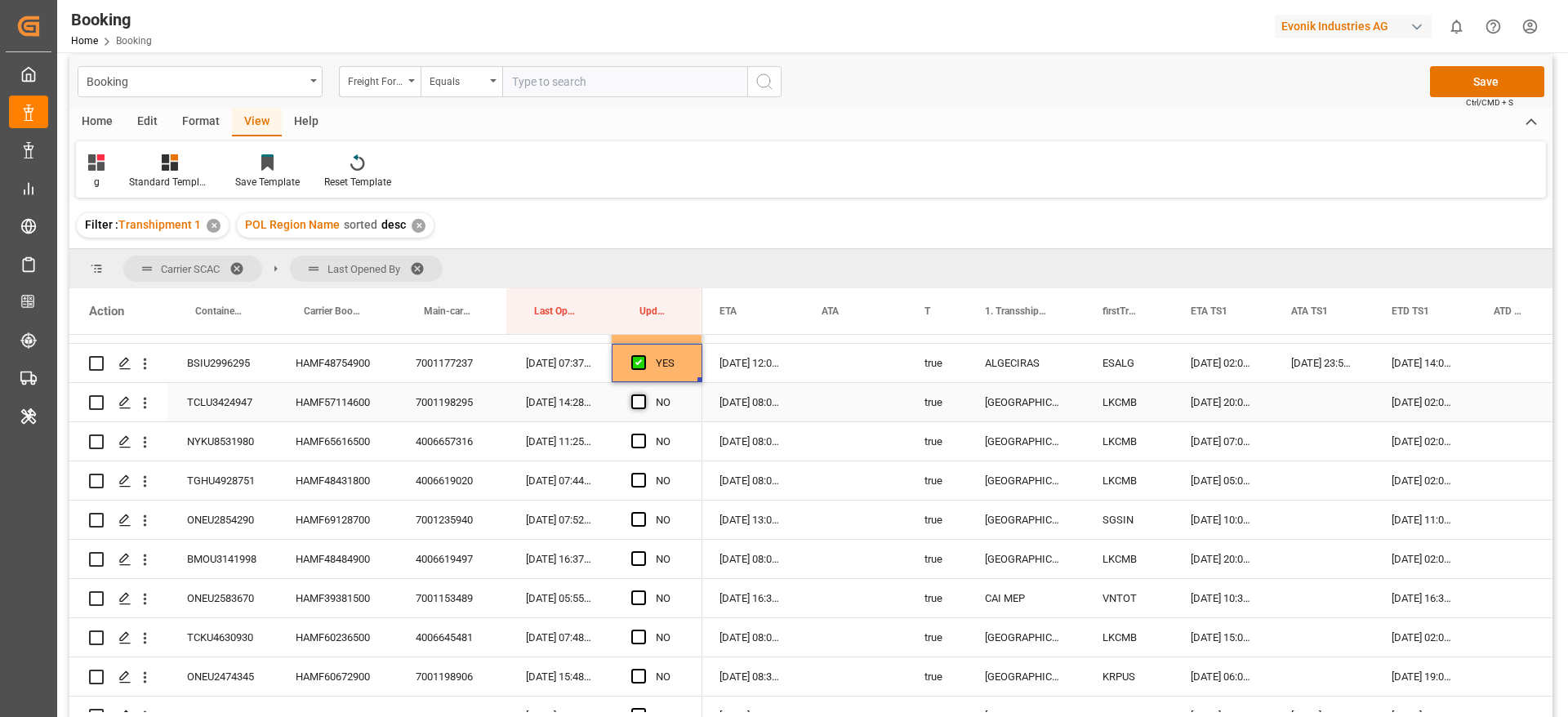
click at [641, 399] on span "Press SPACE to select this row." at bounding box center [638, 401] width 14 height 14
click at [644, 395] on input "Press SPACE to select this row." at bounding box center [644, 395] width 0 height 0
click at [637, 440] on span "Press SPACE to select this row." at bounding box center [638, 441] width 14 height 14
click at [644, 434] on input "Press SPACE to select this row." at bounding box center [644, 434] width 0 height 0
click at [636, 481] on span "Press SPACE to select this row." at bounding box center [638, 480] width 14 height 14
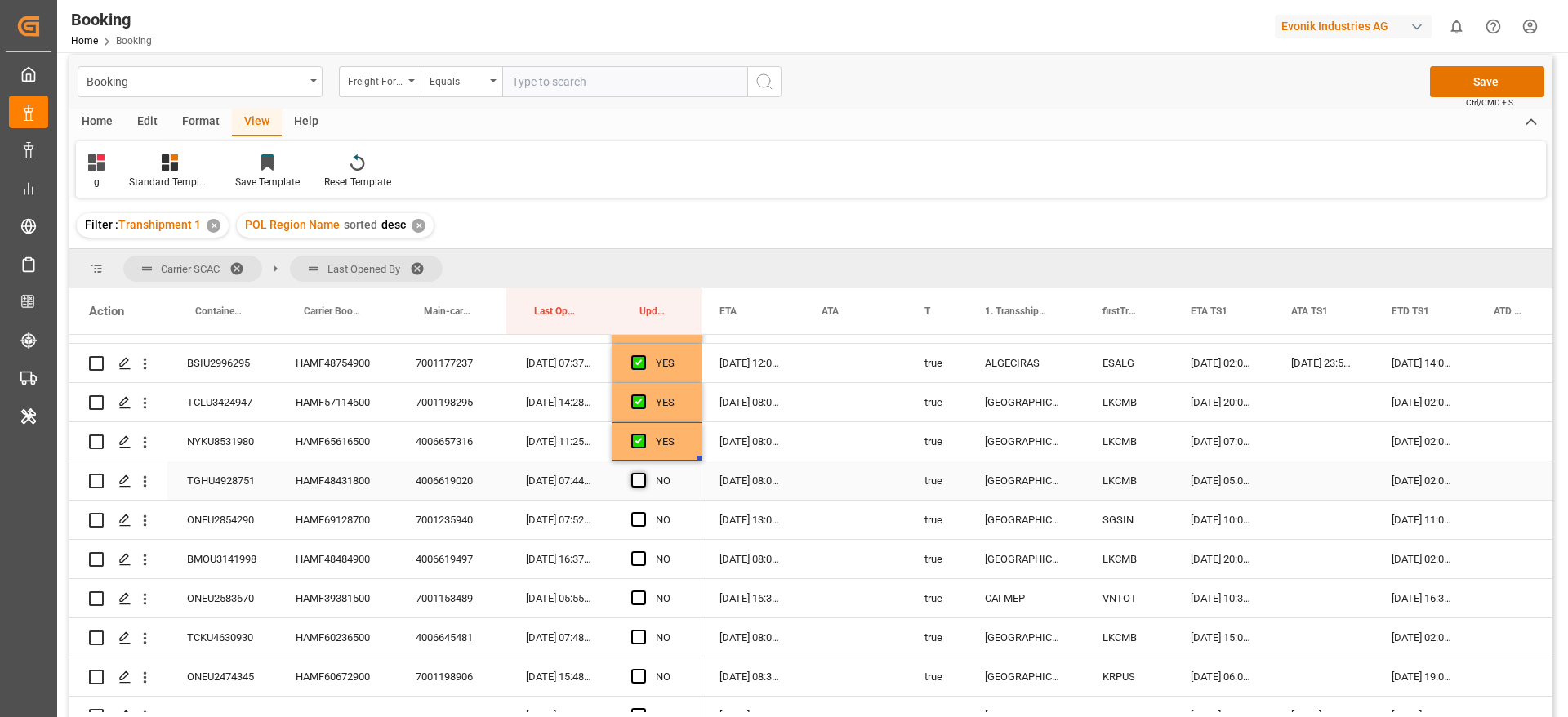
click at [644, 474] on input "Press SPACE to select this row." at bounding box center [644, 474] width 0 height 0
click at [639, 522] on span "Press SPACE to select this row." at bounding box center [638, 519] width 14 height 14
click at [644, 512] on input "Press SPACE to select this row." at bounding box center [644, 512] width 0 height 0
click at [634, 558] on span "Press SPACE to select this row." at bounding box center [638, 558] width 14 height 14
click at [644, 551] on input "Press SPACE to select this row." at bounding box center [644, 551] width 0 height 0
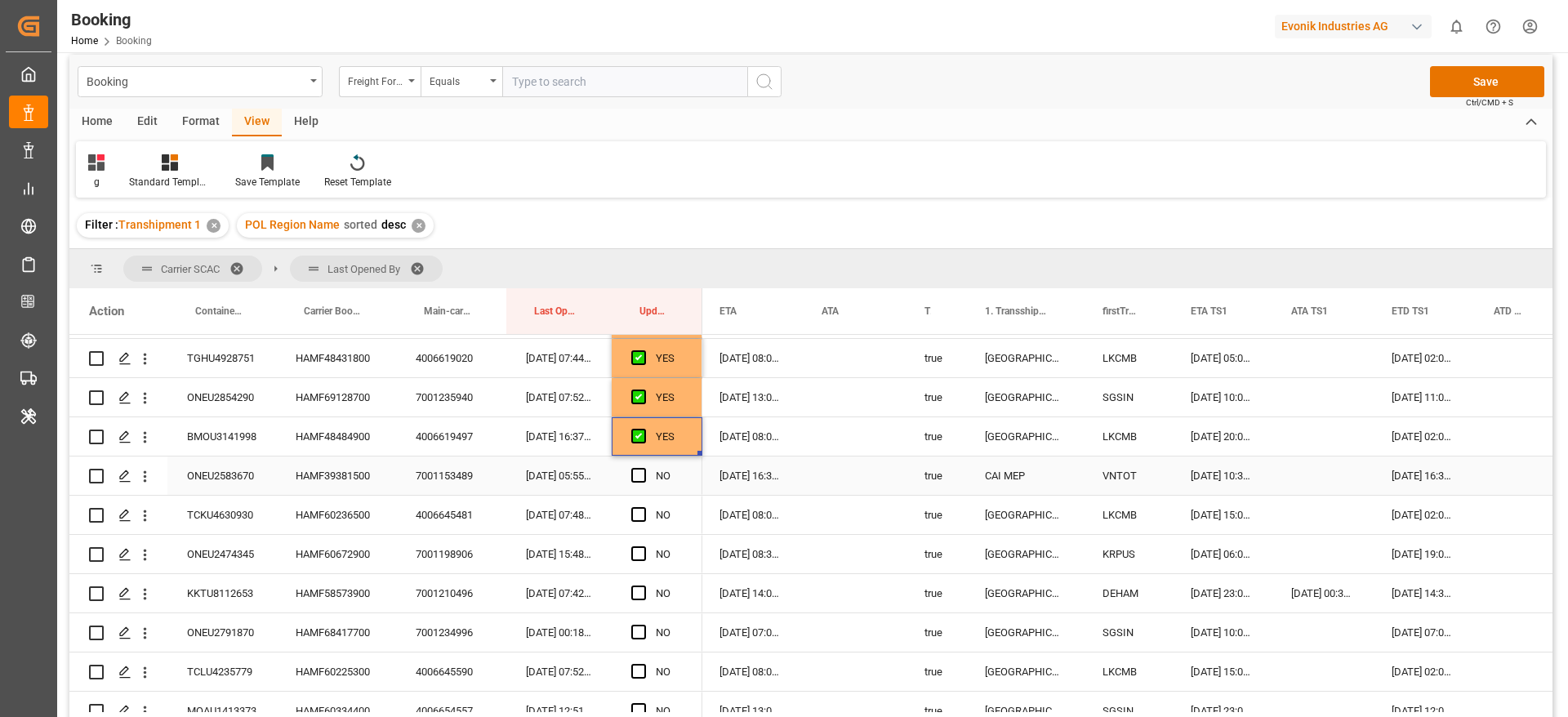
click at [327, 485] on div "HAMF39381500" at bounding box center [336, 476] width 120 height 38
click at [1296, 467] on div "Press SPACE to select this row." at bounding box center [1322, 476] width 100 height 38
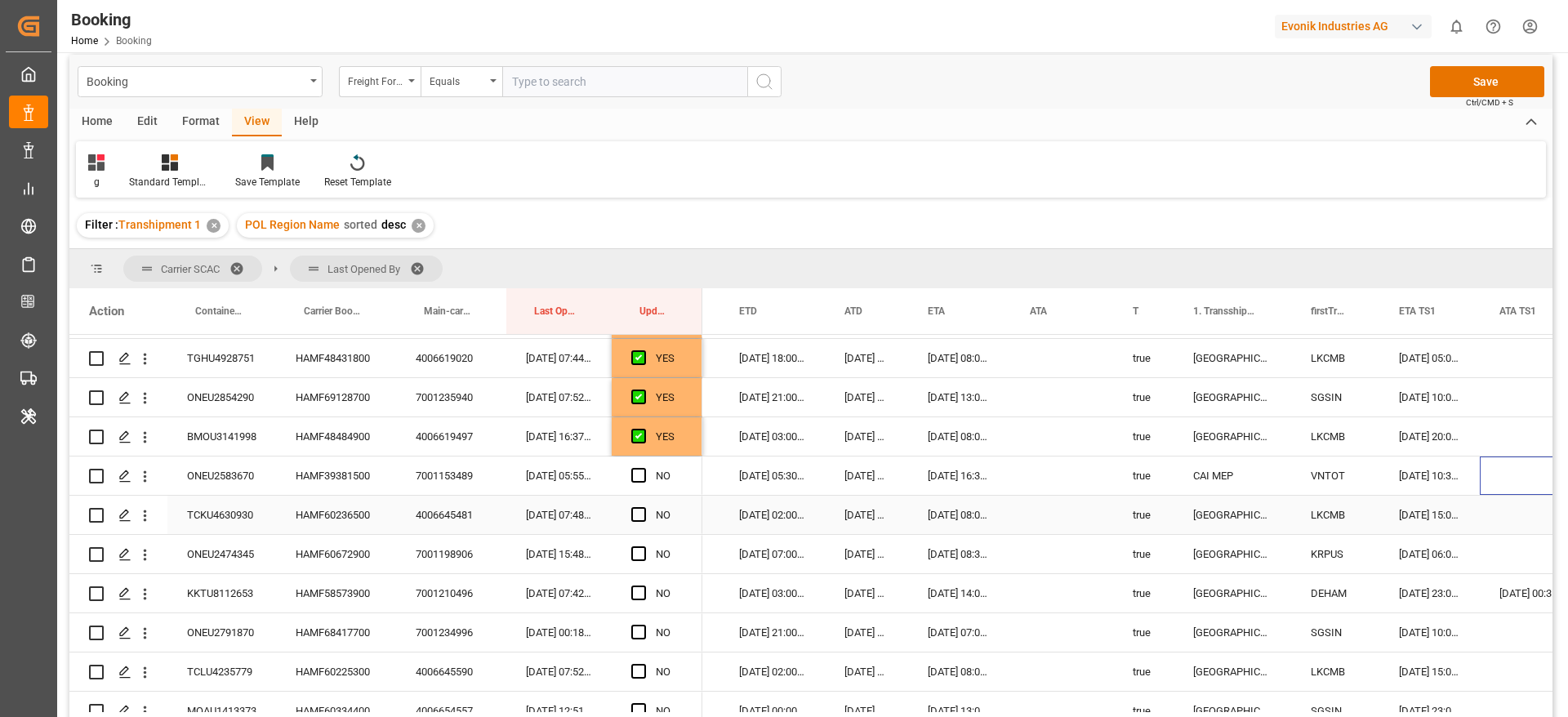
scroll to position [0, 1173]
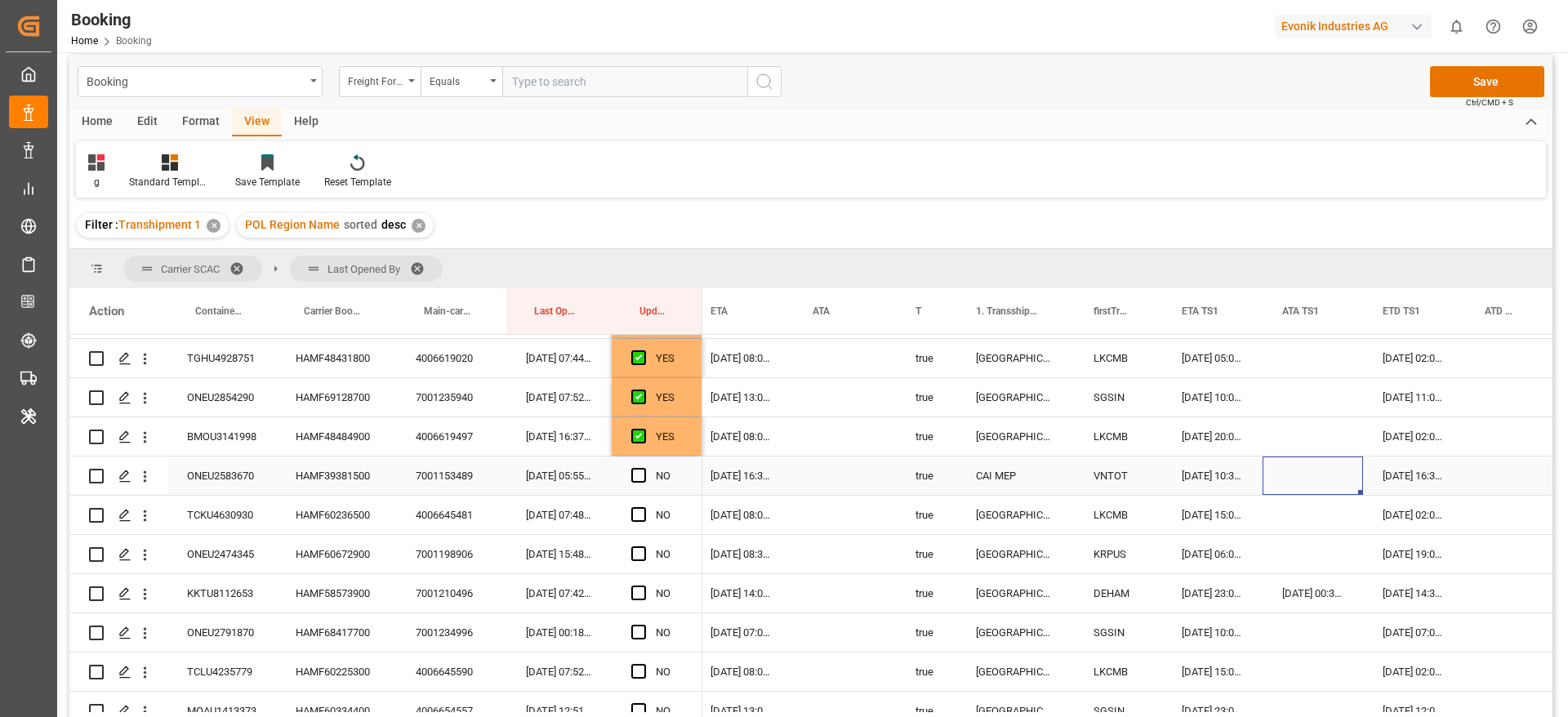
click at [1310, 472] on div "Press SPACE to select this row." at bounding box center [1312, 476] width 100 height 38
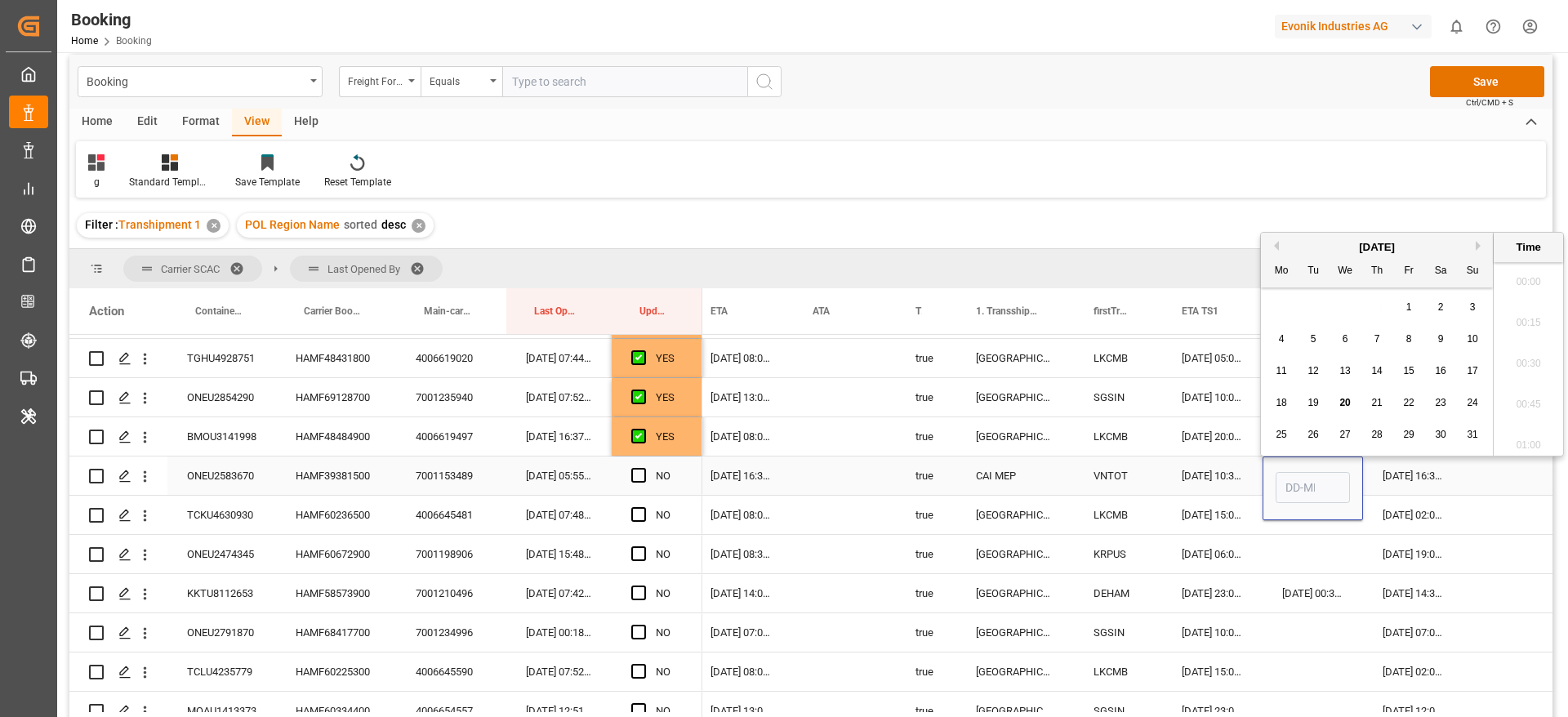
scroll to position [2375, 0]
click at [1349, 397] on span "20" at bounding box center [1344, 403] width 11 height 12
type input "20-08-2025 00:00"
click at [1484, 471] on div "Press SPACE to select this row." at bounding box center [1506, 476] width 84 height 38
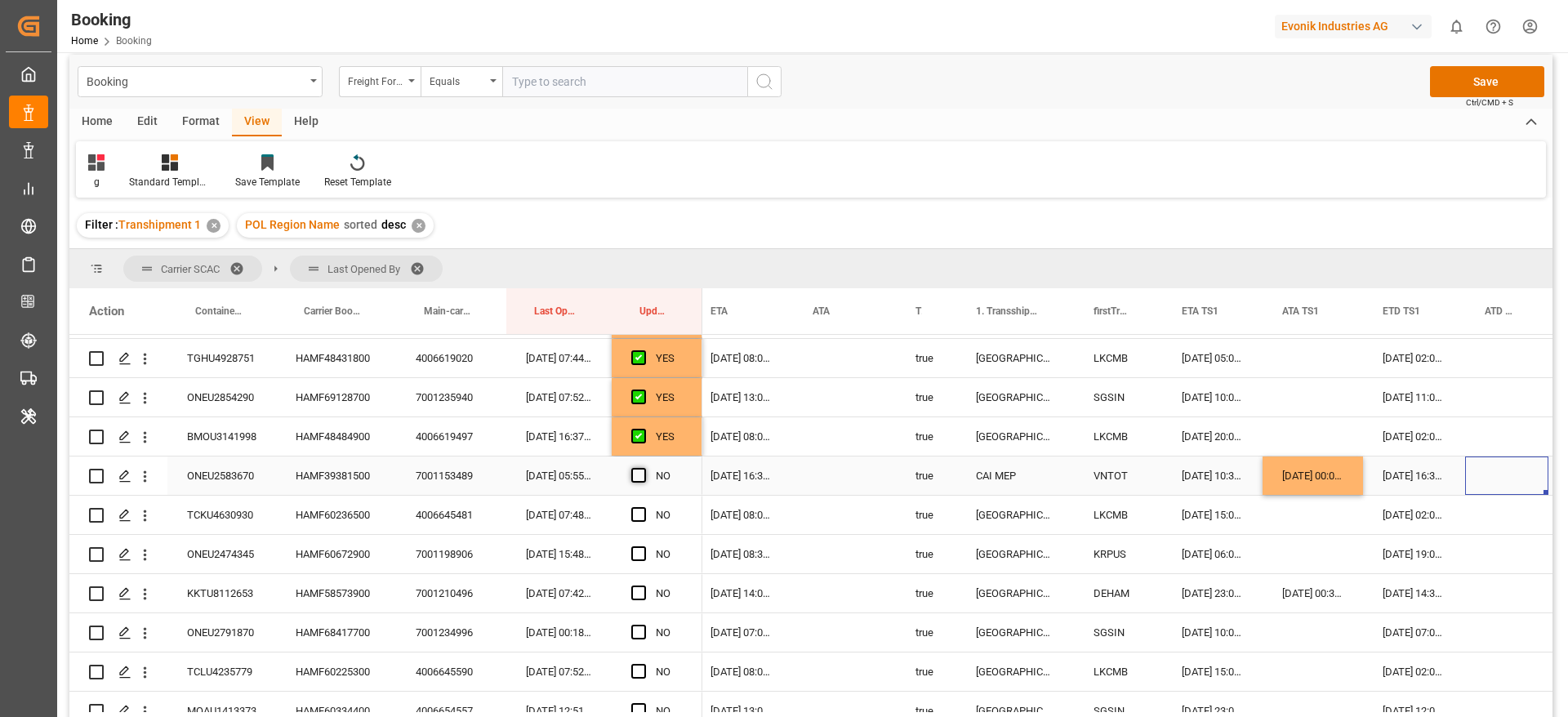
click at [639, 474] on span "Press SPACE to select this row." at bounding box center [638, 474] width 14 height 14
click at [644, 468] on input "Press SPACE to select this row." at bounding box center [644, 468] width 0 height 0
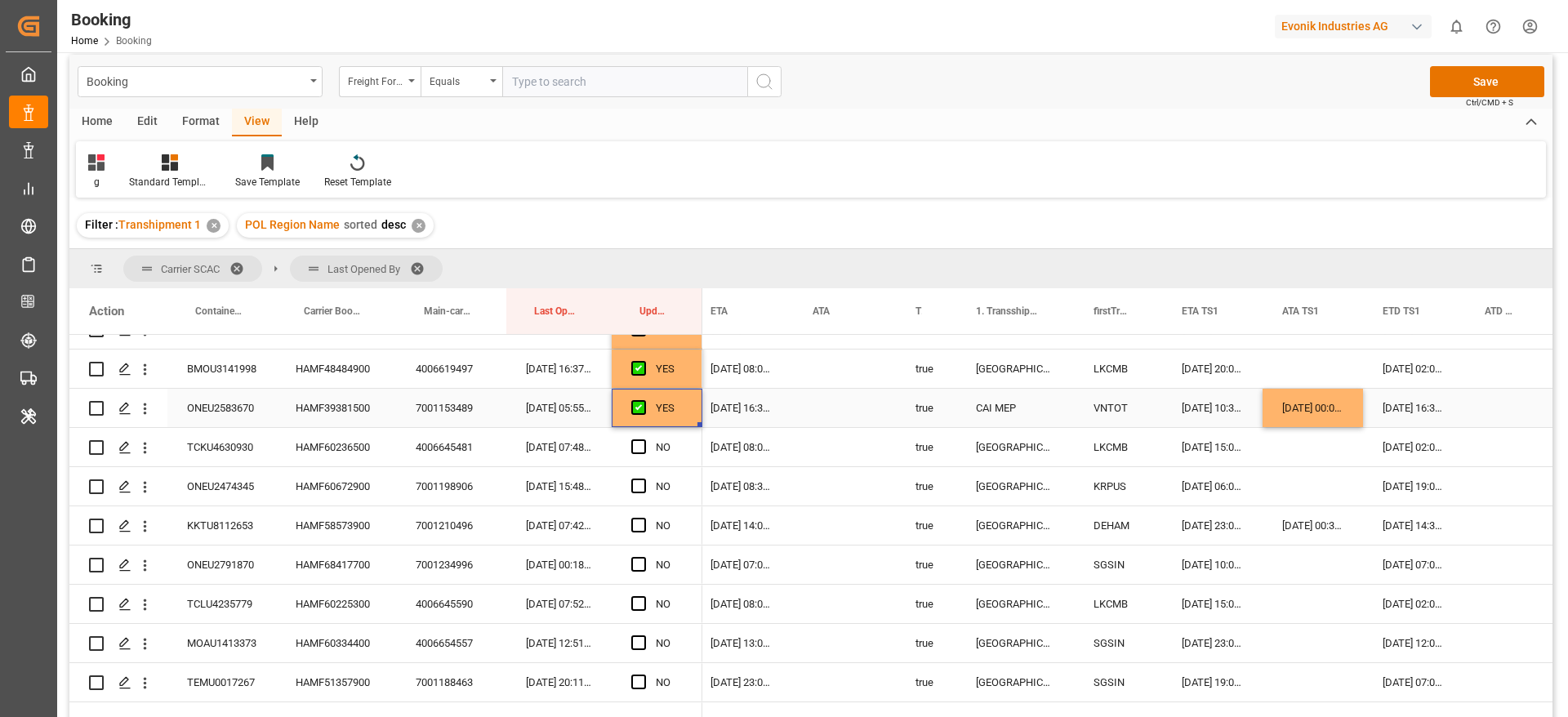
scroll to position [2197, 0]
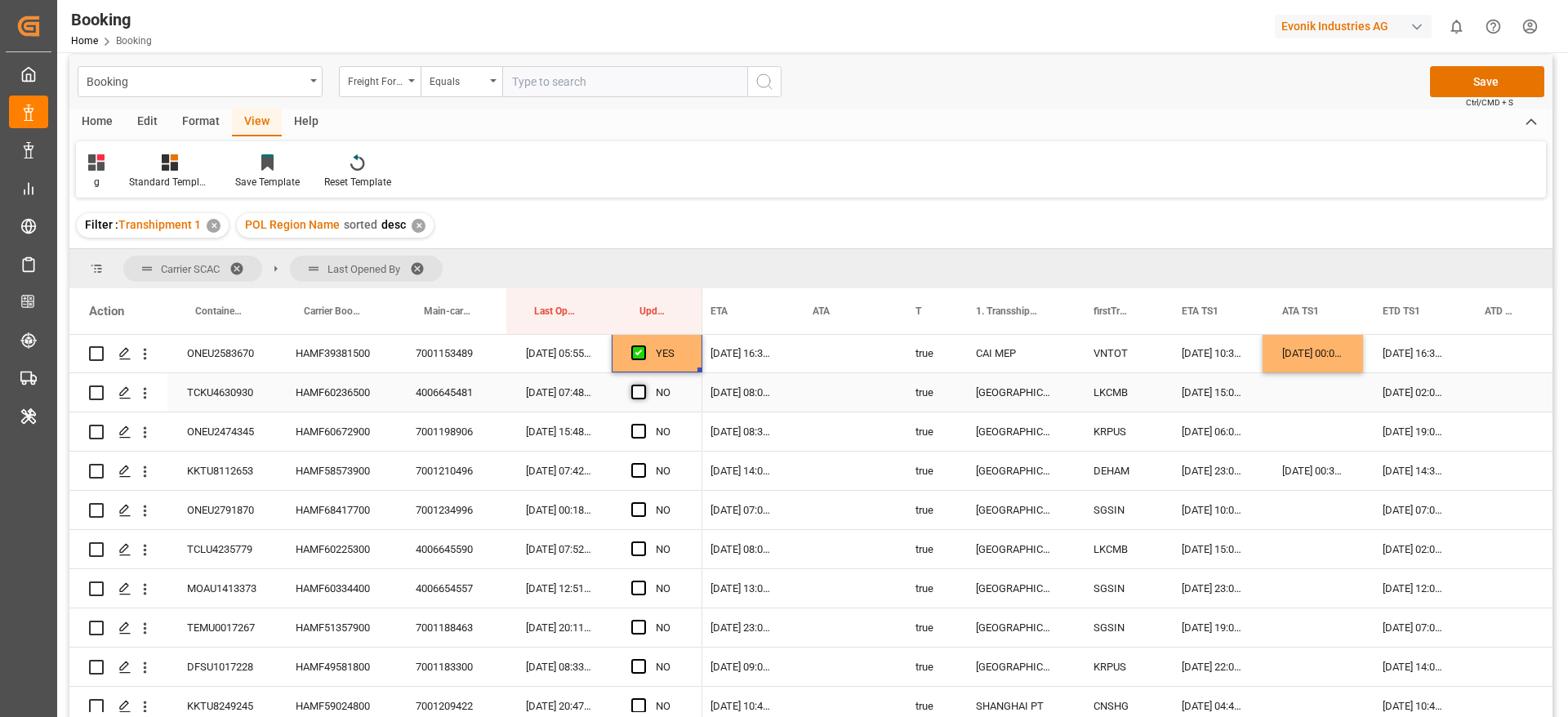
click at [640, 392] on span "Press SPACE to select this row." at bounding box center [638, 392] width 14 height 14
click at [644, 385] on input "Press SPACE to select this row." at bounding box center [644, 385] width 0 height 0
click at [635, 422] on div "Press SPACE to select this row." at bounding box center [643, 432] width 24 height 38
click at [641, 422] on div "Press SPACE to select this row." at bounding box center [643, 432] width 24 height 38
click at [641, 434] on span "Press SPACE to select this row." at bounding box center [638, 431] width 14 height 14
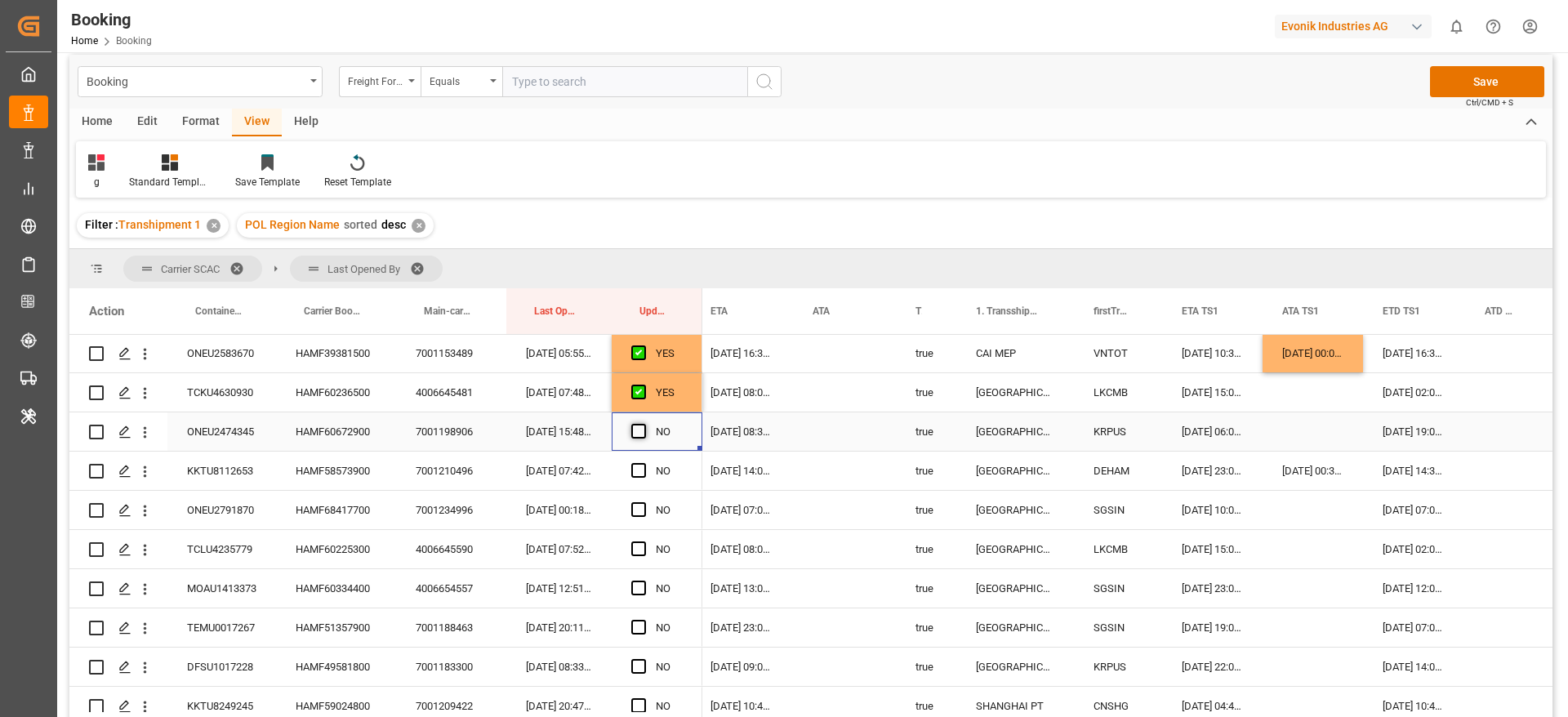
click at [644, 424] on input "Press SPACE to select this row." at bounding box center [644, 424] width 0 height 0
click at [321, 468] on div "HAMF58573900" at bounding box center [336, 471] width 120 height 38
click at [637, 469] on span "Press SPACE to select this row." at bounding box center [638, 470] width 14 height 14
click at [644, 463] on input "Press SPACE to select this row." at bounding box center [644, 463] width 0 height 0
click at [635, 508] on span "Press SPACE to select this row." at bounding box center [638, 509] width 14 height 14
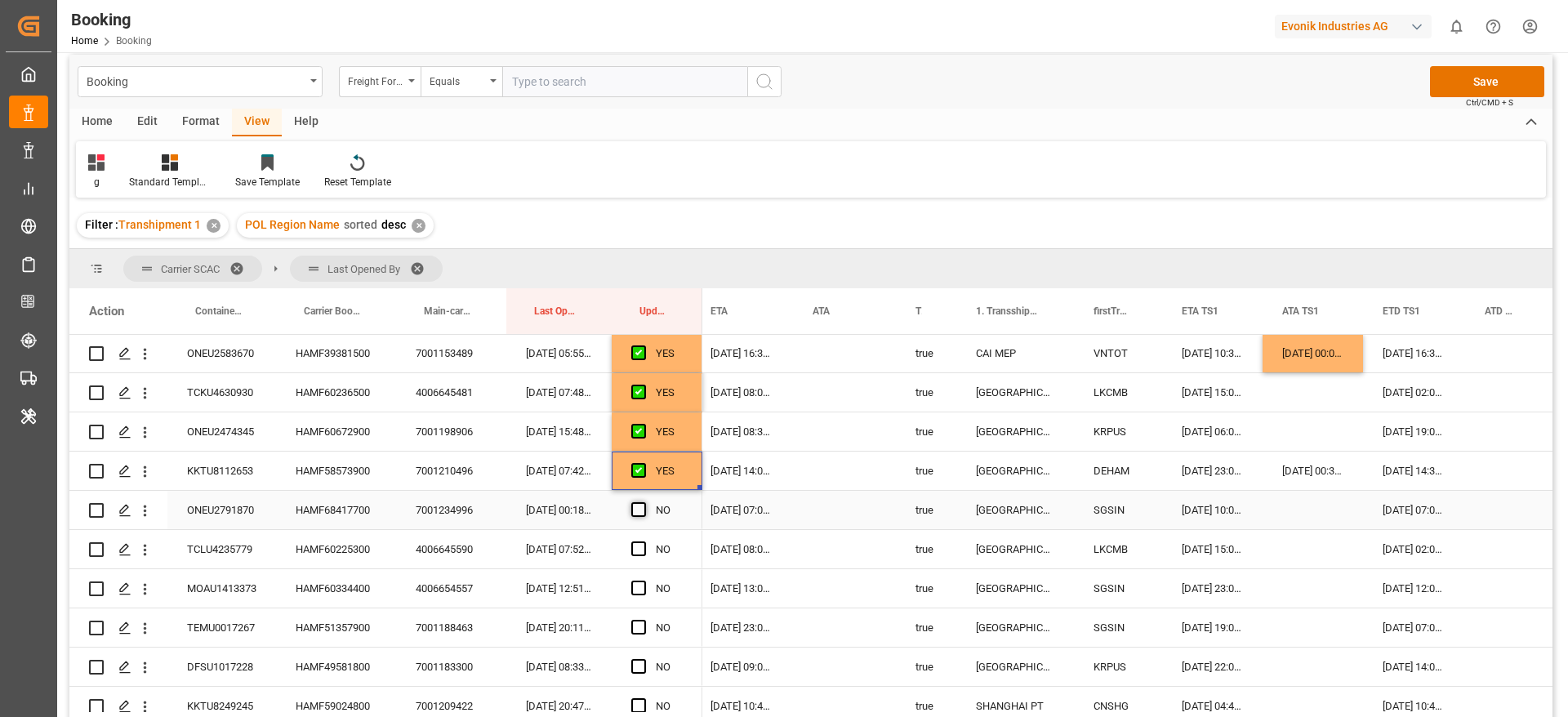
click at [644, 502] on input "Press SPACE to select this row." at bounding box center [644, 502] width 0 height 0
click at [641, 551] on span "Press SPACE to select this row." at bounding box center [638, 549] width 14 height 14
click at [644, 542] on input "Press SPACE to select this row." at bounding box center [644, 542] width 0 height 0
click at [640, 587] on span "Press SPACE to select this row." at bounding box center [638, 588] width 14 height 14
click at [644, 581] on input "Press SPACE to select this row." at bounding box center [644, 581] width 0 height 0
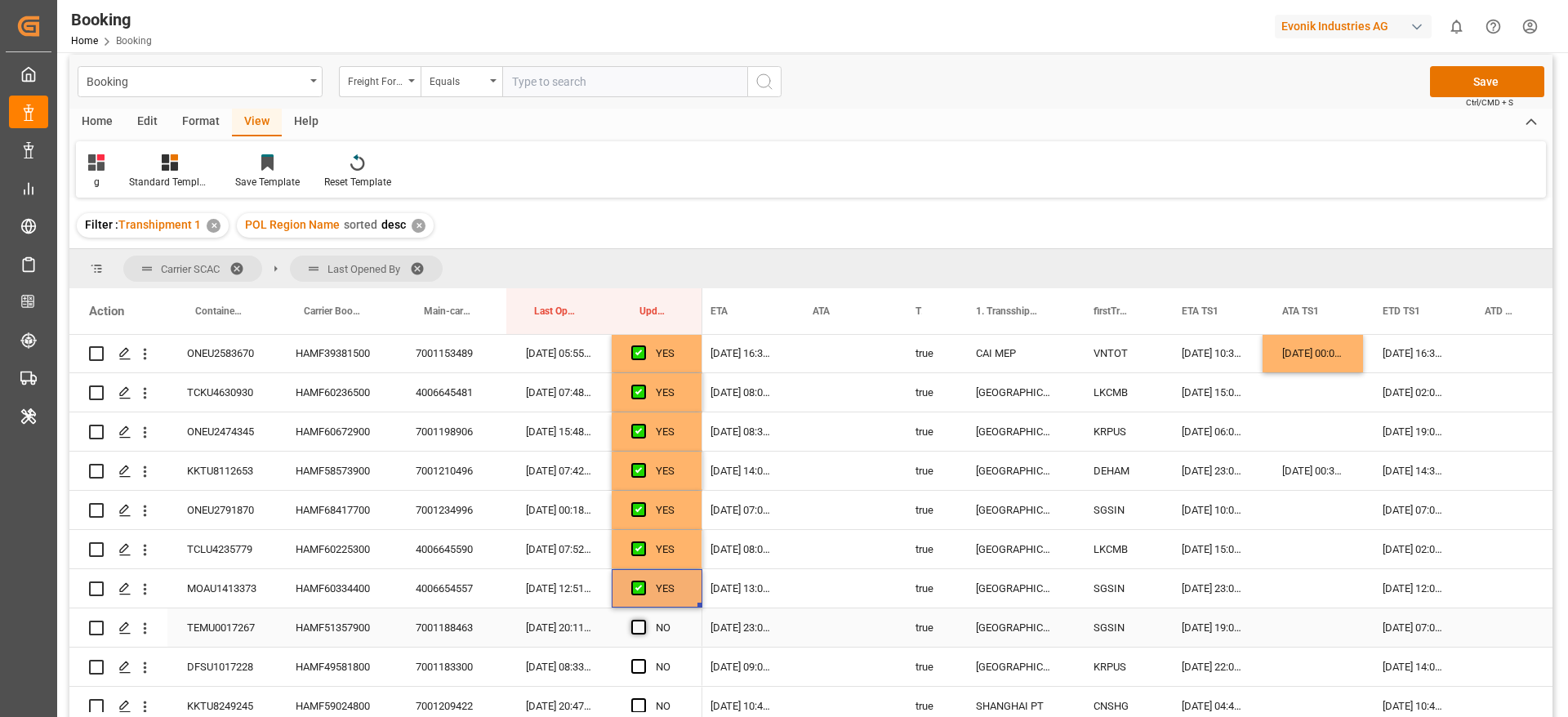
click at [642, 627] on span "Press SPACE to select this row." at bounding box center [638, 627] width 14 height 14
click at [644, 620] on input "Press SPACE to select this row." at bounding box center [644, 620] width 0 height 0
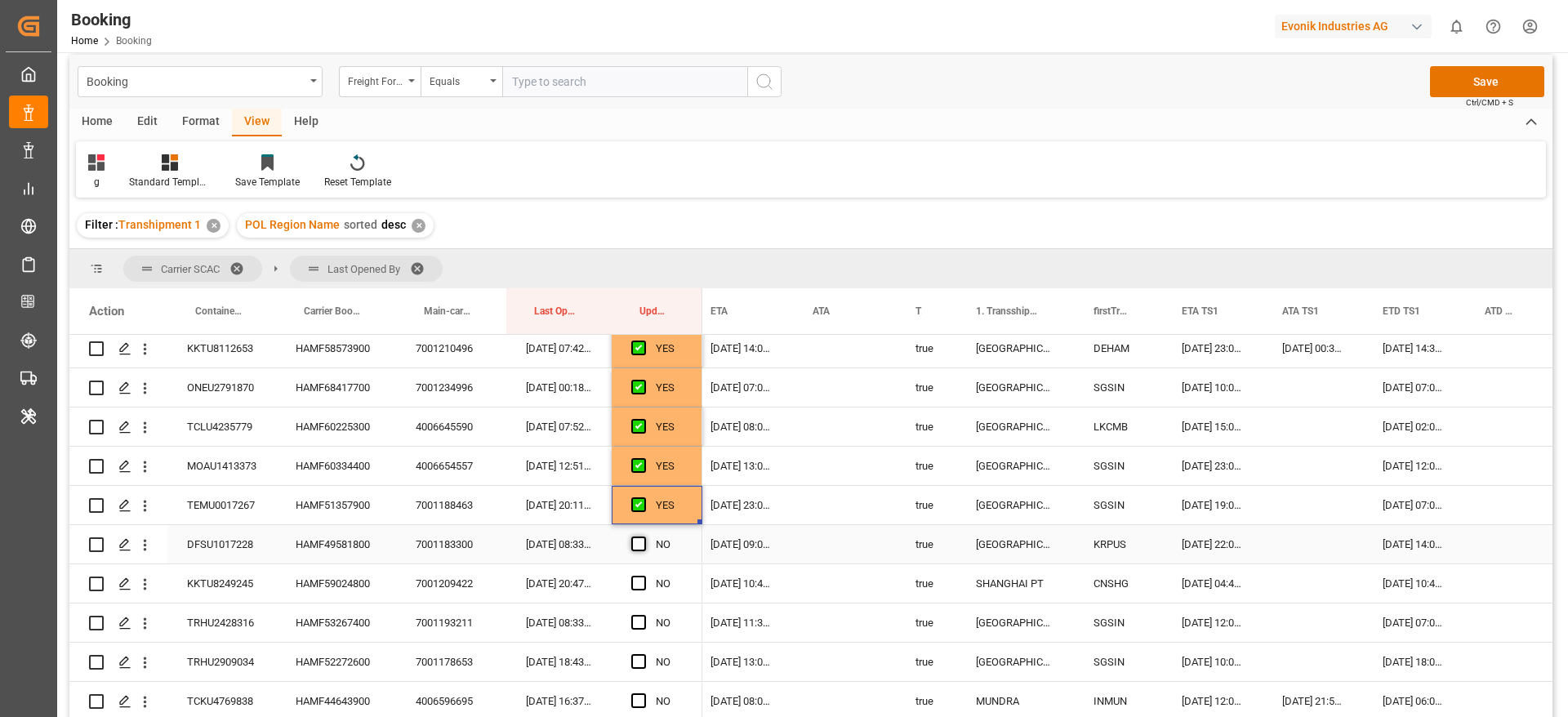
click at [635, 544] on span "Press SPACE to select this row." at bounding box center [638, 544] width 14 height 14
click at [644, 537] on input "Press SPACE to select this row." at bounding box center [644, 537] width 0 height 0
click at [640, 586] on span "Press SPACE to select this row." at bounding box center [638, 582] width 14 height 14
click at [644, 576] on input "Press SPACE to select this row." at bounding box center [644, 576] width 0 height 0
click at [642, 622] on span "Press SPACE to select this row." at bounding box center [638, 622] width 14 height 14
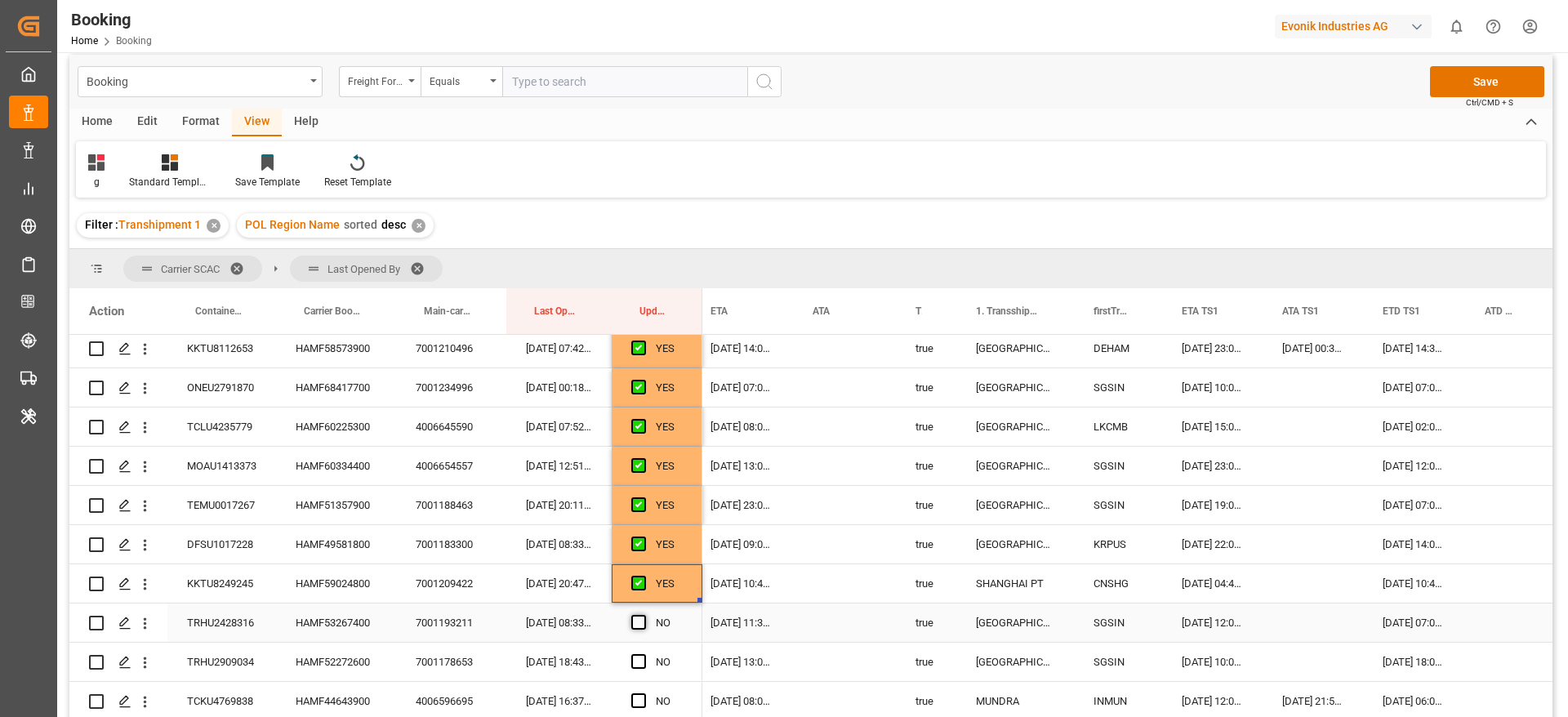
click at [644, 615] on input "Press SPACE to select this row." at bounding box center [644, 615] width 0 height 0
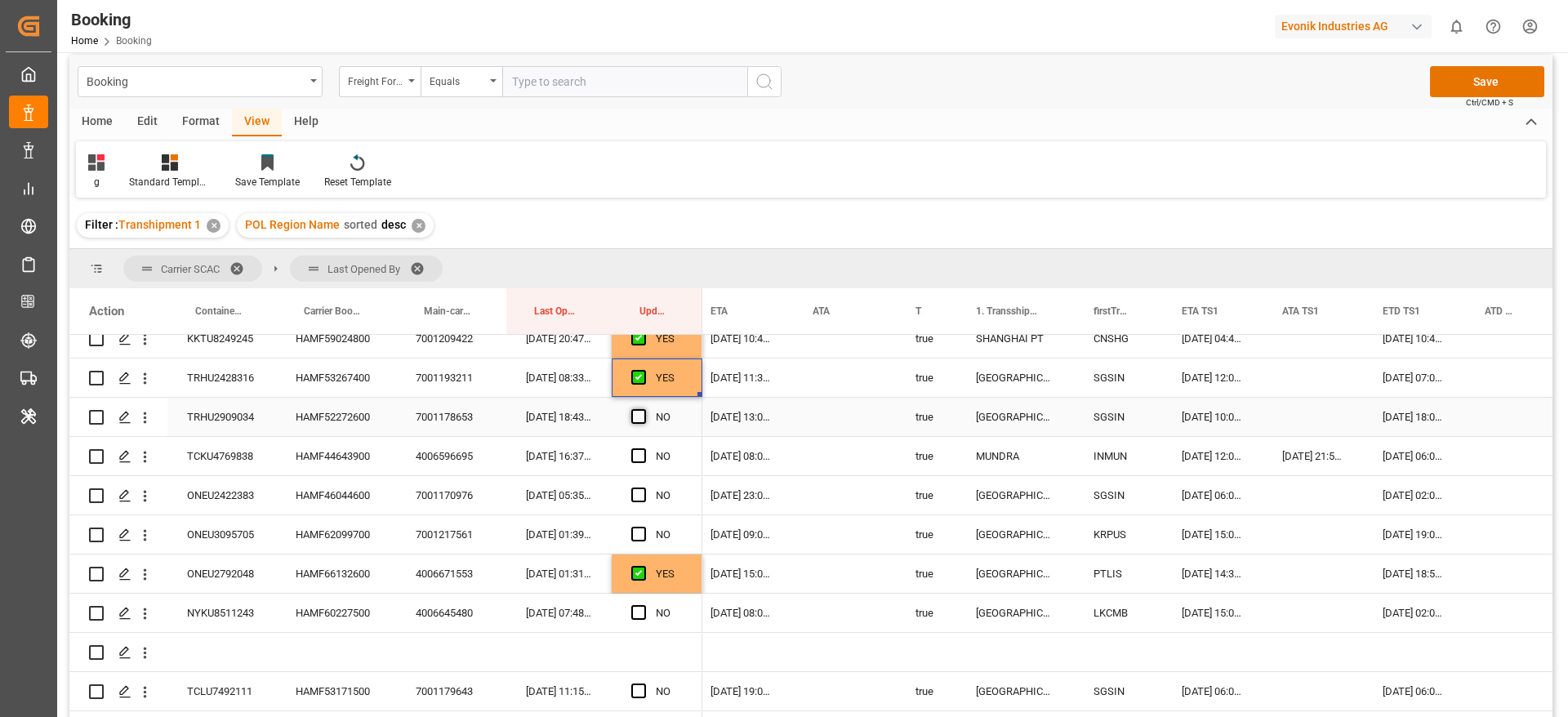
click at [641, 417] on span "Press SPACE to select this row." at bounding box center [638, 416] width 14 height 14
click at [644, 409] on input "Press SPACE to select this row." at bounding box center [644, 409] width 0 height 0
click at [639, 458] on span "Press SPACE to select this row." at bounding box center [638, 455] width 14 height 14
click at [644, 448] on input "Press SPACE to select this row." at bounding box center [644, 448] width 0 height 0
click at [362, 457] on div "HAMF44643900" at bounding box center [336, 456] width 120 height 38
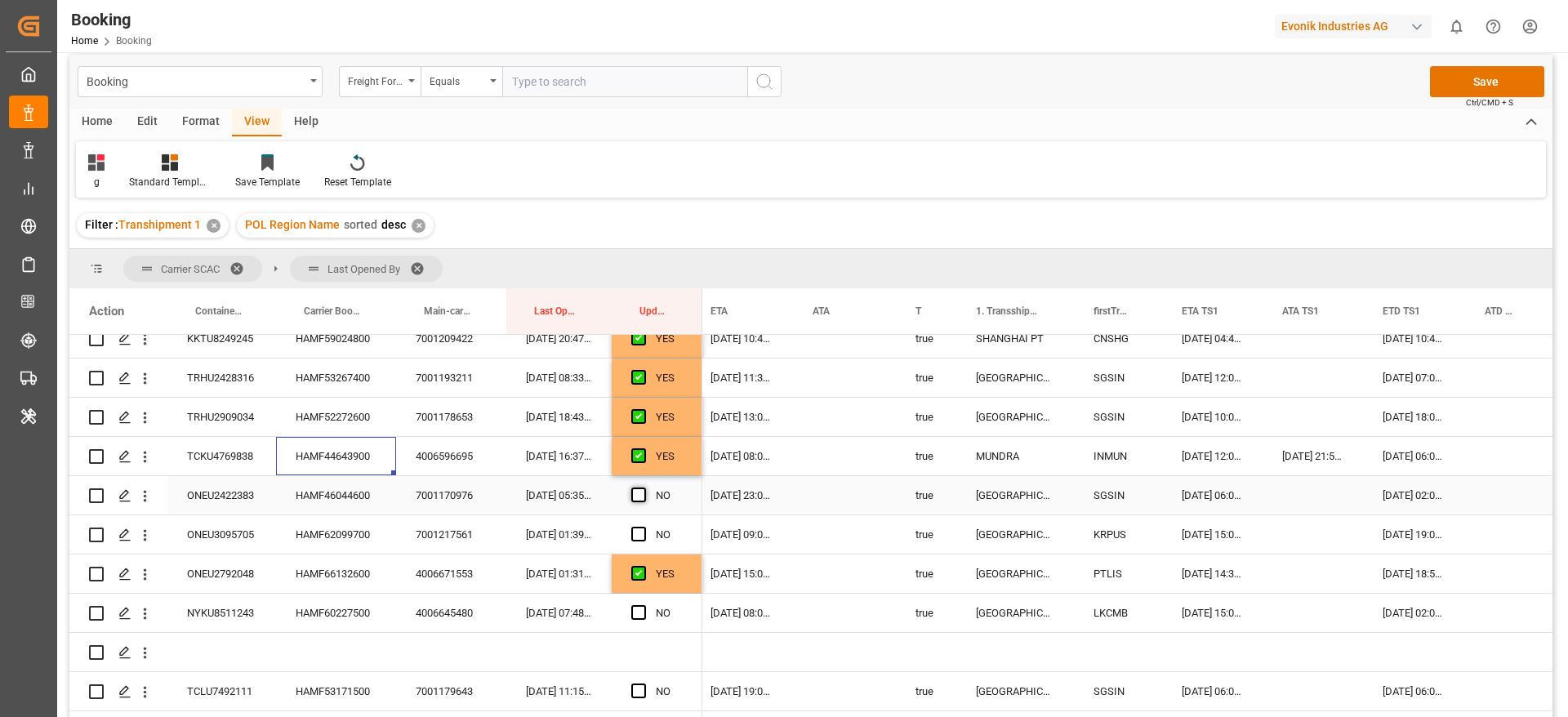
click at [641, 490] on span "Press SPACE to select this row." at bounding box center [638, 495] width 14 height 14
click at [644, 488] on input "Press SPACE to select this row." at bounding box center [644, 488] width 0 height 0
click at [642, 532] on span "Press SPACE to select this row." at bounding box center [638, 534] width 14 height 14
click at [644, 527] on input "Press SPACE to select this row." at bounding box center [644, 527] width 0 height 0
click at [641, 614] on span "Press SPACE to select this row." at bounding box center [638, 612] width 14 height 14
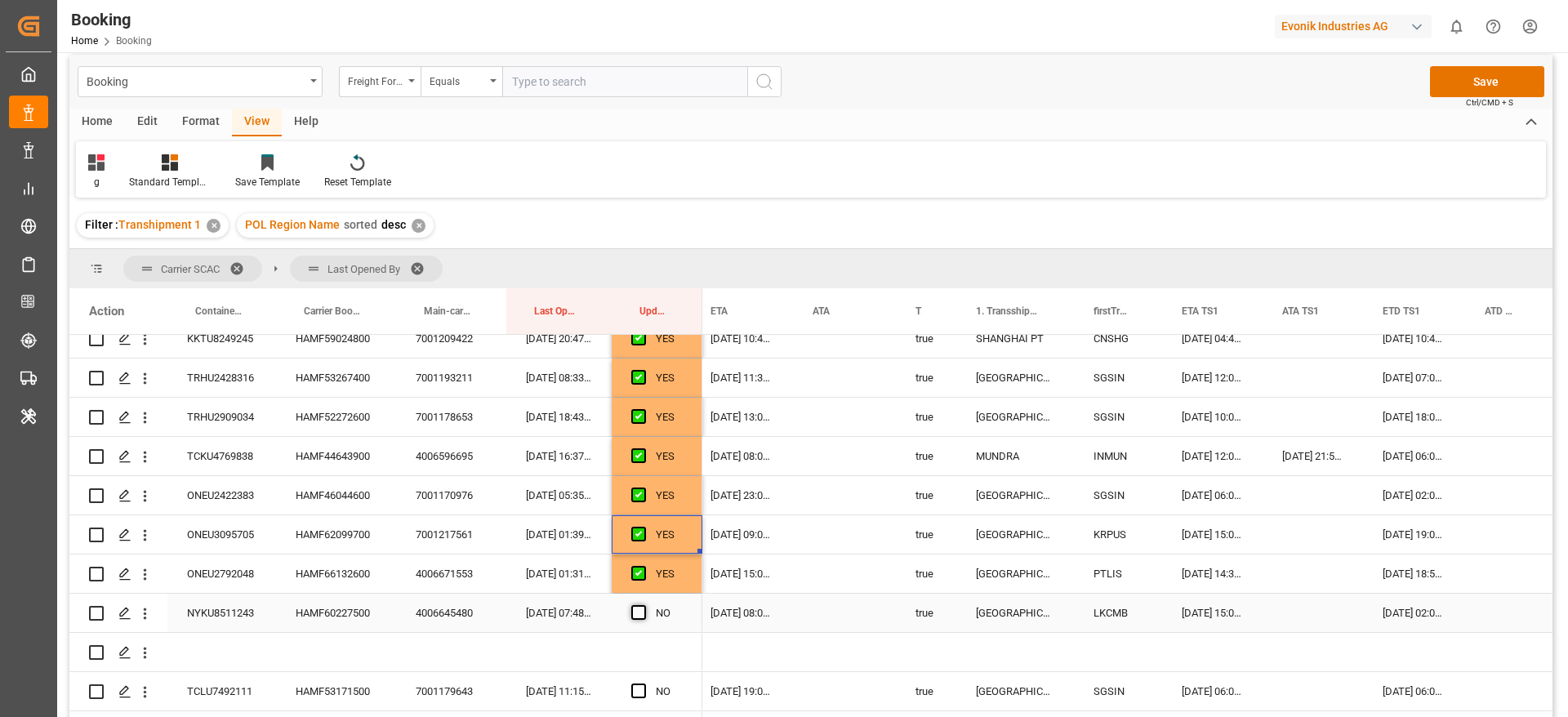
click at [644, 605] on input "Press SPACE to select this row." at bounding box center [644, 605] width 0 height 0
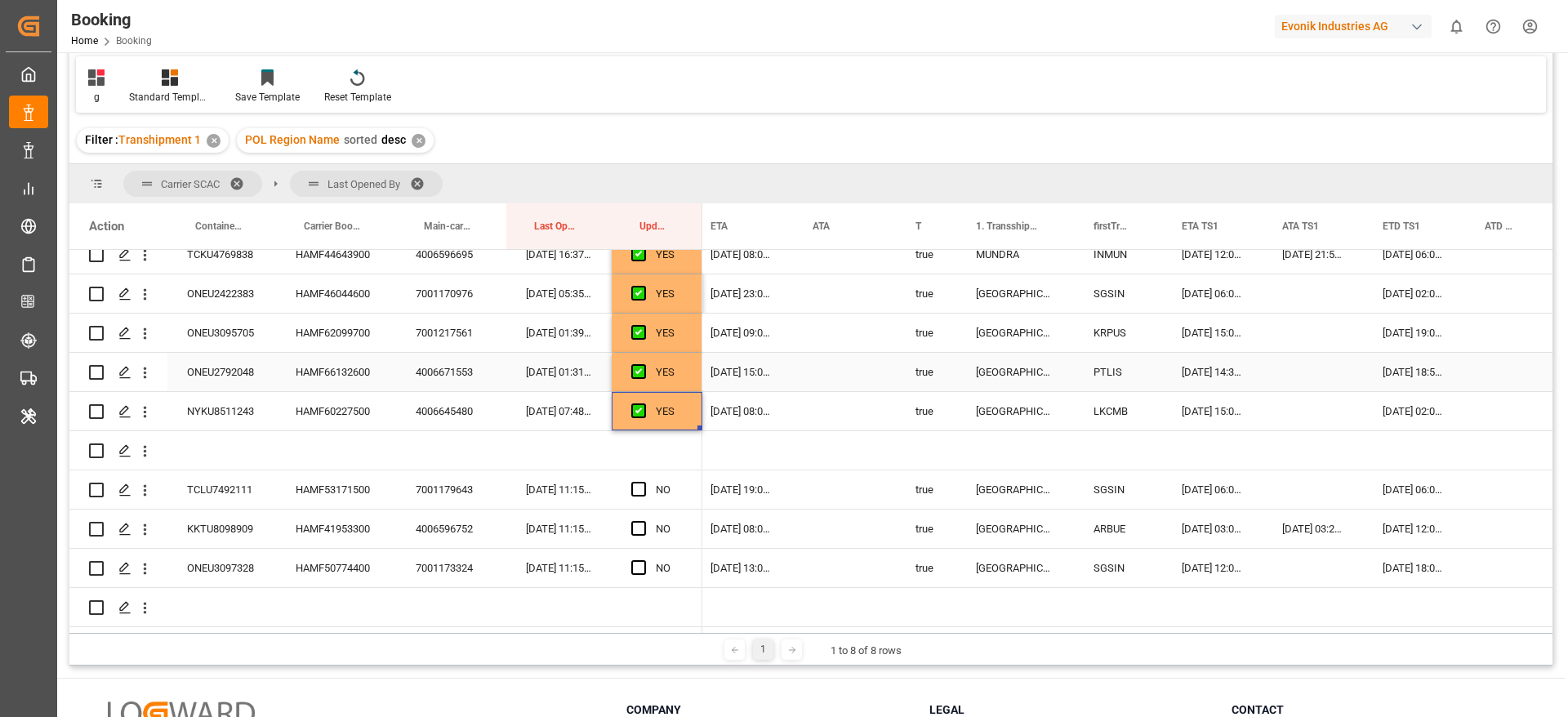
scroll to position [133, 0]
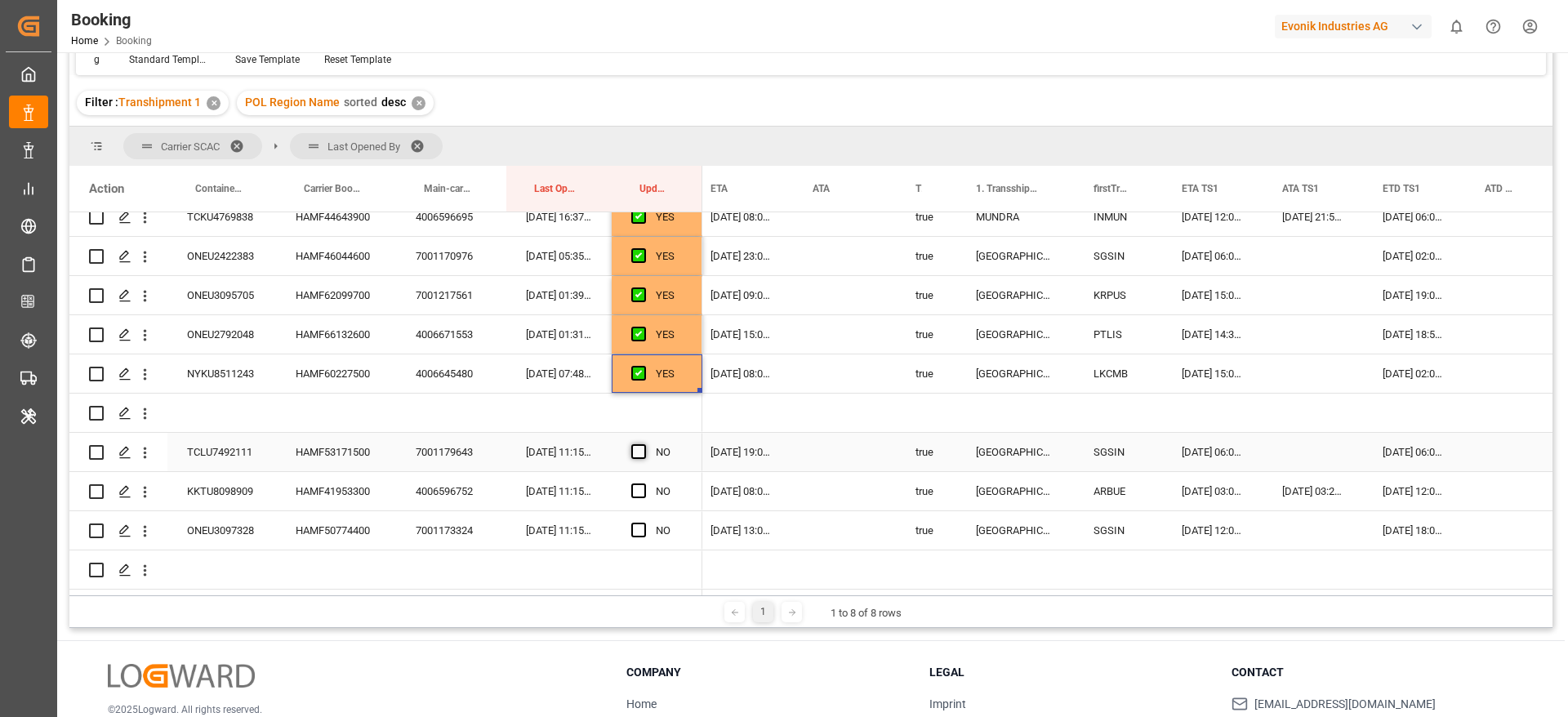
click at [638, 447] on span "Press SPACE to select this row." at bounding box center [638, 451] width 14 height 14
click at [644, 445] on input "Press SPACE to select this row." at bounding box center [644, 445] width 0 height 0
click at [327, 483] on div "HAMF41953300" at bounding box center [336, 492] width 120 height 38
drag, startPoint x: 636, startPoint y: 489, endPoint x: 634, endPoint y: 521, distance: 32.1
click at [637, 489] on span "Press SPACE to select this row." at bounding box center [638, 491] width 14 height 14
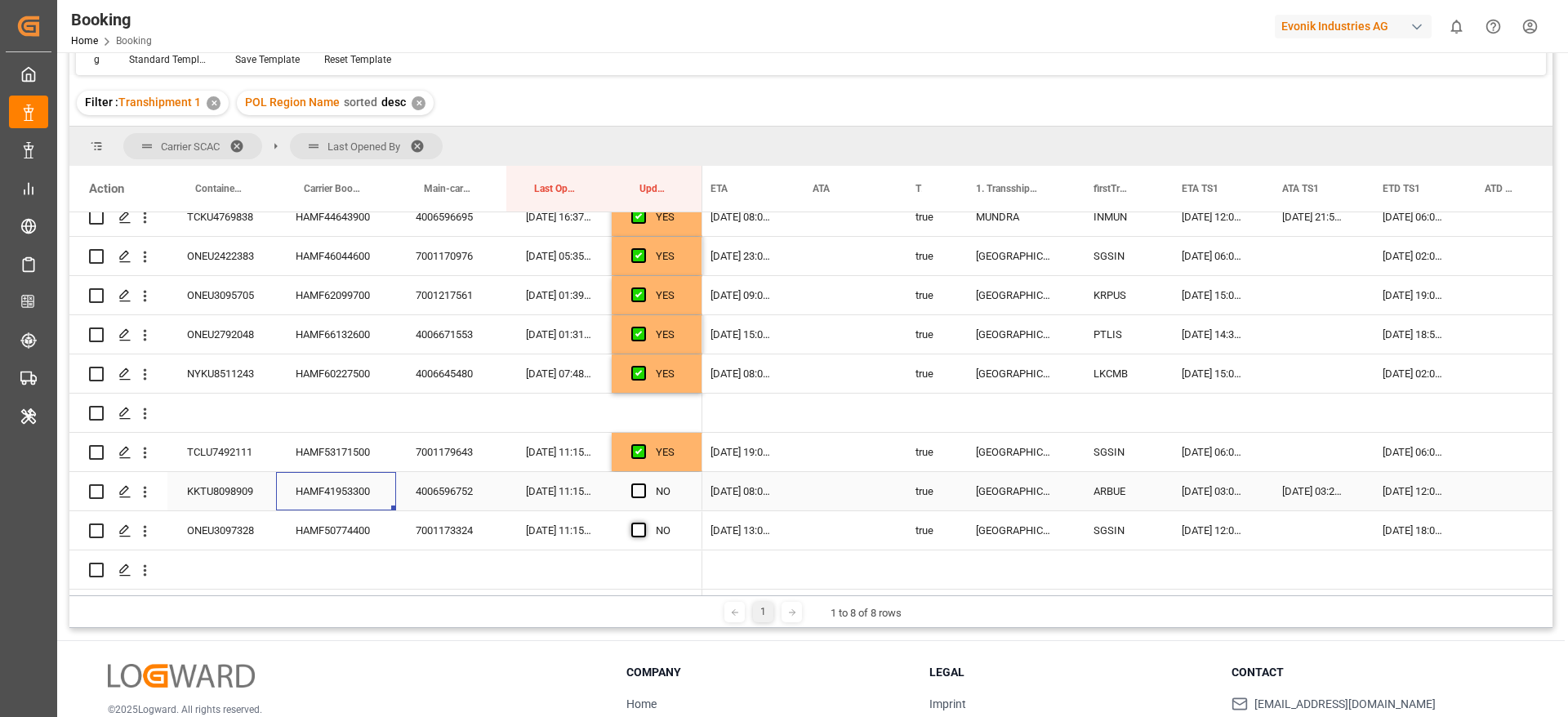
click at [644, 484] on input "Press SPACE to select this row." at bounding box center [644, 484] width 0 height 0
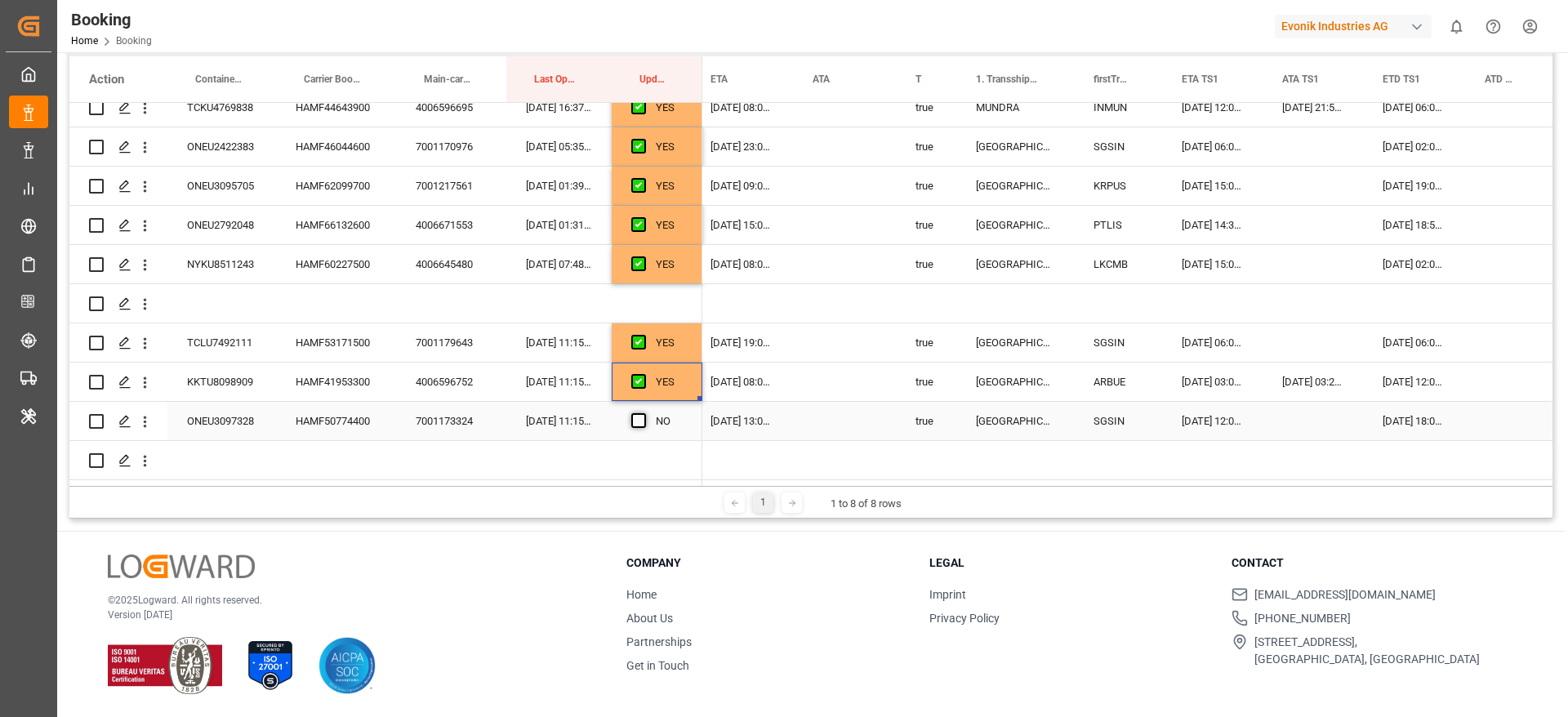
click at [641, 414] on span "Press SPACE to select this row." at bounding box center [638, 421] width 14 height 14
click at [644, 414] on input "Press SPACE to select this row." at bounding box center [644, 414] width 0 height 0
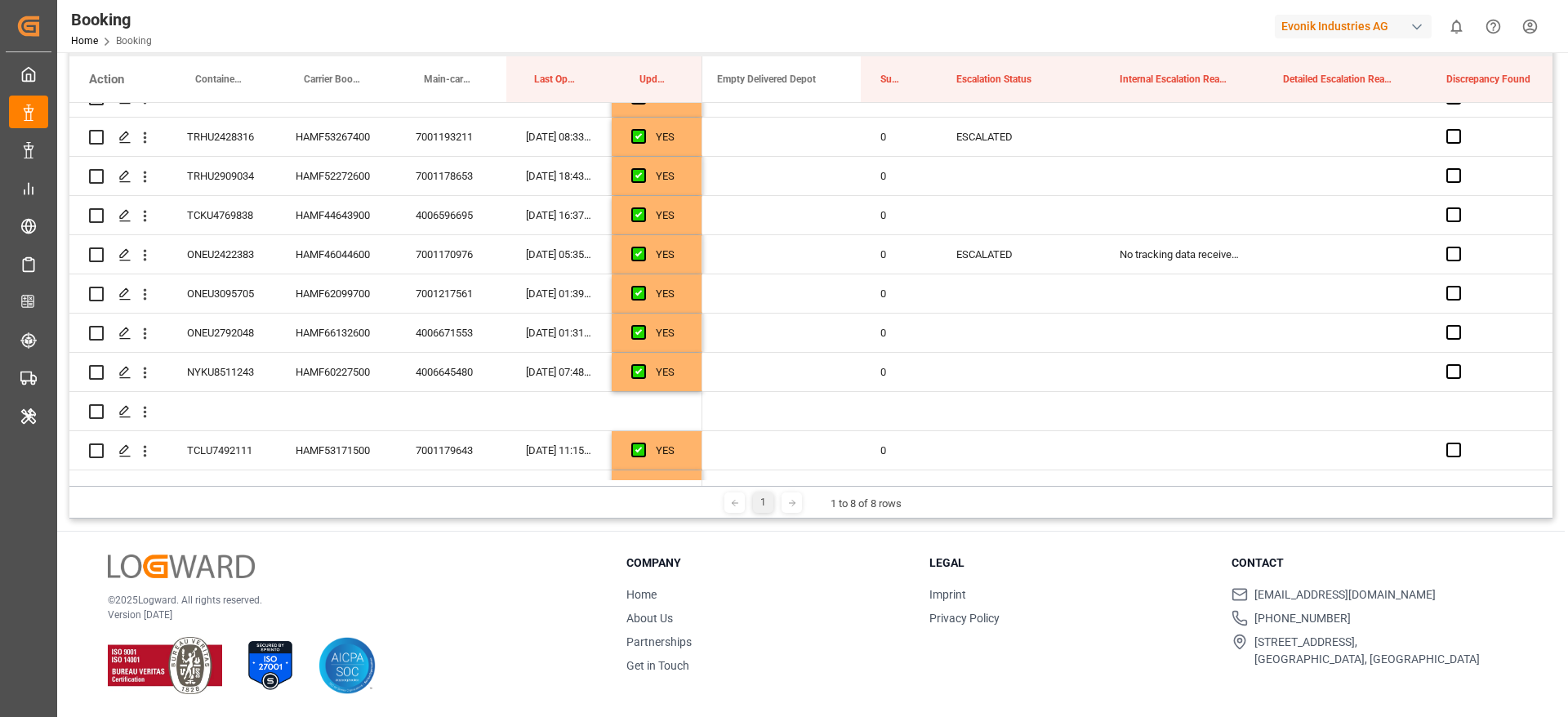
scroll to position [2687, 0]
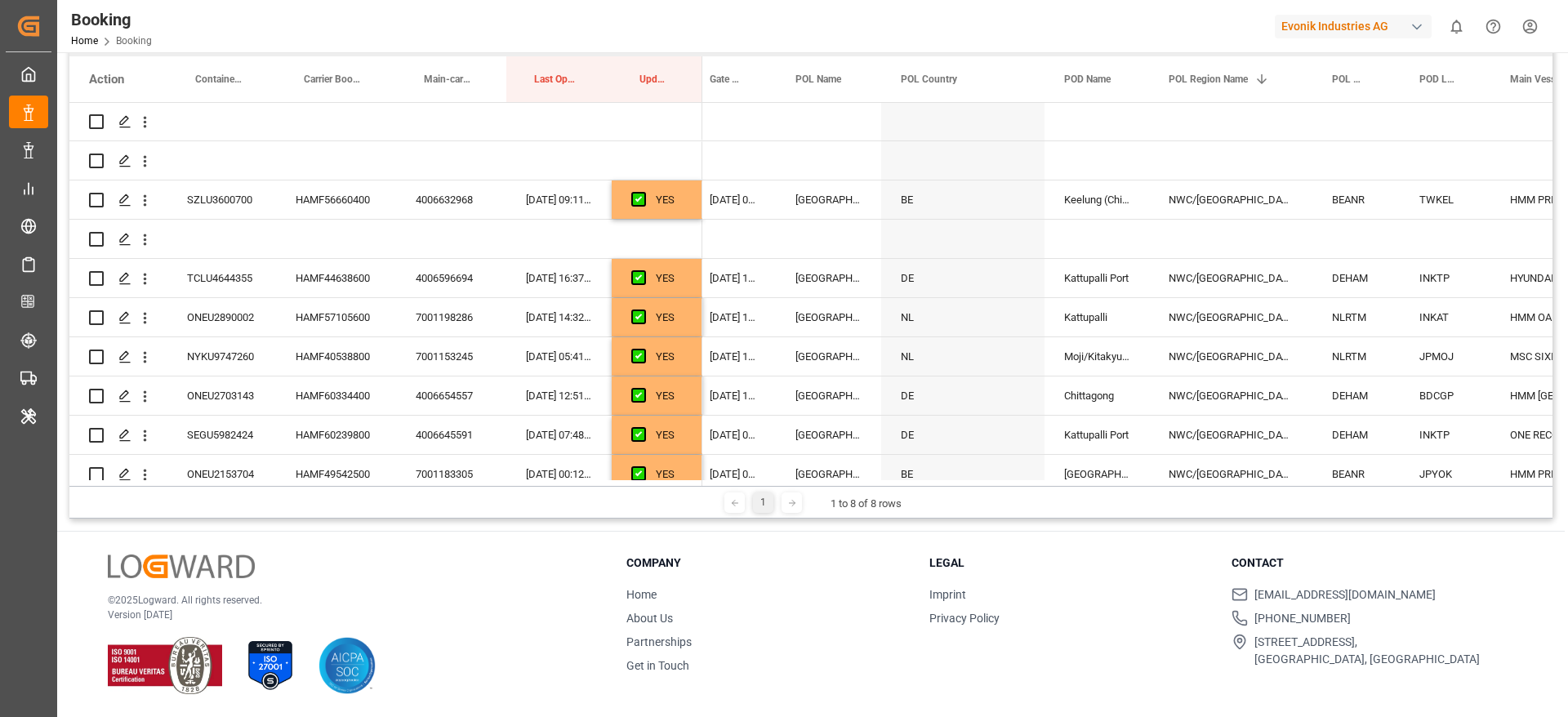
scroll to position [114, 0]
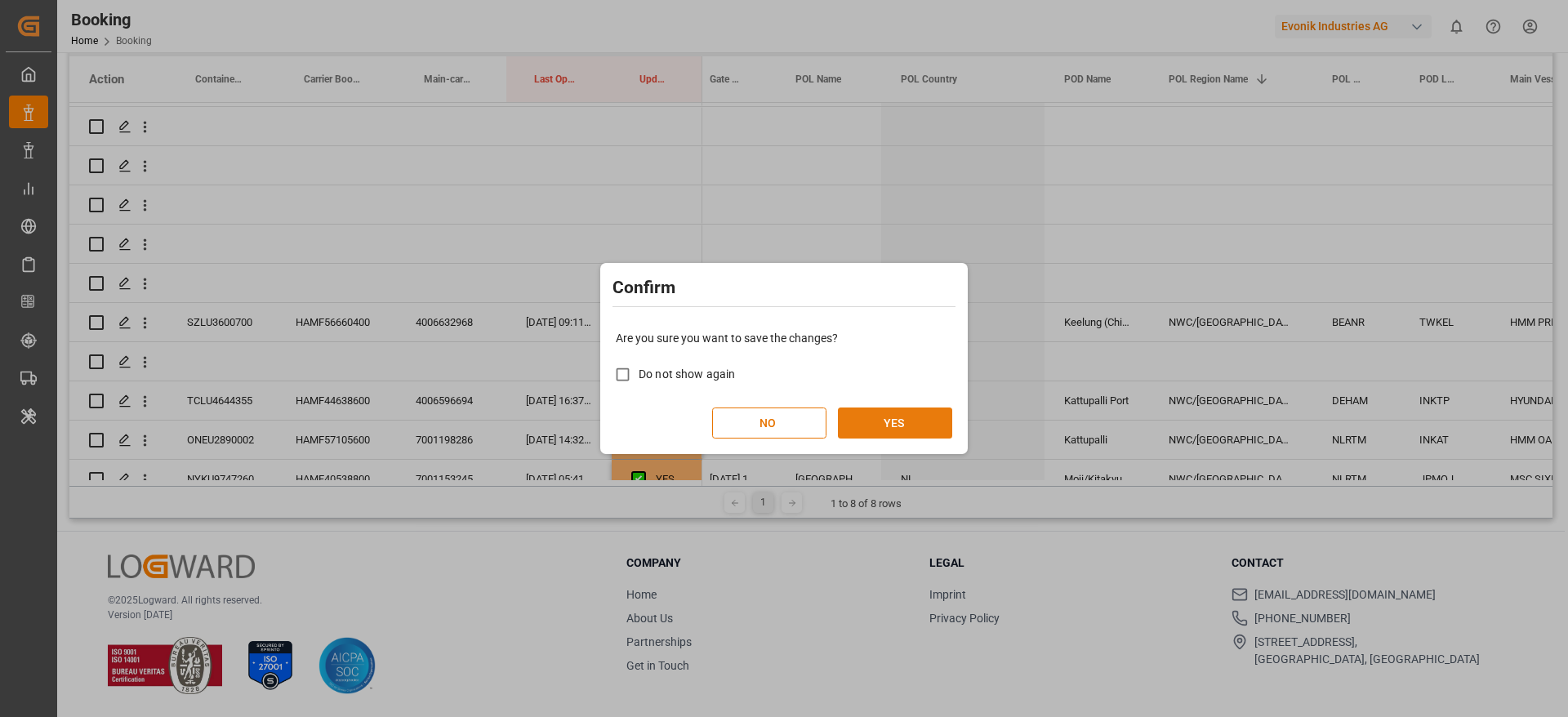
click at [920, 424] on button "YES" at bounding box center [895, 423] width 114 height 31
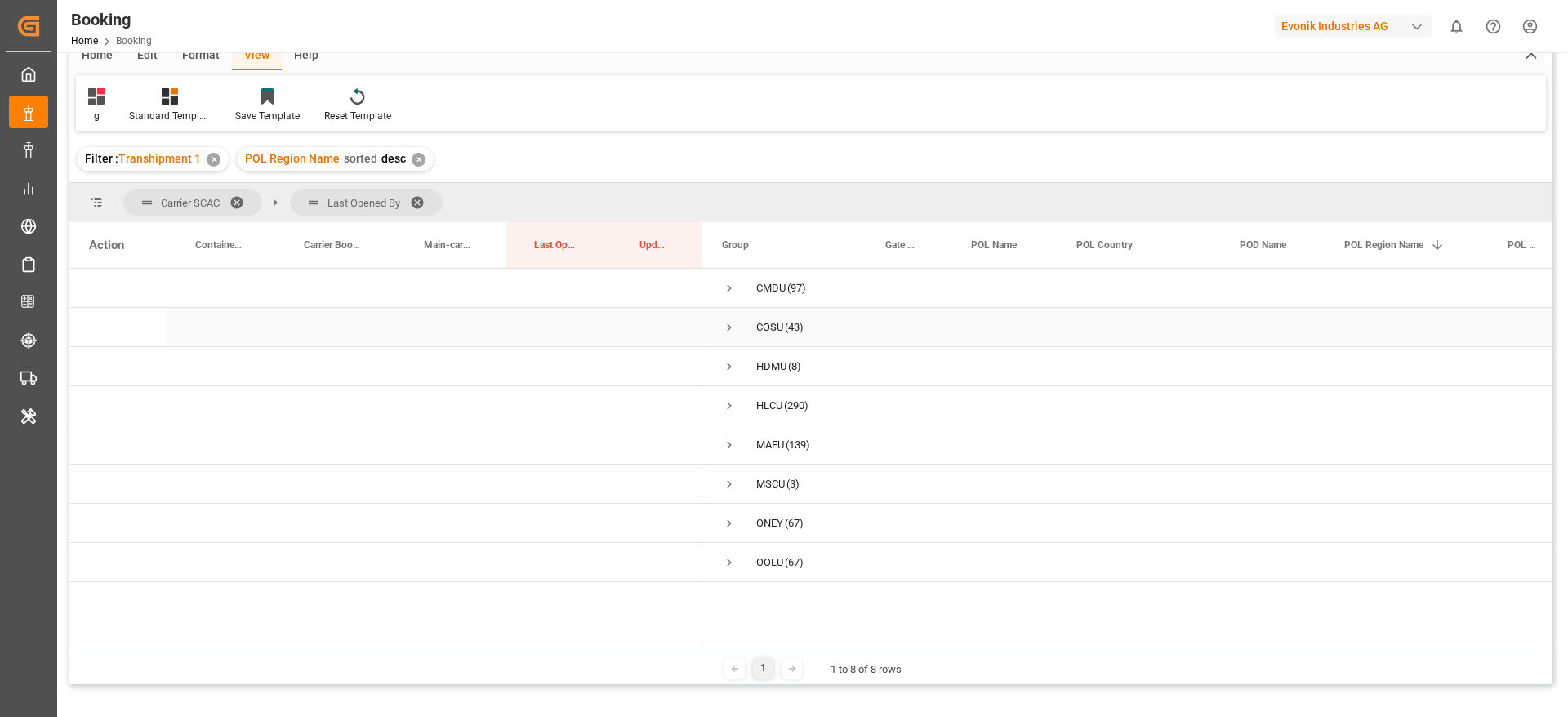
scroll to position [0, 0]
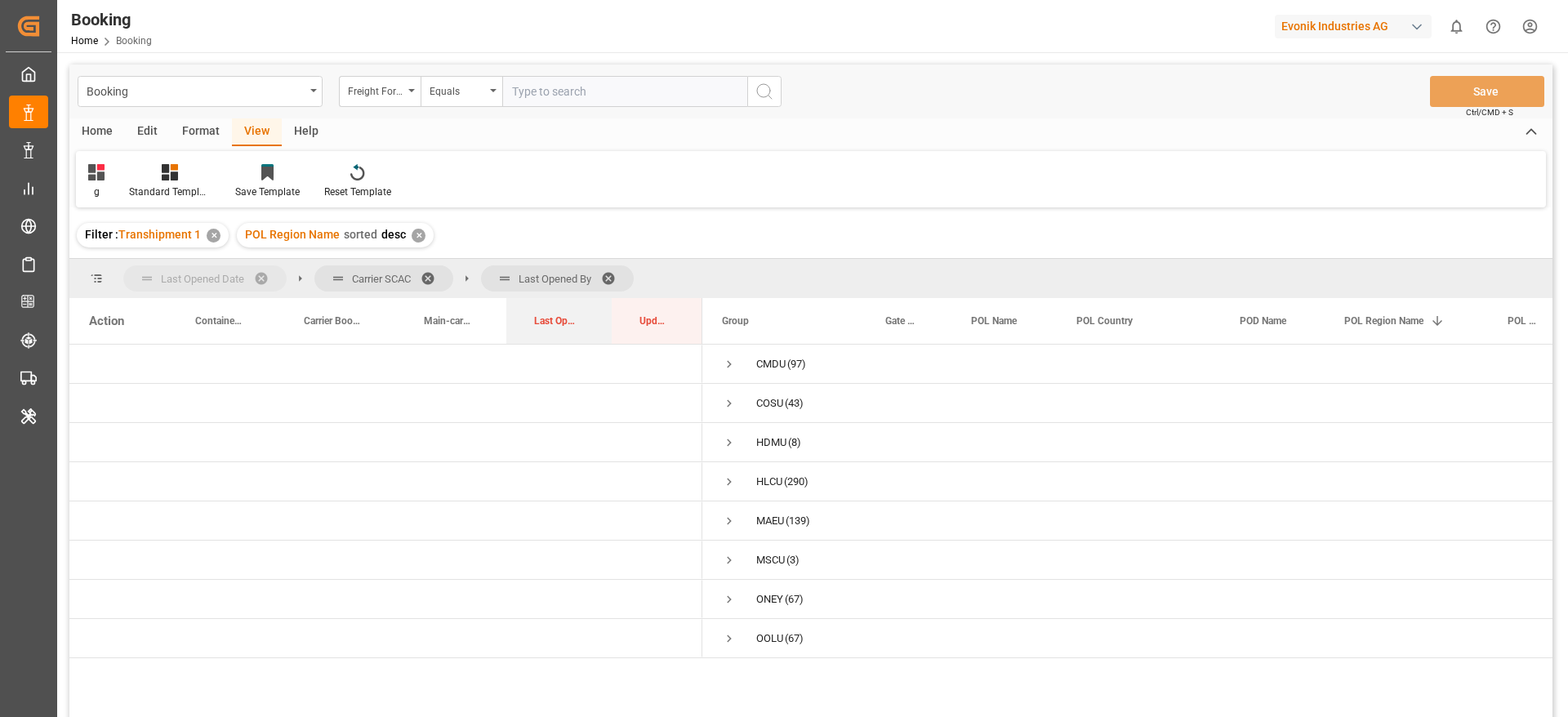
drag, startPoint x: 554, startPoint y: 320, endPoint x: 213, endPoint y: 284, distance: 342.9
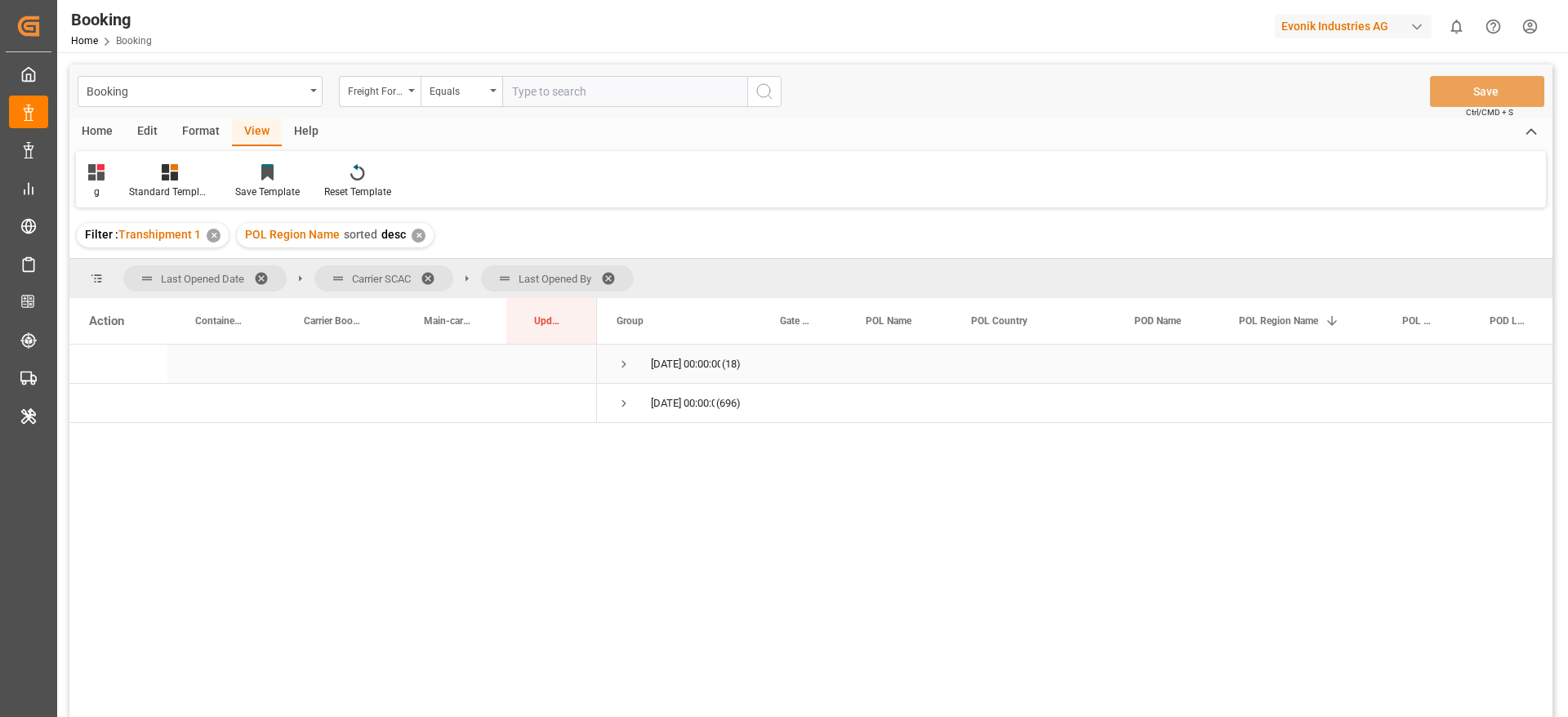
click at [617, 365] on span "Press SPACE to select this row." at bounding box center [623, 364] width 14 height 14
click at [618, 365] on span "Press SPACE to select this row." at bounding box center [623, 364] width 14 height 14
drag, startPoint x: 510, startPoint y: 274, endPoint x: 404, endPoint y: 278, distance: 106.1
click at [623, 362] on span "Press SPACE to select this row." at bounding box center [623, 364] width 14 height 14
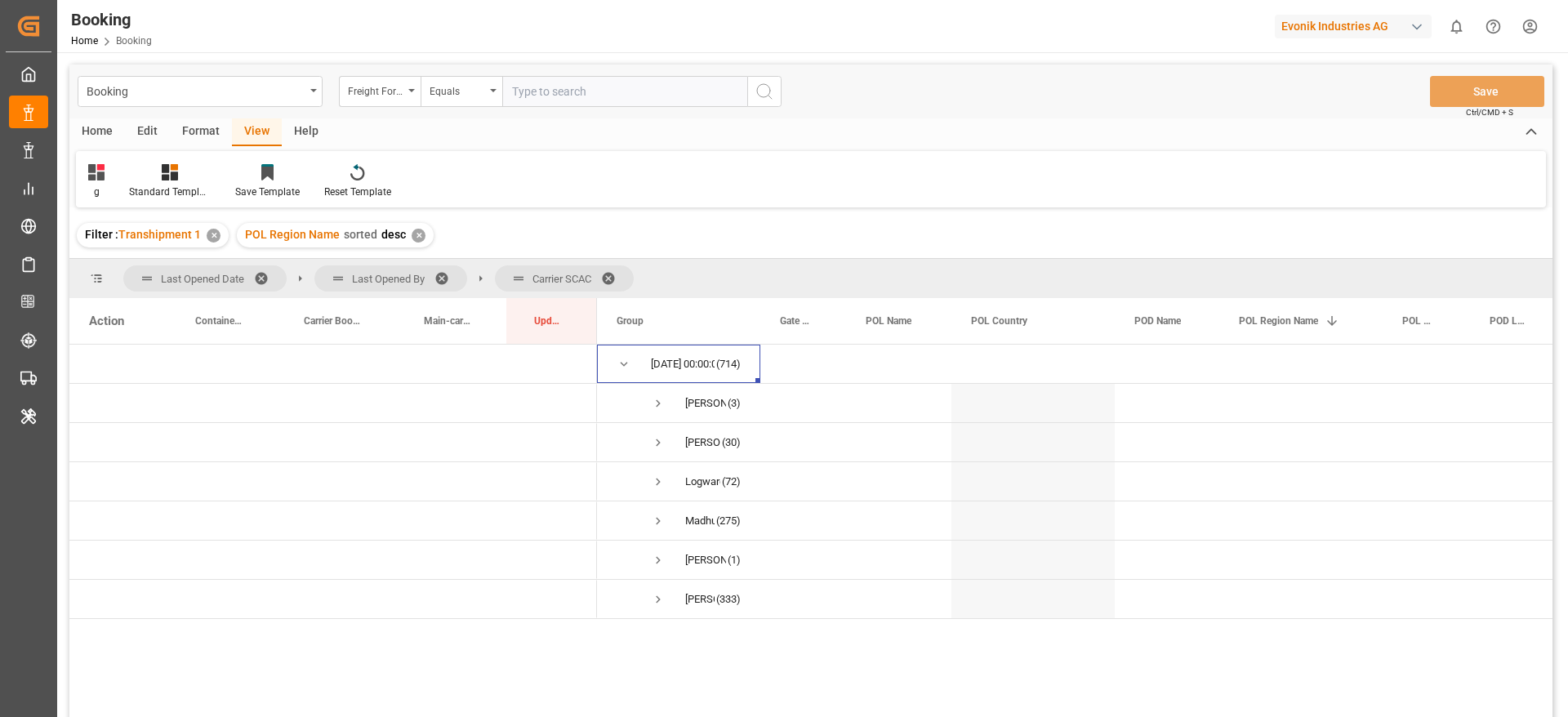
click at [191, 127] on div "Format" at bounding box center [201, 132] width 63 height 28
click at [116, 186] on div "Filter Rows" at bounding box center [113, 192] width 48 height 14
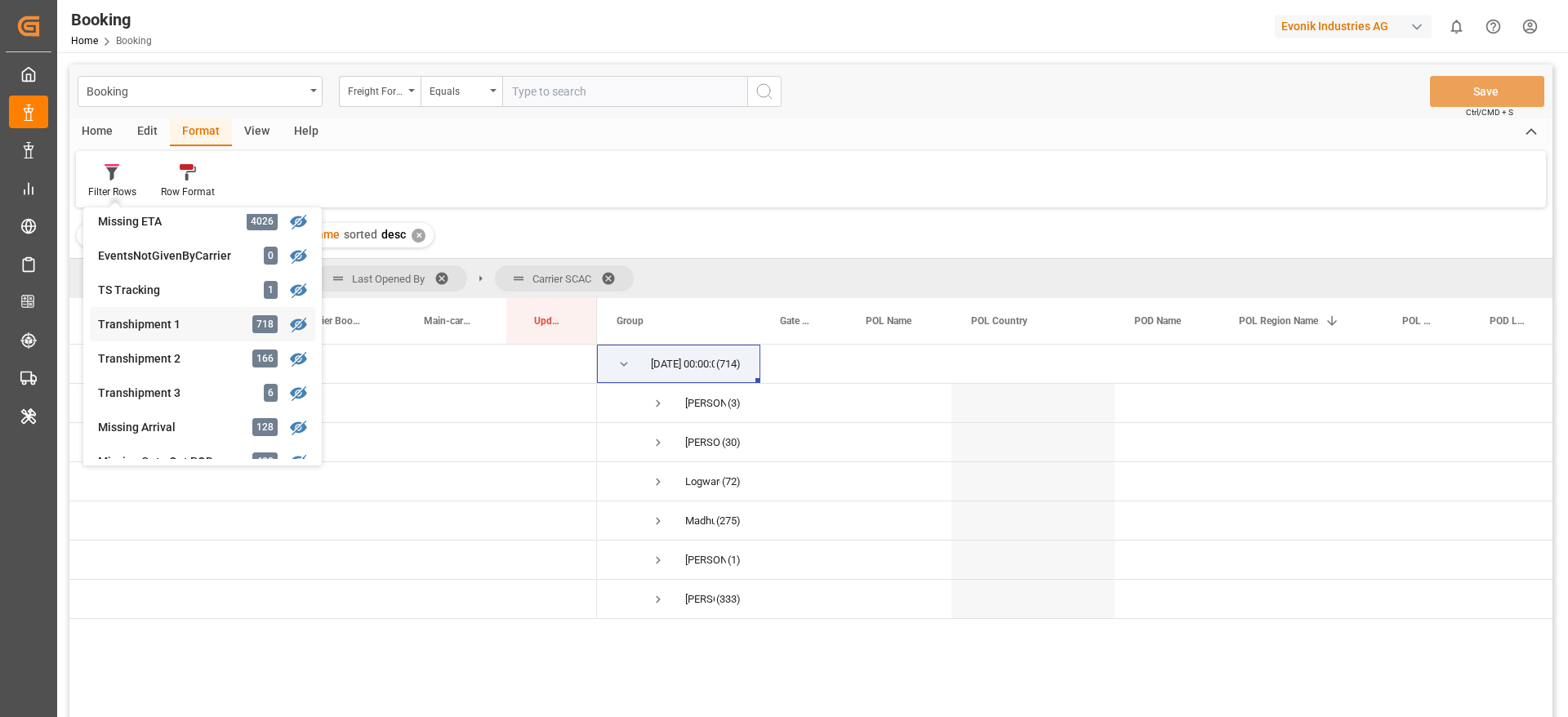
scroll to position [613, 0]
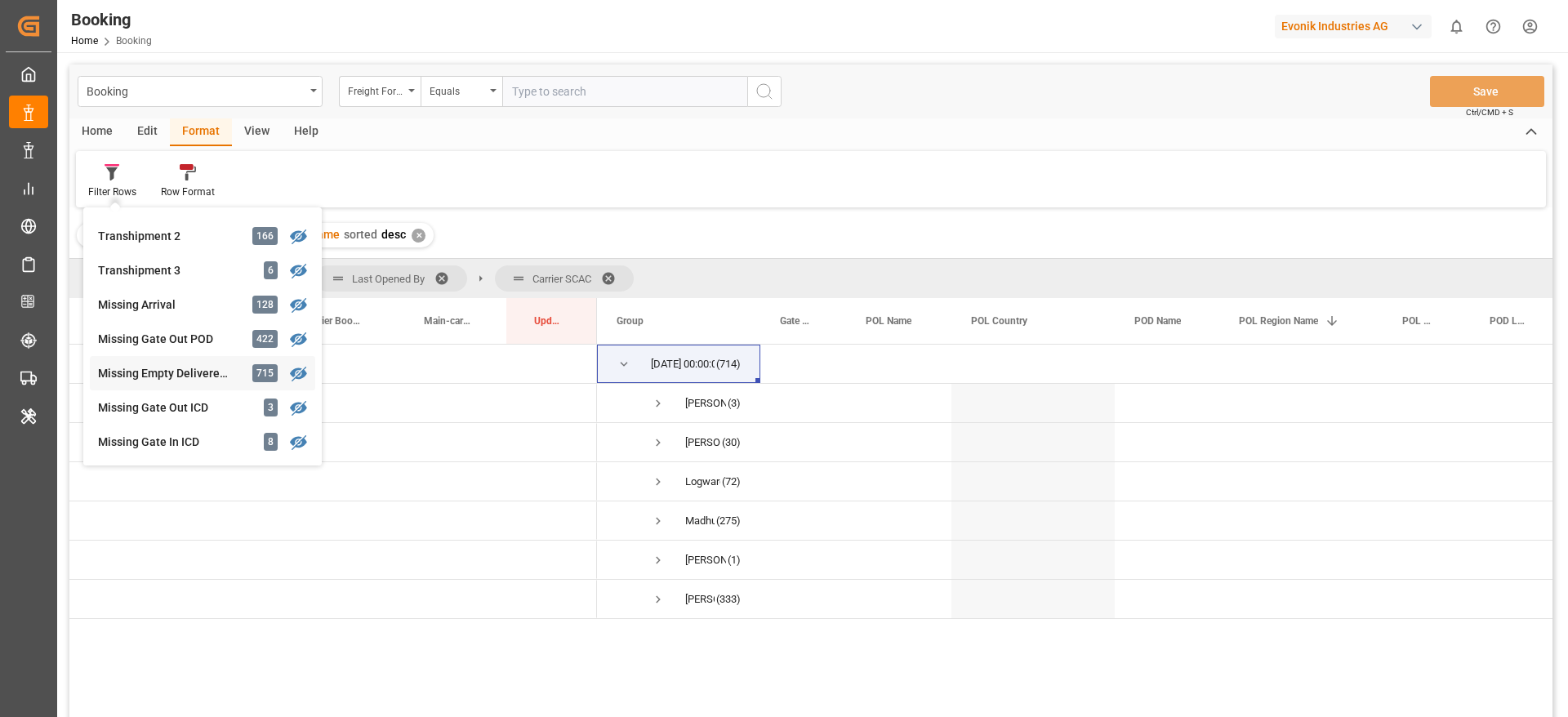
click at [176, 366] on div "Missing Empty Delivered Depot" at bounding box center [169, 373] width 143 height 17
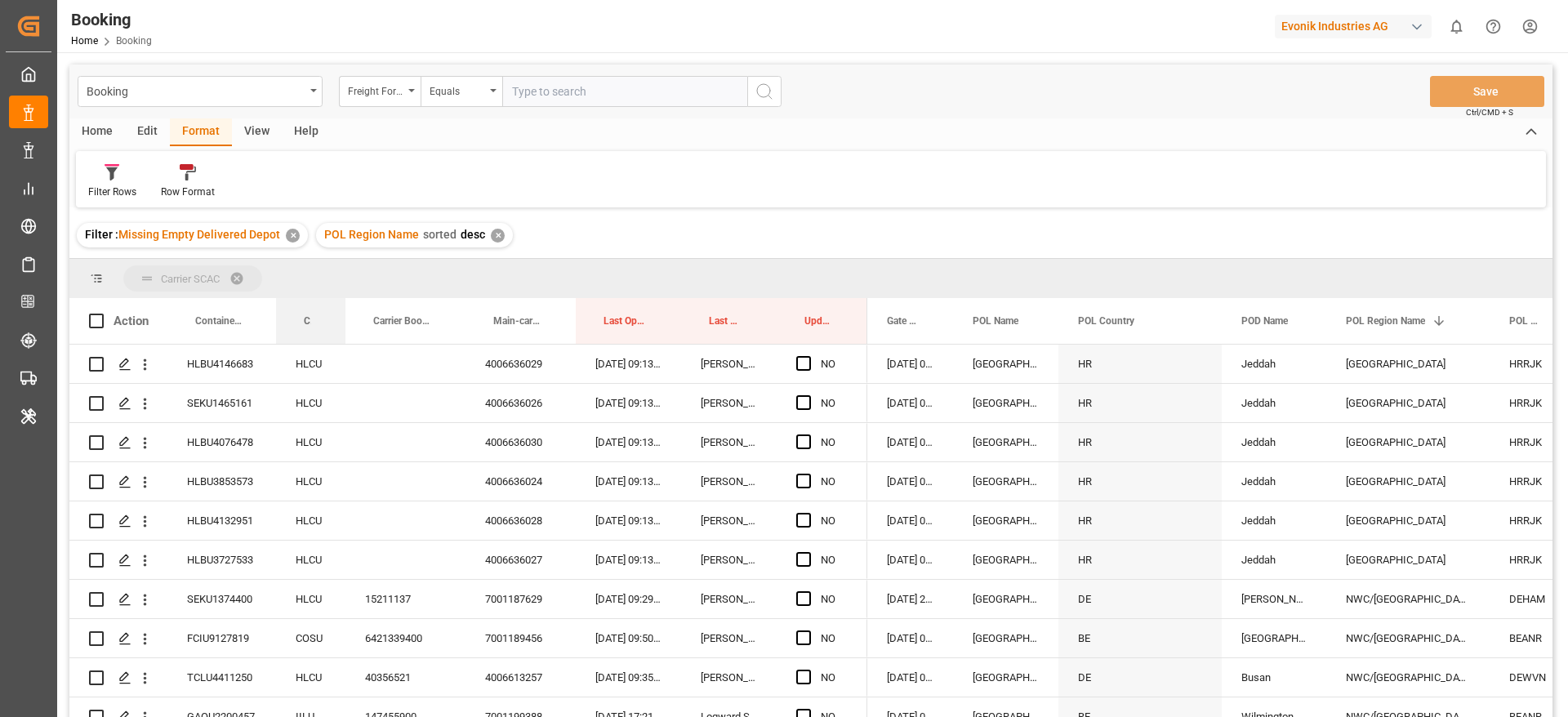
drag, startPoint x: 313, startPoint y: 323, endPoint x: 326, endPoint y: 292, distance: 33.6
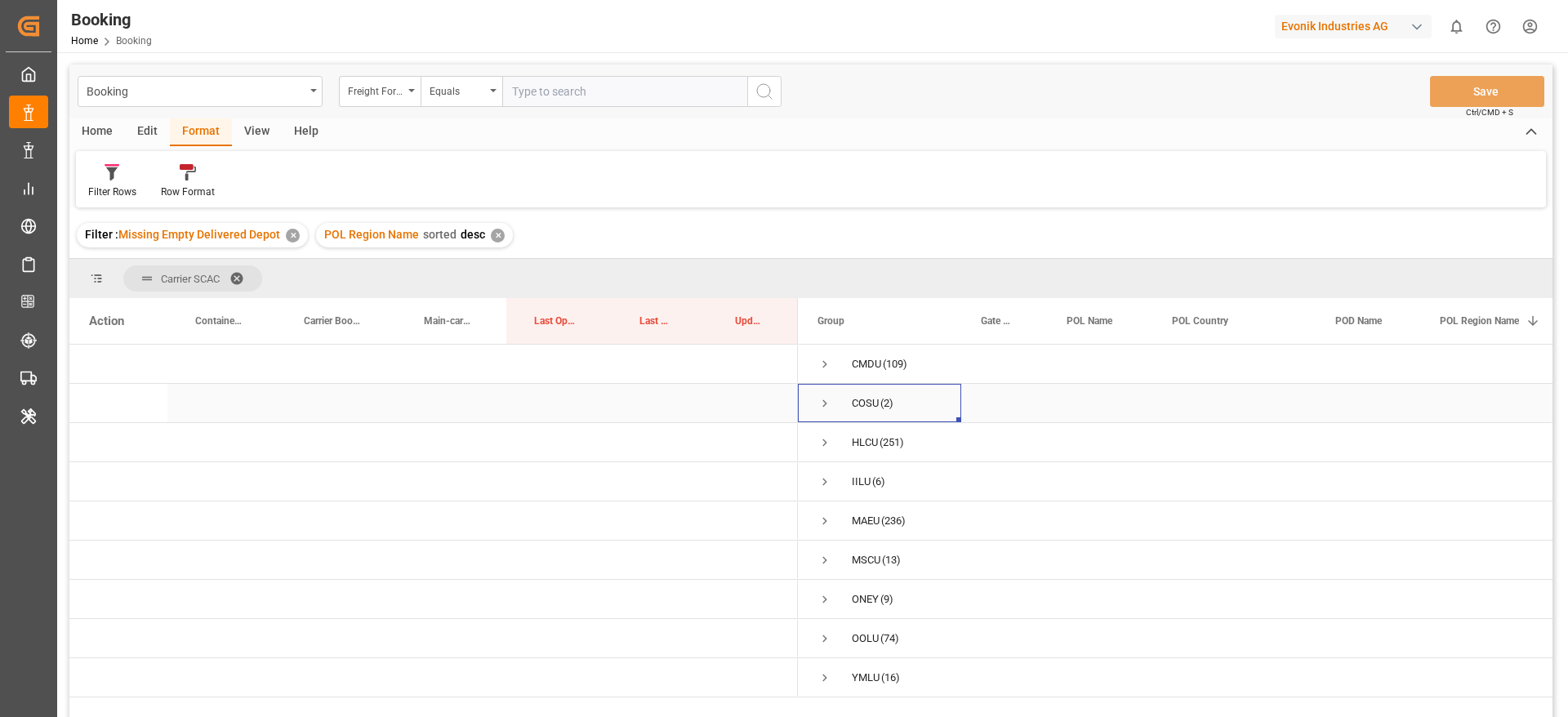
click at [826, 403] on span "Press SPACE to select this row." at bounding box center [824, 403] width 14 height 14
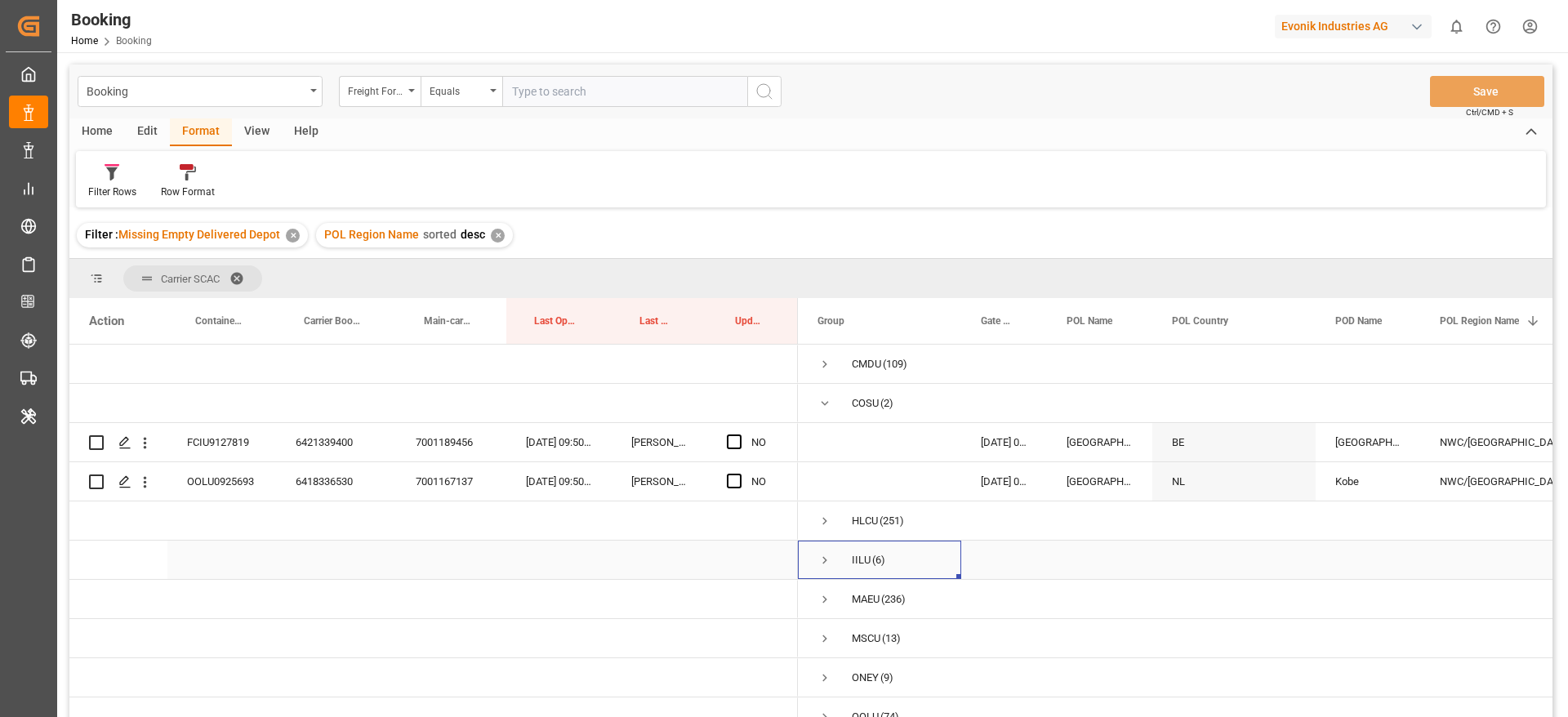
click at [823, 559] on span "Press SPACE to select this row." at bounding box center [824, 560] width 14 height 14
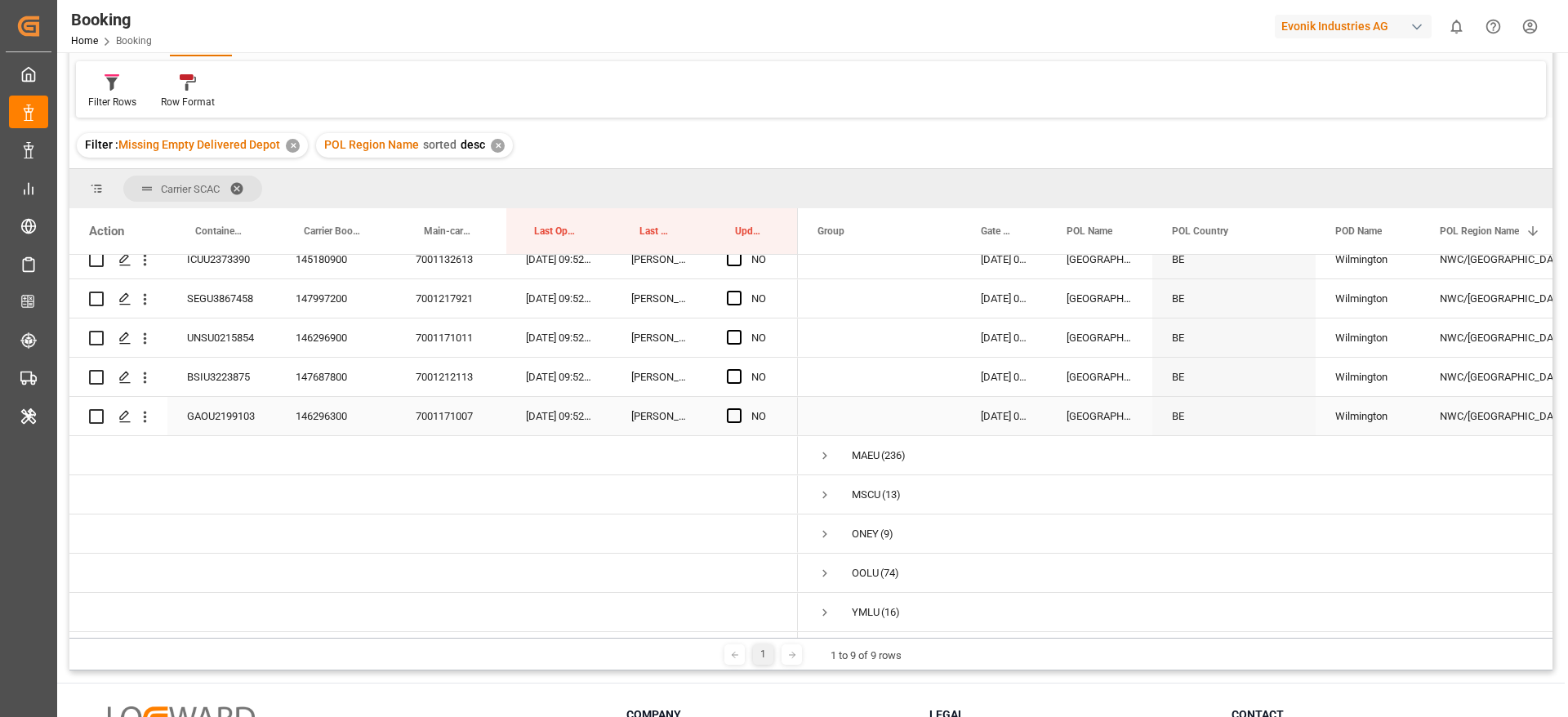
scroll to position [122, 0]
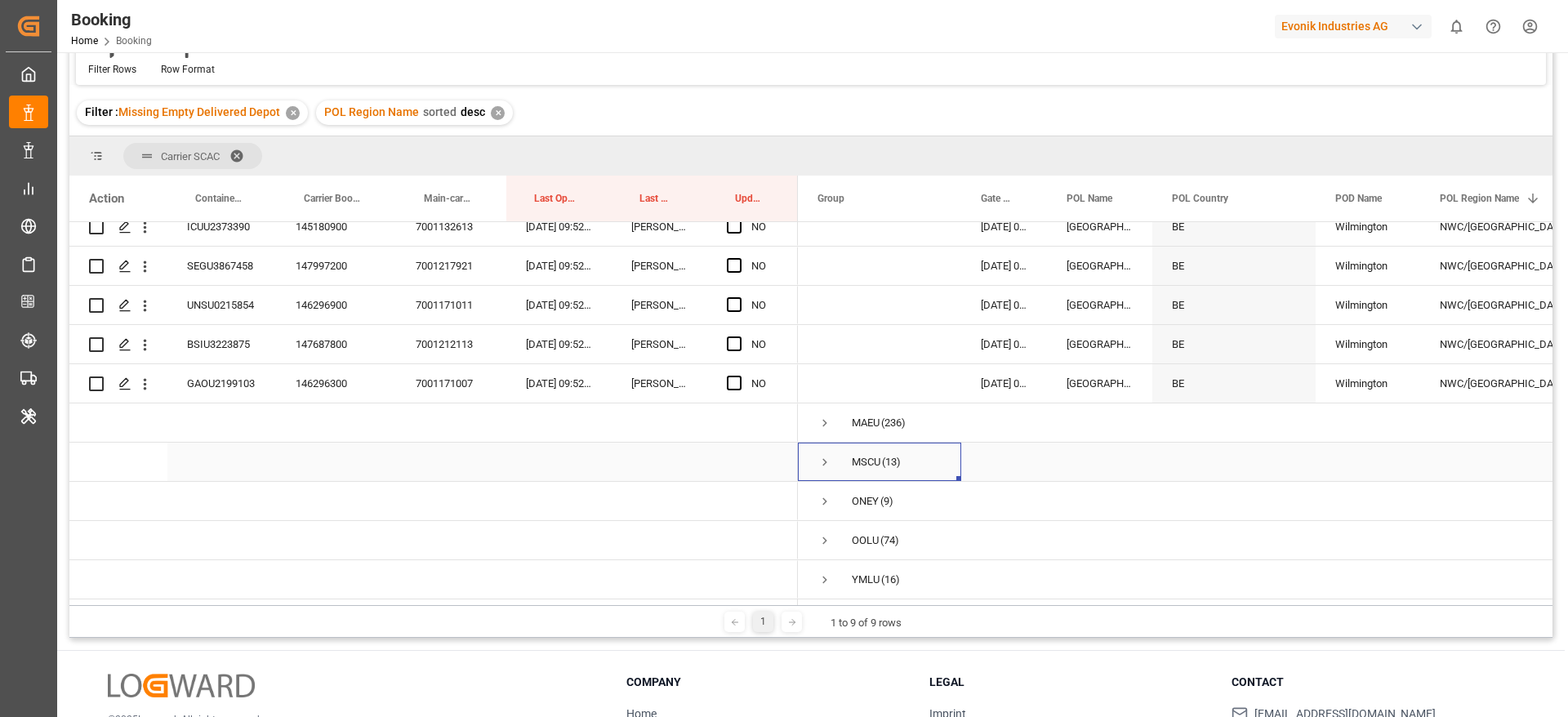
click at [825, 455] on span "Press SPACE to select this row." at bounding box center [824, 462] width 14 height 14
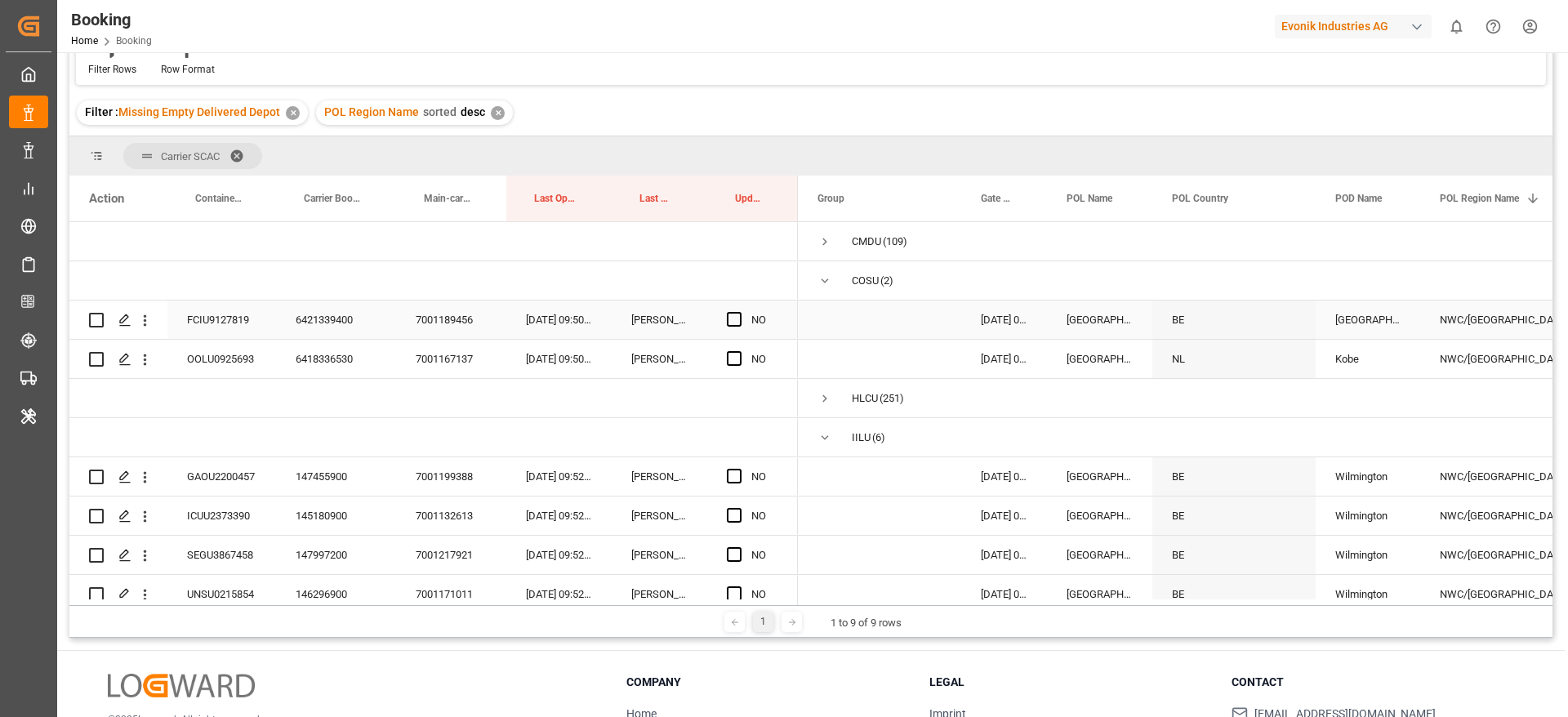
scroll to position [0, 0]
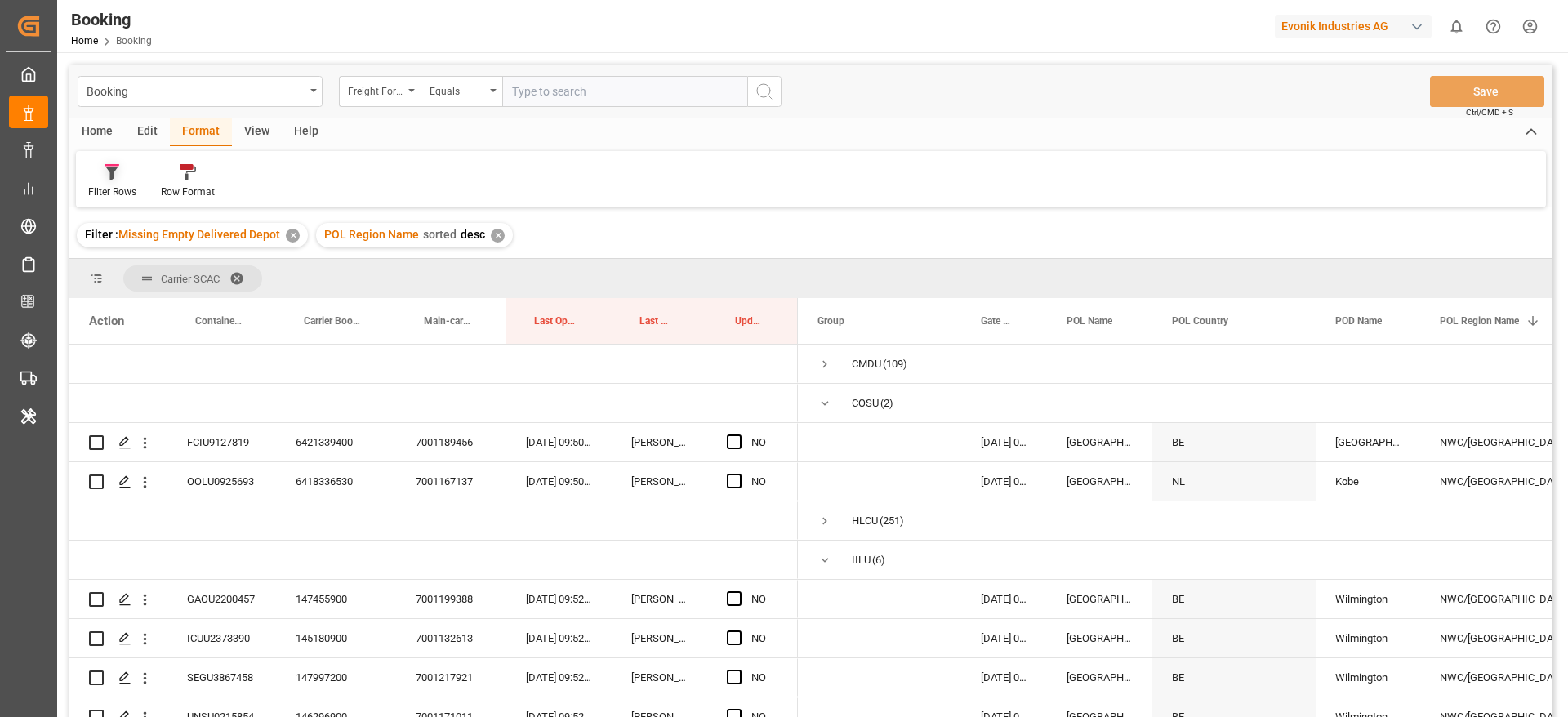
click at [114, 192] on div "Filter Rows" at bounding box center [113, 192] width 48 height 14
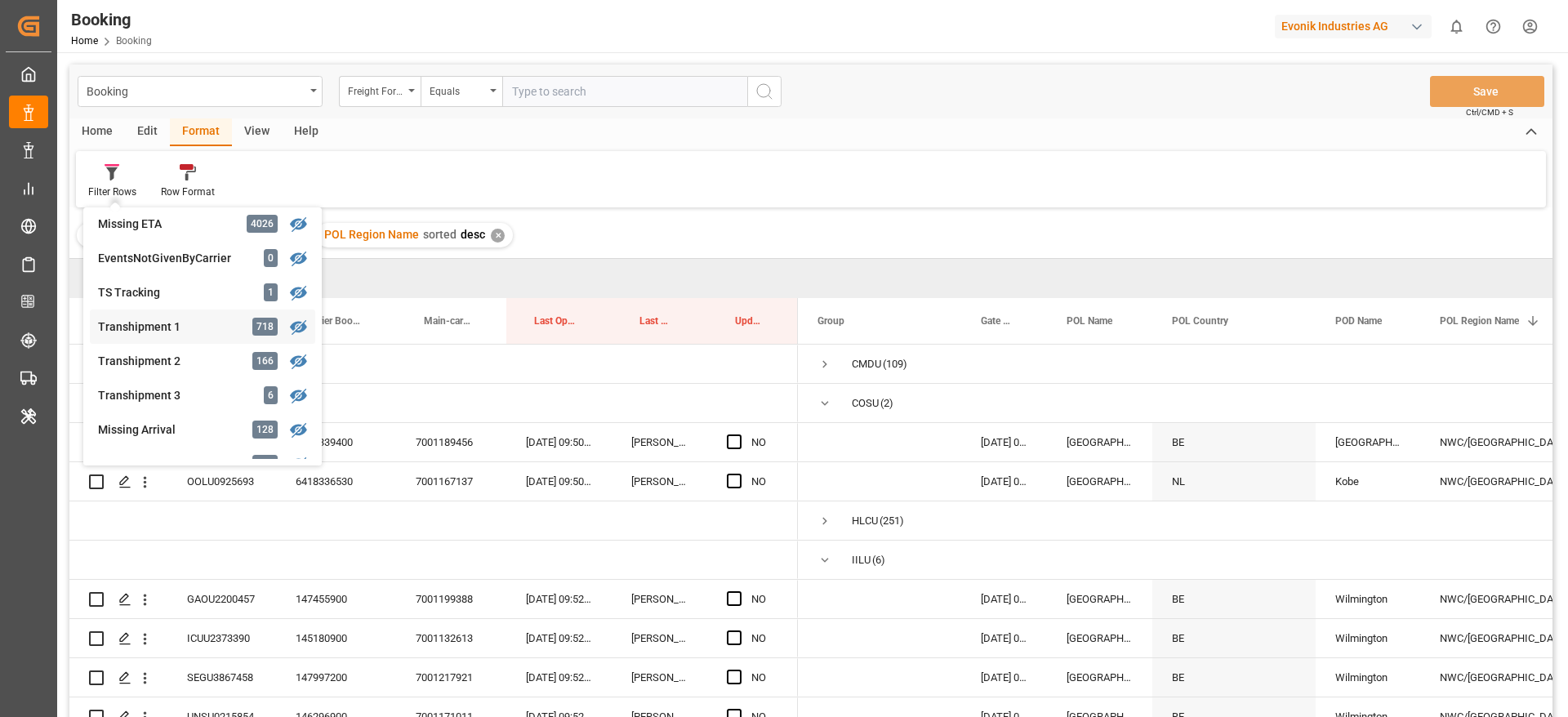
scroll to position [490, 0]
click at [173, 335] on div "Transhipment 1 718" at bounding box center [202, 324] width 225 height 35
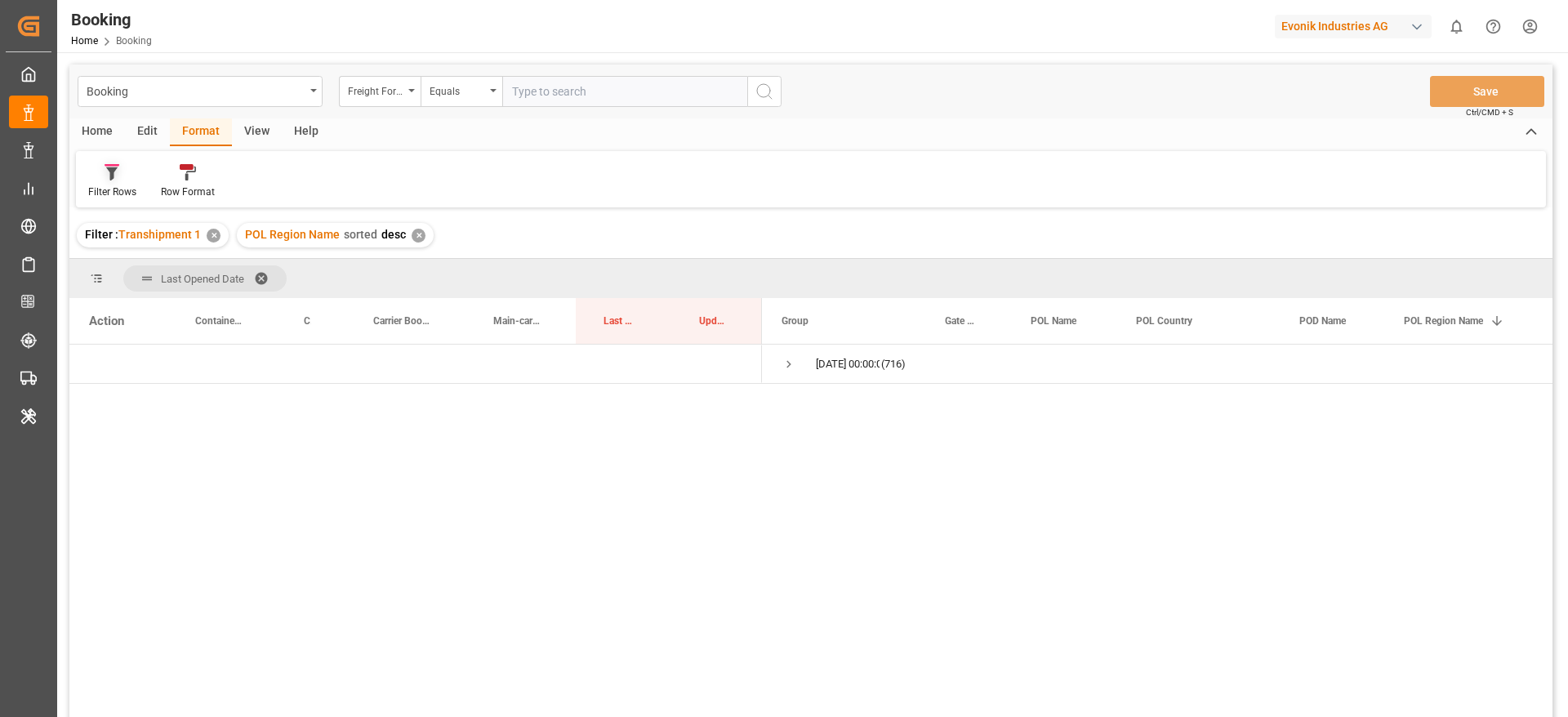
click at [105, 185] on div "Filter Rows" at bounding box center [113, 192] width 48 height 14
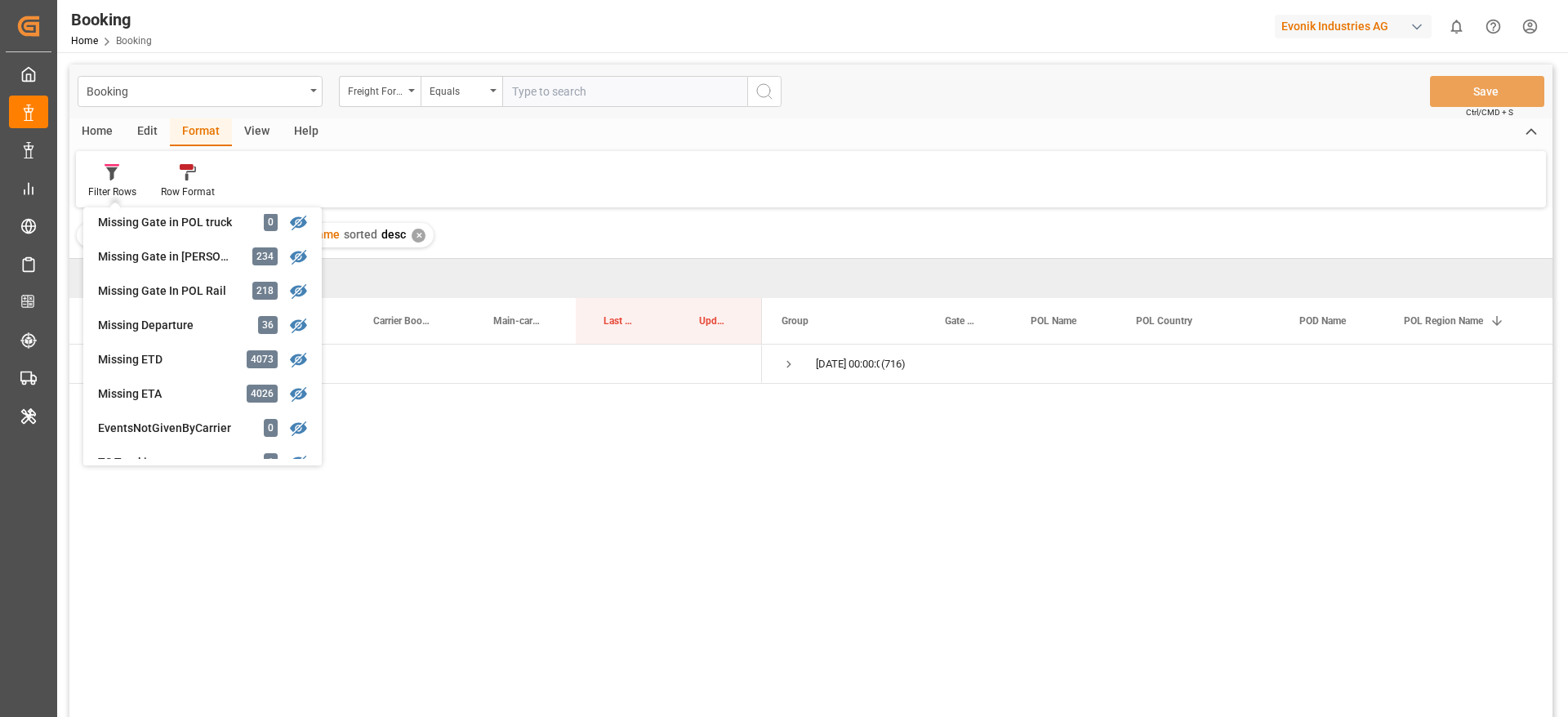
scroll to position [368, 0]
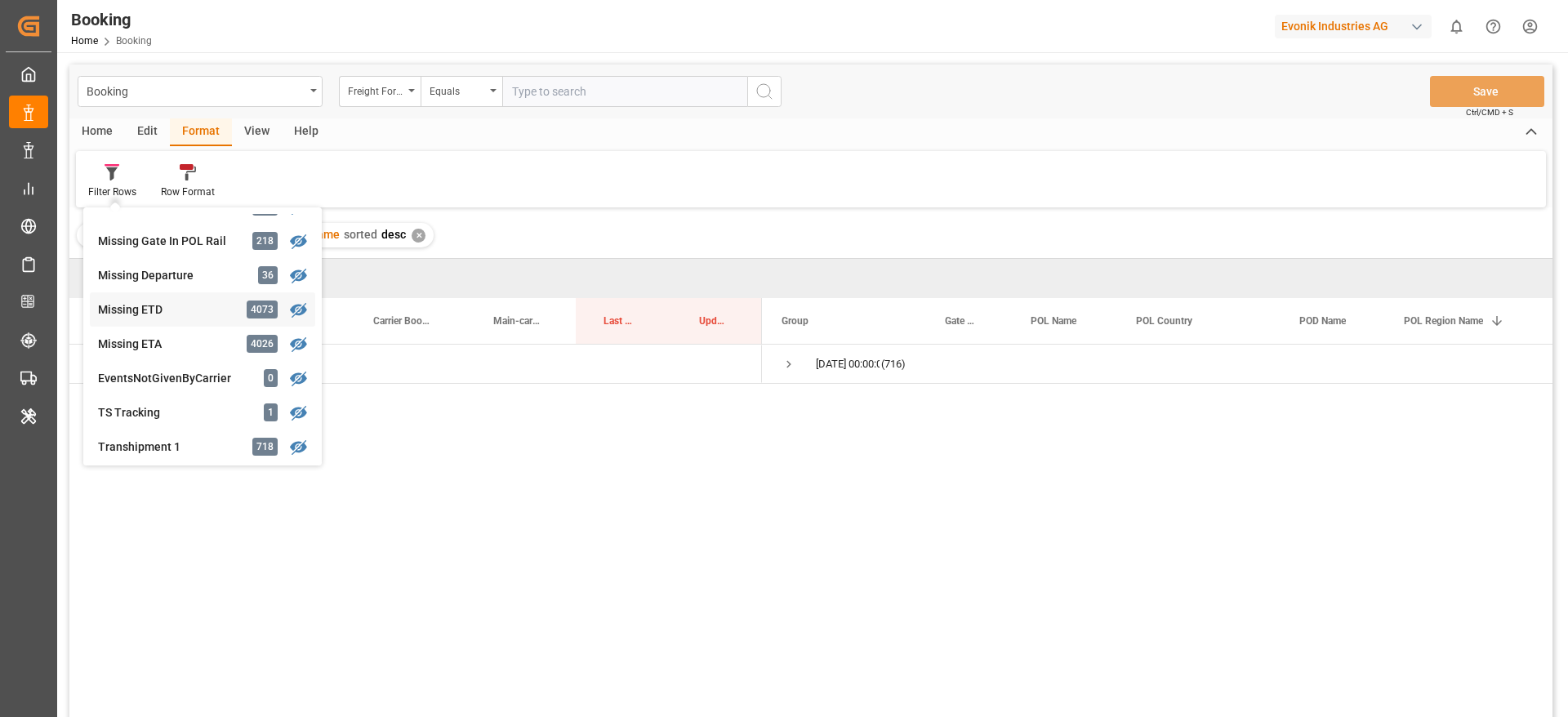
click at [133, 305] on div "Missing ETD" at bounding box center [169, 310] width 143 height 17
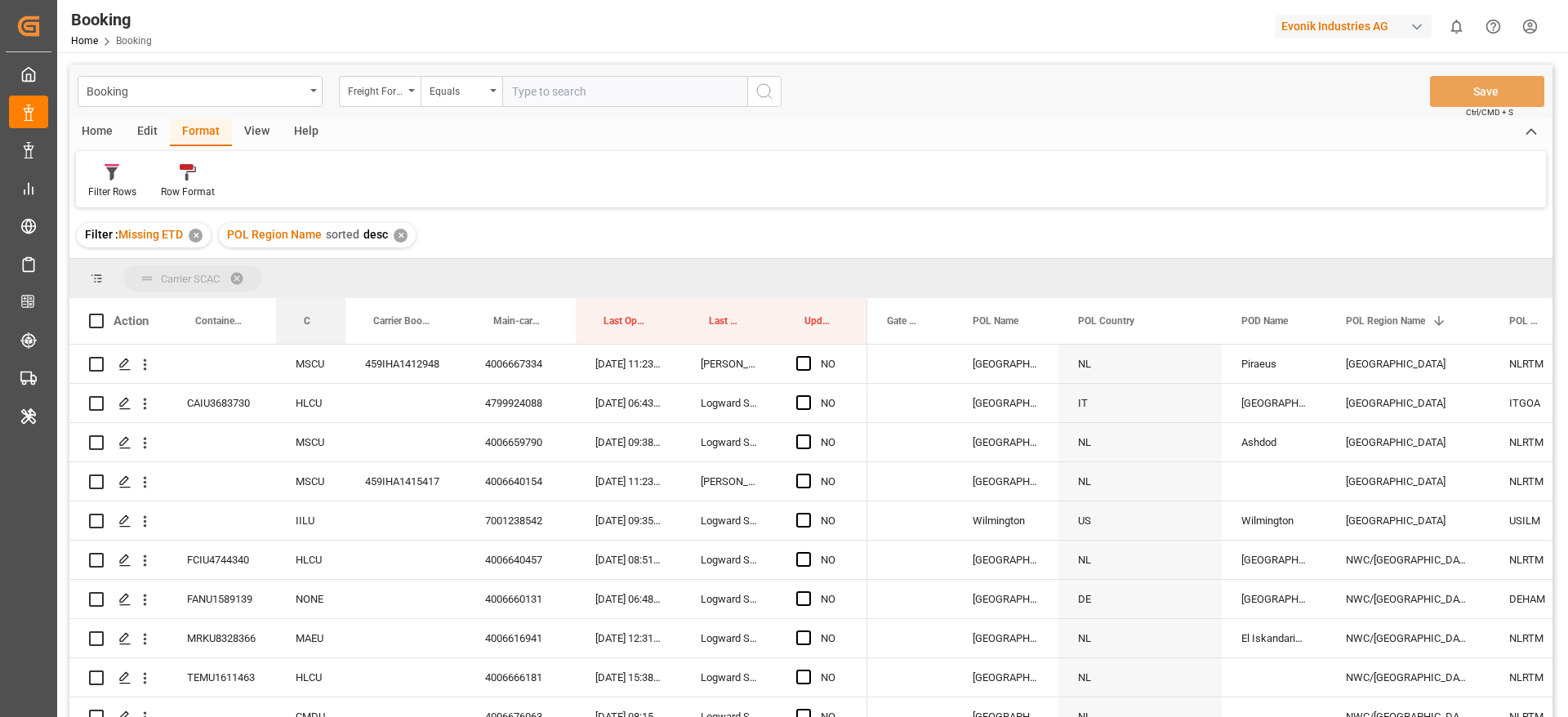
drag, startPoint x: 300, startPoint y: 325, endPoint x: 336, endPoint y: 290, distance: 50.2
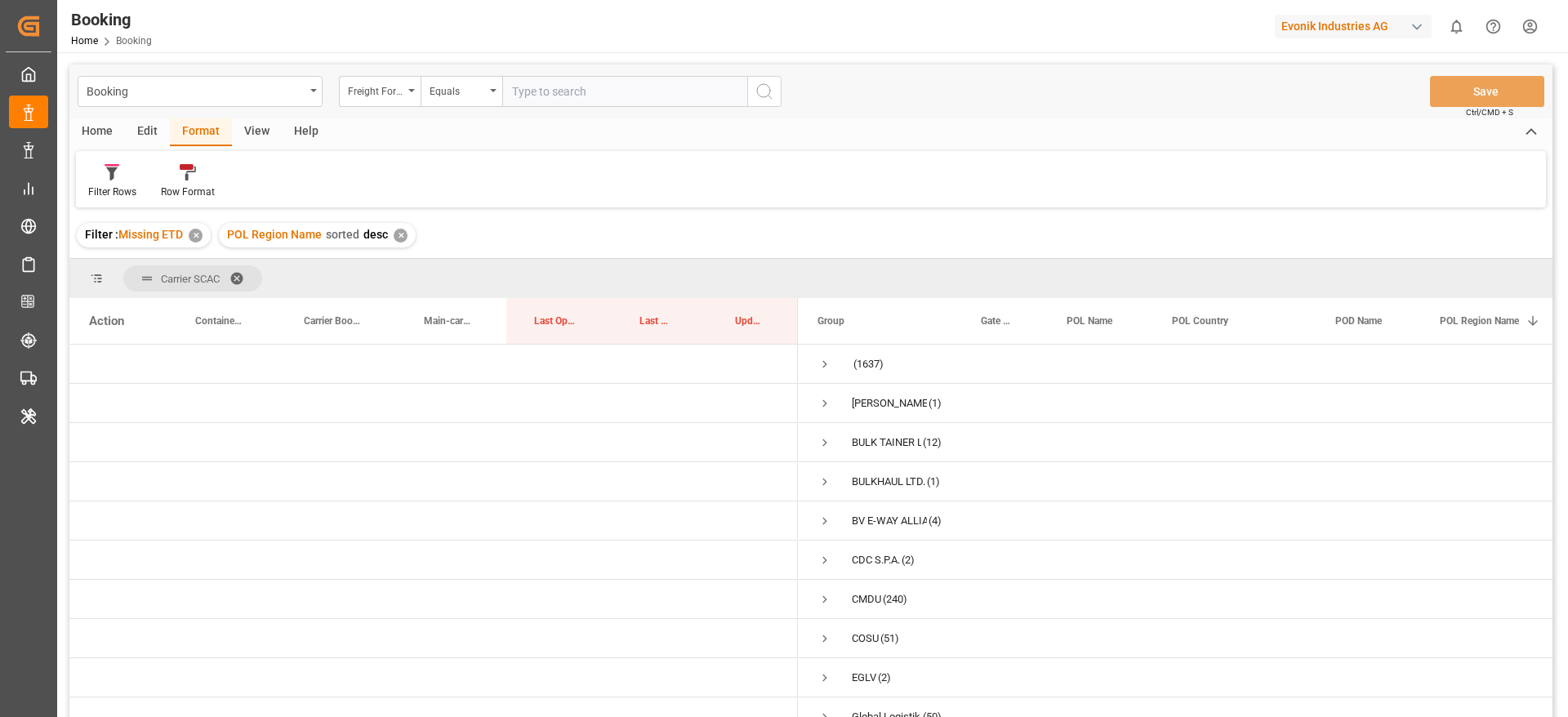
click at [263, 127] on div "View" at bounding box center [257, 132] width 50 height 28
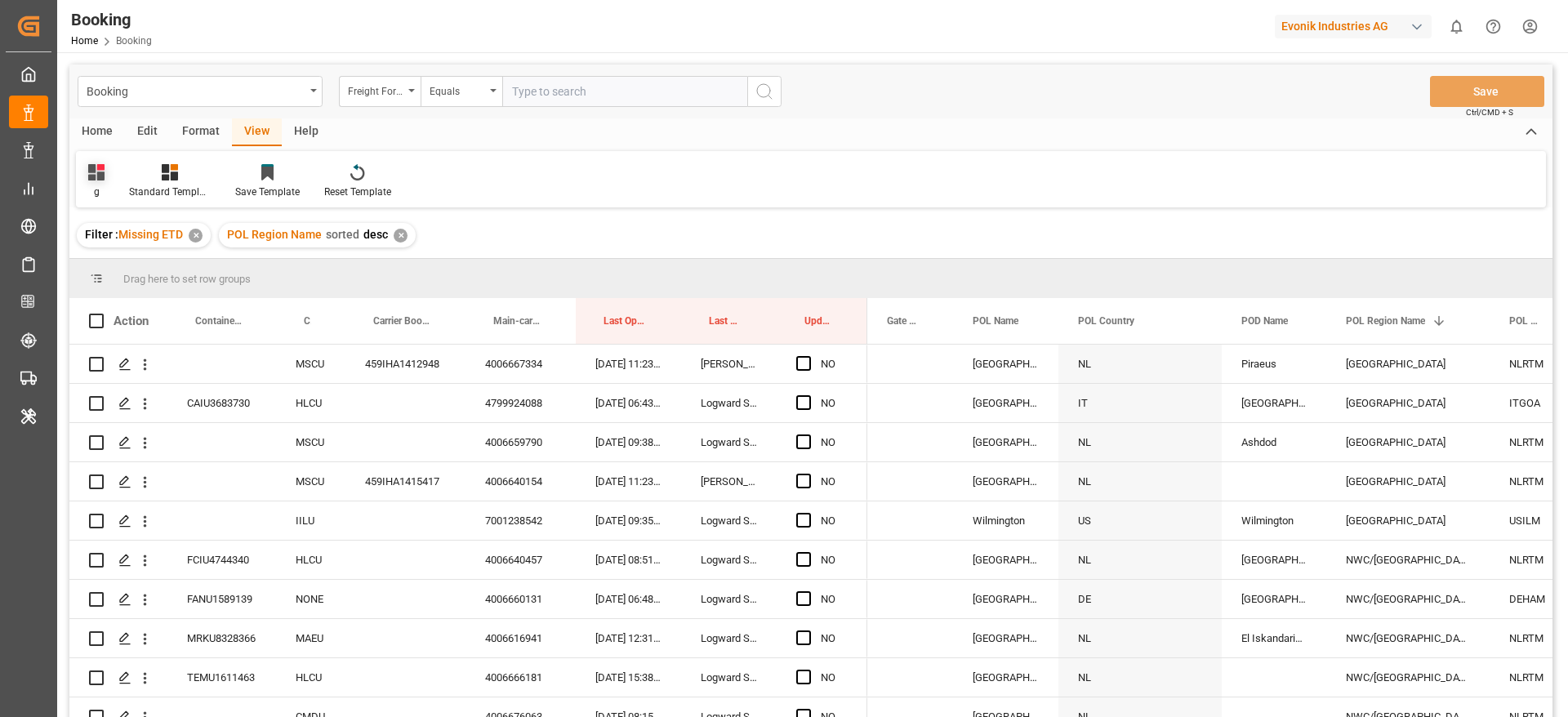
click at [105, 186] on div "g" at bounding box center [96, 181] width 40 height 36
click at [147, 274] on div "evonik" at bounding box center [176, 264] width 179 height 34
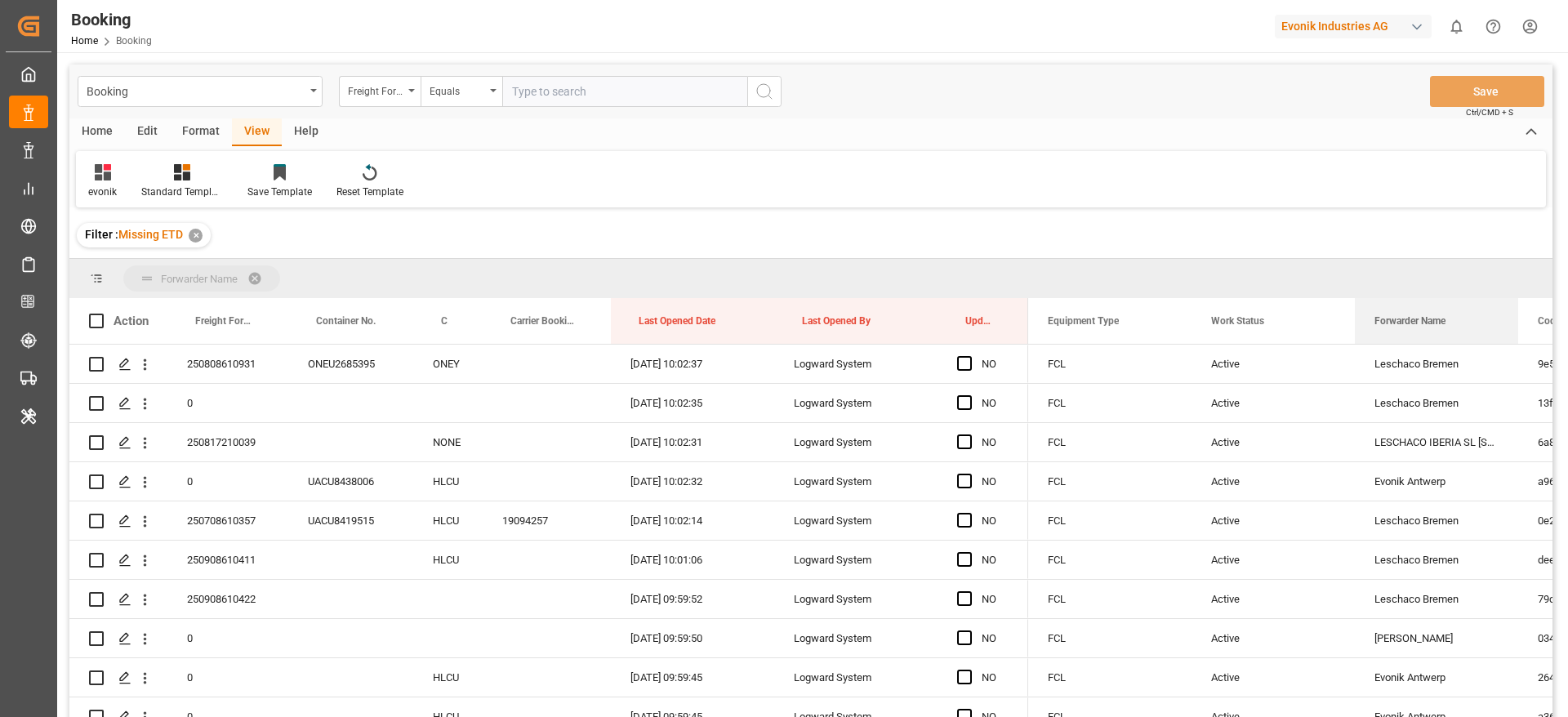
drag, startPoint x: 1400, startPoint y: 317, endPoint x: 1394, endPoint y: 295, distance: 22.8
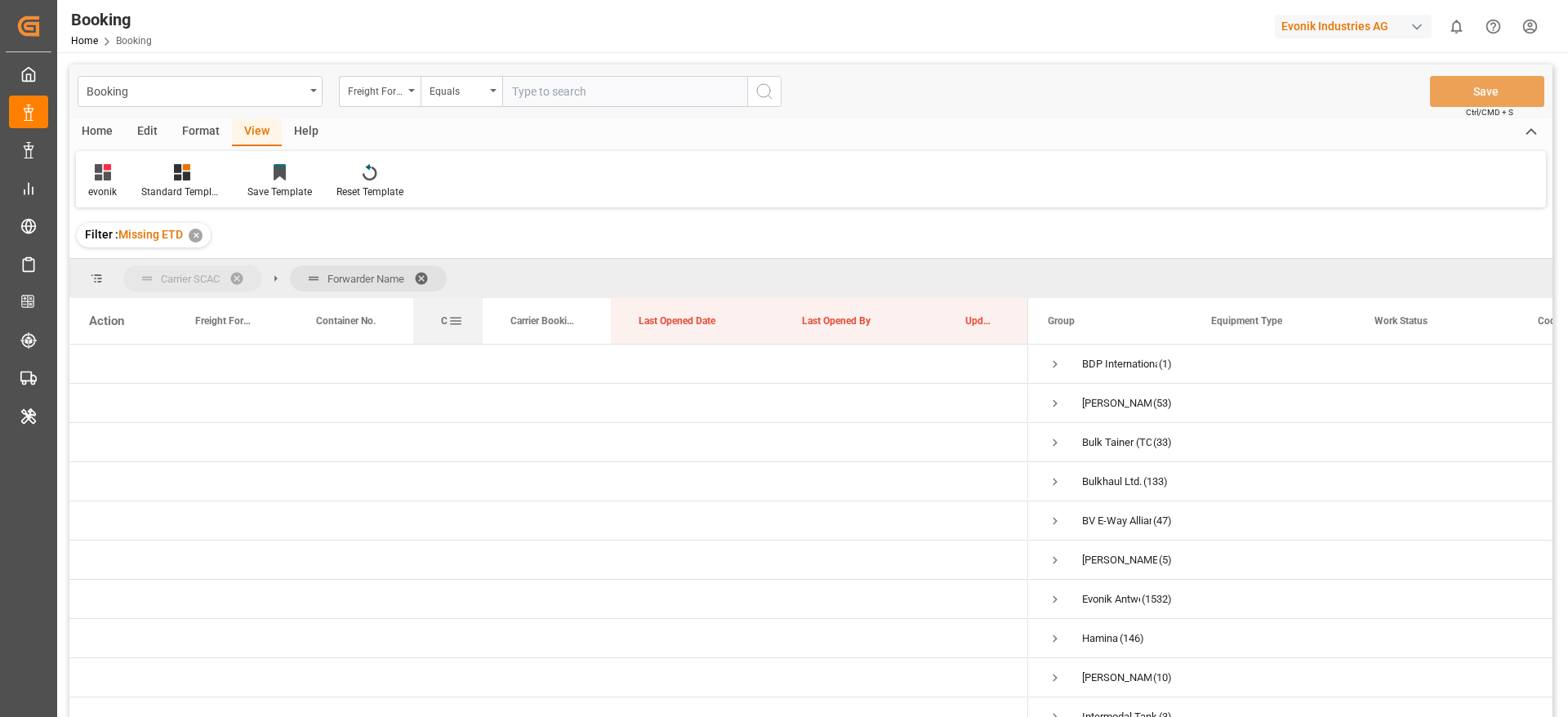
drag, startPoint x: 440, startPoint y: 321, endPoint x: 450, endPoint y: 298, distance: 25.1
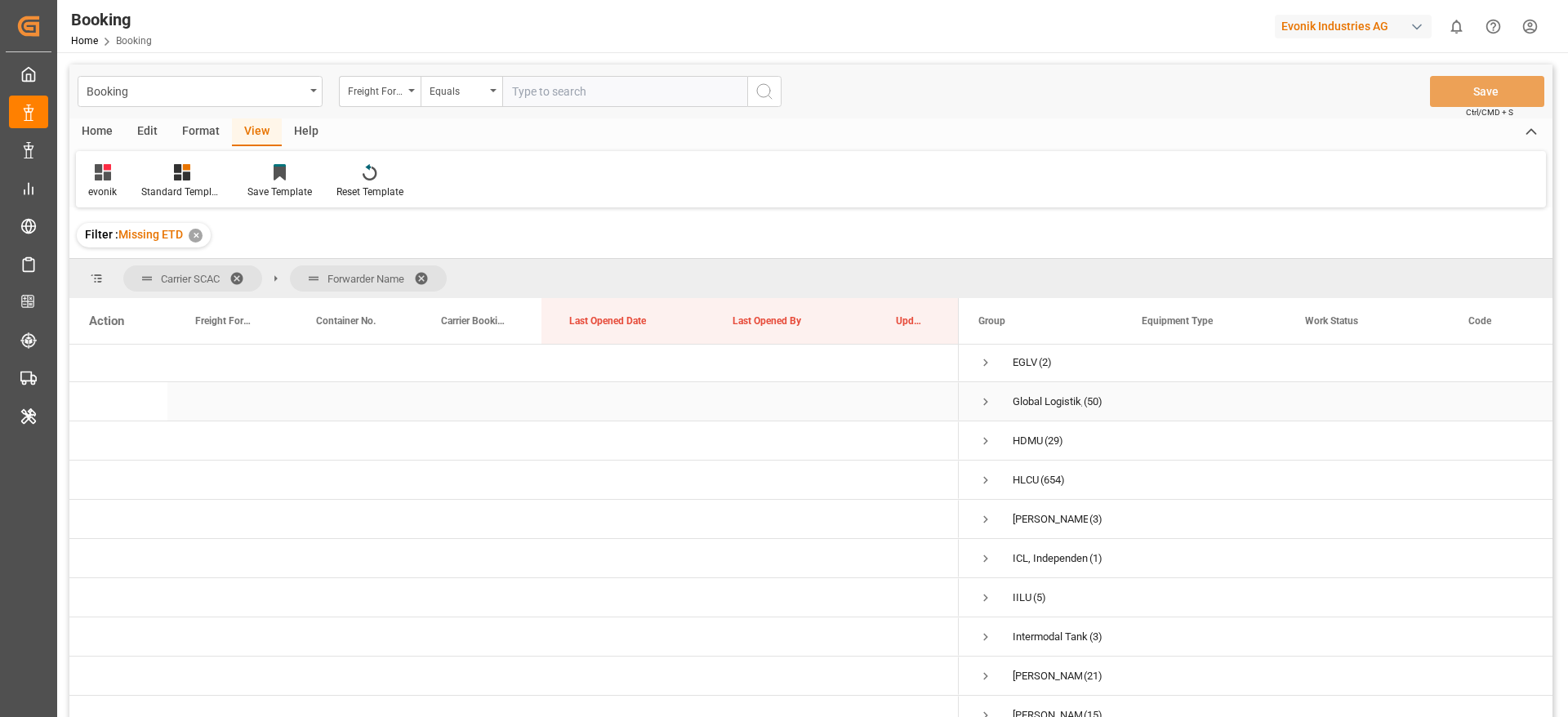
scroll to position [368, 0]
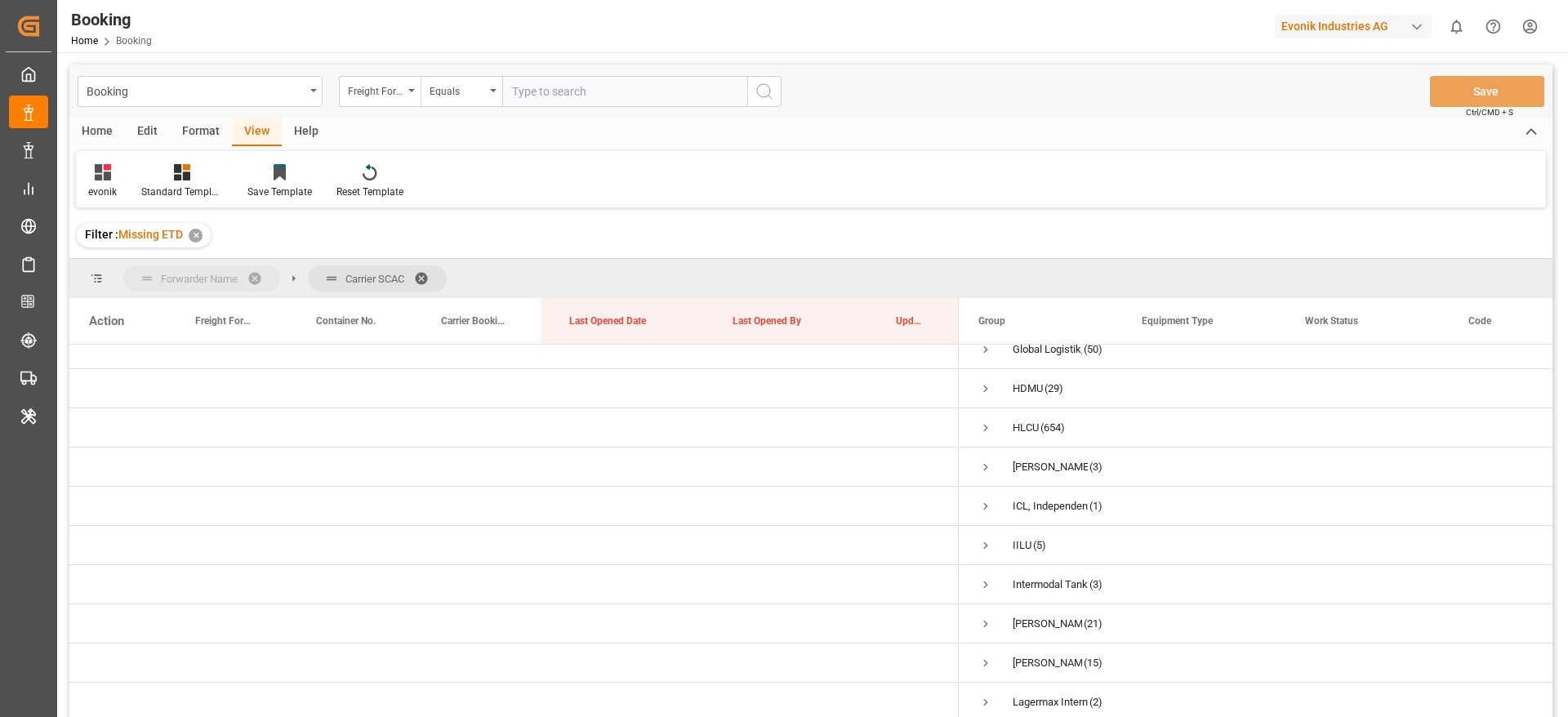
drag, startPoint x: 316, startPoint y: 277, endPoint x: 177, endPoint y: 275, distance: 139.0
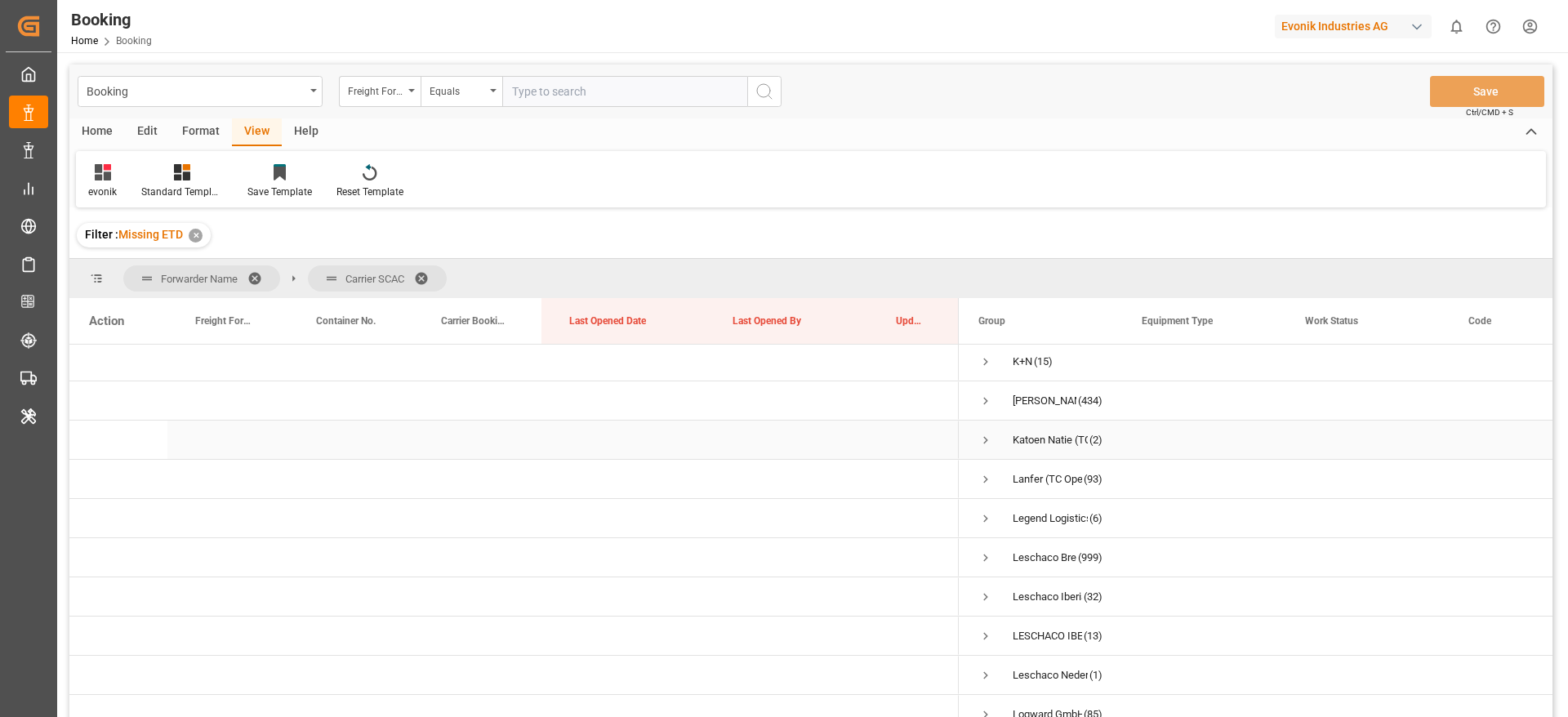
scroll to position [490, 0]
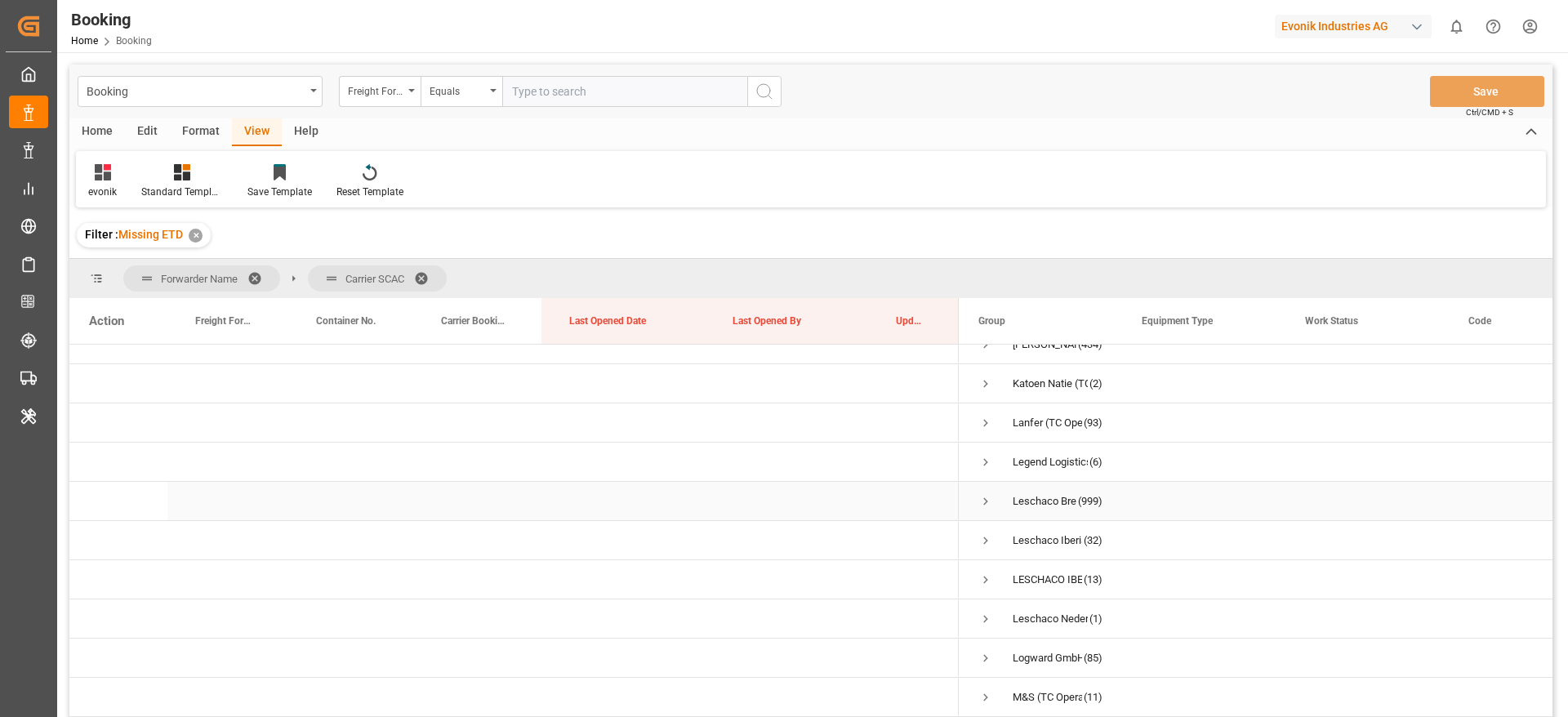
click at [990, 499] on span "Press SPACE to select this row." at bounding box center [985, 501] width 14 height 14
click at [1019, 576] on span "Press SPACE to select this row." at bounding box center [1020, 575] width 14 height 14
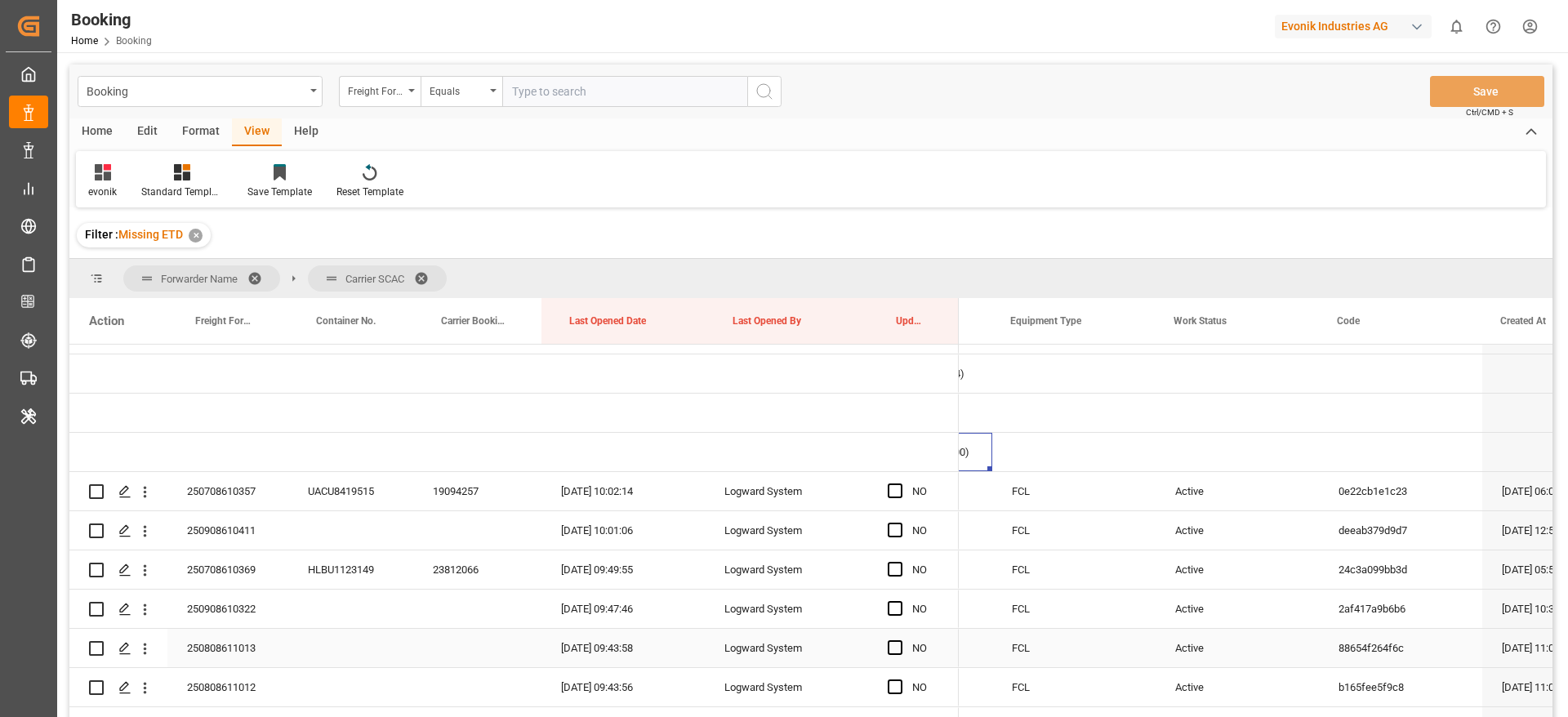
scroll to position [0, 132]
click at [144, 493] on icon "open menu" at bounding box center [144, 493] width 3 height 12
click at [229, 518] on span "Open in new tab" at bounding box center [252, 526] width 148 height 17
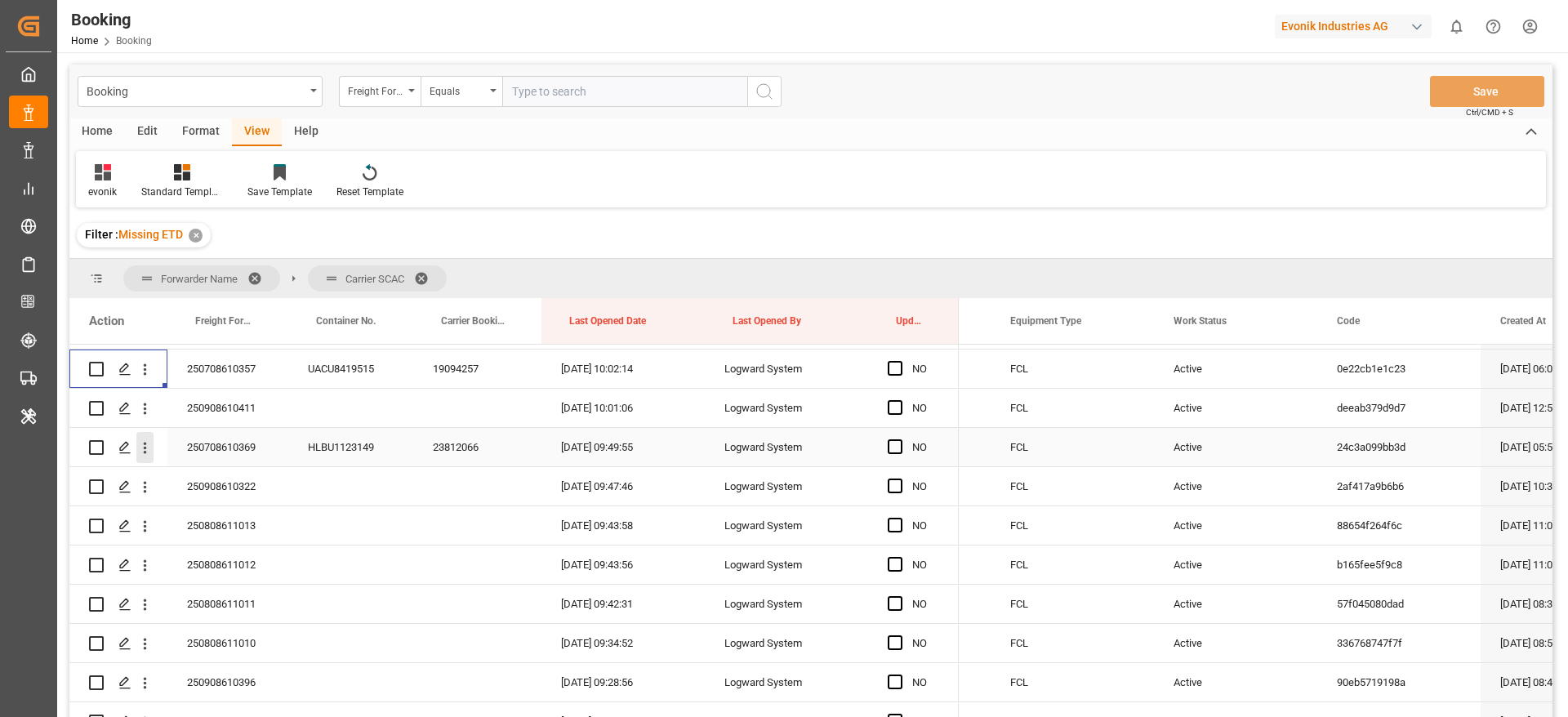
click at [139, 451] on icon "open menu" at bounding box center [145, 448] width 17 height 17
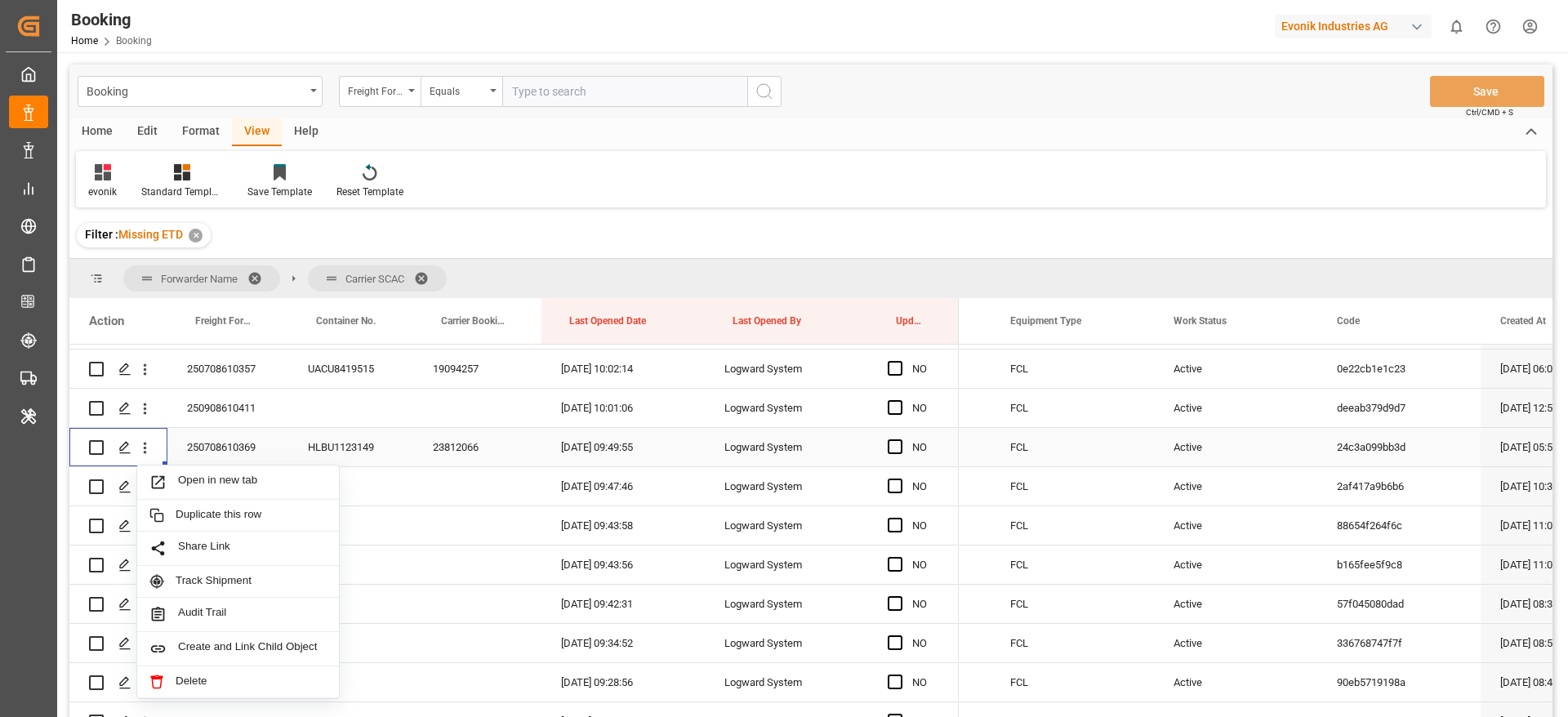
click at [246, 481] on span "Open in new tab" at bounding box center [252, 482] width 148 height 17
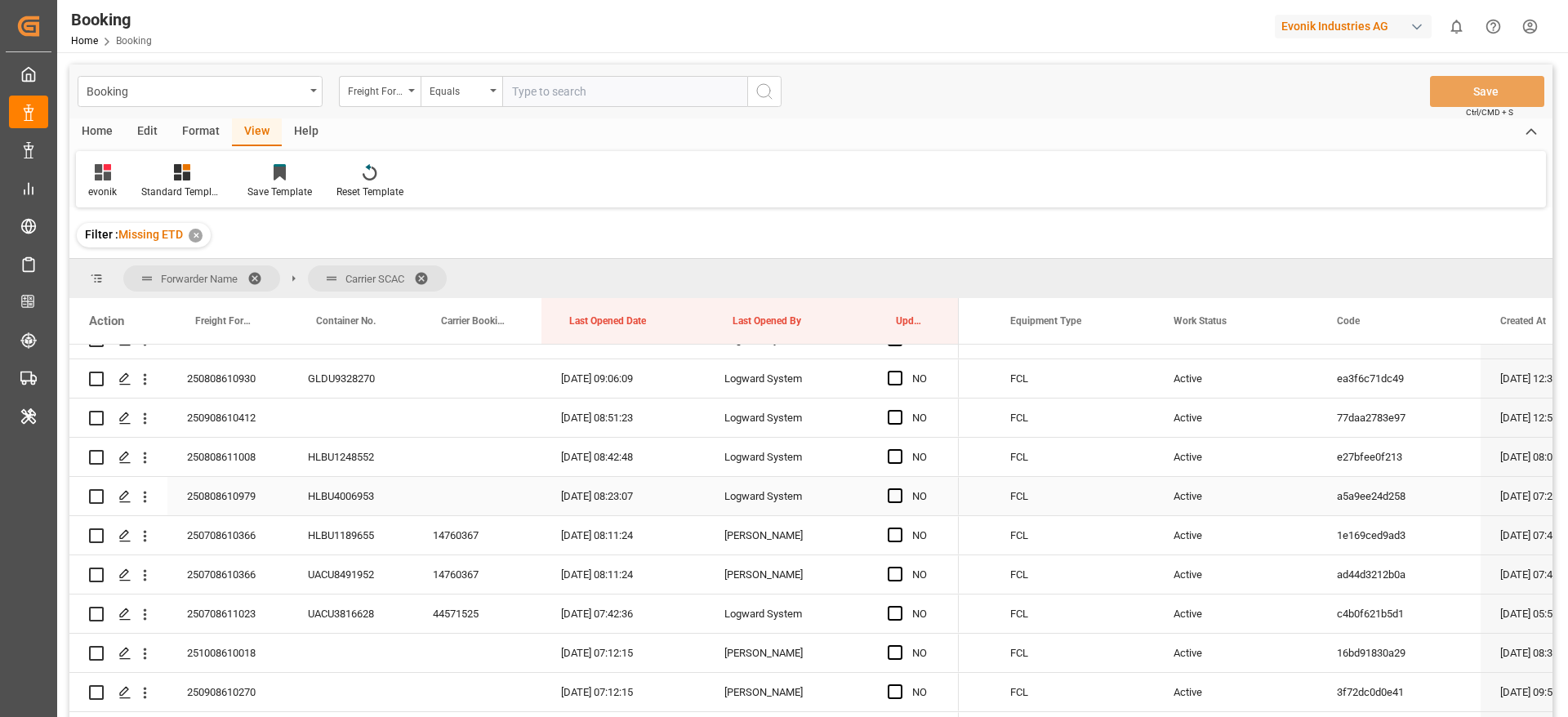
scroll to position [1225, 0]
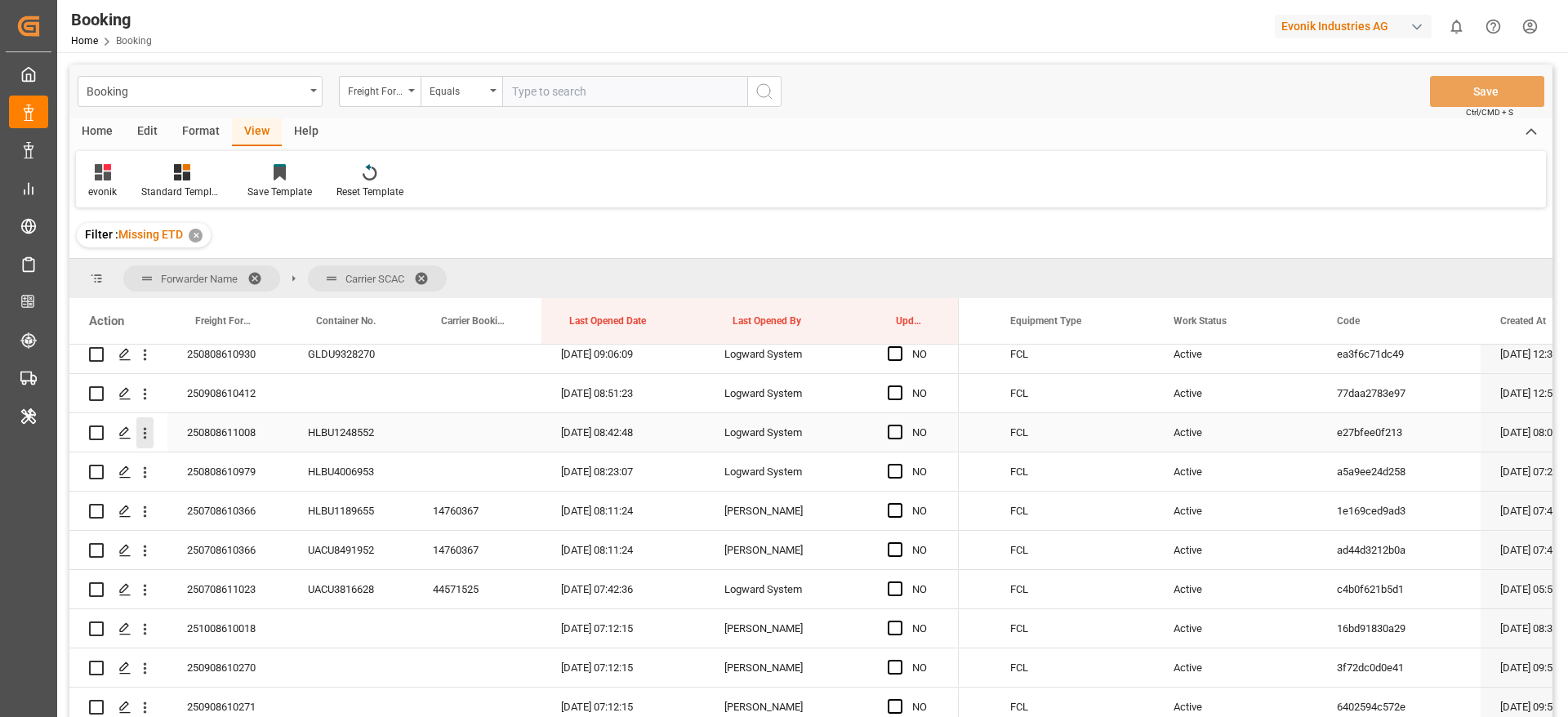
click at [143, 439] on icon "open menu" at bounding box center [145, 433] width 17 height 17
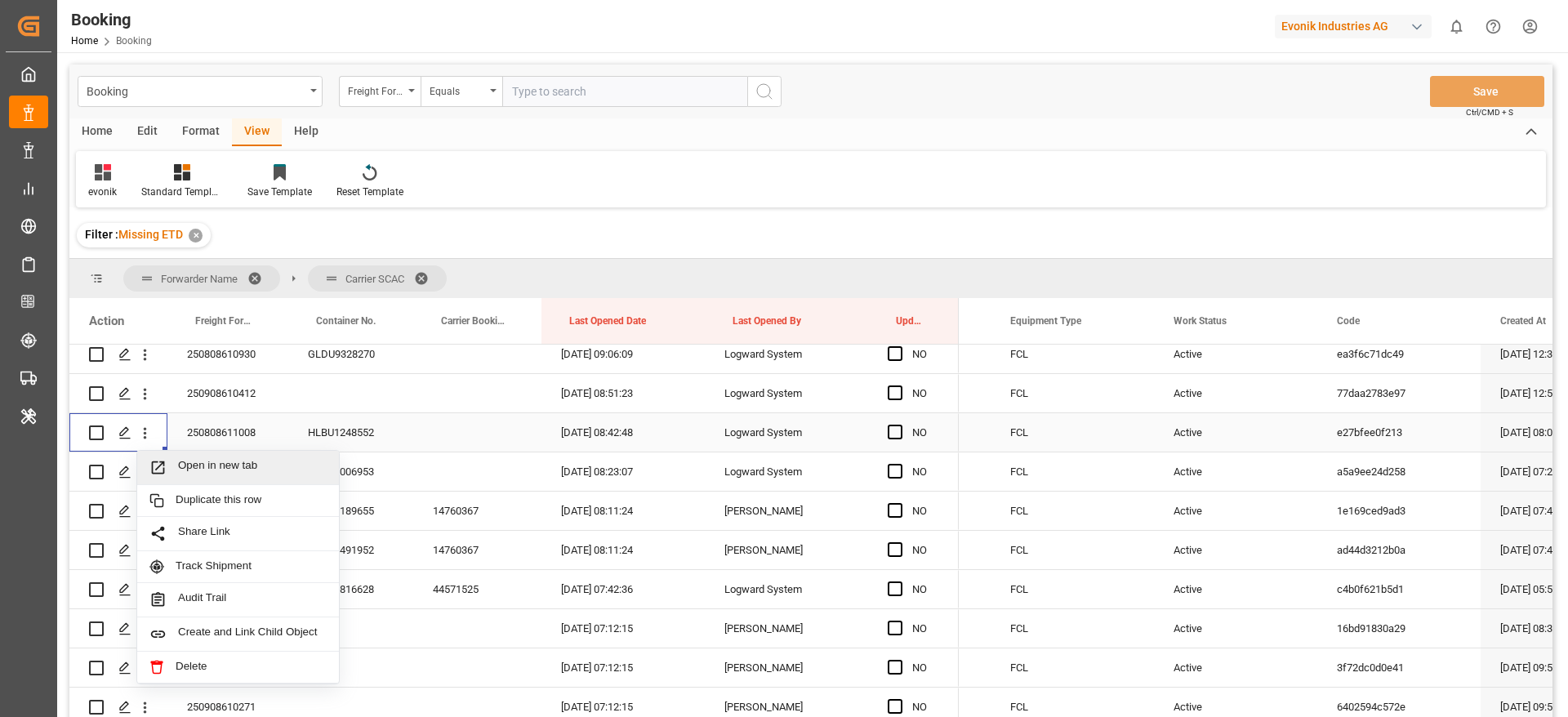
click at [240, 464] on span "Open in new tab" at bounding box center [252, 468] width 148 height 17
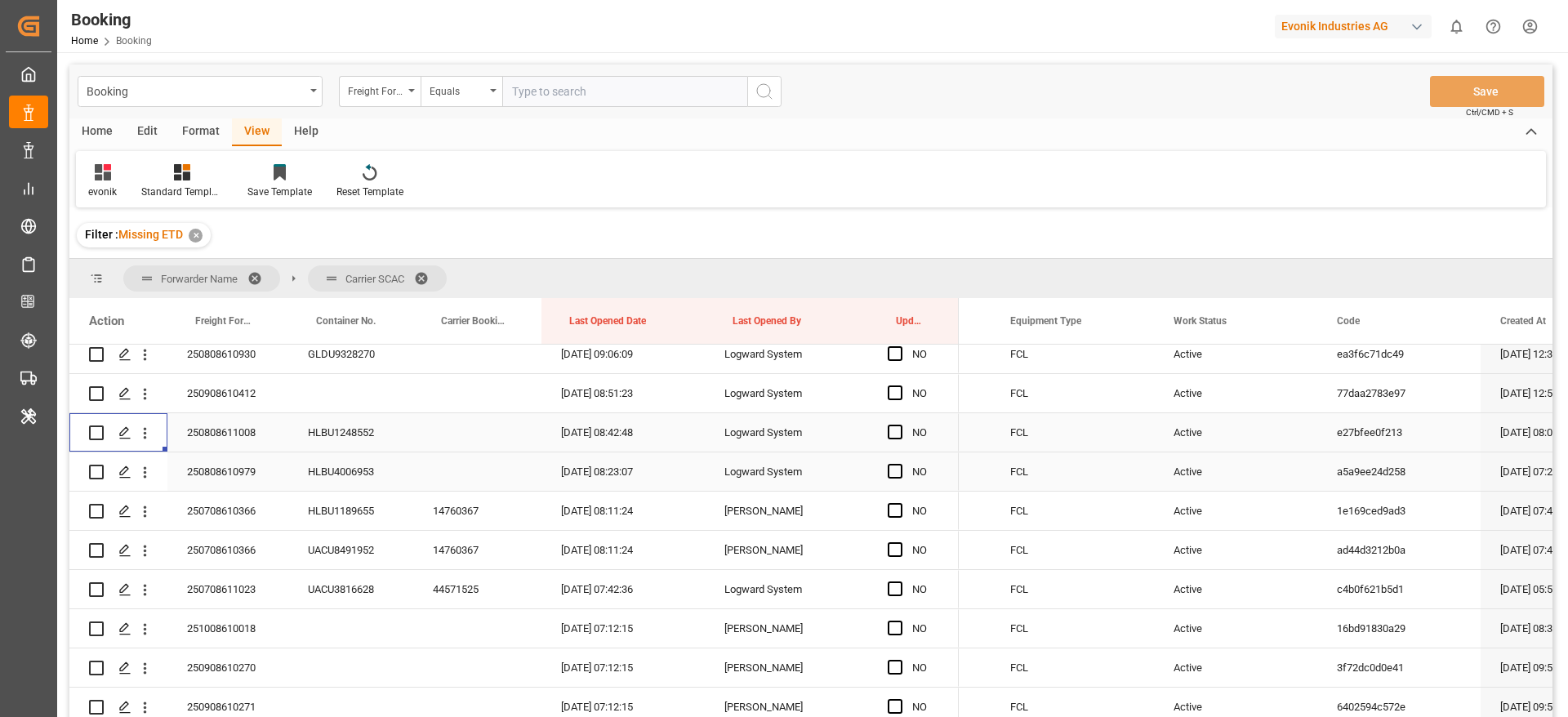
click at [144, 474] on icon "open menu" at bounding box center [145, 473] width 17 height 17
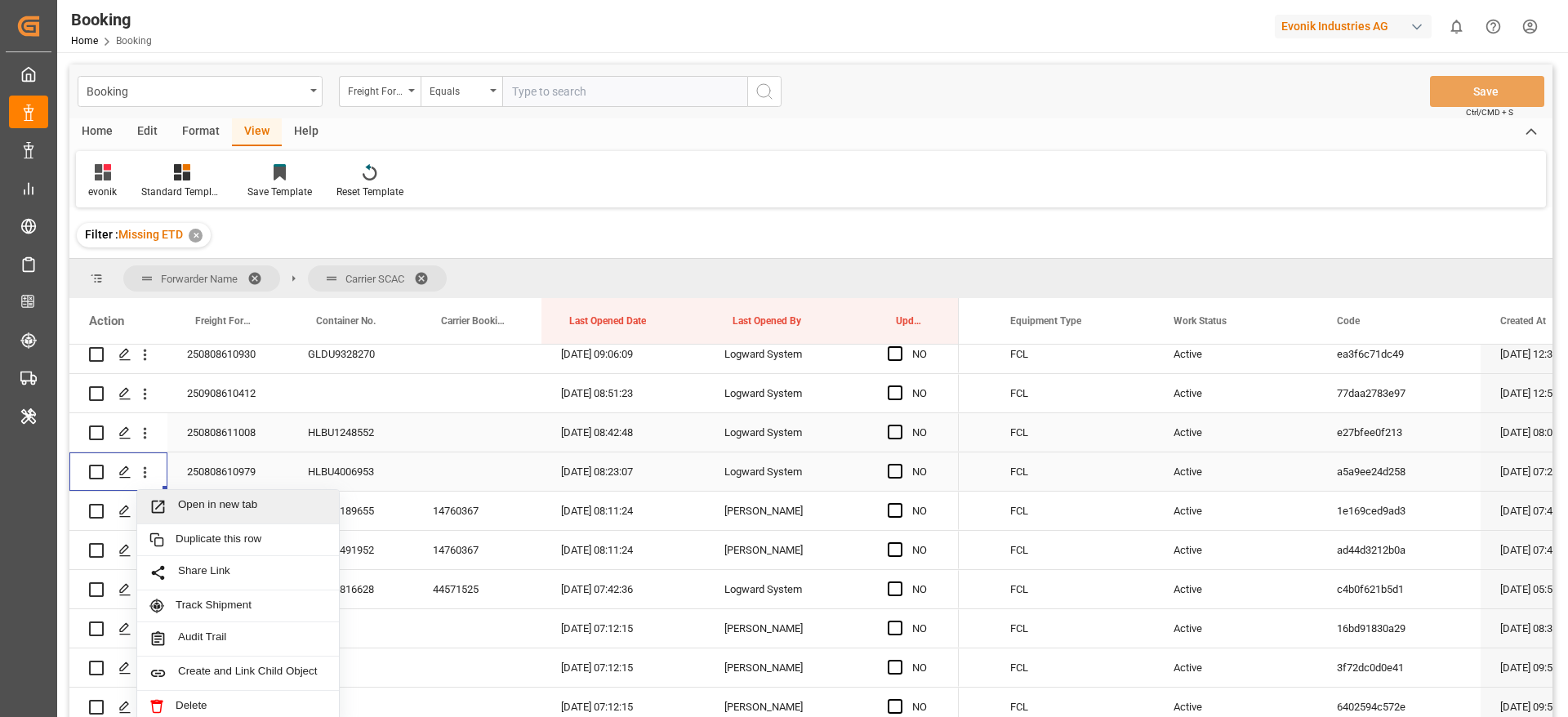
click at [250, 507] on span "Open in new tab" at bounding box center [252, 507] width 148 height 17
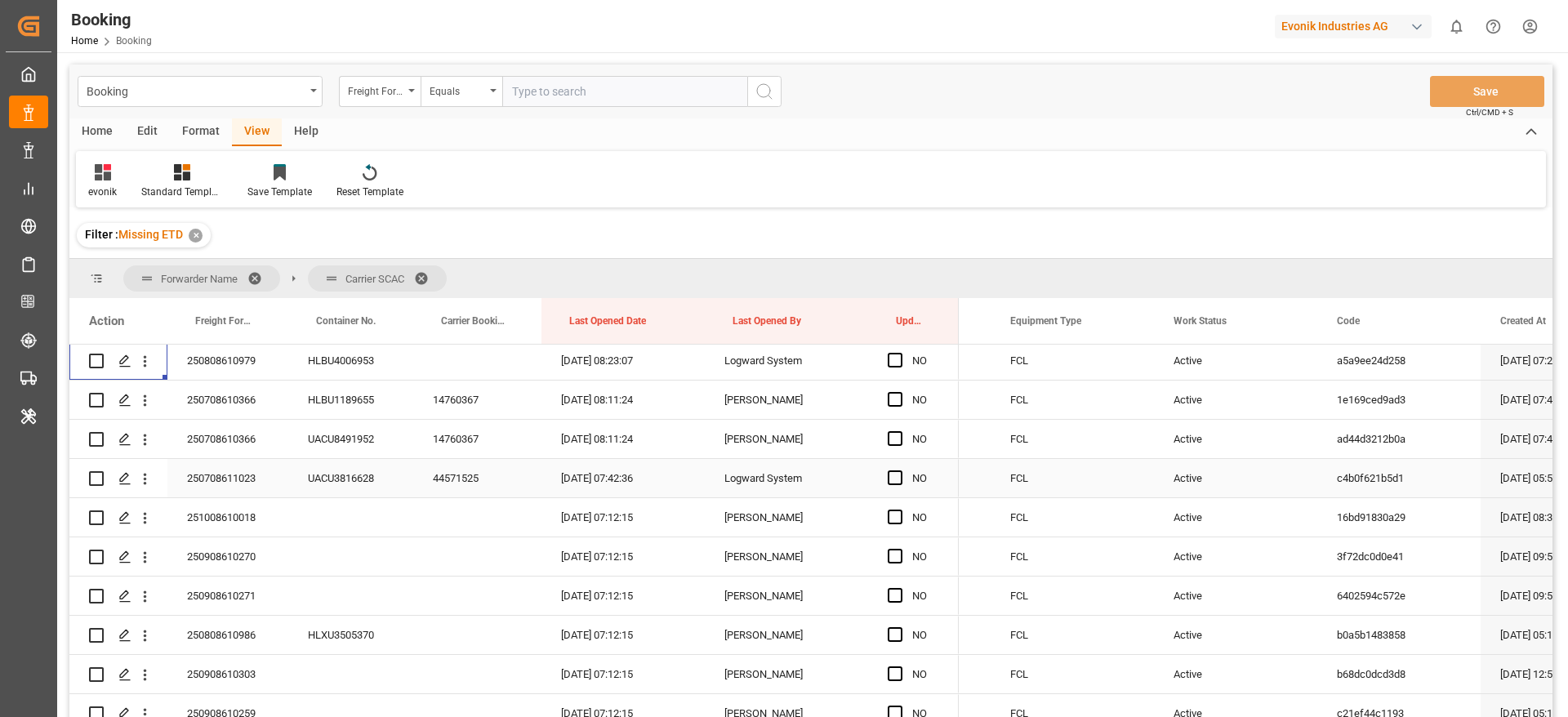
scroll to position [1348, 0]
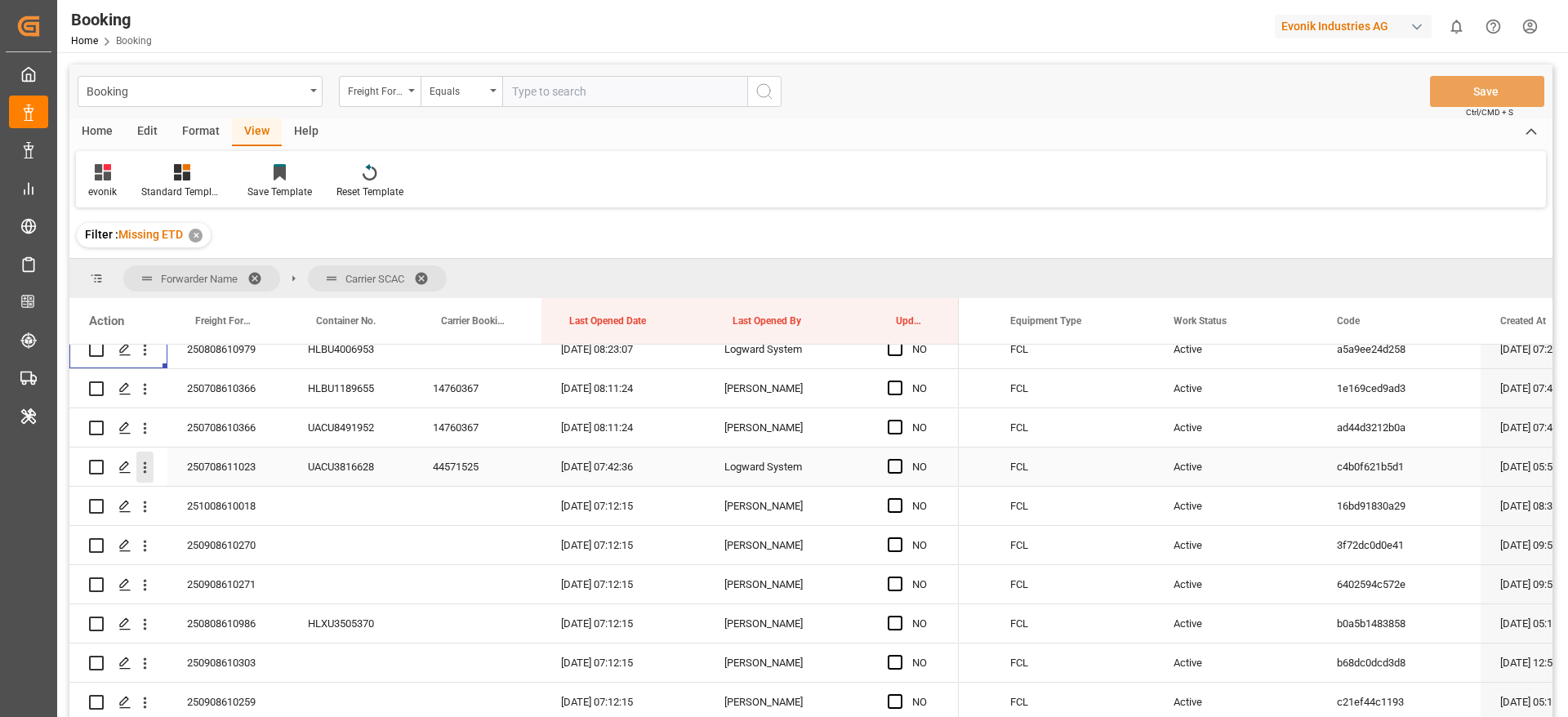
click at [143, 465] on icon "open menu" at bounding box center [145, 468] width 17 height 17
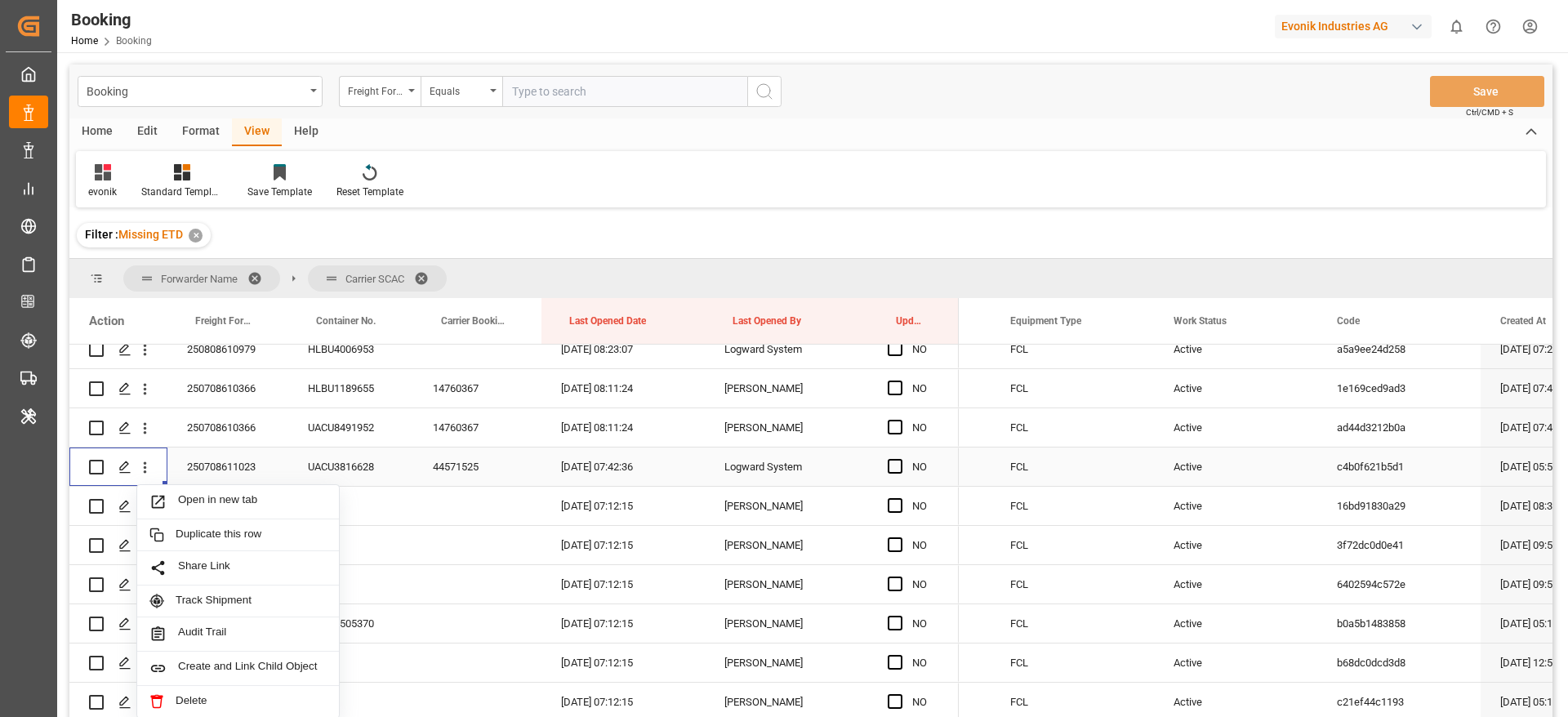
click at [265, 500] on span "Open in new tab" at bounding box center [252, 502] width 148 height 17
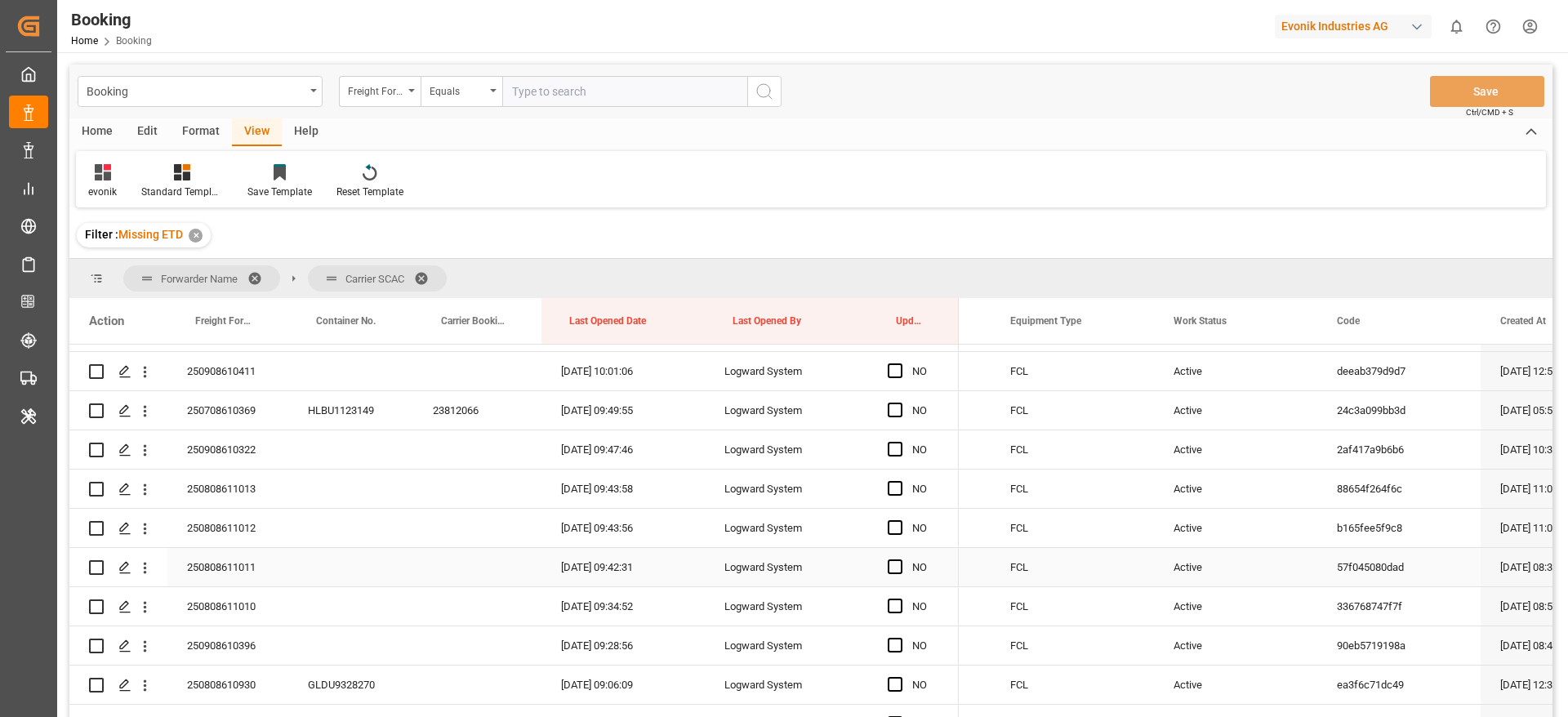
scroll to position [858, 0]
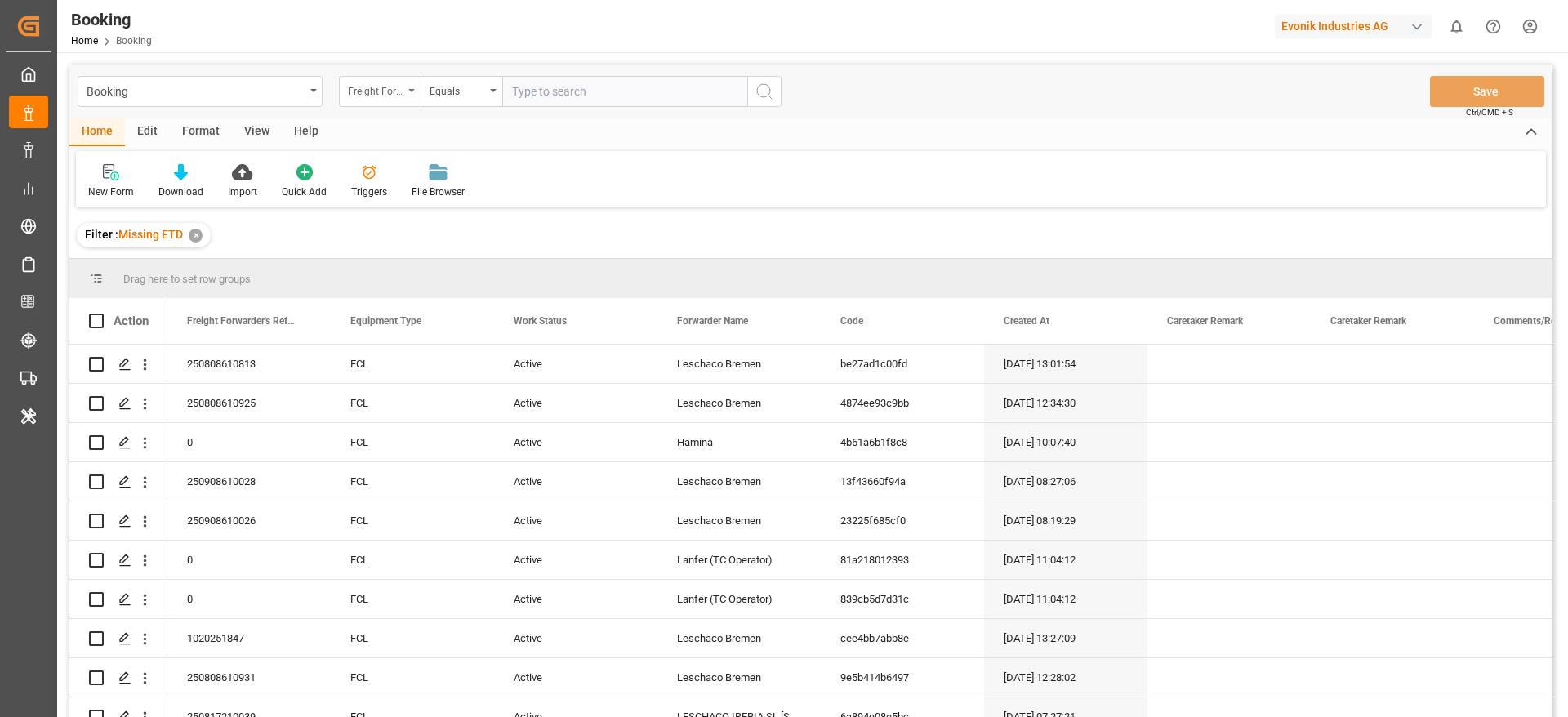
click at [357, 96] on div "Freight Forwarder's Reference No." at bounding box center [376, 90] width 56 height 19
type input "main"
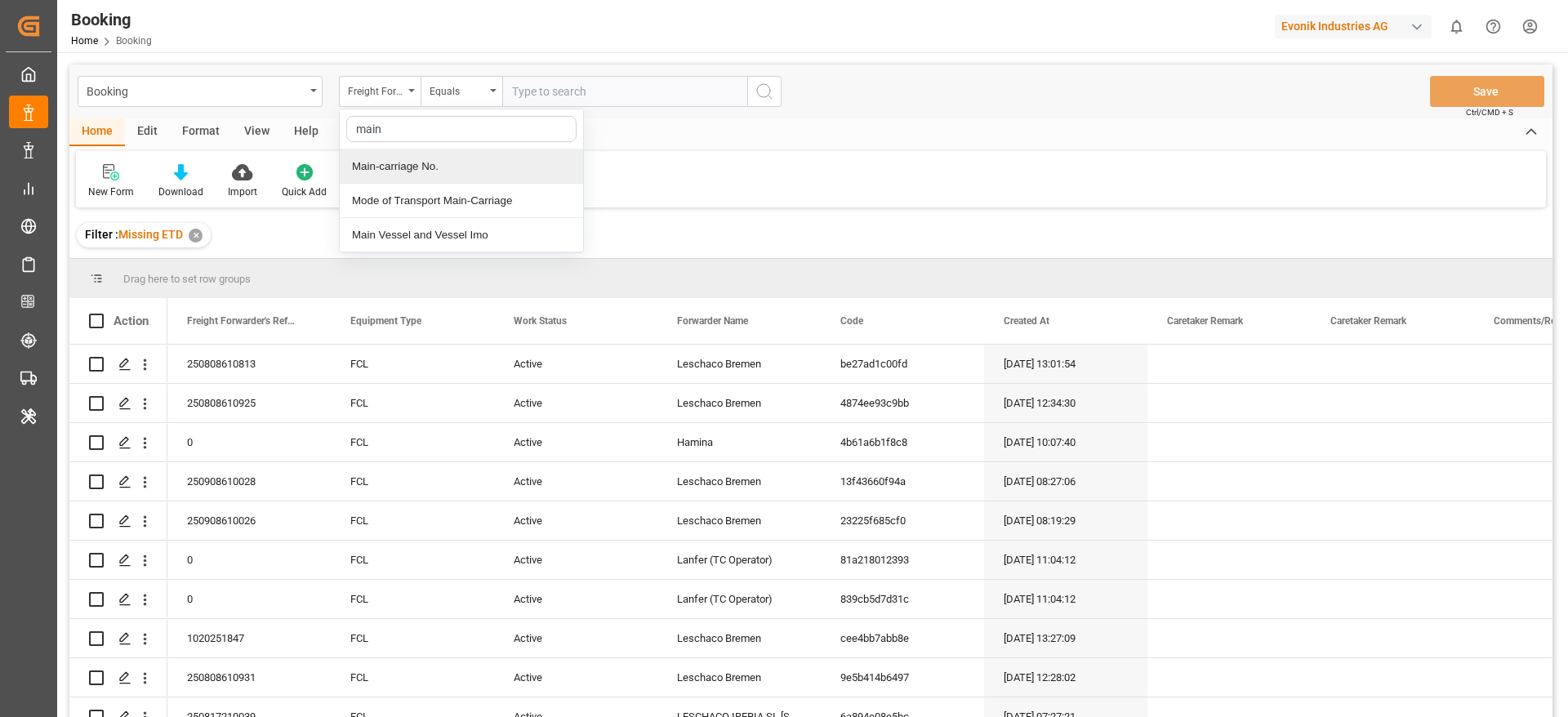
click at [444, 151] on div "Main-carriage No." at bounding box center [461, 166] width 243 height 35
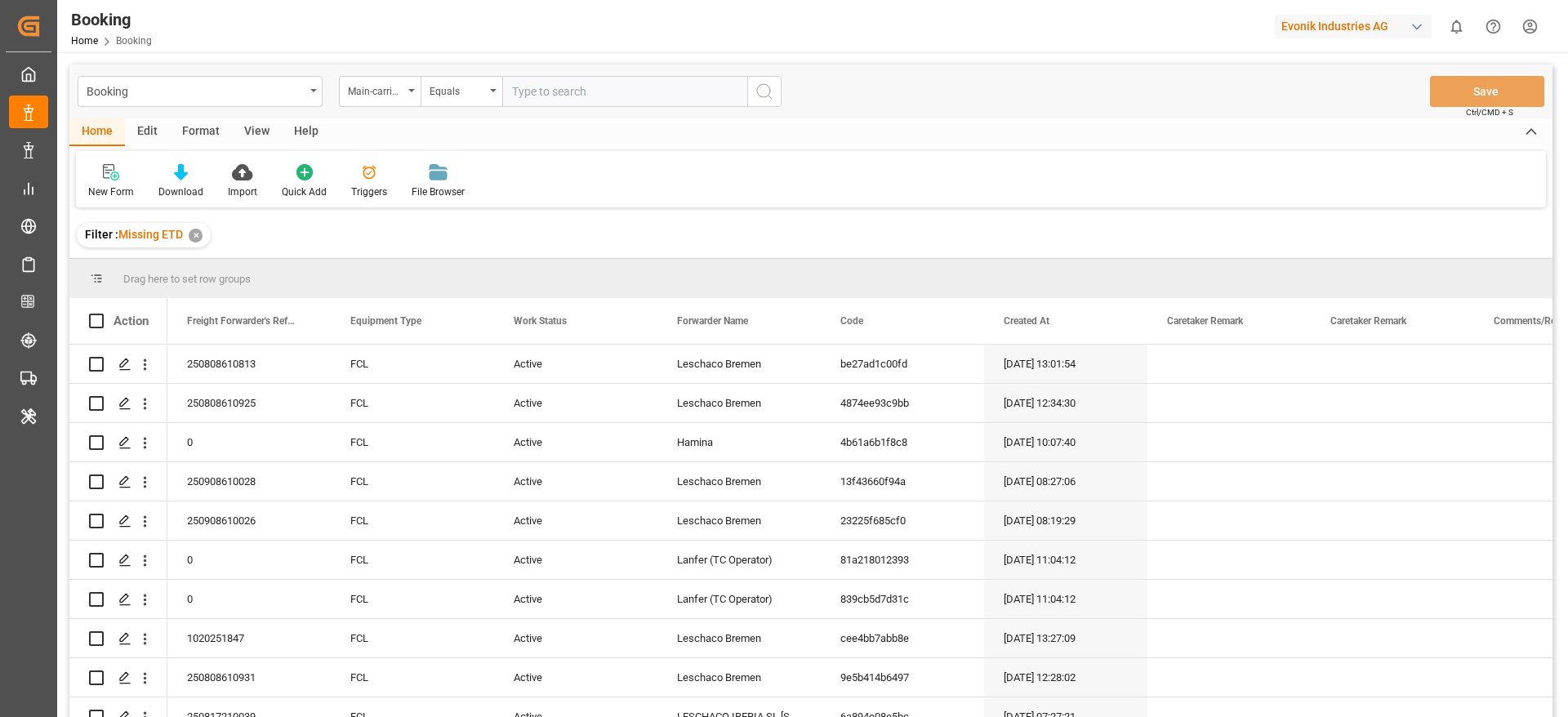
click at [568, 100] on input "text" at bounding box center [624, 91] width 245 height 31
paste input "4006633287"
type input "4006633287"
drag, startPoint x: 765, startPoint y: 94, endPoint x: 239, endPoint y: 298, distance: 564.2
click at [766, 94] on icon "search button" at bounding box center [764, 91] width 19 height 19
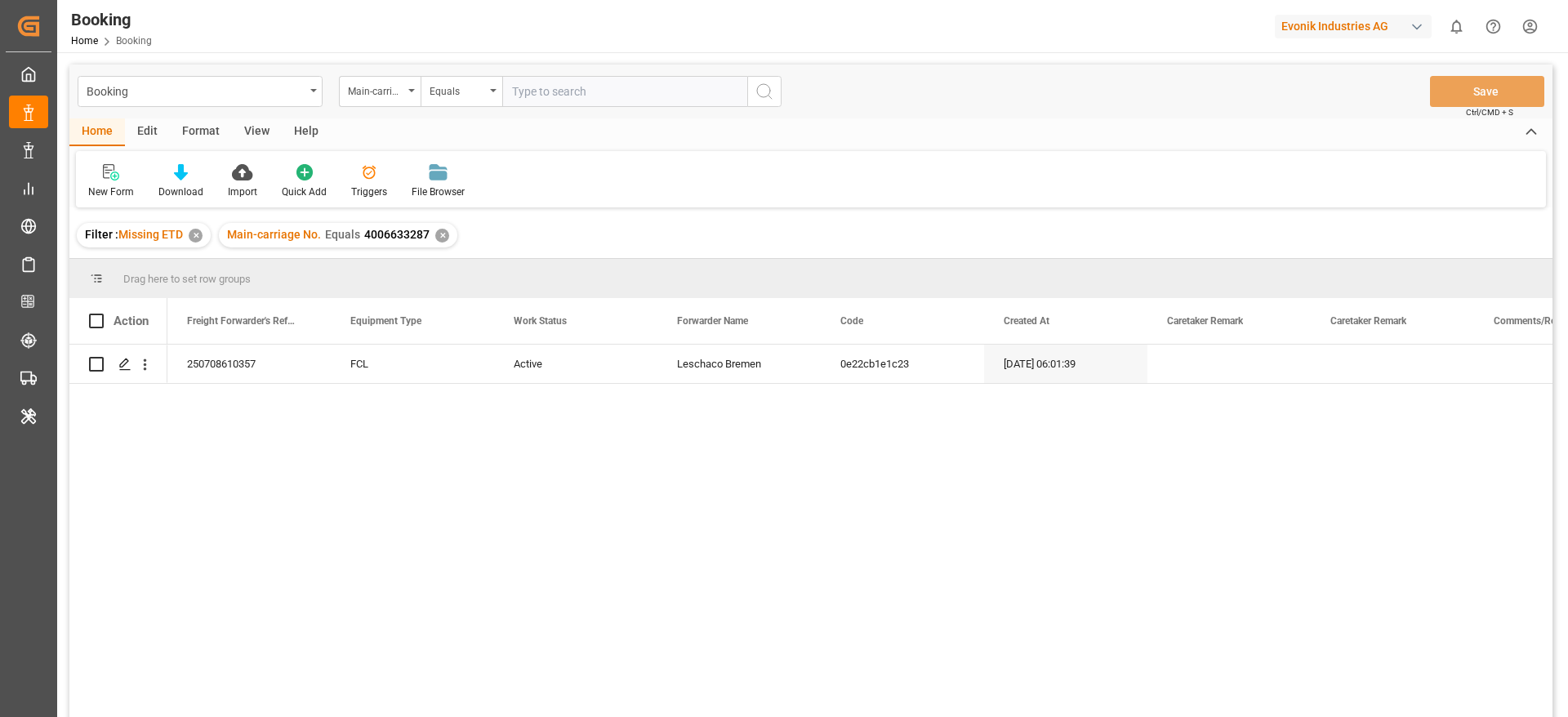
click at [191, 238] on div "✕" at bounding box center [195, 236] width 13 height 13
click at [249, 124] on div "View" at bounding box center [257, 132] width 50 height 28
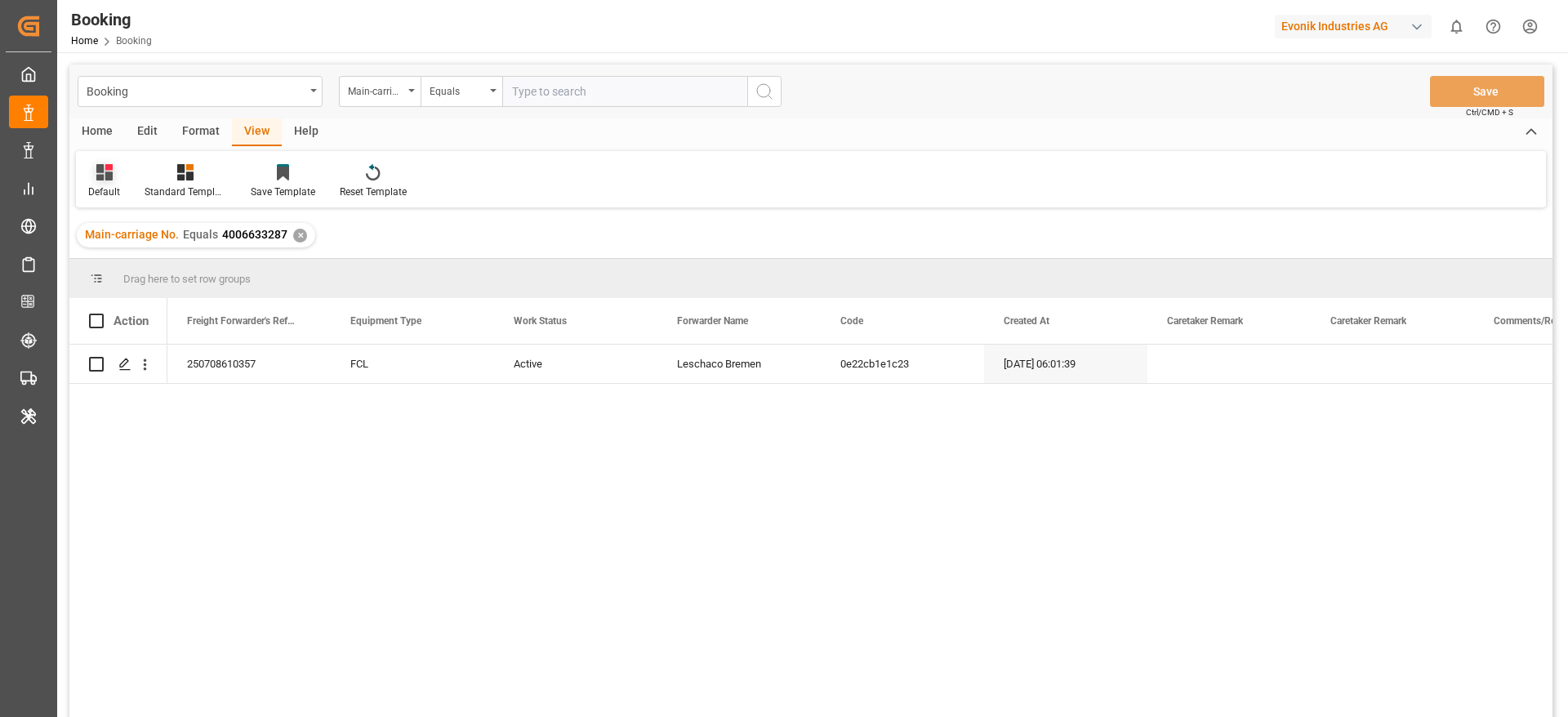
click at [94, 181] on div "Default" at bounding box center [104, 181] width 57 height 36
click at [132, 273] on div "evonik" at bounding box center [178, 264] width 179 height 34
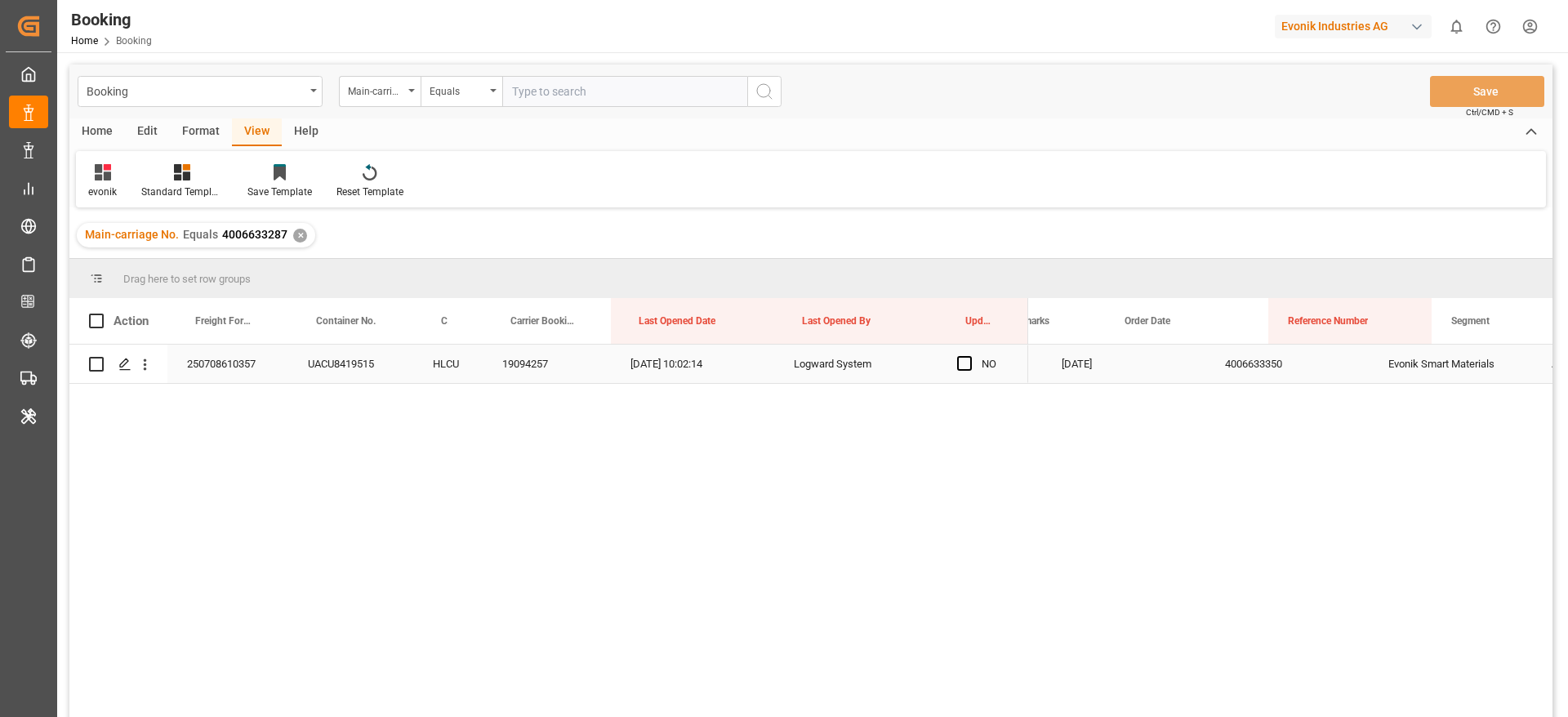
scroll to position [0, 1325]
click at [1361, 363] on div "3011574680" at bounding box center [1394, 364] width 164 height 38
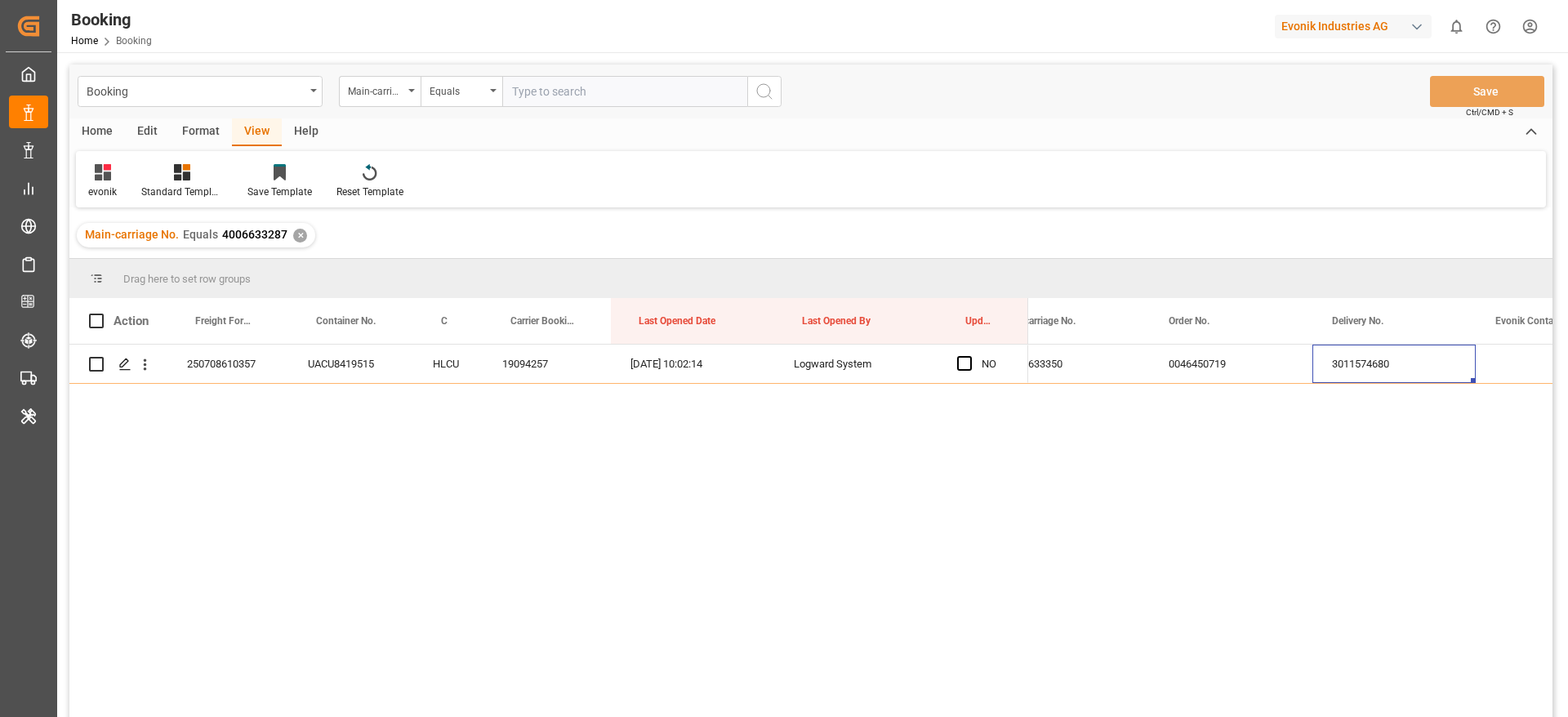
click at [549, 90] on input "text" at bounding box center [624, 91] width 245 height 31
paste input "4006633307"
type input "4006633307"
click at [774, 90] on button "search button" at bounding box center [765, 91] width 35 height 31
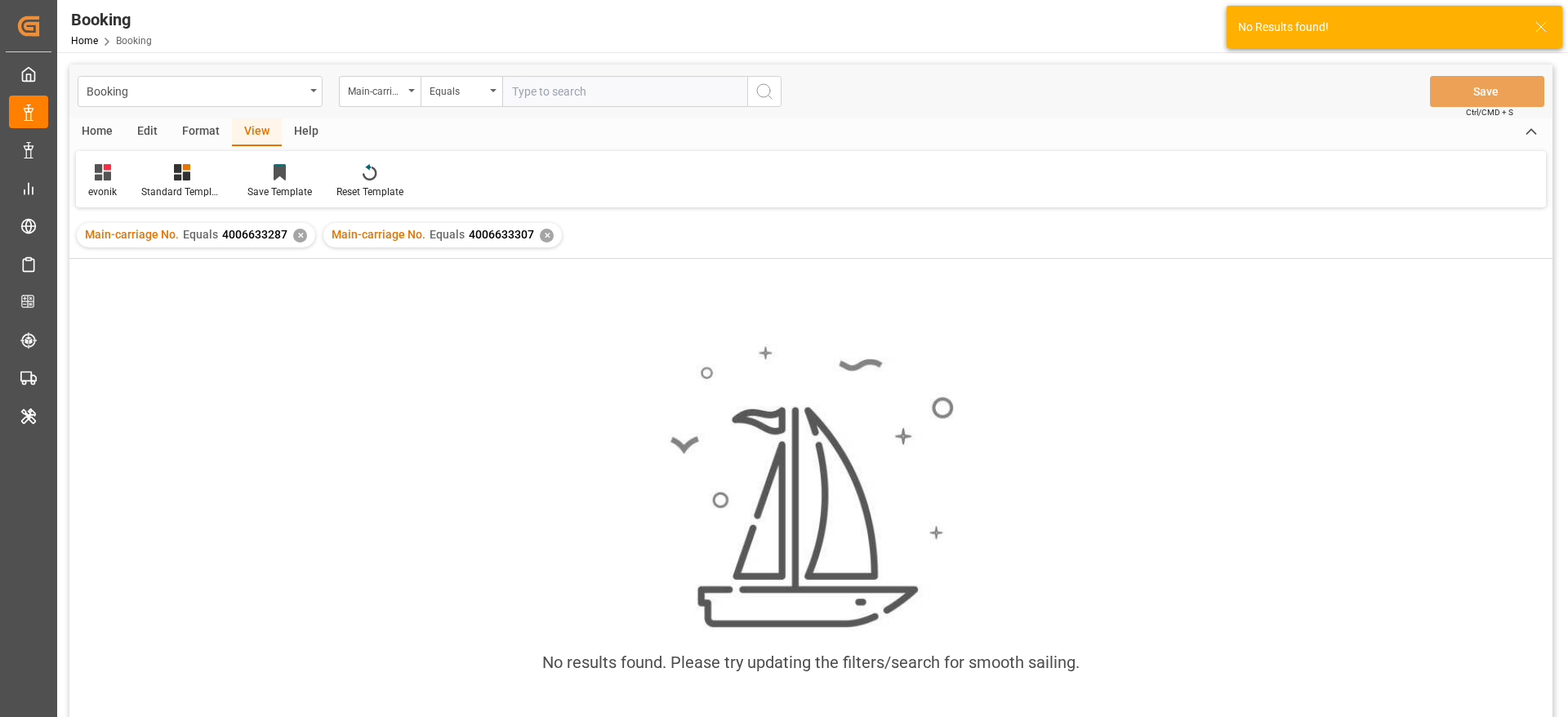
click at [296, 235] on div "✕" at bounding box center [300, 236] width 13 height 13
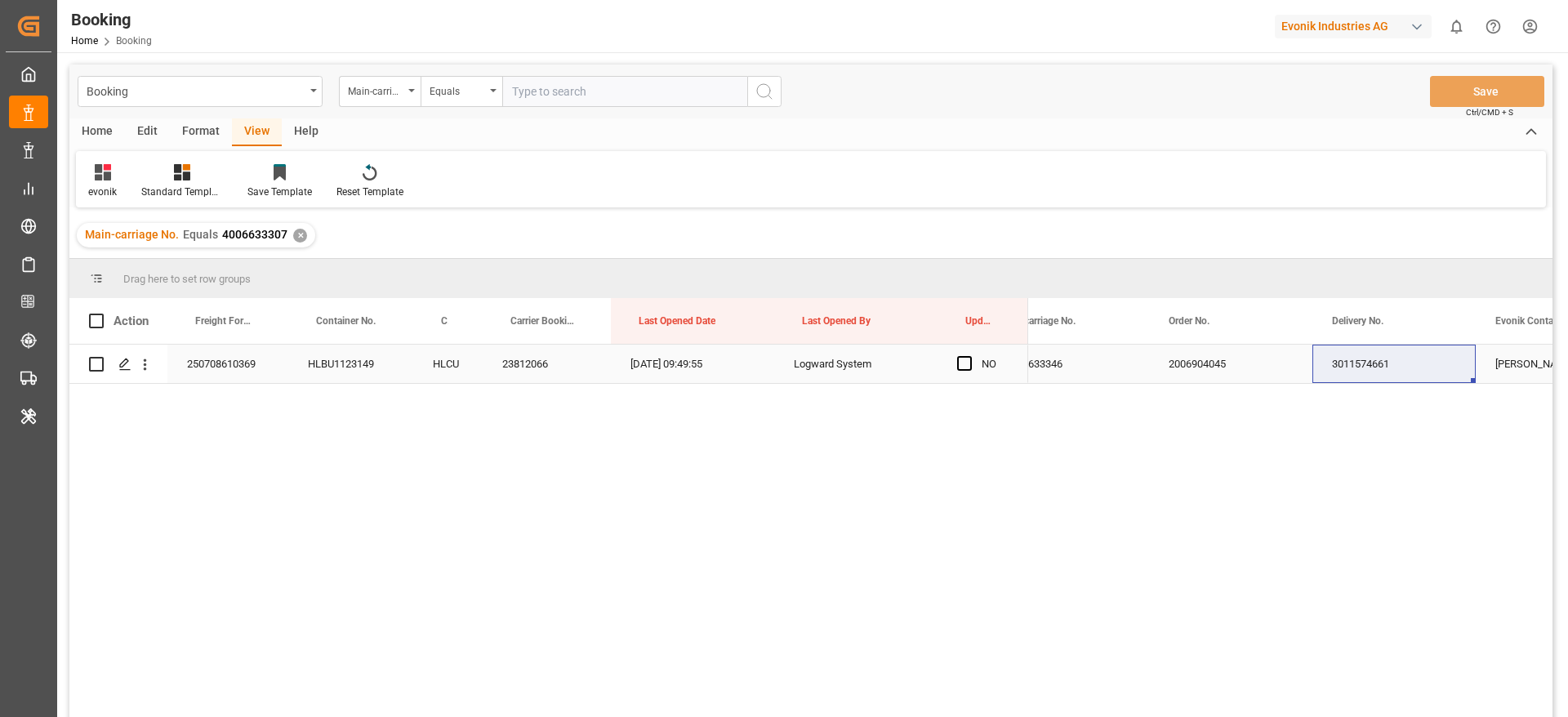
click at [1349, 361] on div "3011574661" at bounding box center [1394, 364] width 164 height 38
click at [548, 90] on input "text" at bounding box center [624, 91] width 245 height 31
paste input "7001249749"
type input "7001249749"
click at [762, 86] on icon "search button" at bounding box center [764, 91] width 19 height 19
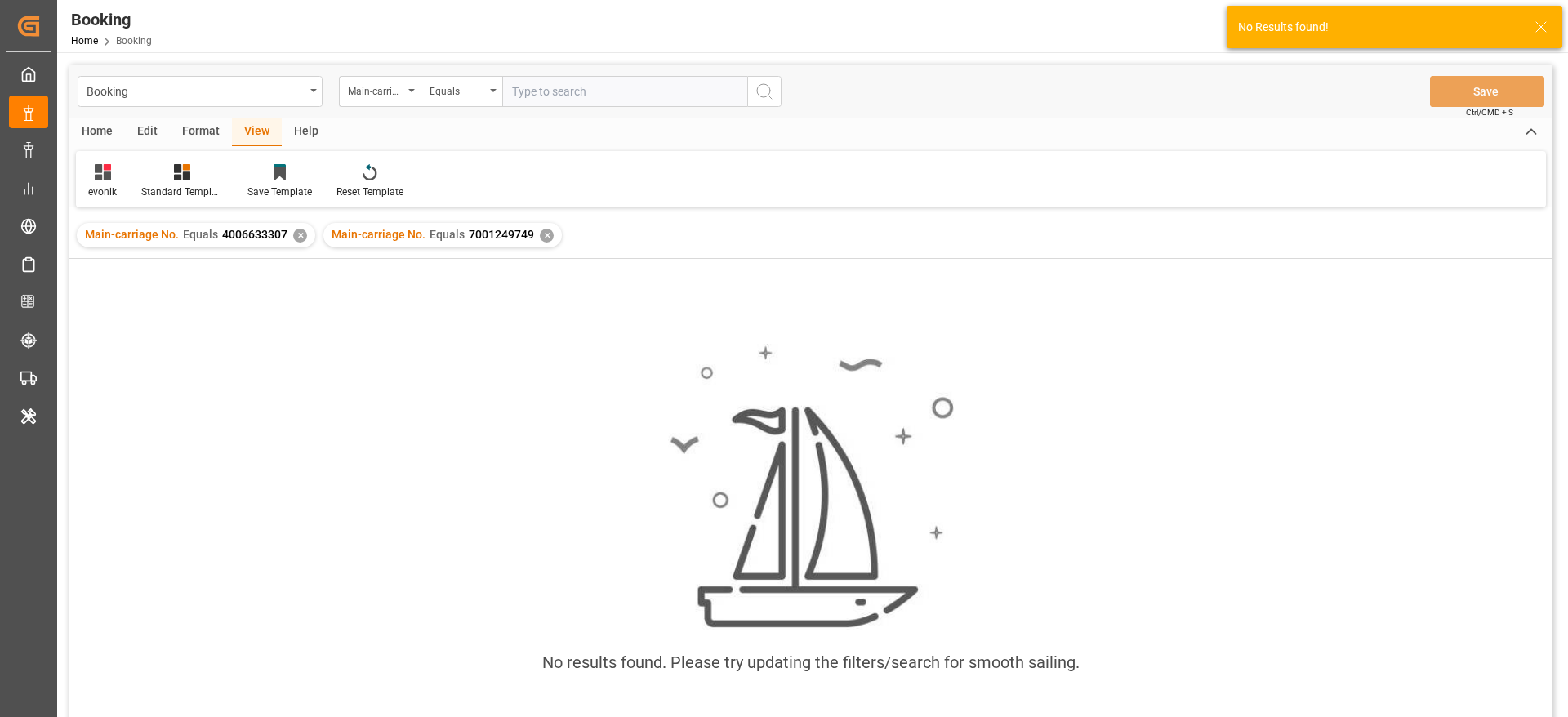
click at [297, 233] on div "✕" at bounding box center [300, 236] width 13 height 13
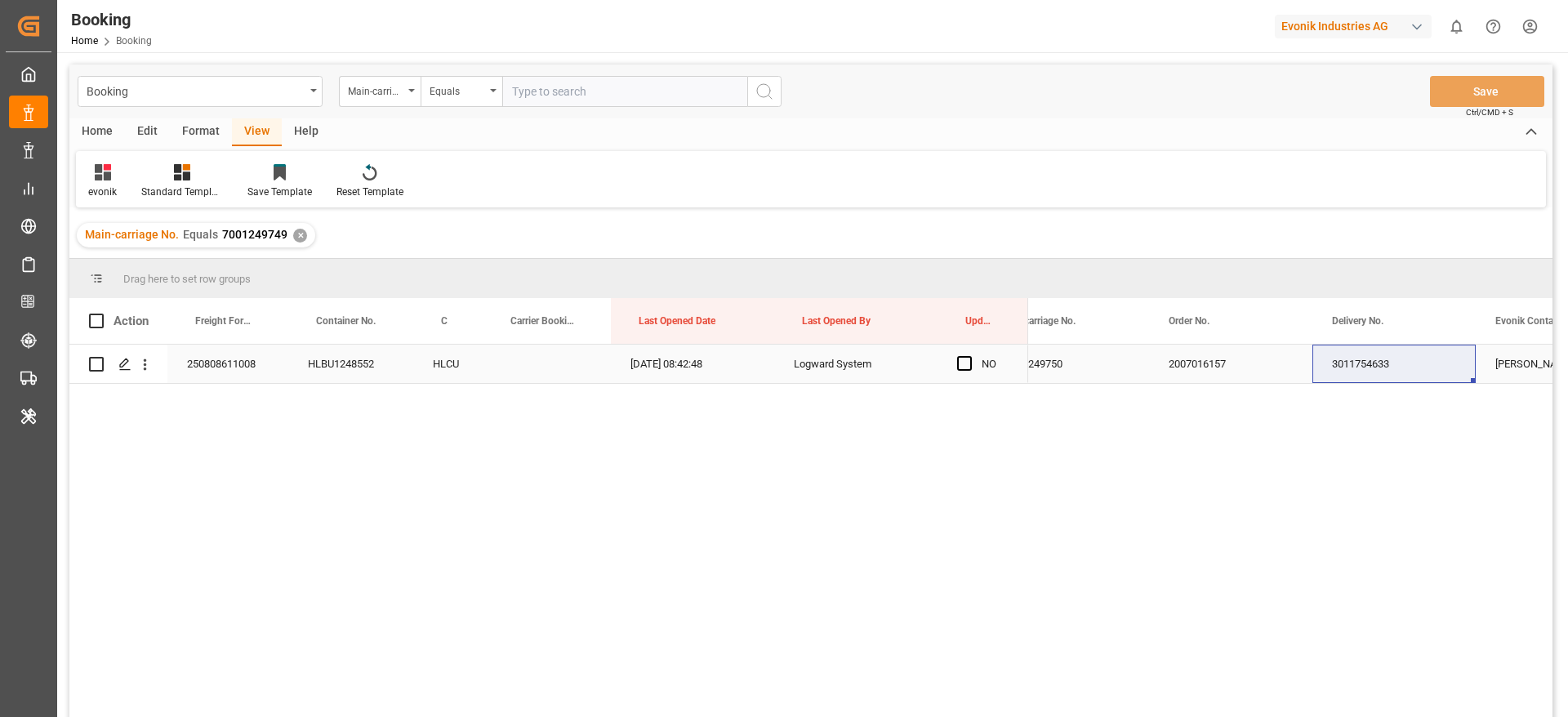
click at [1390, 360] on div "3011754633" at bounding box center [1394, 364] width 164 height 38
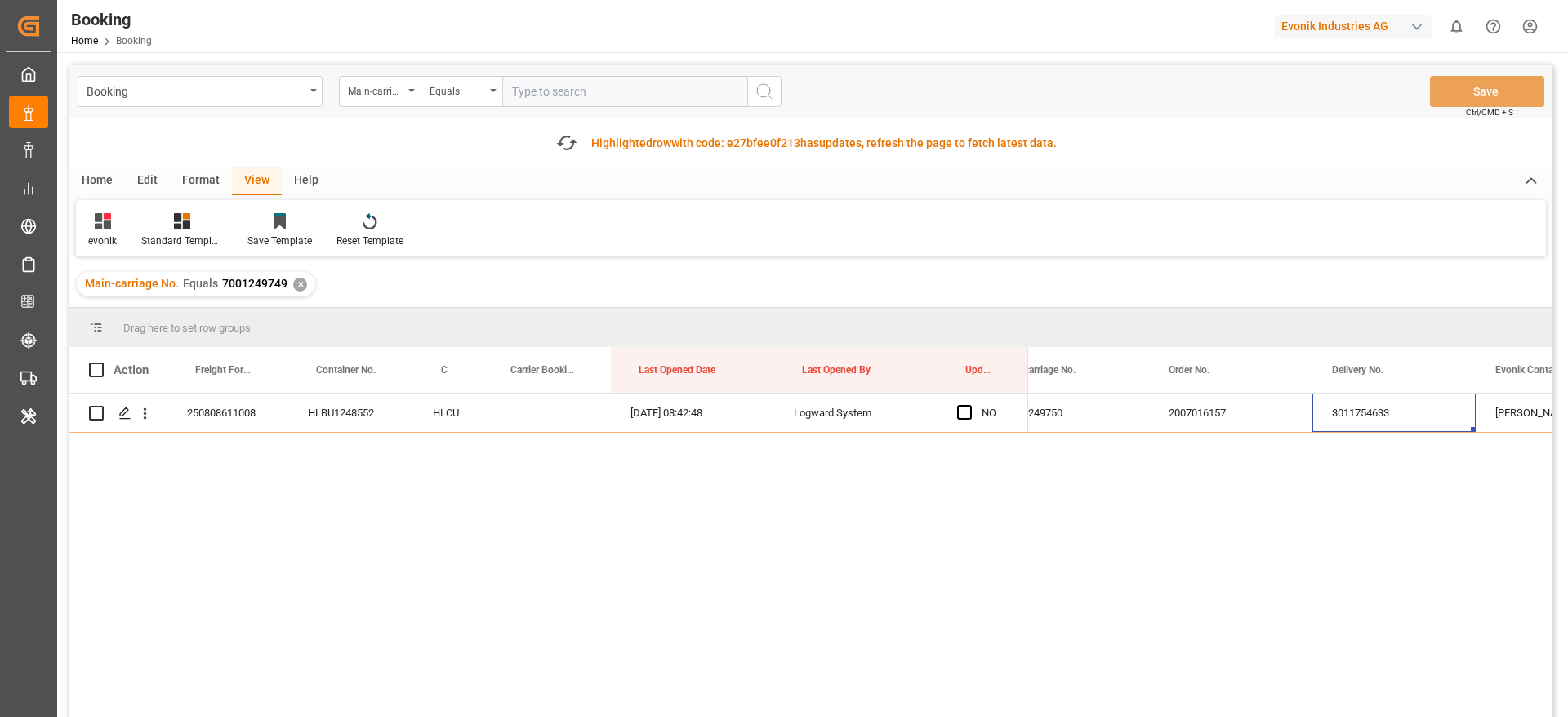
click at [548, 93] on input "text" at bounding box center [624, 91] width 245 height 31
paste input "7001250970"
type input "7001250970"
click at [766, 86] on icon "search button" at bounding box center [764, 91] width 19 height 19
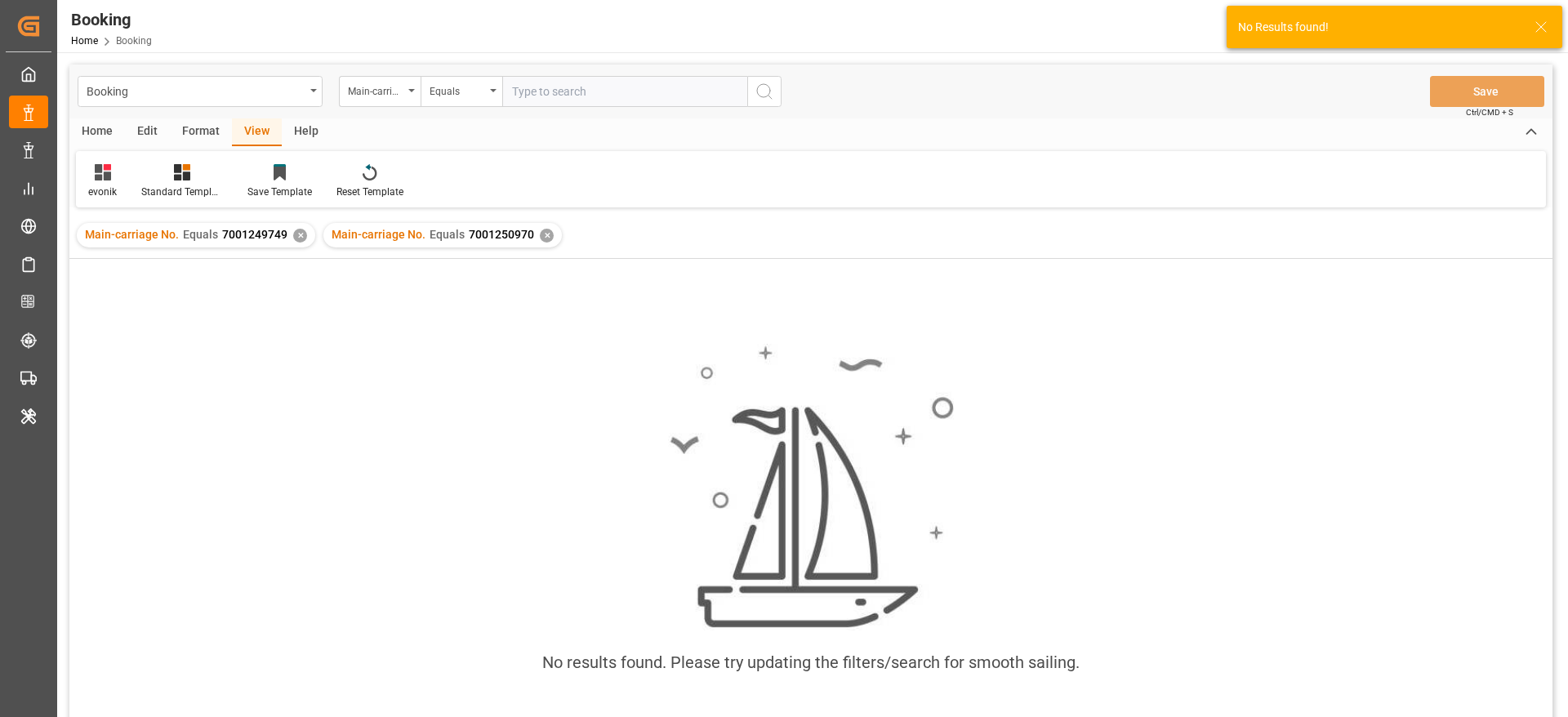
click at [291, 235] on div "Main-carriage No. Equals 7001249749 ✕" at bounding box center [196, 235] width 239 height 24
drag, startPoint x: 300, startPoint y: 237, endPoint x: 501, endPoint y: 329, distance: 221.1
click at [300, 236] on div "✕" at bounding box center [300, 236] width 13 height 13
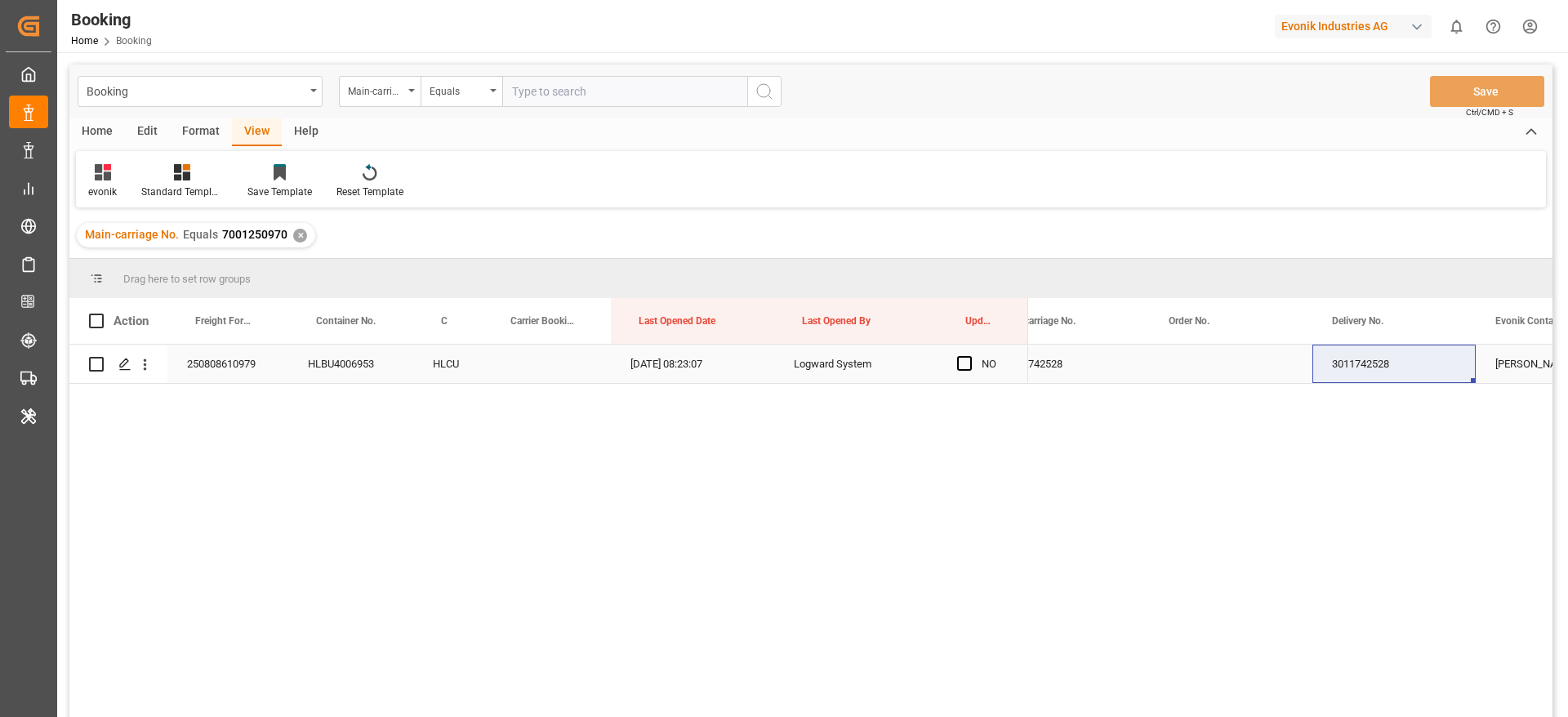
click at [1391, 359] on div "3011742528" at bounding box center [1394, 364] width 164 height 38
click at [585, 102] on input "text" at bounding box center [624, 91] width 245 height 31
paste input "7001242206"
type input "7001242206"
click at [763, 87] on icon "search button" at bounding box center [764, 91] width 19 height 19
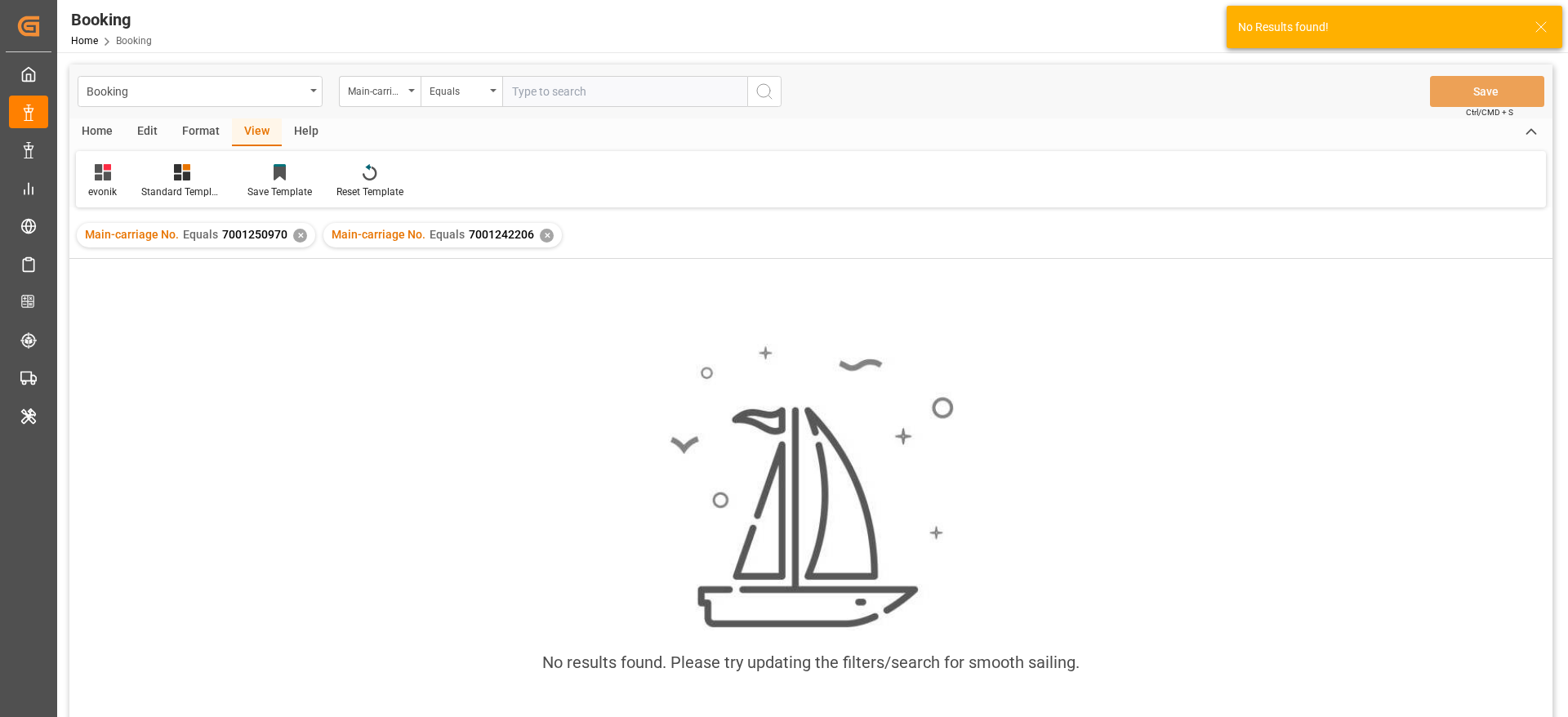
click at [298, 233] on div "✕" at bounding box center [300, 236] width 13 height 13
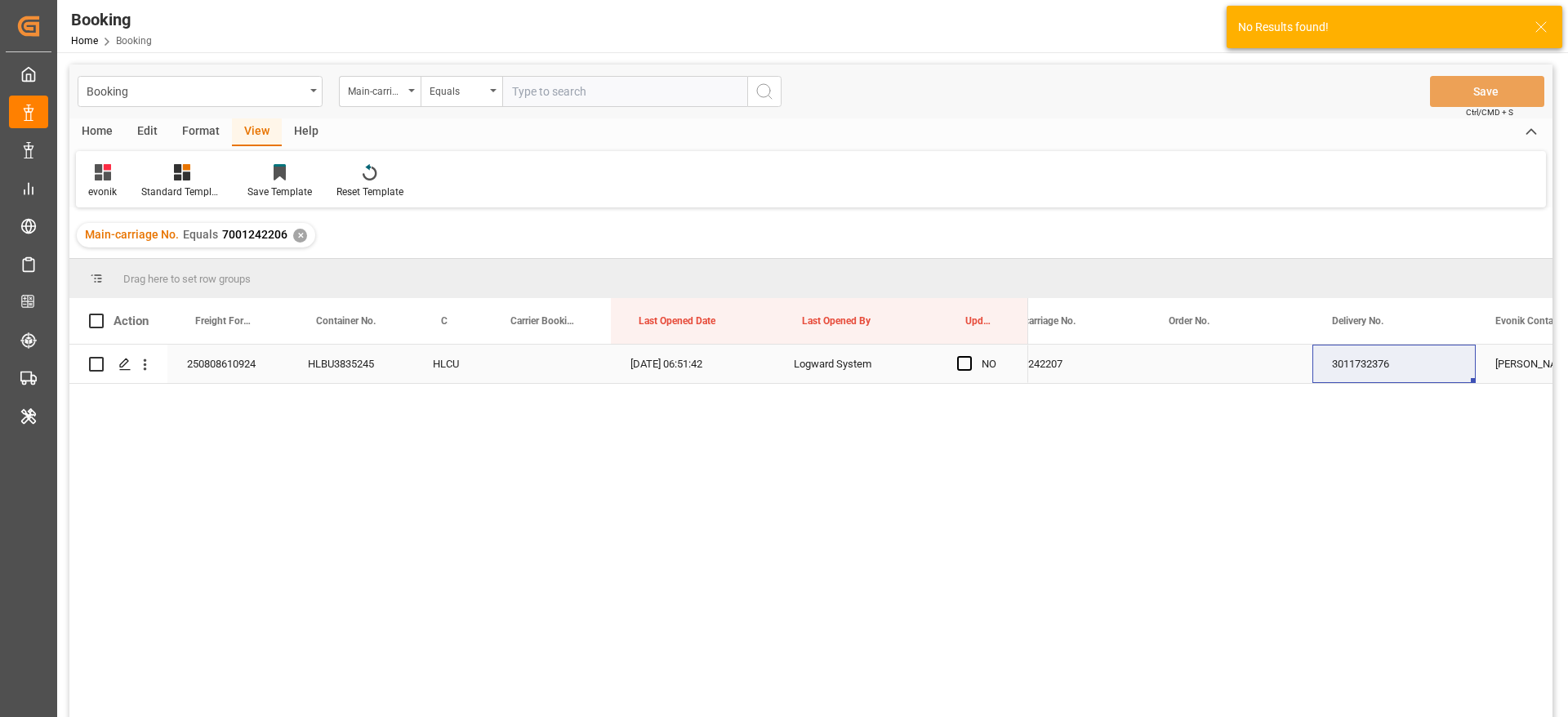
click at [1359, 375] on div "3011732376" at bounding box center [1394, 364] width 164 height 38
click at [1365, 371] on div "3011732376" at bounding box center [1394, 364] width 164 height 38
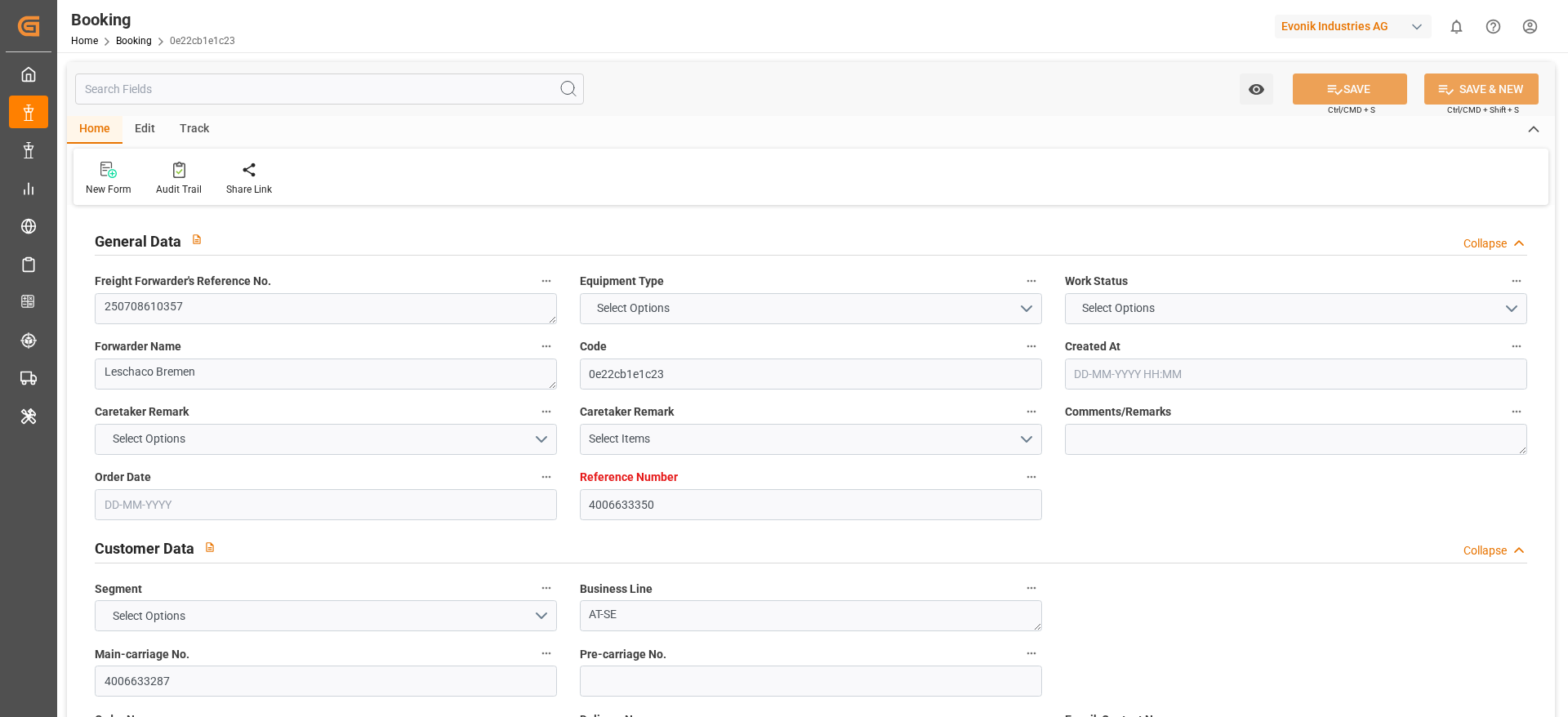
type input "4006633350"
type input "9943889"
type input "Hapag [PERSON_NAME]"
type input "Hapag [PERSON_NAME] Aktiengesellschaft"
type input "DEBRV"
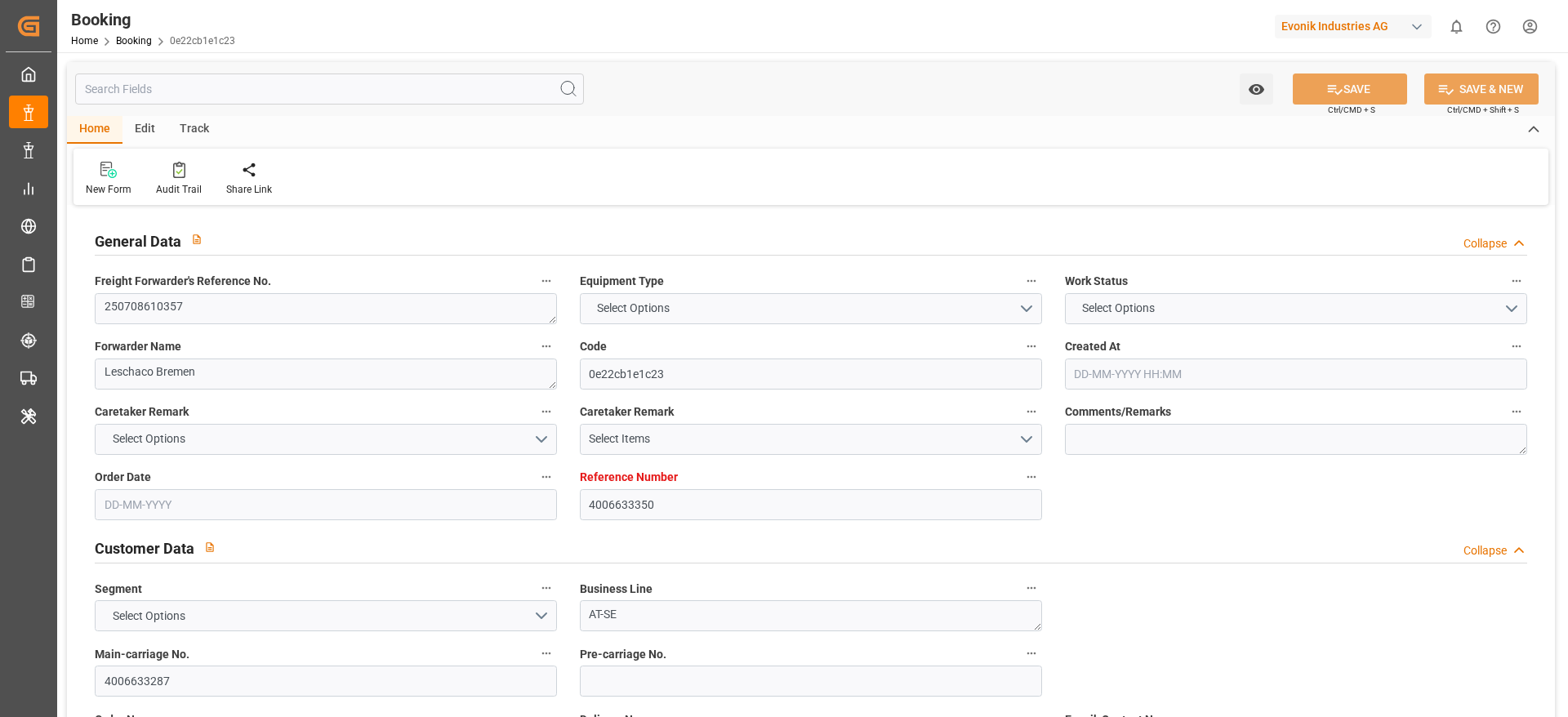
type input "CNSHA"
type input "0"
type input "DEBRV"
type input "CNSHG"
type input "9943889"
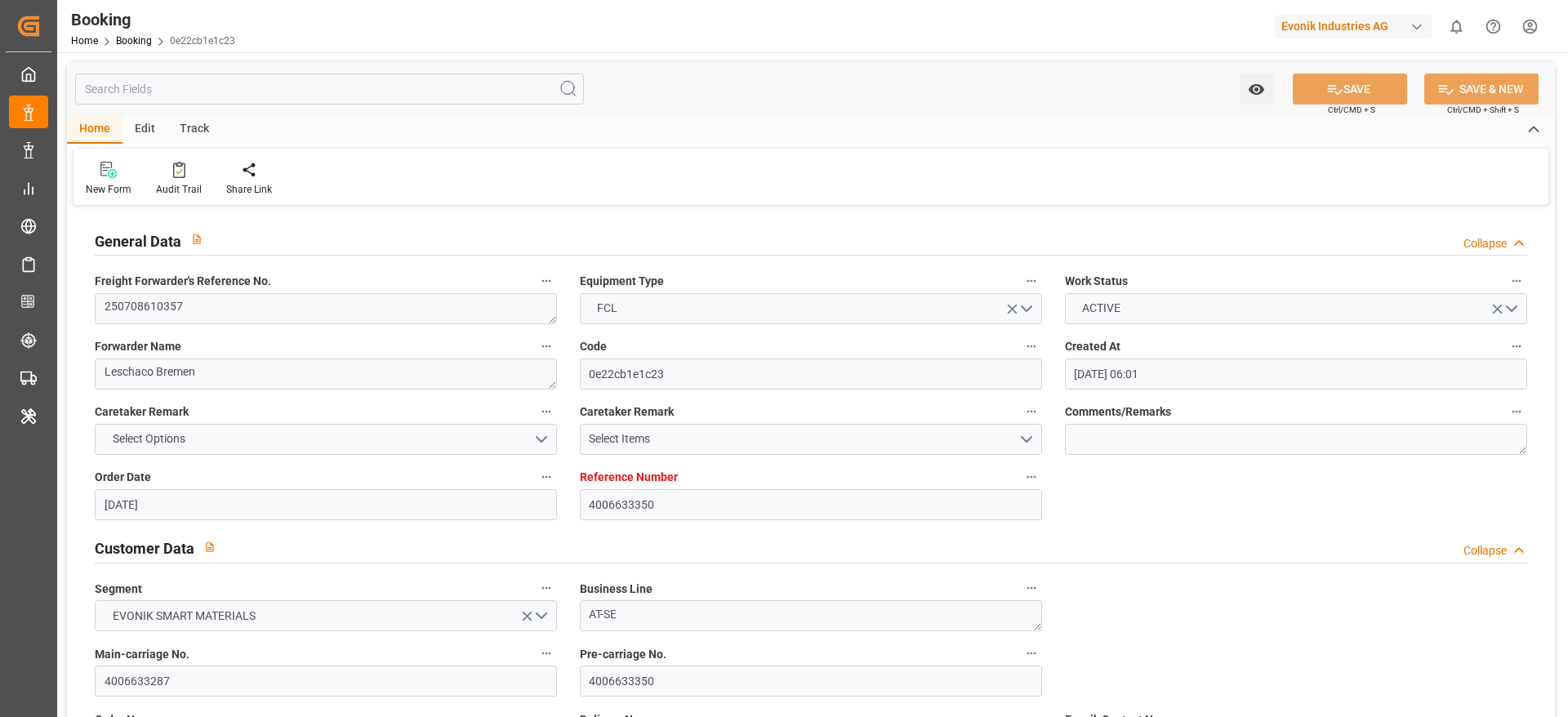
type input "[DATE] 06:01"
type input "[DATE]"
type input "[DATE] 20:36"
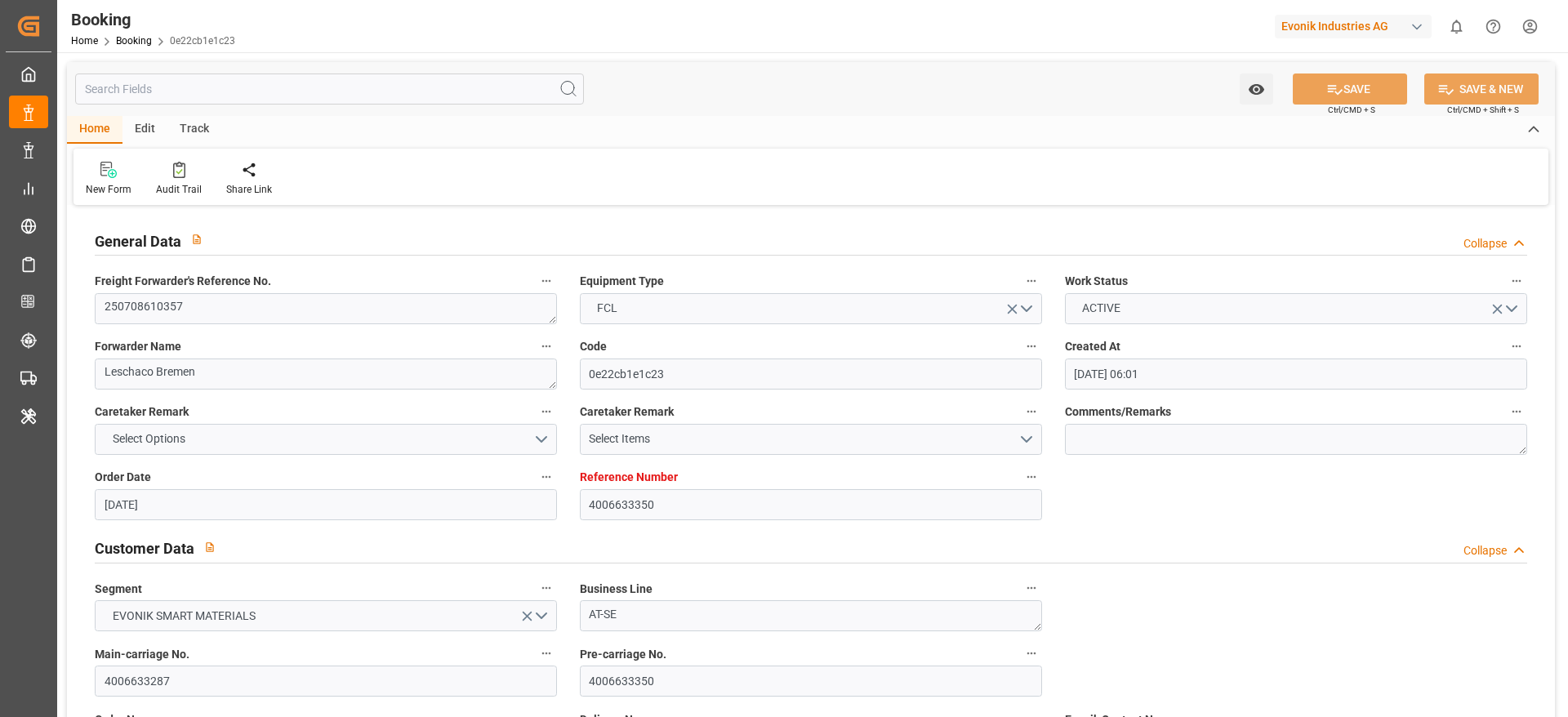
type input "[DATE] 21:00"
type input "[DATE] 14:00"
type input "[DATE] 00:00"
type input "[DATE]"
type input "[DATE] 10:02"
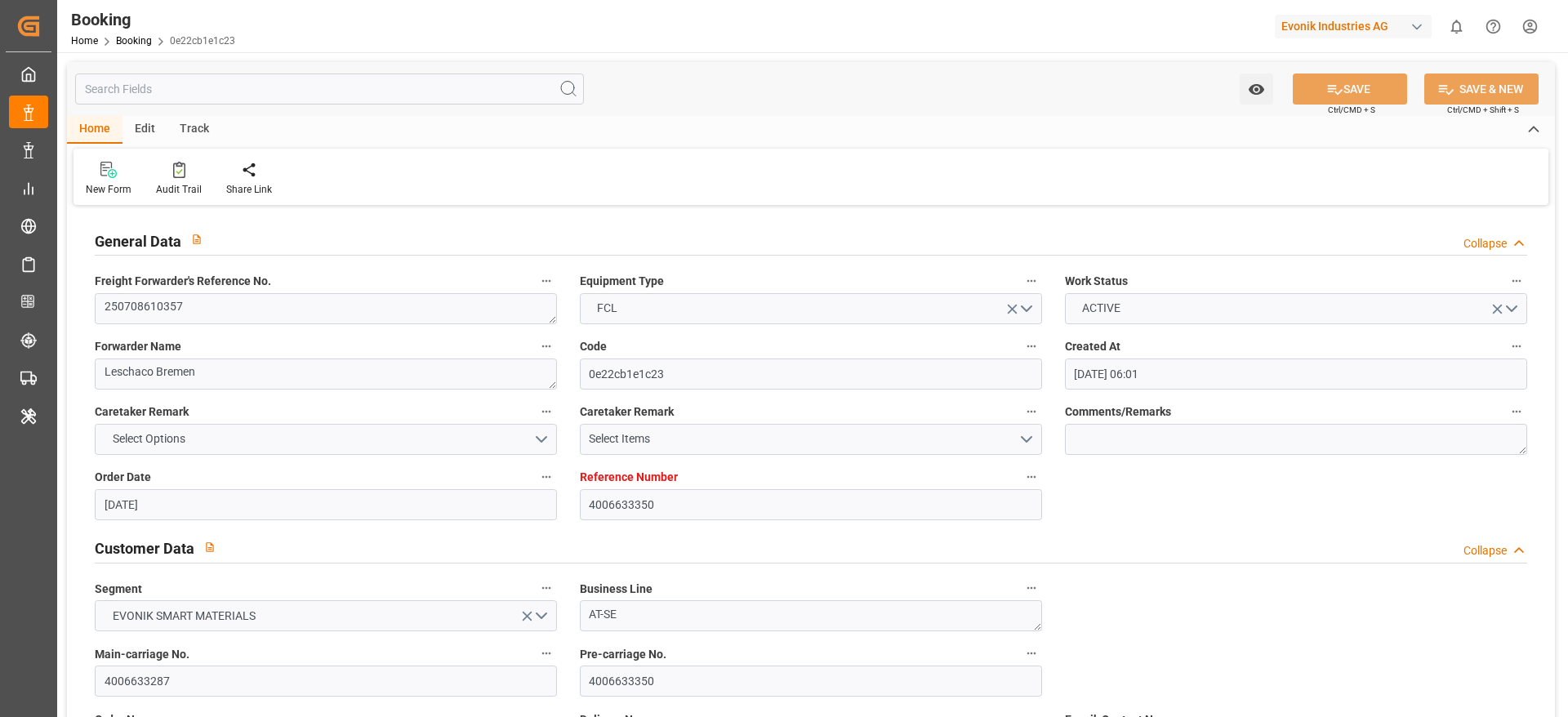
type input "[DATE]"
type input "[DATE] 07:02"
type input "[DATE] 12:22"
type input "[DATE] 20:49"
type input "[DATE] 14:00"
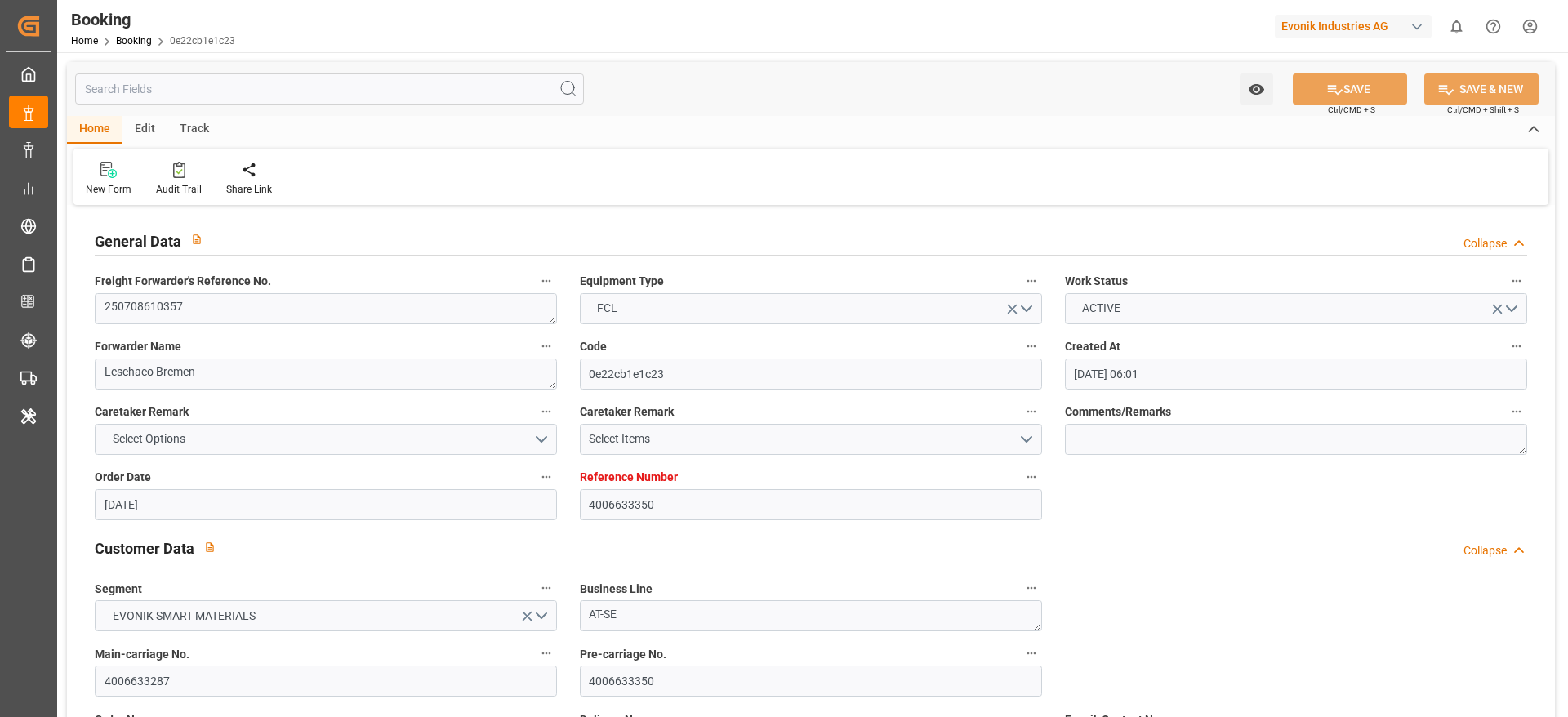
type input "[DATE] 22:57"
click at [214, 682] on input "4006633287" at bounding box center [325, 681] width 462 height 31
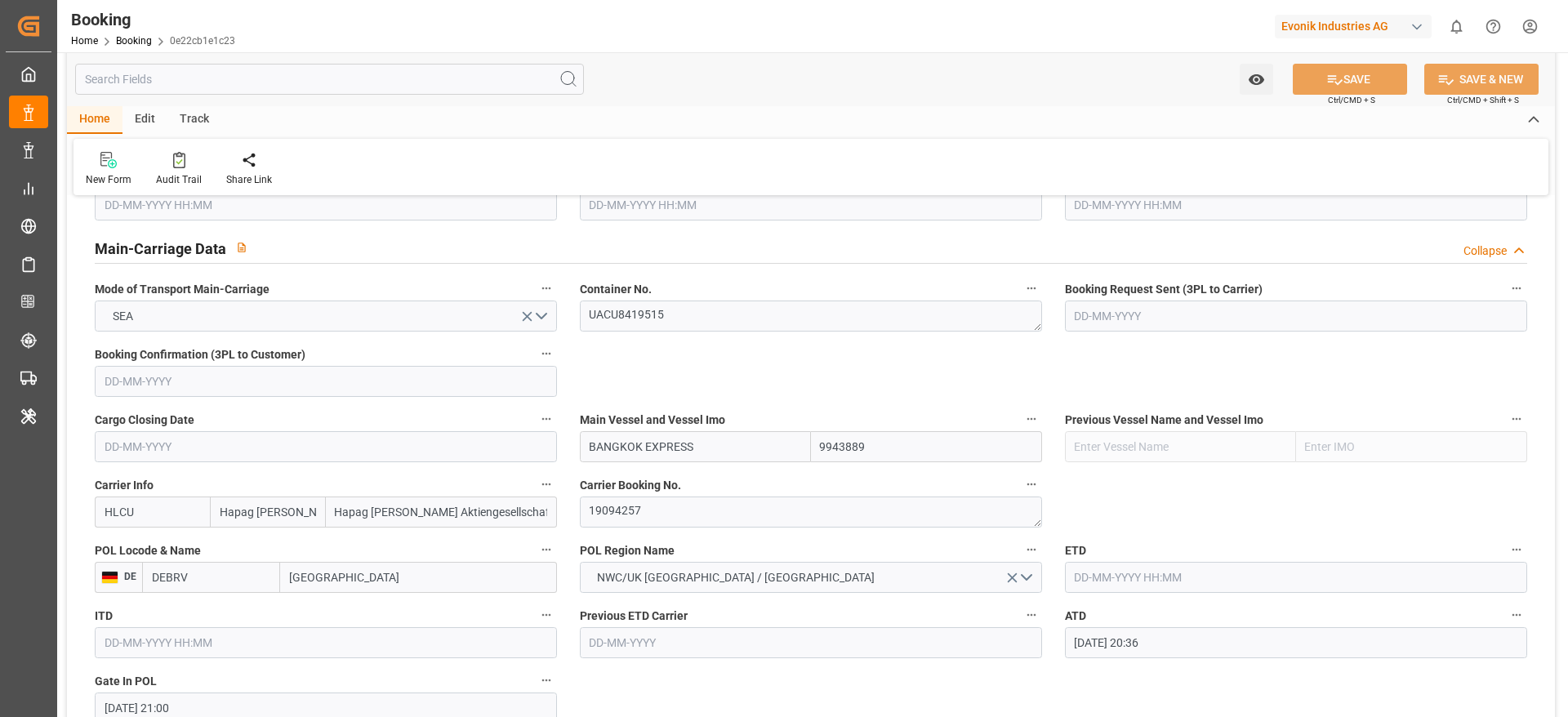
scroll to position [1103, 0]
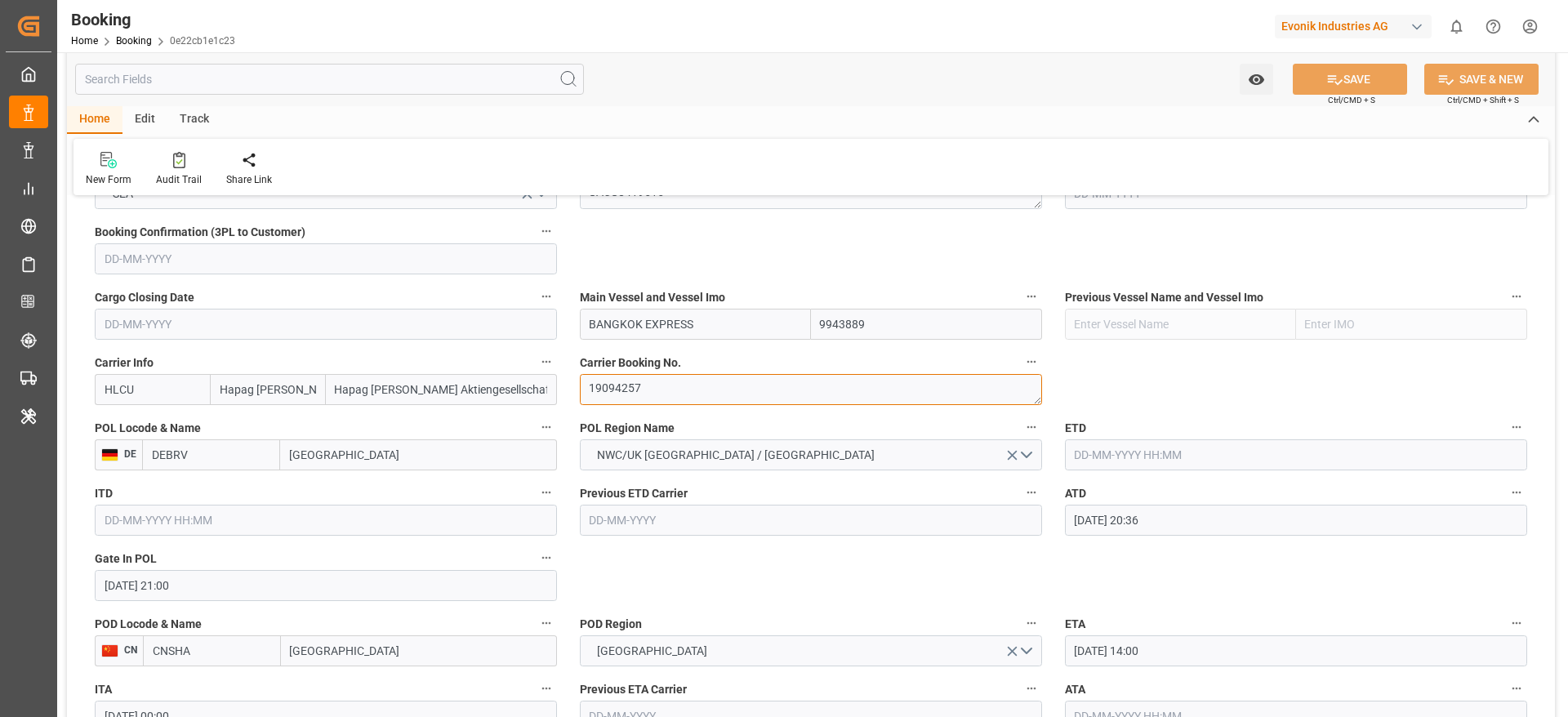
click at [686, 374] on textarea "19094257" at bounding box center [811, 390] width 462 height 31
click at [1094, 457] on input "text" at bounding box center [1296, 455] width 462 height 31
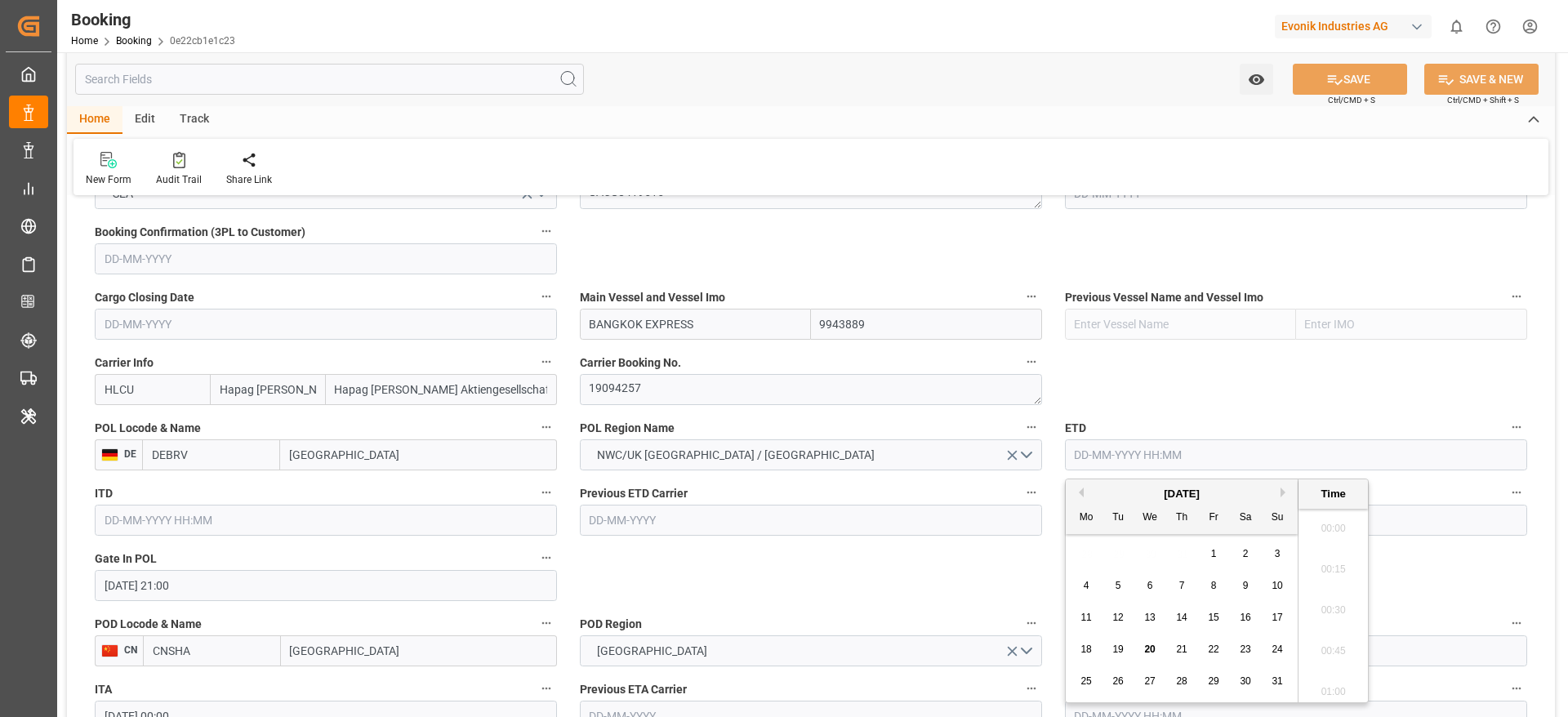
scroll to position [2497, 0]
click at [1082, 492] on button "Previous Month" at bounding box center [1078, 493] width 10 height 10
click at [1116, 648] on span "22" at bounding box center [1117, 650] width 11 height 12
type input "22-07-2025 00:00"
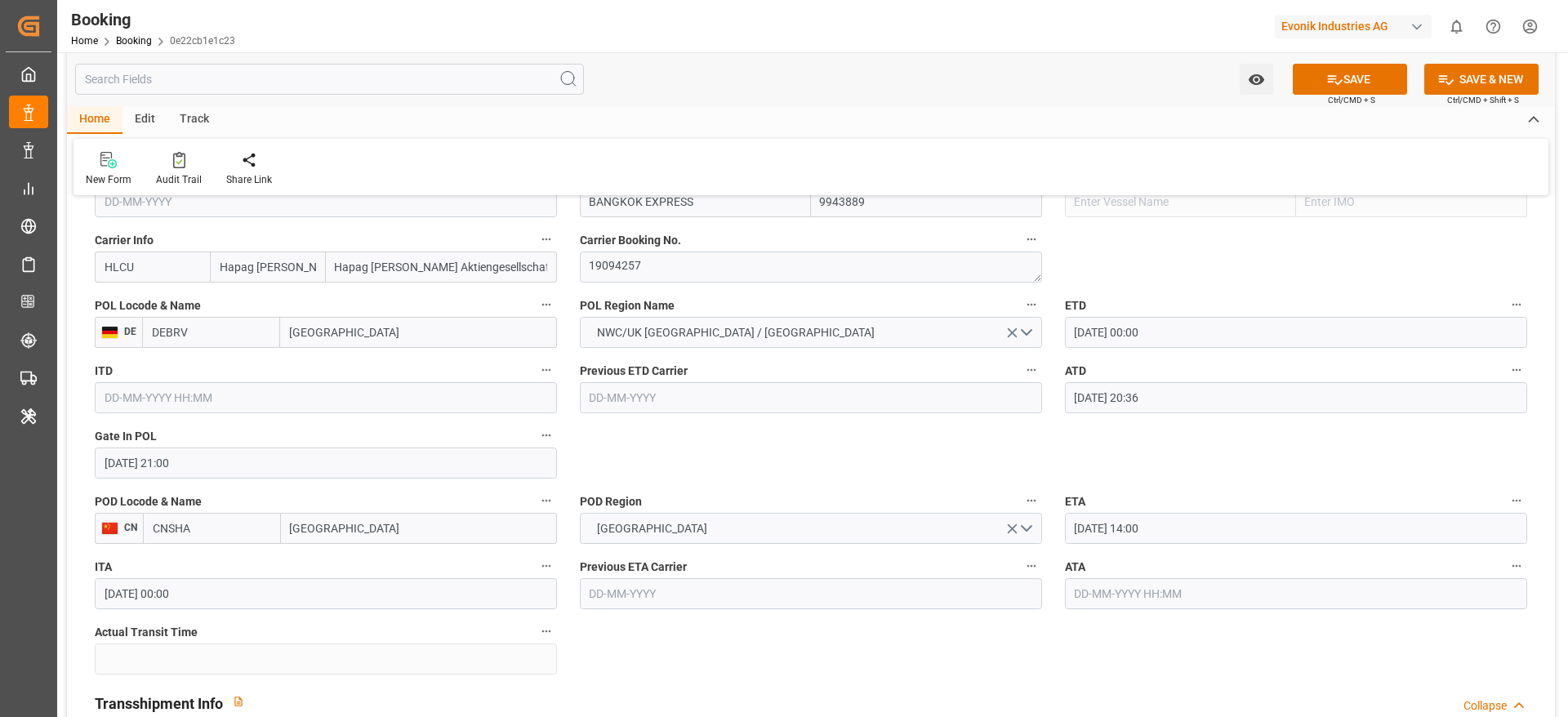
scroll to position [1348, 0]
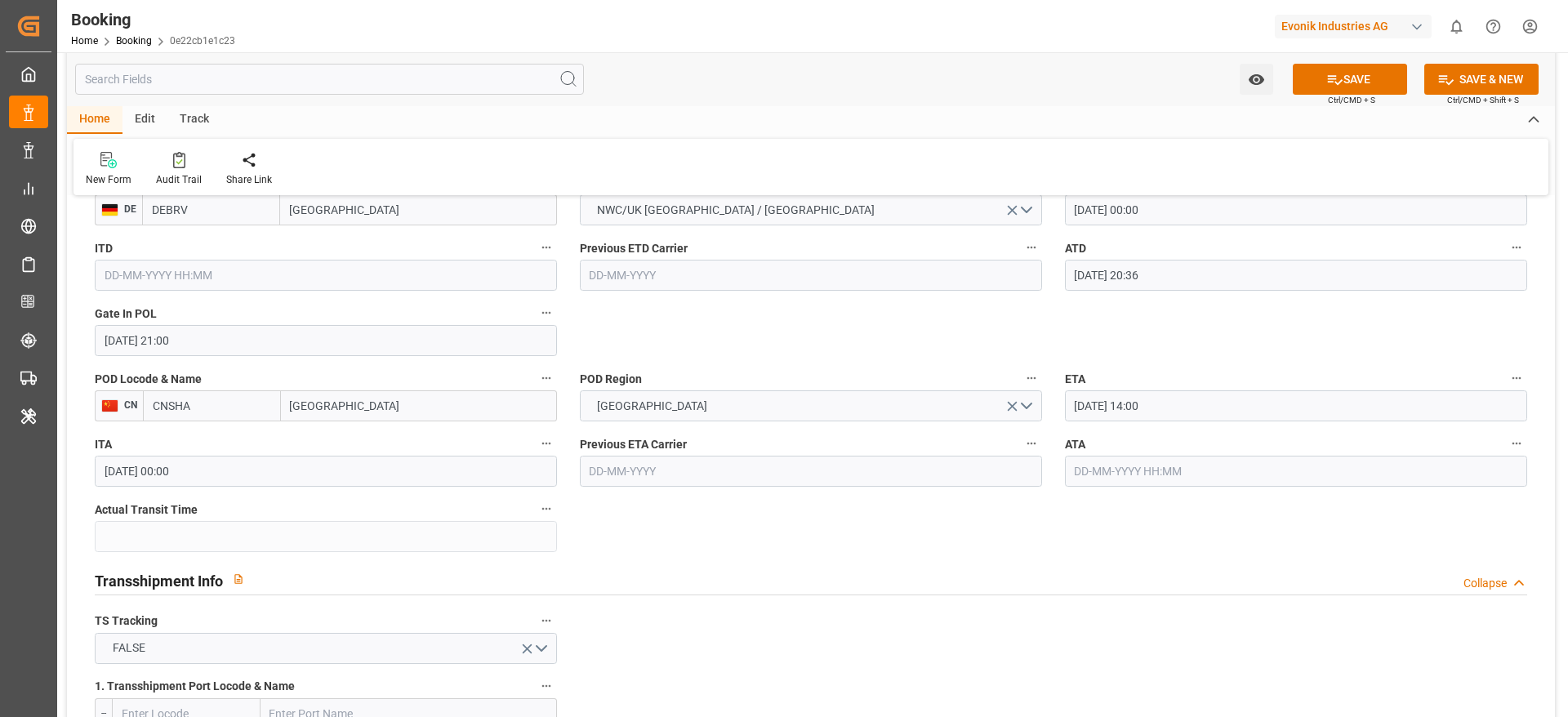
click at [354, 402] on input "[GEOGRAPHIC_DATA]" at bounding box center [418, 406] width 276 height 31
type input "[GEOGRAPHIC_DATA]"
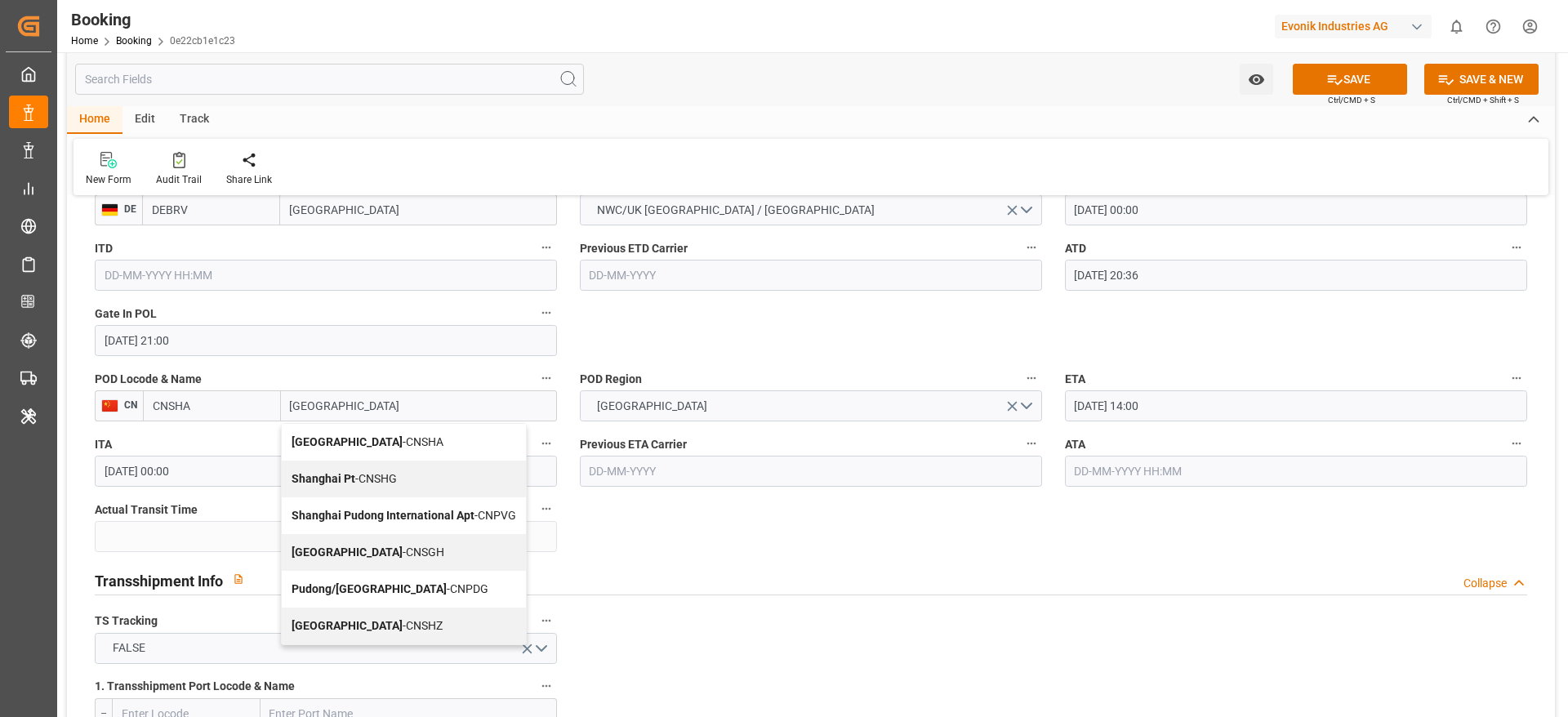
click at [356, 550] on span "Shanghai - CNSGH" at bounding box center [367, 552] width 153 height 13
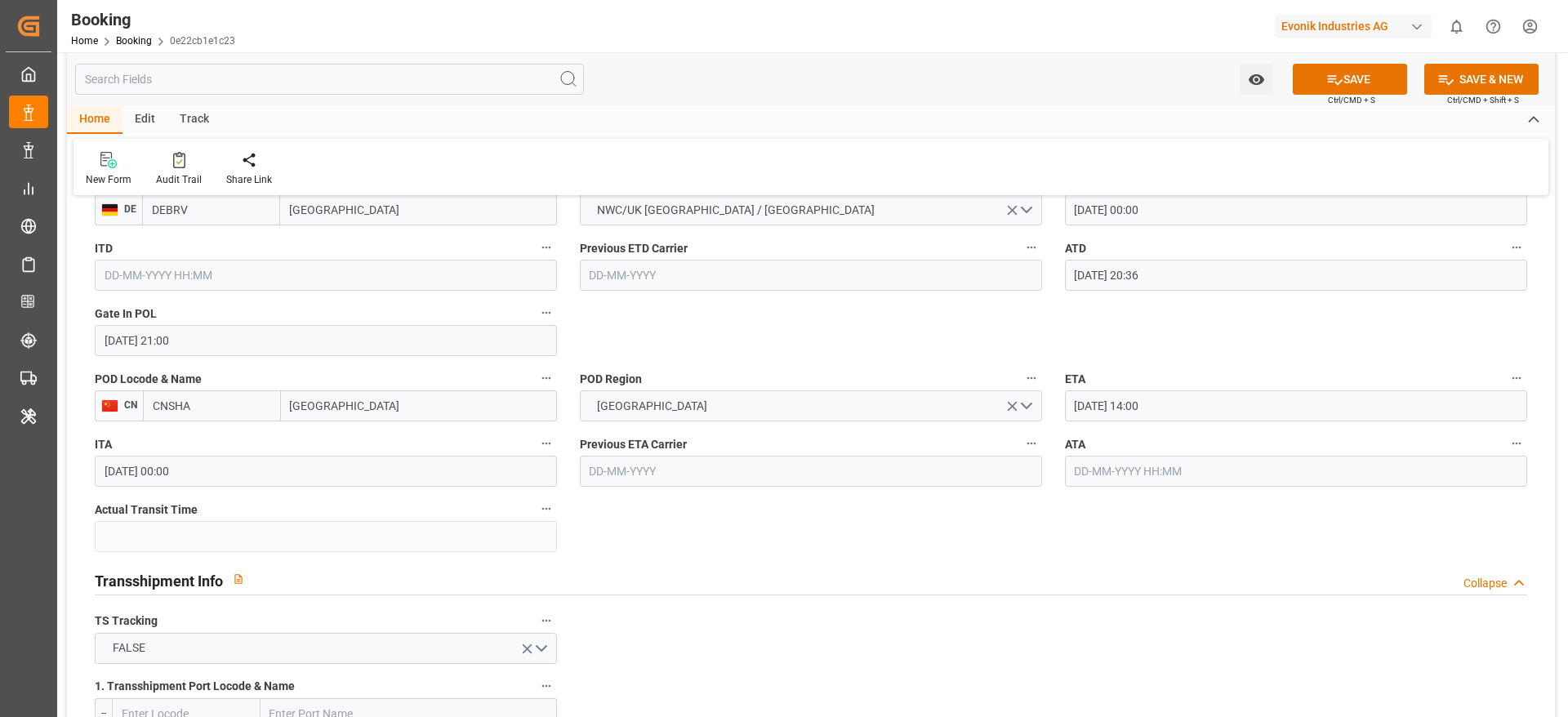
type input "CNSGH"
type input "[GEOGRAPHIC_DATA]"
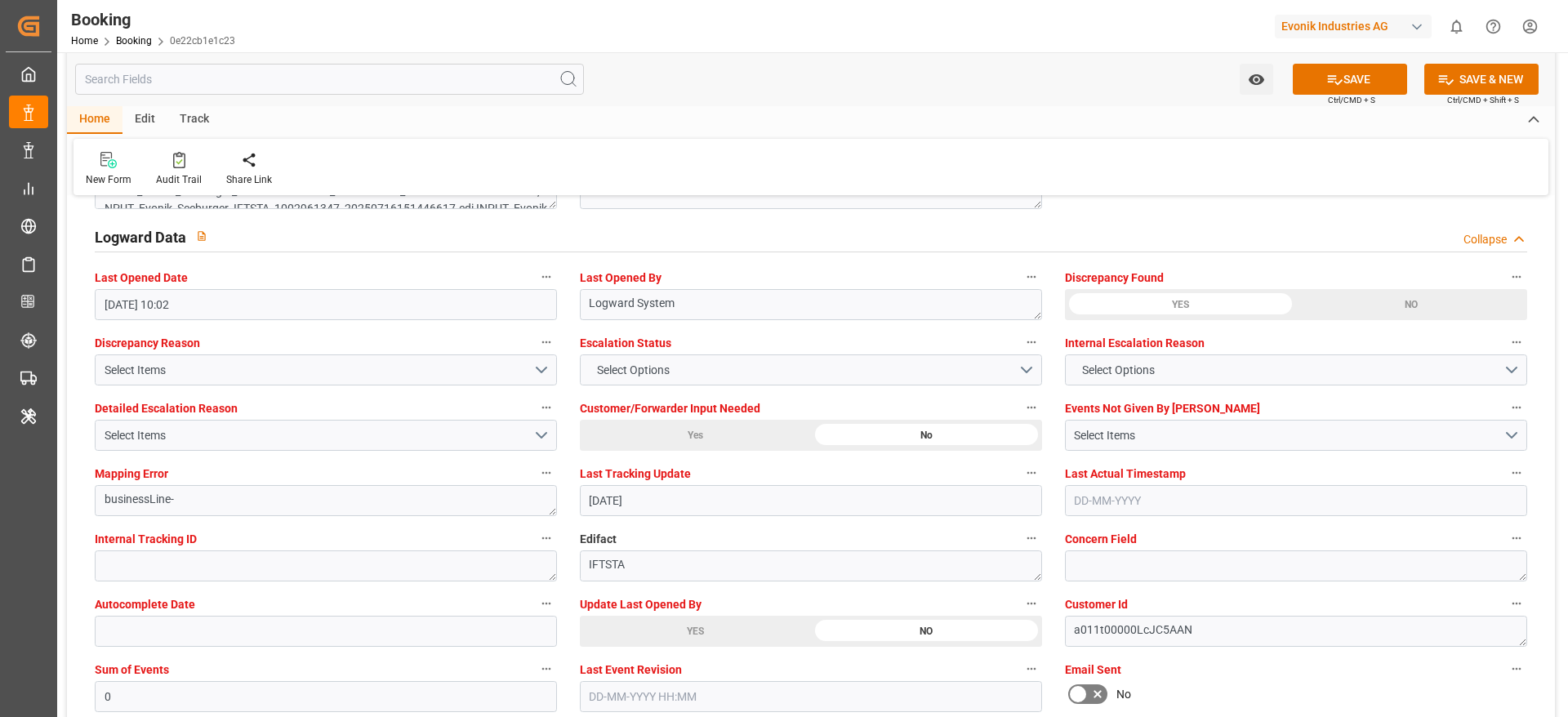
scroll to position [3063, 0]
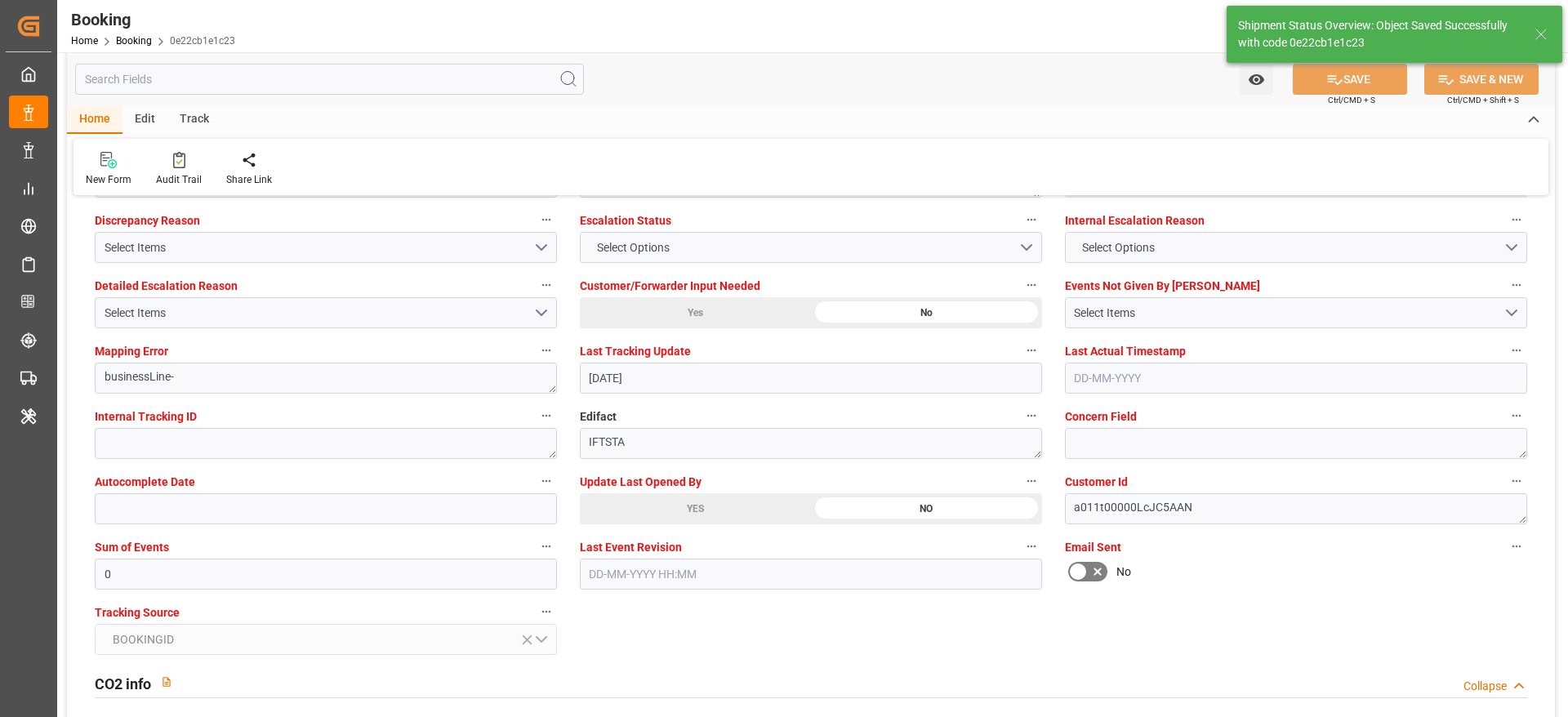
type textarea "NWC/UK North West Continent / UK_CNSGH_HLCU_AT-SE"
type textarea "Madhu T V"
type textarea "Pod-PodRegionName-businessLine-"
type input "22-07-2025 00:00"
type input "20-08-2025 10:18"
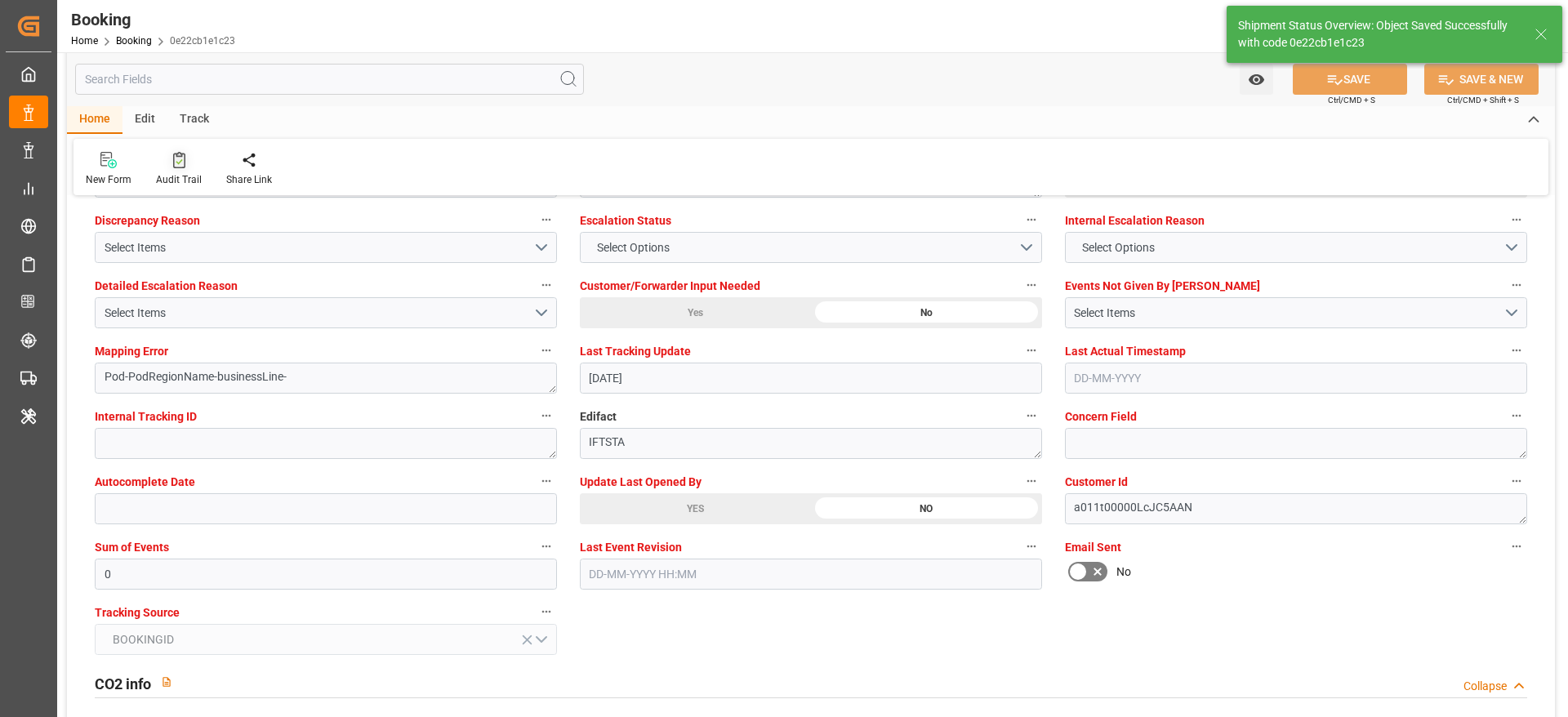
click at [171, 176] on div "Audit Trail" at bounding box center [179, 179] width 46 height 14
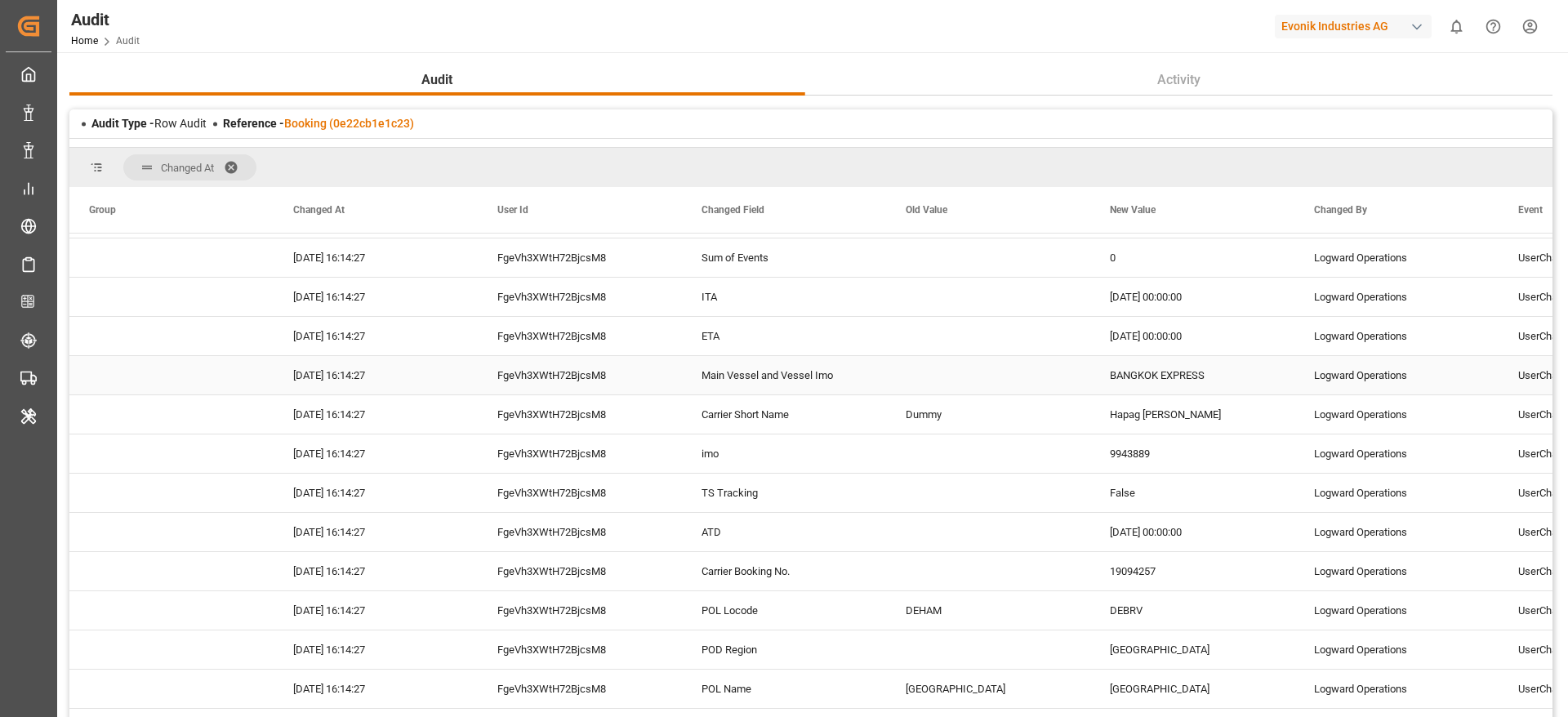
scroll to position [2696, 0]
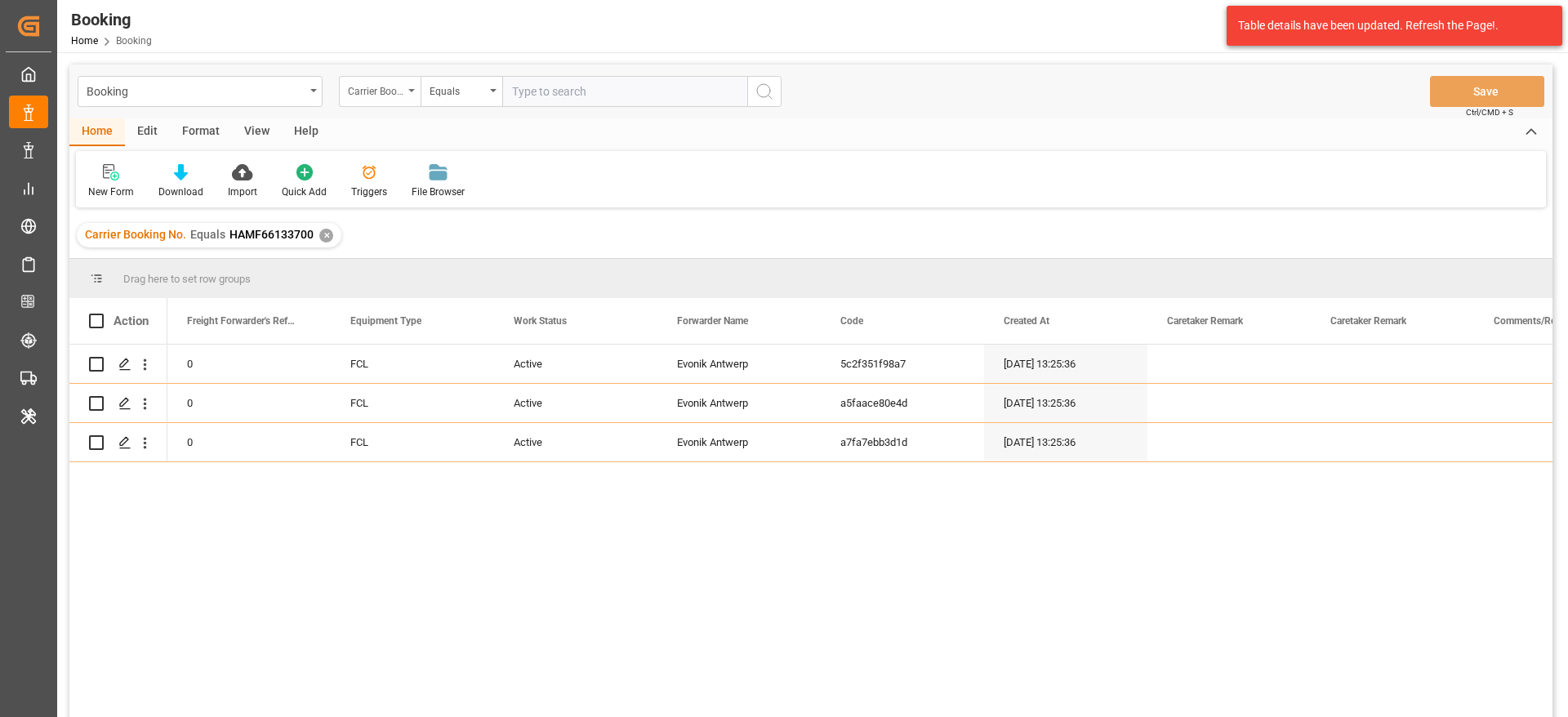
click at [395, 100] on div "Carrier Booking No." at bounding box center [379, 91] width 82 height 31
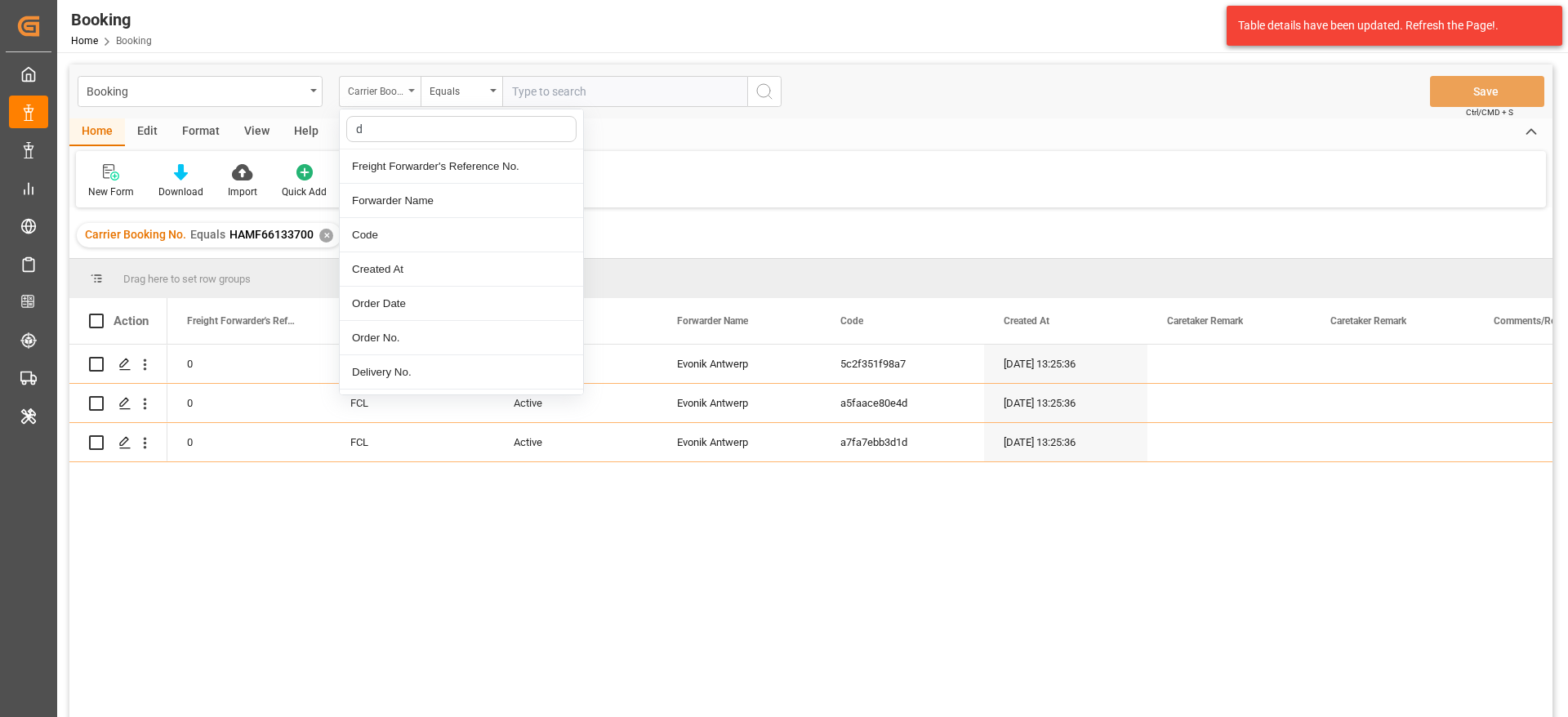
type input "de"
click at [424, 338] on div "Delivery No." at bounding box center [461, 339] width 243 height 35
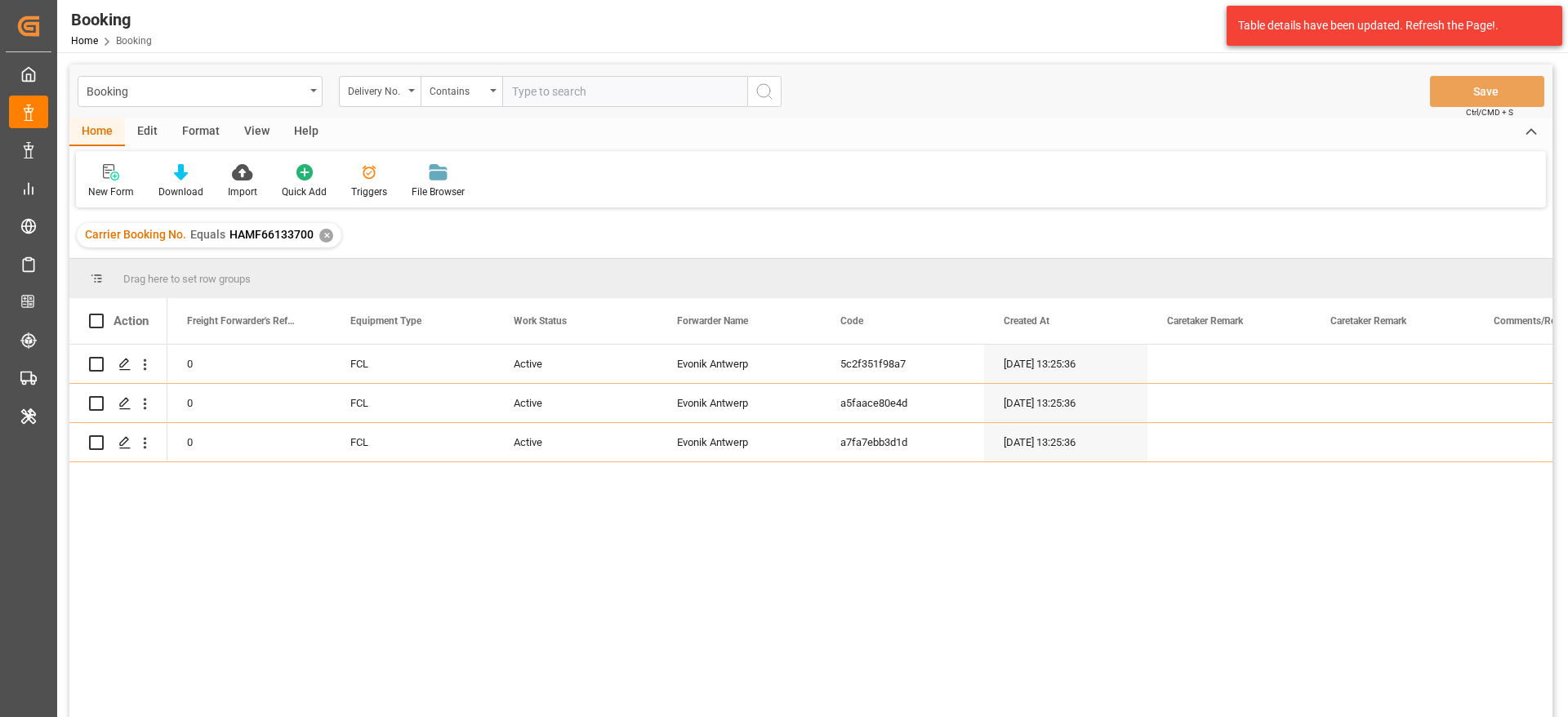
click at [575, 103] on input "text" at bounding box center [624, 91] width 245 height 31
paste input "3011574680"
type input "3011574680"
click at [770, 93] on icon "search button" at bounding box center [764, 91] width 19 height 19
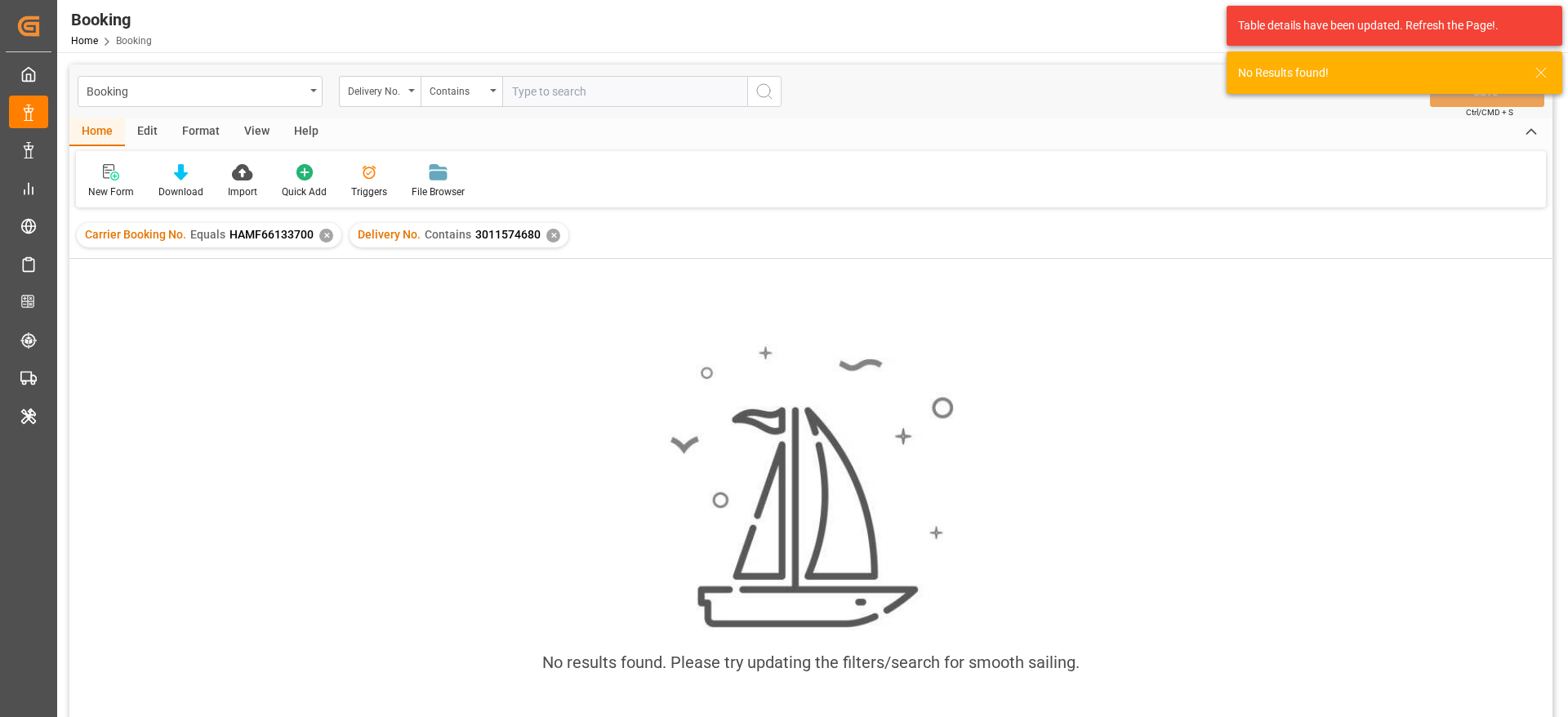
click at [324, 236] on div "✕" at bounding box center [326, 236] width 13 height 13
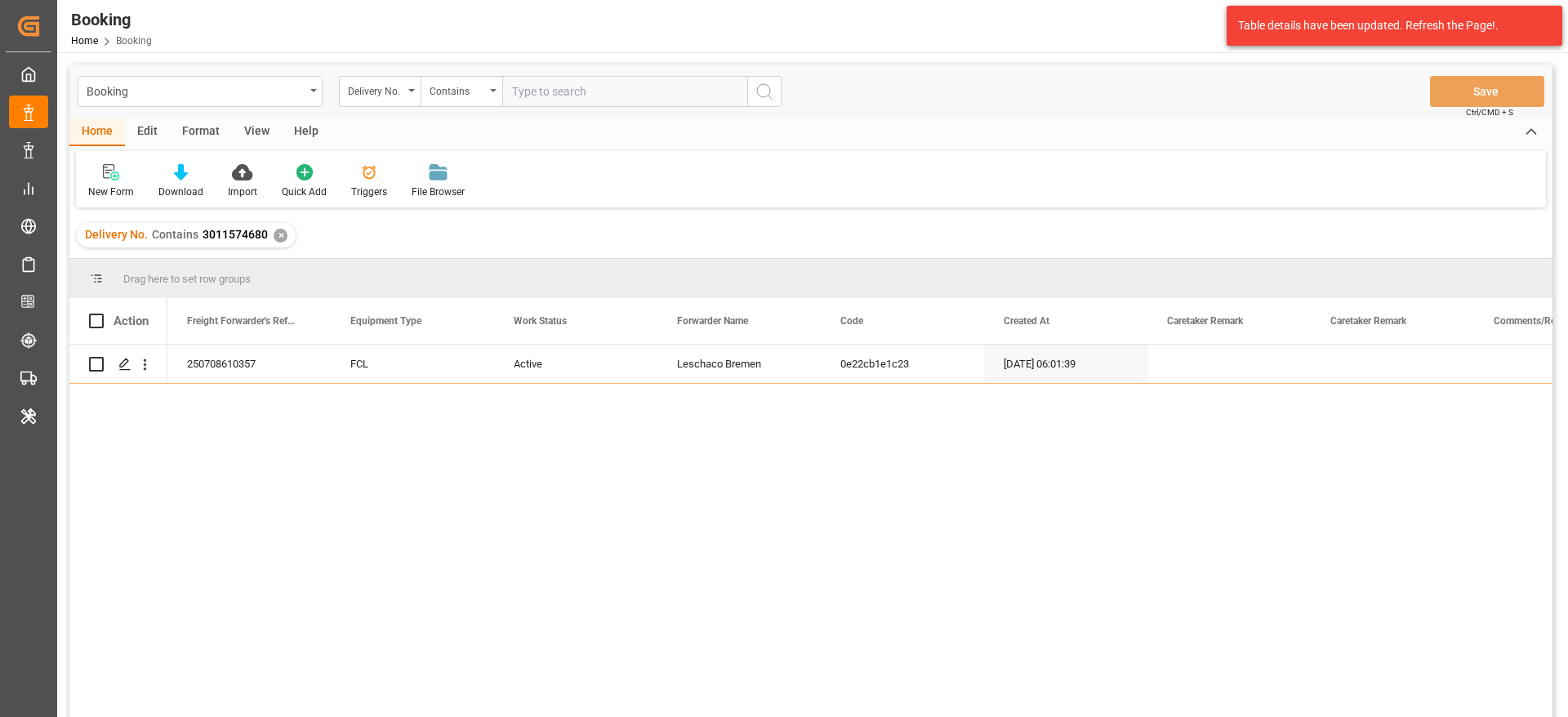
click at [557, 95] on input "text" at bounding box center [624, 91] width 245 height 31
paste input "3011574661"
type input "3011574661"
click at [758, 91] on icon "search button" at bounding box center [764, 91] width 19 height 19
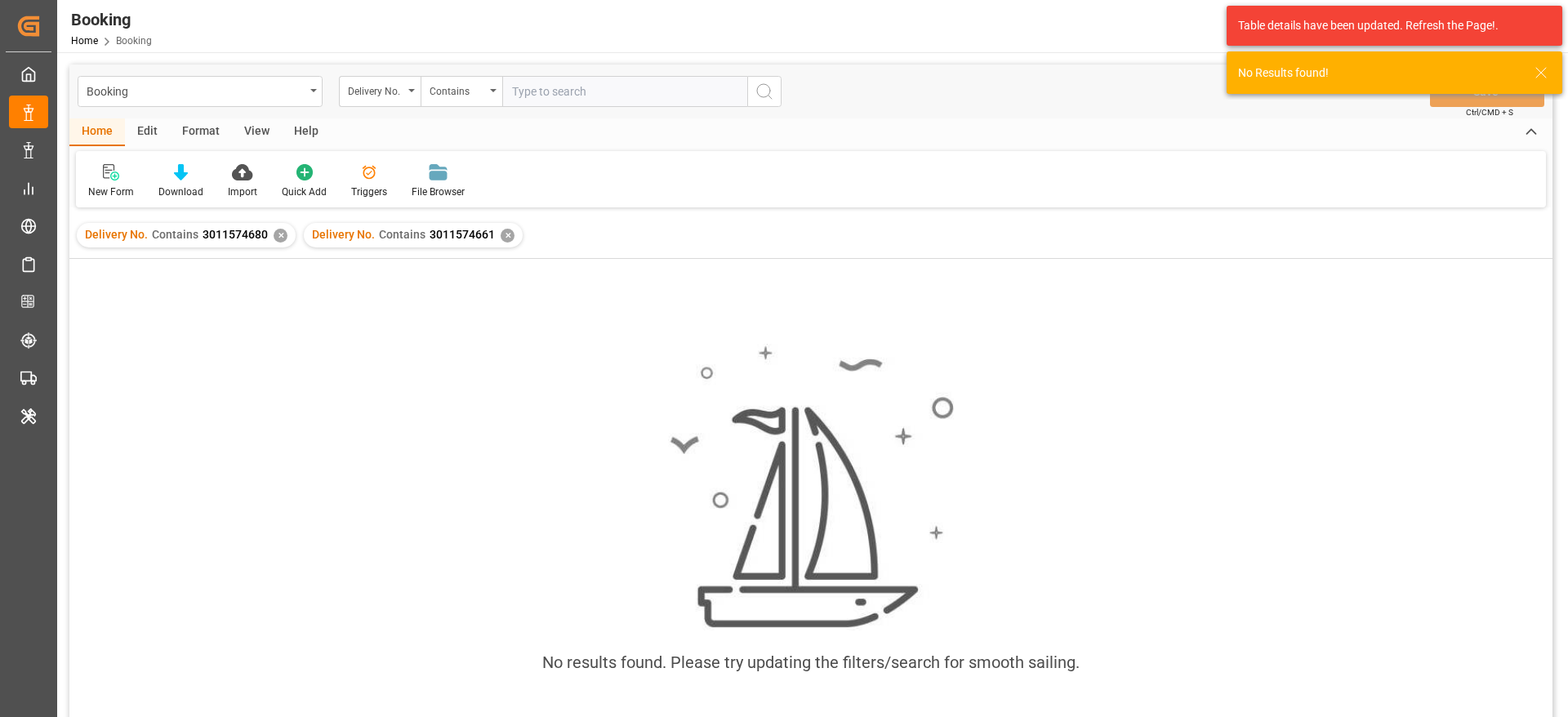
click at [276, 233] on div "✕" at bounding box center [280, 236] width 13 height 13
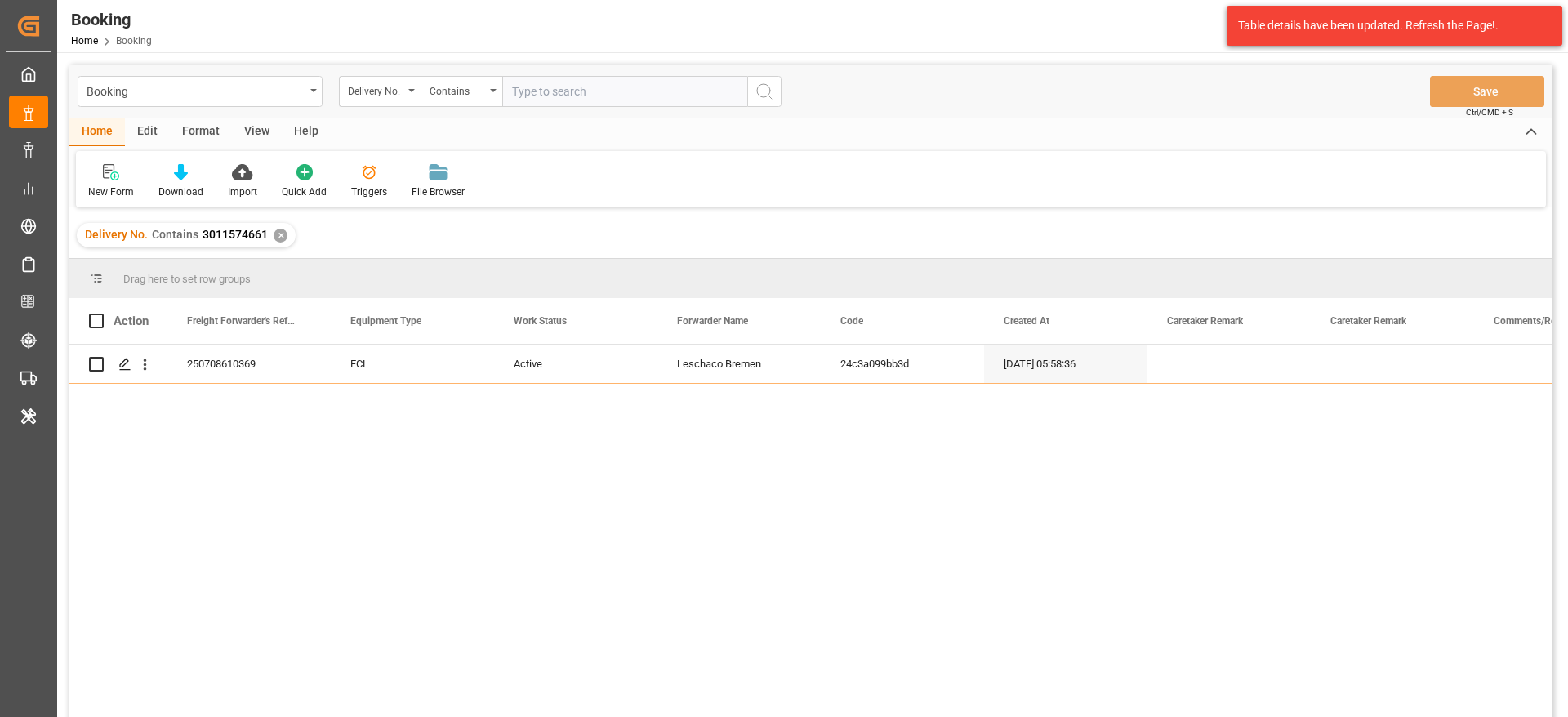
click at [557, 100] on input "text" at bounding box center [624, 91] width 245 height 31
paste input "3011754633"
type input "3011754633"
click at [769, 91] on icon "search button" at bounding box center [764, 91] width 19 height 19
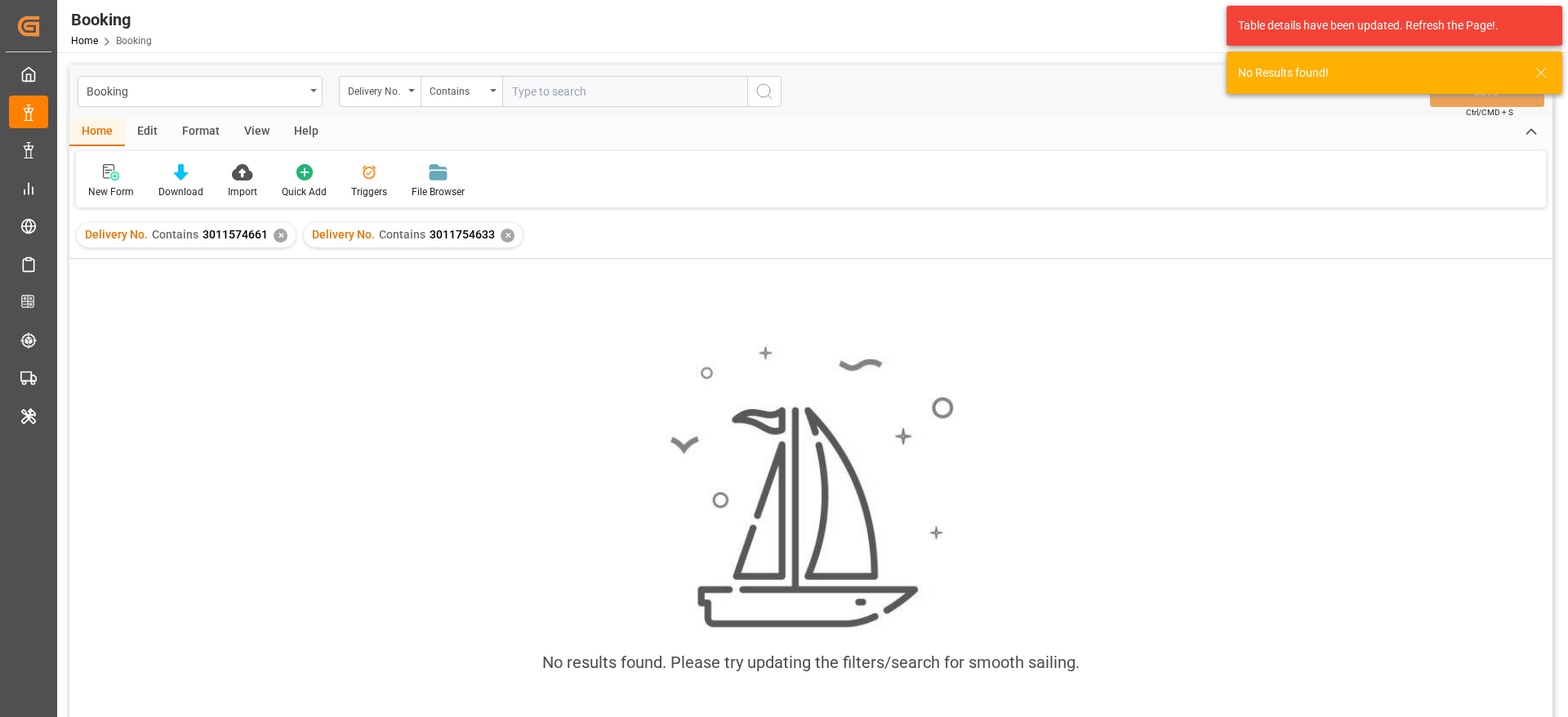
click at [274, 235] on div "✕" at bounding box center [280, 236] width 13 height 13
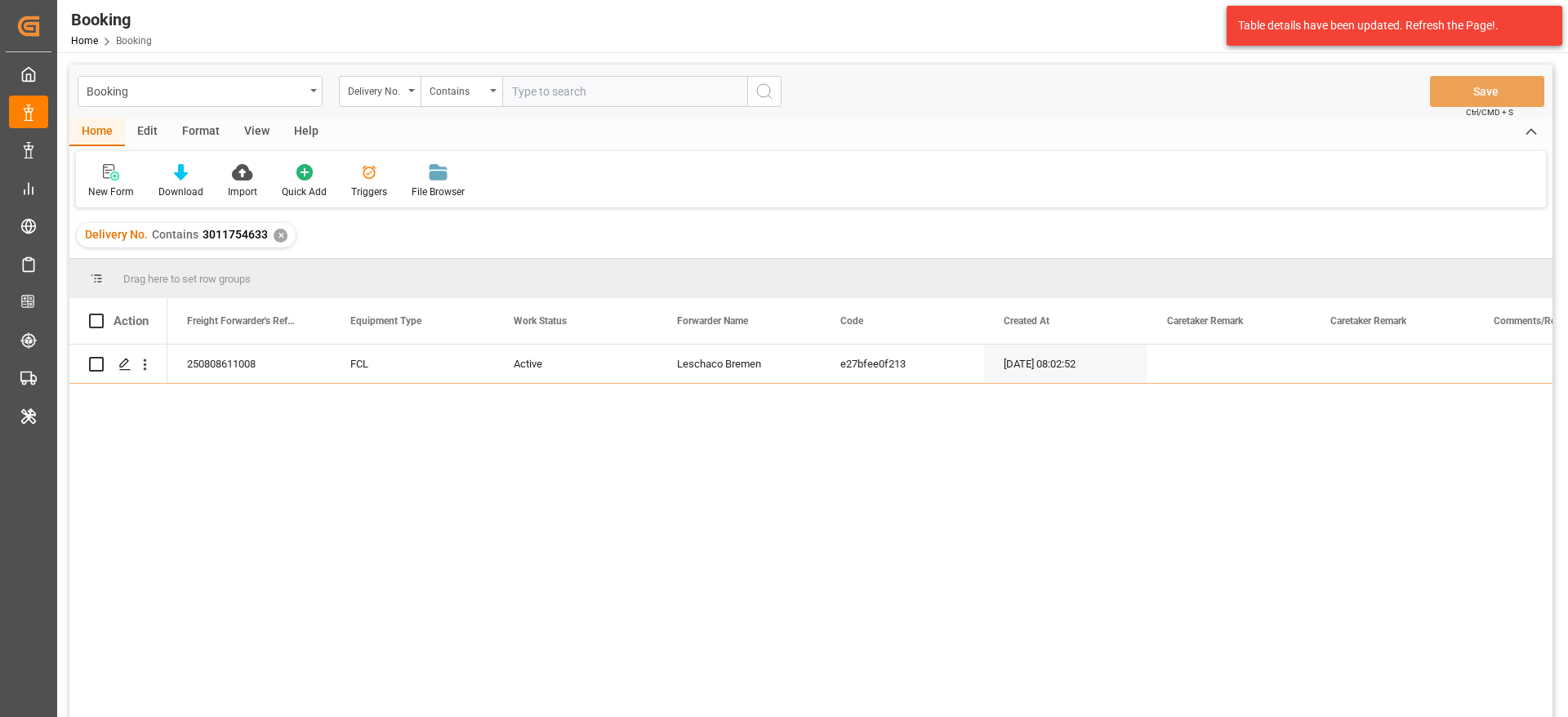
click at [555, 84] on input "text" at bounding box center [624, 91] width 245 height 31
paste input "3011742528"
type input "3011742528"
click at [772, 84] on icon "search button" at bounding box center [764, 91] width 19 height 19
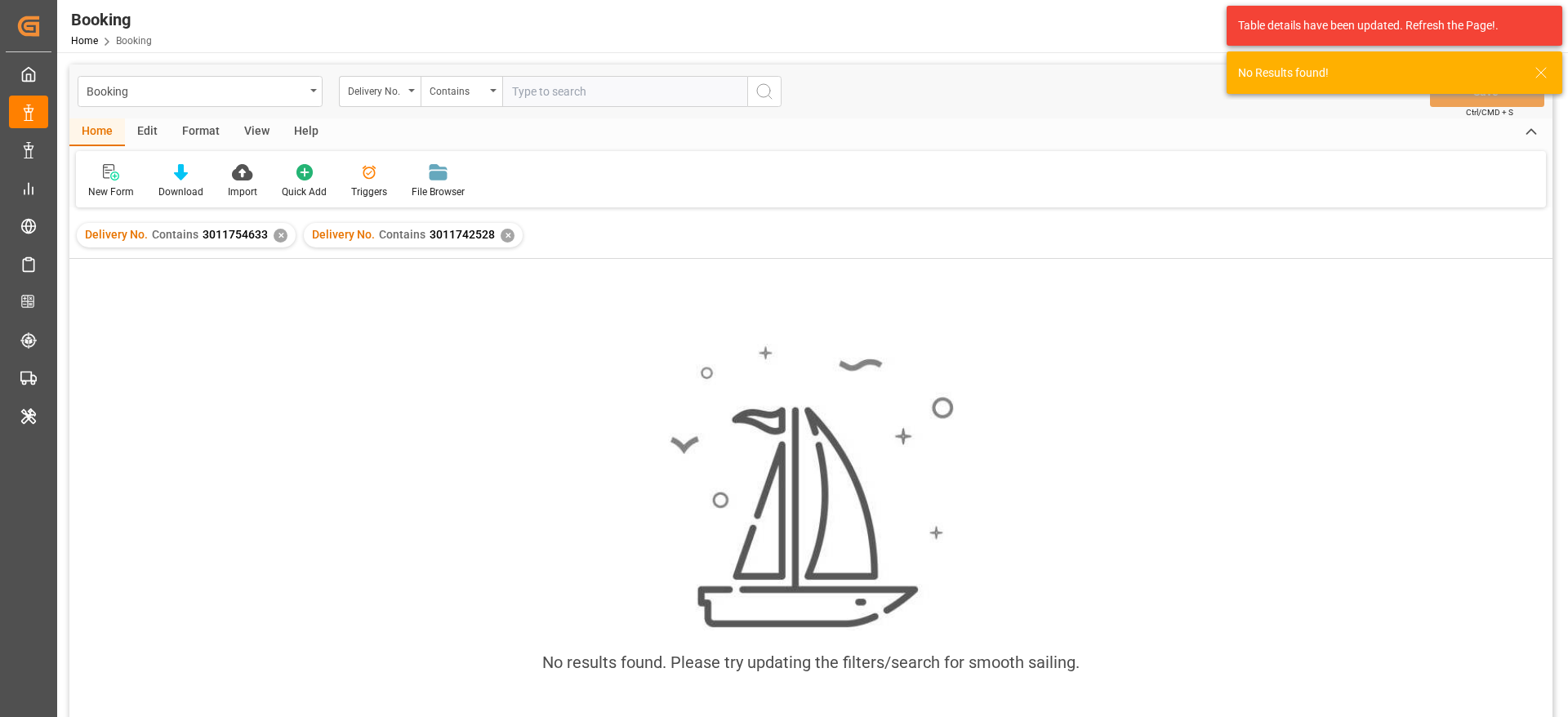
click at [277, 235] on div "✕" at bounding box center [280, 236] width 13 height 13
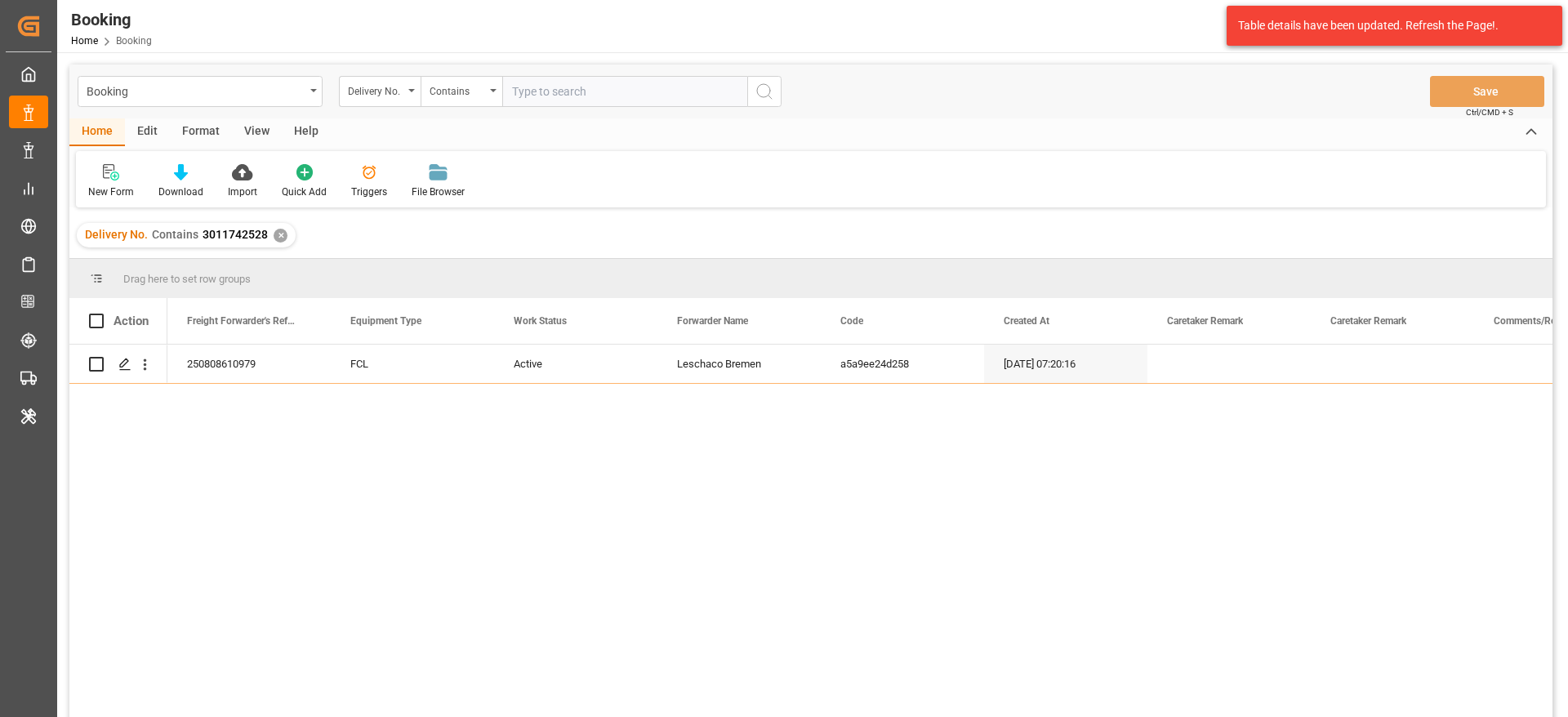
click at [569, 79] on input "text" at bounding box center [624, 91] width 245 height 31
paste input "3011732376"
type input "3011732376"
click at [778, 94] on button "search button" at bounding box center [765, 91] width 35 height 31
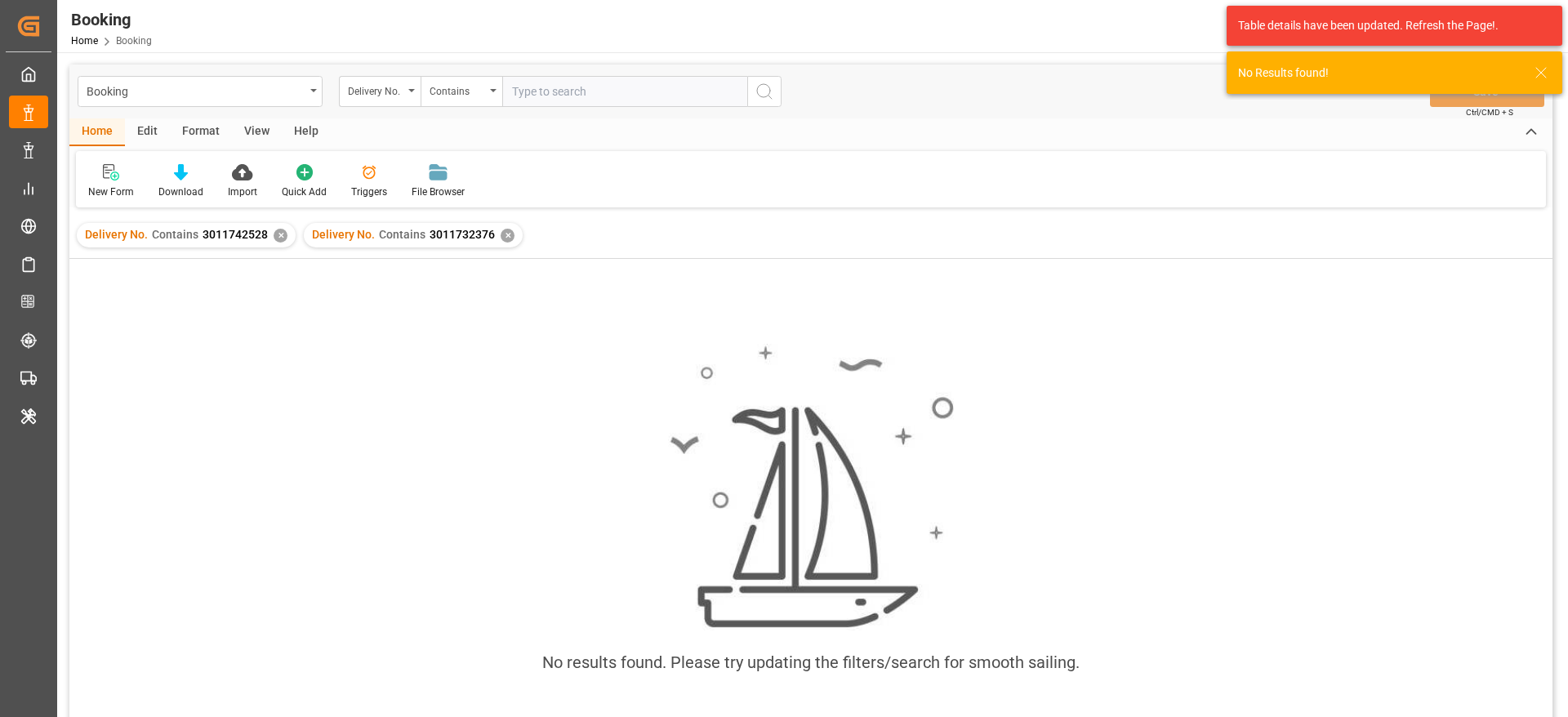
click at [273, 239] on div "✕" at bounding box center [280, 236] width 13 height 13
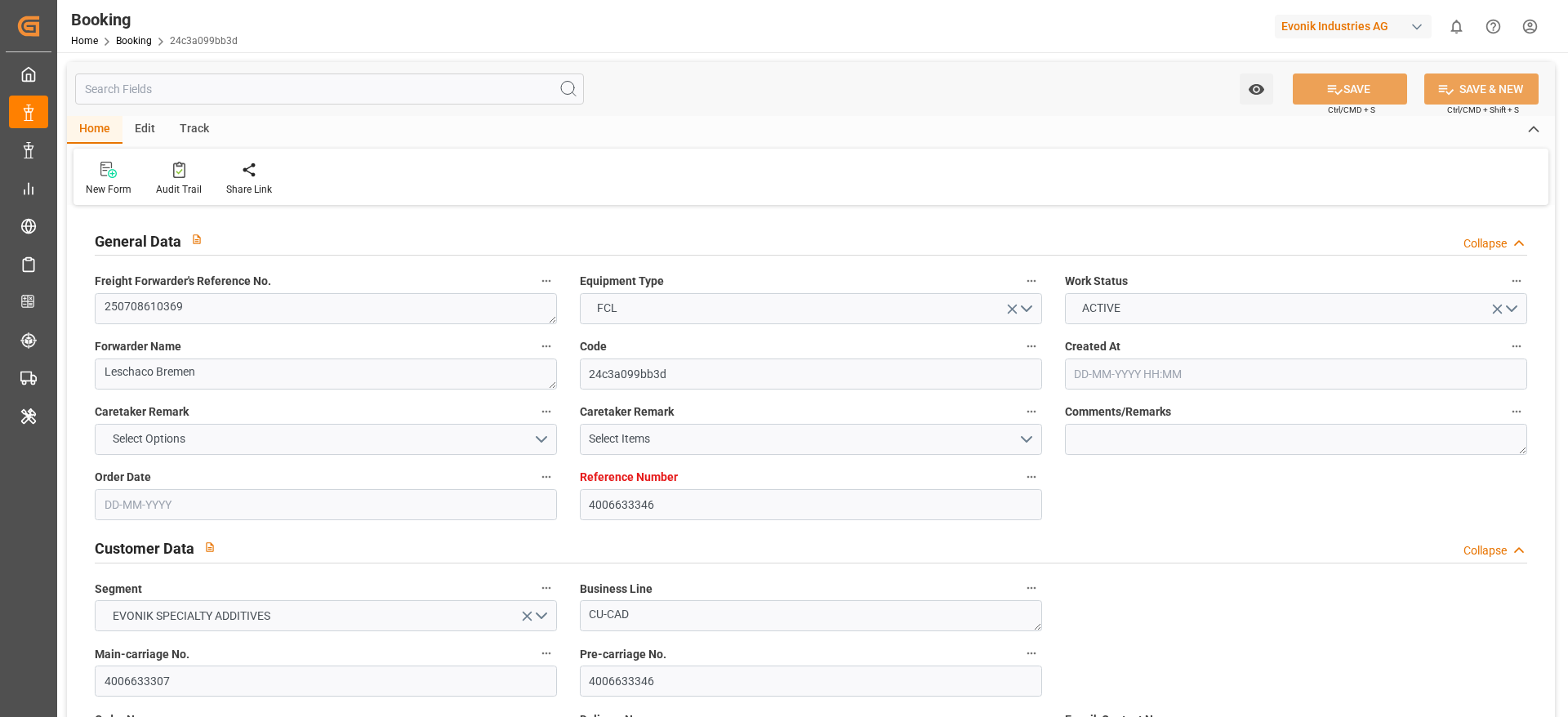
type input "4006633346"
type input "9943889"
type input "Hapag [PERSON_NAME]"
type input "Hapag [PERSON_NAME] Aktiengesellschaft"
type input "DEHAM"
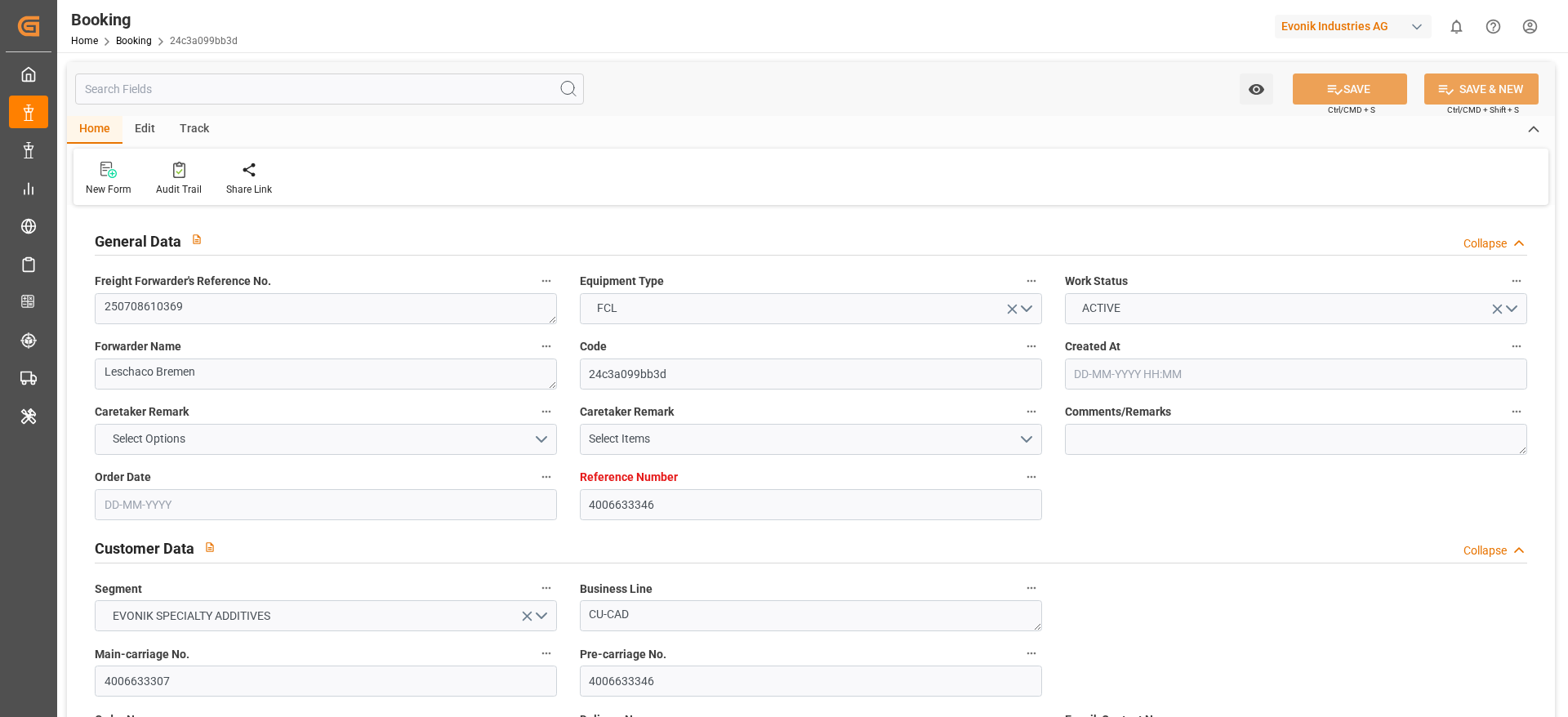
type input "CNSHA"
type input "0"
type input "DEBRV"
type input "CNSHG"
type input "9943889"
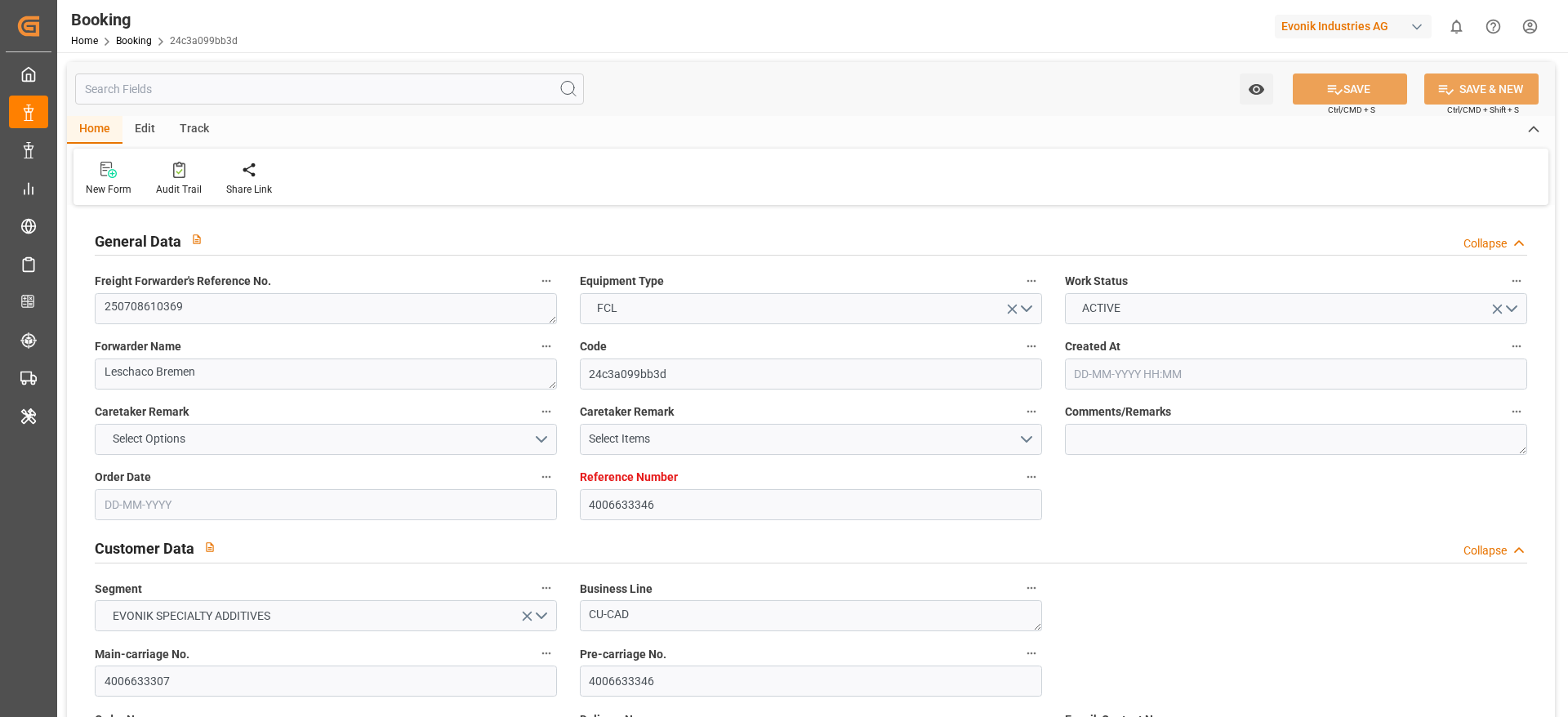
type input "20-06-2025 05:58"
type input "20-06-2025"
type input "05-09-2025"
type input "14-07-2025"
type input "22-07-2025 20:36"
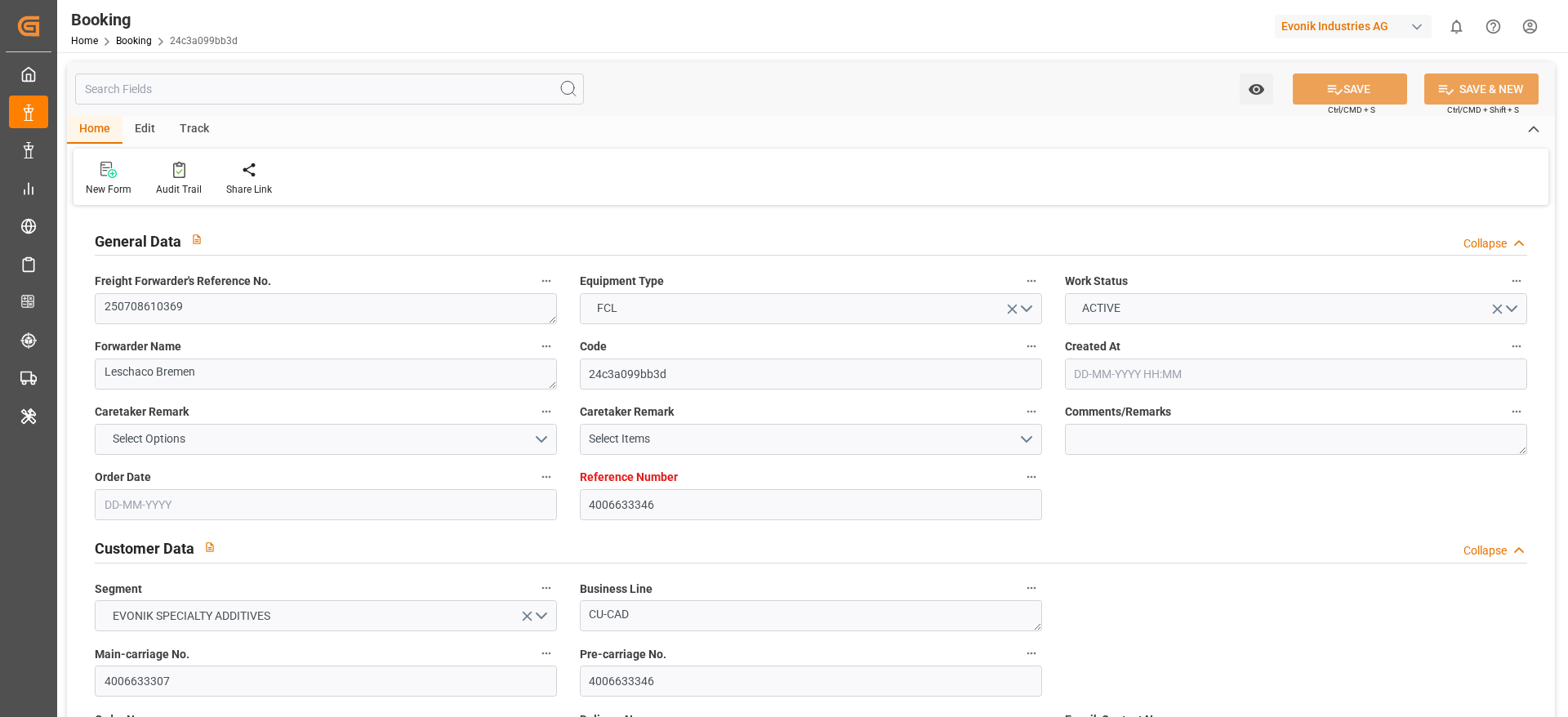
type input "18-07-2025 02:19"
type input "08-09-2025 14:00"
type input "08-09-2025 00:00"
type input "15-07-2025"
type input "20-08-2025 09:49"
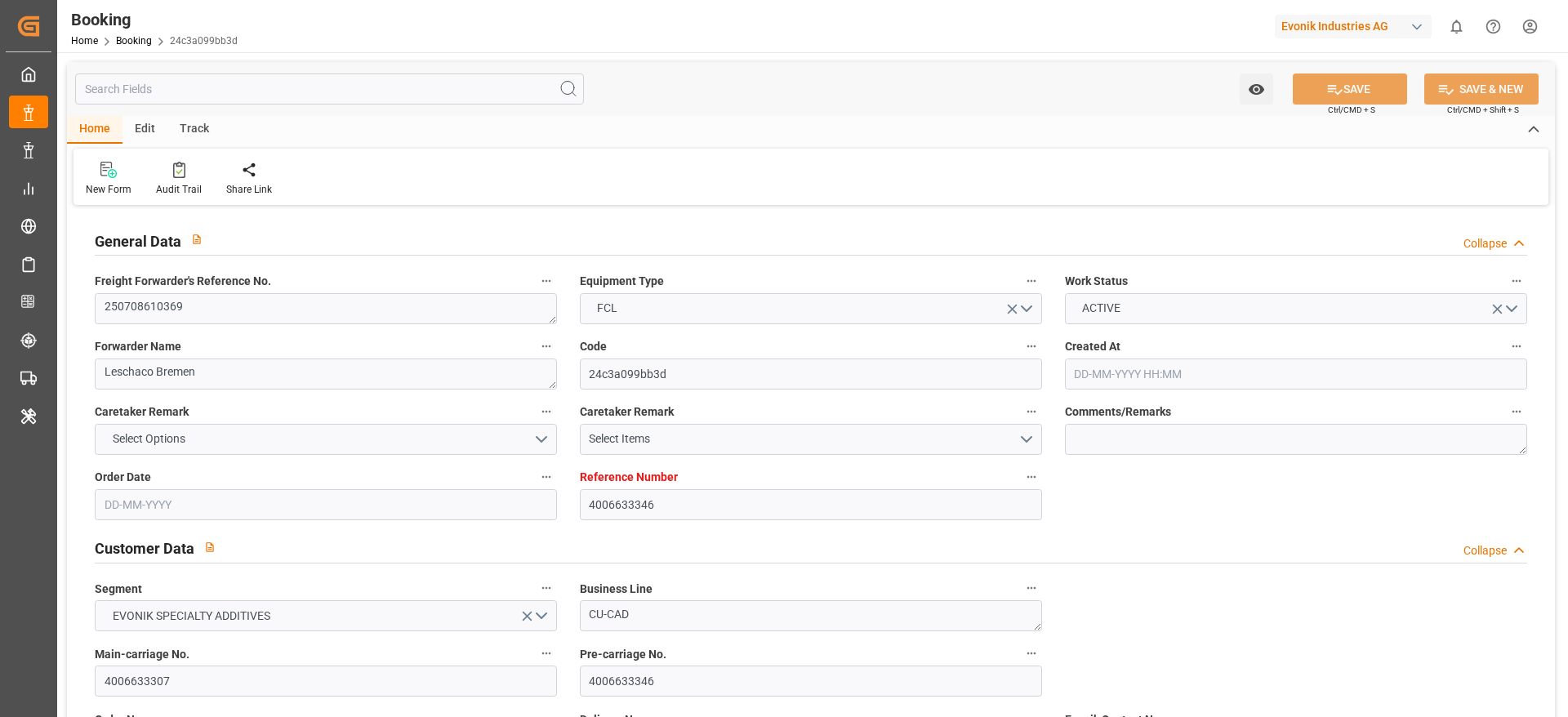
type input "[DATE]"
type input "11-07-2025 07:28"
type input "22-07-2025 12:26"
type input "22-07-2025 20:49"
type input "08-09-2025 14:00"
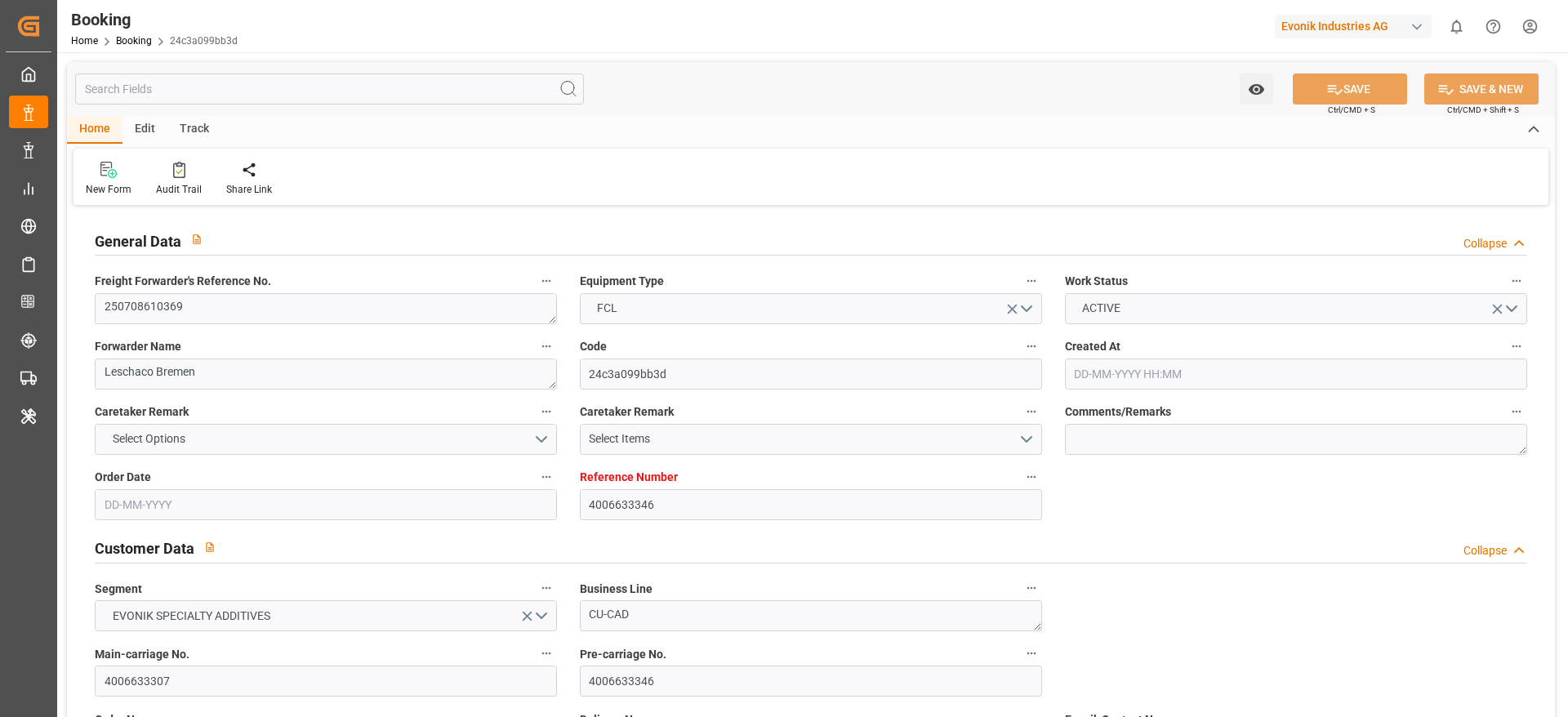
type input "08-09-2025 22:57"
type input "12-09-2025 22:57"
click at [205, 666] on input "4006633307" at bounding box center [325, 681] width 462 height 31
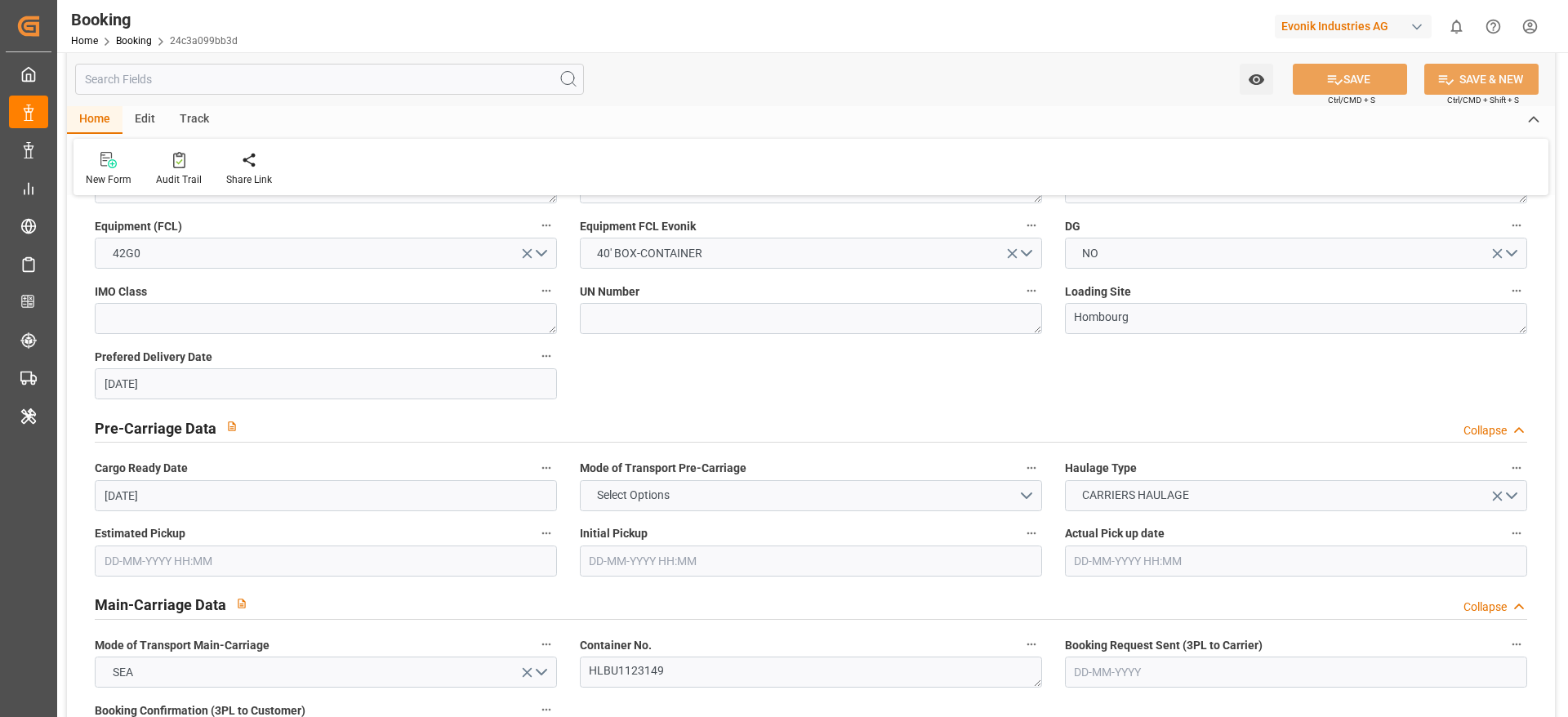
scroll to position [981, 0]
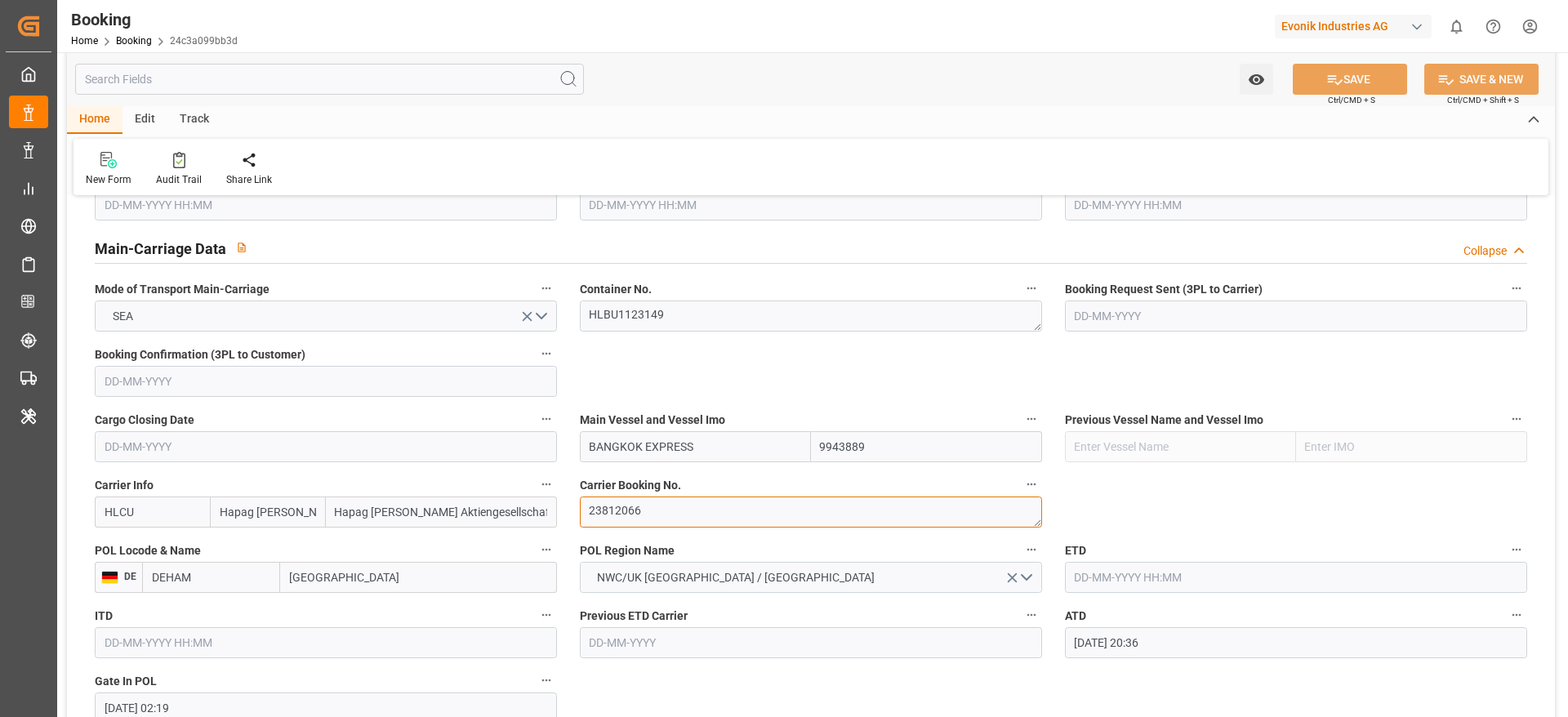
click at [692, 501] on textarea "23812066" at bounding box center [811, 512] width 462 height 31
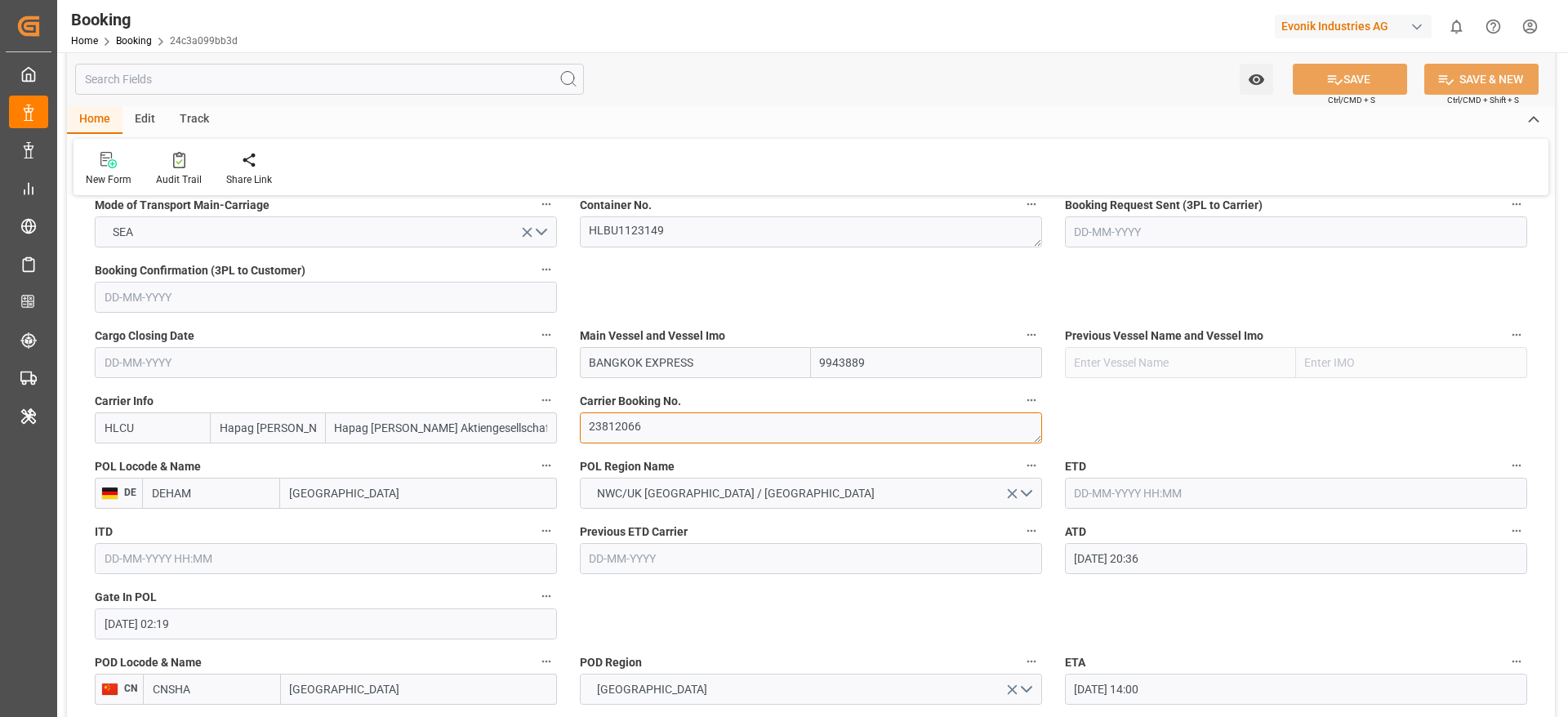
scroll to position [1103, 0]
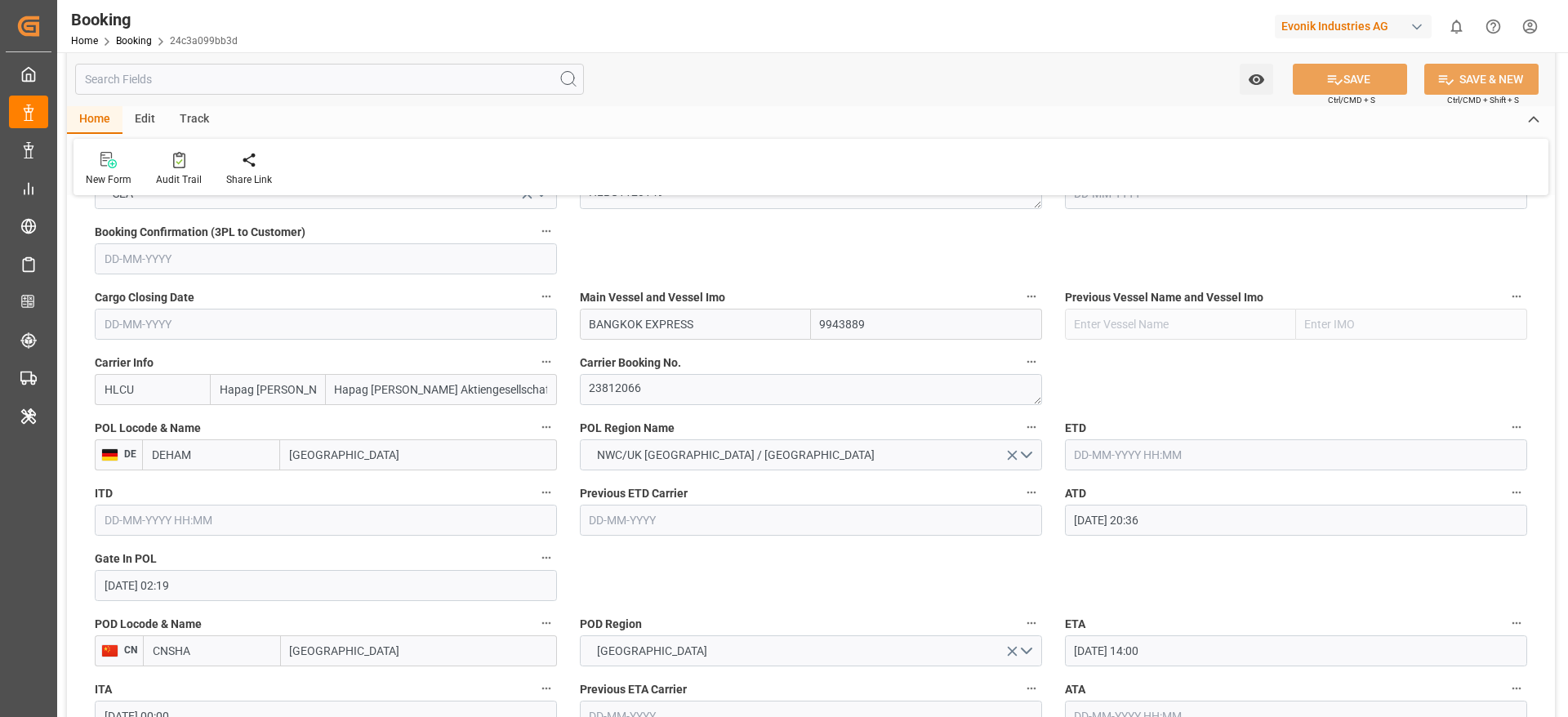
click at [1152, 442] on input "text" at bounding box center [1296, 455] width 462 height 31
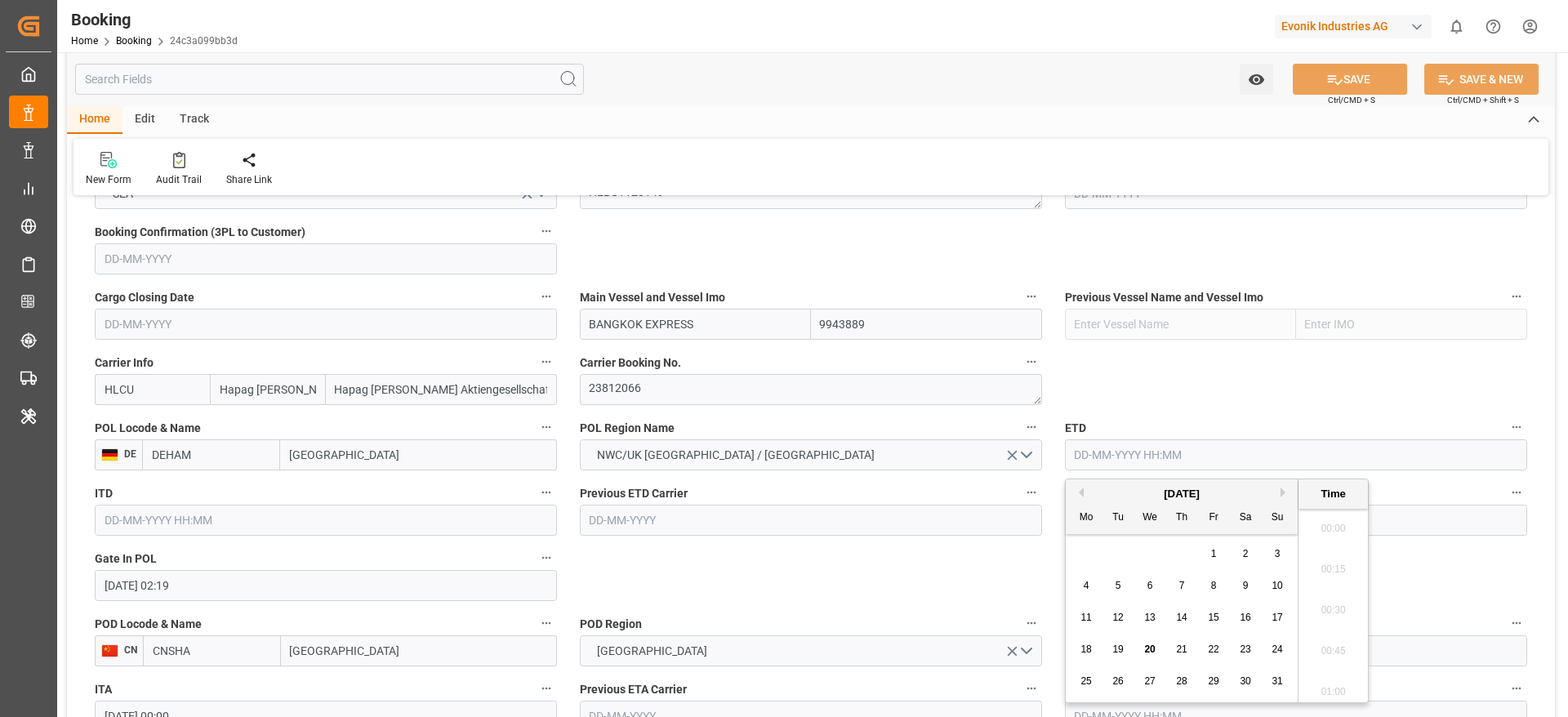
scroll to position [2497, 0]
click at [1083, 494] on div "[DATE]" at bounding box center [1181, 494] width 232 height 16
click at [1078, 490] on button "Previous Month" at bounding box center [1078, 493] width 10 height 10
click at [1121, 652] on span "22" at bounding box center [1117, 650] width 11 height 12
type input "22-07-2025 00:00"
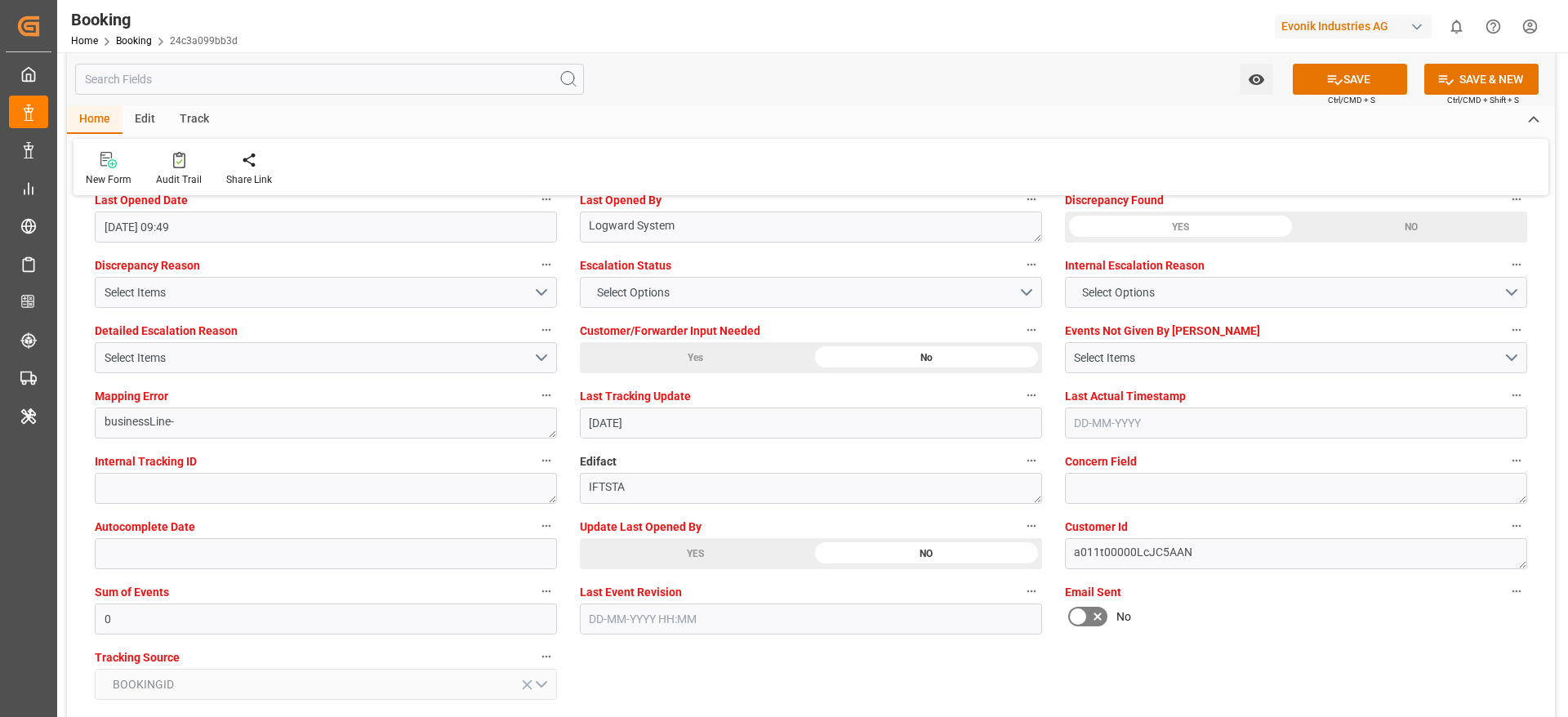
scroll to position [3063, 0]
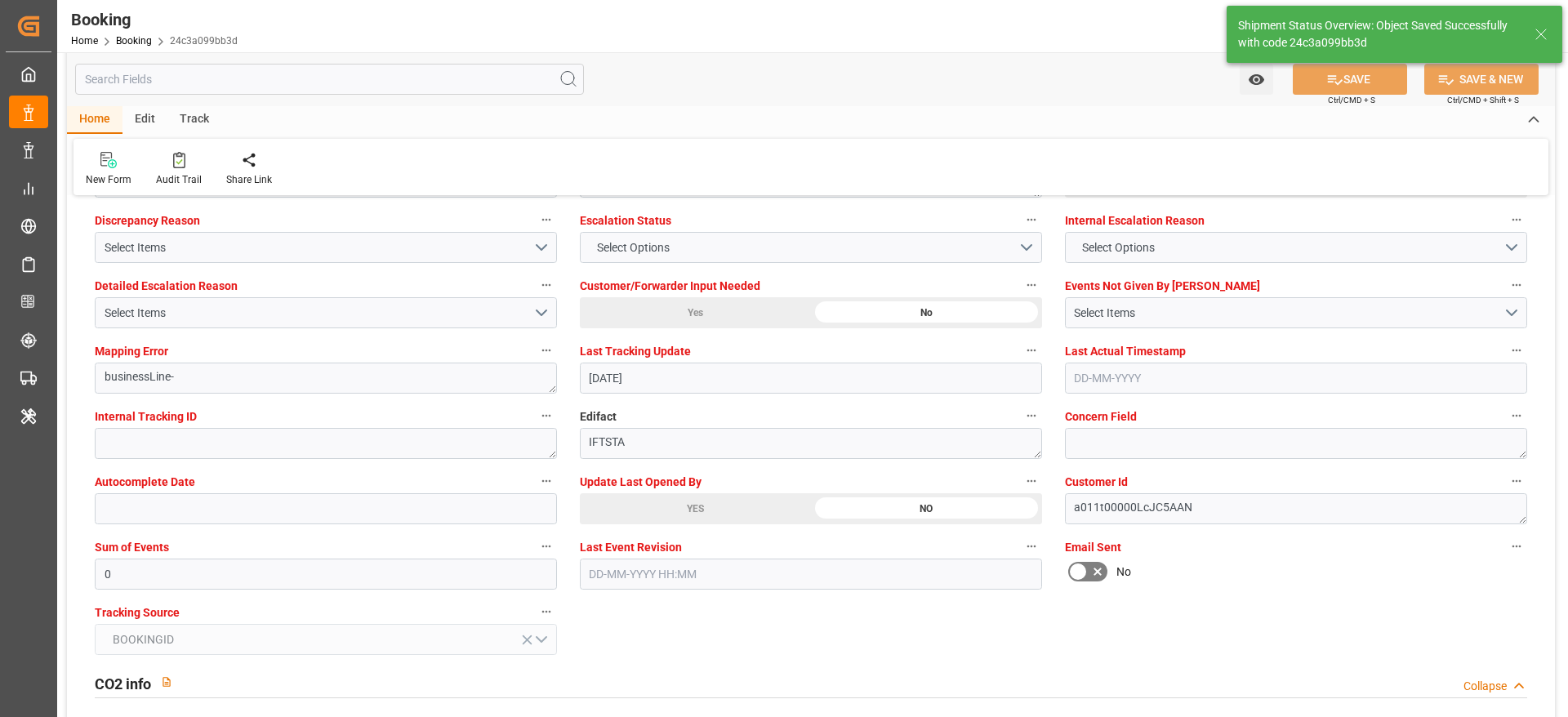
type textarea "Madhu T V"
type input "22-07-2025 00:00"
type input "20-08-2025 10:23"
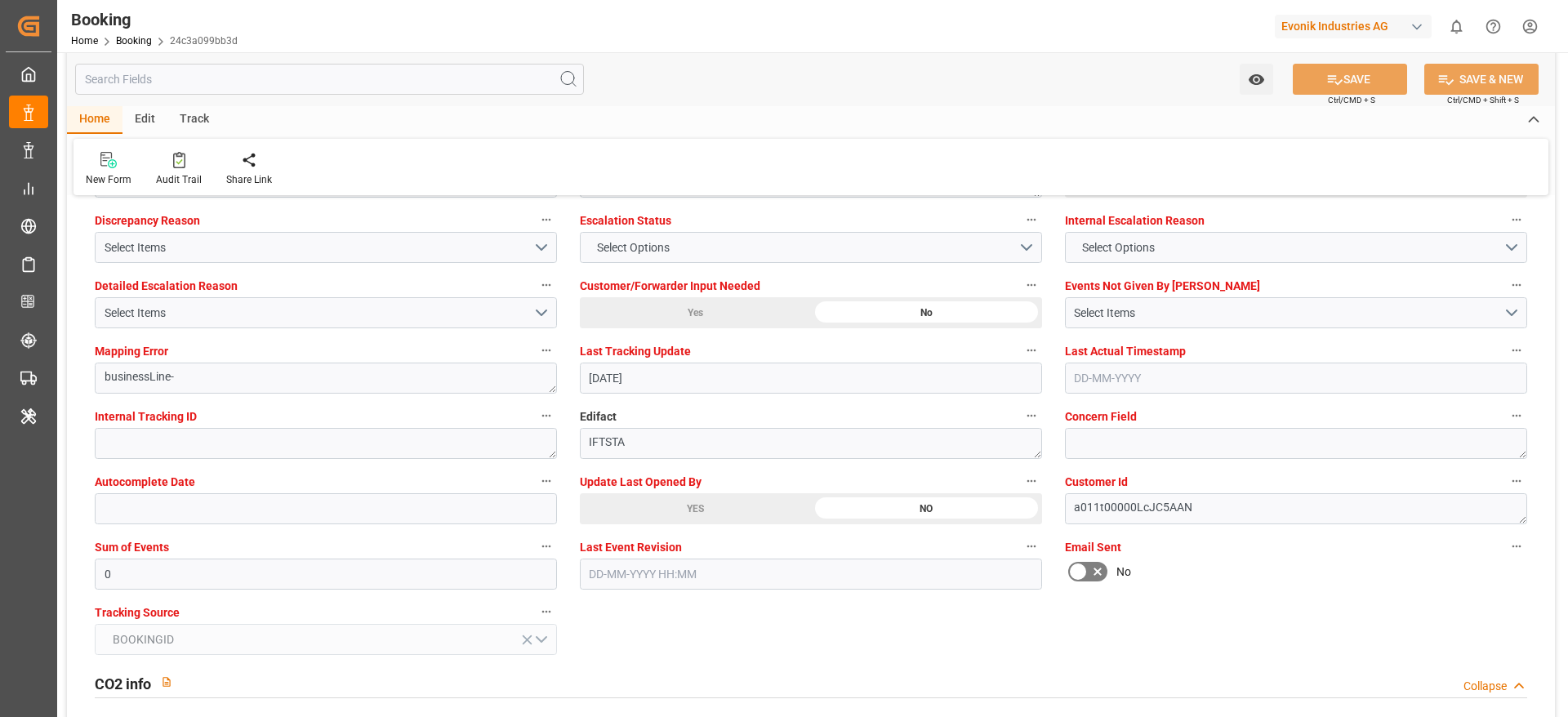
scroll to position [2819, 0]
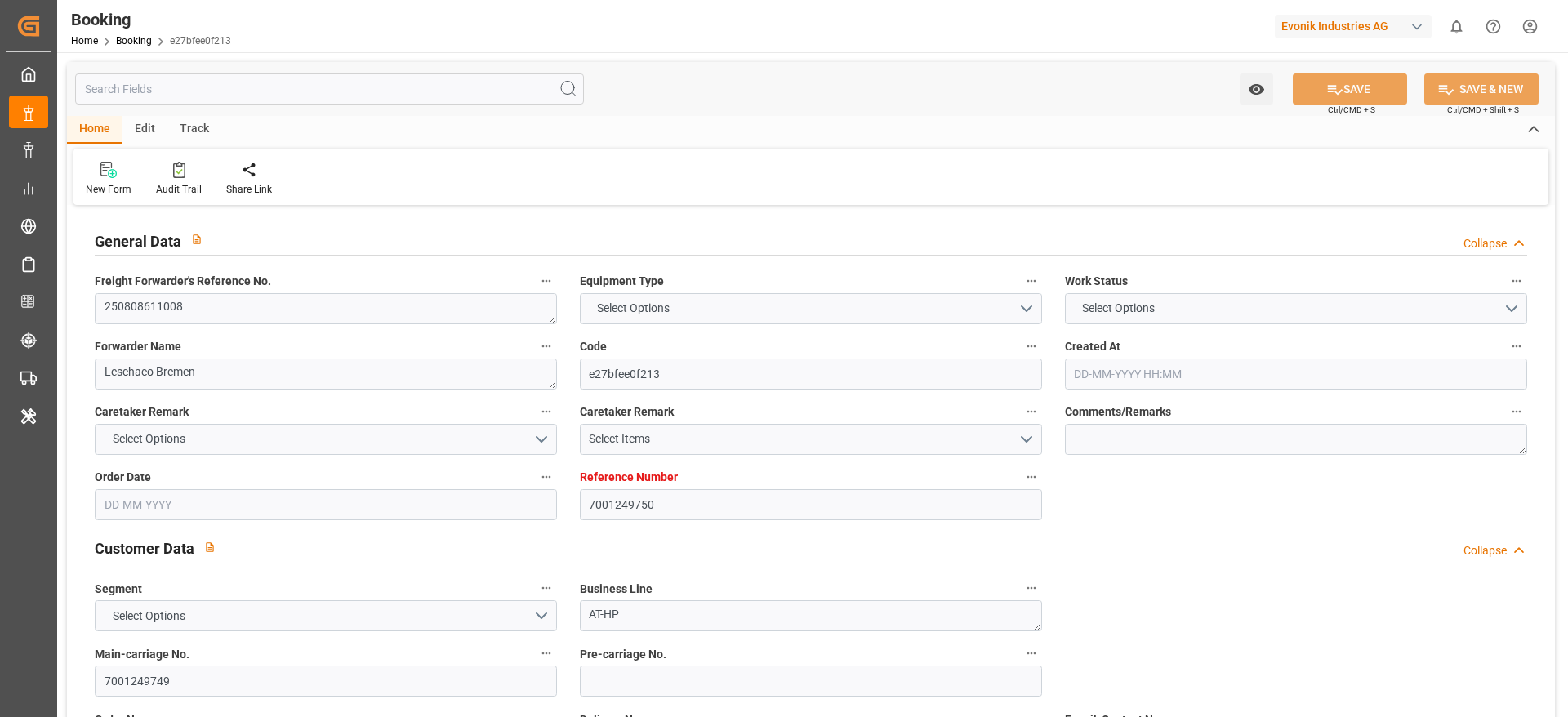
type input "7001249750"
type input "Hapag [PERSON_NAME]"
type input "Hapag [PERSON_NAME] Aktiengesellschaft"
type input "EUNWC"
type input "JPUKB"
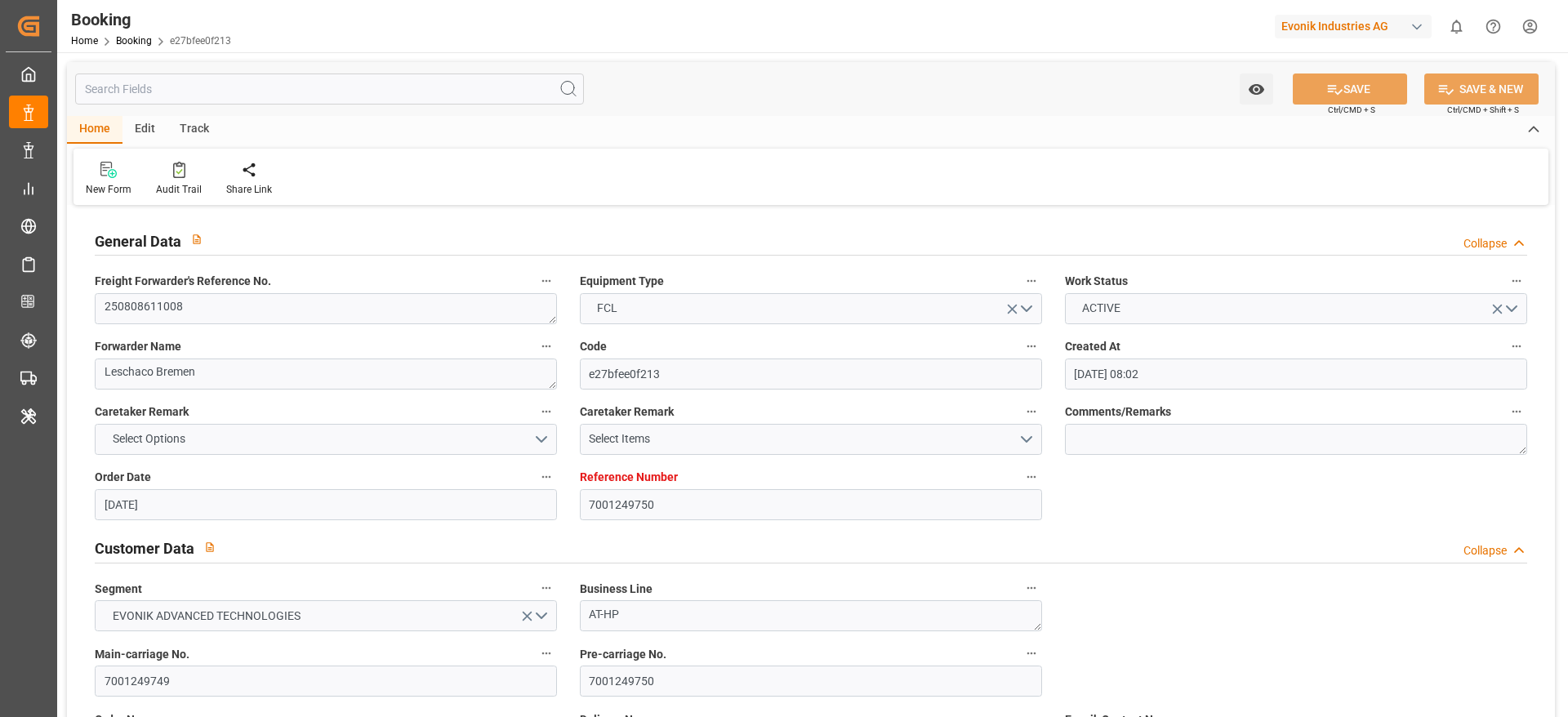
type input "[DATE] 08:02"
type input "[DATE]"
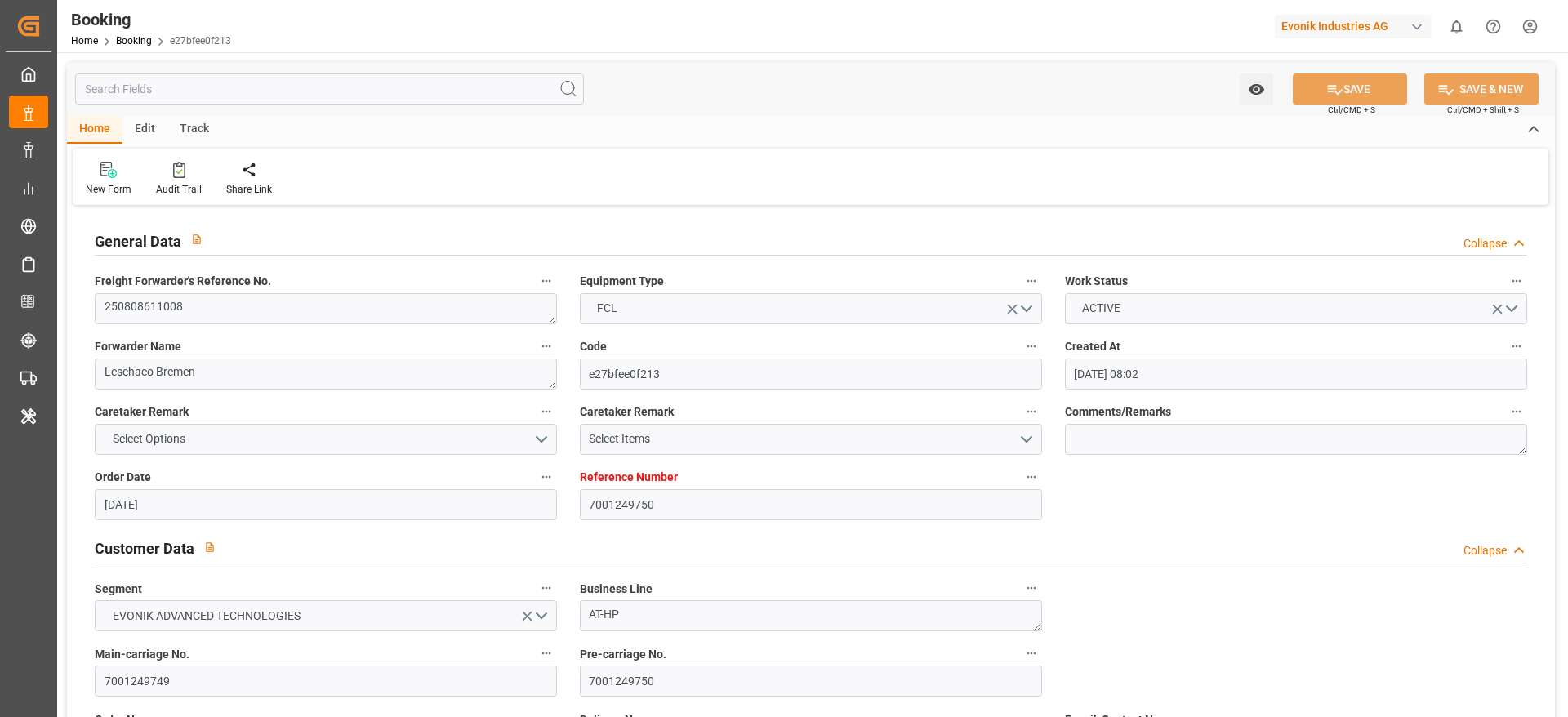
type input "[DATE]"
type input "[DATE] 08:42"
click at [197, 671] on input "7001249749" at bounding box center [325, 681] width 462 height 31
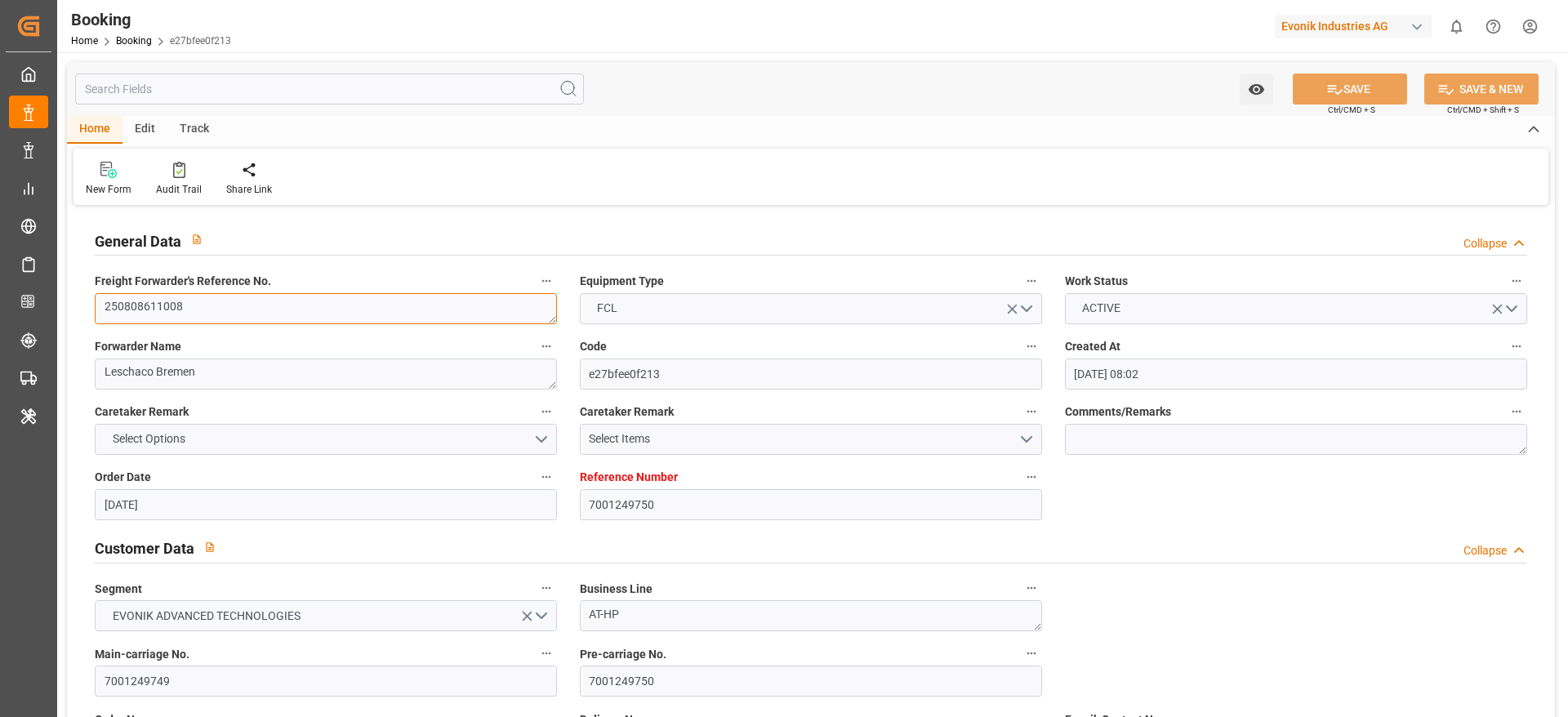
click at [218, 307] on textarea "250808611008" at bounding box center [325, 309] width 462 height 31
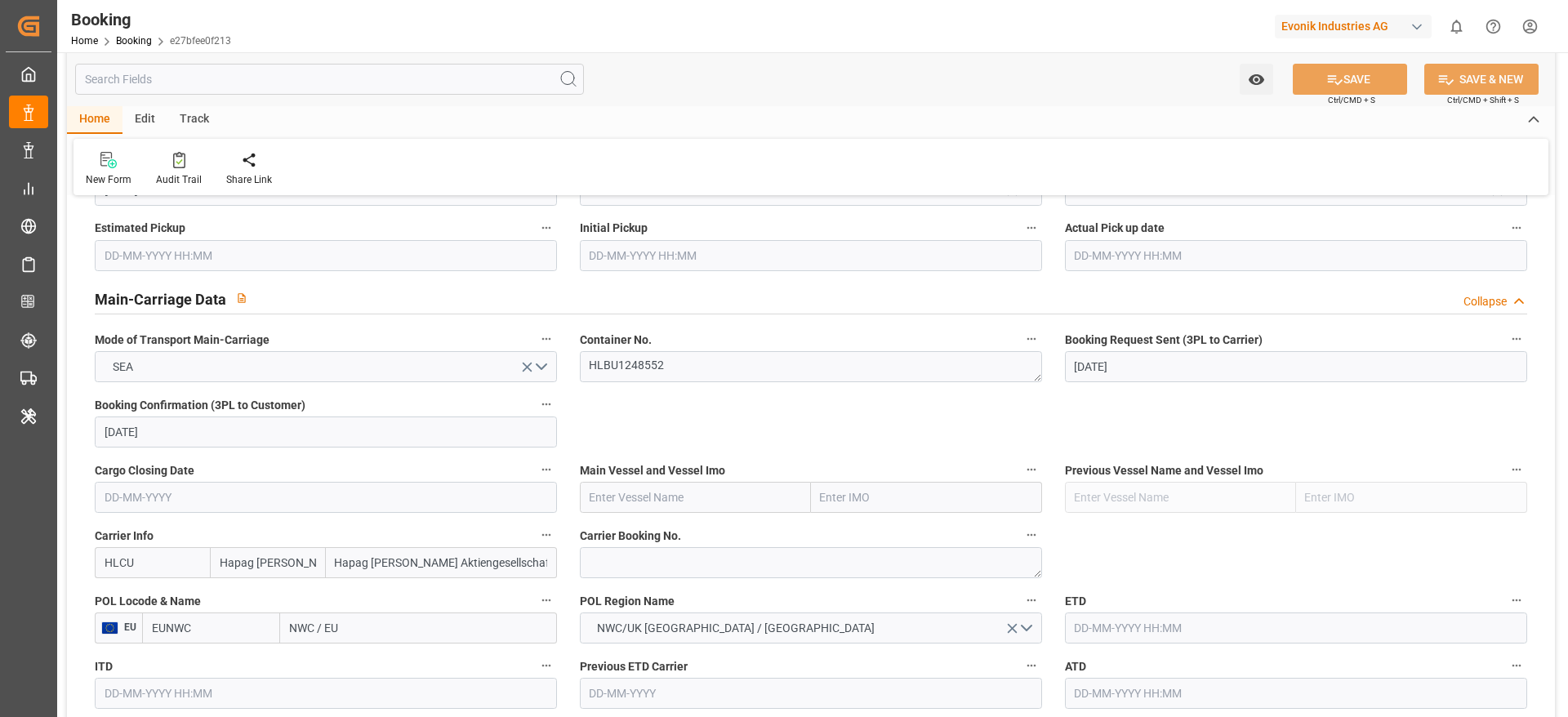
scroll to position [981, 0]
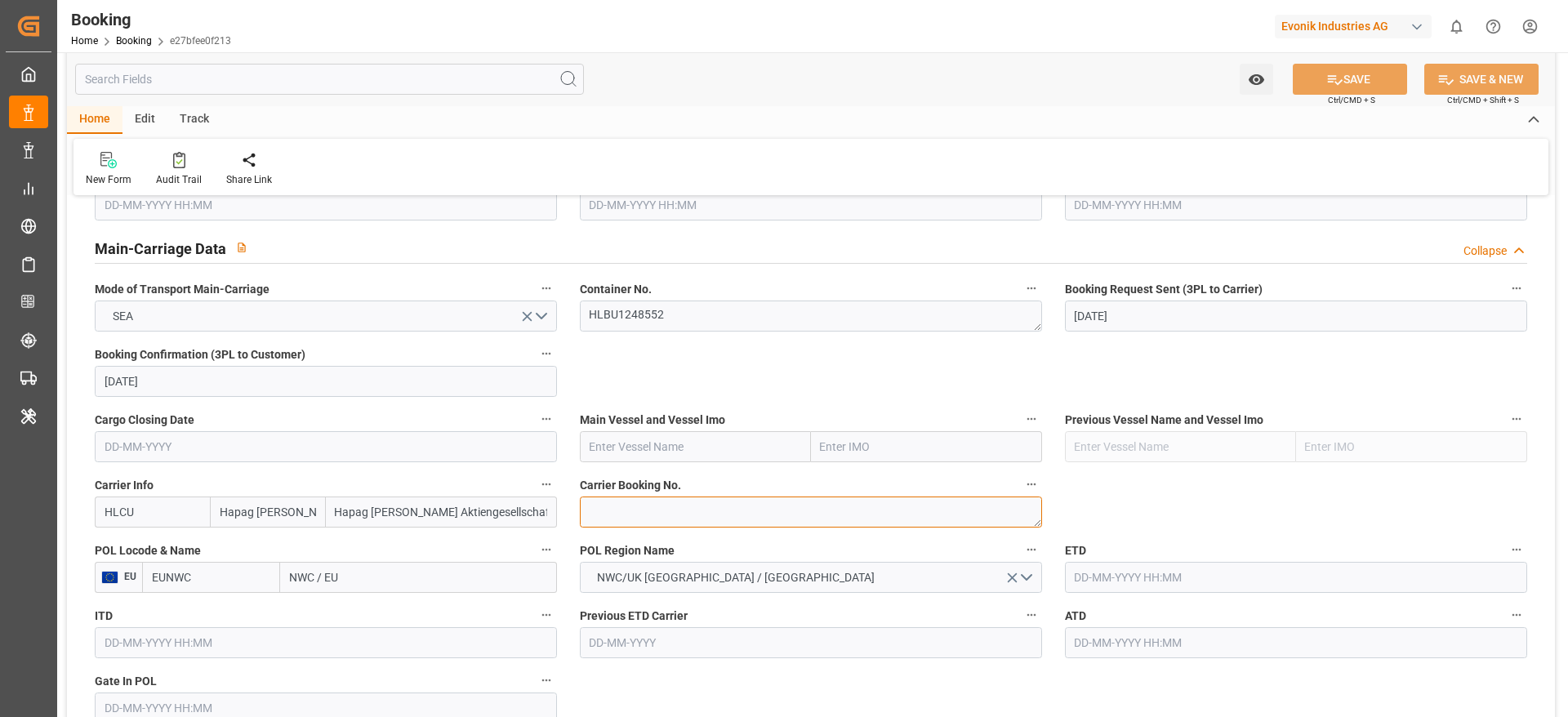
click at [652, 516] on textarea at bounding box center [811, 512] width 462 height 31
paste textarea "27750184"
type textarea "27750184"
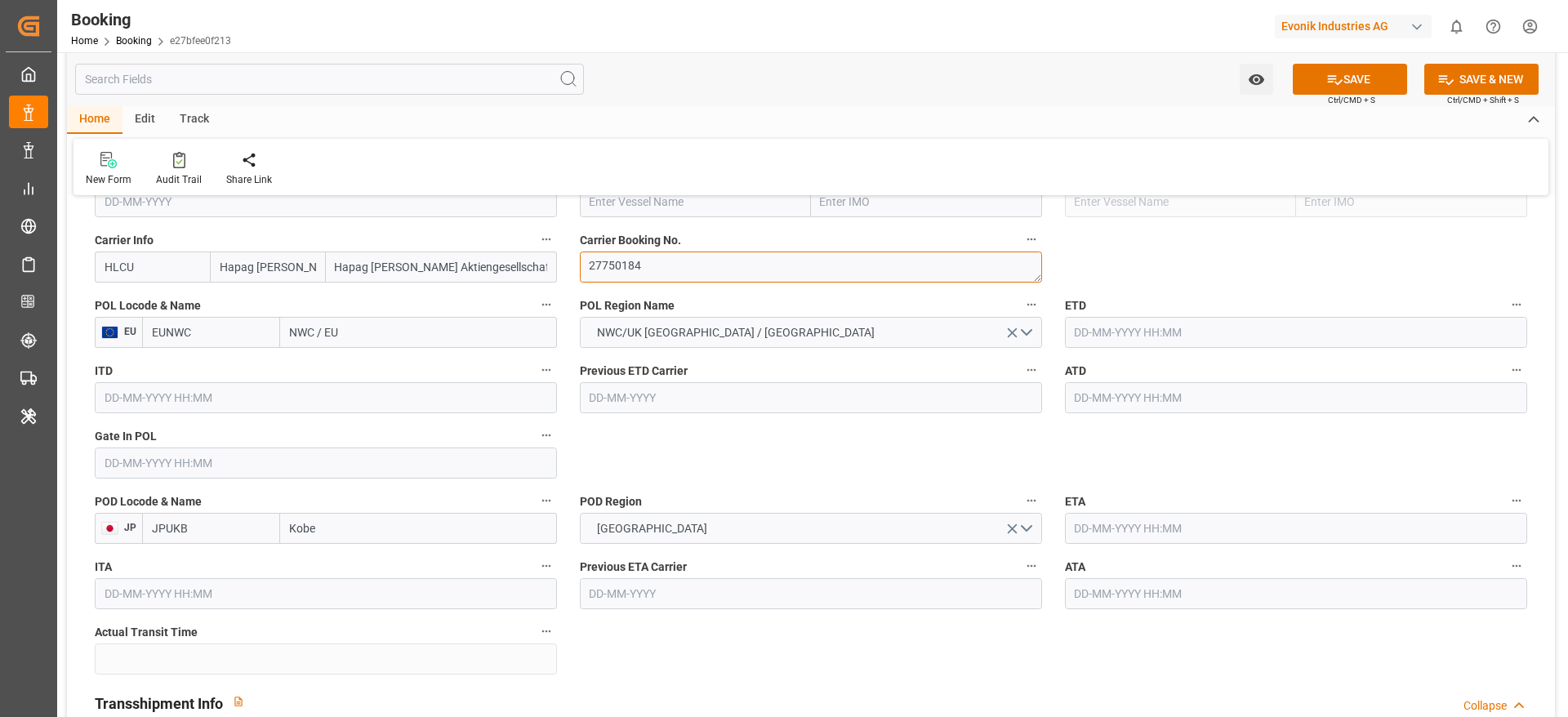
scroll to position [1103, 0]
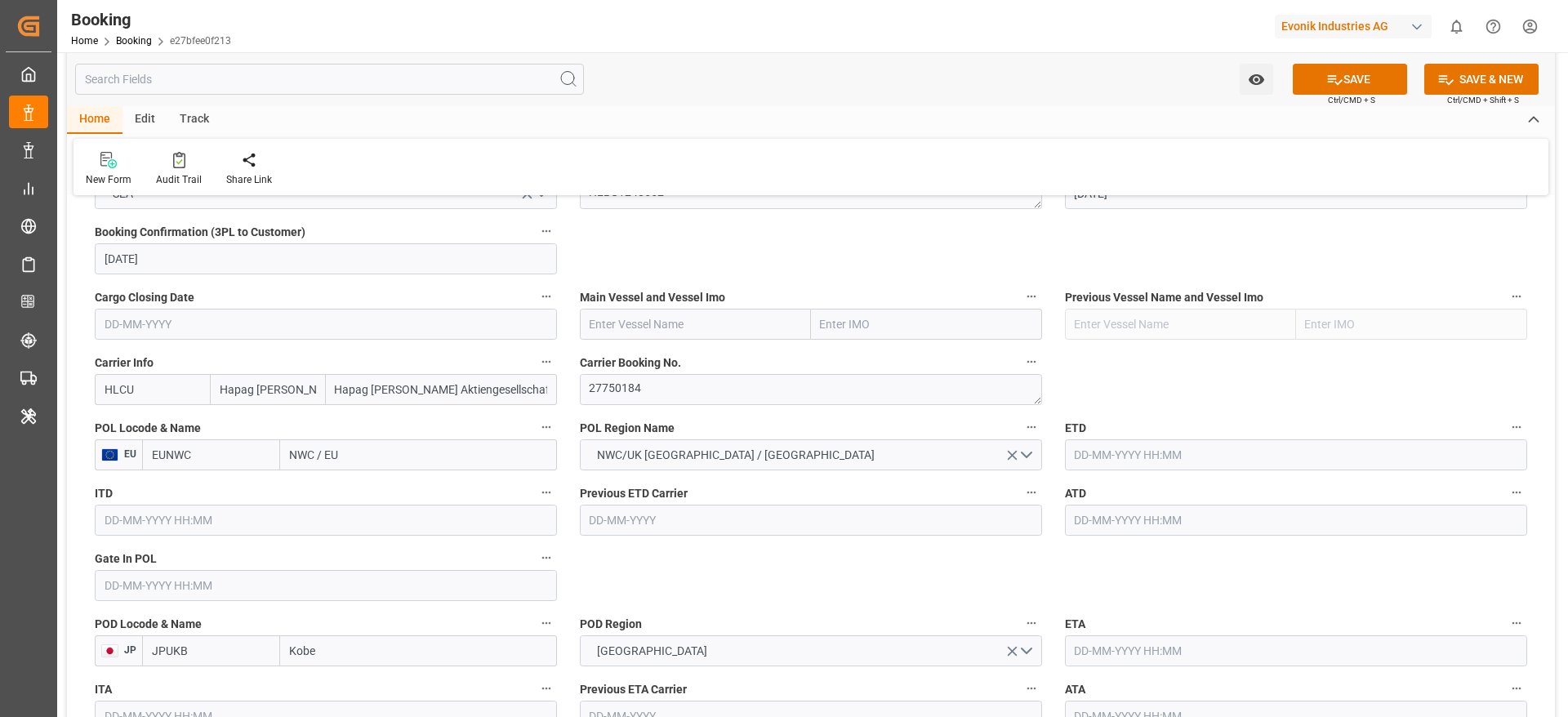
drag, startPoint x: 620, startPoint y: 325, endPoint x: 694, endPoint y: 345, distance: 76.7
click at [620, 324] on input "text" at bounding box center [695, 324] width 231 height 31
paste input "MAASTRICHT MAERSK"
click at [694, 359] on b "MAASTRICHT MAERSK" at bounding box center [651, 361] width 121 height 13
type input "MAASTRICHT MAERSK"
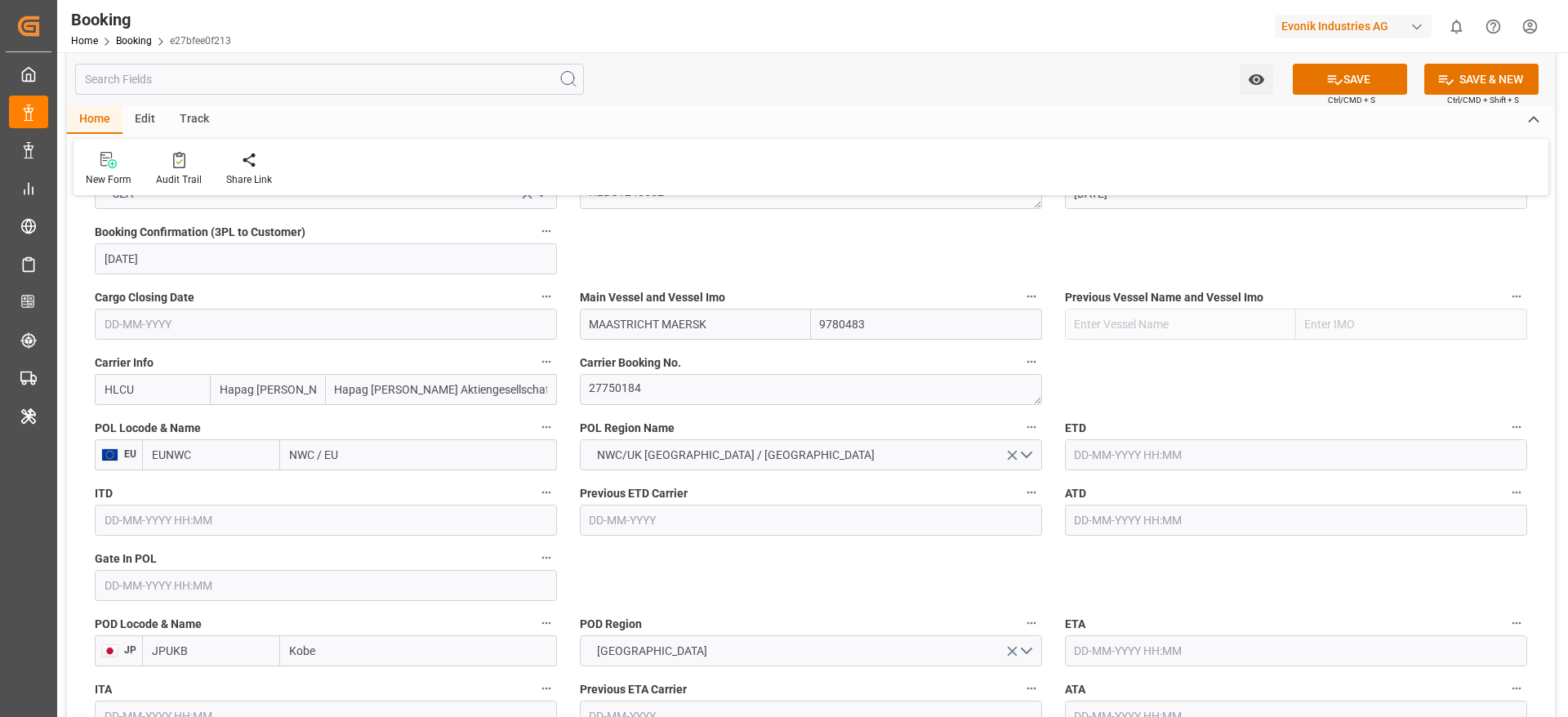
type input "9780483"
type input "MAASTRICHT MAERSK"
click at [379, 457] on input "NWC / EU" at bounding box center [418, 455] width 277 height 31
paste input "[GEOGRAPHIC_DATA]"
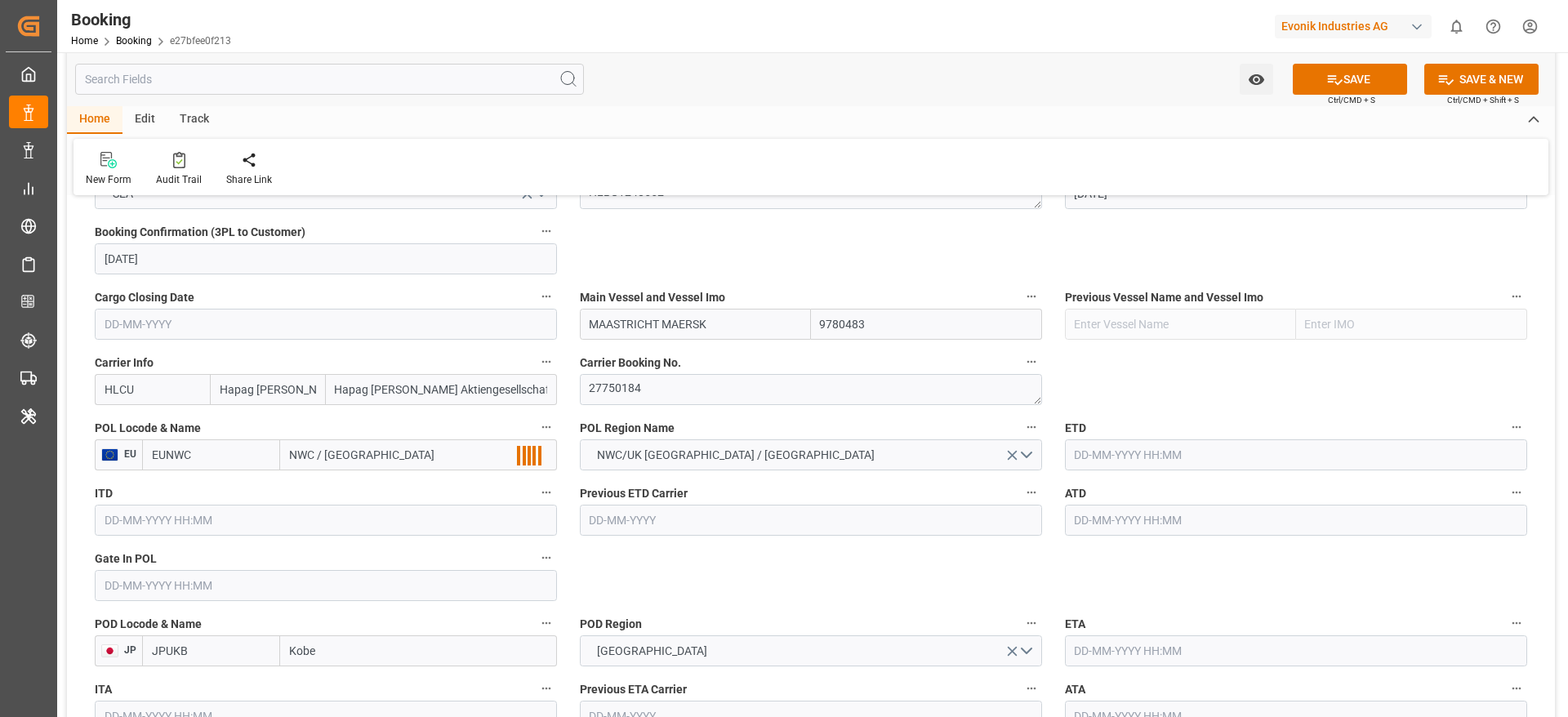
click at [379, 457] on input "NWC / [GEOGRAPHIC_DATA]" at bounding box center [418, 455] width 277 height 31
paste input "text"
type input "[GEOGRAPHIC_DATA]"
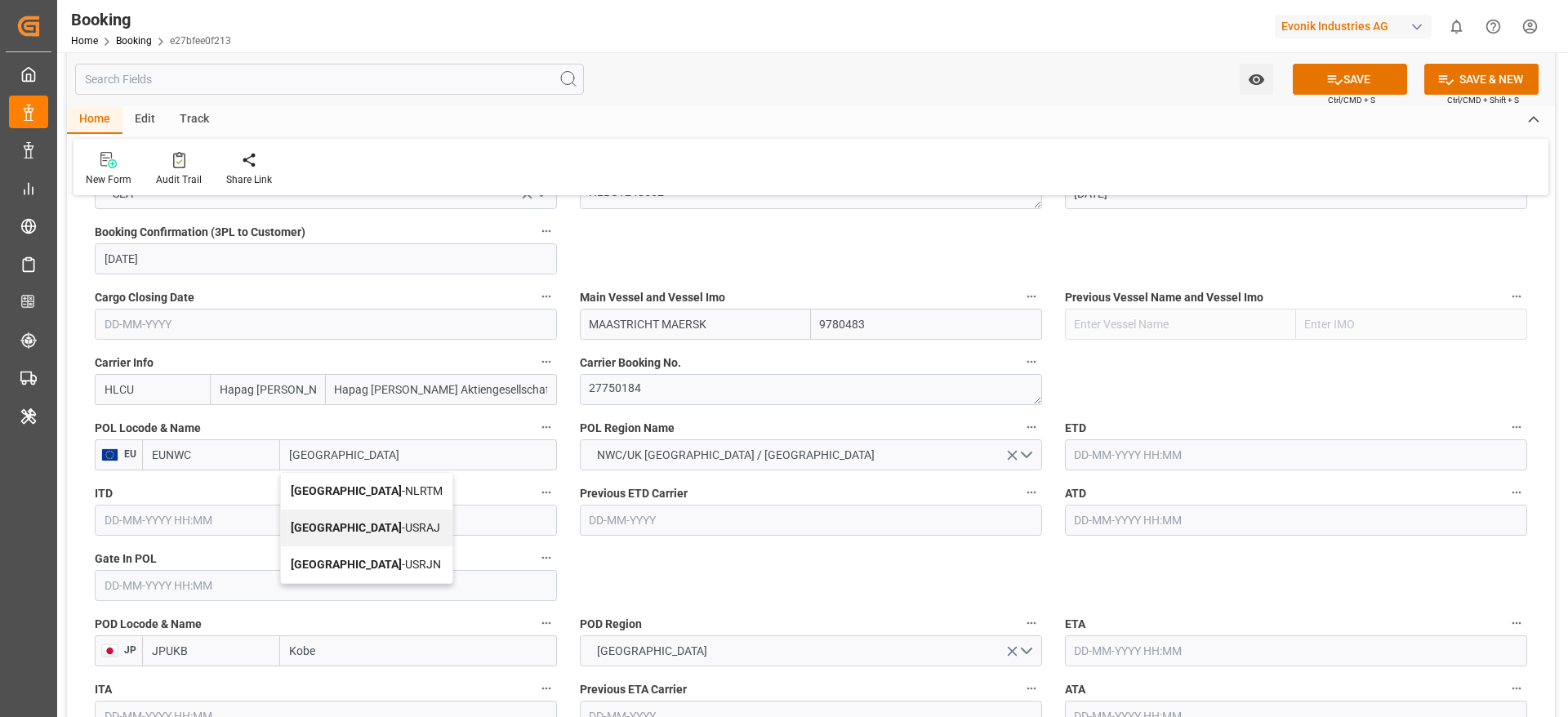
click at [385, 483] on div "[GEOGRAPHIC_DATA] - NLRTM" at bounding box center [367, 492] width 171 height 37
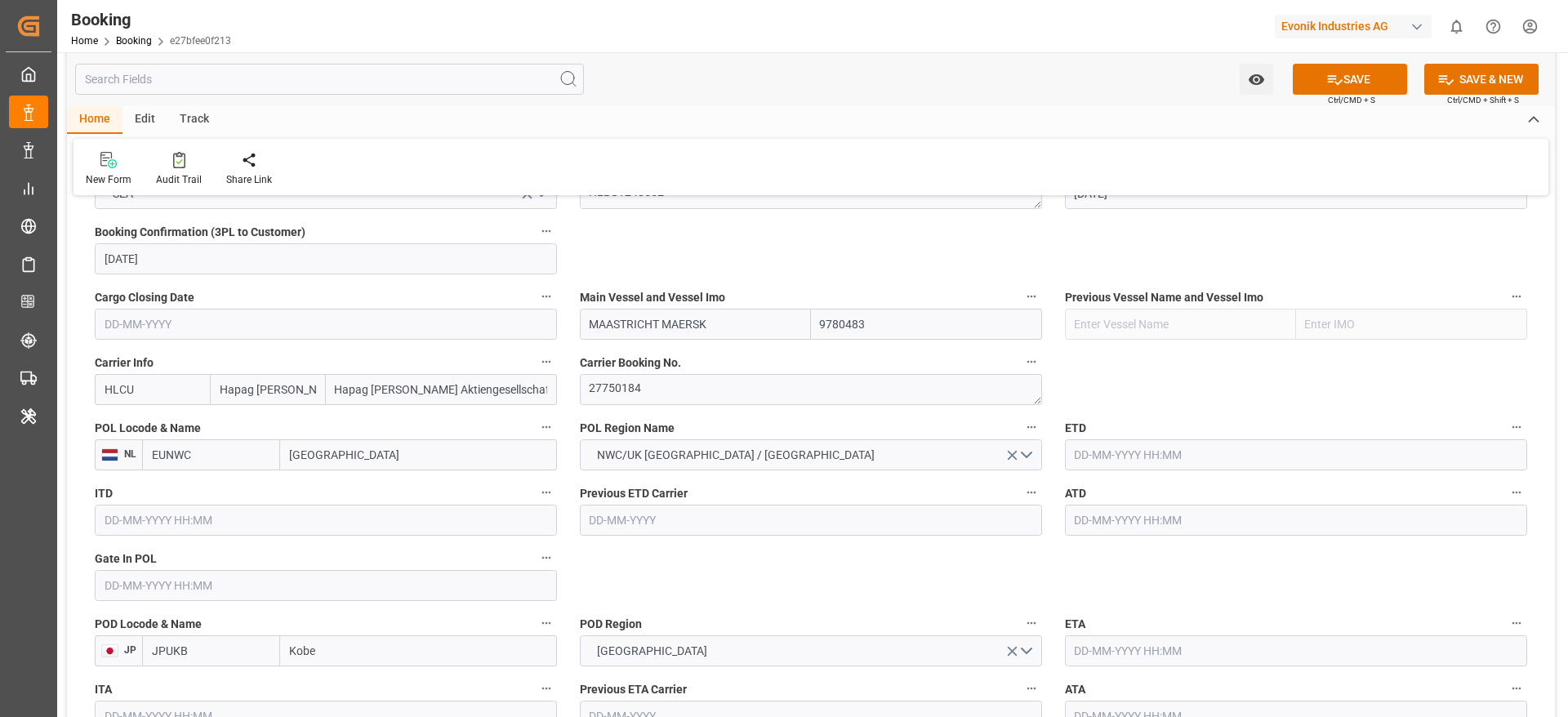
type input "NLRTM"
type input "[GEOGRAPHIC_DATA]"
click at [1128, 432] on label "ETD" at bounding box center [1296, 428] width 462 height 23
click at [1505, 432] on button "ETD" at bounding box center [1516, 427] width 21 height 21
click at [1137, 456] on div at bounding box center [784, 358] width 1568 height 717
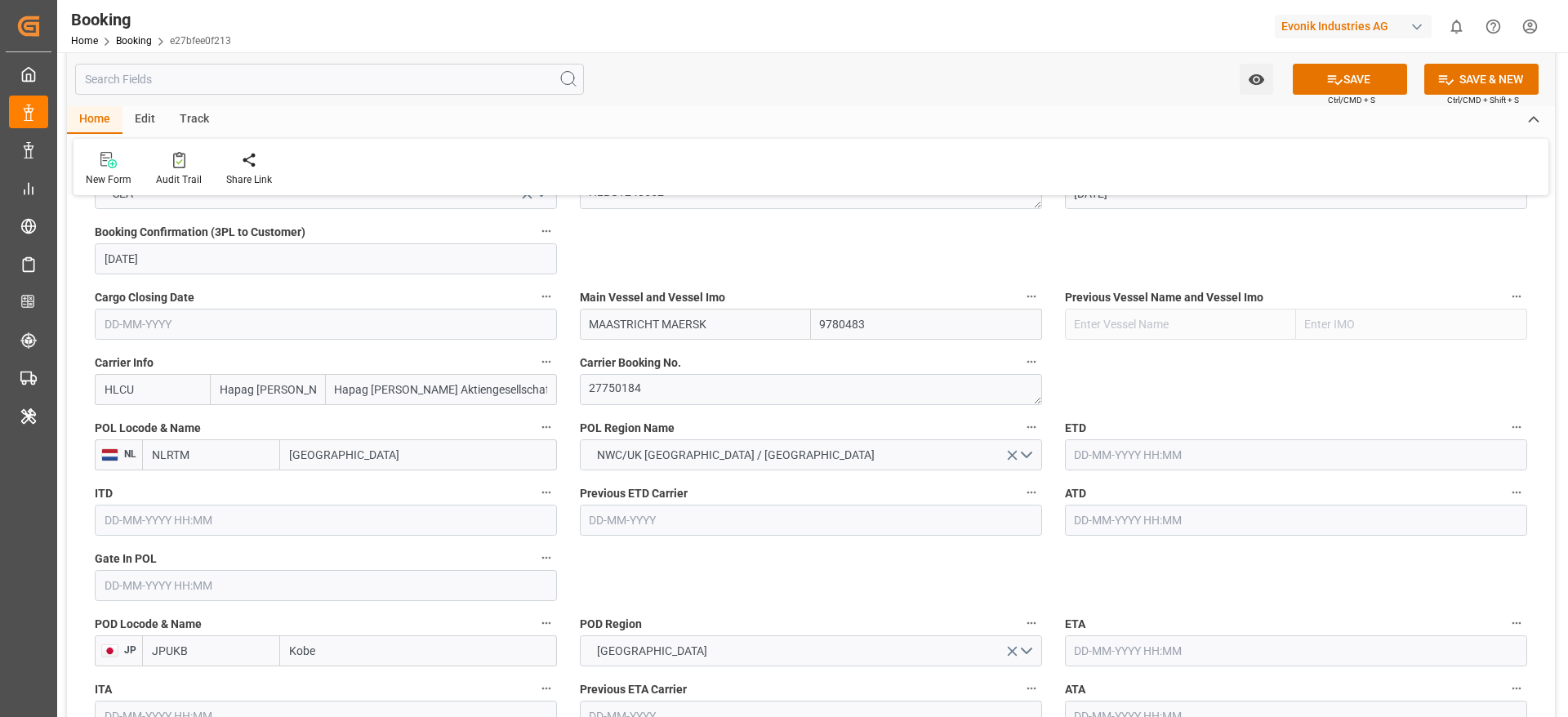
click at [1104, 455] on input "text" at bounding box center [1296, 455] width 462 height 31
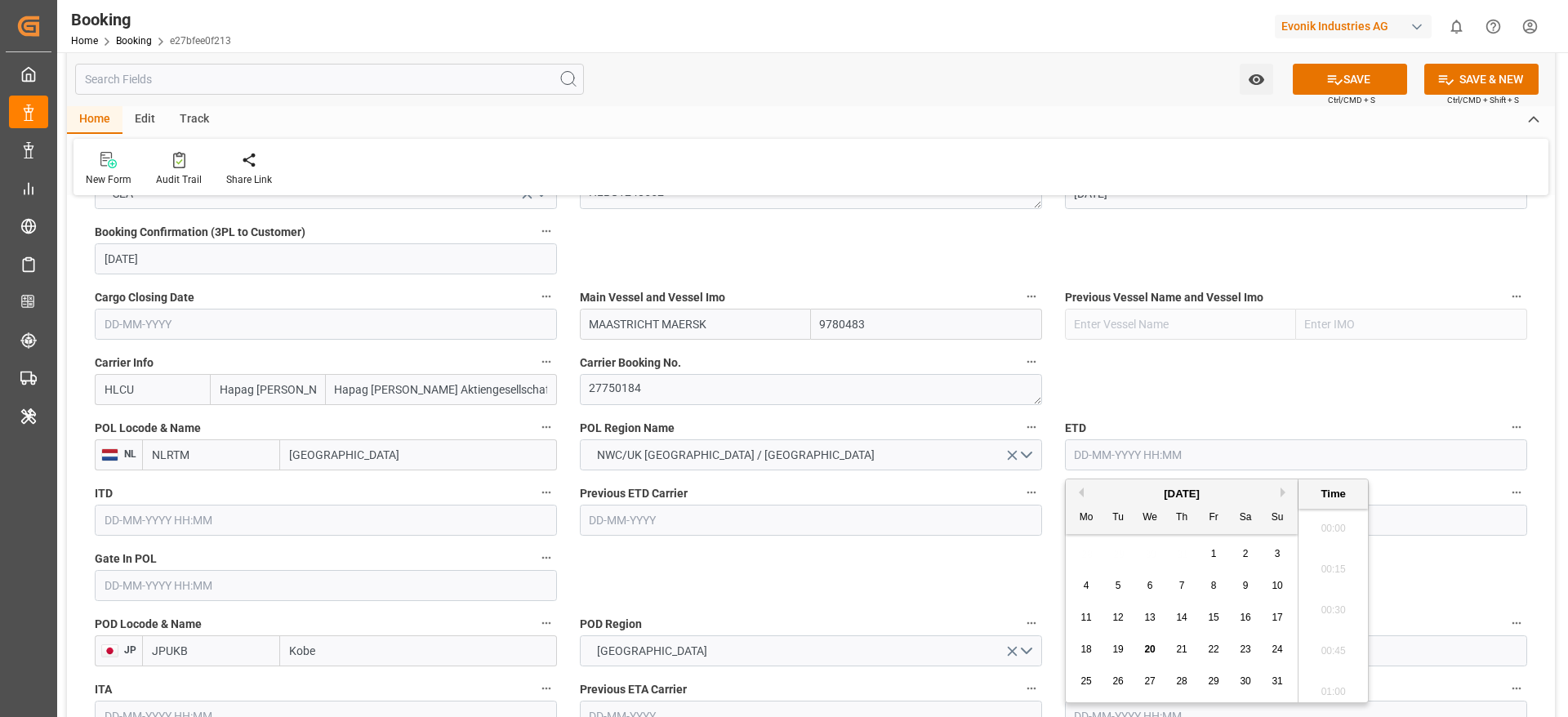
scroll to position [2497, 0]
click at [1274, 678] on span "31" at bounding box center [1277, 681] width 11 height 12
type input "31-08-2025 00:00"
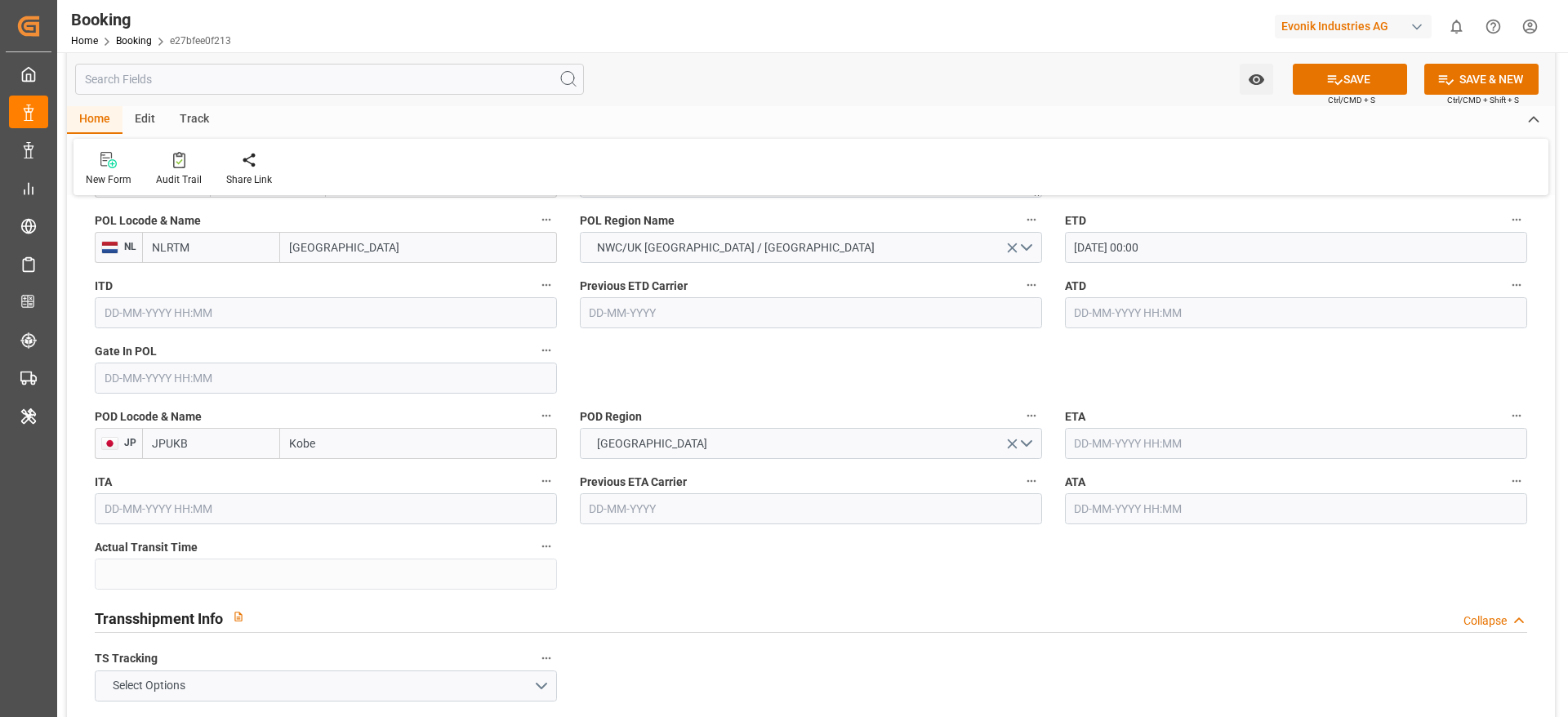
scroll to position [1348, 0]
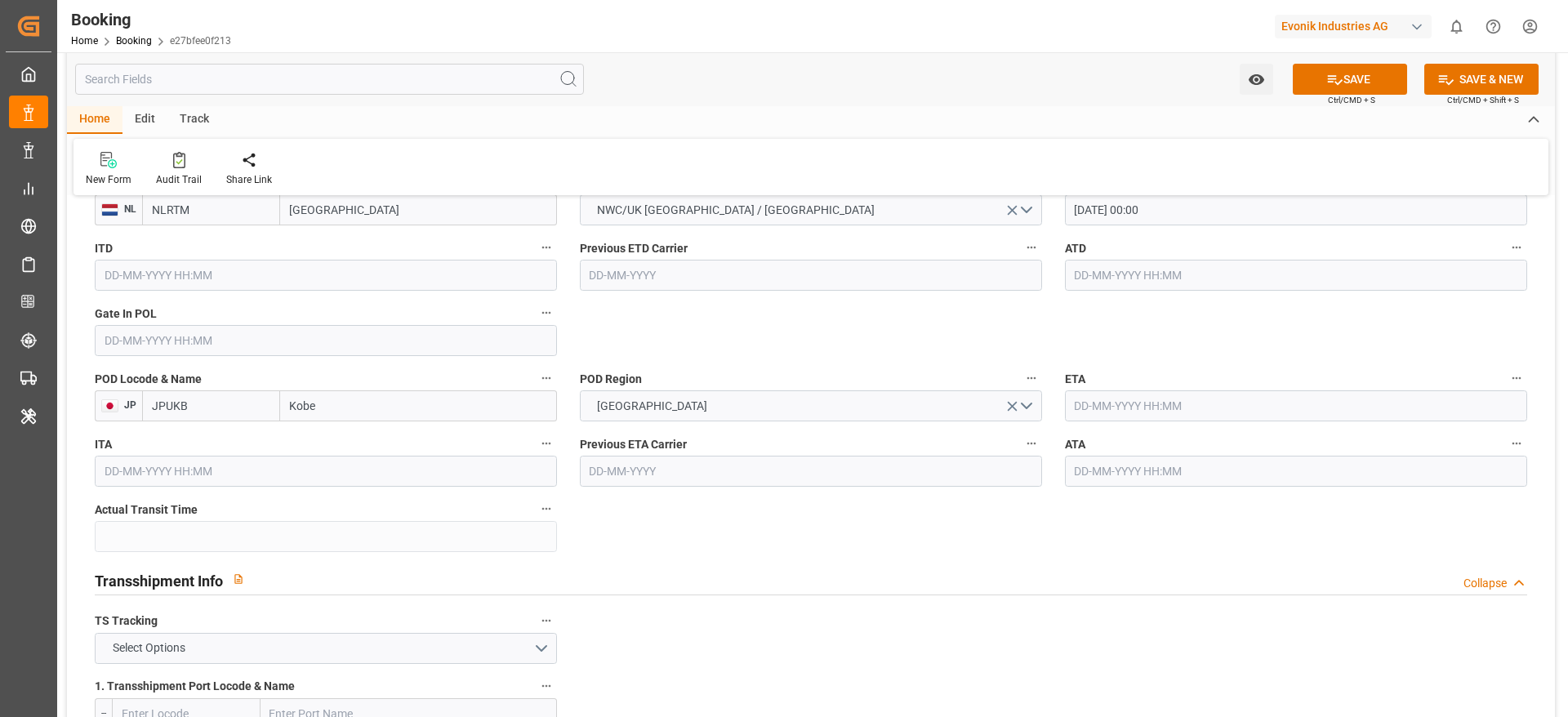
click at [389, 402] on input "Kobe" at bounding box center [418, 406] width 277 height 31
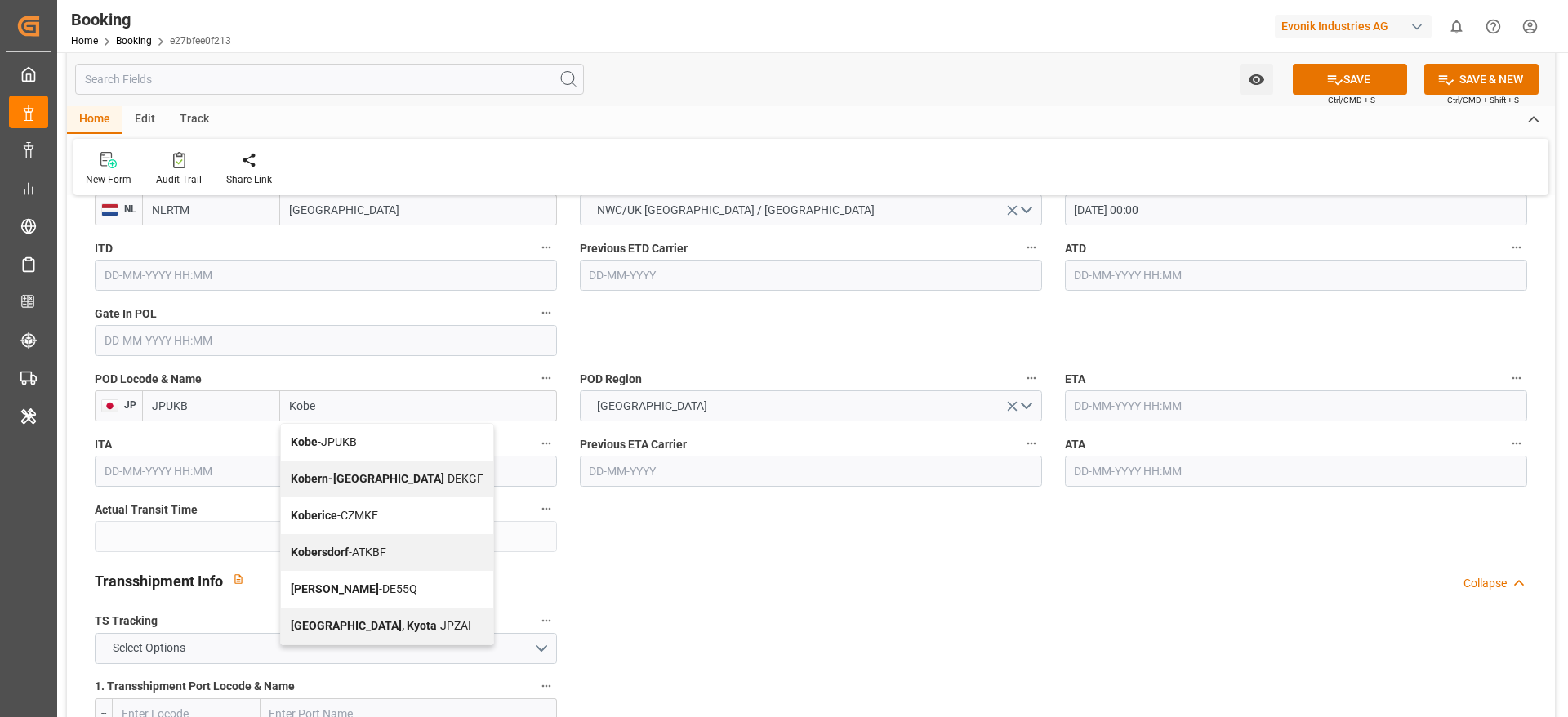
click at [367, 443] on div "Kobe - JPUKB" at bounding box center [387, 443] width 213 height 37
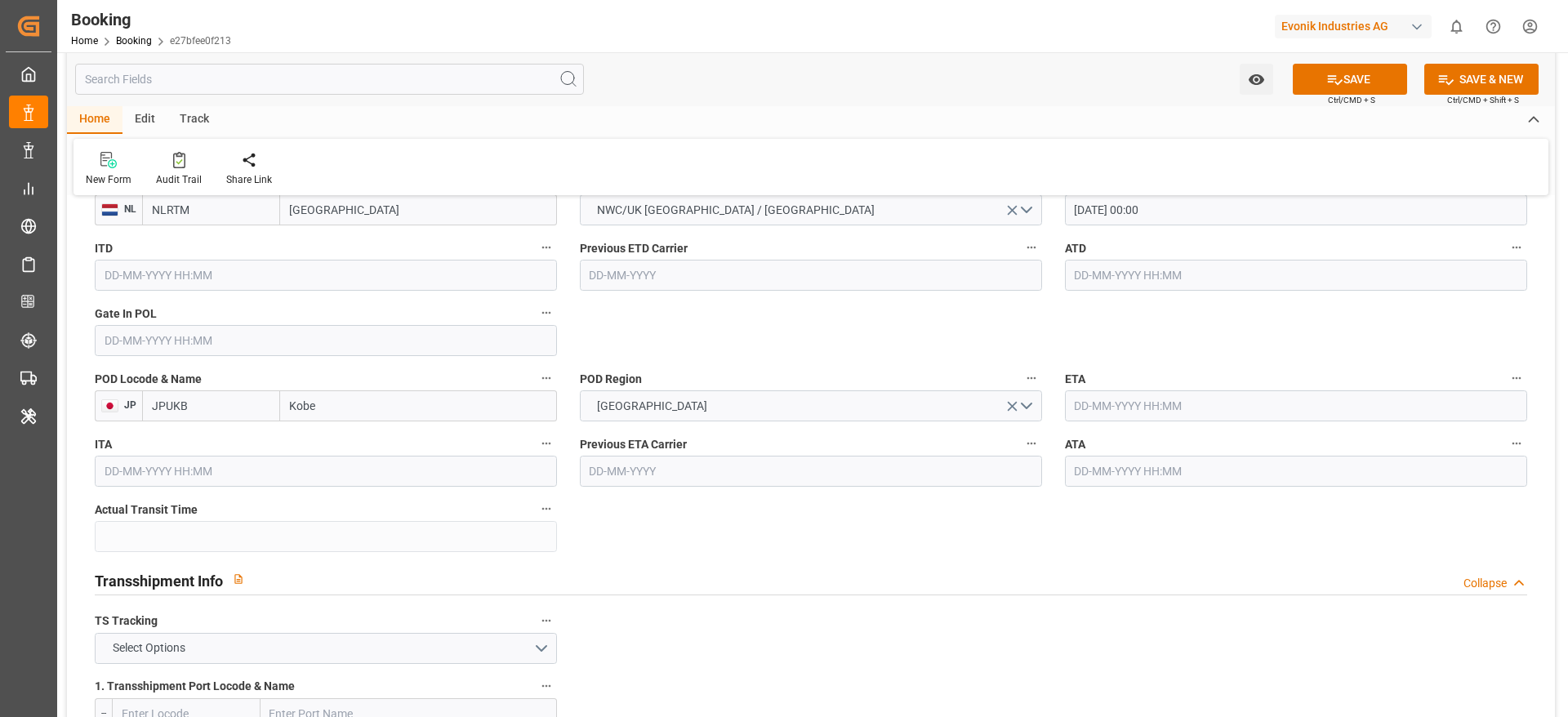
type input "Kobe"
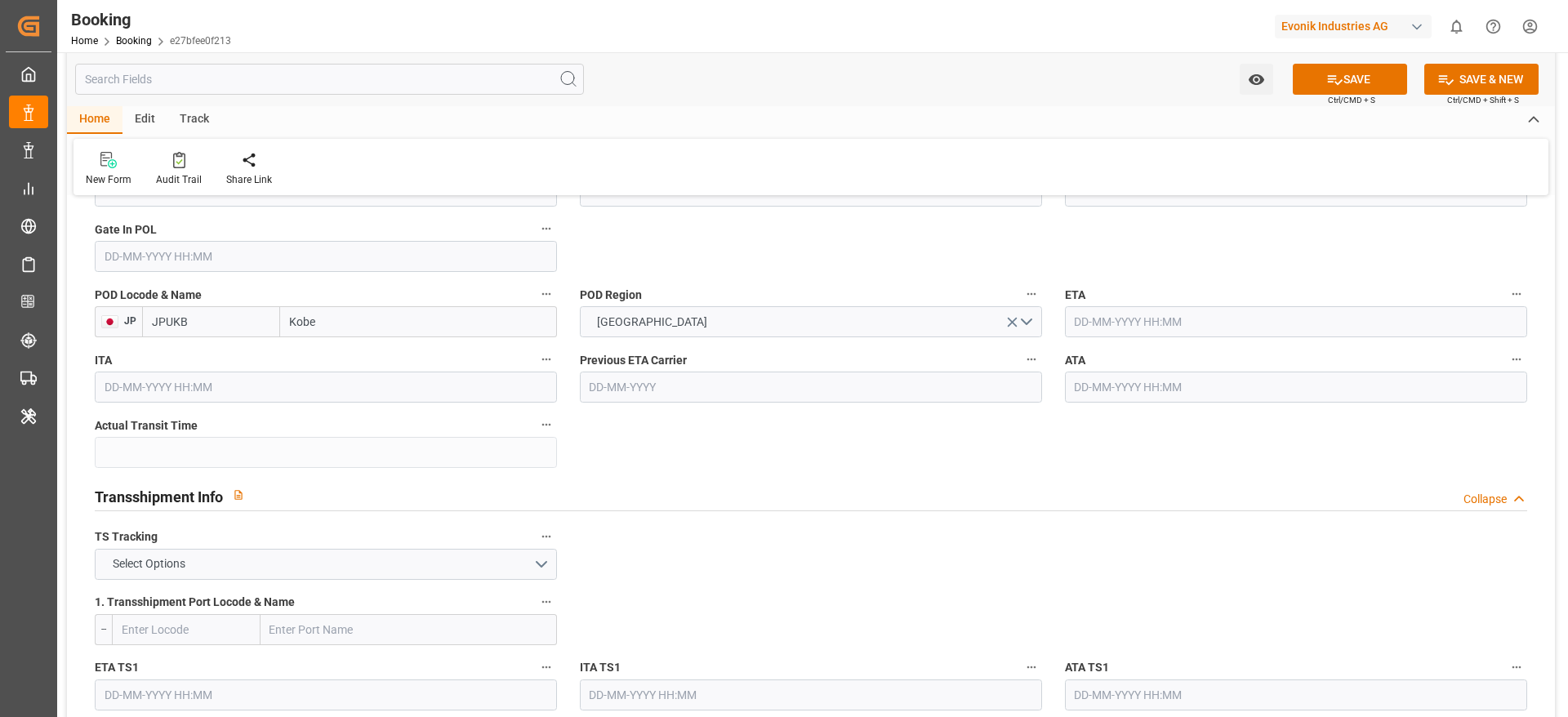
scroll to position [1471, 0]
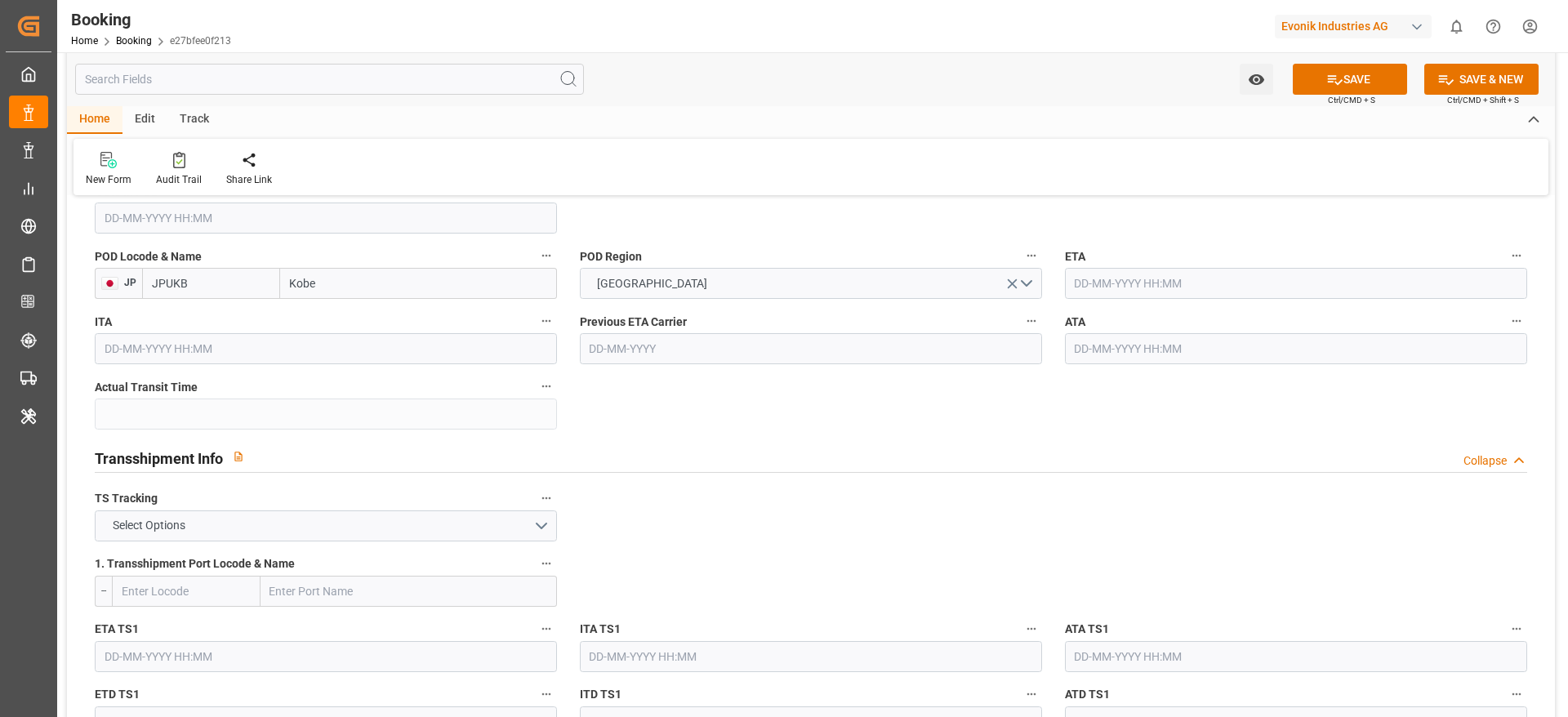
click at [1185, 294] on input "text" at bounding box center [1296, 283] width 462 height 31
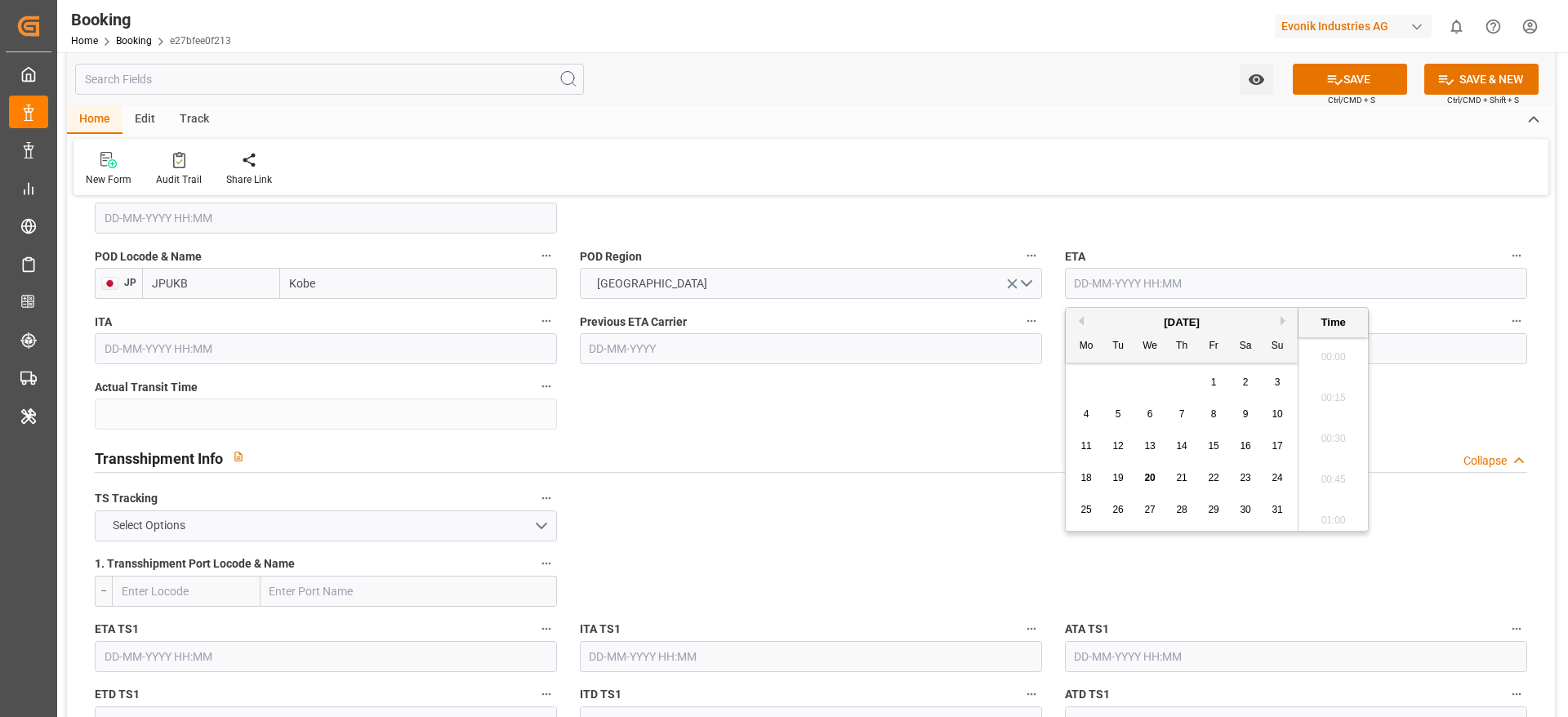
scroll to position [2538, 0]
click at [1278, 318] on div "[DATE]" at bounding box center [1181, 322] width 232 height 16
click at [1287, 321] on button "Next Month" at bounding box center [1285, 321] width 10 height 10
click at [1089, 482] on span "20" at bounding box center [1085, 478] width 11 height 12
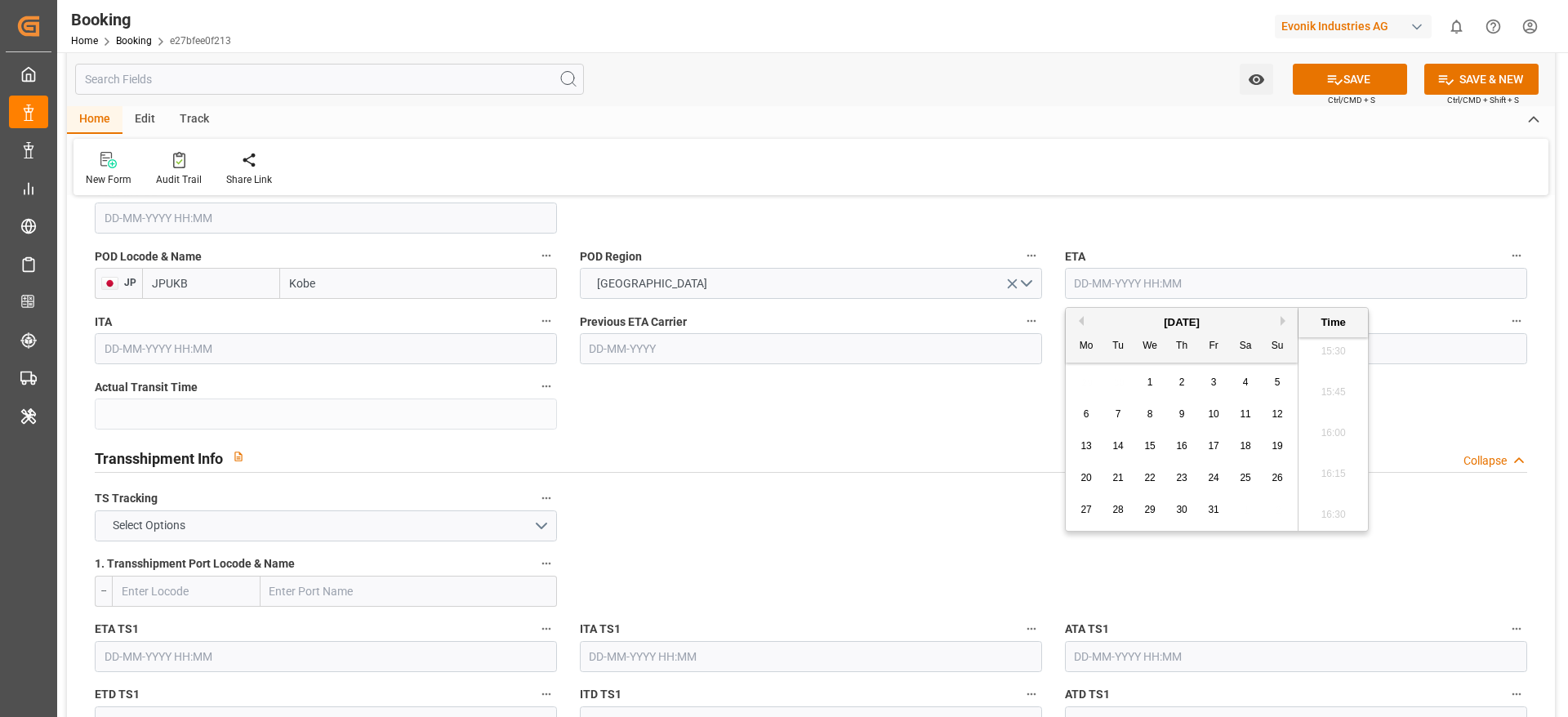
type input "20-10-2025 00:00"
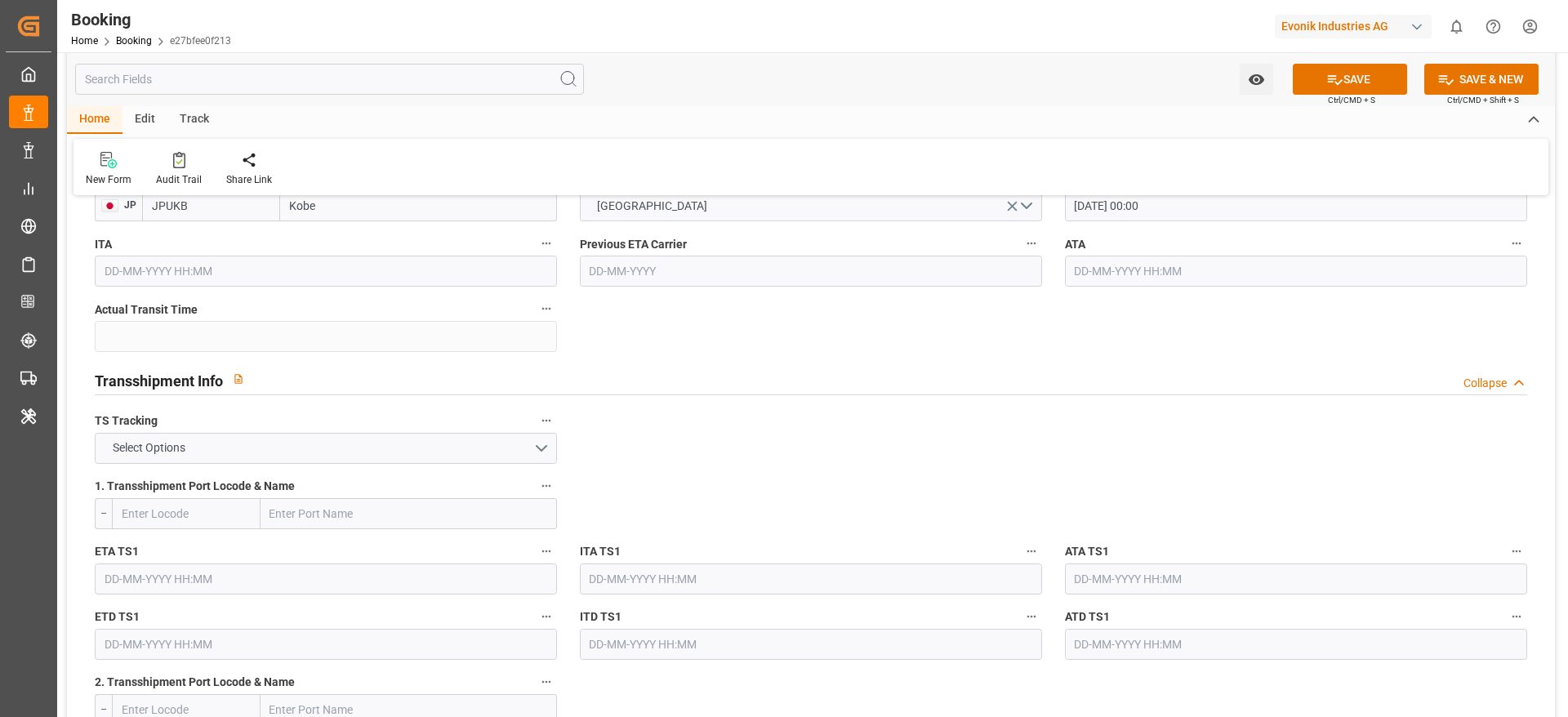
scroll to position [1593, 0]
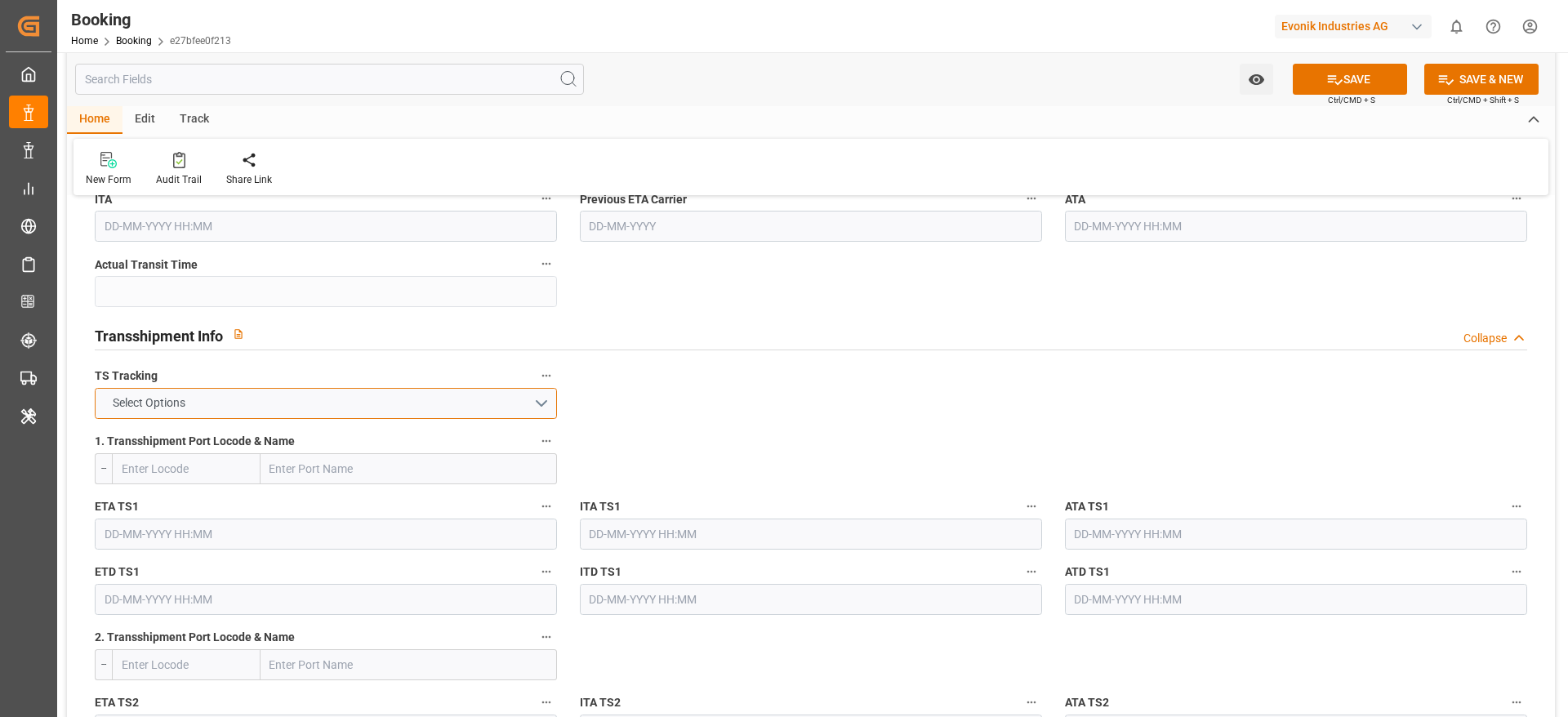
click at [136, 406] on span "Select Options" at bounding box center [149, 403] width 89 height 17
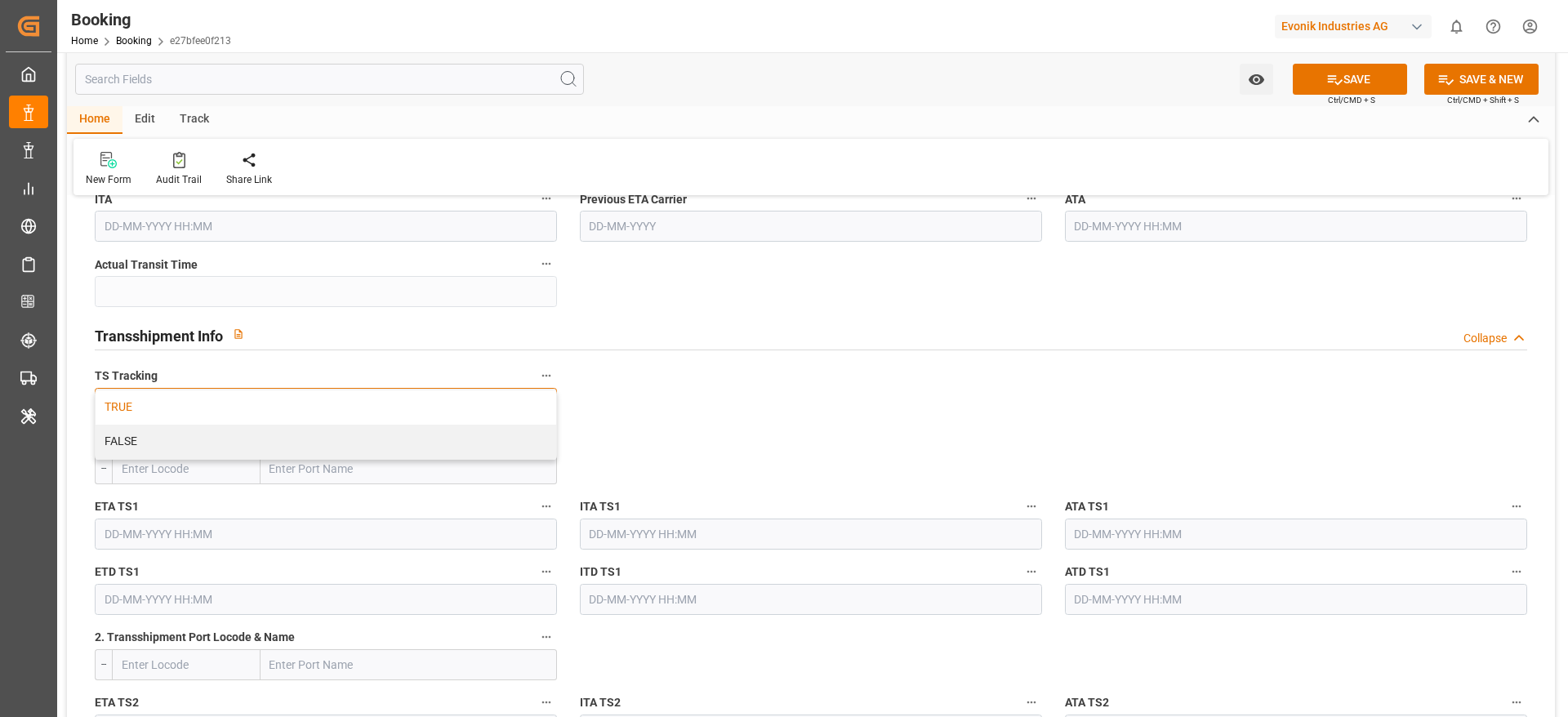
click at [162, 399] on div "TRUE" at bounding box center [325, 408] width 461 height 35
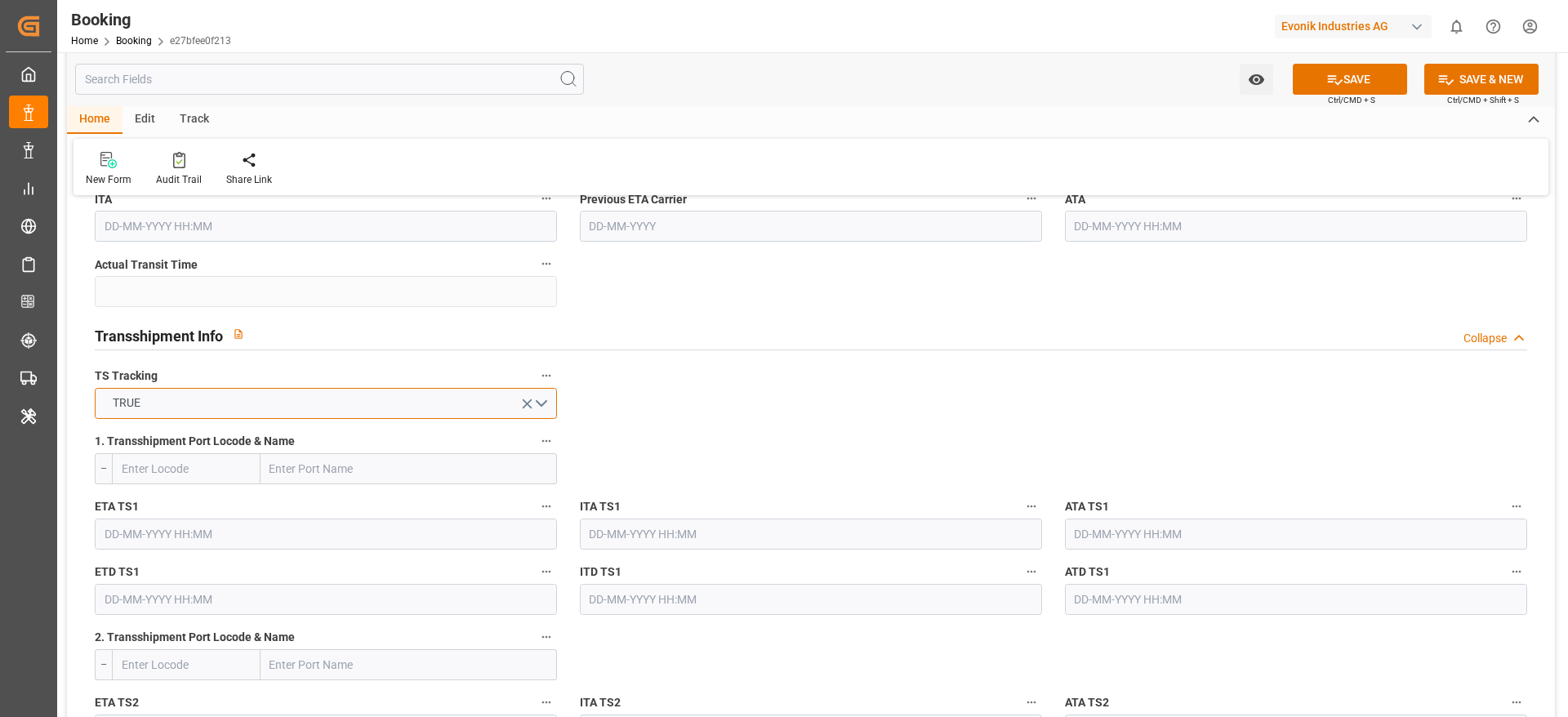
scroll to position [1716, 0]
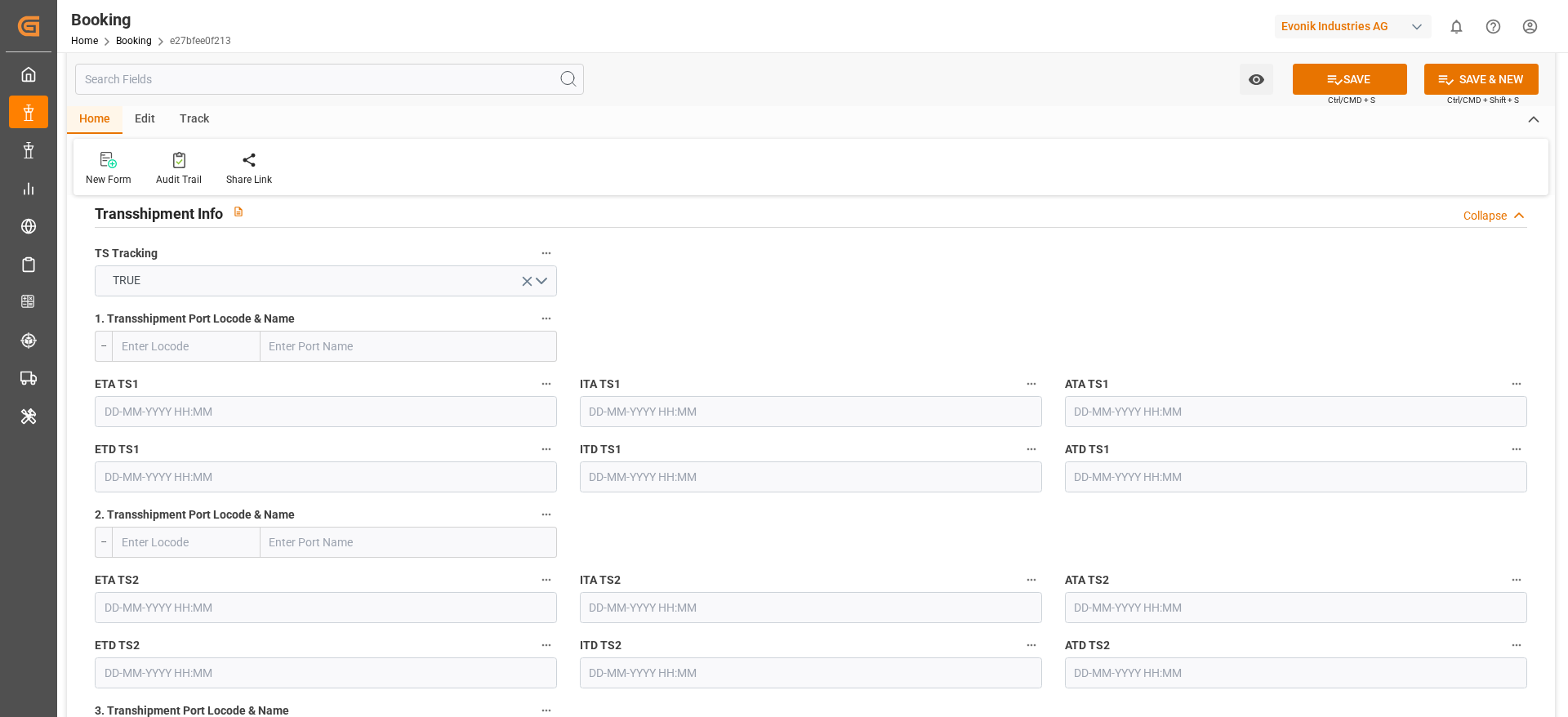
click at [336, 332] on input "text" at bounding box center [409, 346] width 296 height 31
click at [325, 355] on input "text" at bounding box center [409, 346] width 296 height 31
paste input "SHANGHAI"
type input "SHANGHAI"
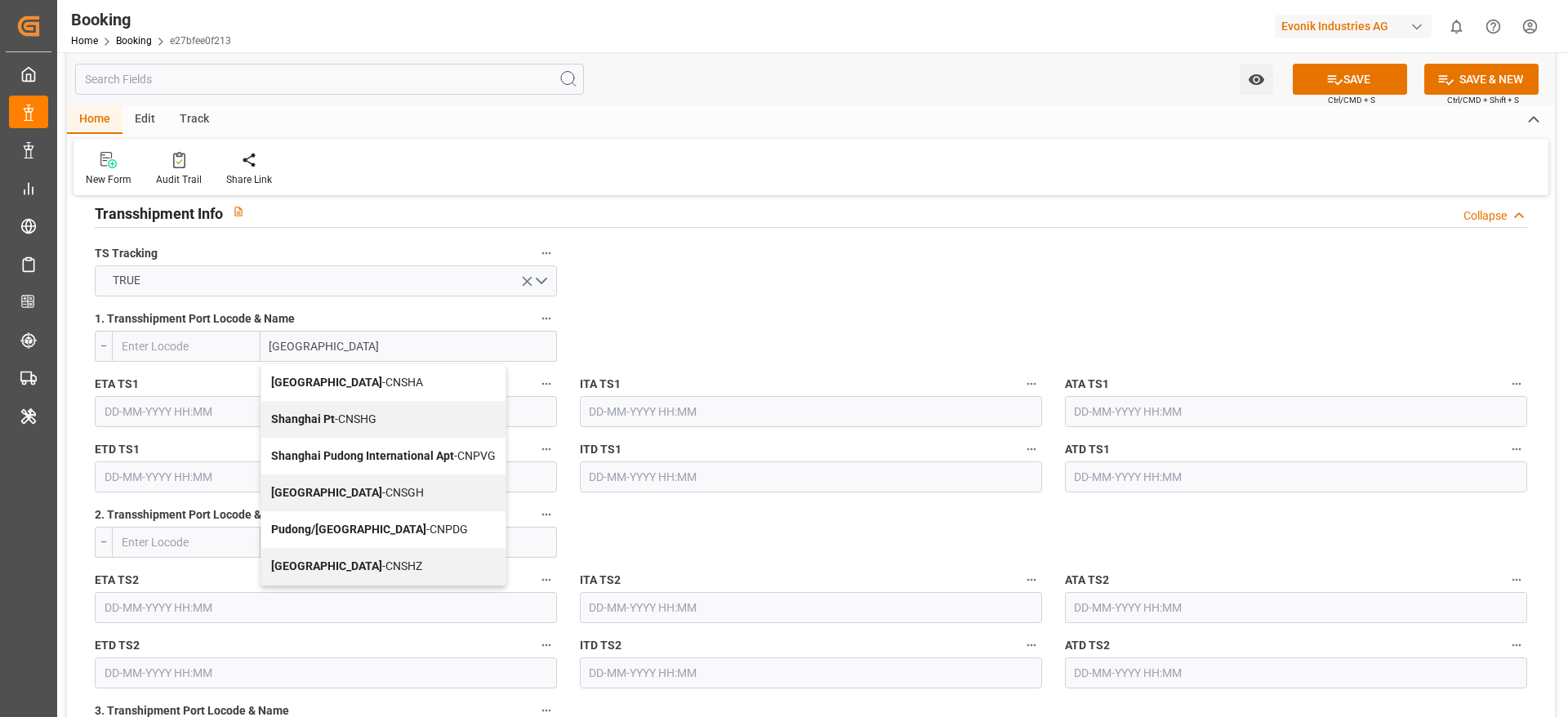
drag, startPoint x: 357, startPoint y: 495, endPoint x: 738, endPoint y: 402, distance: 392.2
click at [358, 494] on span "Shanghai - CNSGH" at bounding box center [347, 493] width 153 height 13
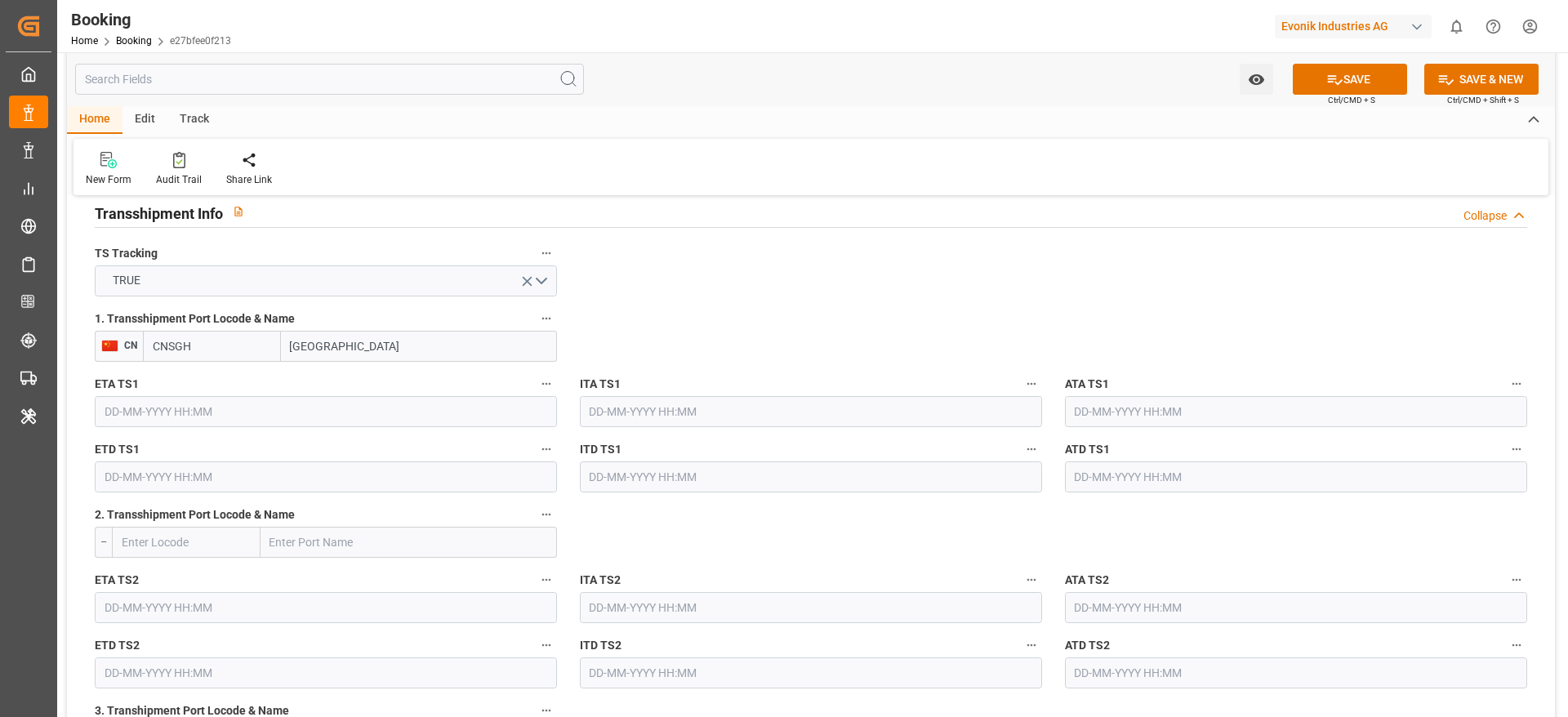
type input "CNSGH"
type input "[GEOGRAPHIC_DATA]"
click at [193, 419] on input "text" at bounding box center [325, 412] width 462 height 31
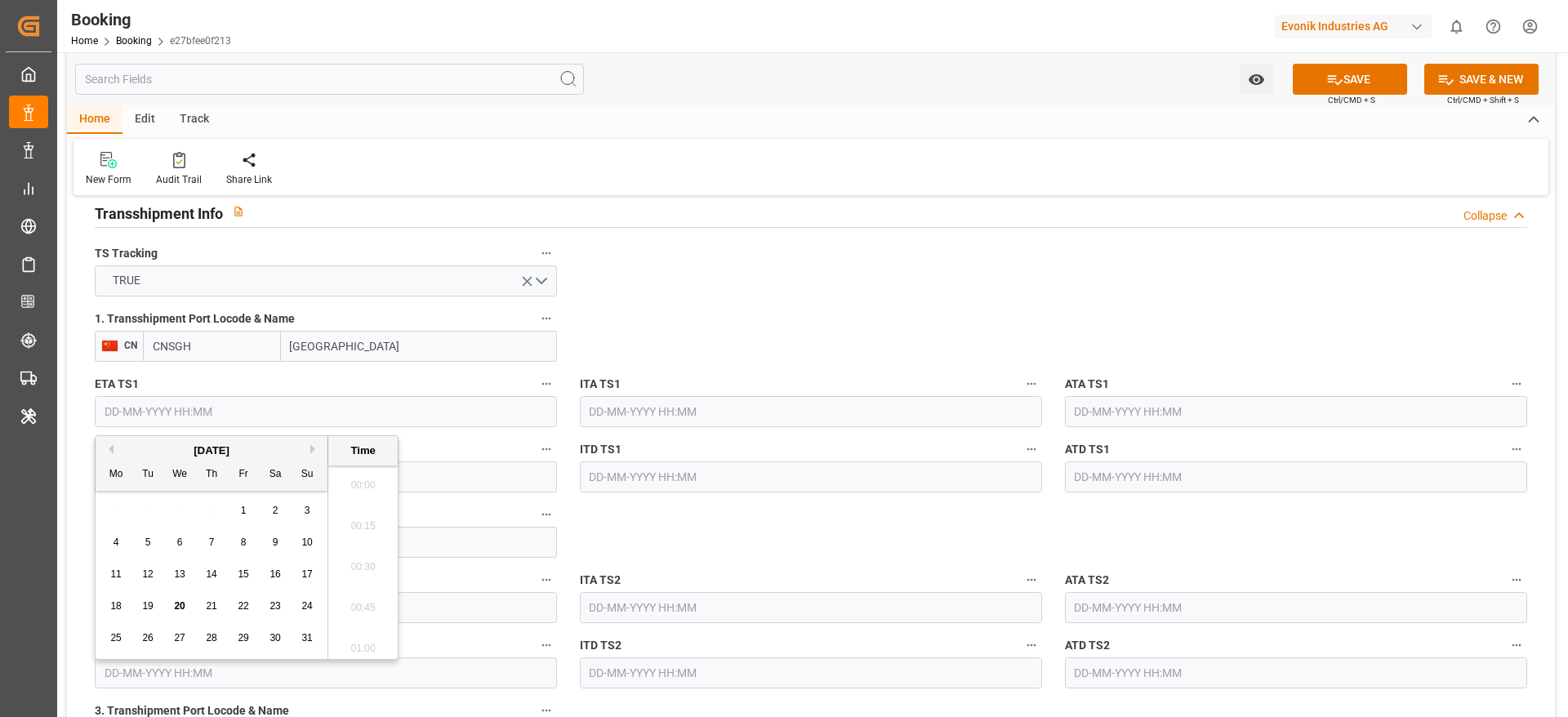
scroll to position [2538, 0]
click at [316, 449] on button "Next Month" at bounding box center [316, 449] width 10 height 10
click at [267, 546] on div "11" at bounding box center [275, 543] width 20 height 19
type input "11-10-2025 00:00"
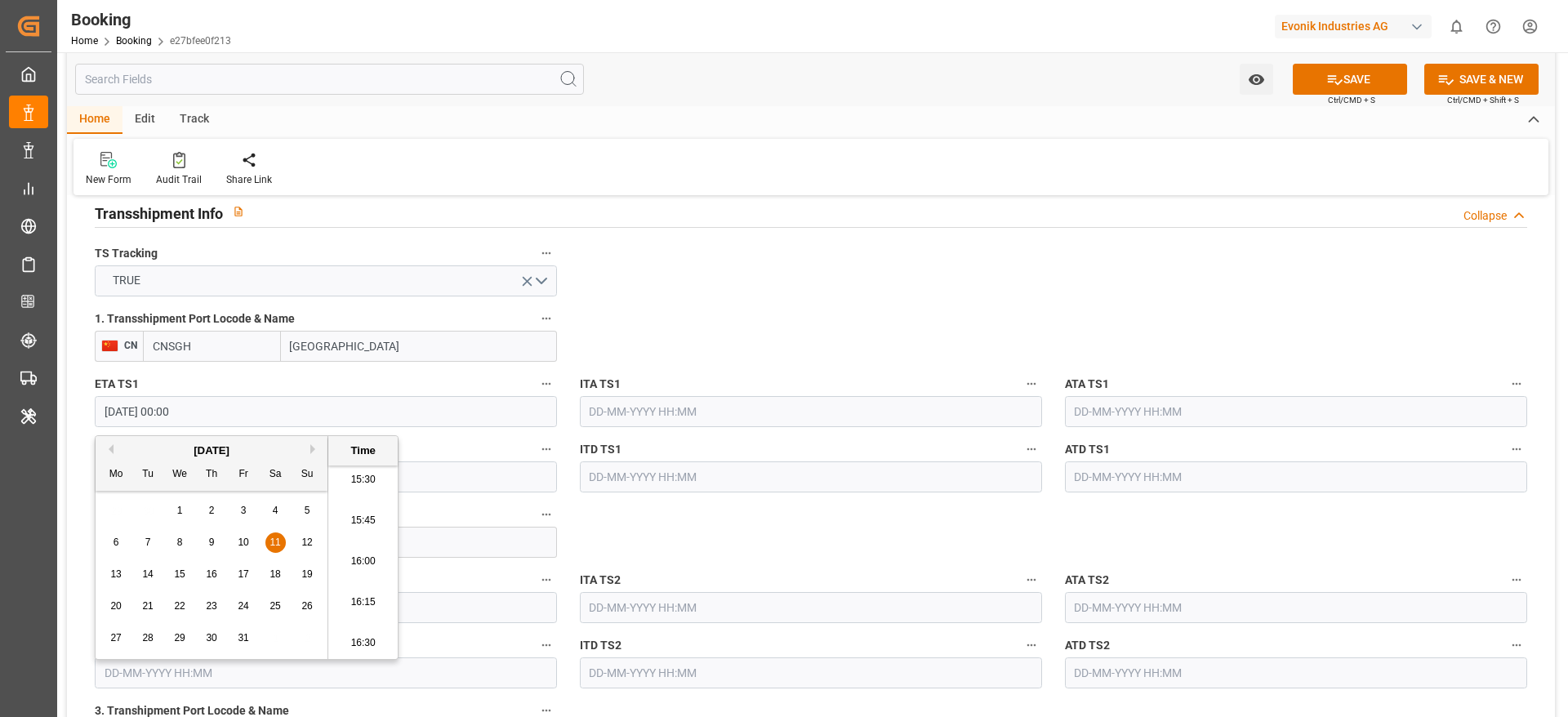
drag, startPoint x: 294, startPoint y: 403, endPoint x: 71, endPoint y: 409, distance: 223.1
click at [413, 486] on input "text" at bounding box center [325, 477] width 462 height 31
paste input "11-10-2025 00:00"
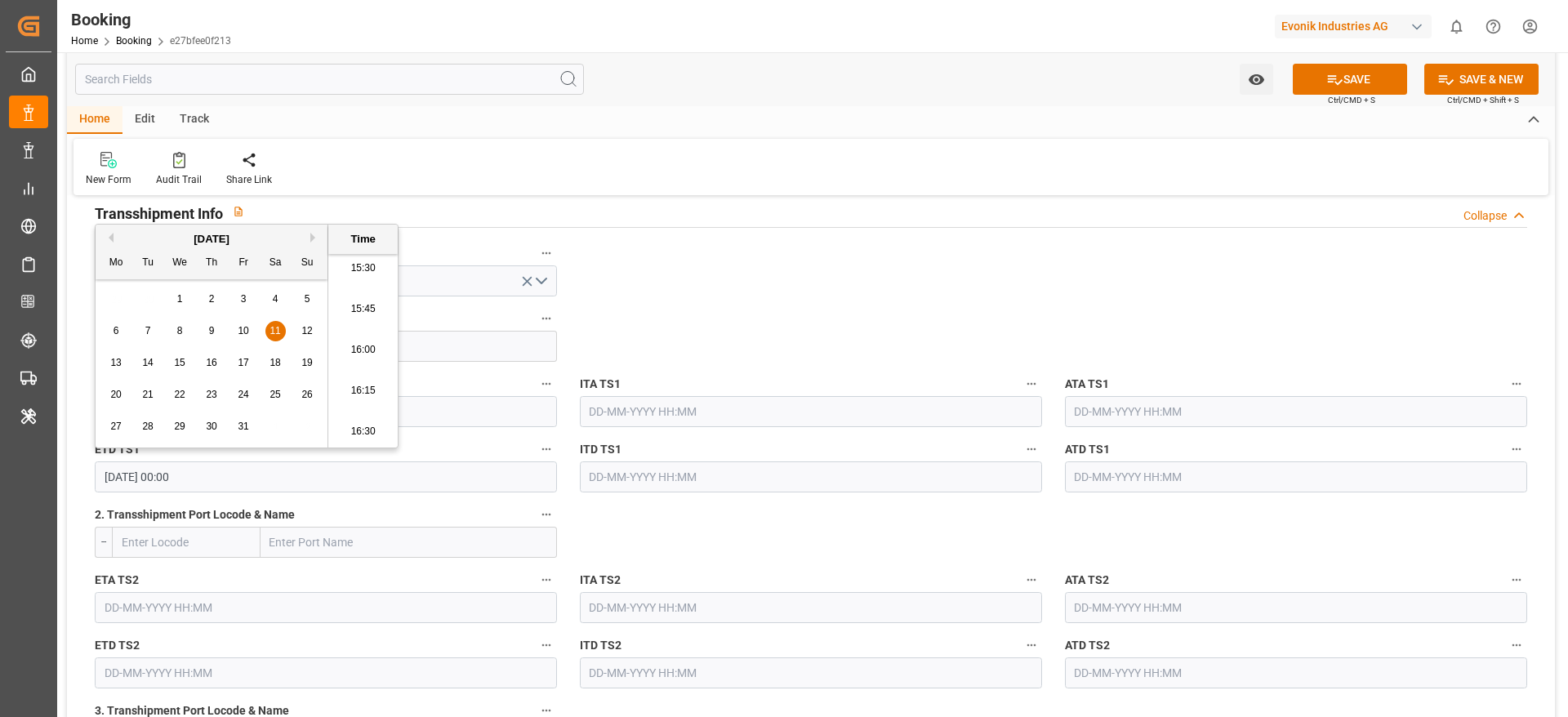
click at [243, 367] on span "17" at bounding box center [242, 363] width 11 height 12
type input "17-10-2025 00:00"
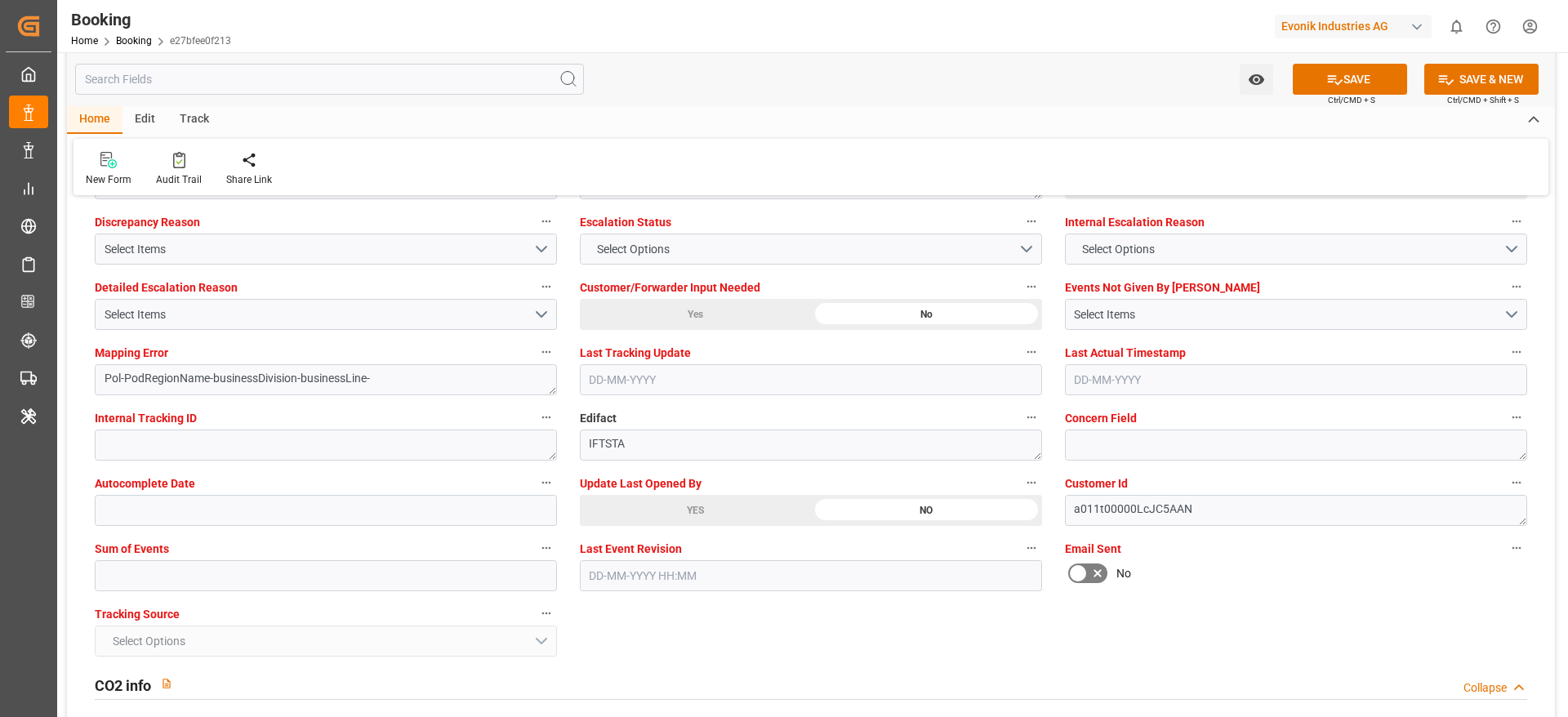
scroll to position [3063, 0]
click at [188, 573] on input "text" at bounding box center [325, 575] width 462 height 31
type input "0"
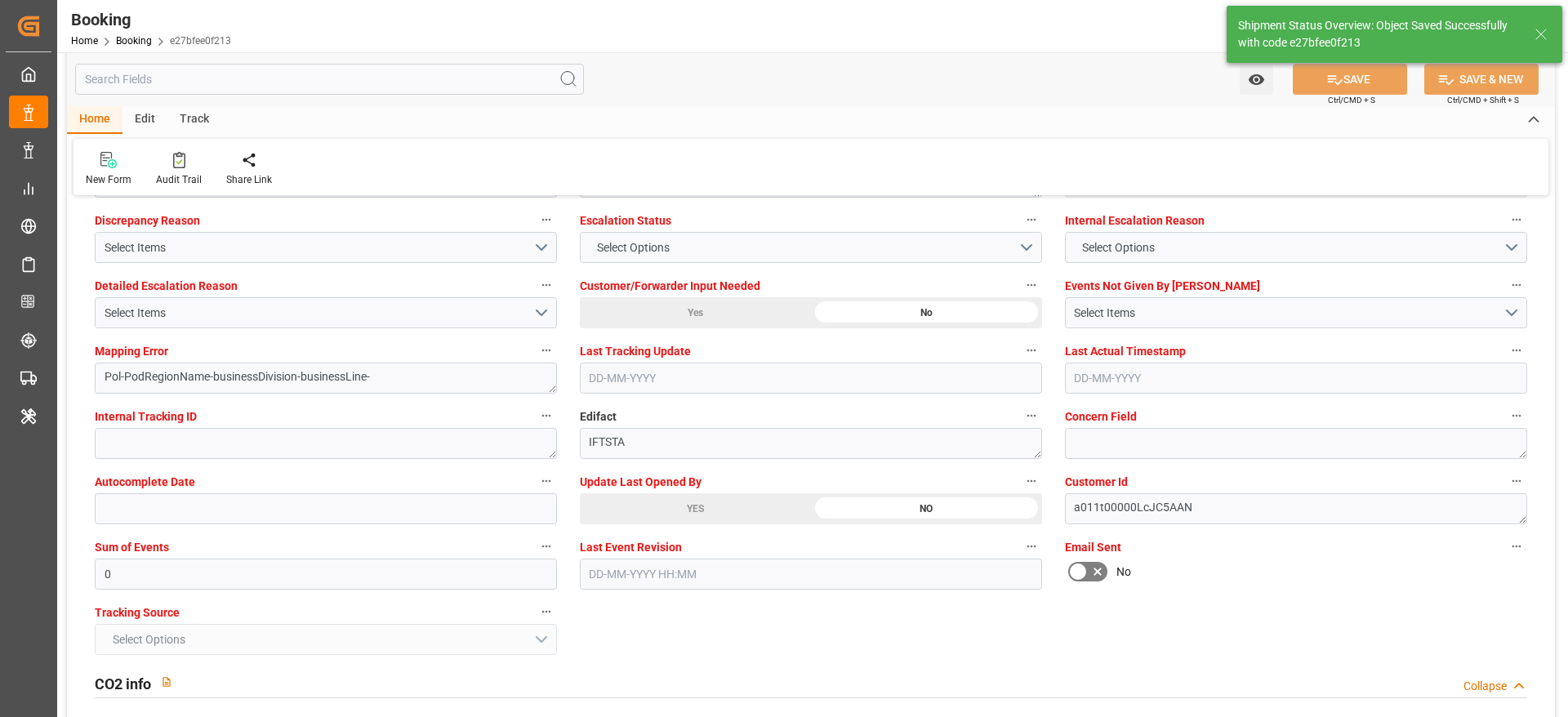
type textarea "Madhu T V"
type textarea "businessDivision-businessLine-"
type textarea "Yes"
type input "31-08-2025 00:00"
type input "20-10-2025 00:00"
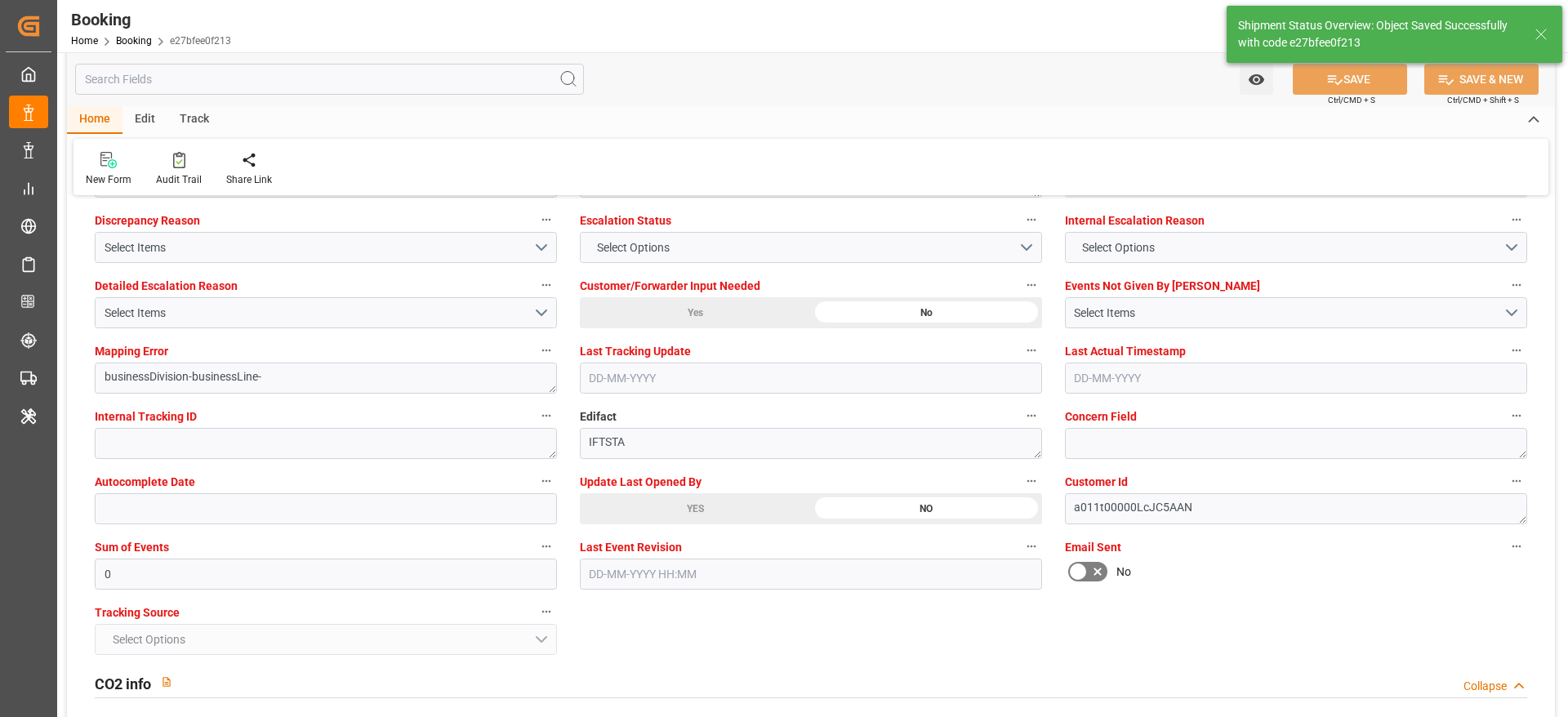
type input "11-10-2025 00:00"
type input "17-10-2025 00:00"
type input "20-08-2025 10:31"
click at [184, 159] on div at bounding box center [179, 160] width 46 height 17
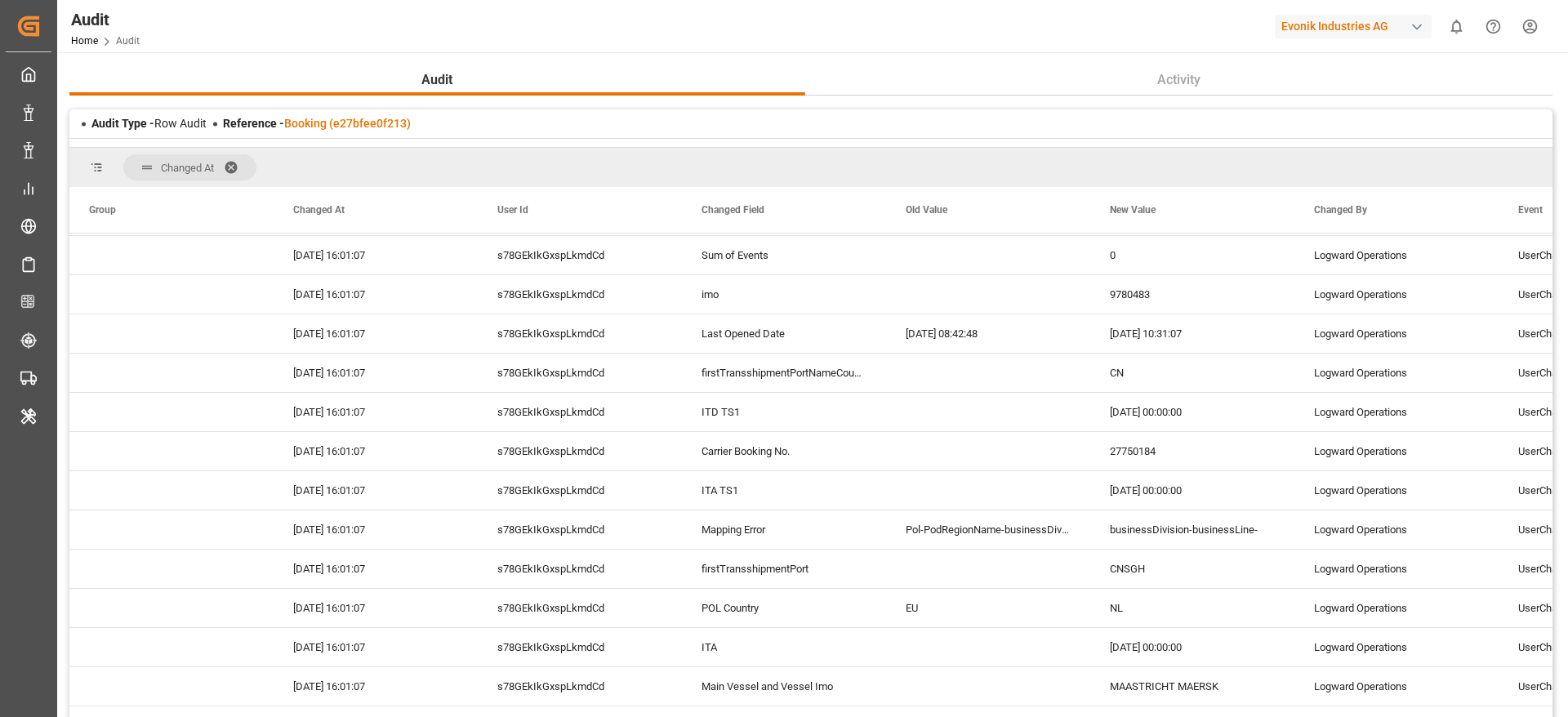
scroll to position [122, 0]
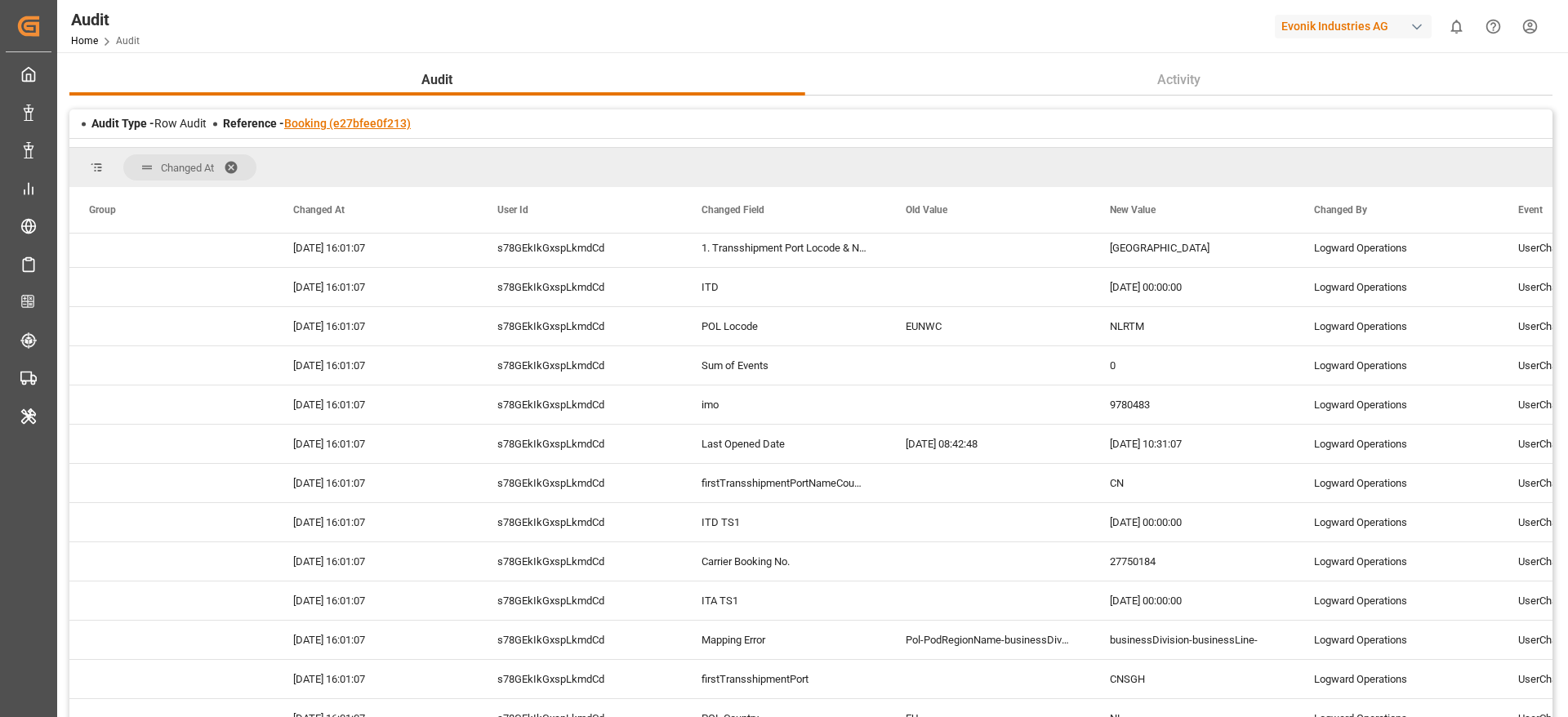
click at [348, 120] on link "Booking (e27bfee0f213)" at bounding box center [347, 123] width 127 height 13
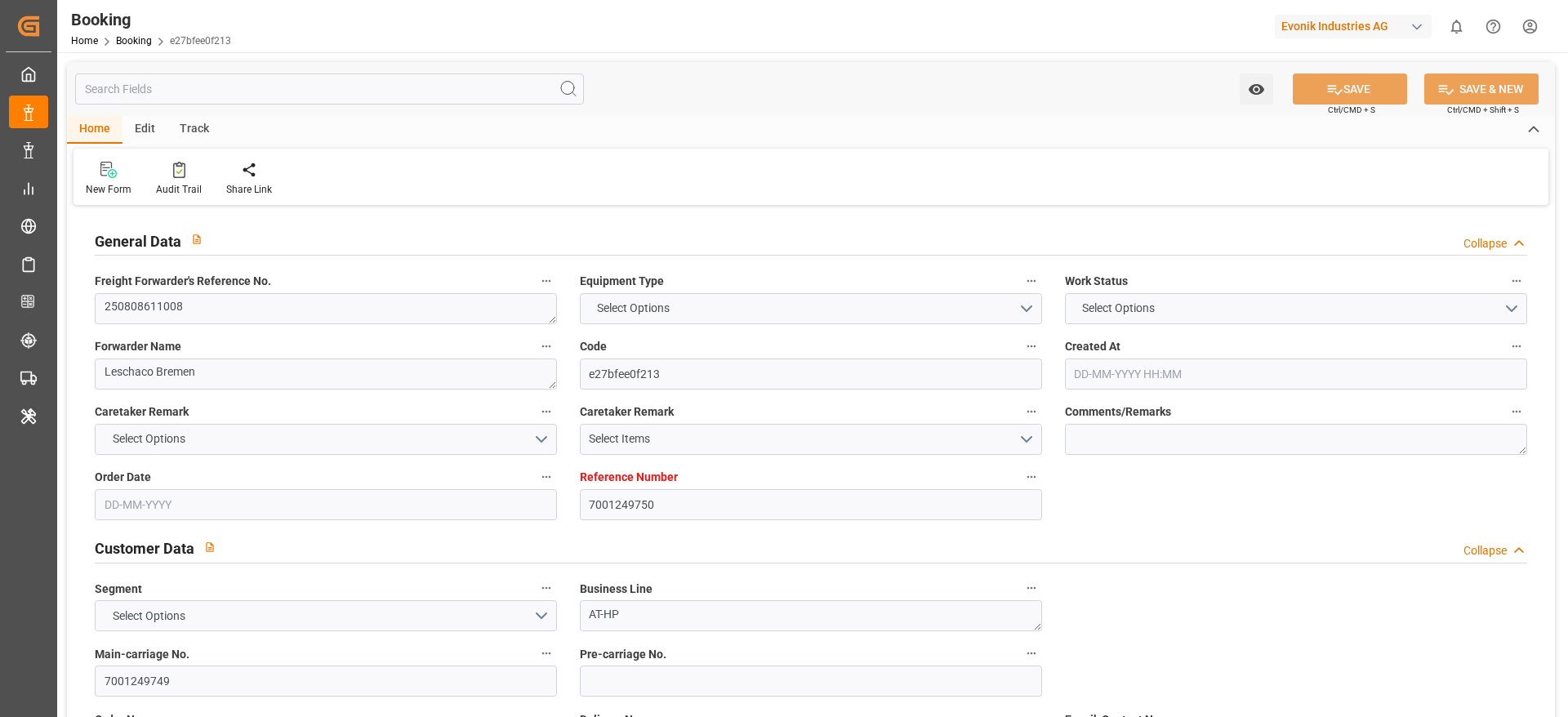
type input "7001249750"
type input "9780483"
type input "Hapag [PERSON_NAME]"
type input "Hapag [PERSON_NAME] Aktiengesellschaft"
type input "NLRTM"
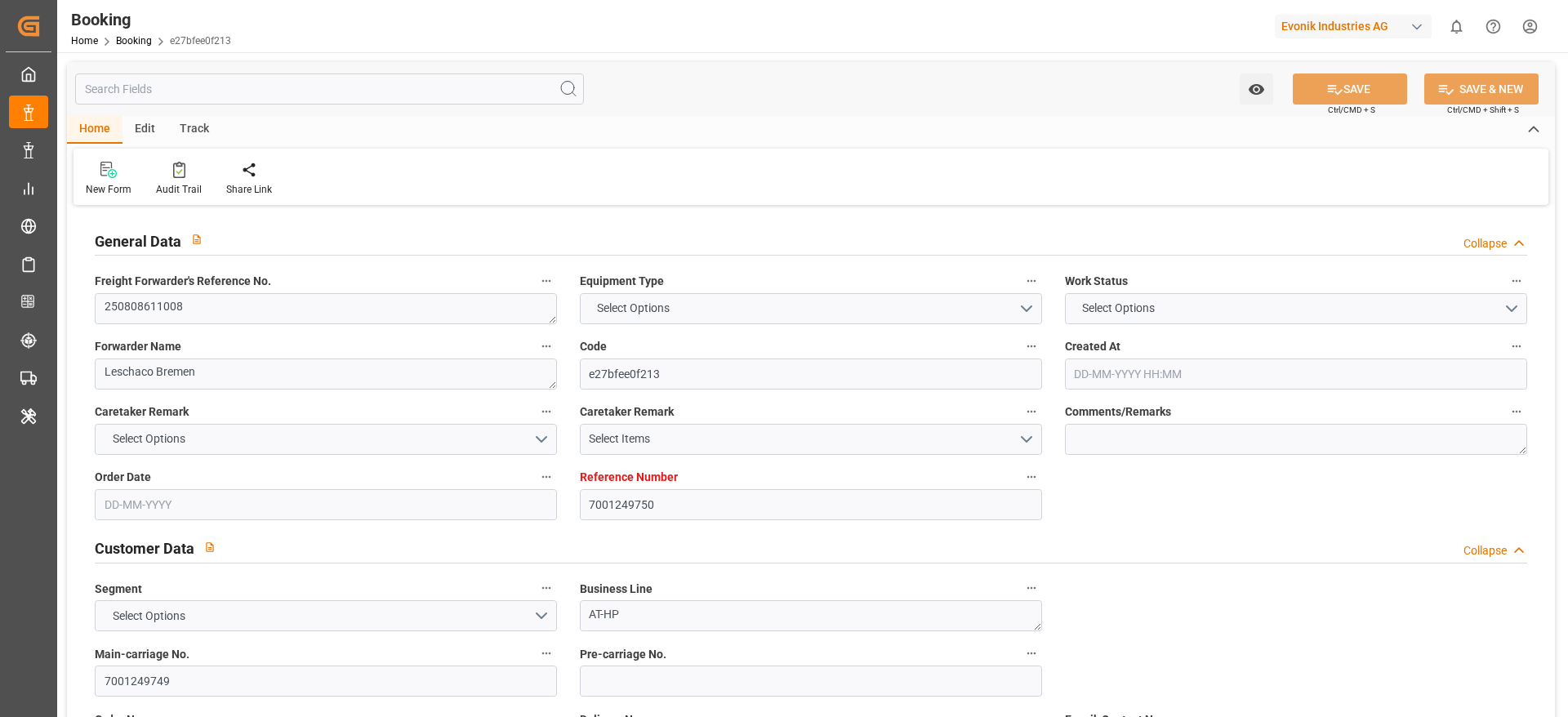
type input "JPUKB"
type input "CNSGH"
type input "0"
type input "15-08-2025 08:02"
type input "15-08-2025"
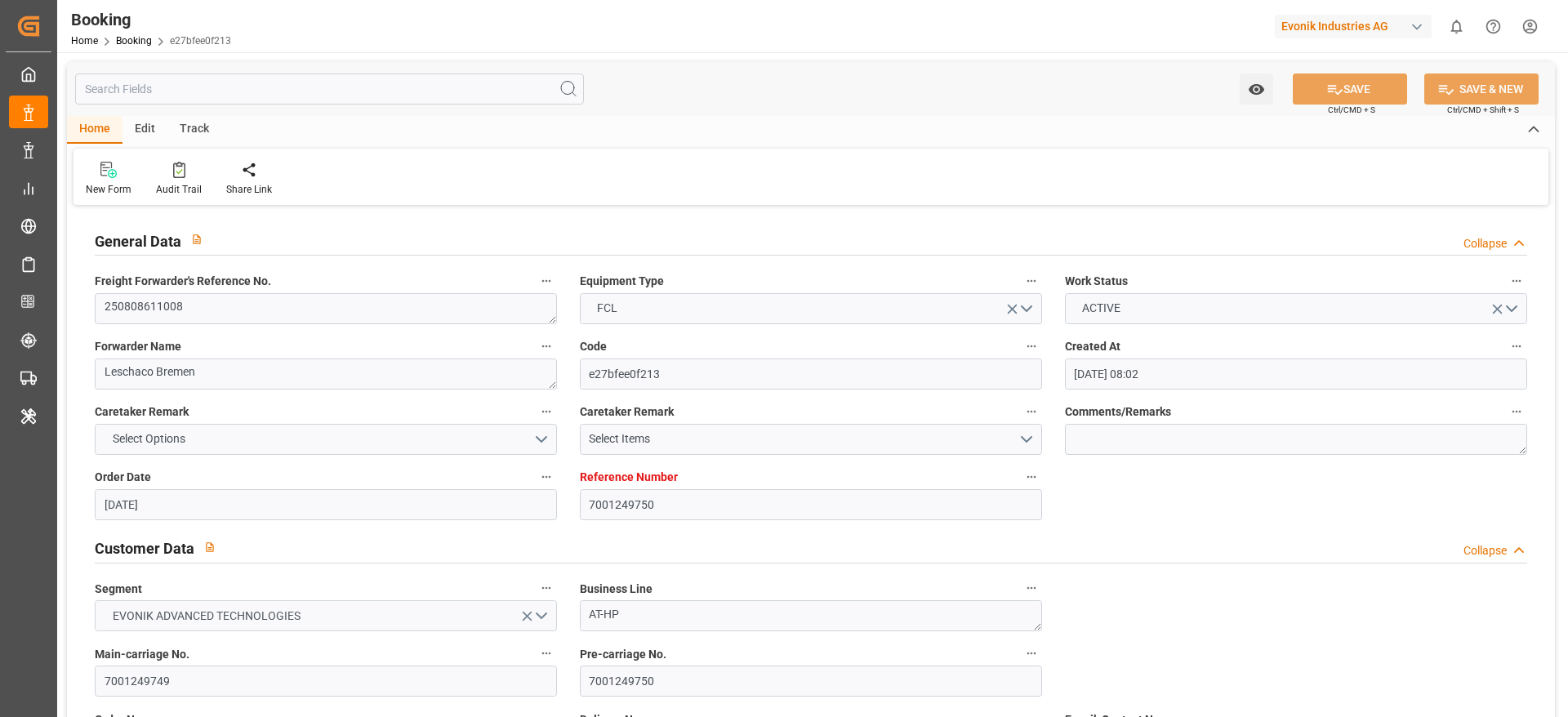
type input "10-10-2025"
type input "21-08-2025"
type input "18-08-2025"
type input "31-08-2025 00:00"
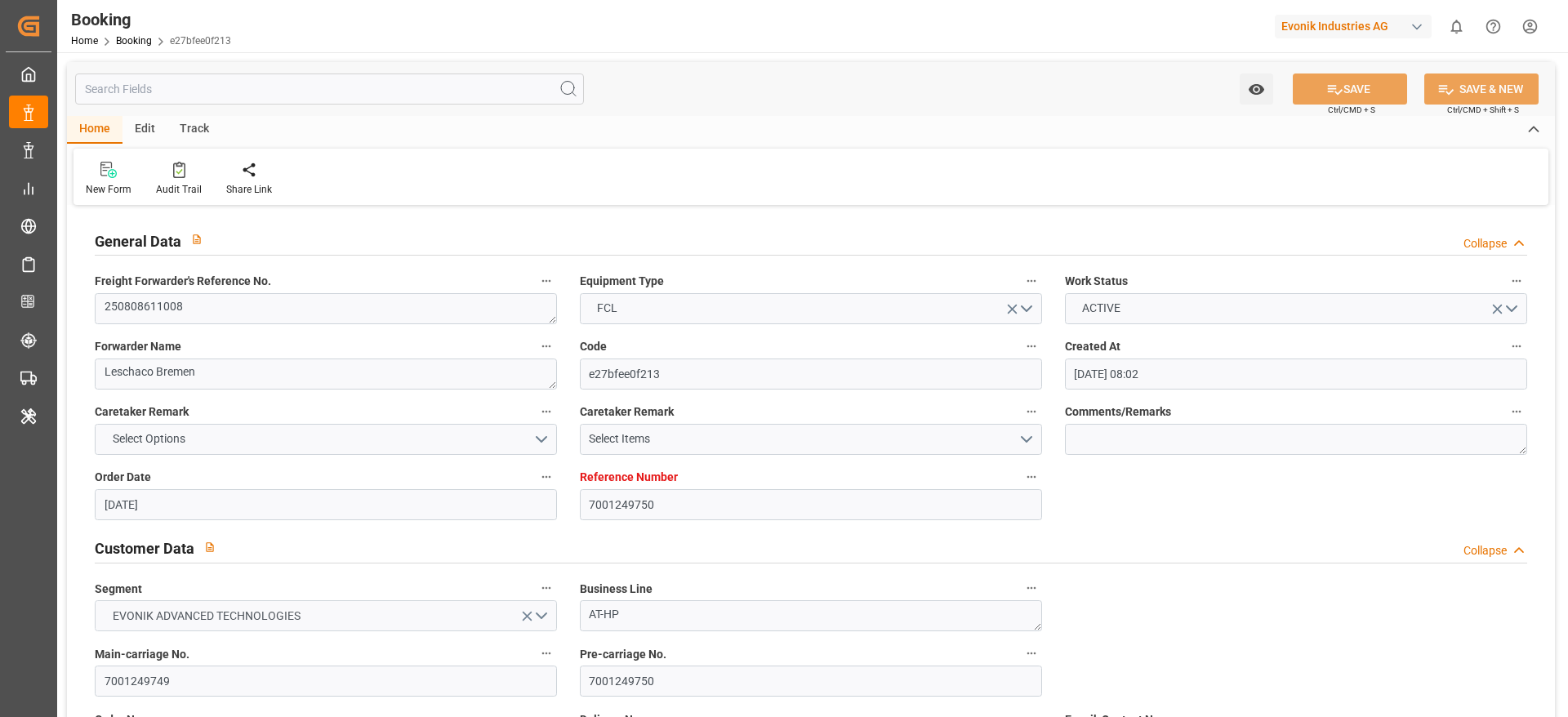
type input "31-08-2025 00:00"
type input "20-10-2025 00:00"
type input "11-10-2025 00:00"
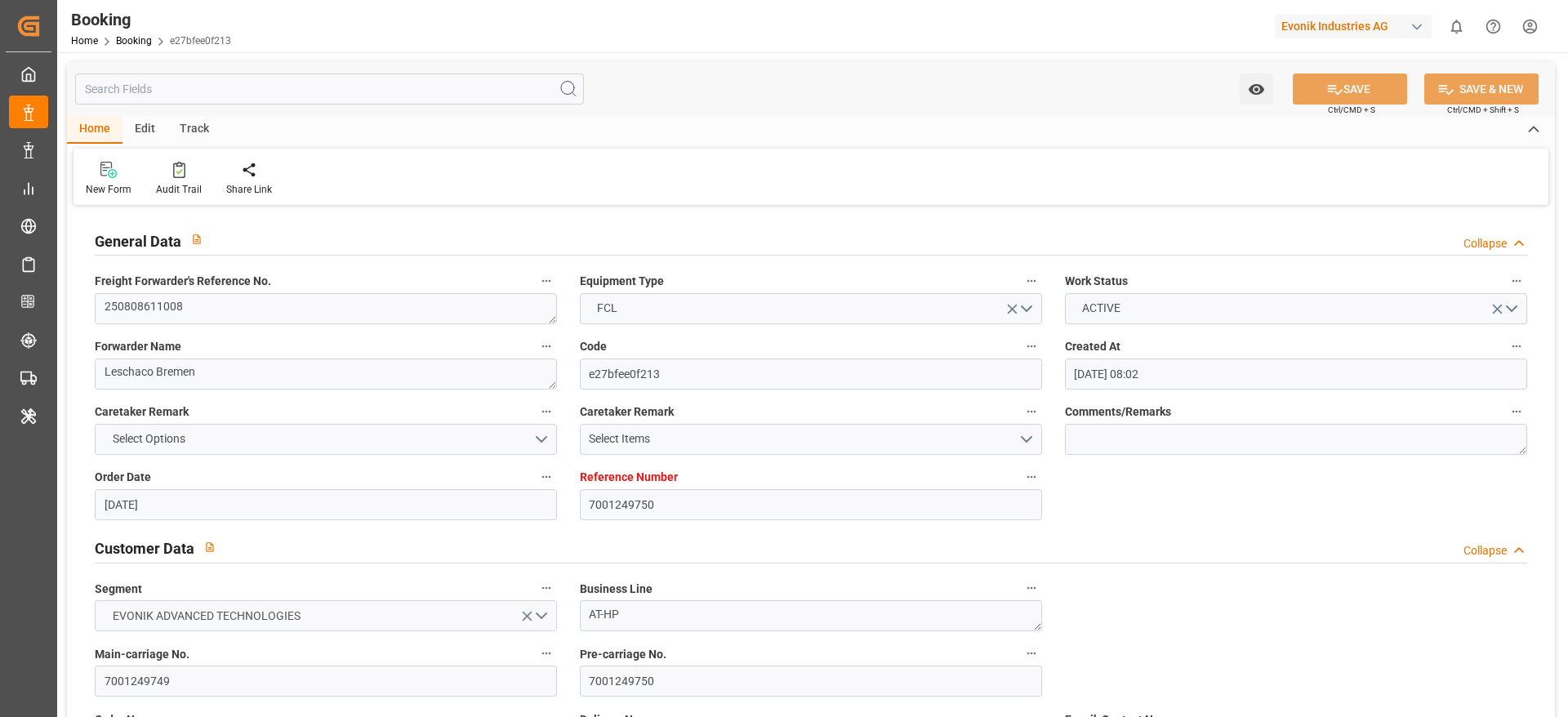
type input "17-10-2025 00:00"
type input "[DATE]"
type input "20-08-2025 10:31"
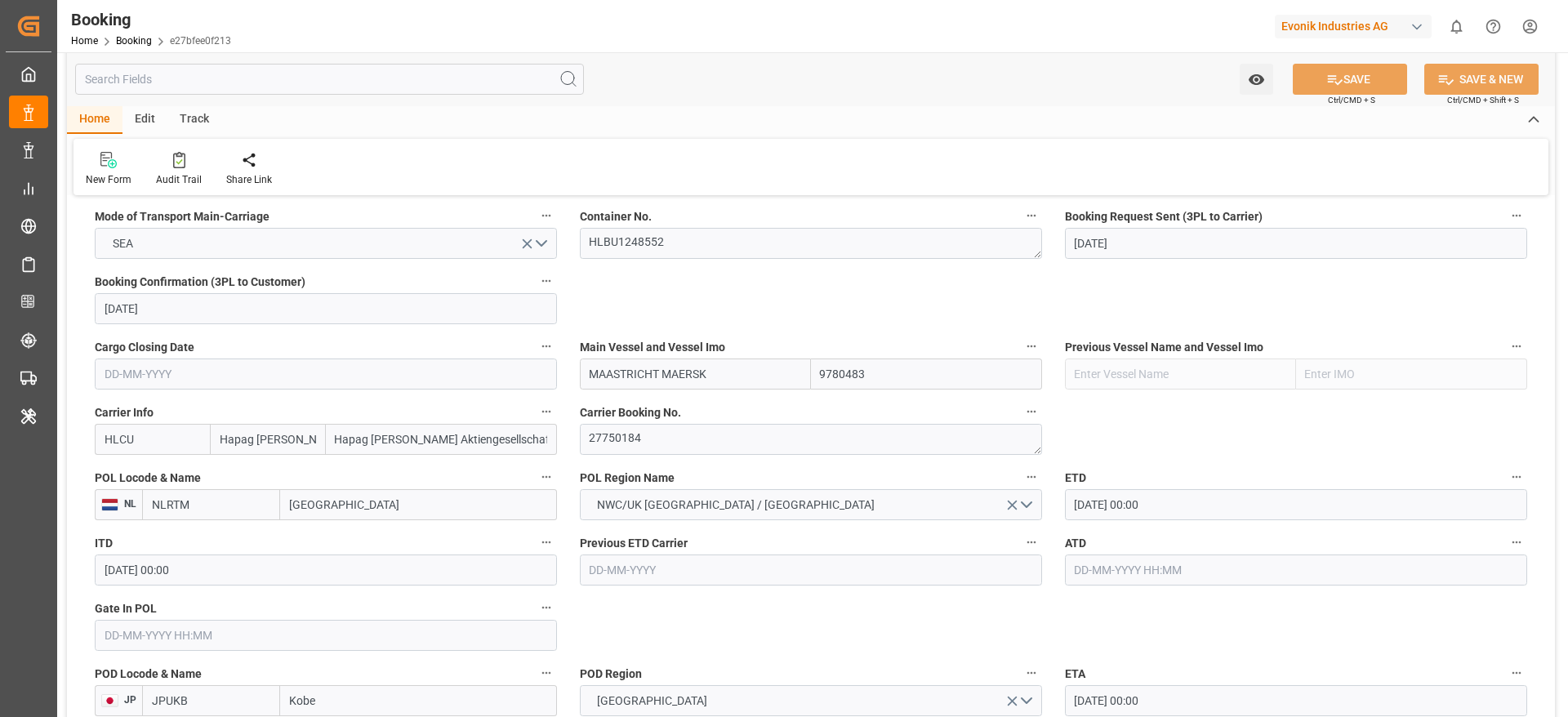
scroll to position [1103, 0]
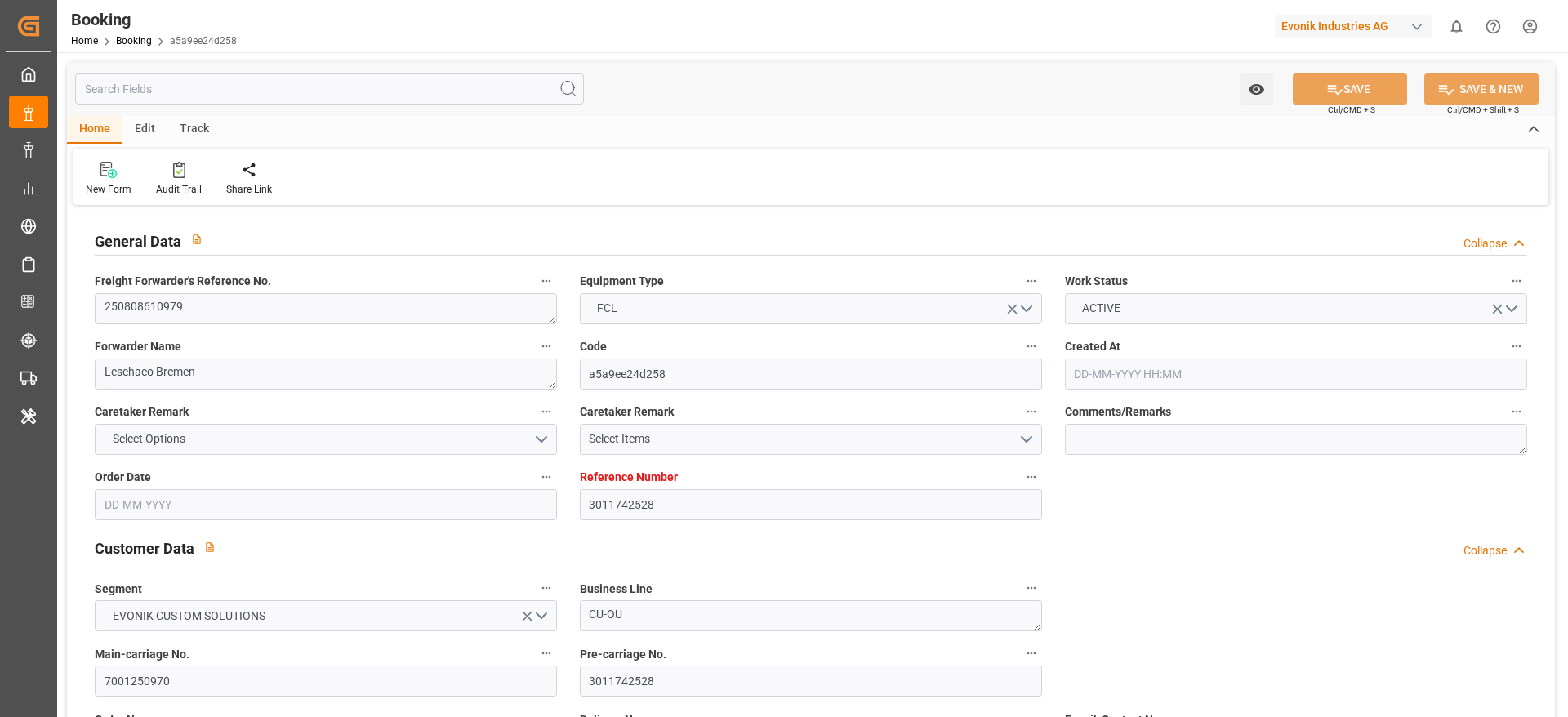
type input "3011742528"
type input "Hapag [PERSON_NAME]"
type input "Hapag [PERSON_NAME] Aktiengesellschaft"
type input "DEBRV"
type input "CNSHA"
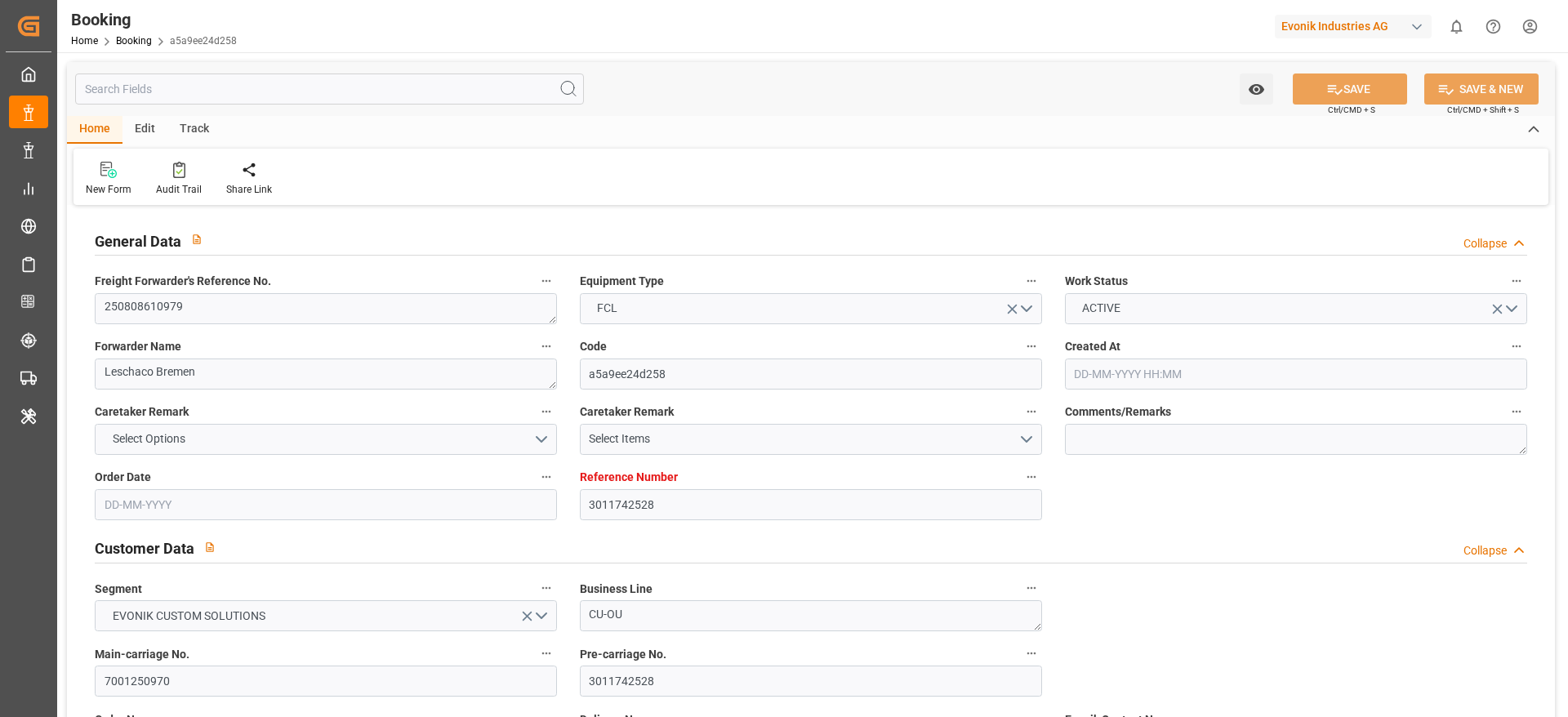
type input "[DATE] 07:20"
type input "[DATE]"
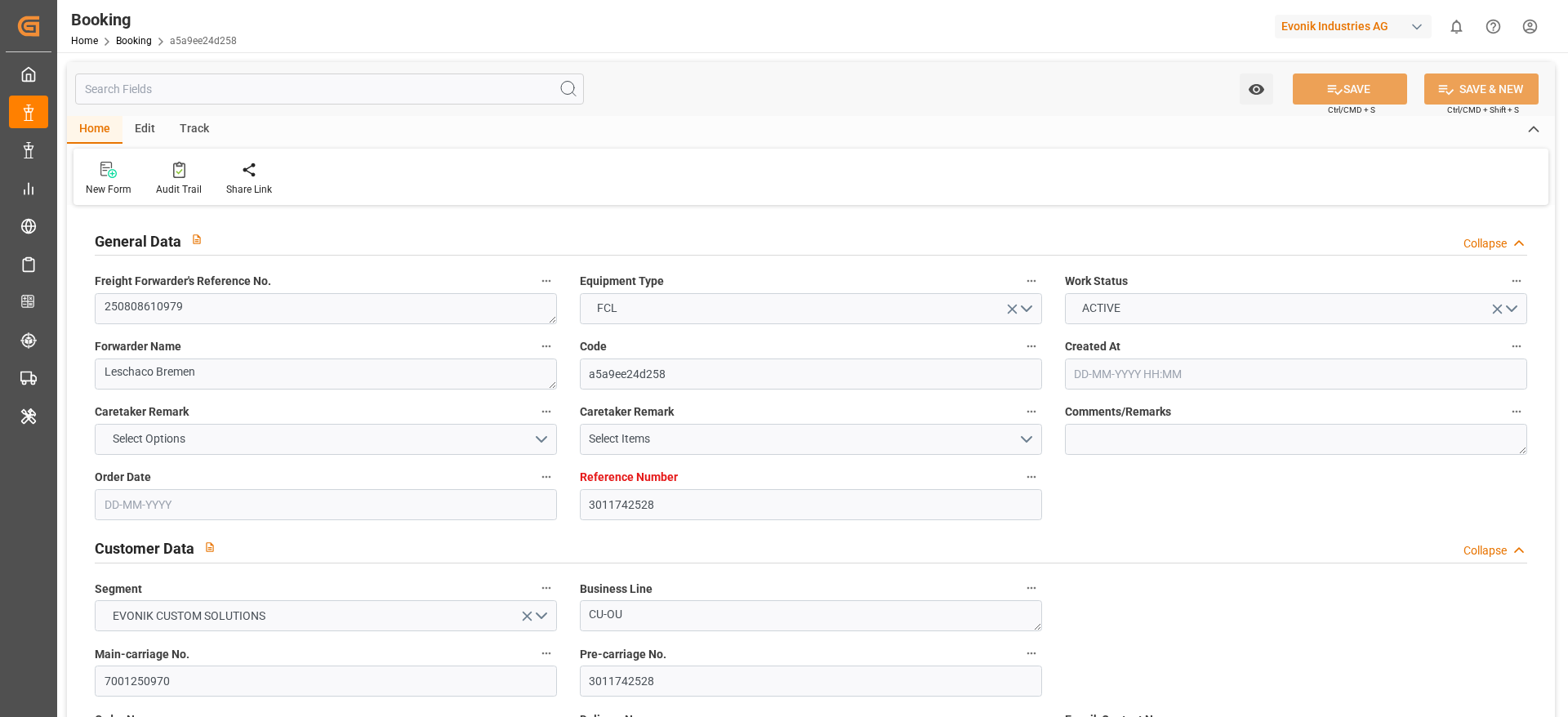
type input "[DATE] 08:23"
click at [220, 670] on input "7001250970" at bounding box center [325, 681] width 462 height 31
click at [230, 308] on textarea "250808610979" at bounding box center [325, 309] width 462 height 31
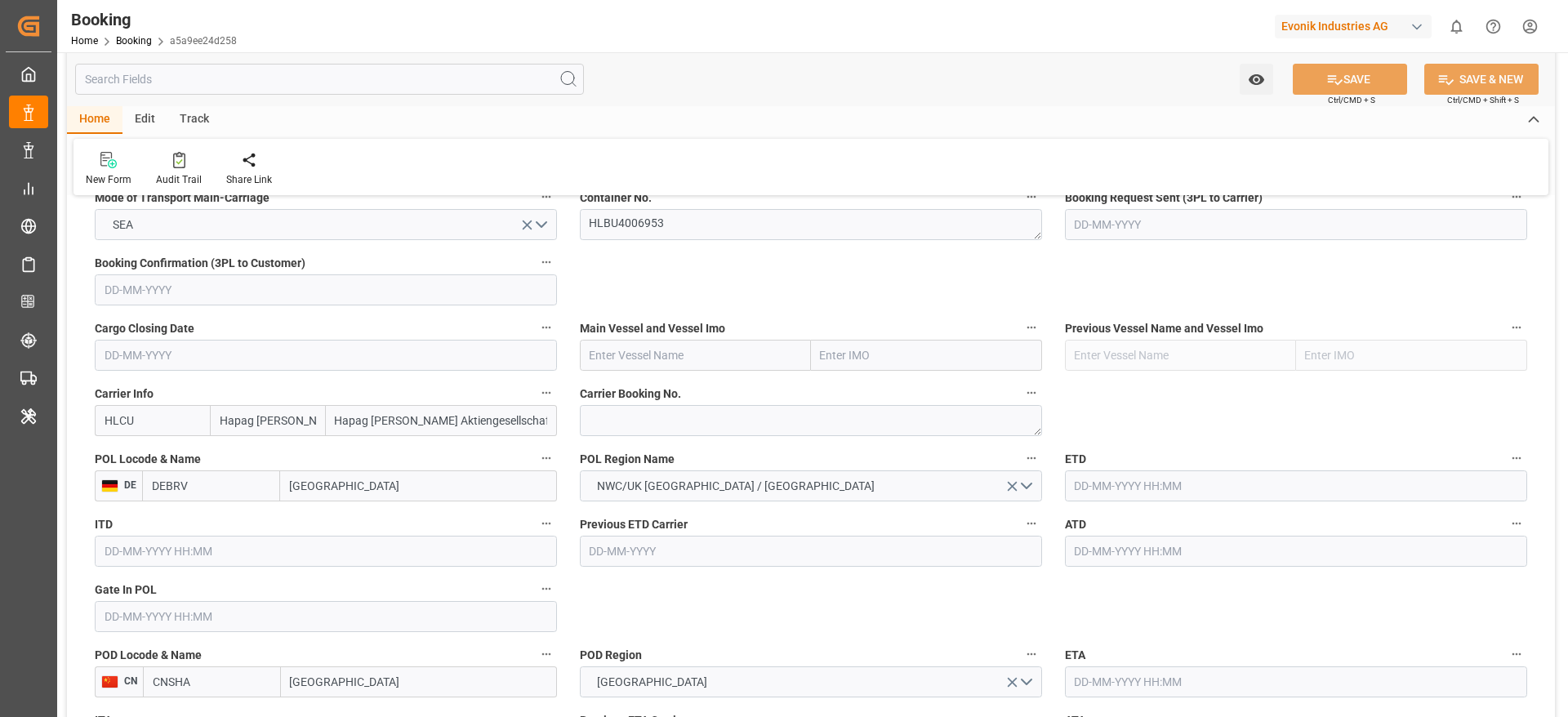
scroll to position [1103, 0]
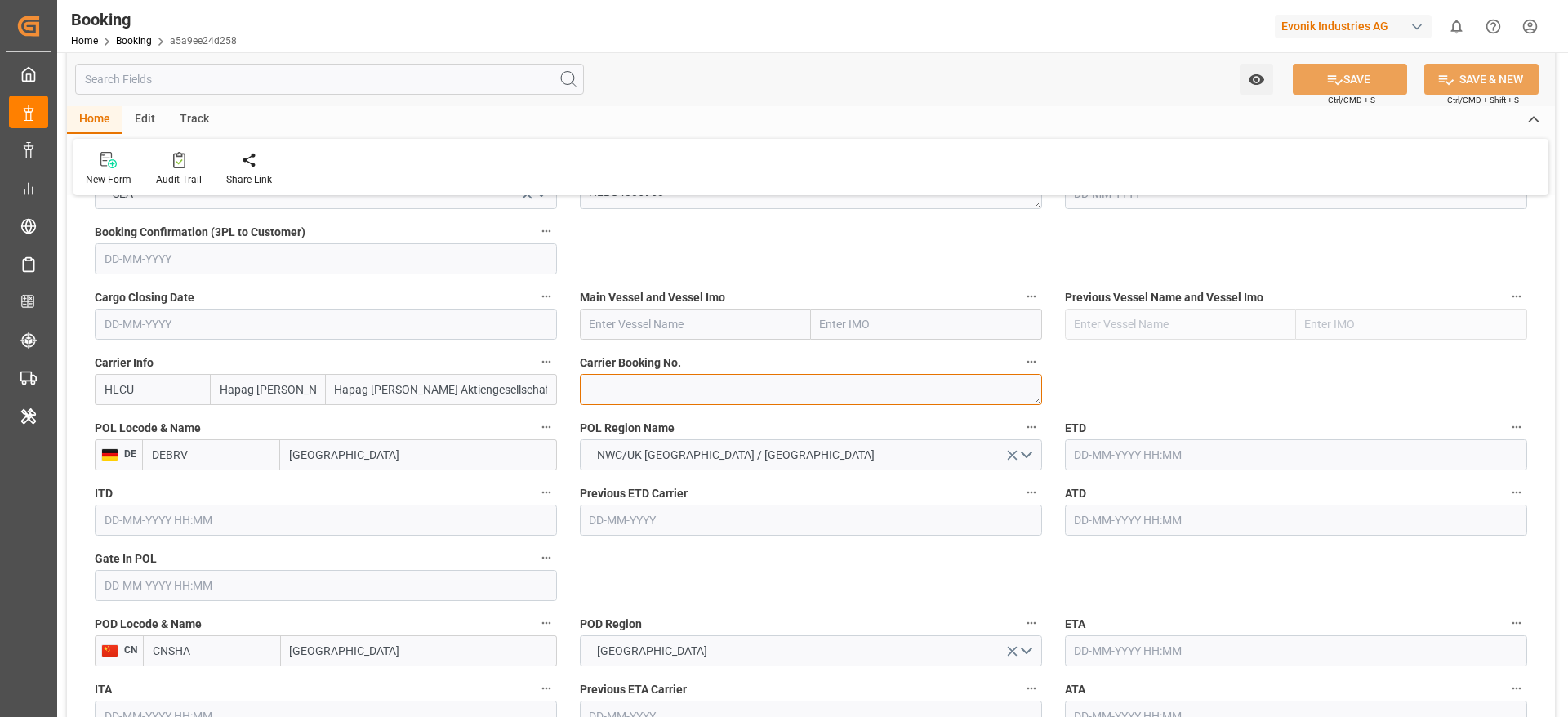
click at [619, 392] on textarea at bounding box center [811, 390] width 462 height 31
paste textarea "24486689"
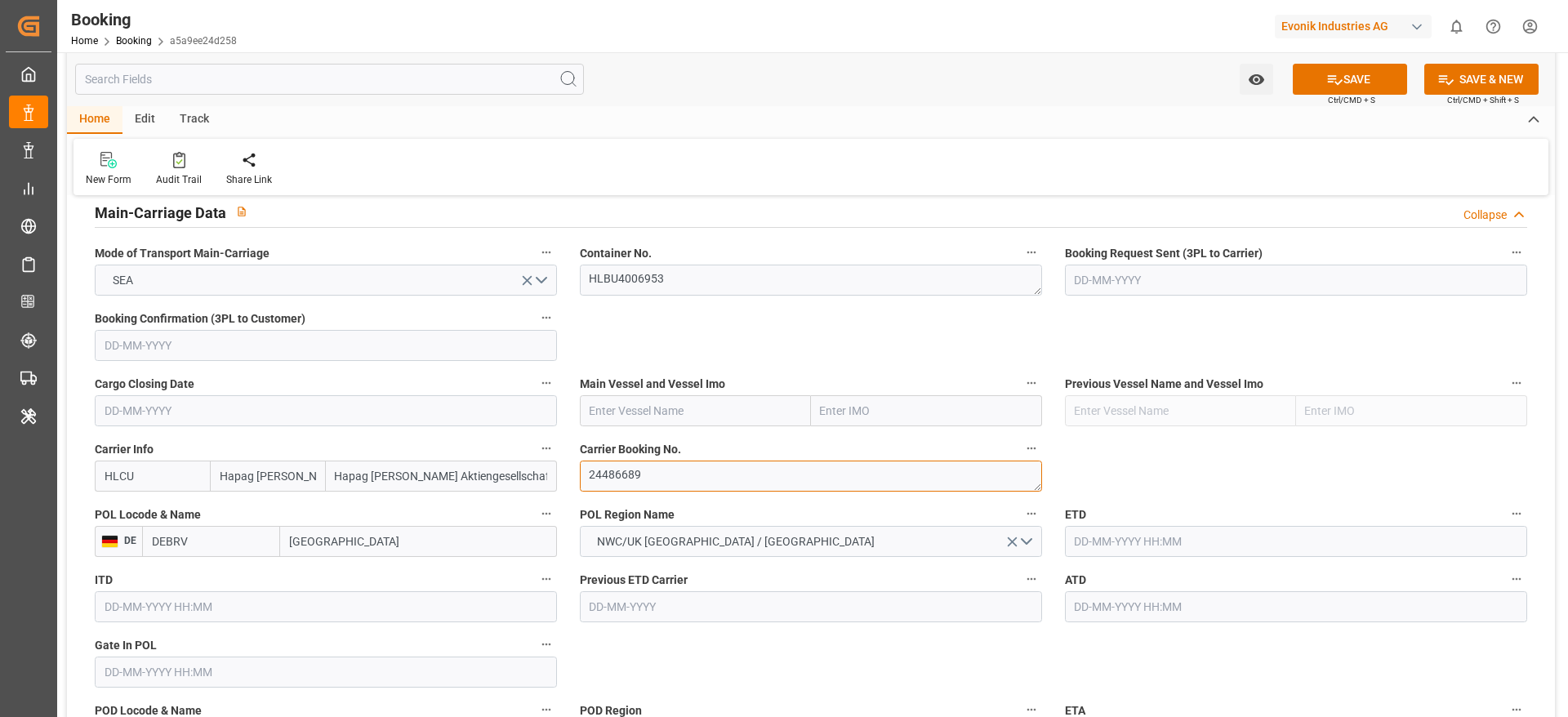
scroll to position [981, 0]
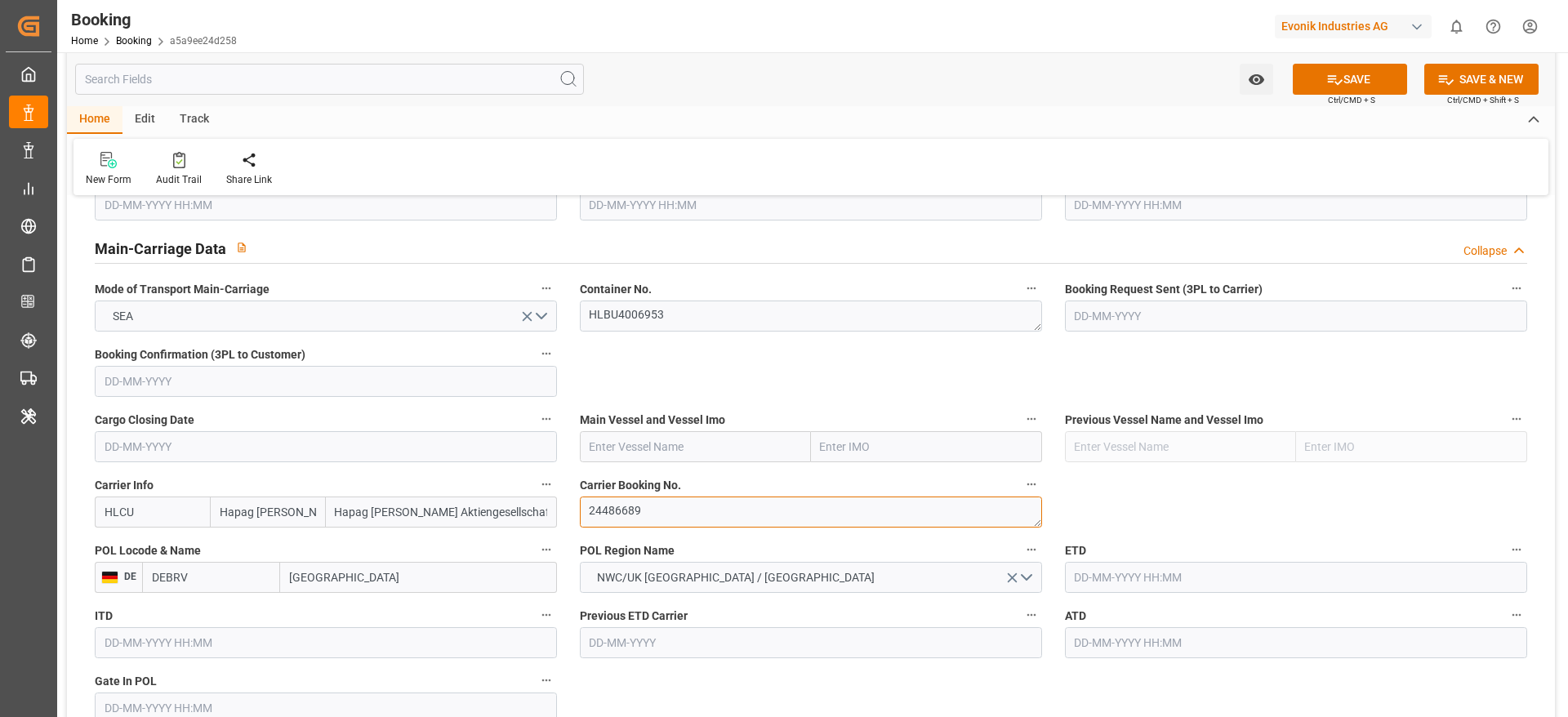
type textarea "24486689"
click at [669, 511] on textarea "24486689" at bounding box center [811, 512] width 462 height 31
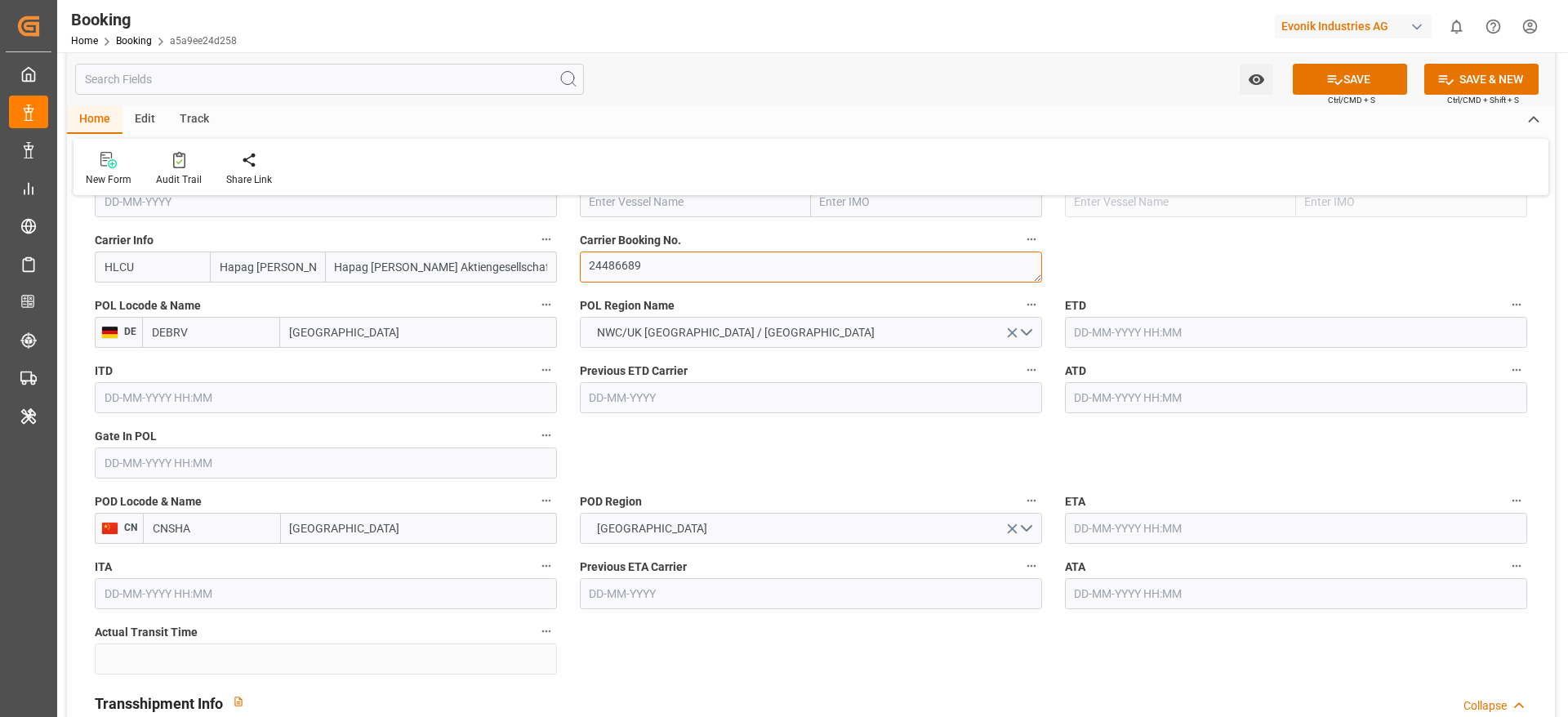
scroll to position [1103, 0]
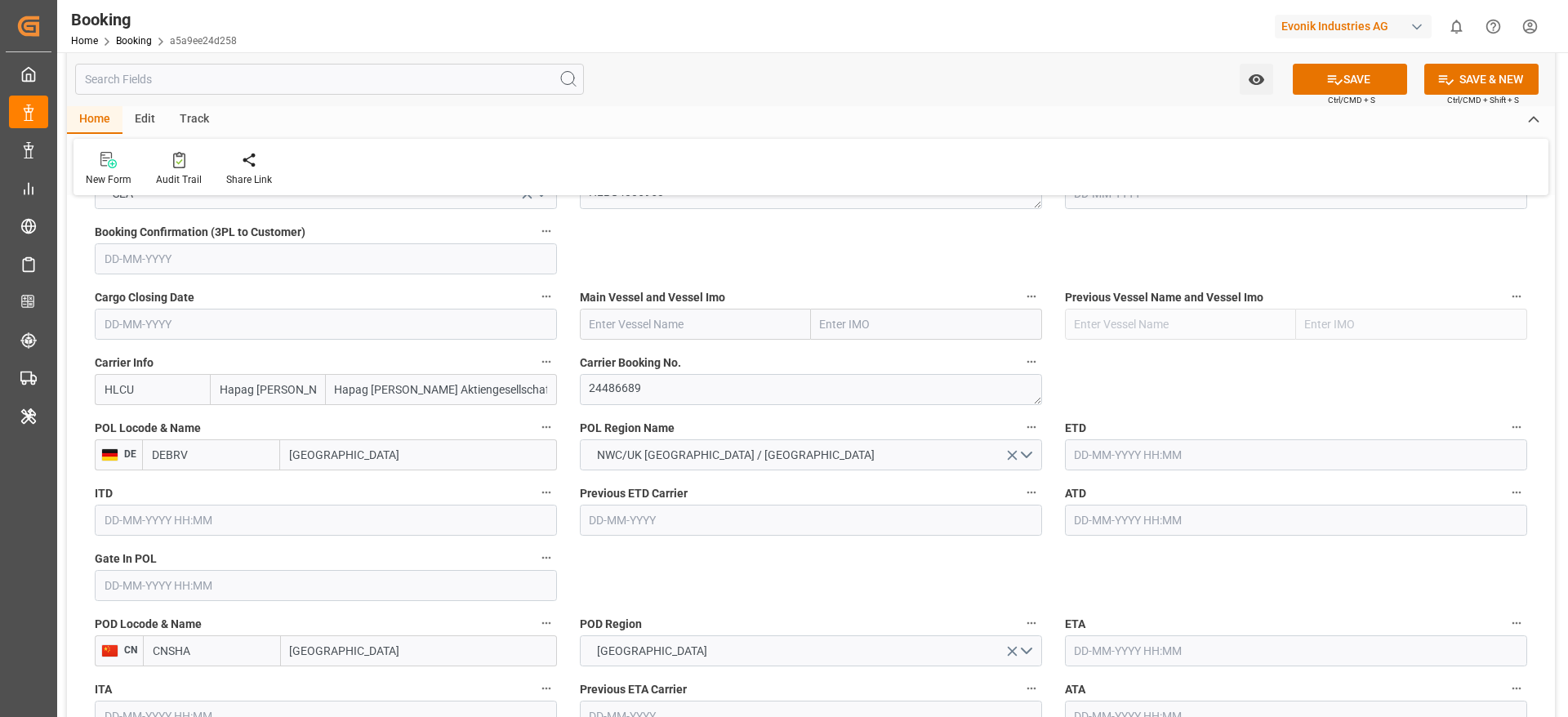
click at [643, 320] on input "text" at bounding box center [695, 324] width 231 height 31
paste input "ROTTERDAM EXPRESS"
type input "ROTTERDAM EXPRESS"
click at [681, 361] on b "ROTTERDAM EXPRESS" at bounding box center [651, 361] width 121 height 13
type input "9943891"
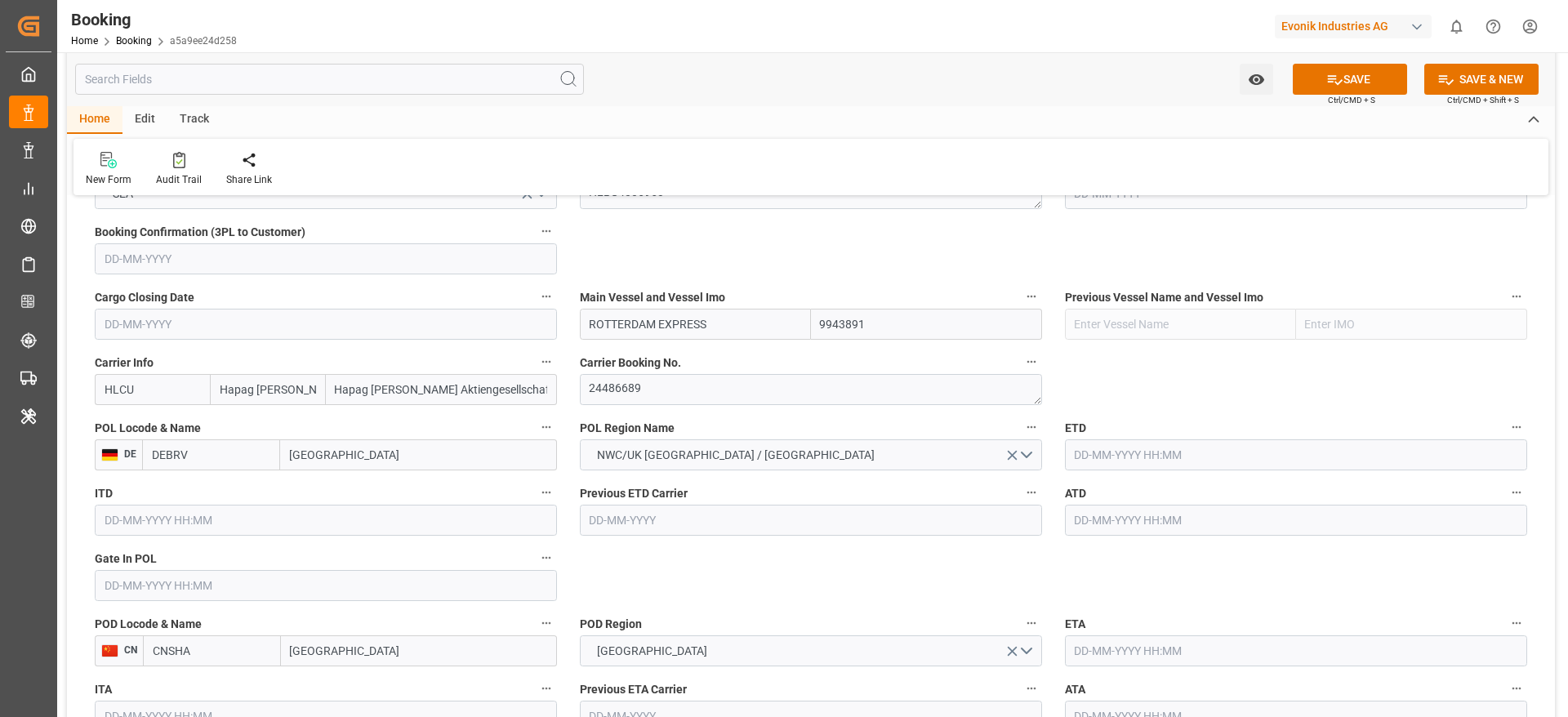
type input "ROTTERDAM EXPRESS"
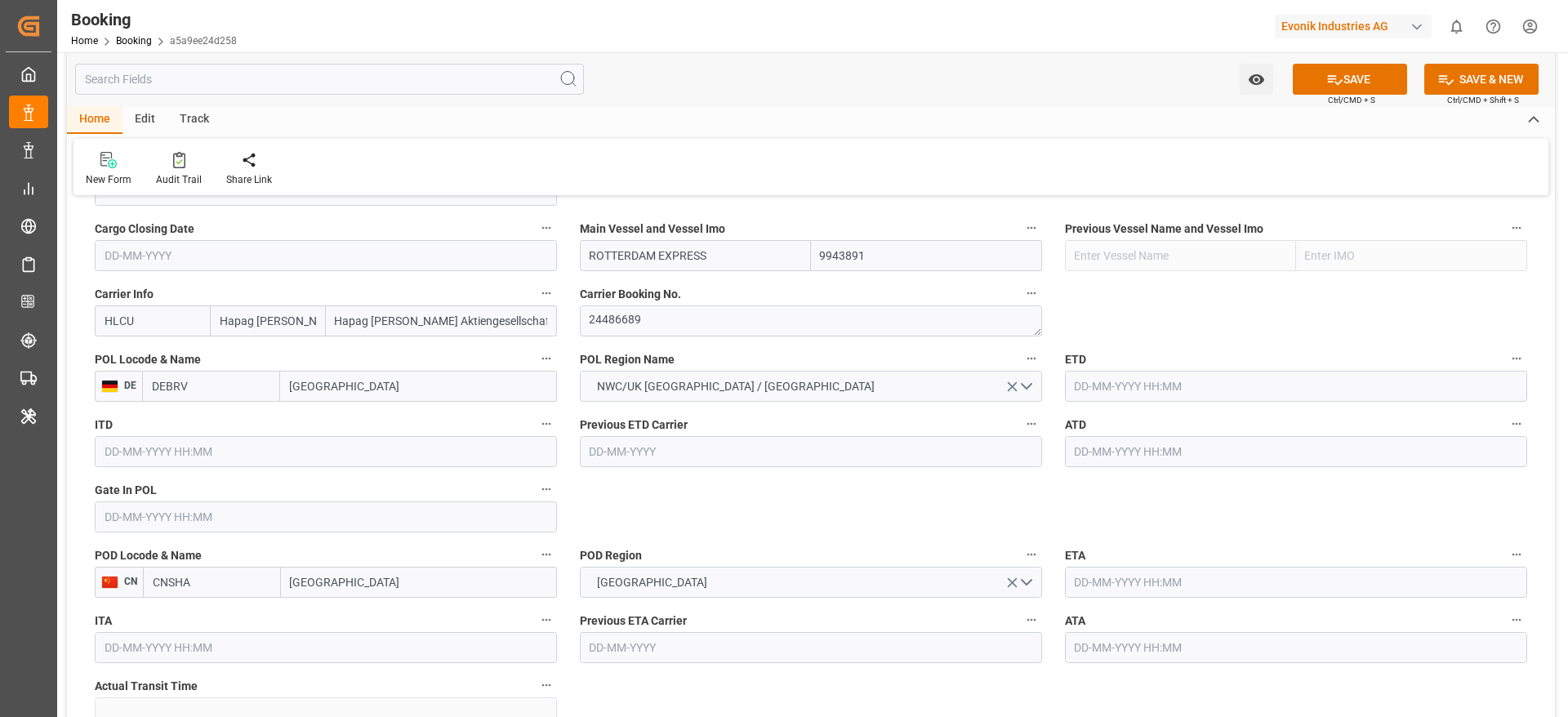
scroll to position [1225, 0]
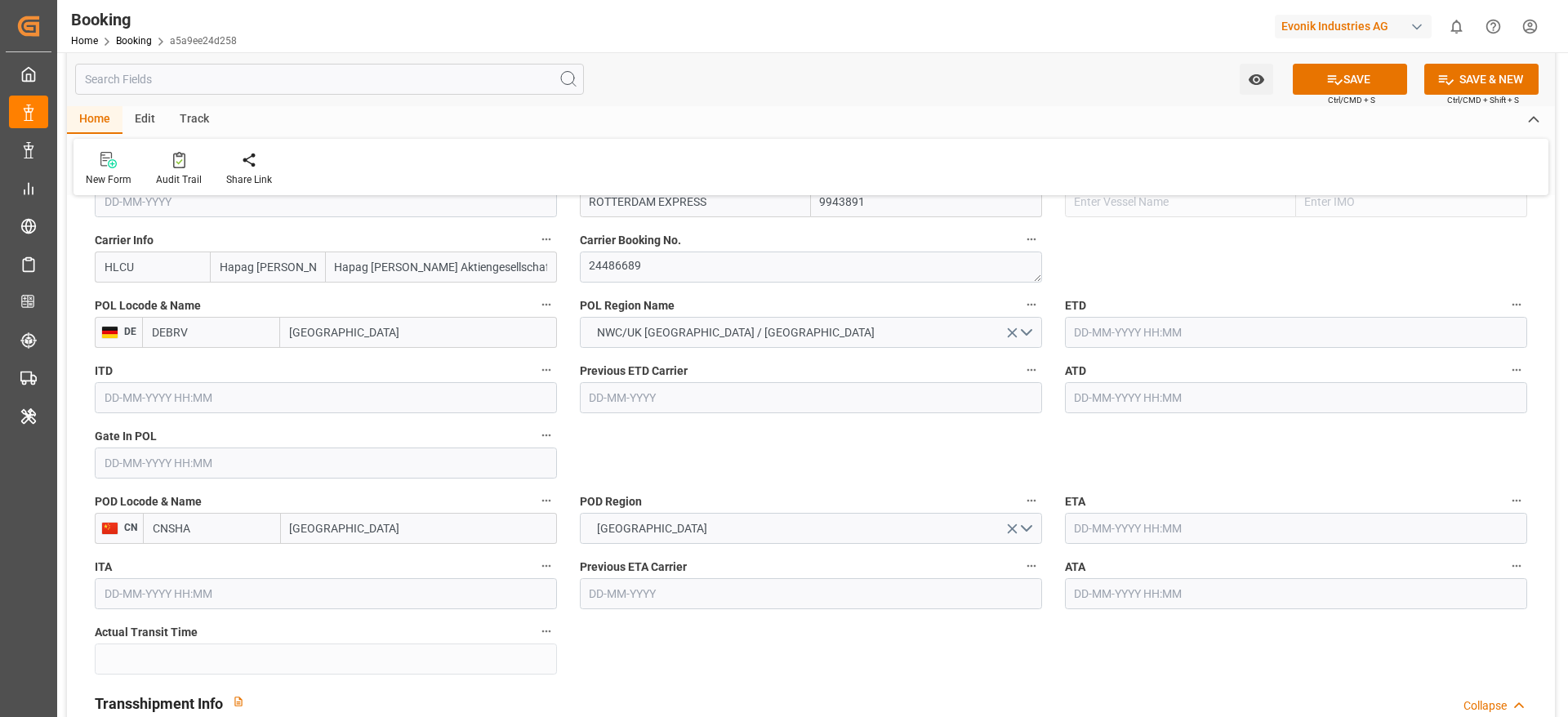
click at [1116, 340] on input "text" at bounding box center [1296, 332] width 462 height 31
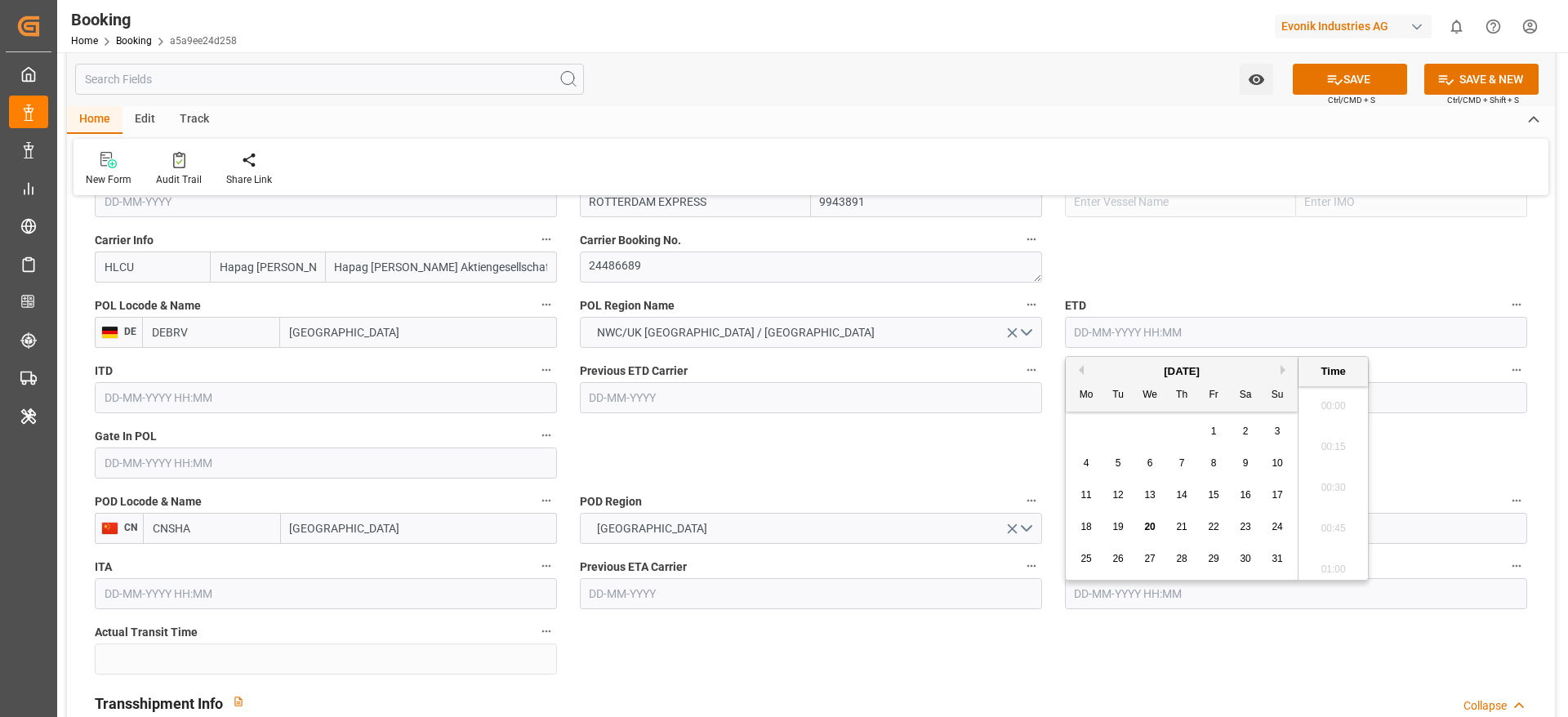
scroll to position [2538, 0]
click at [1126, 561] on div "26" at bounding box center [1118, 559] width 20 height 19
type input "26-08-2025 00:00"
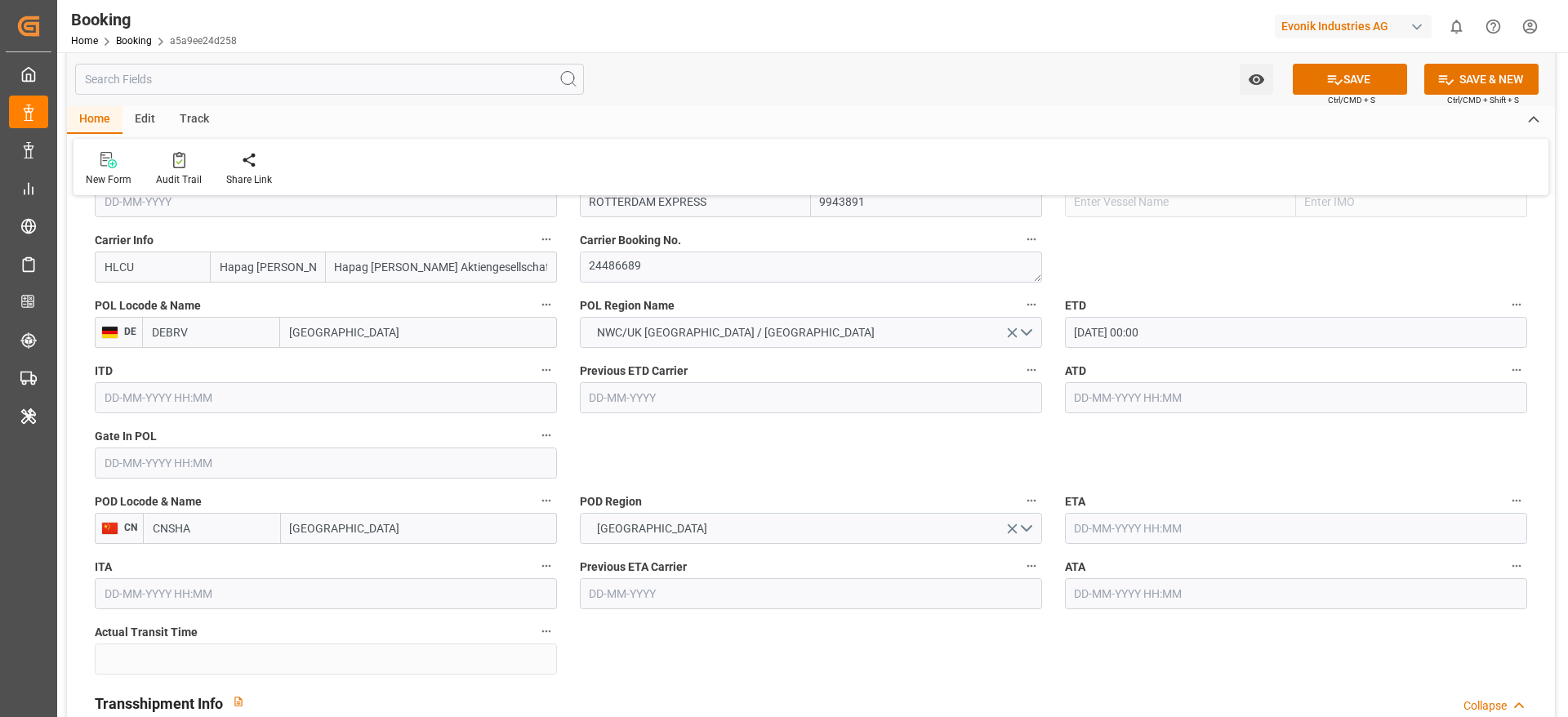
click at [1164, 529] on input "text" at bounding box center [1296, 528] width 462 height 31
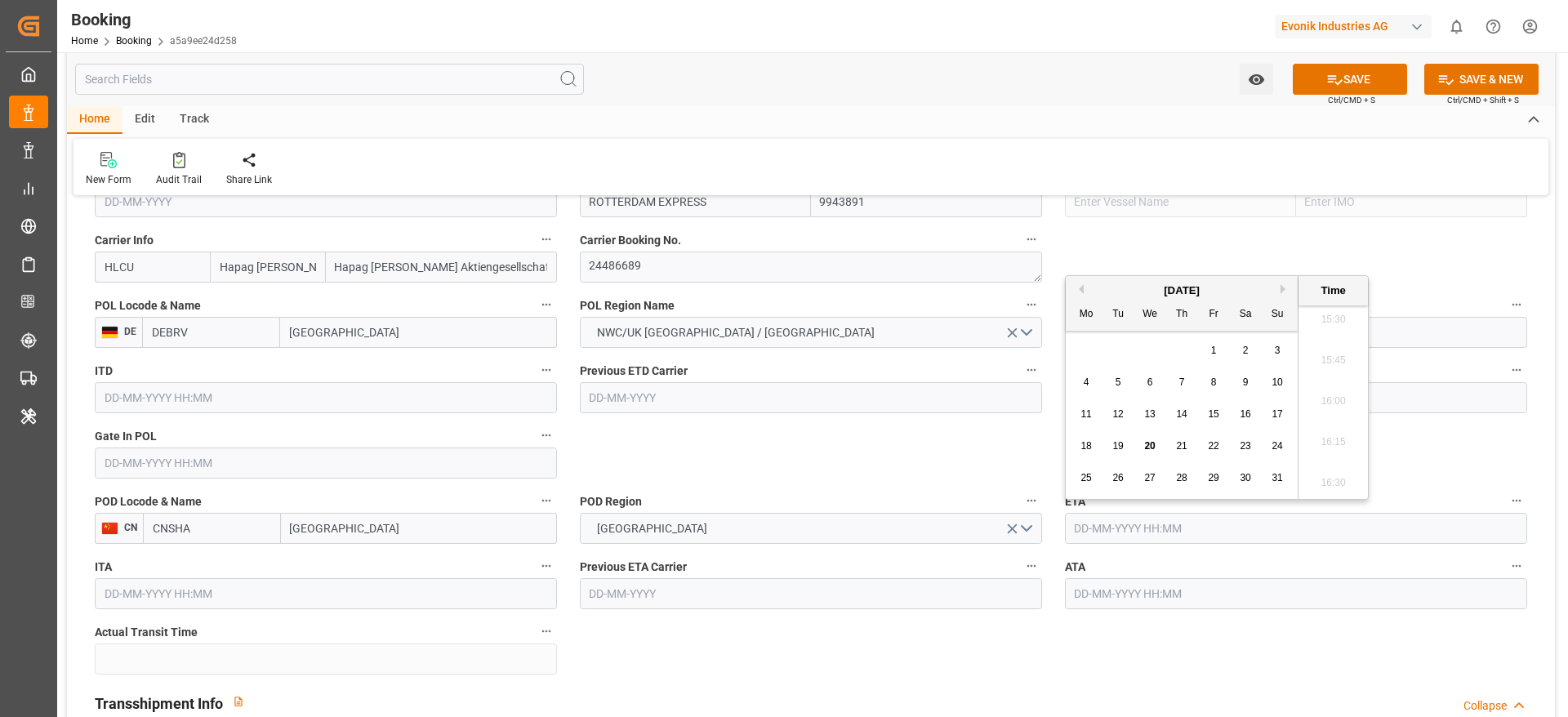
click at [1286, 289] on button "Next Month" at bounding box center [1285, 289] width 10 height 10
click at [1090, 419] on span "13" at bounding box center [1085, 414] width 11 height 12
type input "[DATE] 00:00"
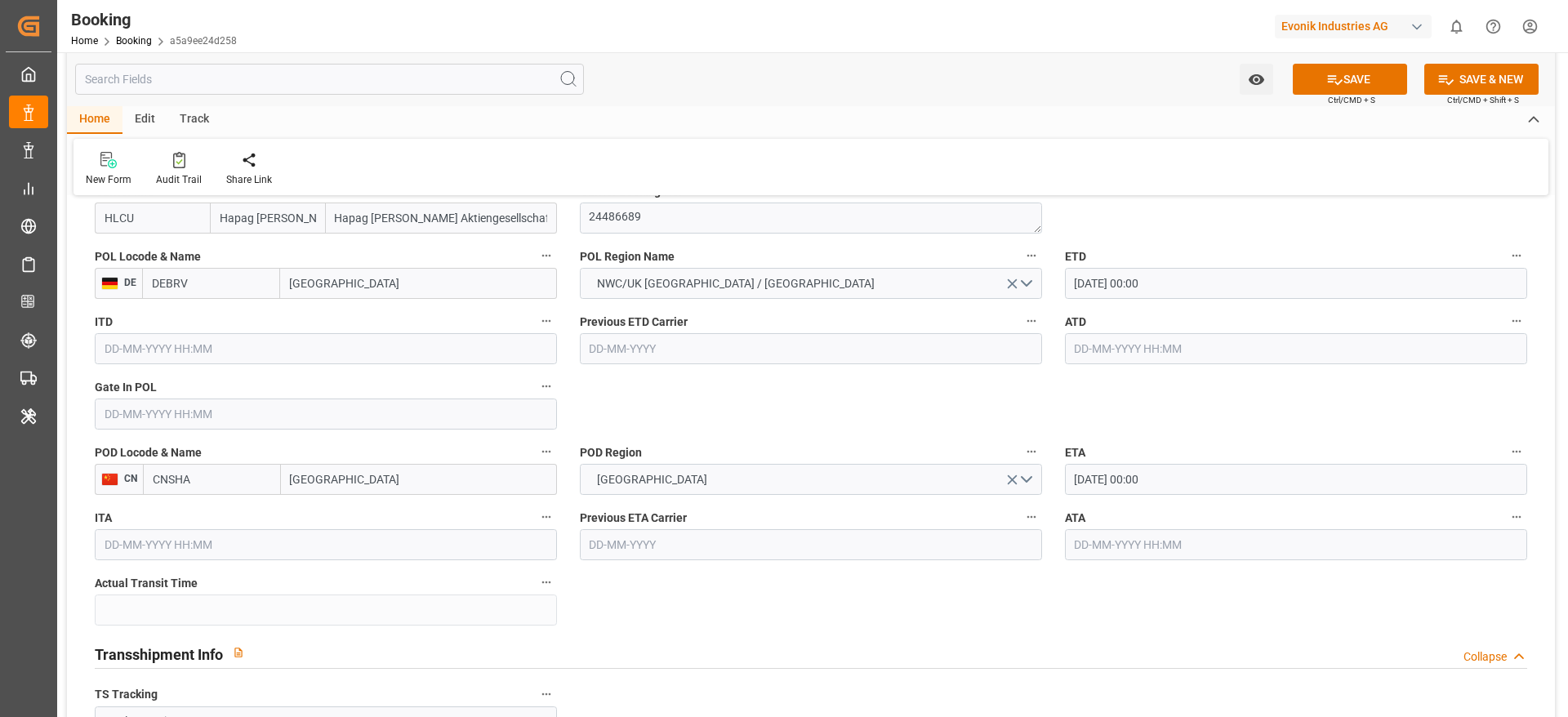
scroll to position [1348, 0]
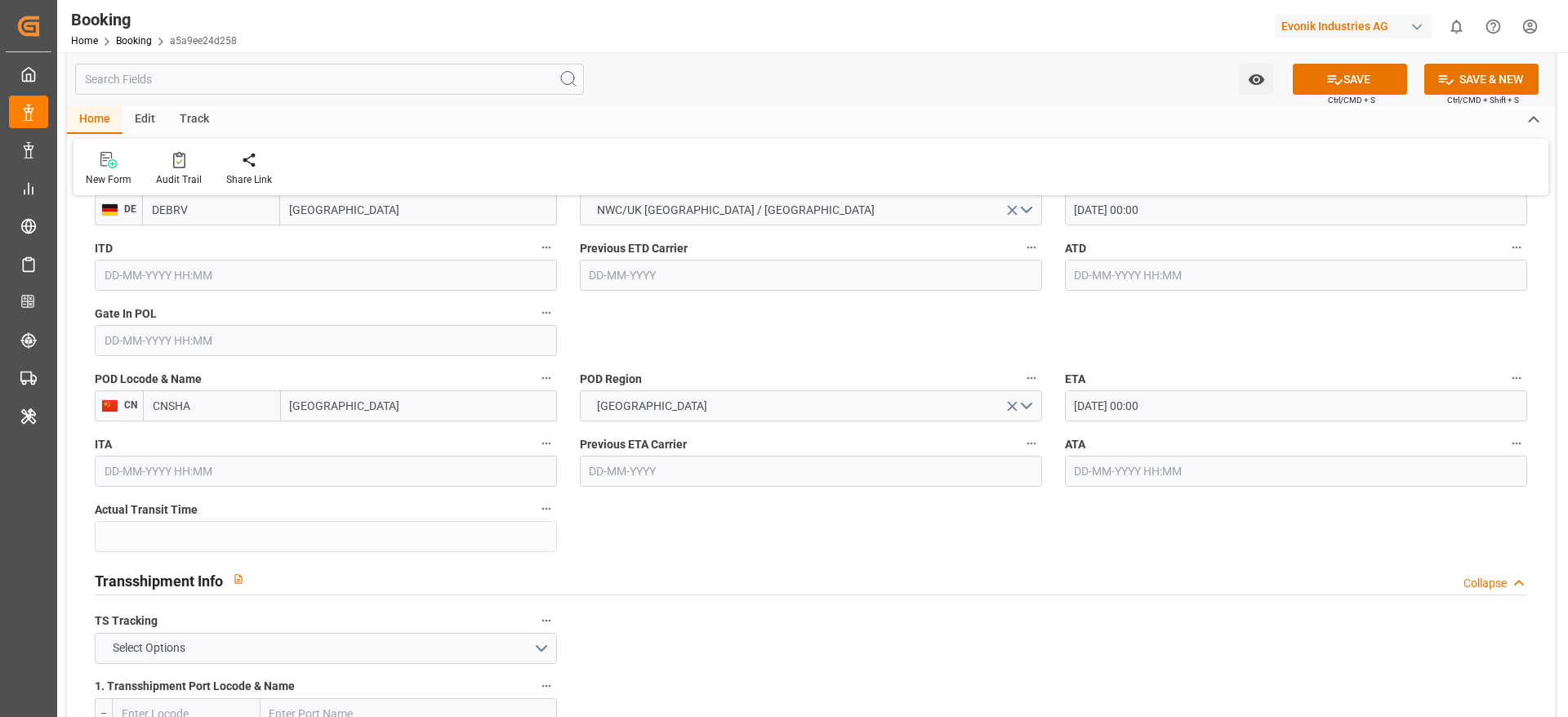
click at [357, 400] on input "[GEOGRAPHIC_DATA]" at bounding box center [418, 406] width 276 height 31
type input "[GEOGRAPHIC_DATA]"
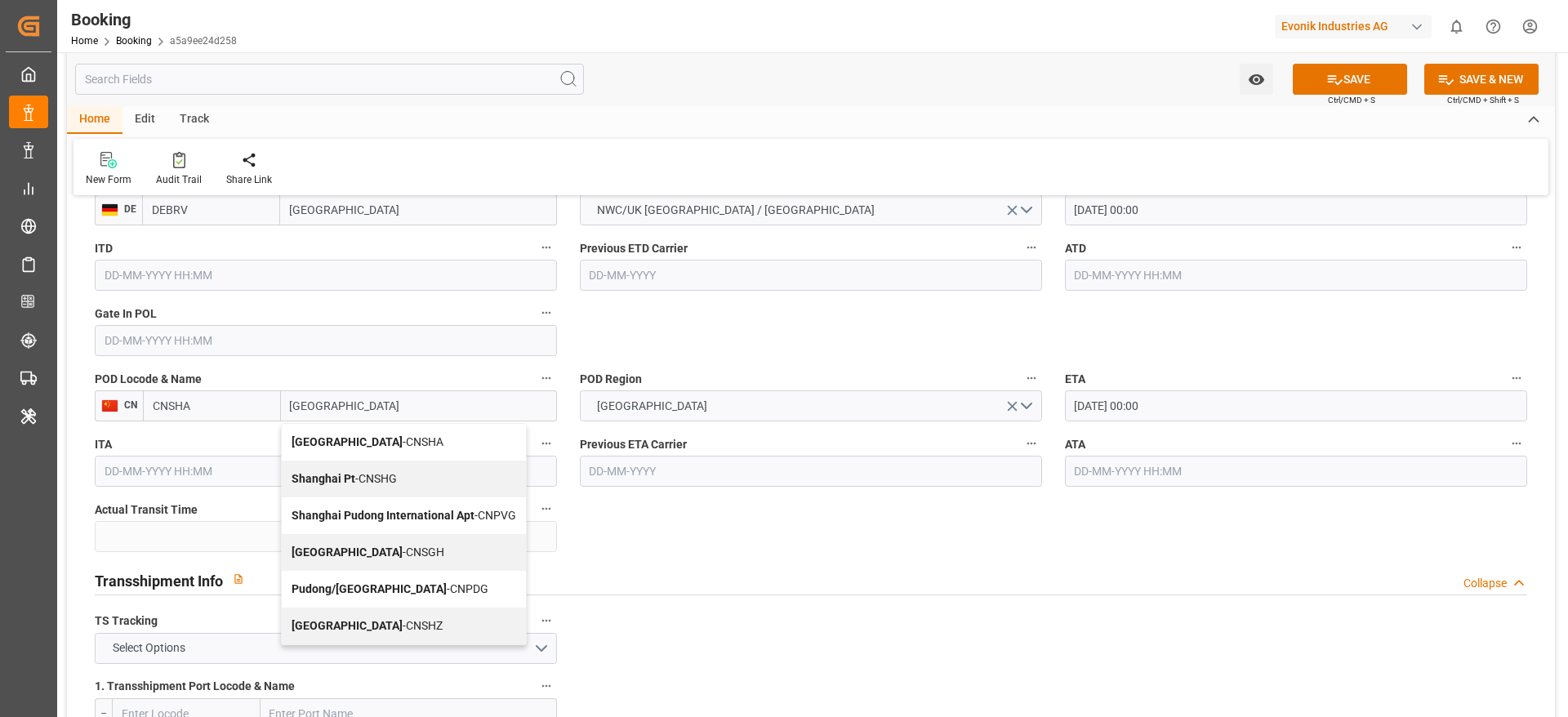
click at [392, 552] on div "Shanghai - CNSGH" at bounding box center [404, 552] width 244 height 37
type input "CNSGH"
type input "[GEOGRAPHIC_DATA]"
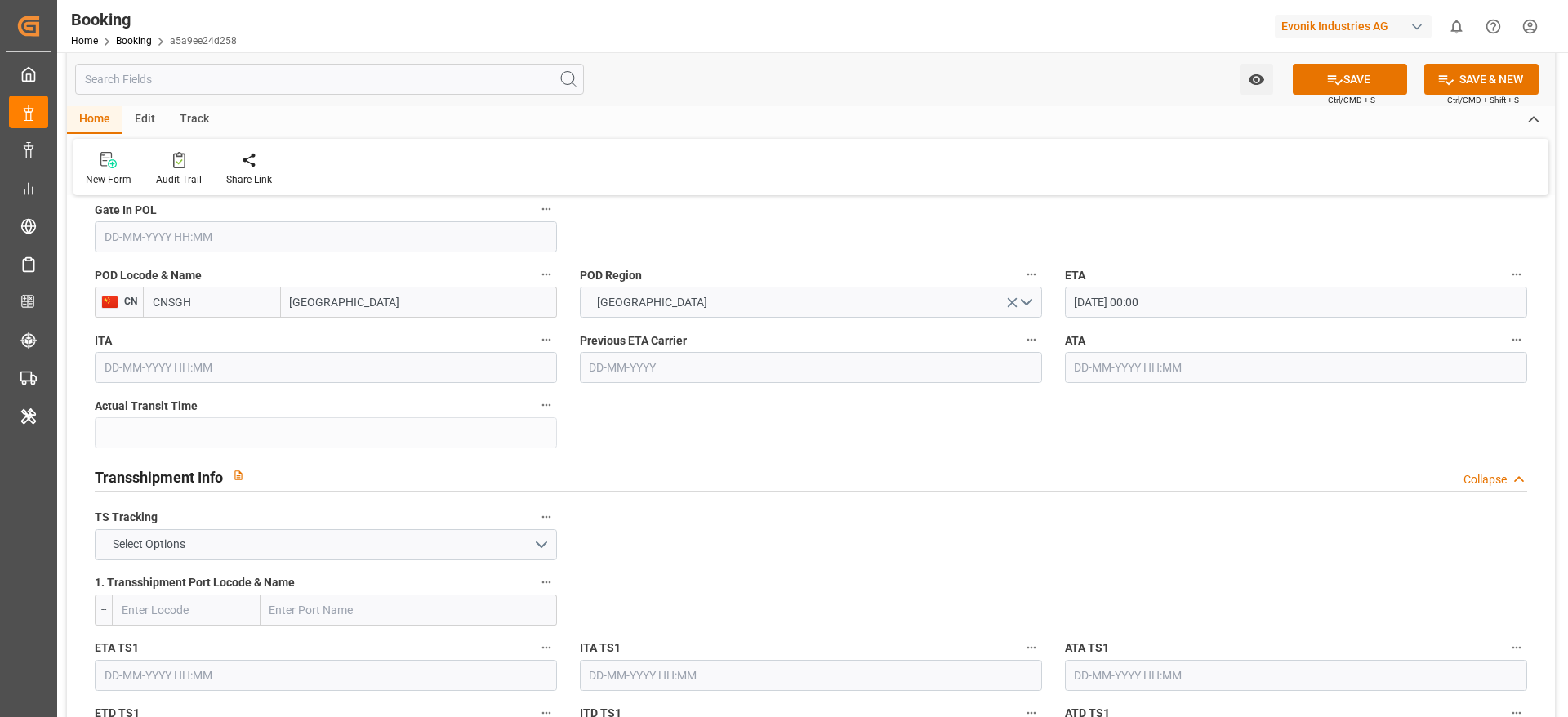
scroll to position [1716, 0]
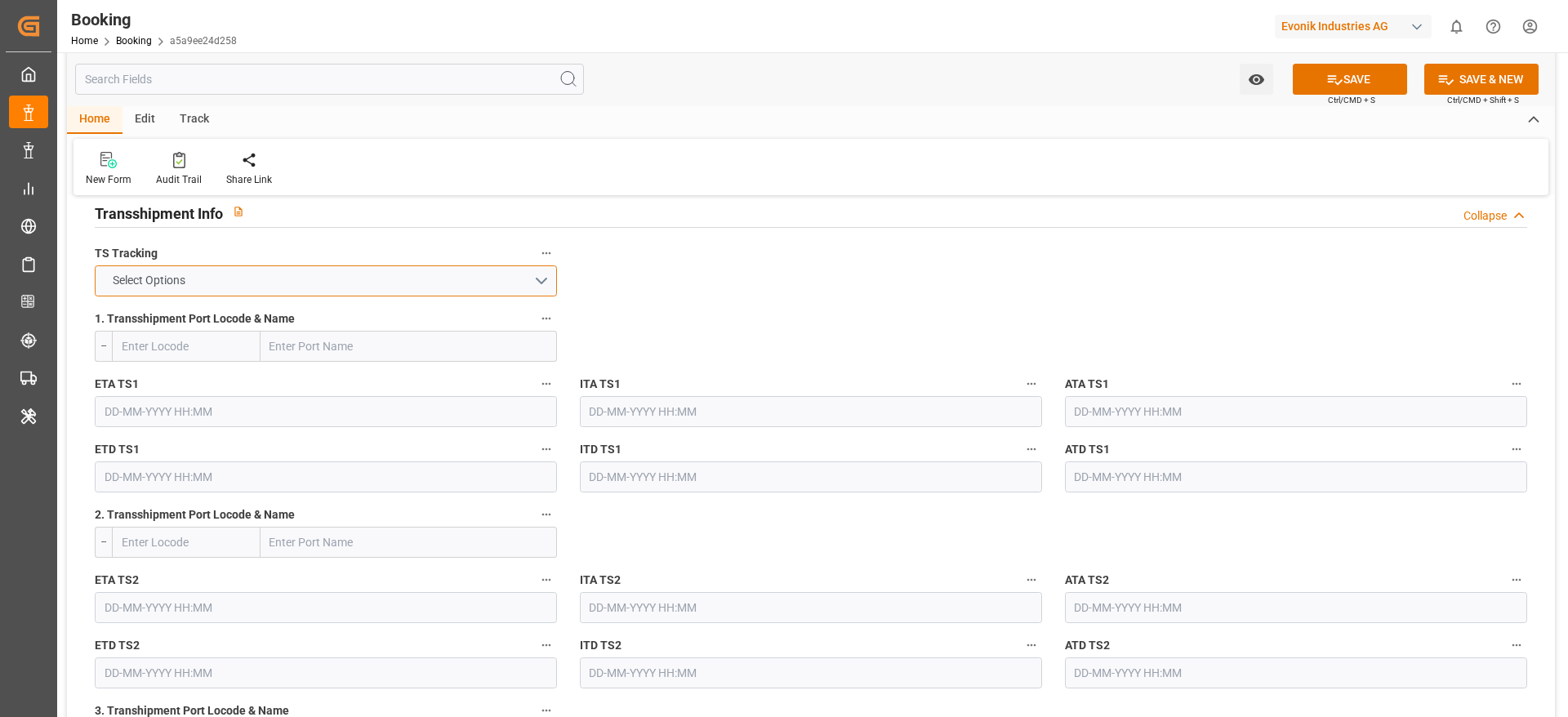
click at [169, 269] on button "Select Options" at bounding box center [325, 281] width 462 height 31
click at [167, 326] on div "FALSE" at bounding box center [325, 320] width 461 height 35
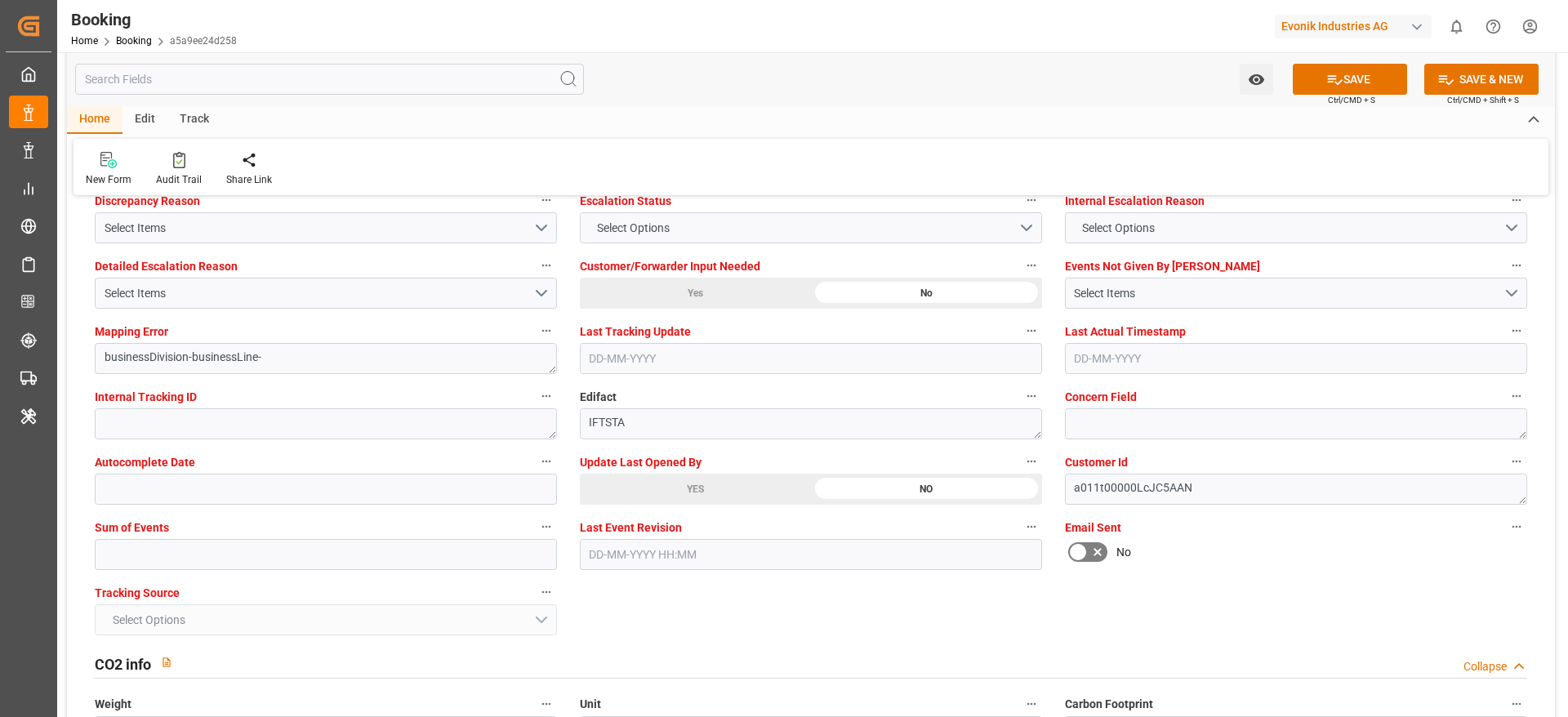
scroll to position [3187, 0]
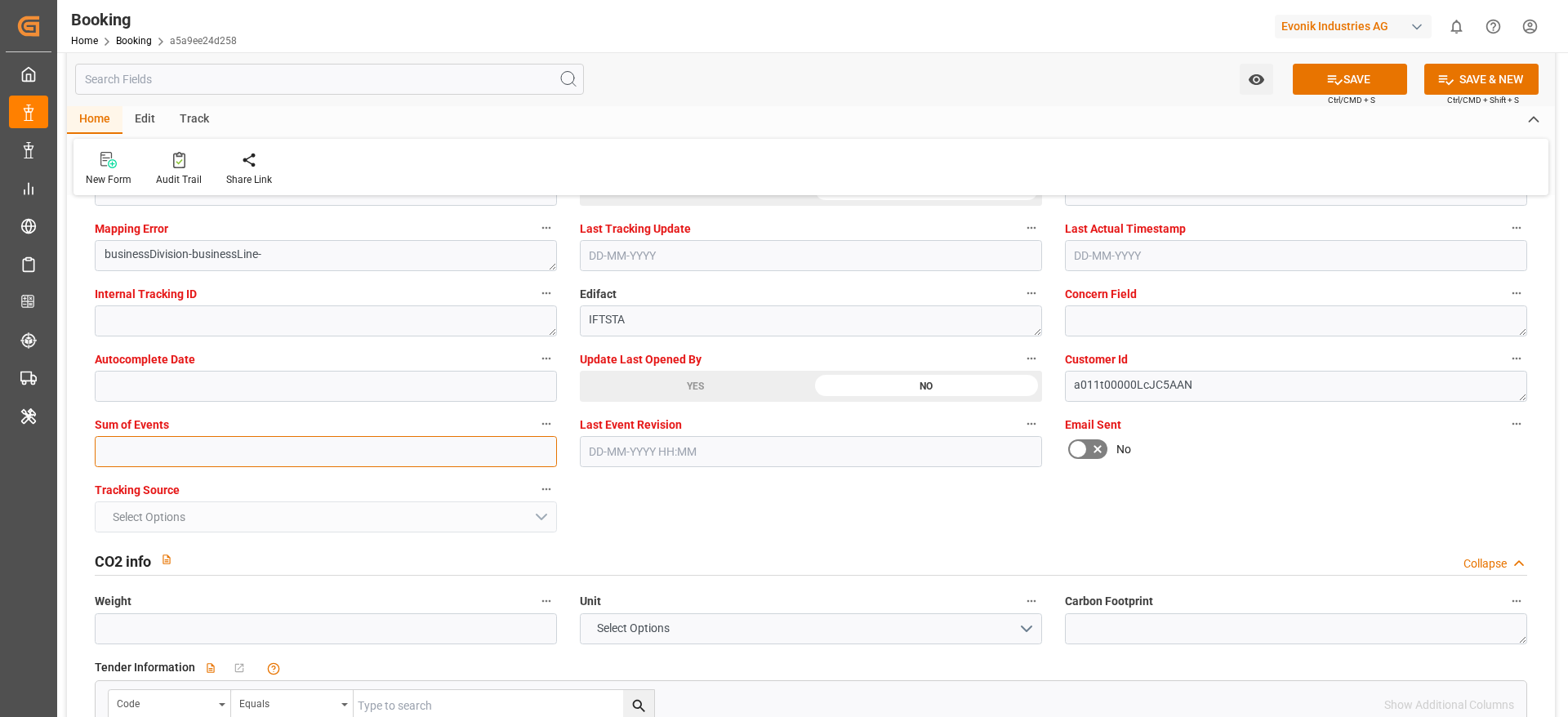
click at [148, 462] on input "text" at bounding box center [325, 451] width 462 height 31
type input "0"
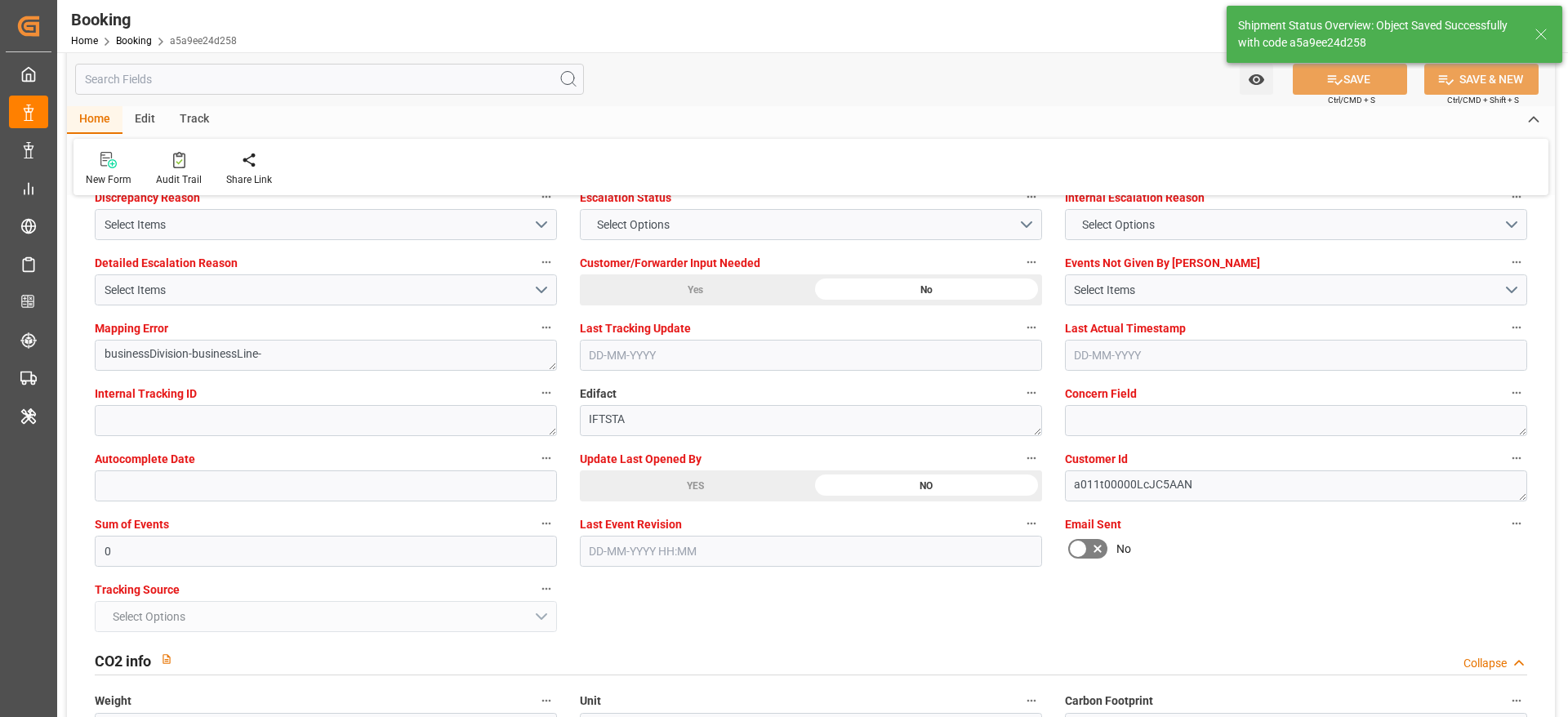
scroll to position [2941, 0]
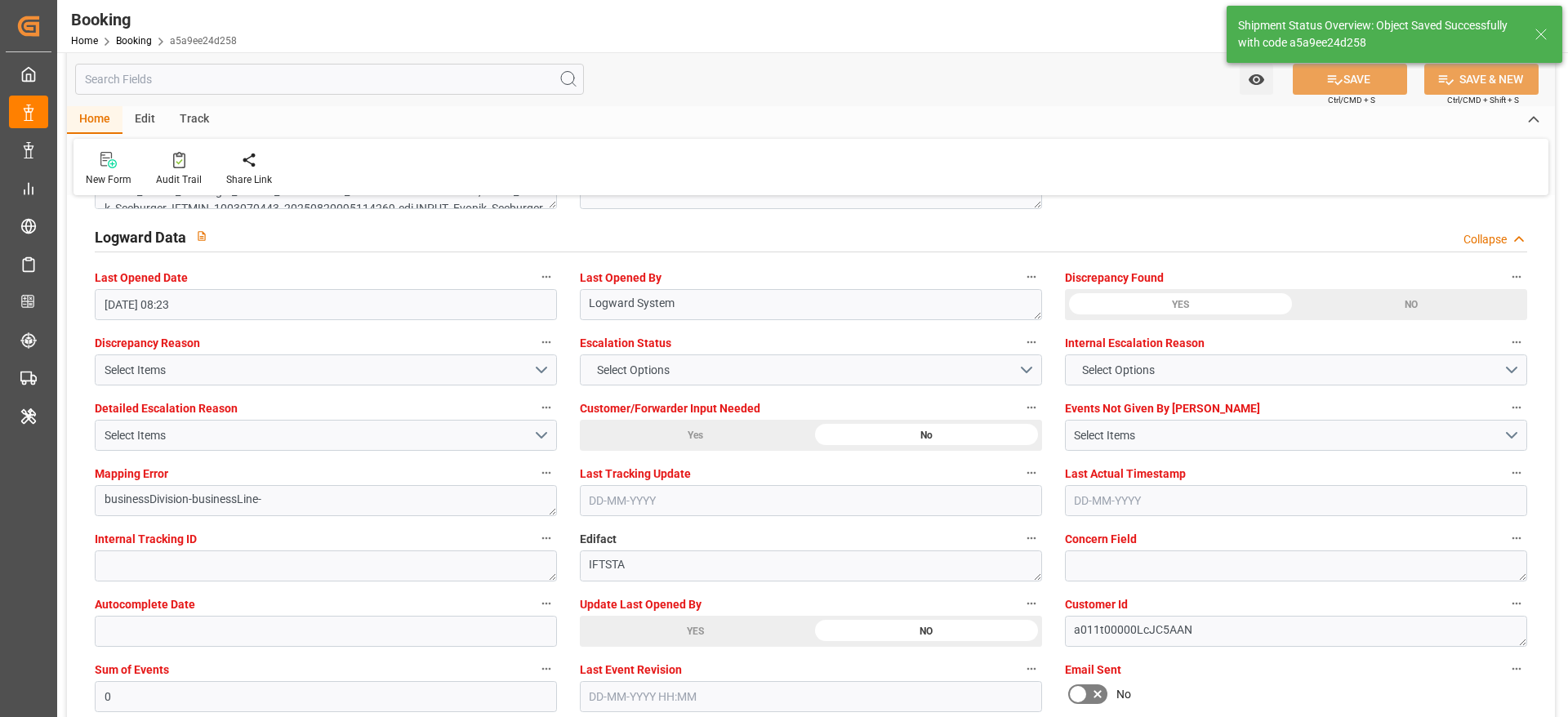
type textarea "NWC/UK North West Continent / UK_CNSGH_HLCU_CU-OU"
type textarea "Madhu T V"
type textarea "Pod-PodRegionName-businessDivision-businessLine-"
type input "26-08-2025 00:00"
type input "[DATE] 00:00"
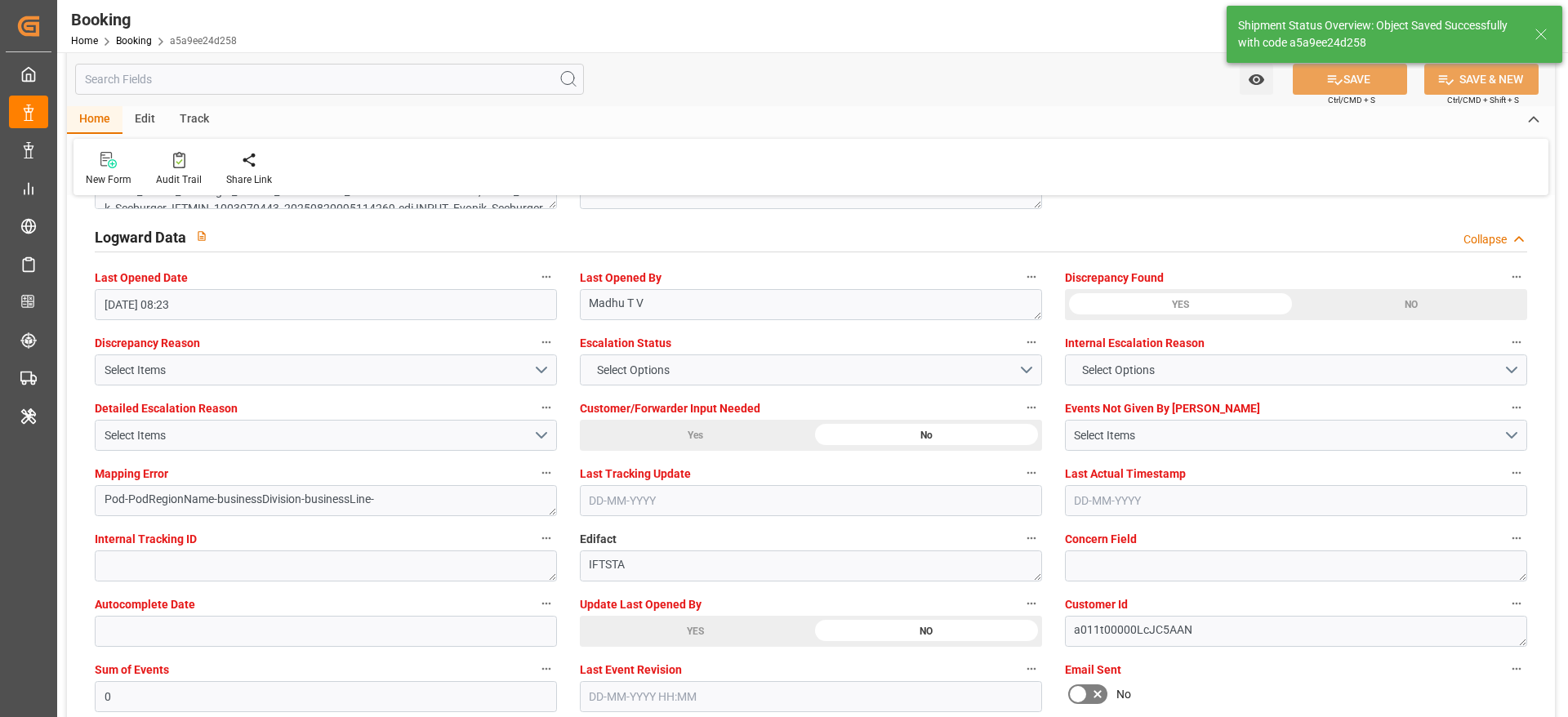
type input "20-08-2025 10:35"
click at [179, 166] on icon at bounding box center [179, 160] width 13 height 16
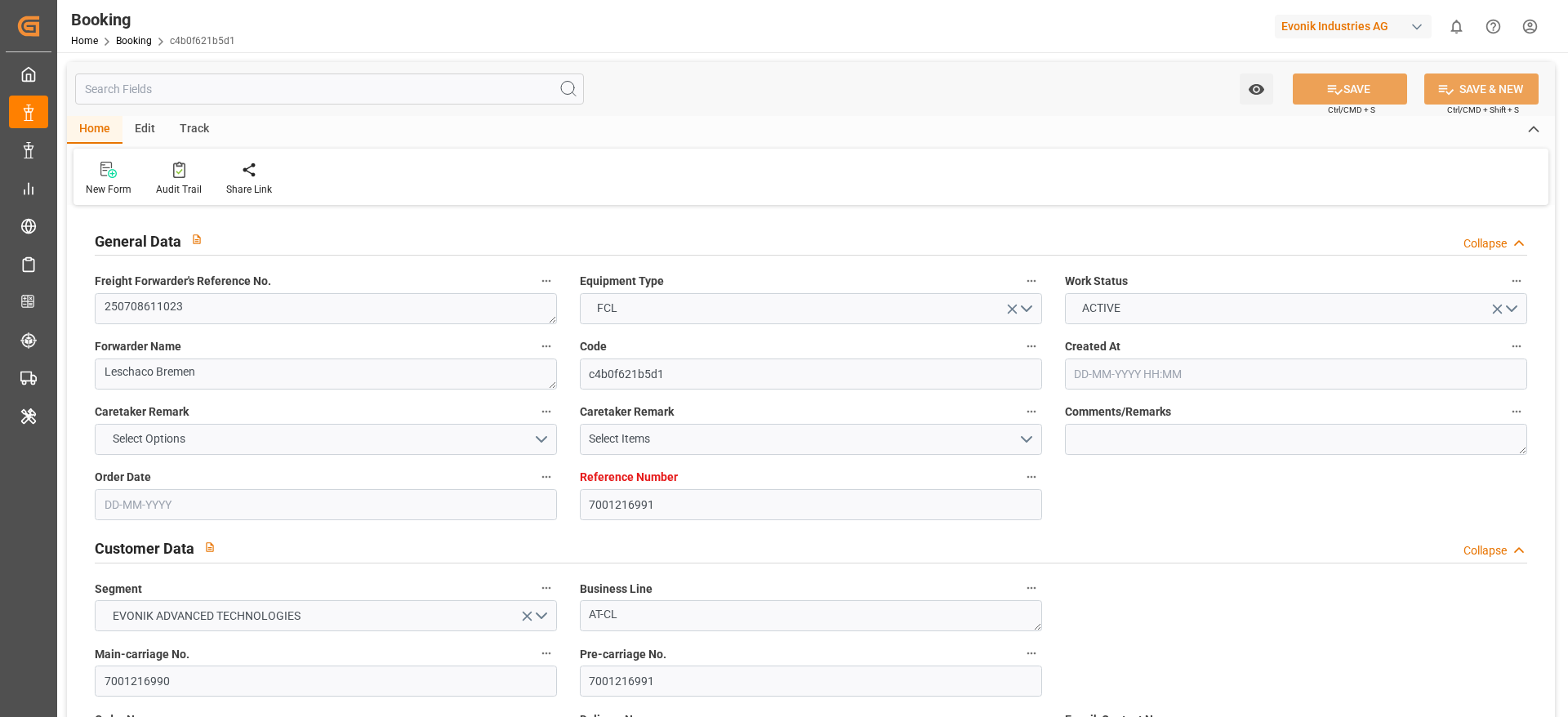
type input "7001216991"
type input "9632179"
type input "Hapag [PERSON_NAME]"
type input "Hapag [PERSON_NAME] Aktiengesellschaft"
type input "NLRTM"
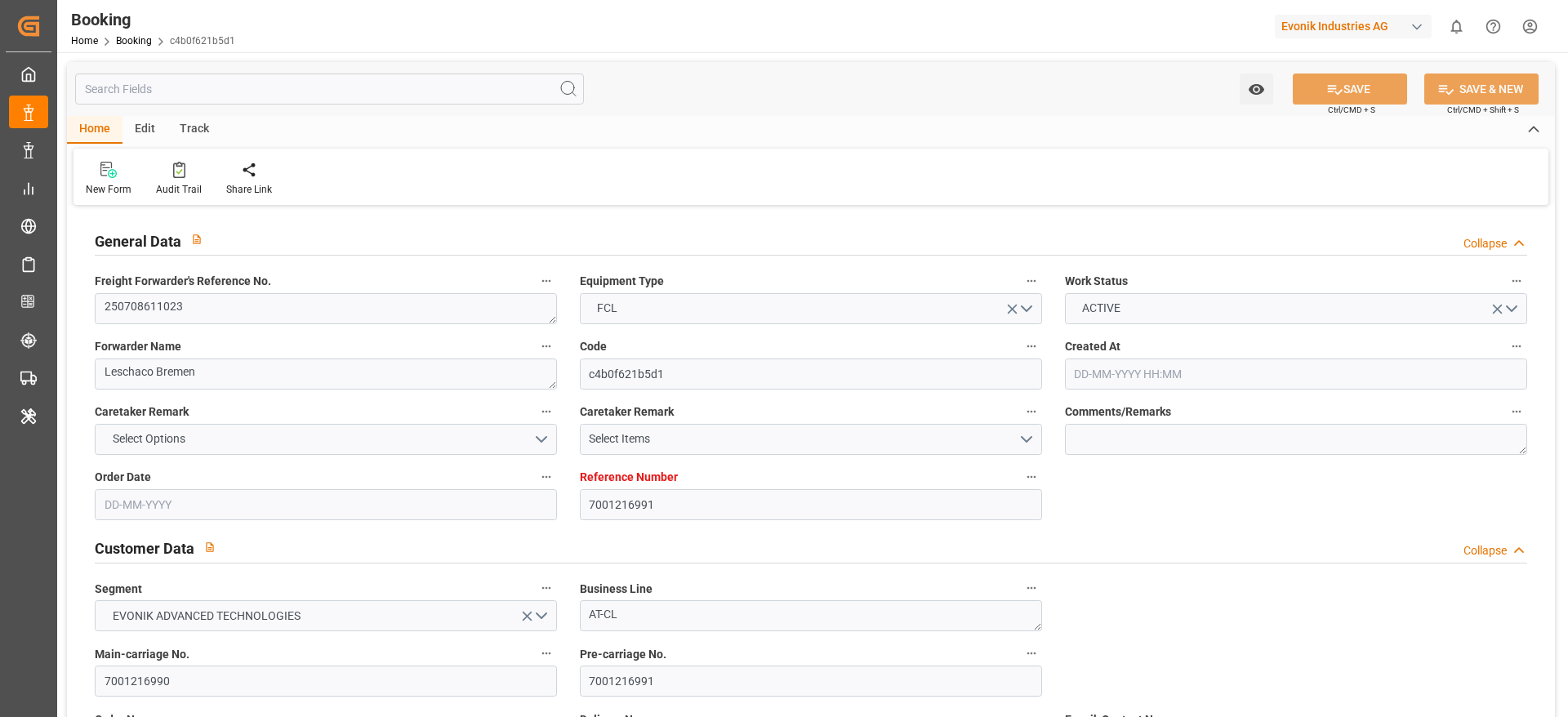
type input "CNSGH"
type input "0"
type input "NLRTM"
type input "CNSHG"
type input "9632179"
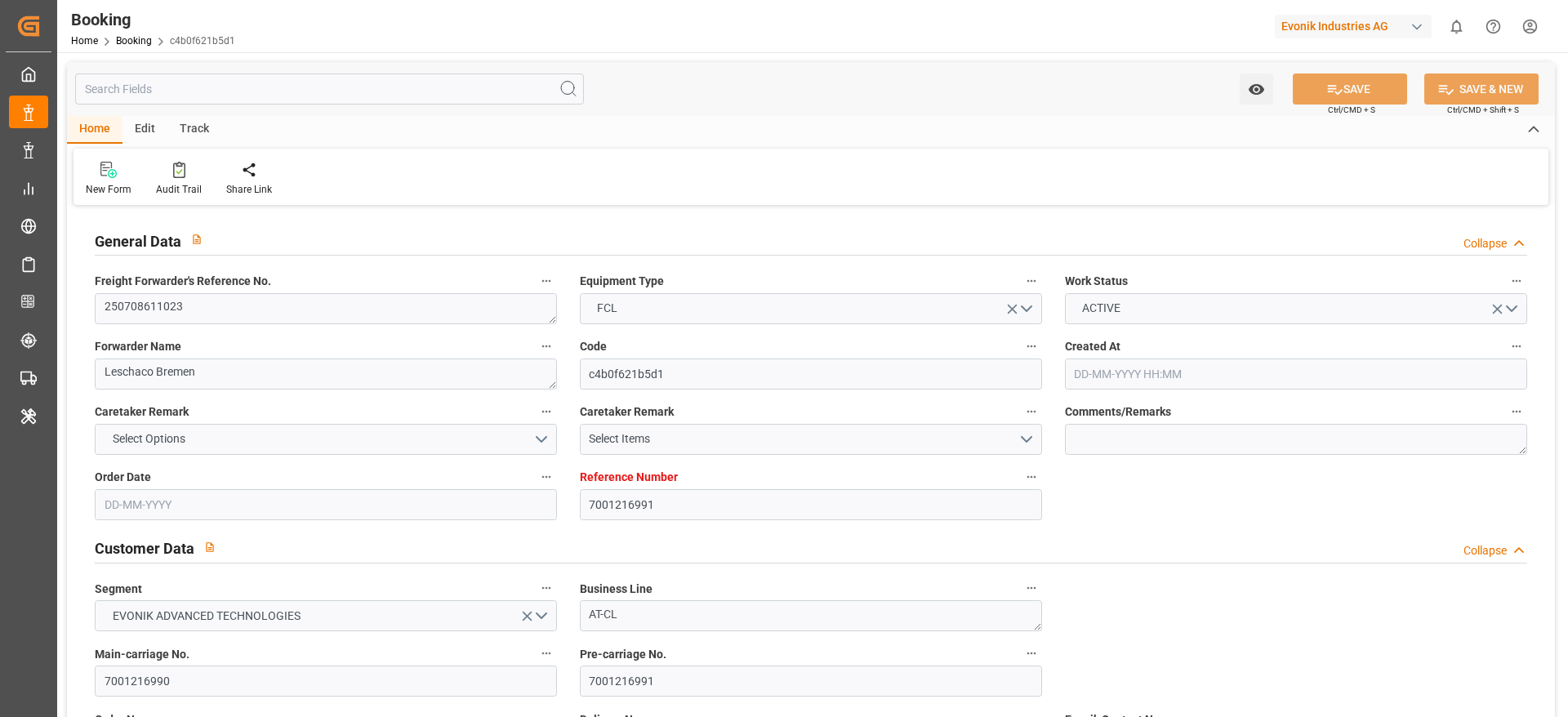
type input "[DATE] 05:51"
type input "[DATE]"
type input "17-09-2025"
type input "21-07-2025"
type input "15-07-2025"
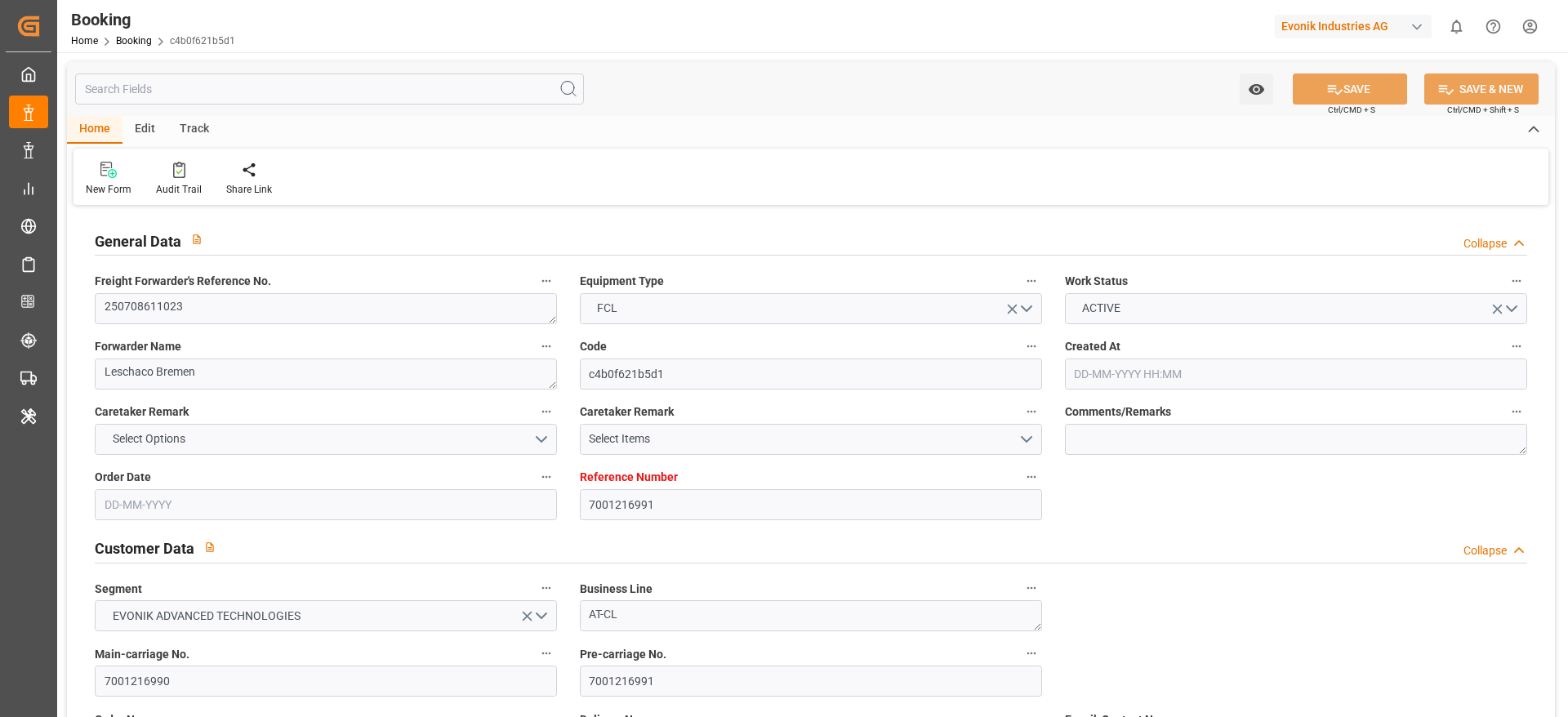
type input "21-07-2025"
type input "27-07-2025 09:06"
type input "22-07-2025 13:36"
type input "07-09-2025 16:00"
type input "08-09-2025 00:00"
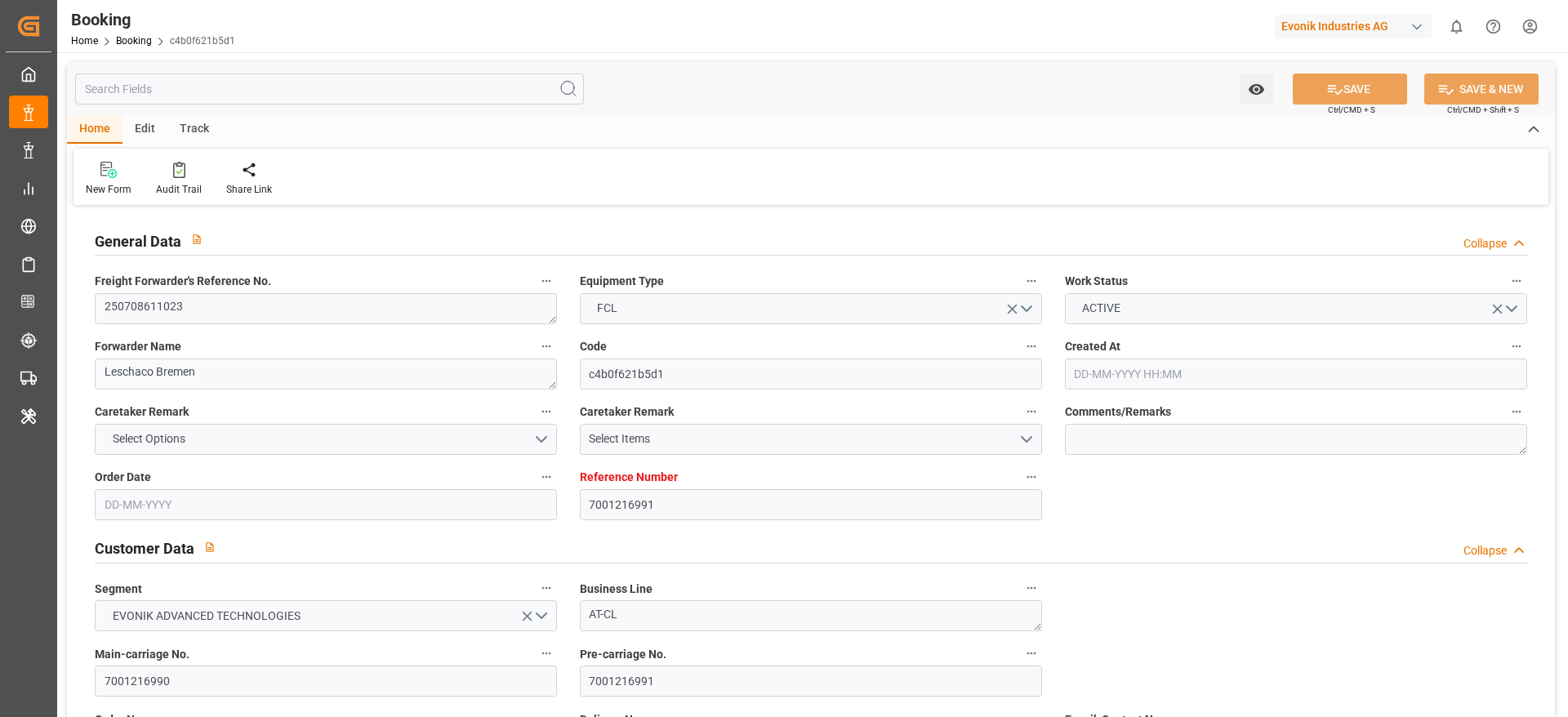
type input "21-07-2025"
type input "20-08-2025 07:42"
type input "[DATE]"
type input "18-07-2025 17:10"
type input "26-07-2025 06:35"
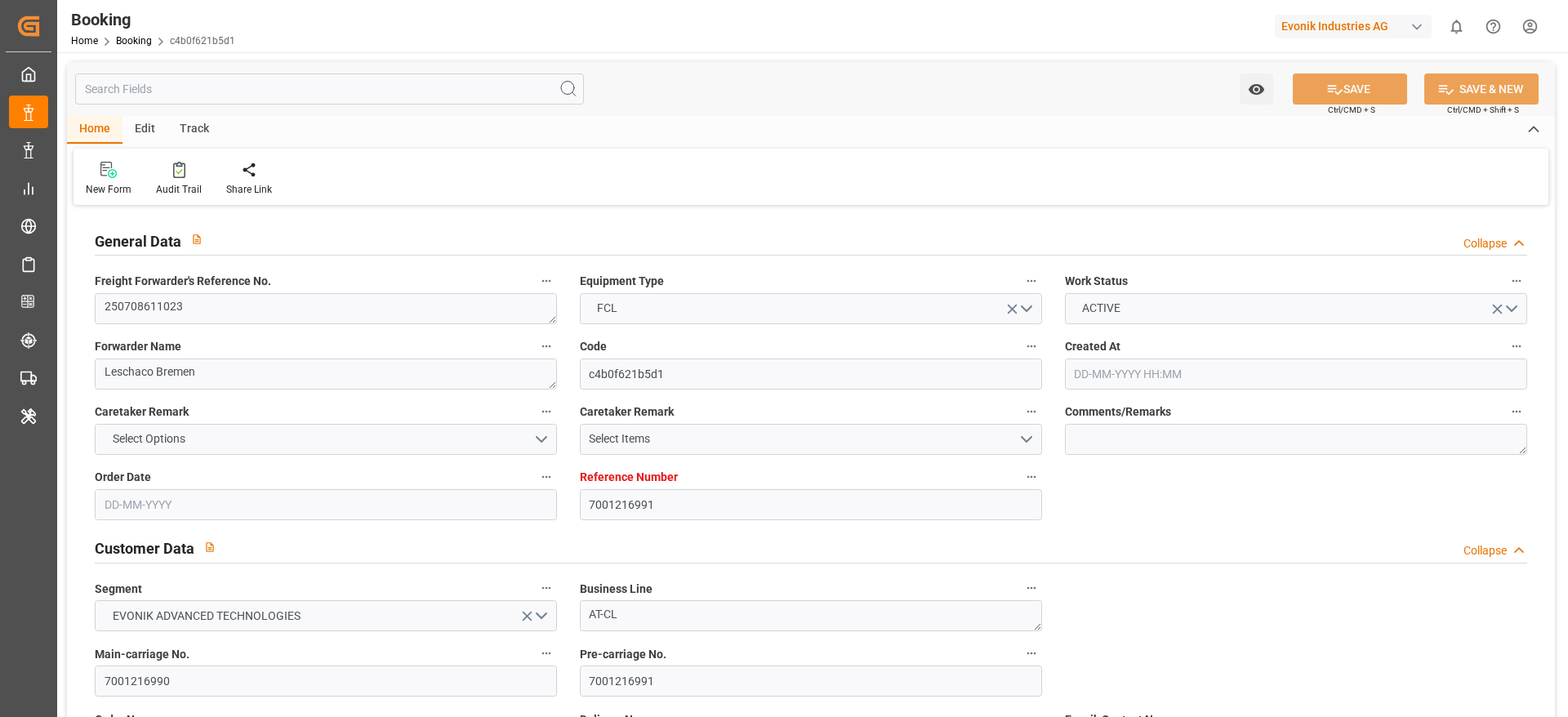
type input "27-07-2025 10:20"
type input "07-09-2025 16:00"
type input "08-09-2025 00:57"
type input "12-09-2025 00:57"
click at [234, 697] on div "Main-carriage No. 7001216990" at bounding box center [326, 670] width 485 height 65
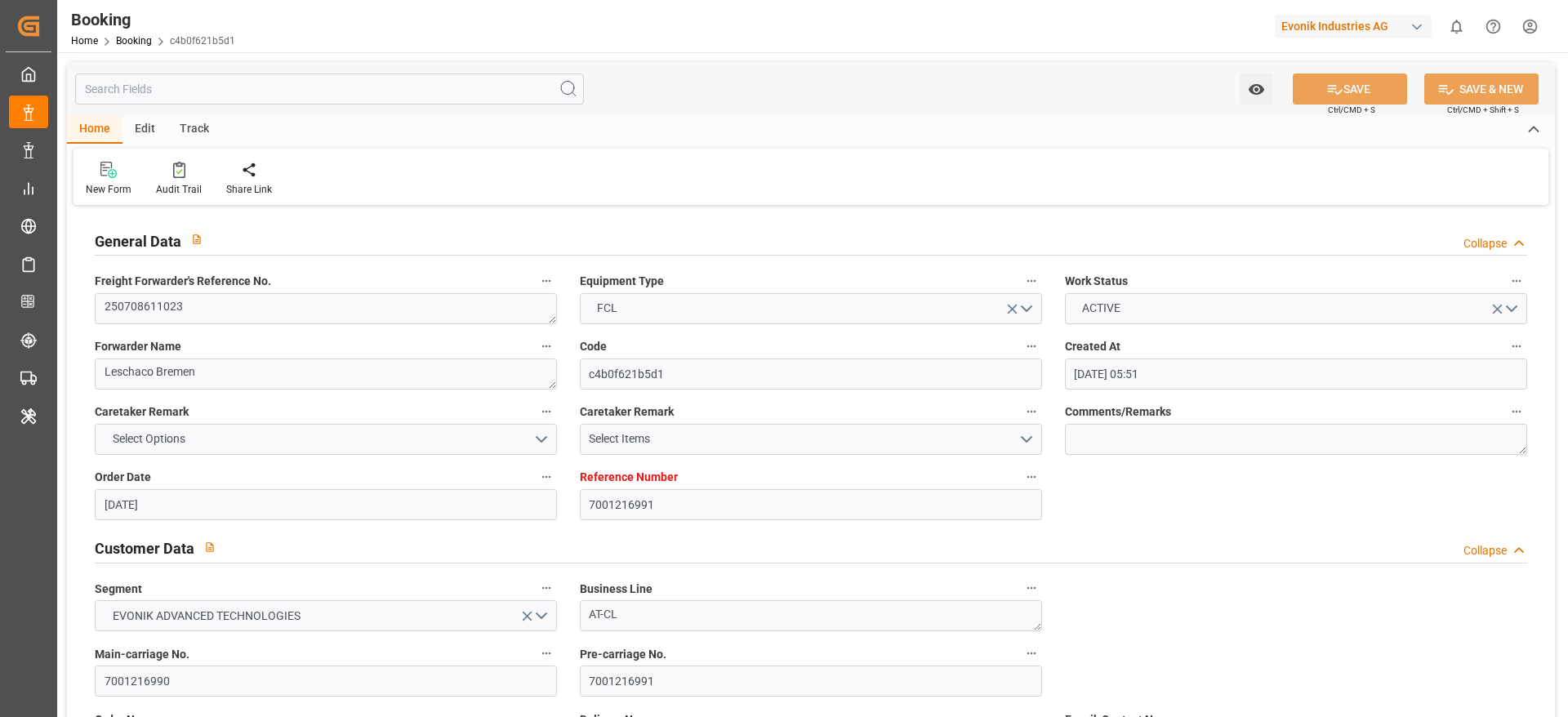
click at [234, 697] on div "Main-carriage No. 7001216990" at bounding box center [326, 670] width 485 height 65
click at [246, 691] on input "7001216990" at bounding box center [325, 681] width 462 height 31
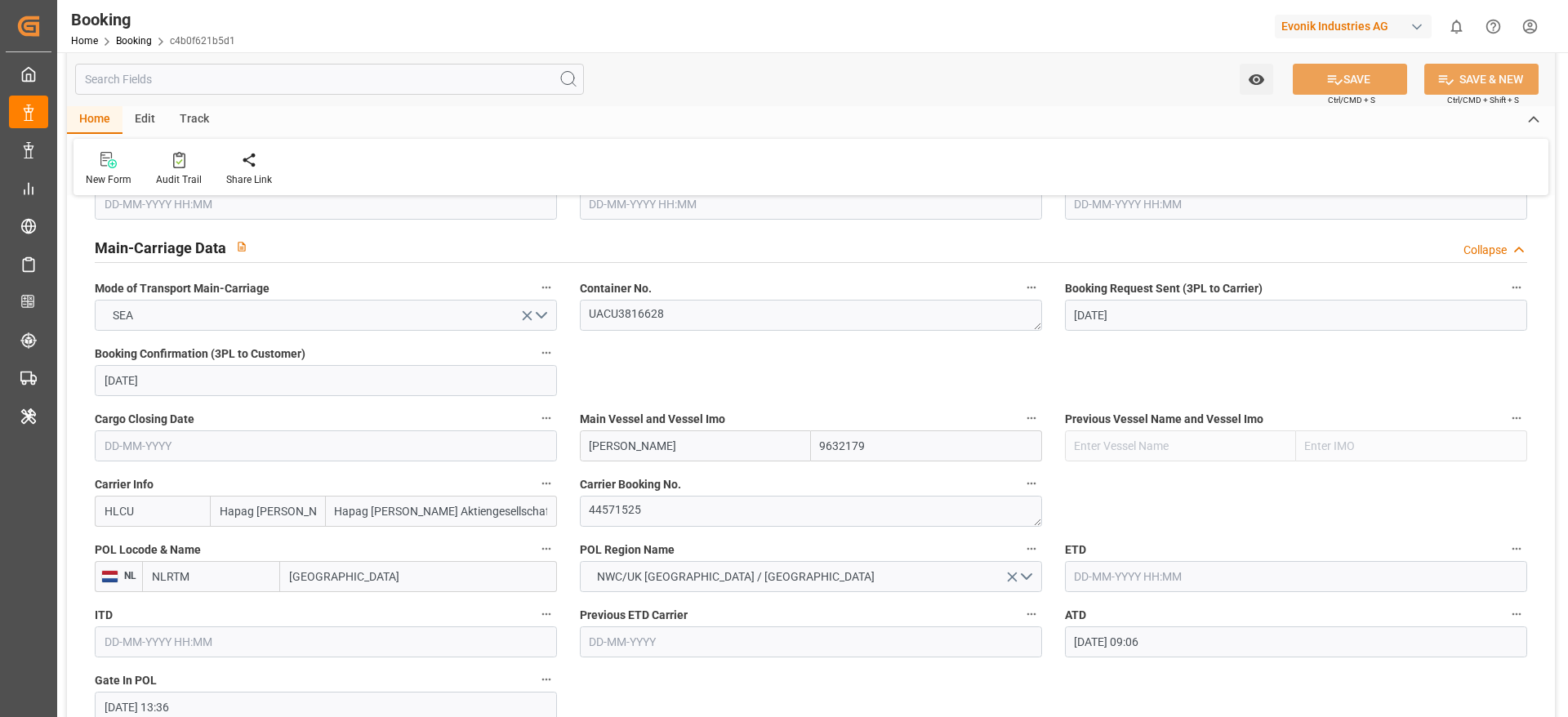
scroll to position [1103, 0]
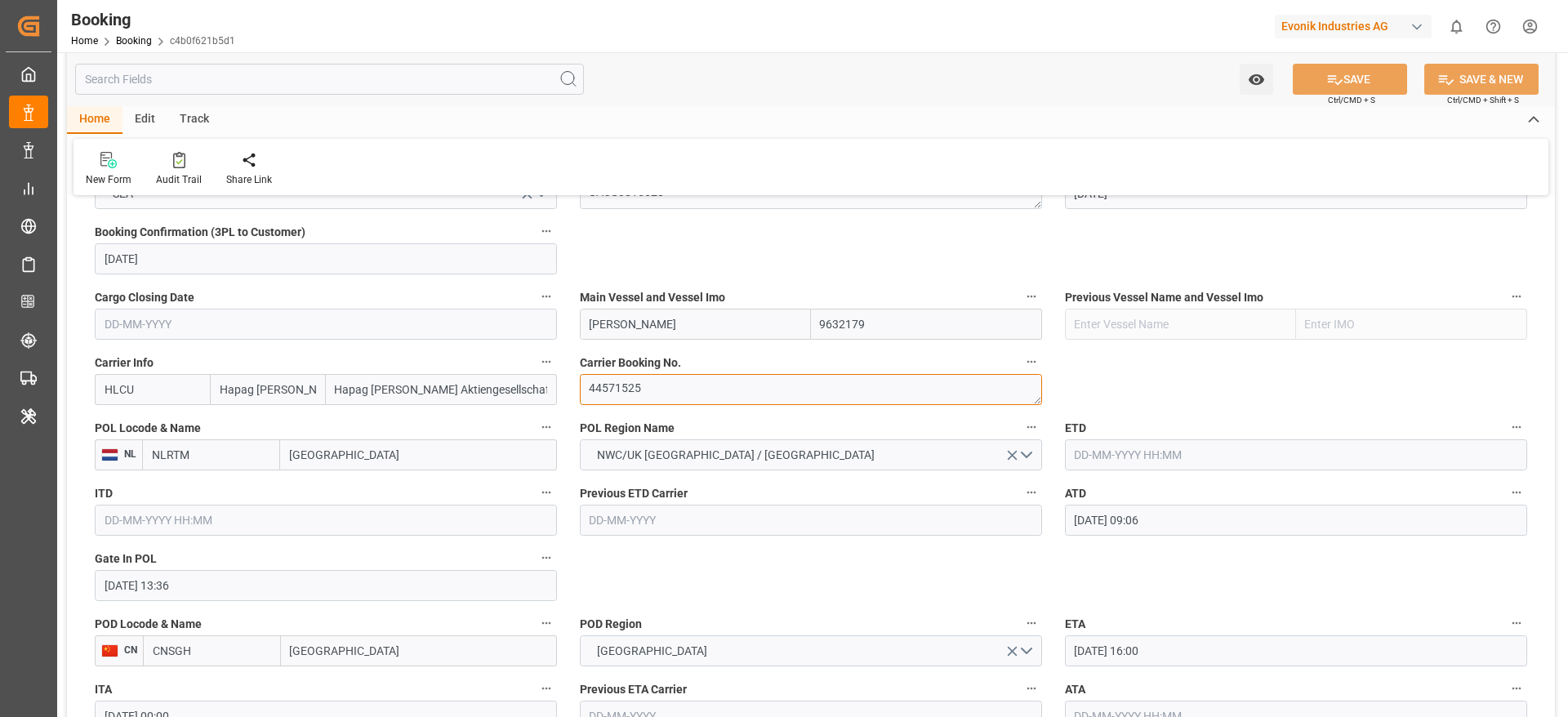
click at [705, 395] on textarea "44571525" at bounding box center [811, 390] width 462 height 31
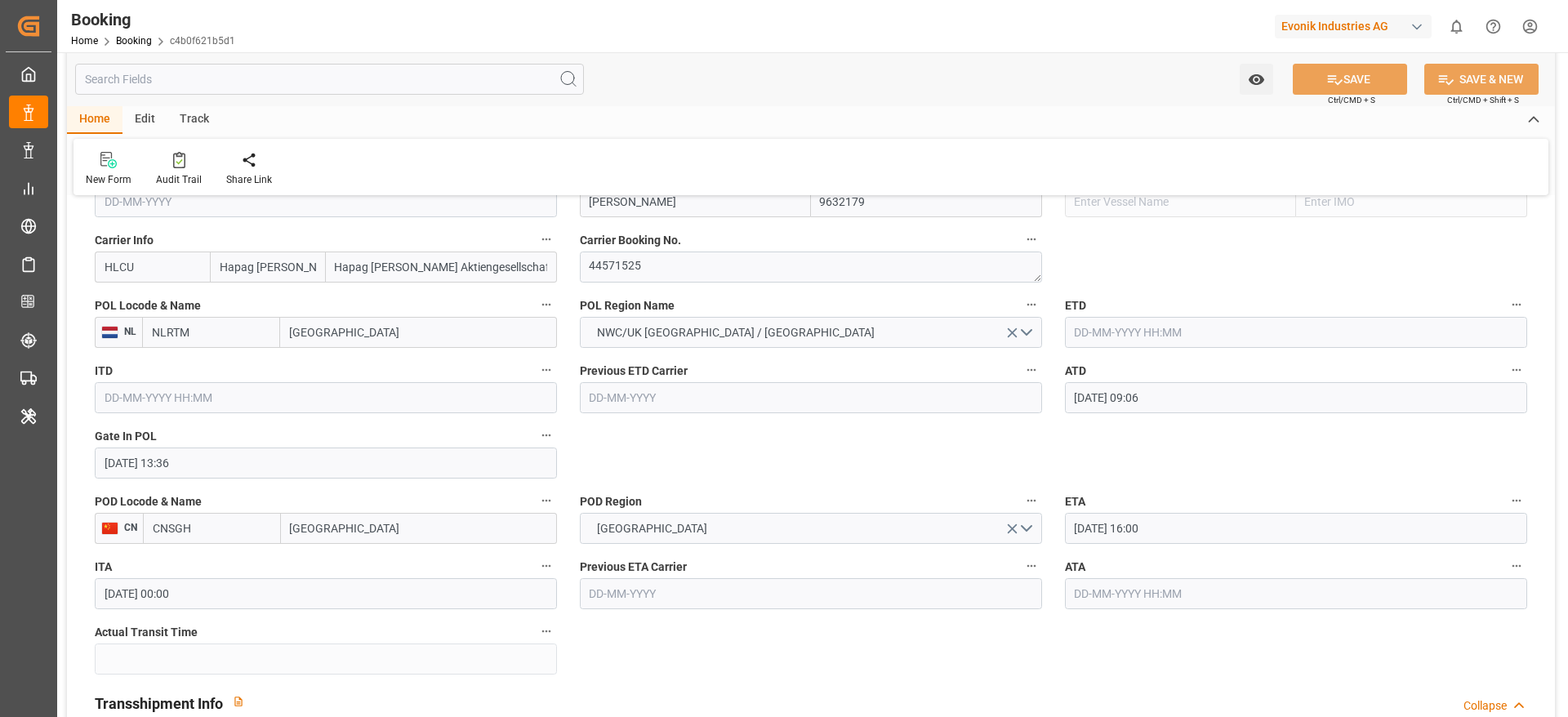
click at [1128, 325] on input "text" at bounding box center [1296, 332] width 462 height 31
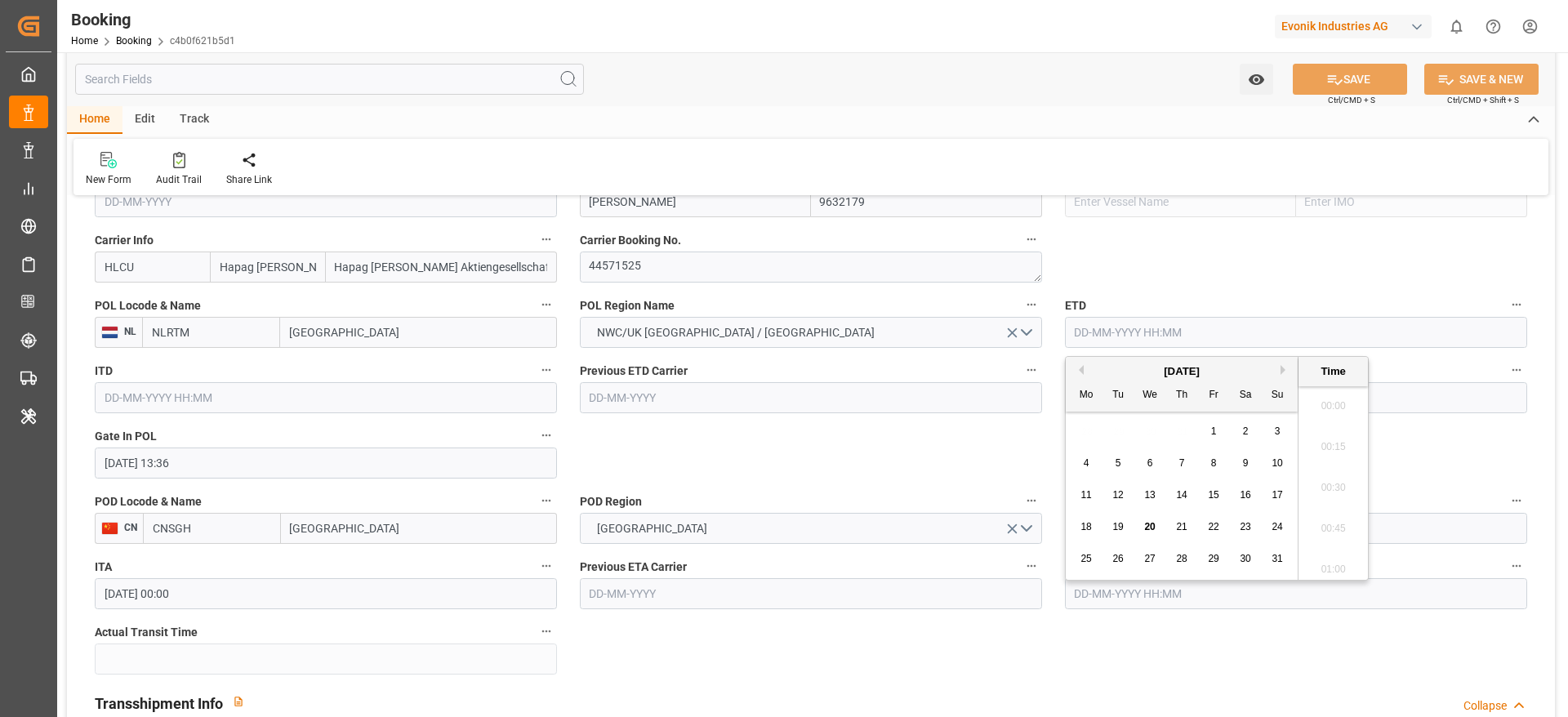
scroll to position [2538, 0]
click at [1083, 367] on button "Previous Month" at bounding box center [1078, 370] width 10 height 10
click at [1276, 526] on span "27" at bounding box center [1277, 527] width 11 height 12
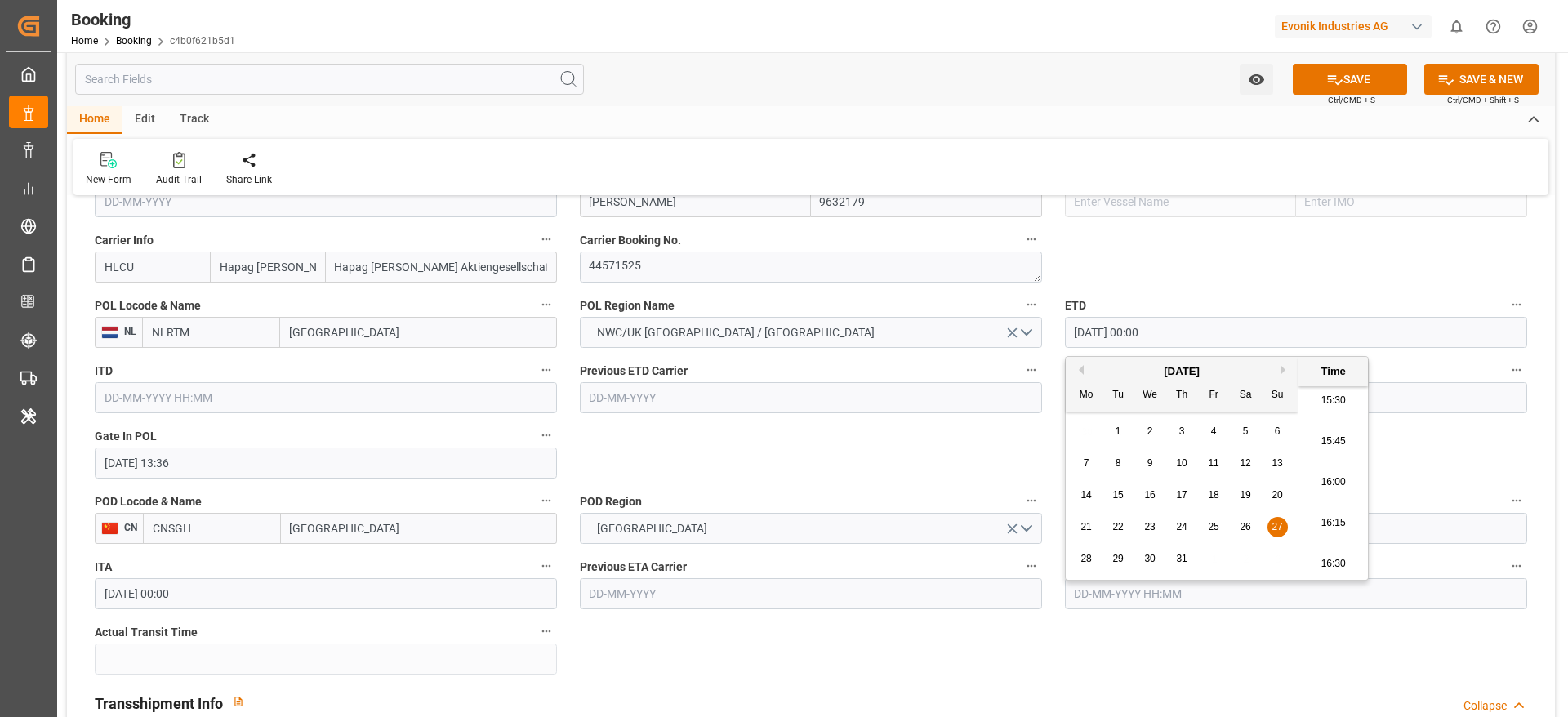
type input "27-07-2025 00:00"
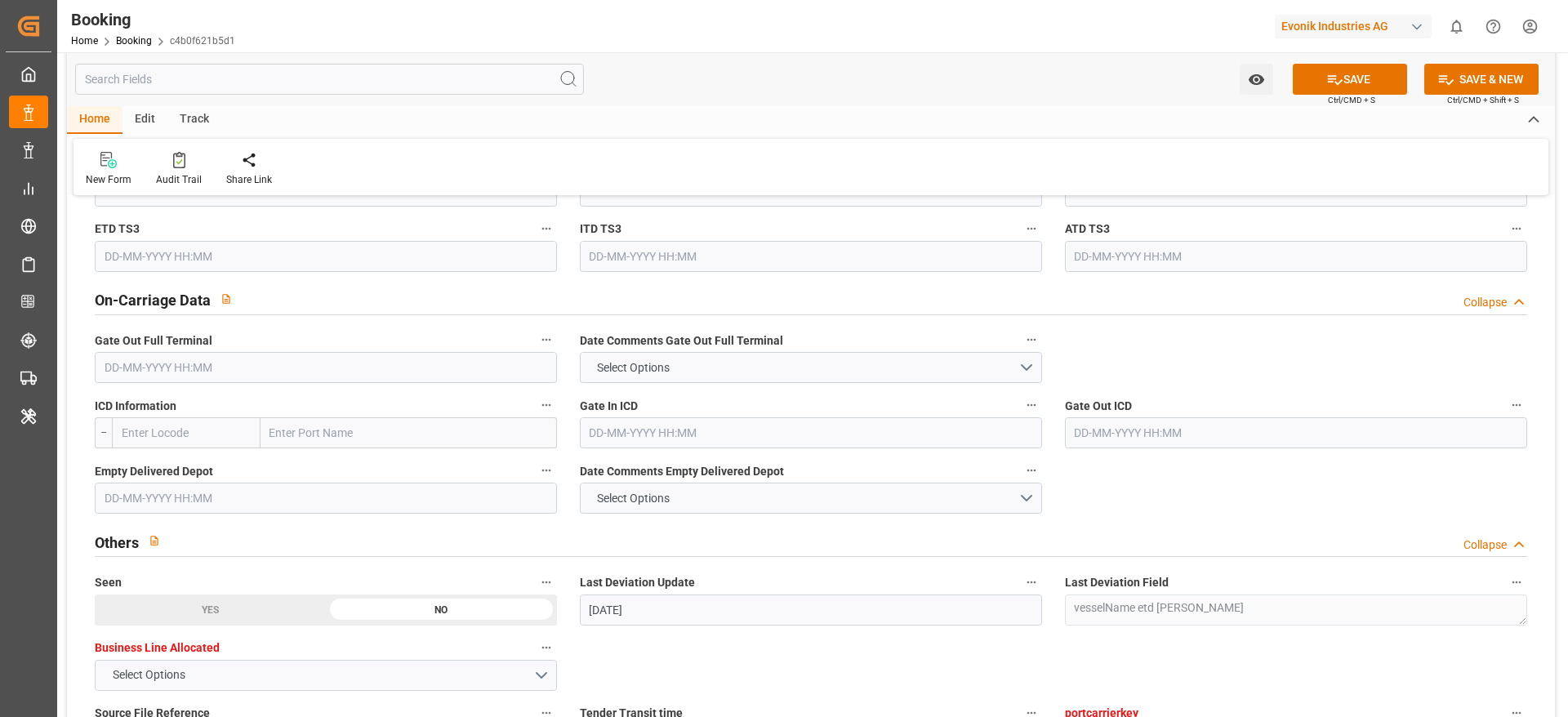
scroll to position [2084, 0]
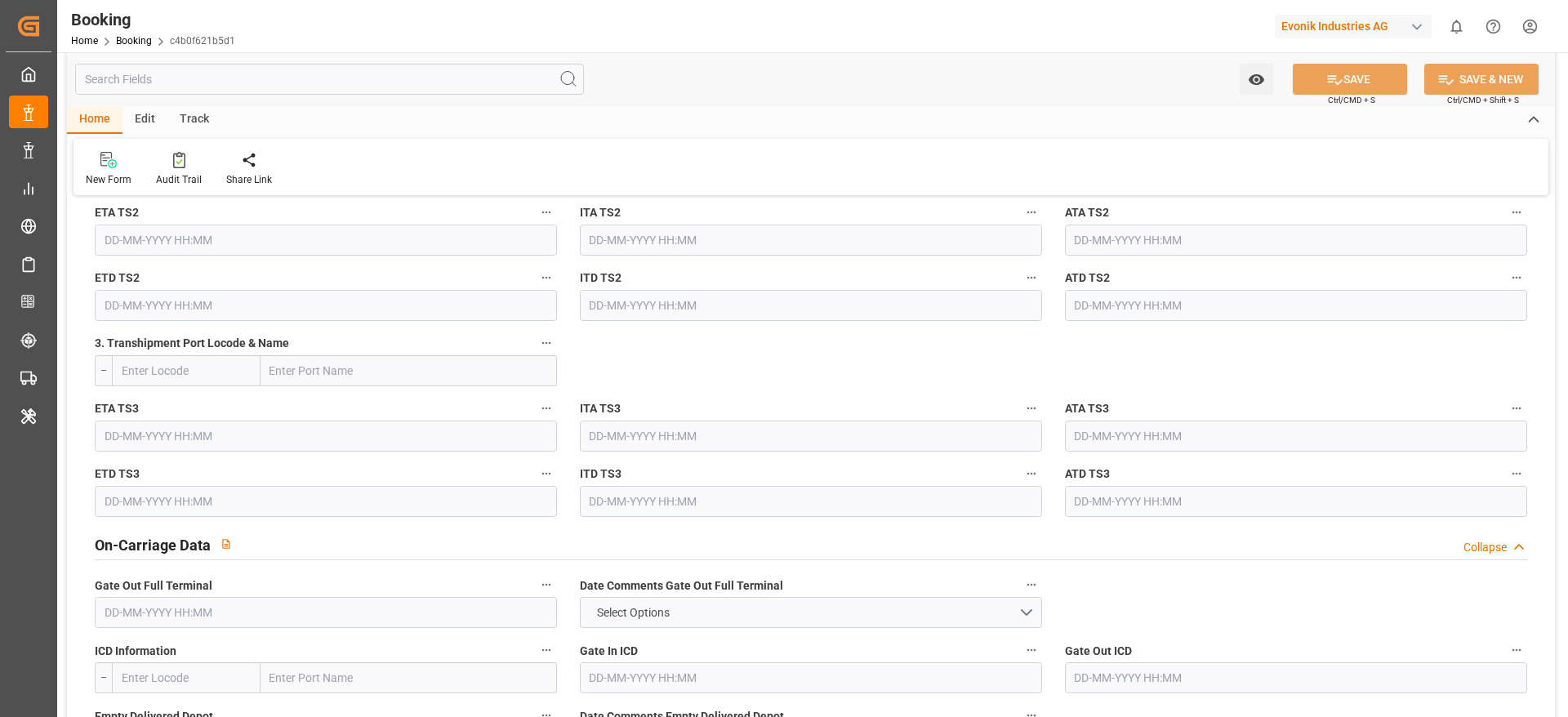
type textarea "Madhu T V"
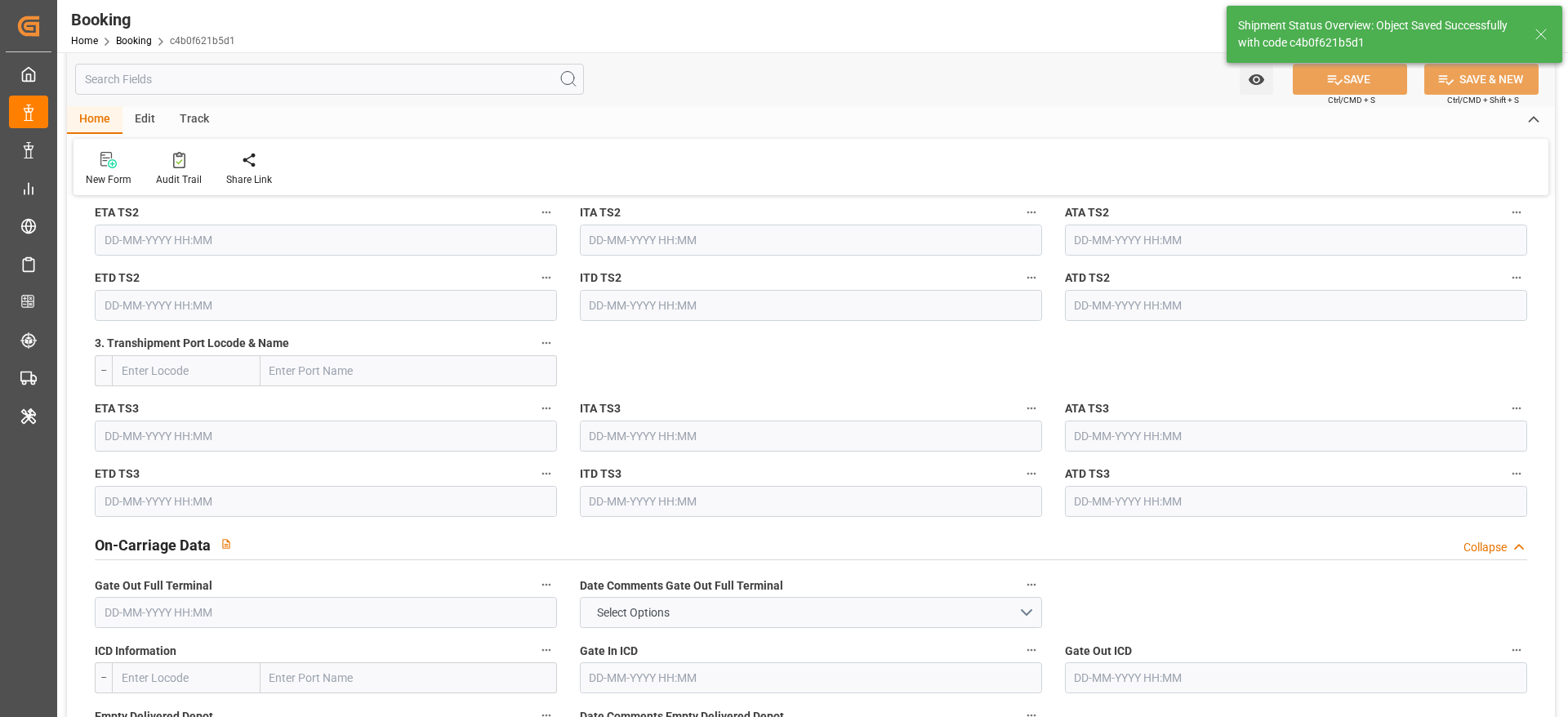
type input "27-07-2025 00:00"
type input "20-08-2025 10:36"
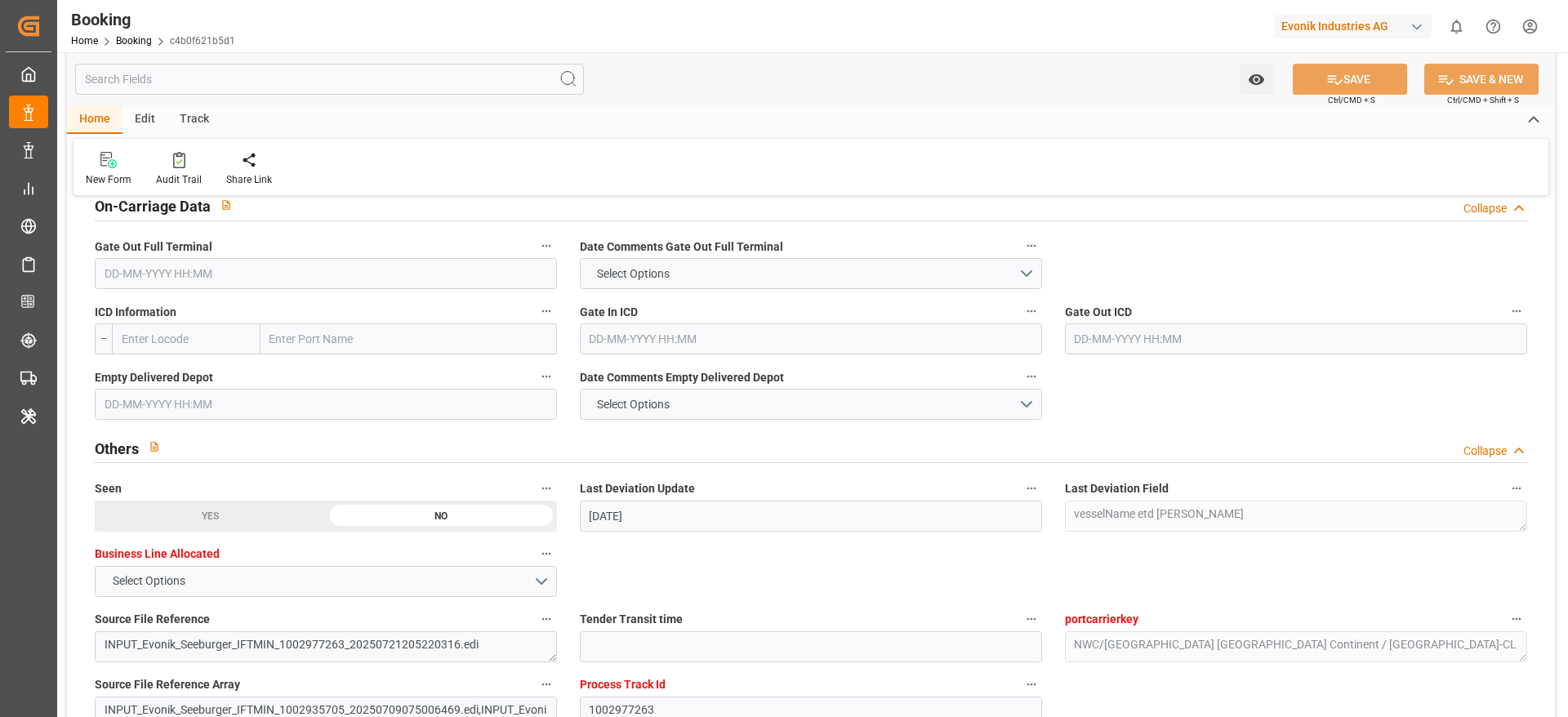
scroll to position [2819, 0]
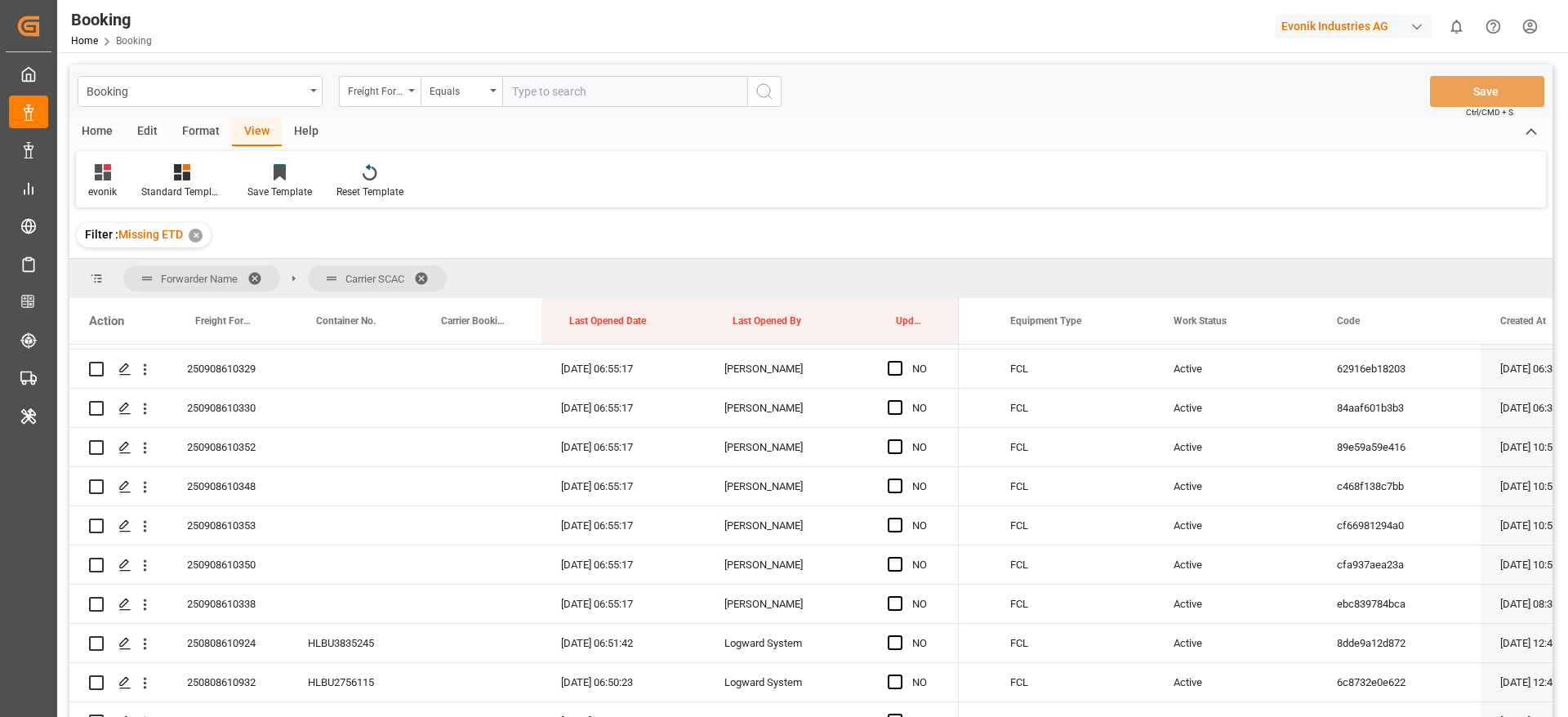
scroll to position [1960, 0]
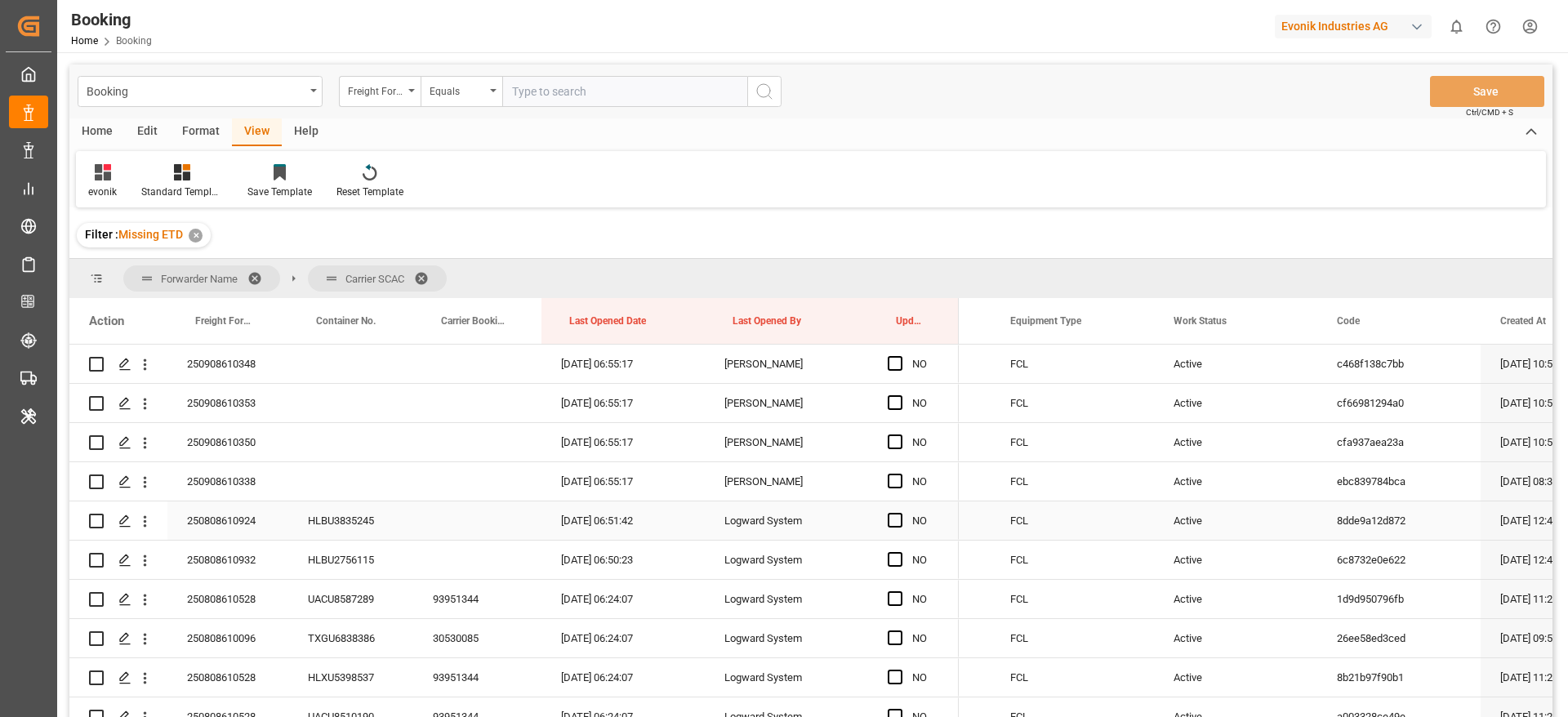
drag, startPoint x: 139, startPoint y: 522, endPoint x: 234, endPoint y: 553, distance: 99.9
click at [139, 521] on icon "open menu" at bounding box center [145, 522] width 17 height 17
click at [244, 554] on span "Open in new tab" at bounding box center [252, 556] width 148 height 17
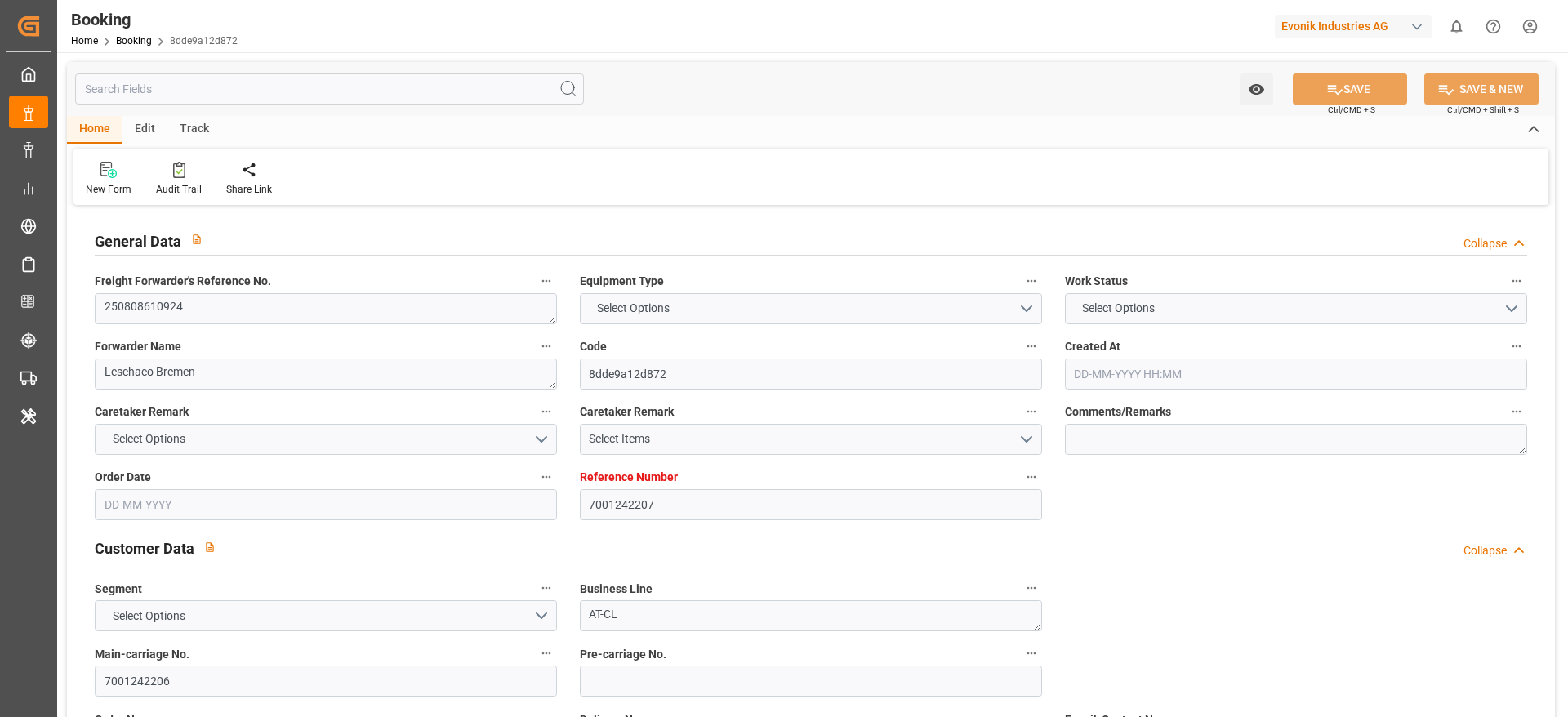
type input "7001242207"
type input "Hapag [PERSON_NAME]"
type input "Hapag [PERSON_NAME] Aktiengesellschaft"
type input "EUNWC"
type input "KRPUS"
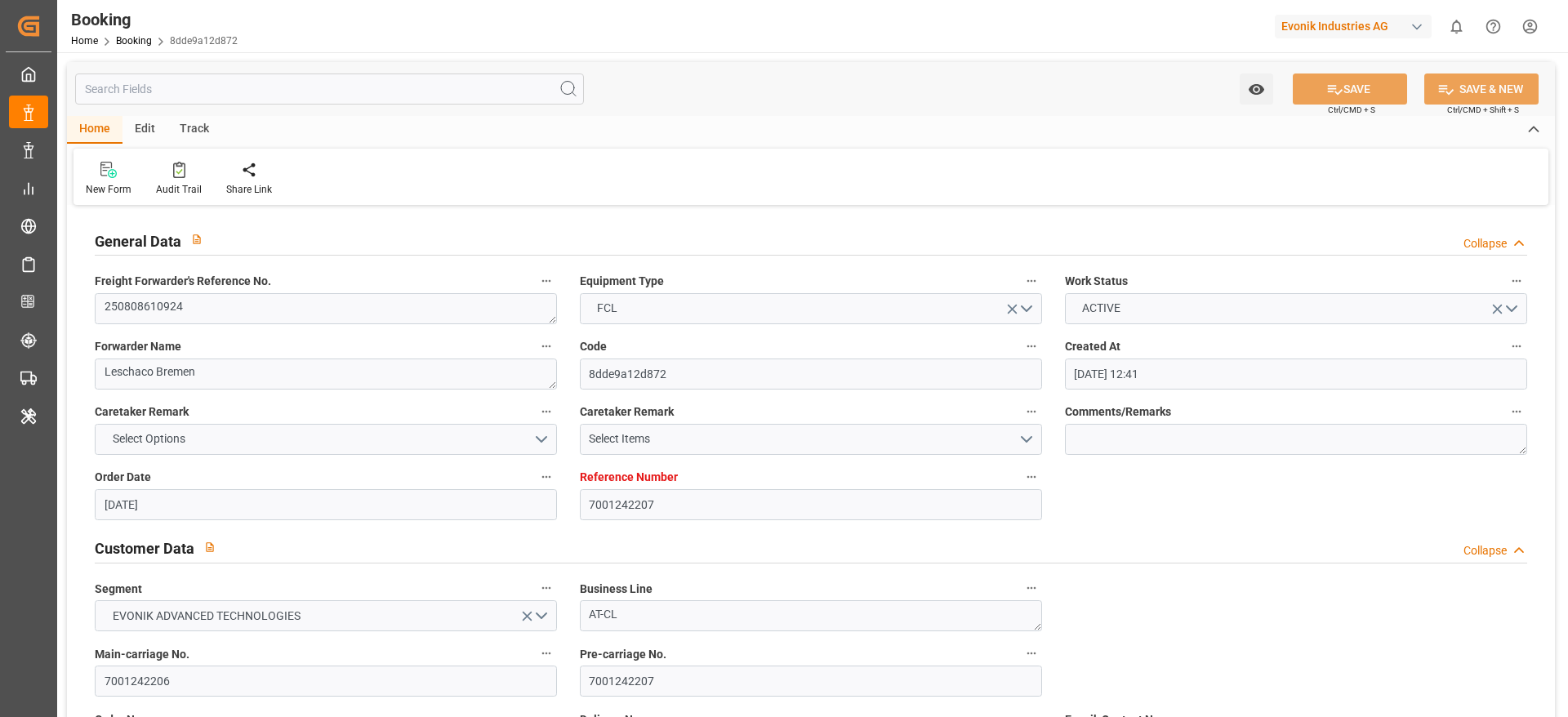
type input "[DATE] 12:41"
type input "[DATE]"
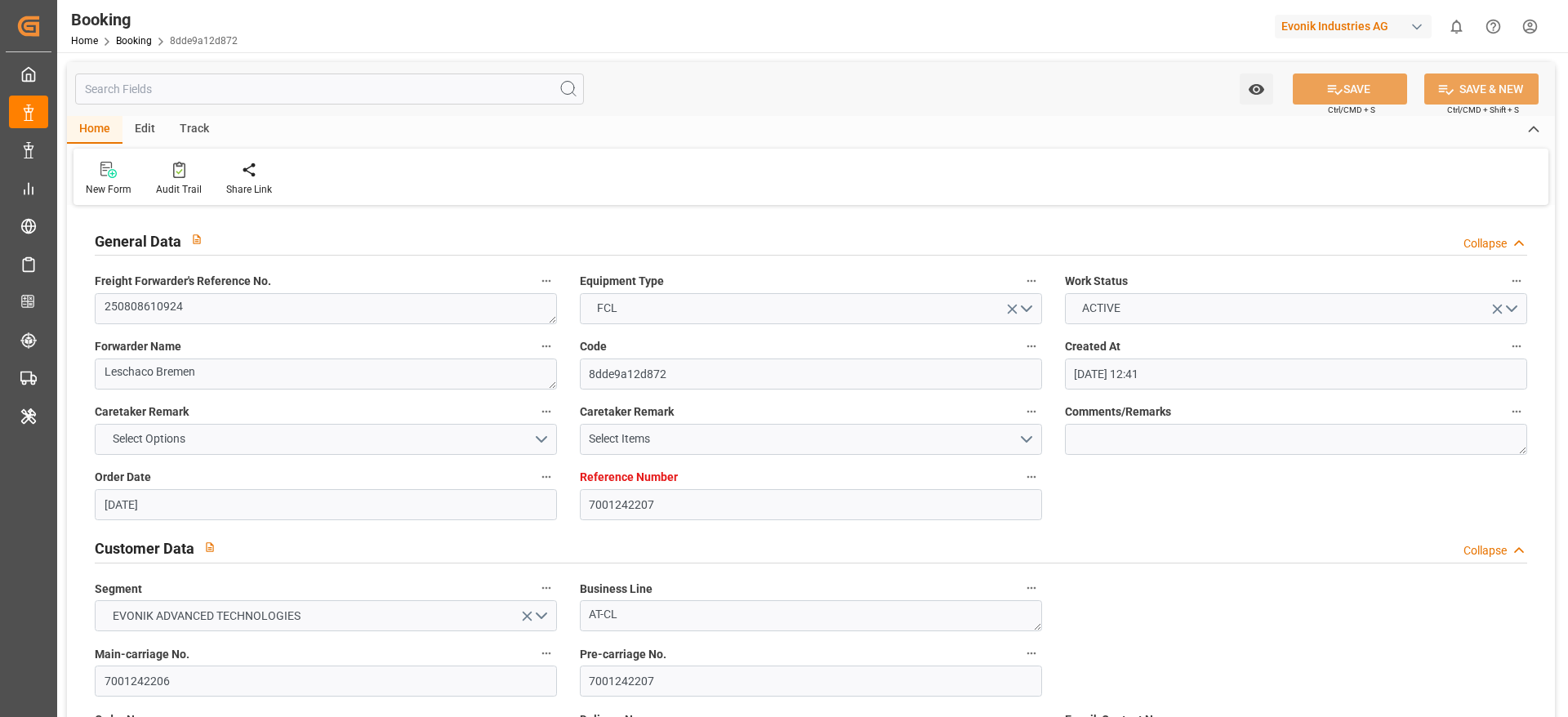
type input "[DATE]"
type input "[DATE] 06:51"
click at [185, 687] on input "7001242206" at bounding box center [325, 681] width 462 height 31
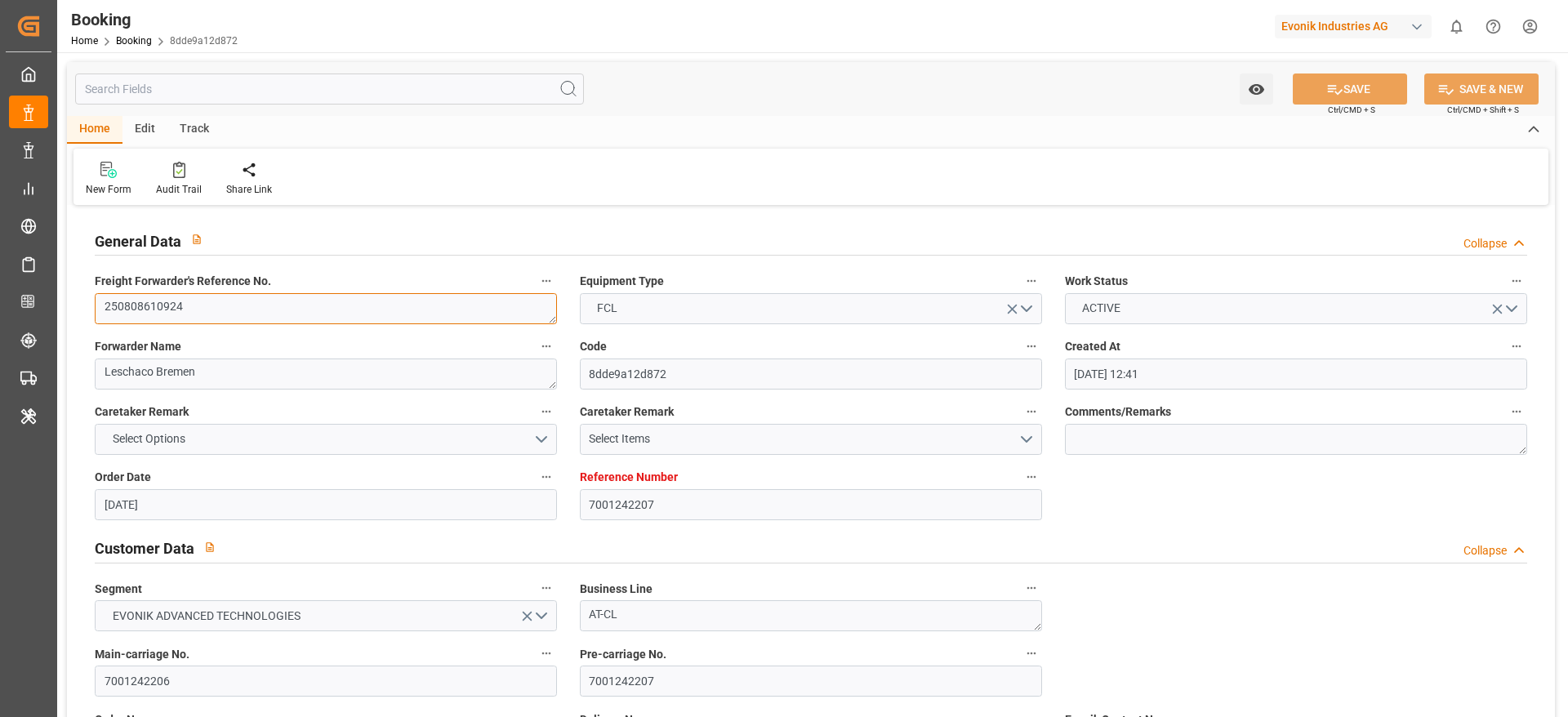
click at [222, 301] on textarea "250808610924" at bounding box center [325, 309] width 462 height 31
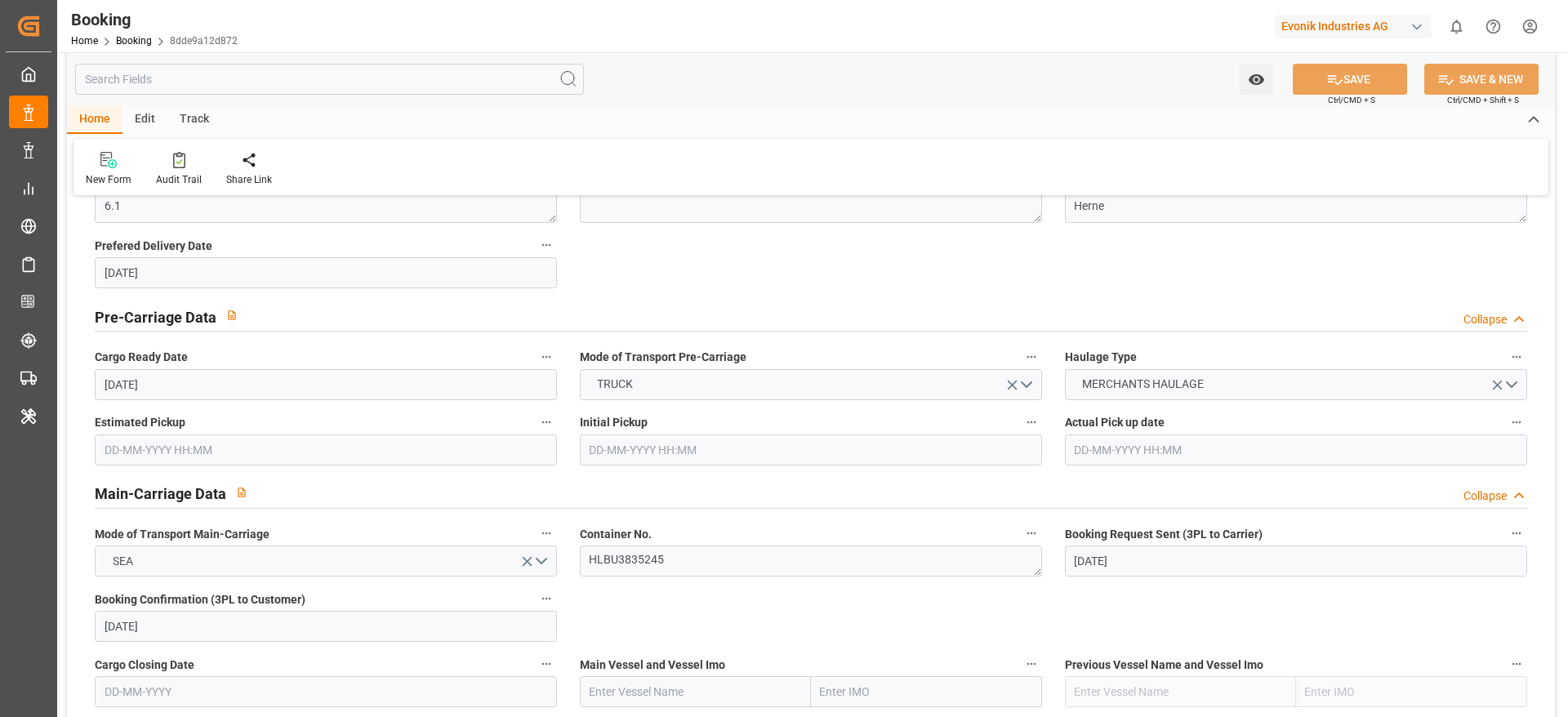
scroll to position [981, 0]
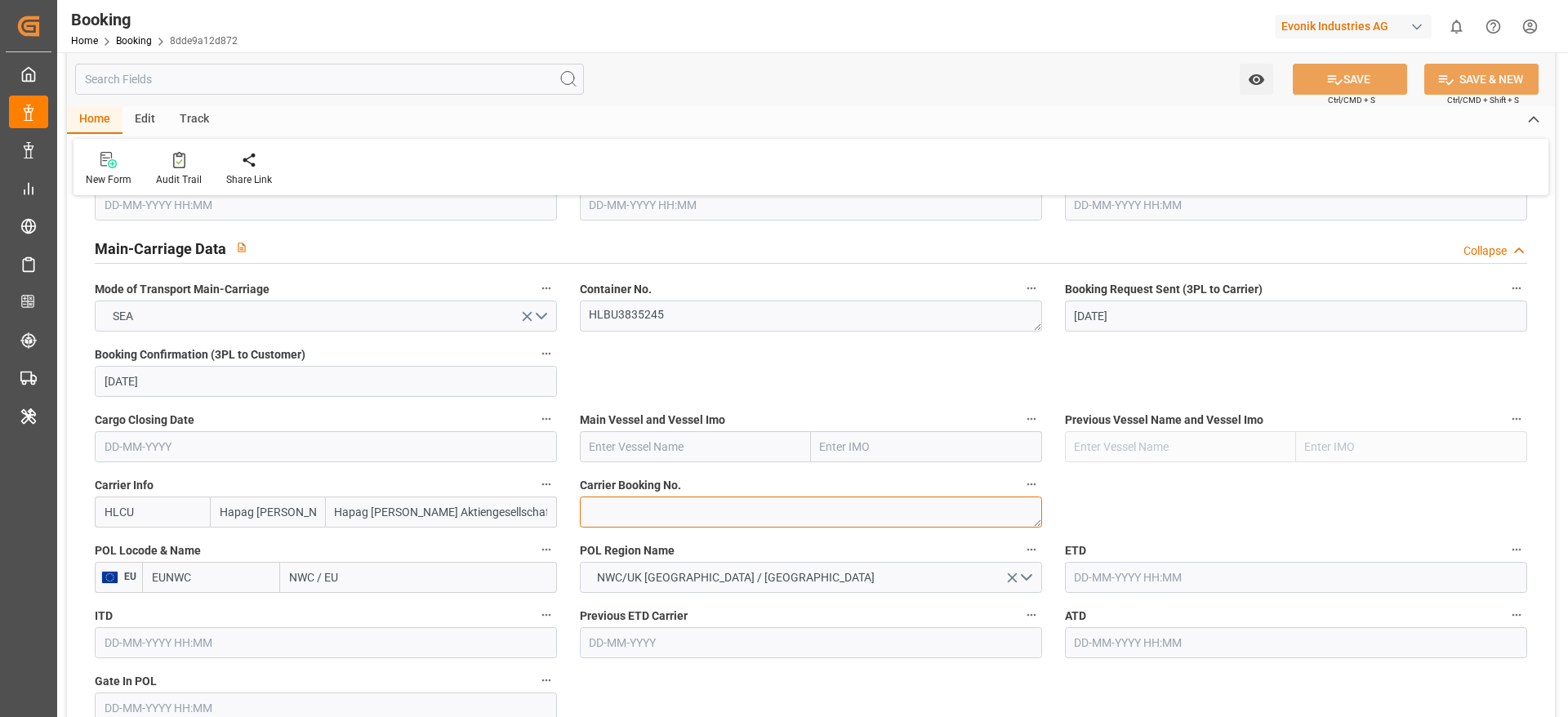
click at [619, 511] on textarea at bounding box center [811, 512] width 462 height 31
paste textarea "70066197"
type textarea "70066197"
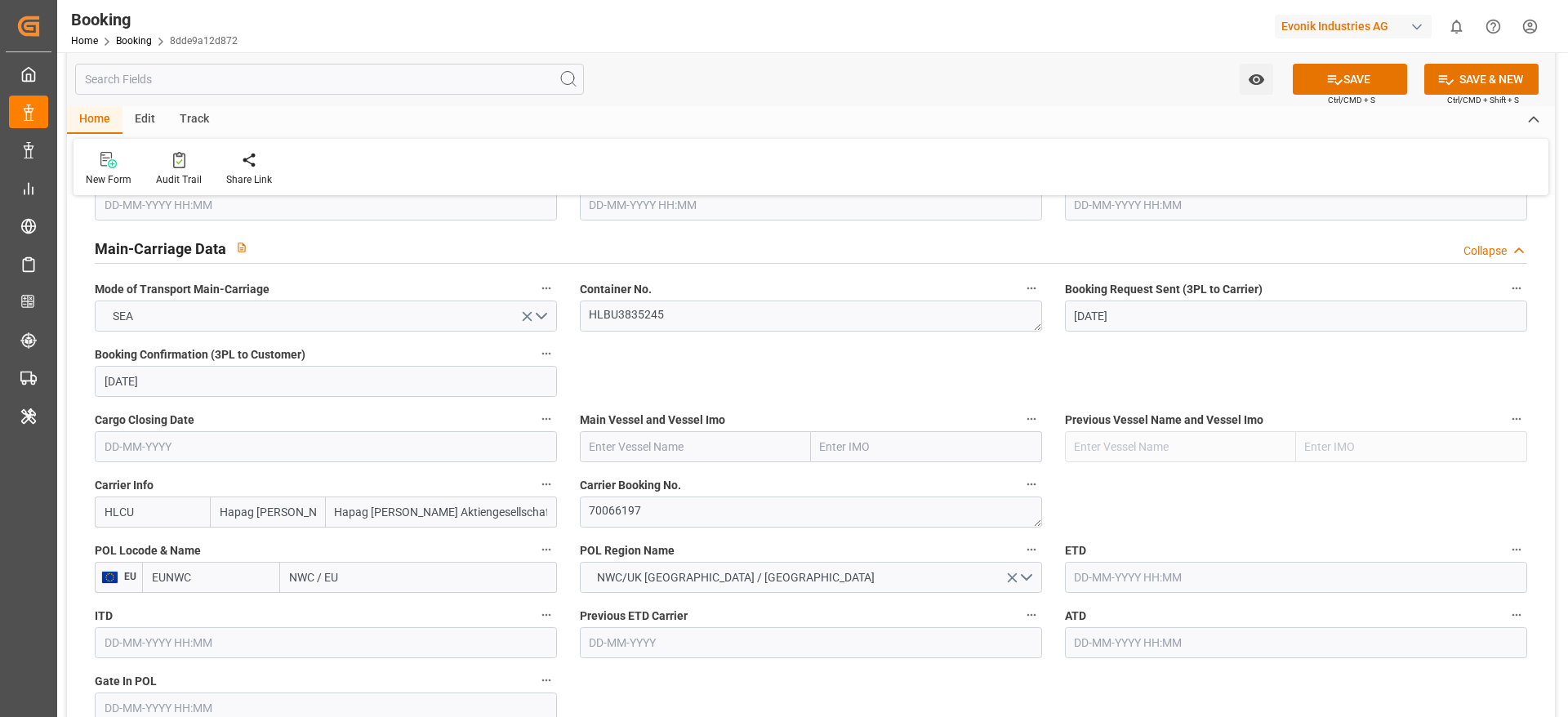
click at [640, 441] on input "text" at bounding box center [695, 447] width 231 height 31
click at [642, 444] on input "text" at bounding box center [695, 447] width 231 height 31
paste input "BERLIN MAERSK"
click at [660, 487] on b "BERLIN MAERSK" at bounding box center [634, 483] width 88 height 13
type input "BERLIN MAERSK"
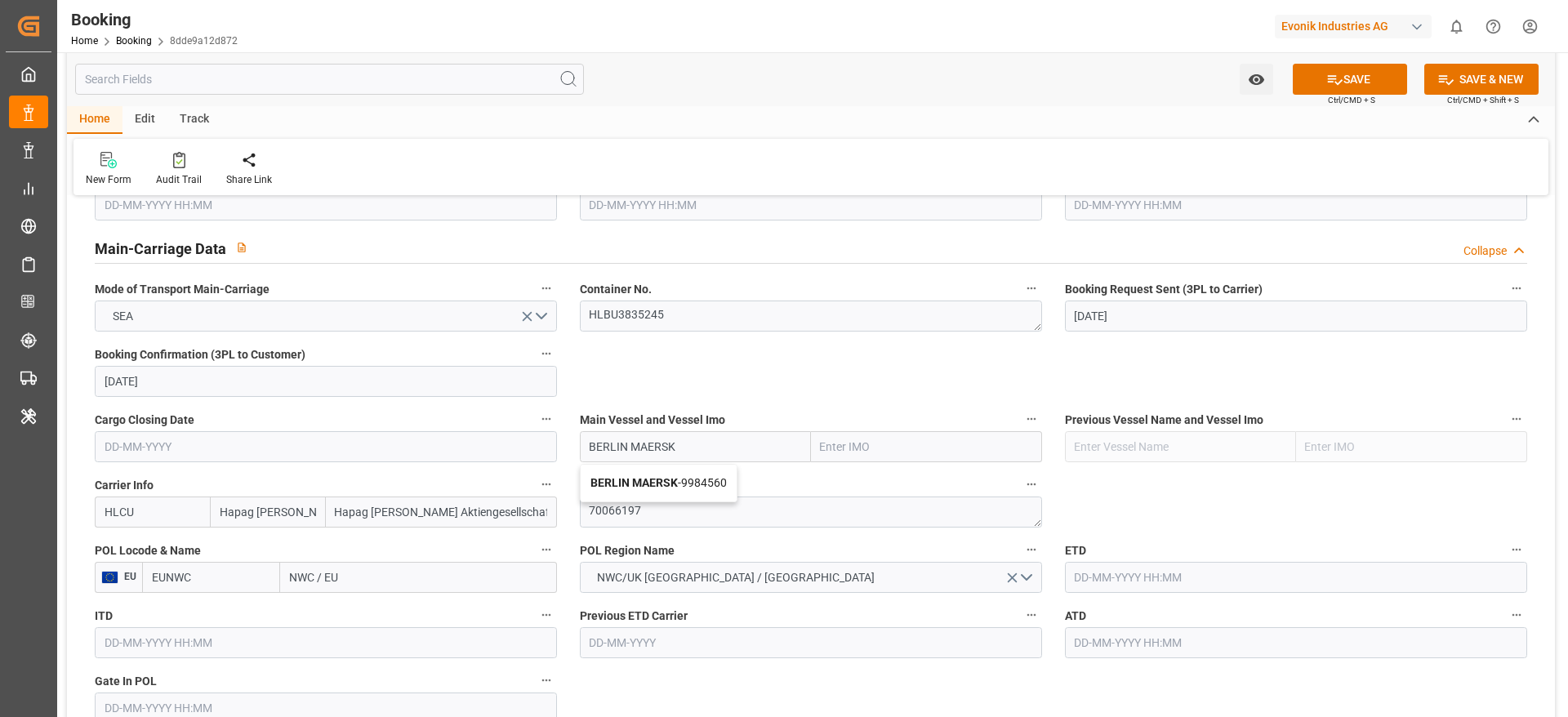
type input "9984560"
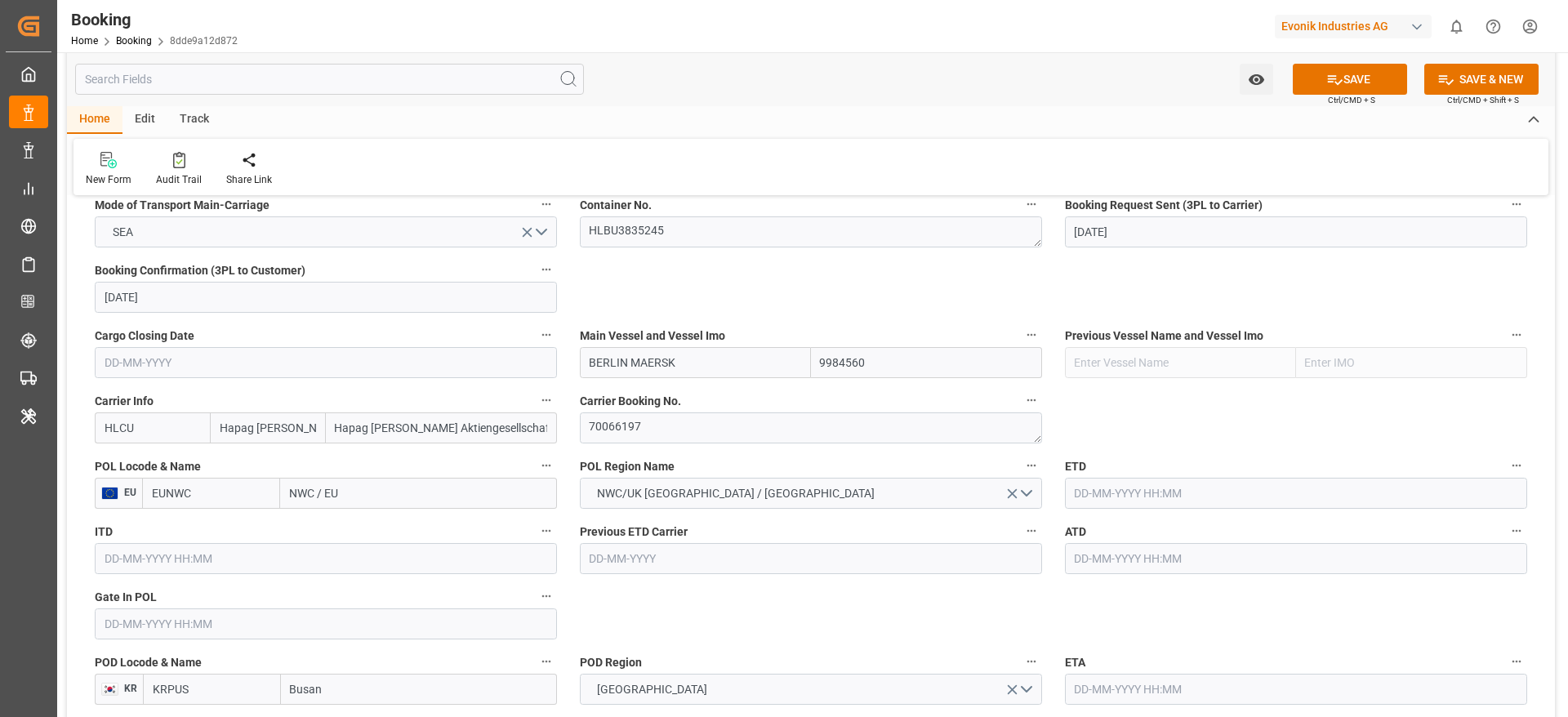
scroll to position [1103, 0]
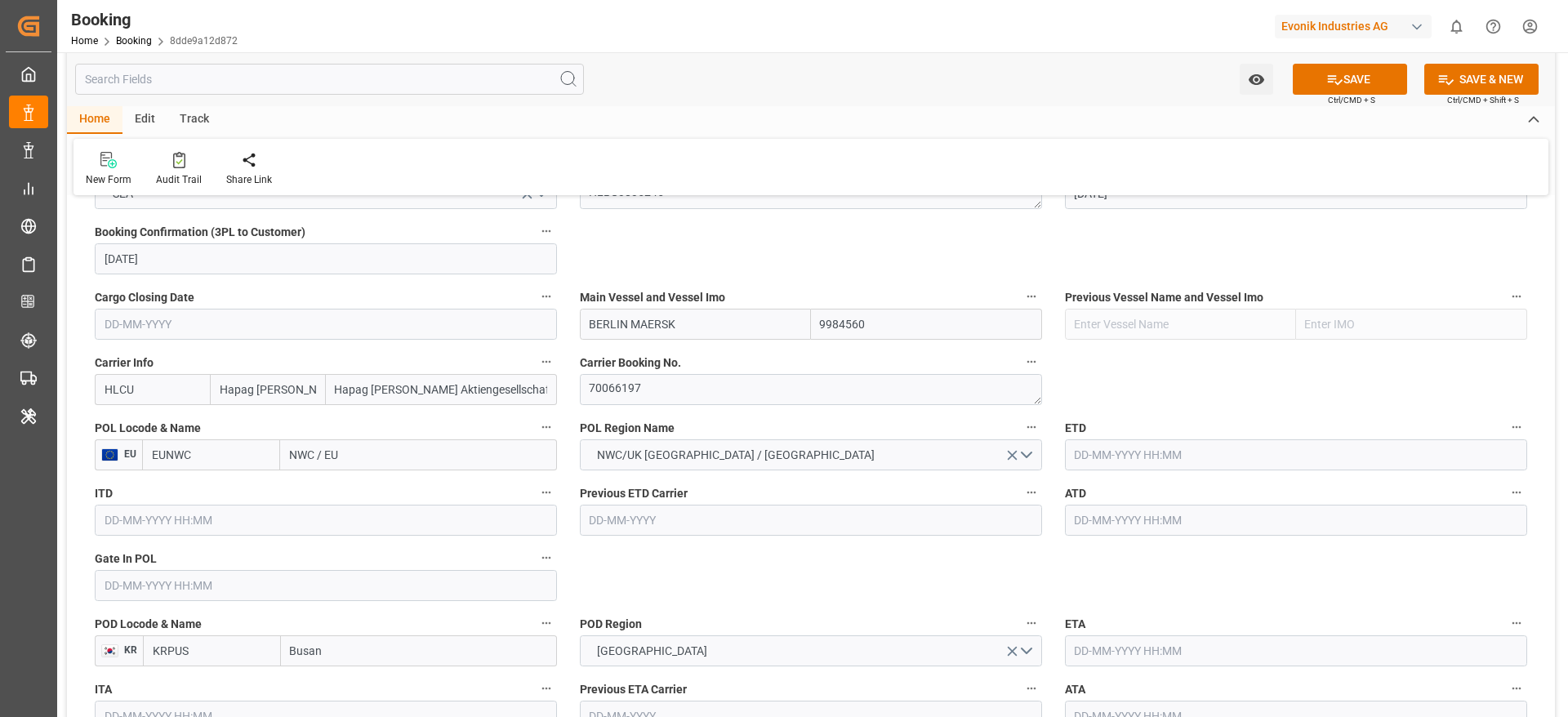
type input "BERLIN MAERSK"
click at [370, 453] on input "NWC / EU" at bounding box center [418, 455] width 277 height 31
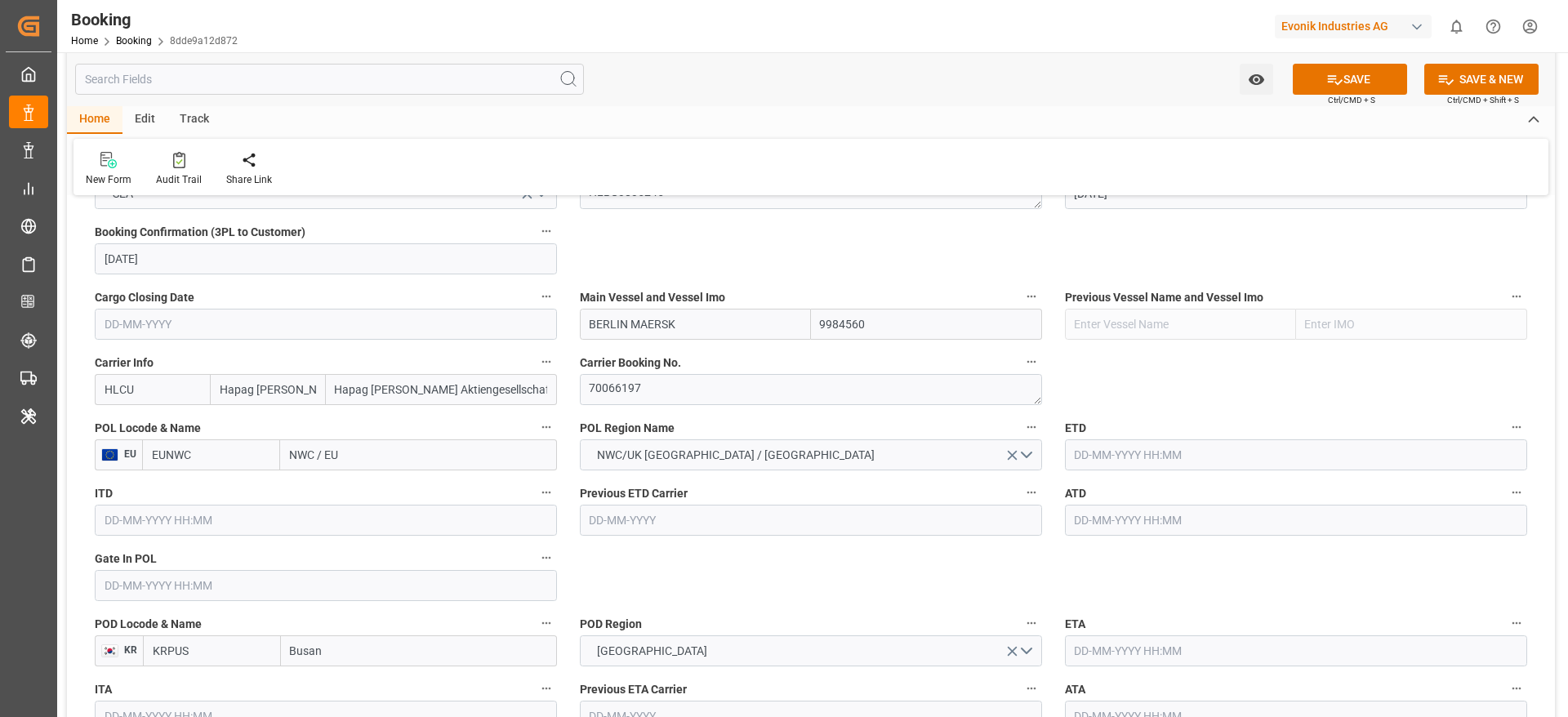
paste input "[GEOGRAPHIC_DATA]"
type input "[GEOGRAPHIC_DATA]"
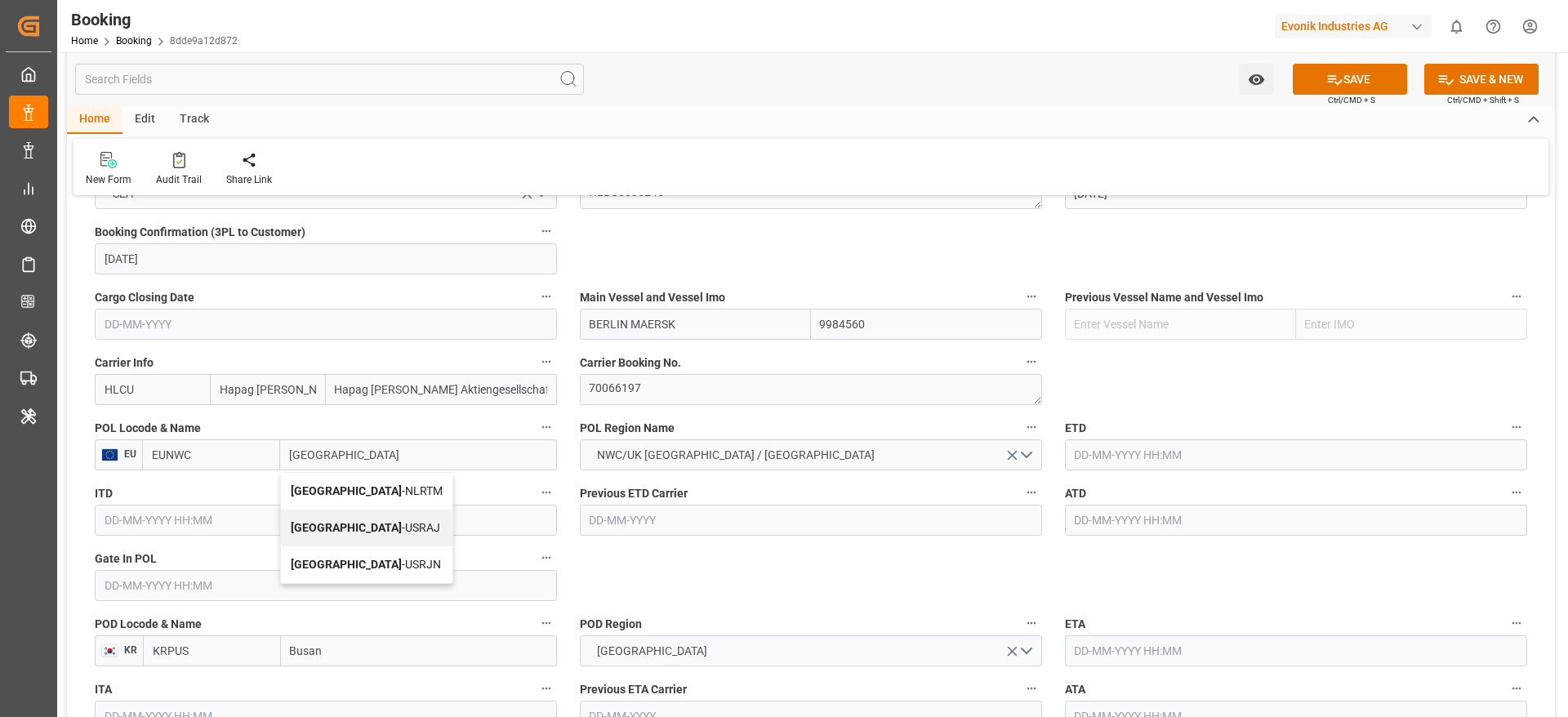
click at [387, 487] on span "[GEOGRAPHIC_DATA] - NLRTM" at bounding box center [367, 491] width 152 height 13
type input "NLRTM"
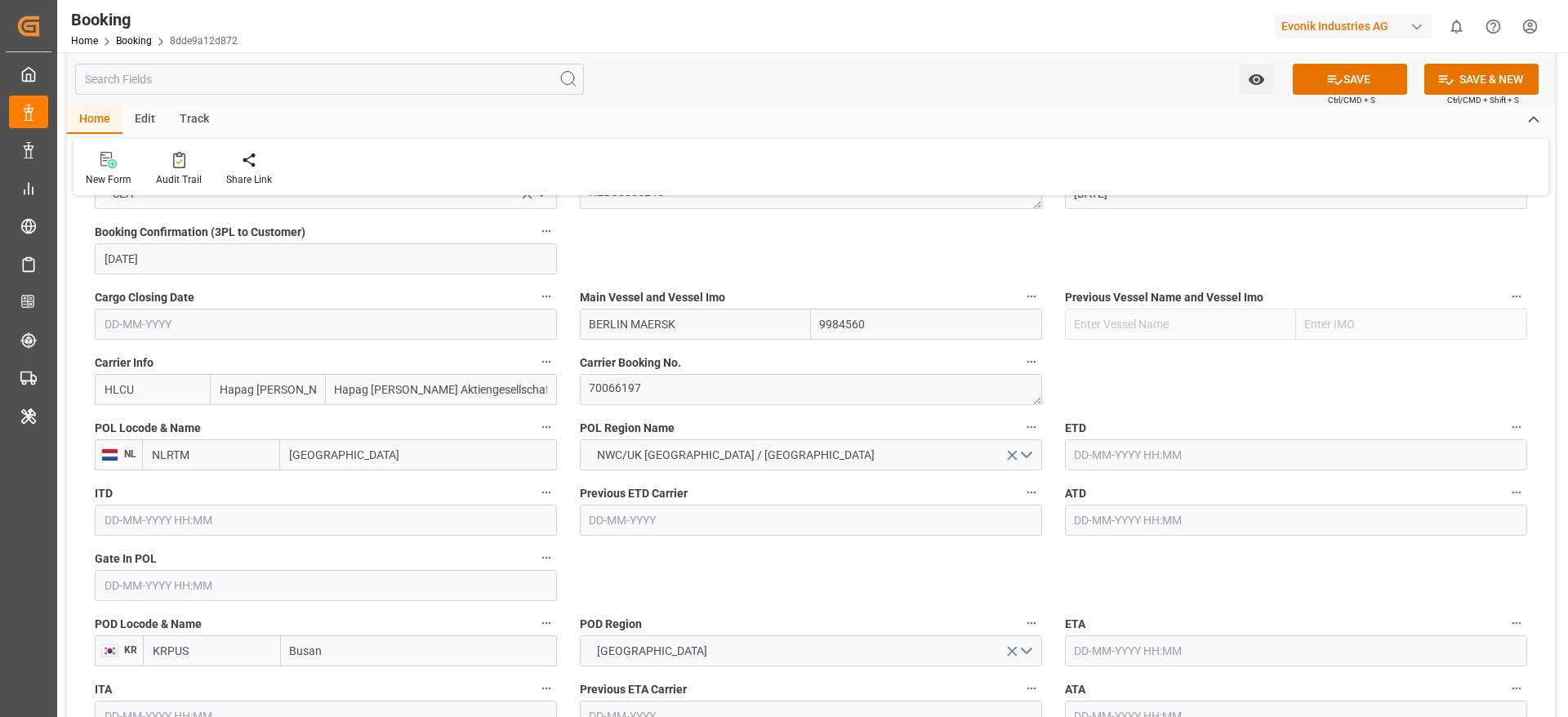
type input "[GEOGRAPHIC_DATA]"
click at [1149, 457] on input "text" at bounding box center [1296, 455] width 462 height 31
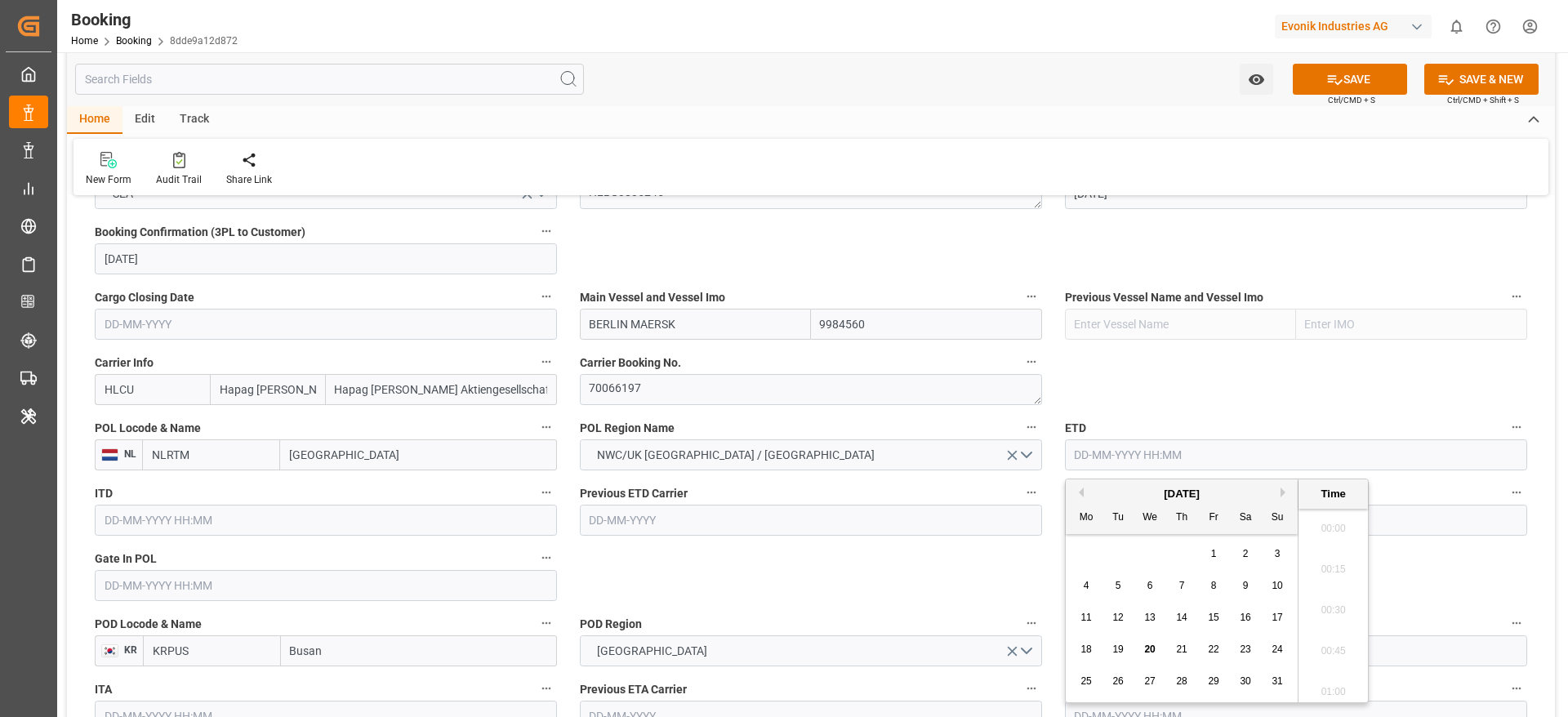
scroll to position [2538, 0]
click at [1278, 651] on span "24" at bounding box center [1277, 650] width 11 height 12
type input "[DATE] 00:00"
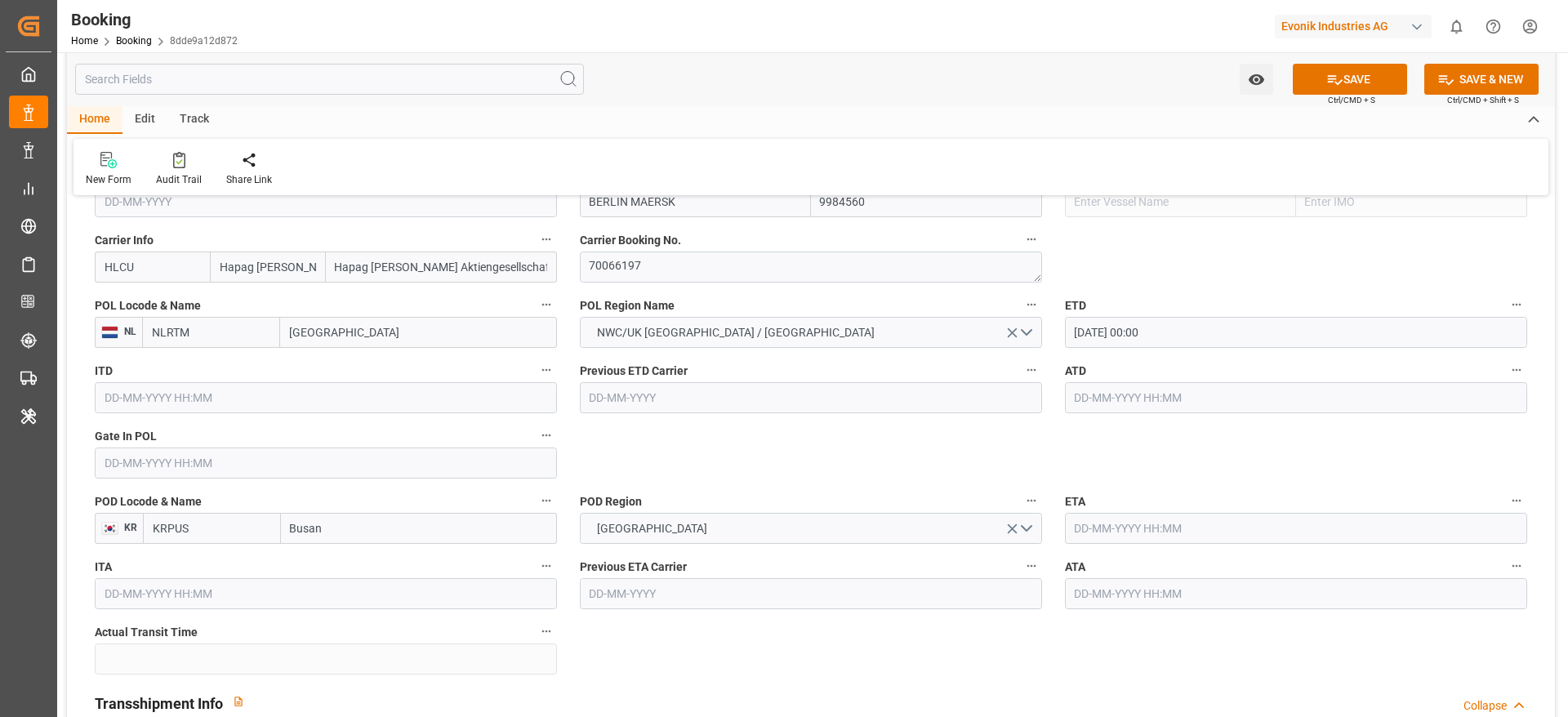
click at [210, 474] on input "text" at bounding box center [325, 463] width 462 height 31
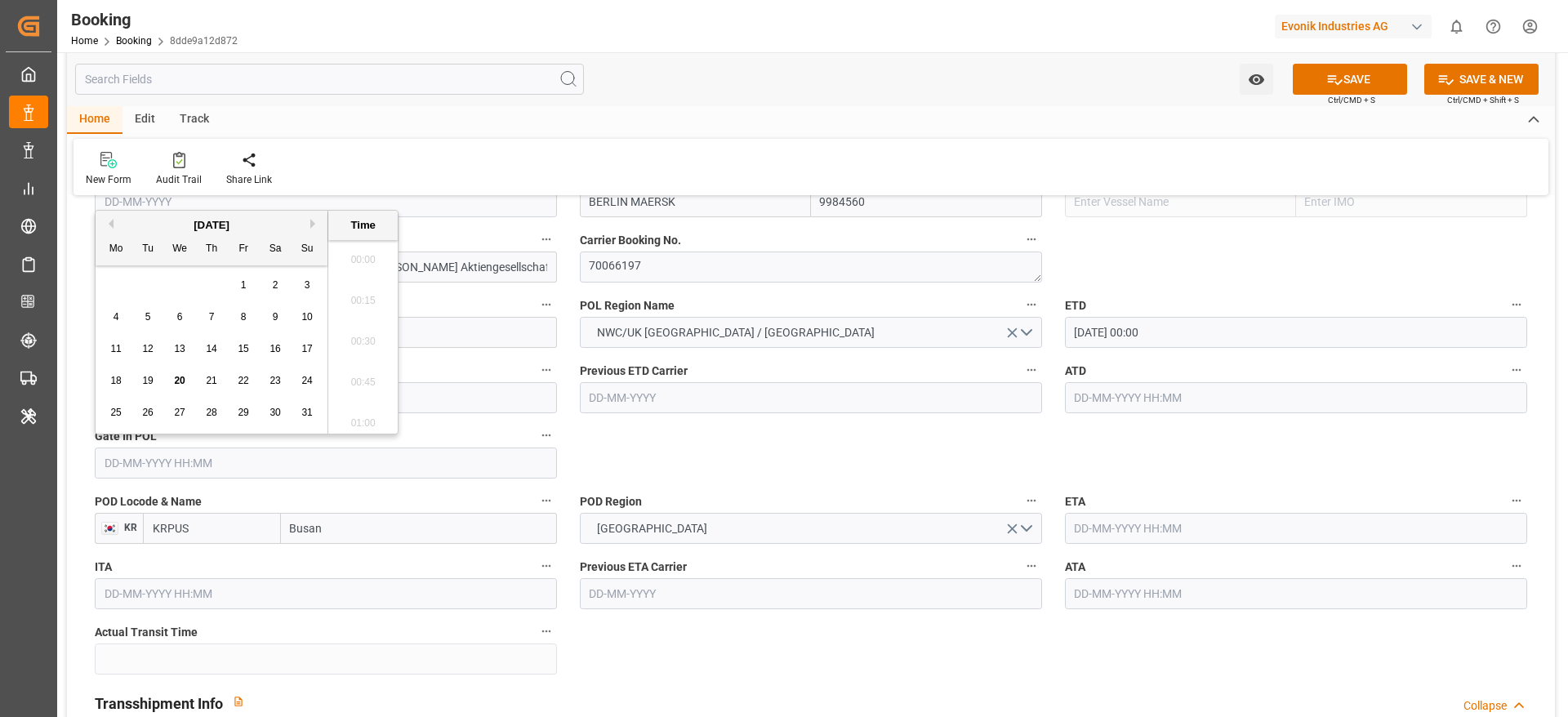
scroll to position [2538, 0]
drag, startPoint x: 149, startPoint y: 383, endPoint x: 164, endPoint y: 396, distance: 19.8
click at [150, 384] on span "19" at bounding box center [147, 381] width 11 height 12
type input "[DATE] 00:00"
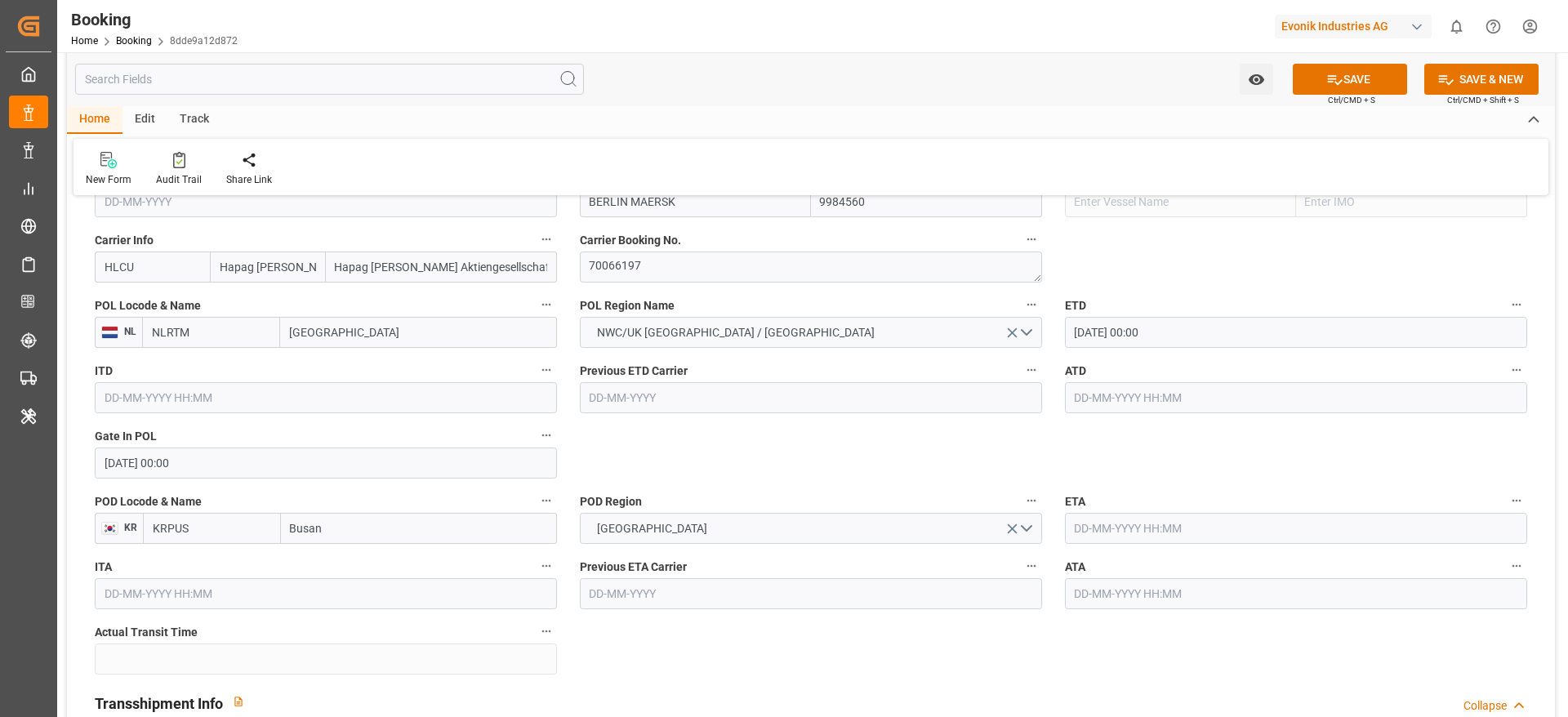
click at [1167, 530] on input "text" at bounding box center [1296, 528] width 462 height 31
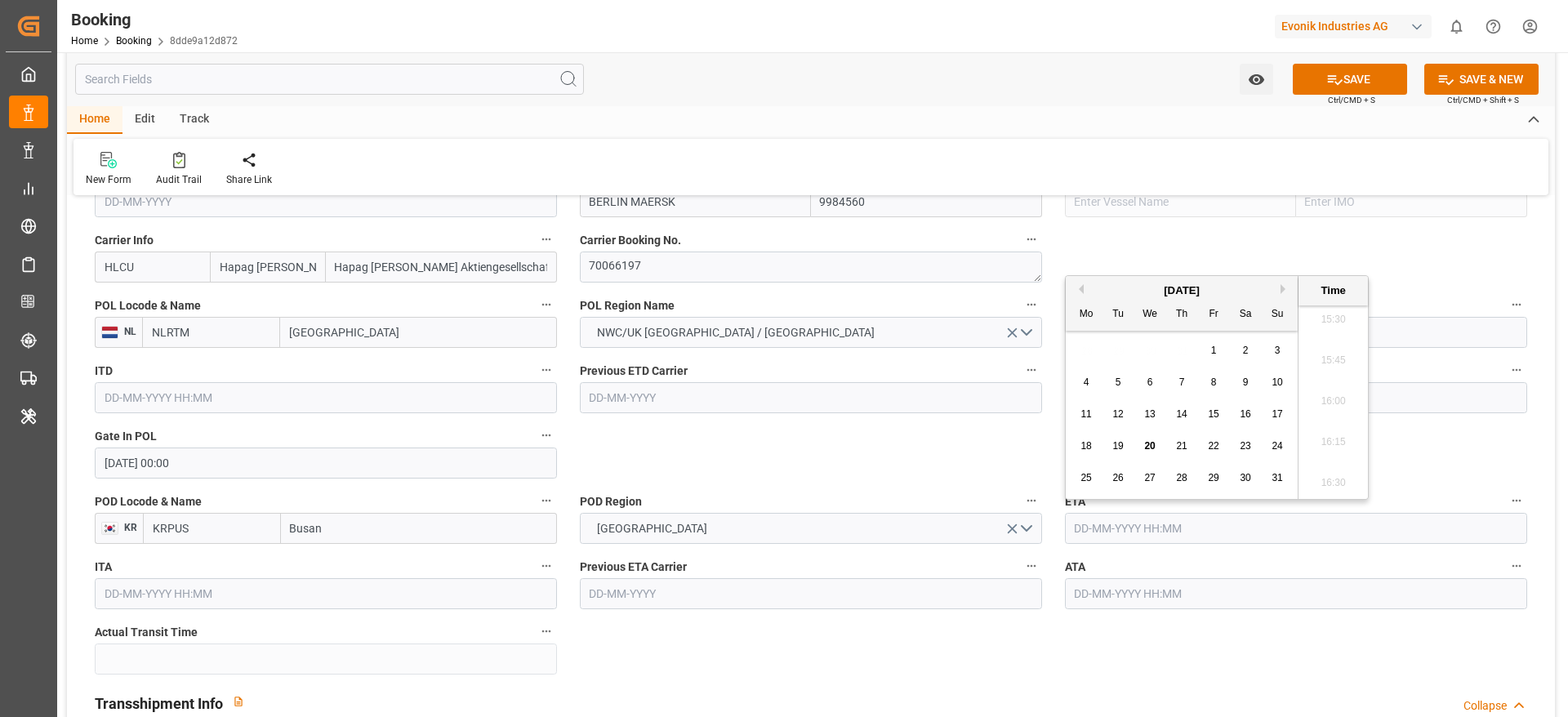
click at [1281, 290] on button "Next Month" at bounding box center [1285, 289] width 10 height 10
click at [1082, 419] on span "13" at bounding box center [1085, 414] width 11 height 12
type input "[DATE] 00:00"
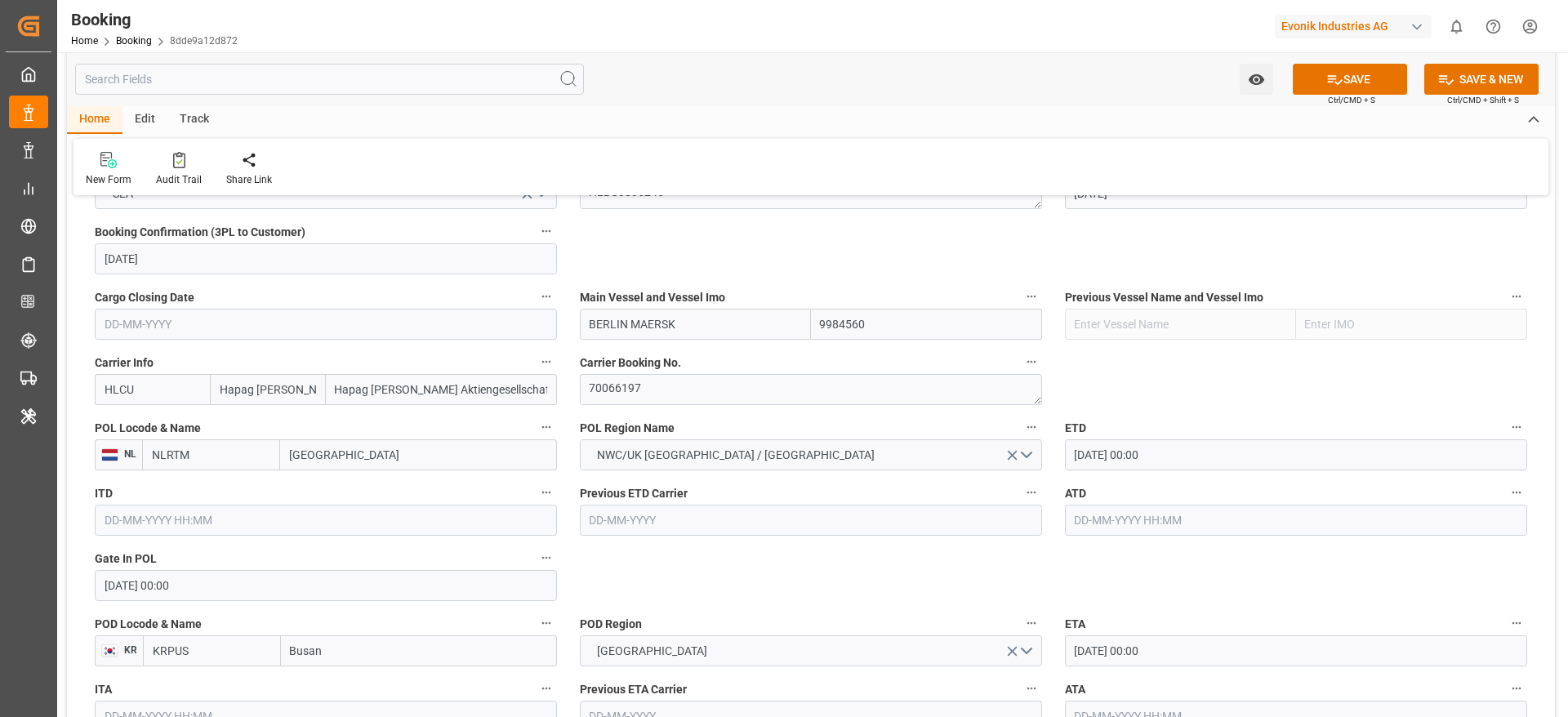
scroll to position [1716, 0]
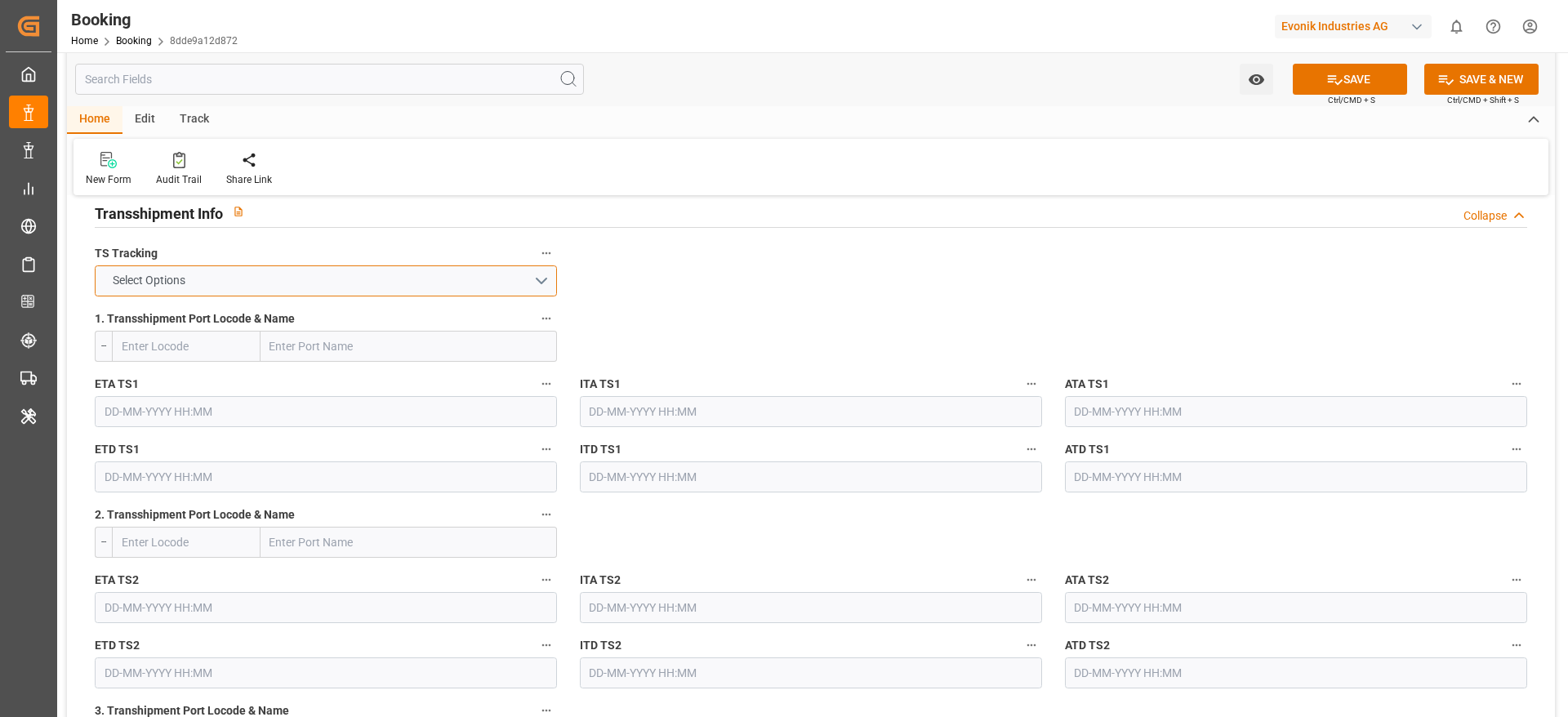
click at [137, 278] on span "Select Options" at bounding box center [149, 281] width 89 height 17
click at [164, 286] on div "TRUE" at bounding box center [325, 285] width 461 height 35
click at [169, 349] on input "text" at bounding box center [186, 346] width 148 height 31
click at [181, 381] on span "CNSGH - [GEOGRAPHIC_DATA]" at bounding box center [177, 390] width 111 height 30
type input "CNSGH"
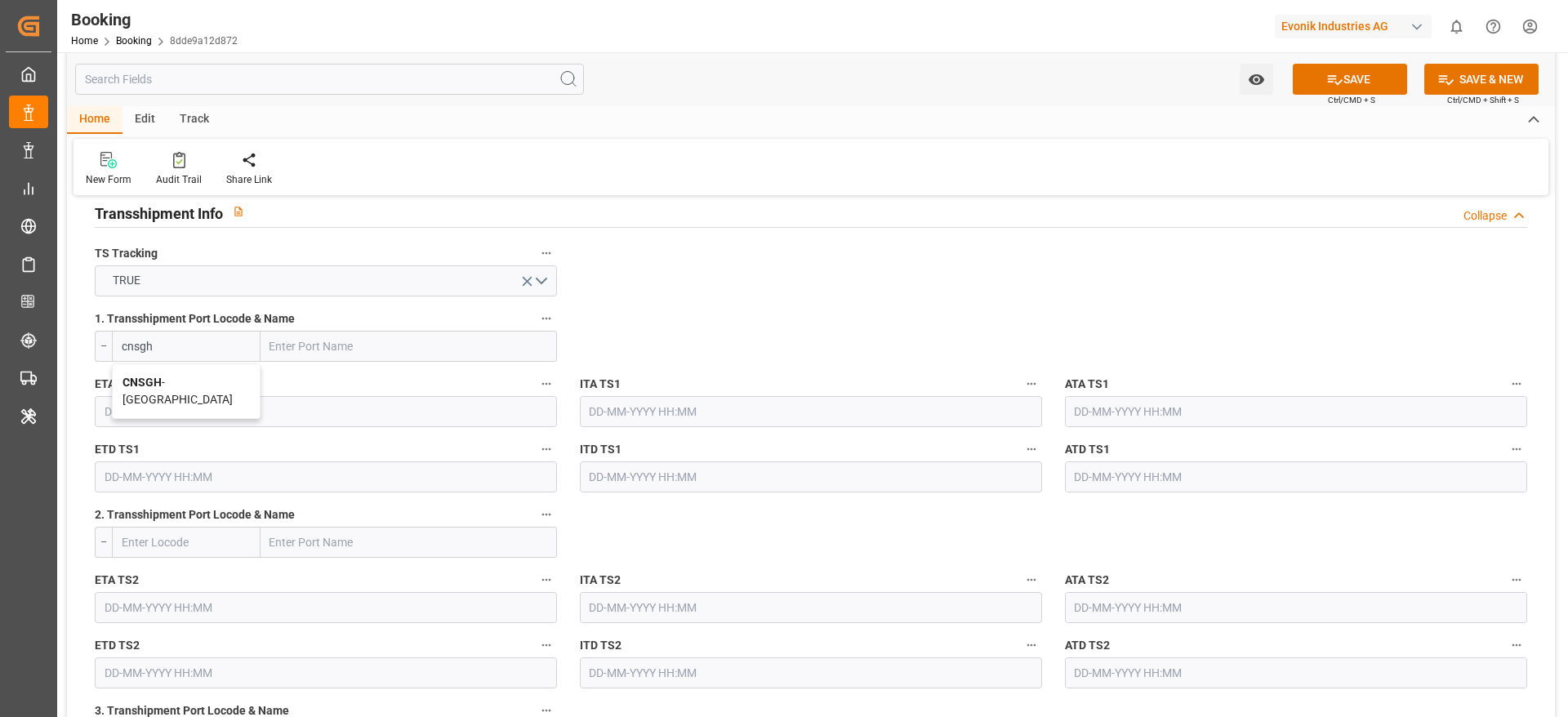
type input "[GEOGRAPHIC_DATA]"
type input "CNSGH"
click at [162, 414] on input "text" at bounding box center [325, 412] width 462 height 31
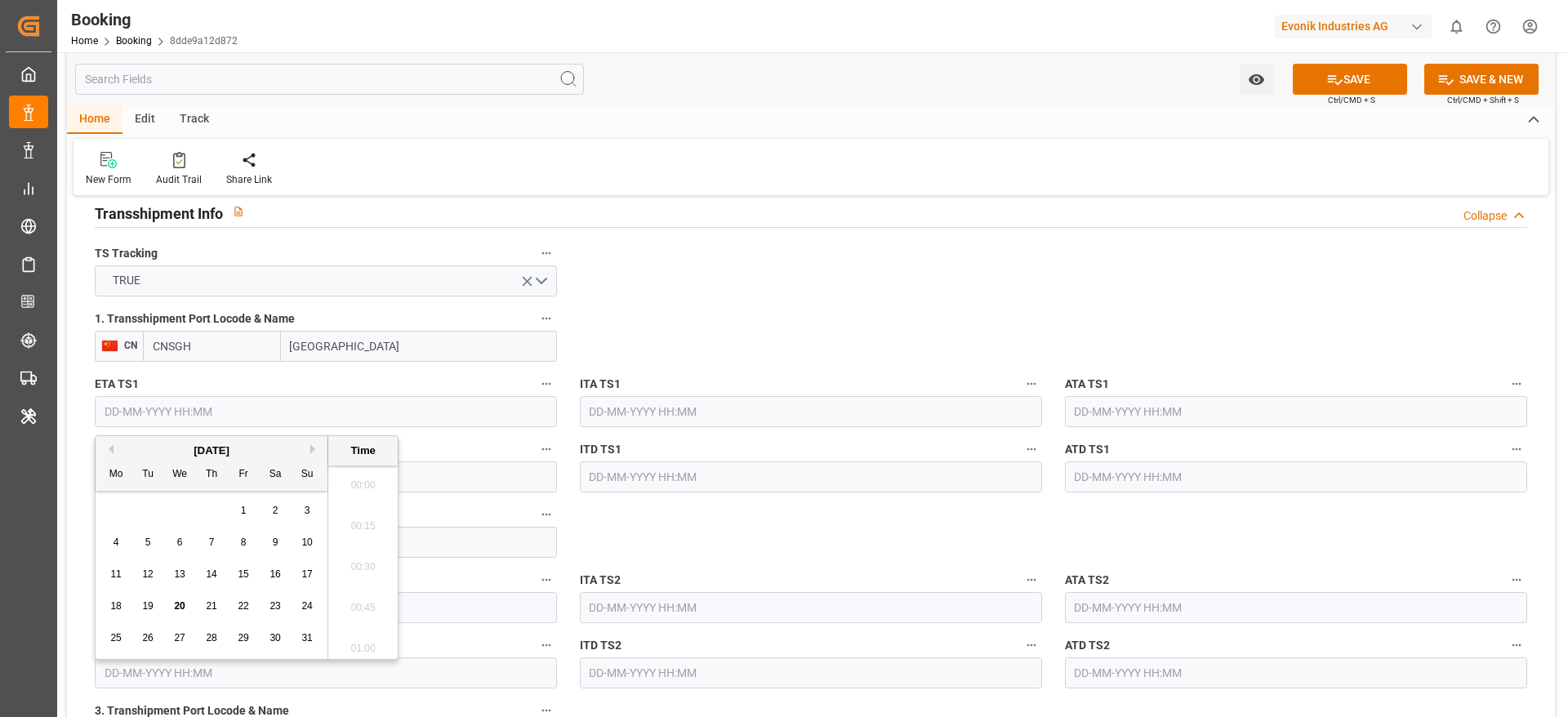
scroll to position [2538, 0]
click at [315, 448] on button "Next Month" at bounding box center [316, 449] width 10 height 10
click at [213, 544] on span "9" at bounding box center [212, 543] width 6 height 12
type input "[DATE] 00:00"
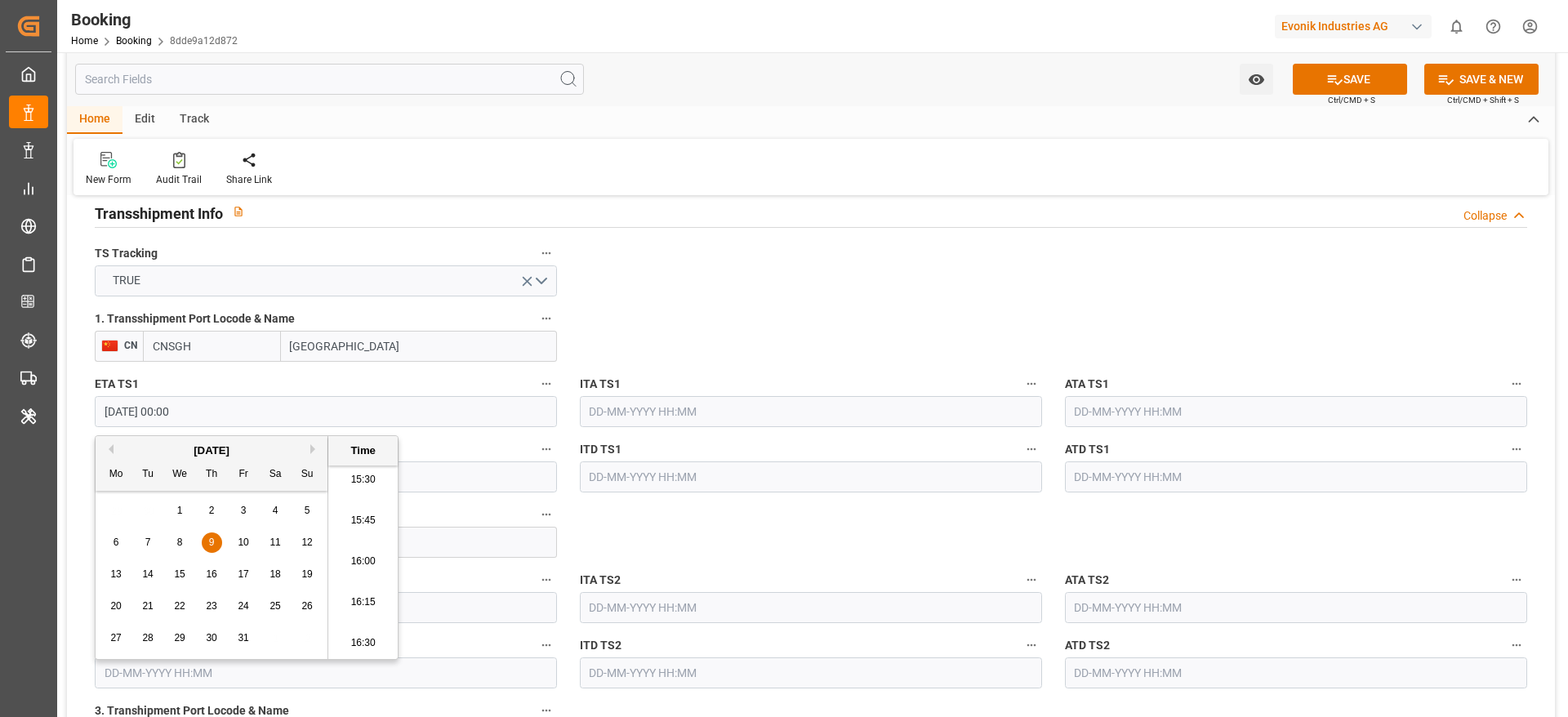
drag, startPoint x: 233, startPoint y: 410, endPoint x: 78, endPoint y: 408, distance: 155.0
click at [436, 478] on input "text" at bounding box center [325, 477] width 462 height 31
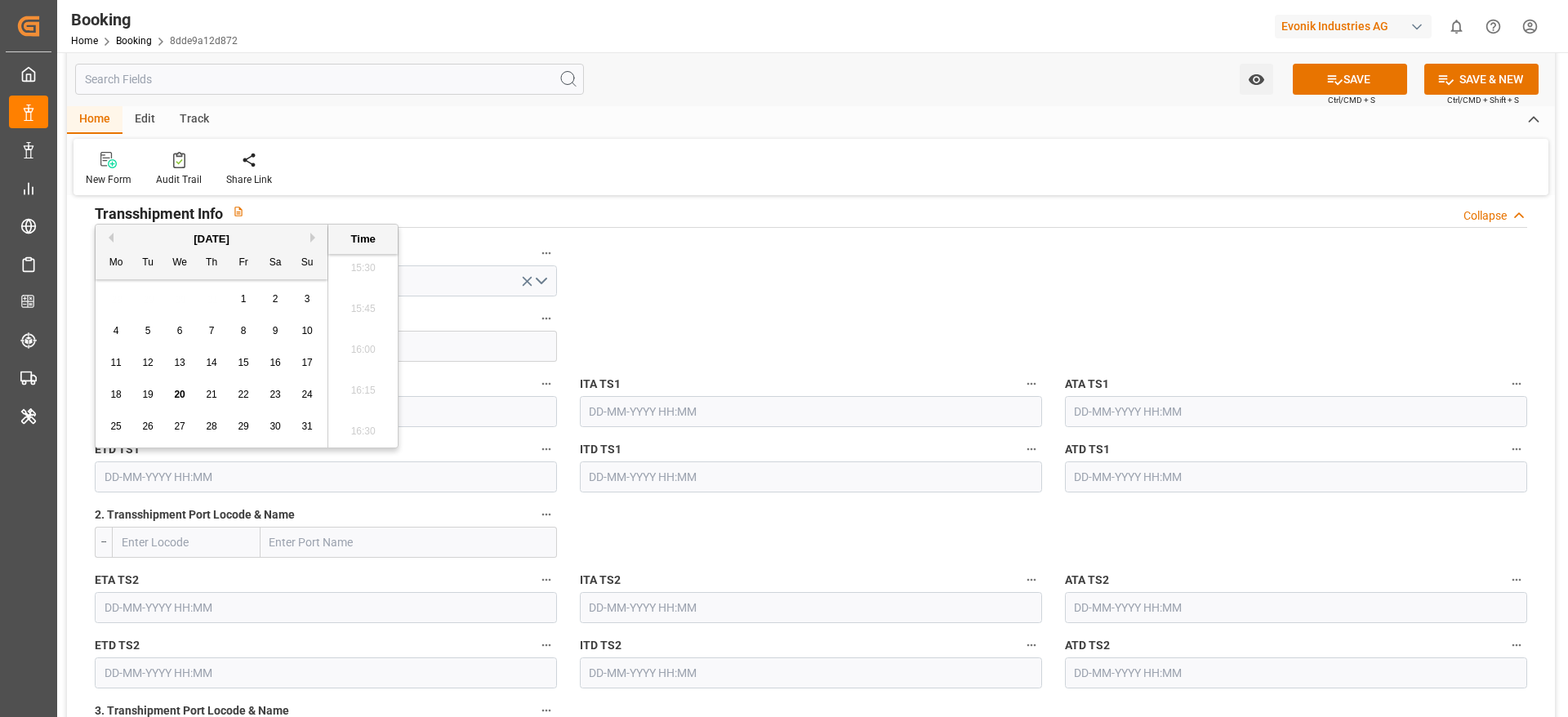
paste input "[DATE] 00:00"
click at [237, 327] on div "10" at bounding box center [243, 331] width 20 height 19
type input "[DATE] 00:00"
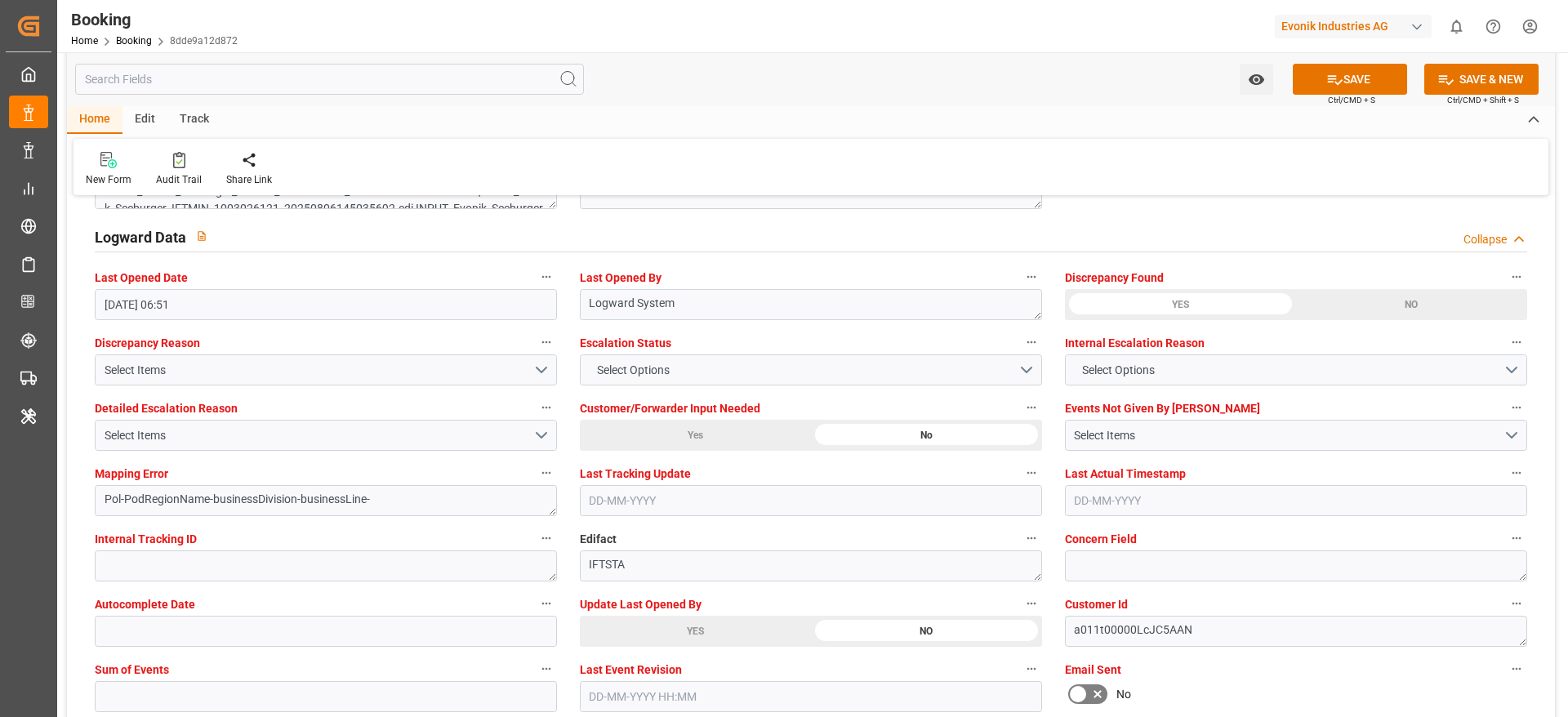
scroll to position [3063, 0]
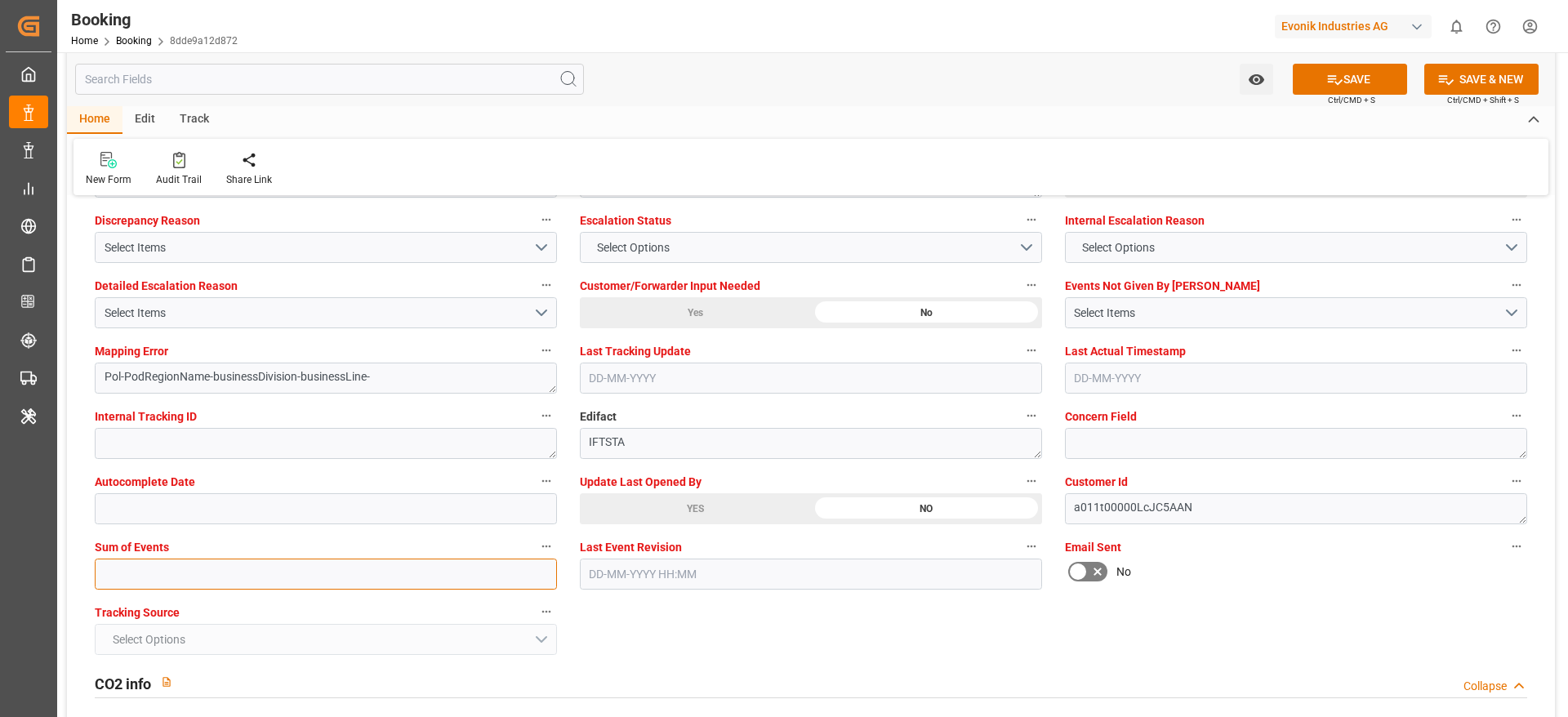
click at [128, 577] on input "text" at bounding box center [325, 575] width 462 height 31
type input "0"
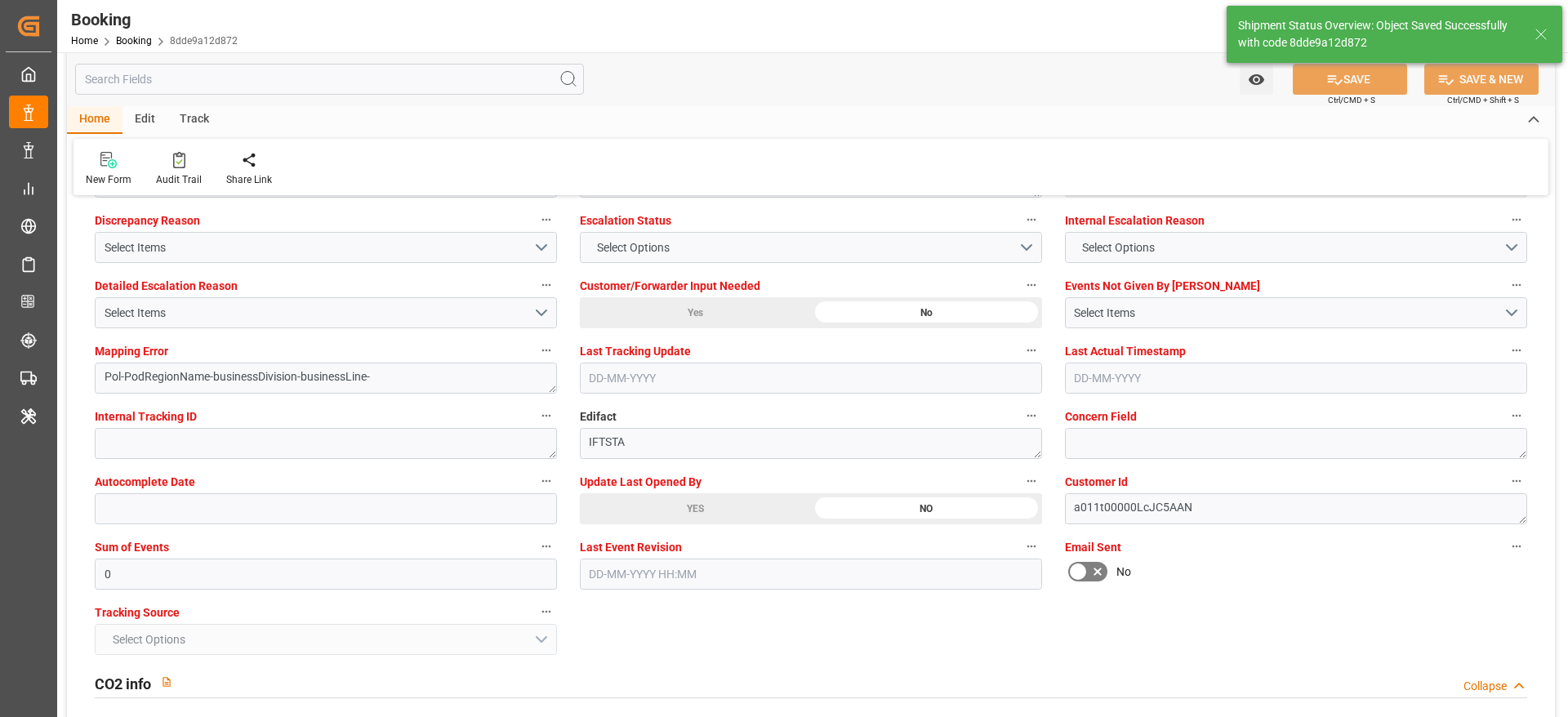
type textarea "Madhu T V"
type textarea "businessDivision-businessLine-"
type textarea "Yes"
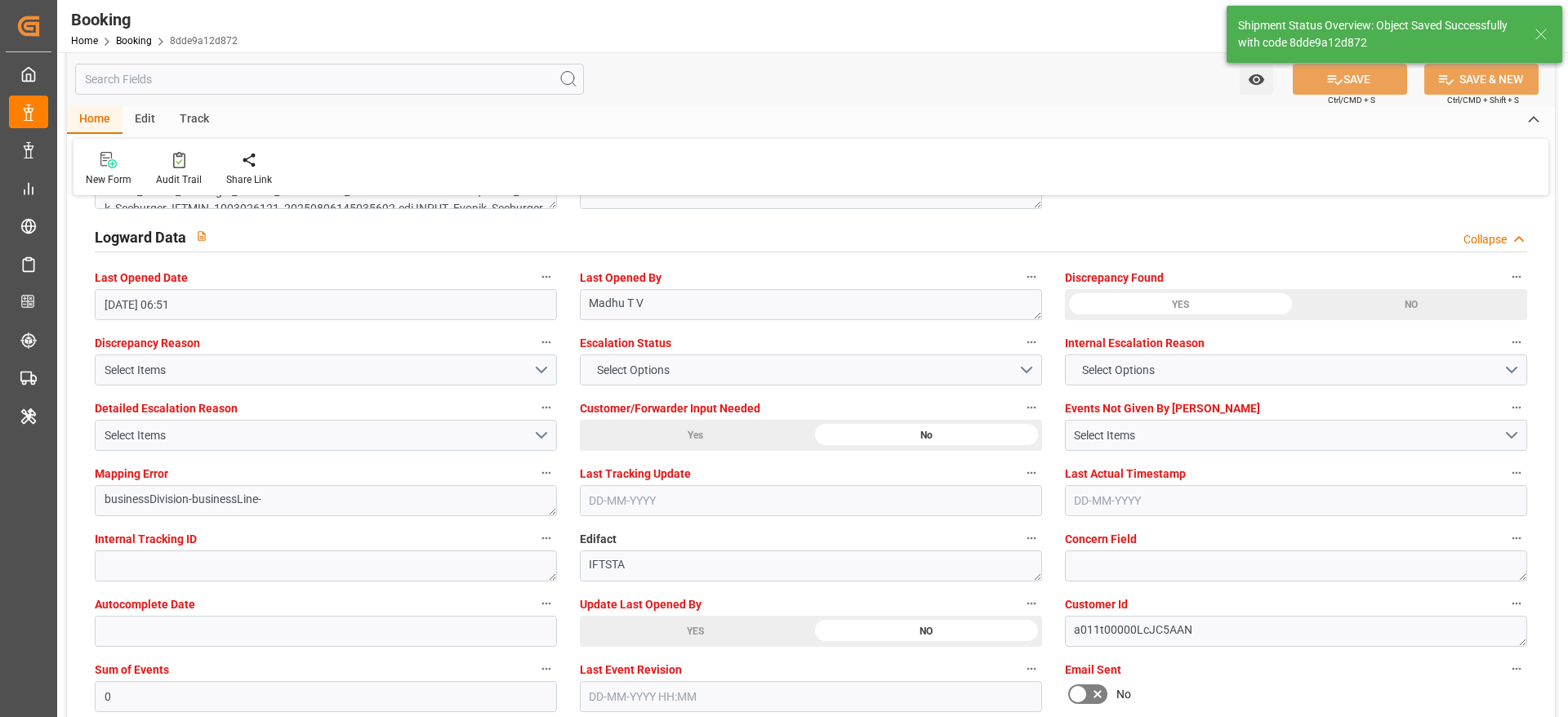
type input "[DATE] 00:00"
type input "[DATE] 10:40"
